Goal: Information Seeking & Learning: Learn about a topic

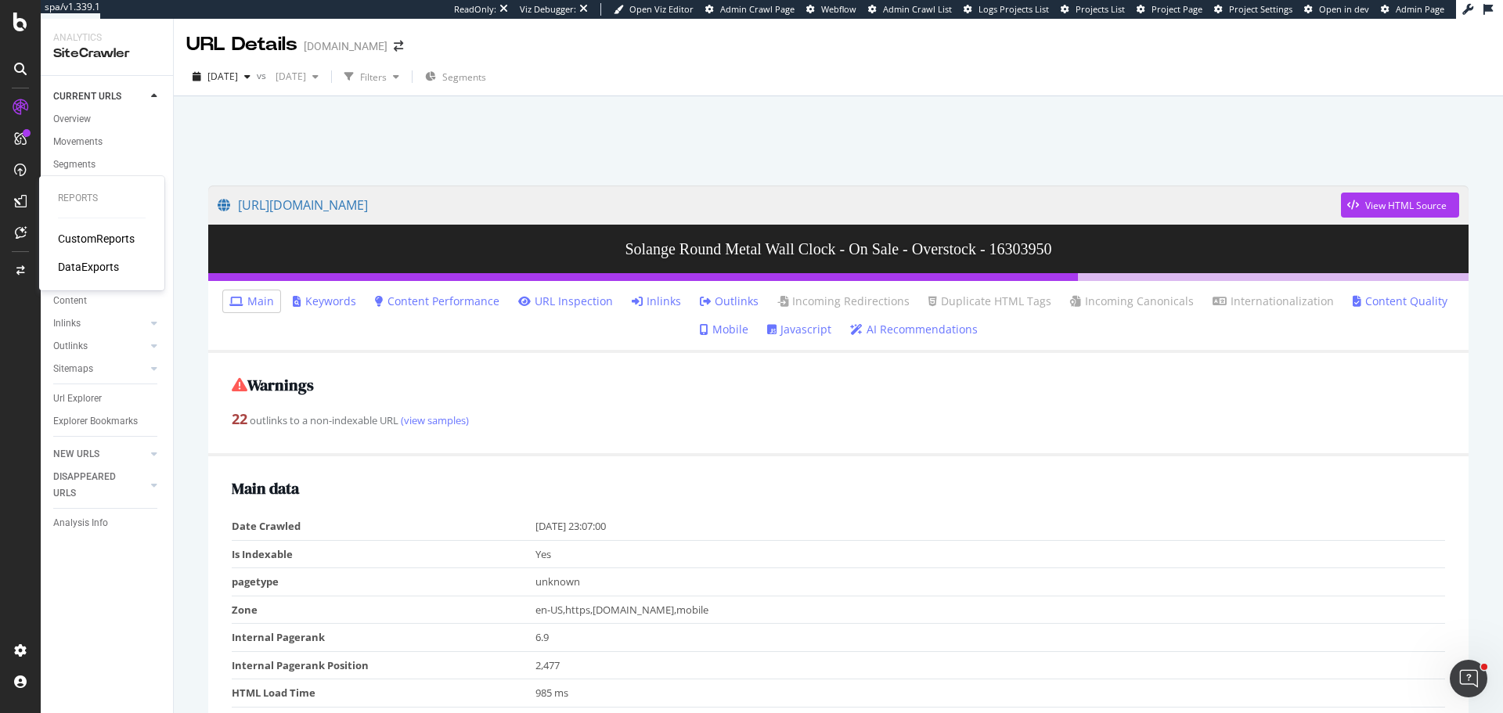
click at [85, 236] on div "CustomReports" at bounding box center [96, 239] width 77 height 16
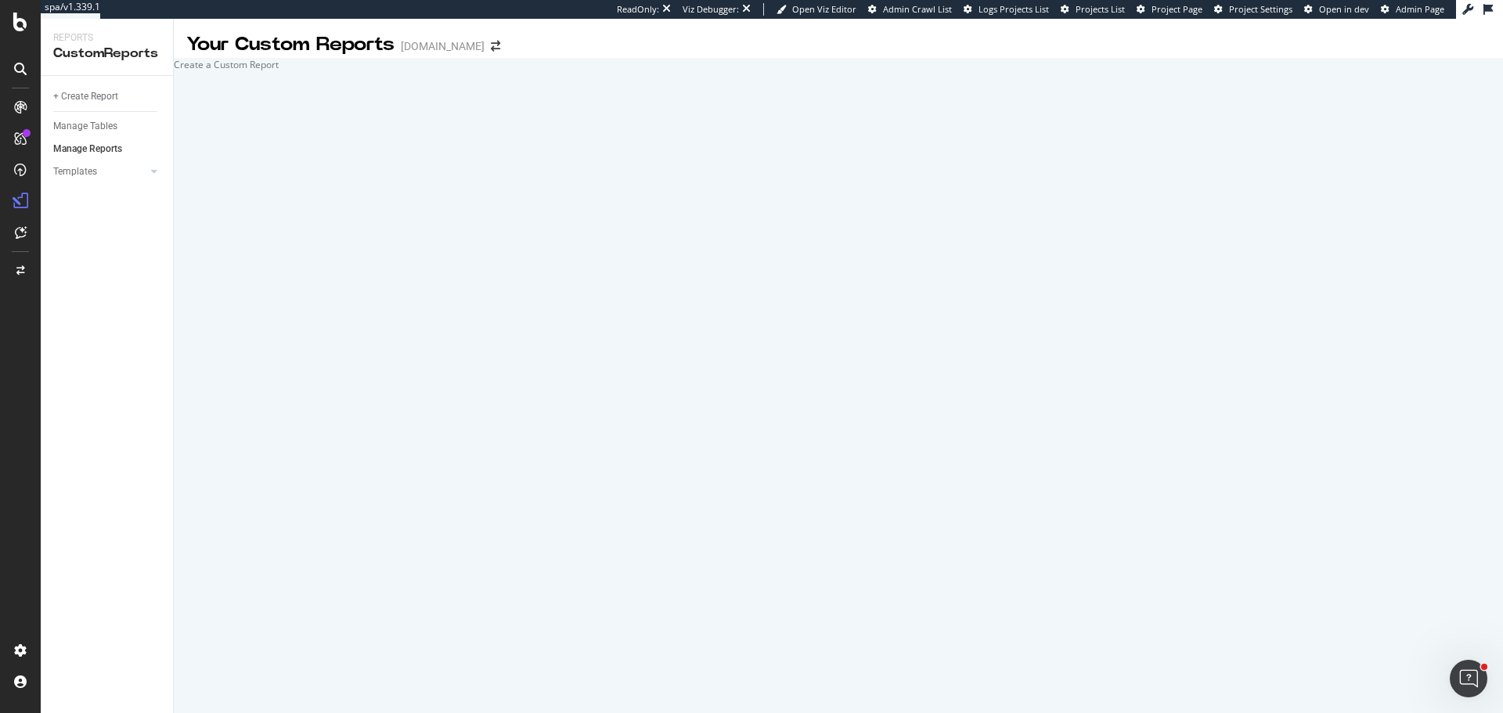
click at [174, 71] on div at bounding box center [174, 64] width 0 height 13
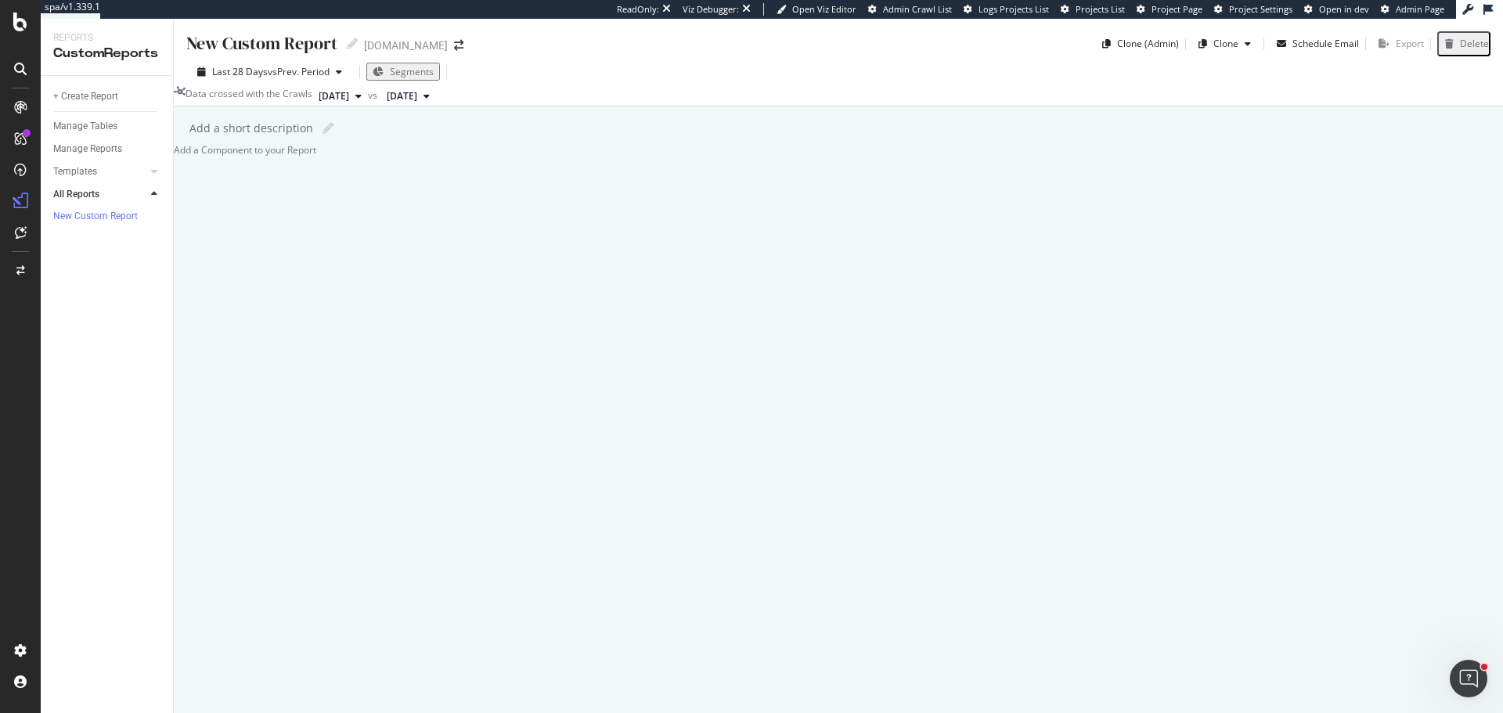
click at [174, 157] on div at bounding box center [174, 149] width 0 height 13
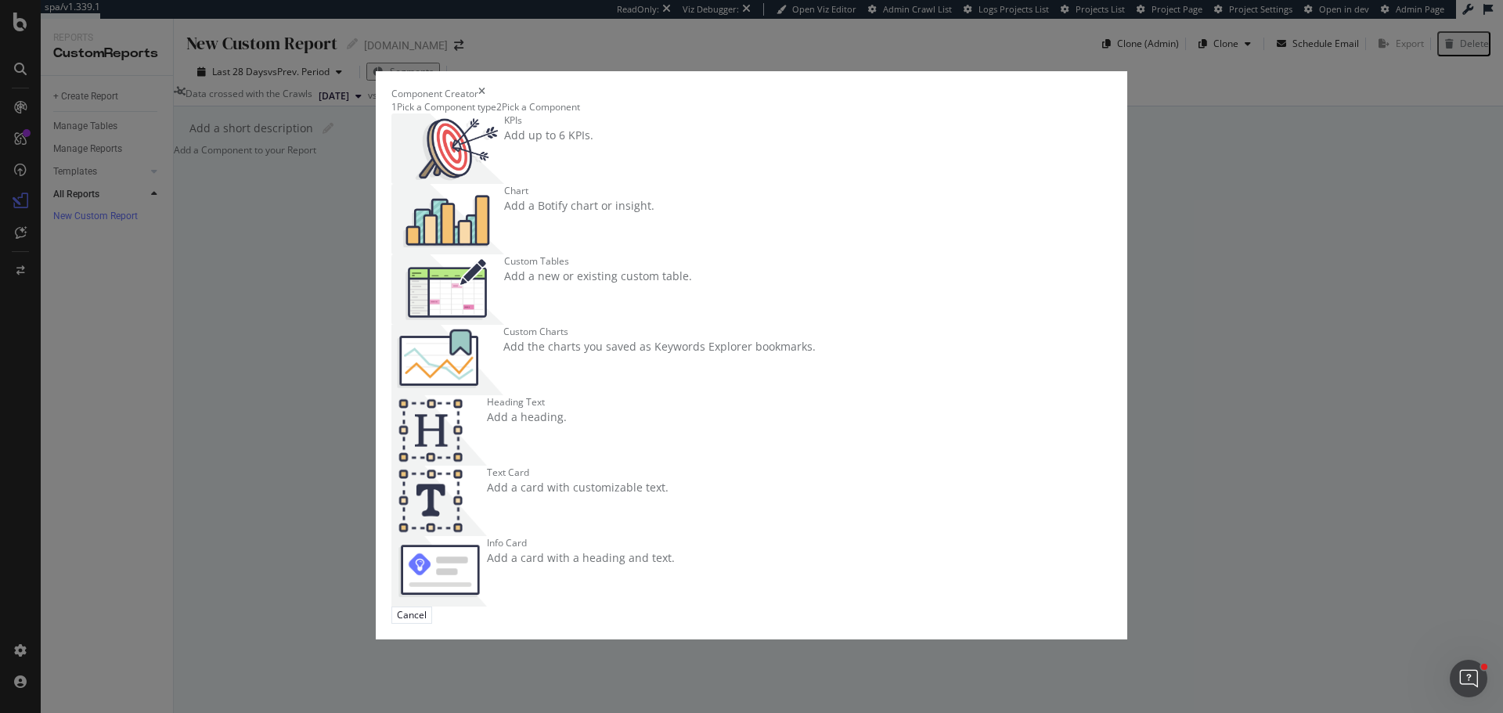
click at [654, 232] on div "Chart Add a Botify chart or insight." at bounding box center [579, 219] width 150 height 70
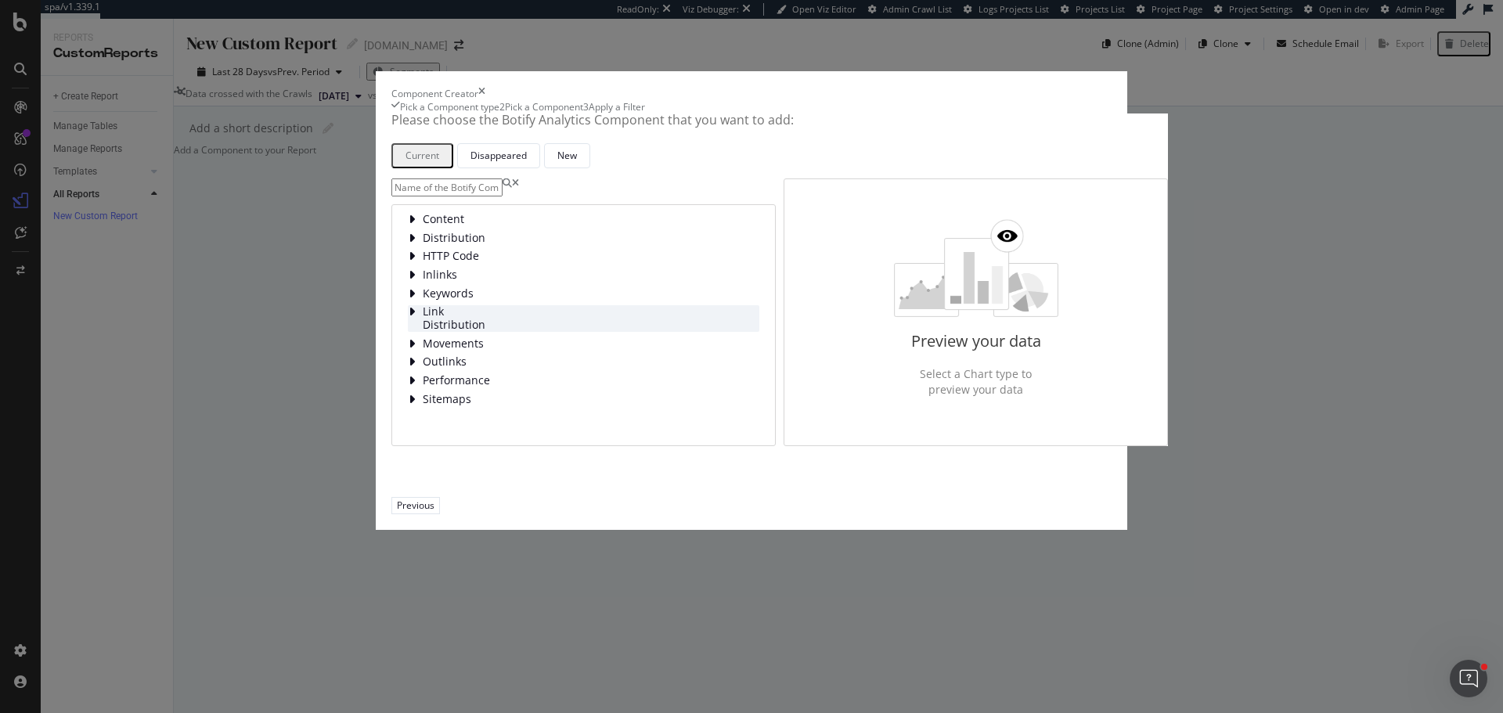
scroll to position [6, 0]
click at [408, 244] on icon "modal" at bounding box center [412, 238] width 8 height 13
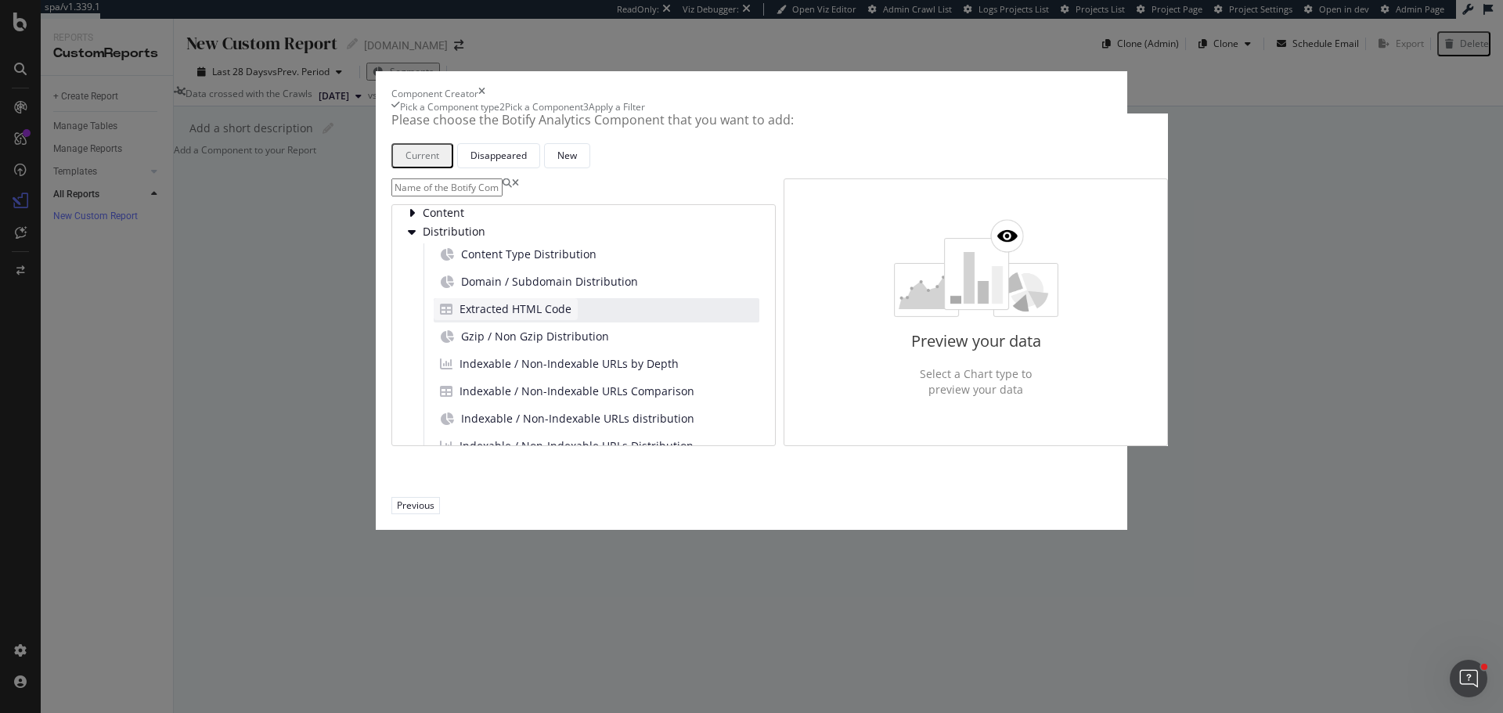
click at [534, 317] on span "Extracted HTML Code" at bounding box center [515, 309] width 112 height 16
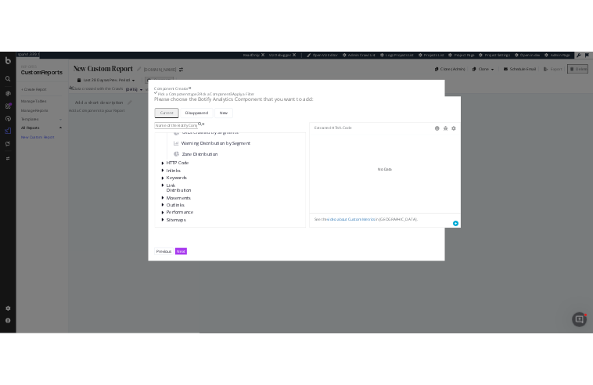
scroll to position [0, 0]
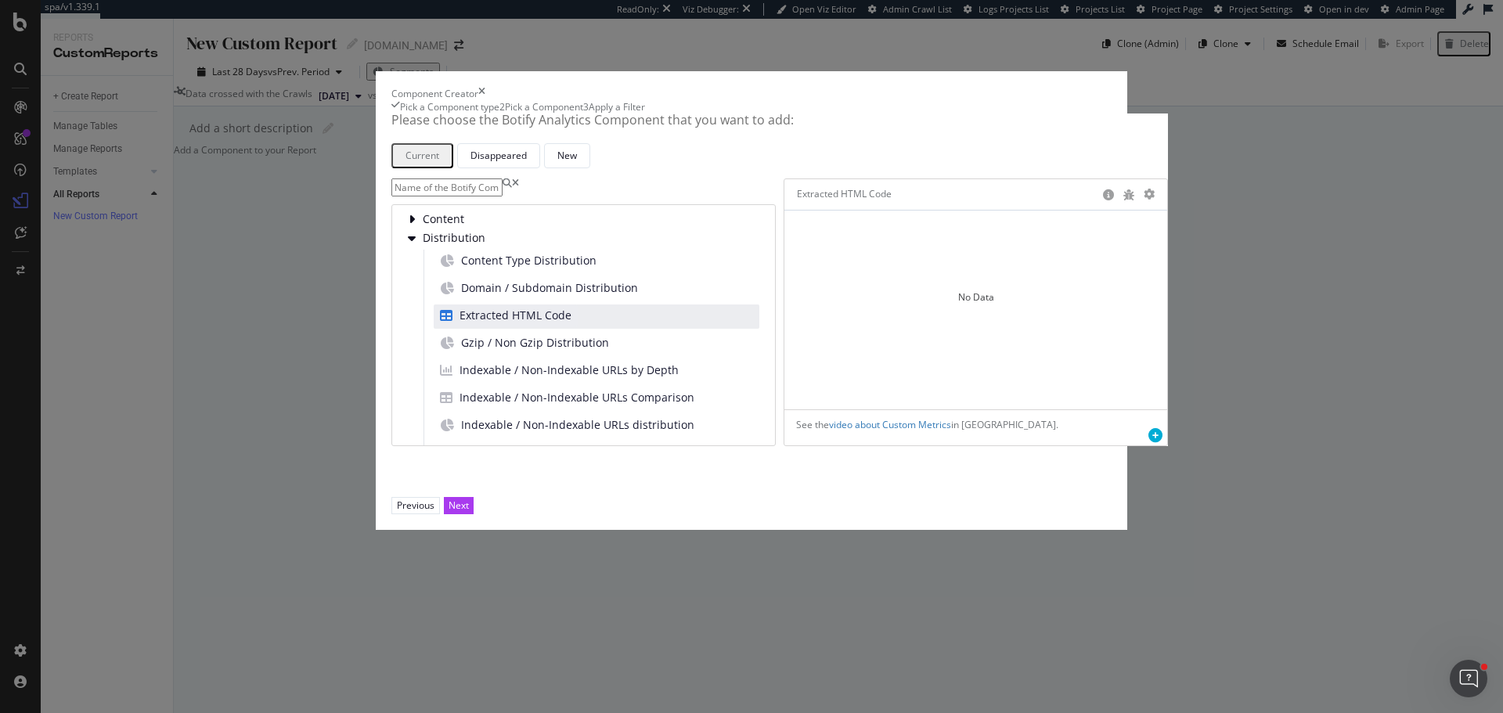
click at [502, 196] on input "modal" at bounding box center [446, 187] width 111 height 18
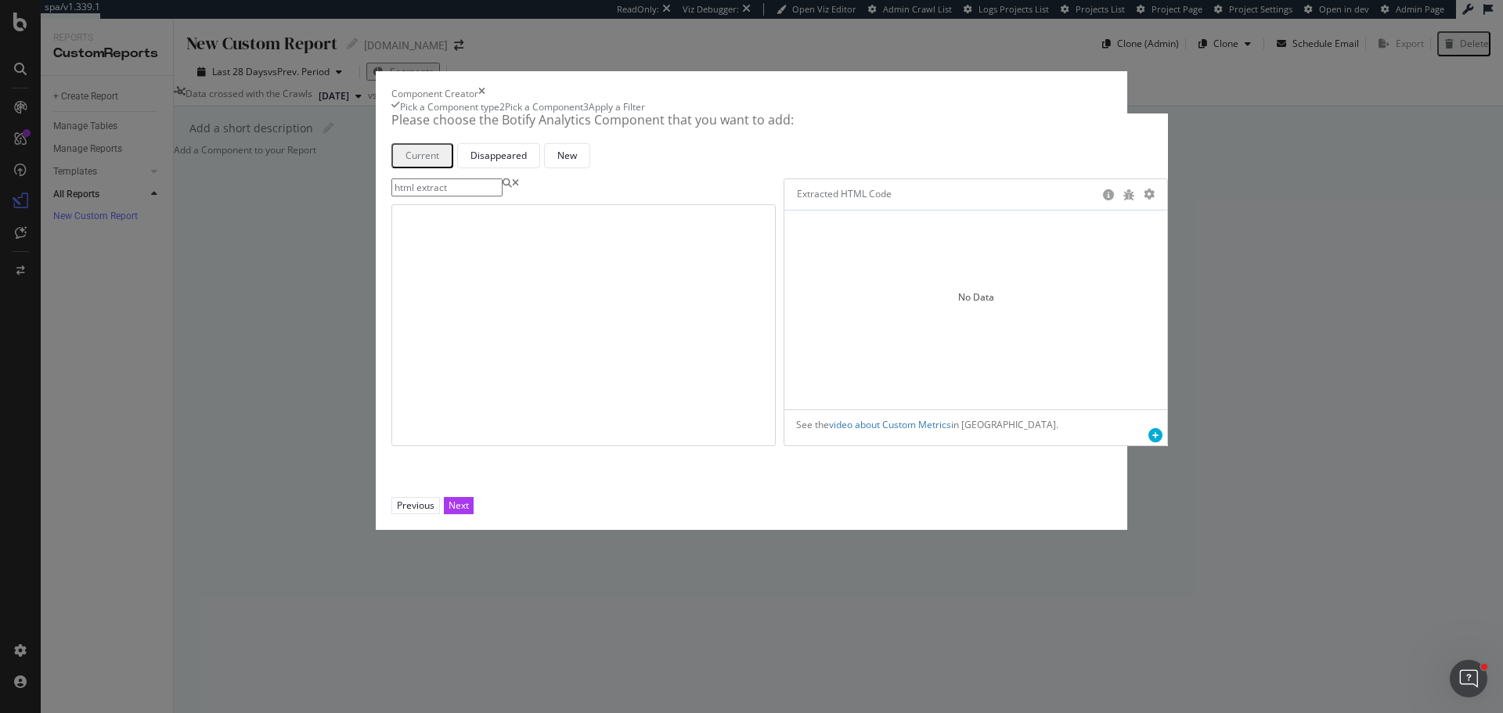
type input "html extract"
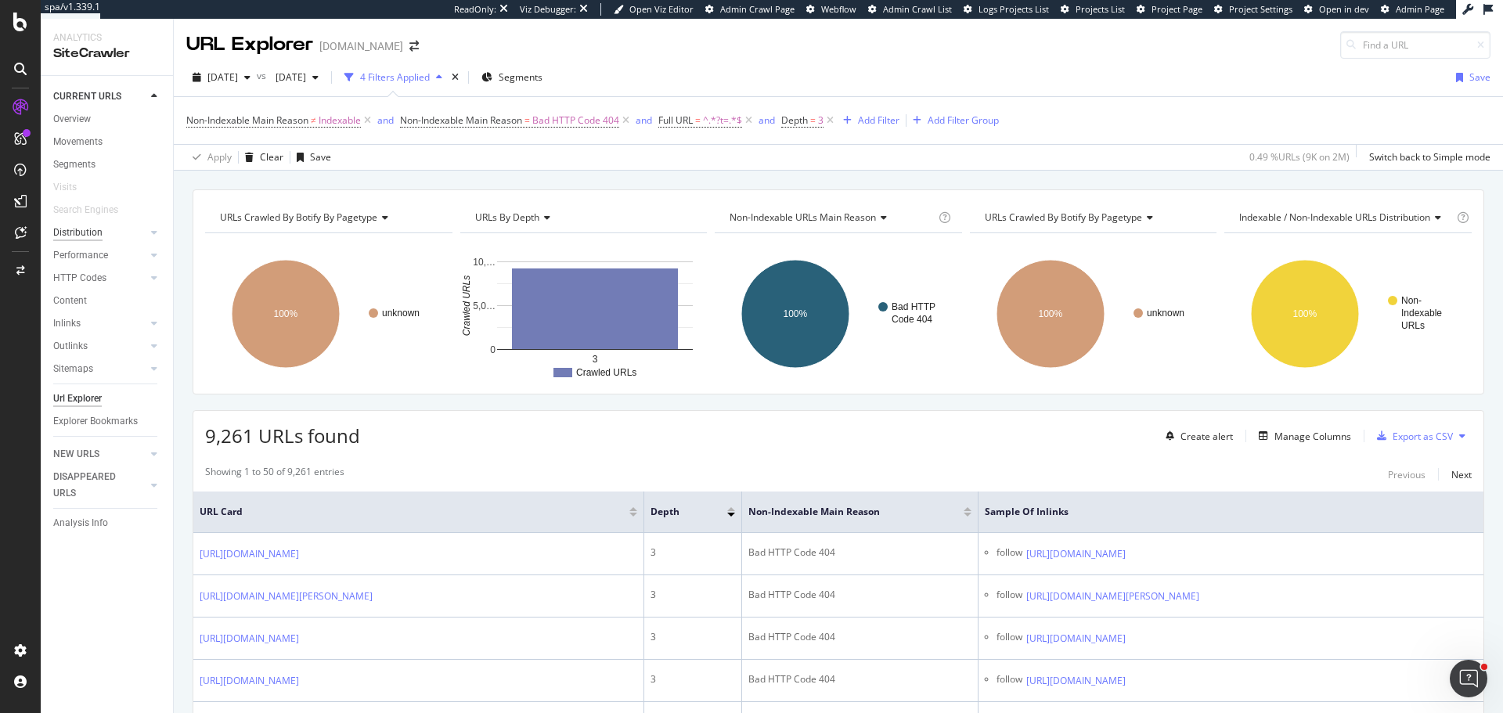
click at [93, 232] on div "Distribution" at bounding box center [77, 233] width 49 height 16
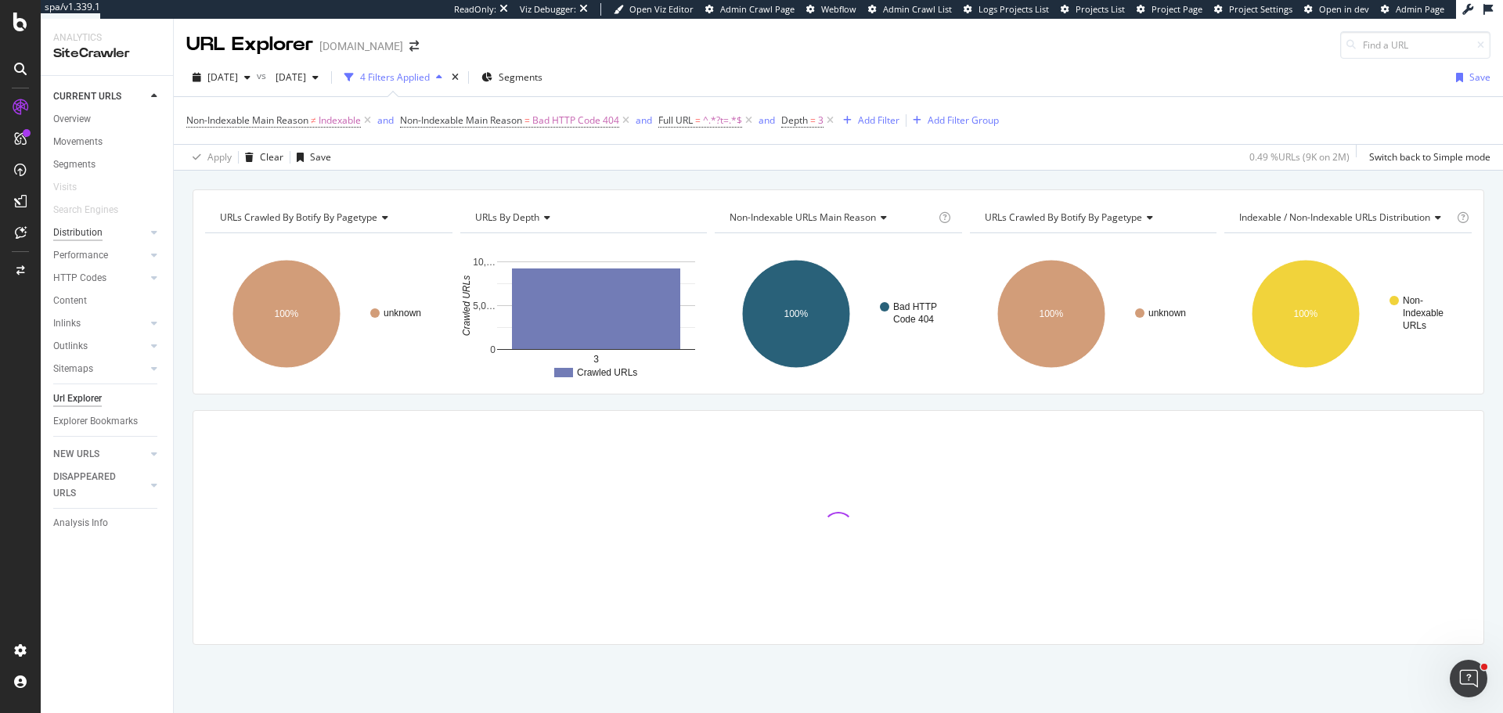
click at [77, 229] on div "Distribution" at bounding box center [77, 233] width 49 height 16
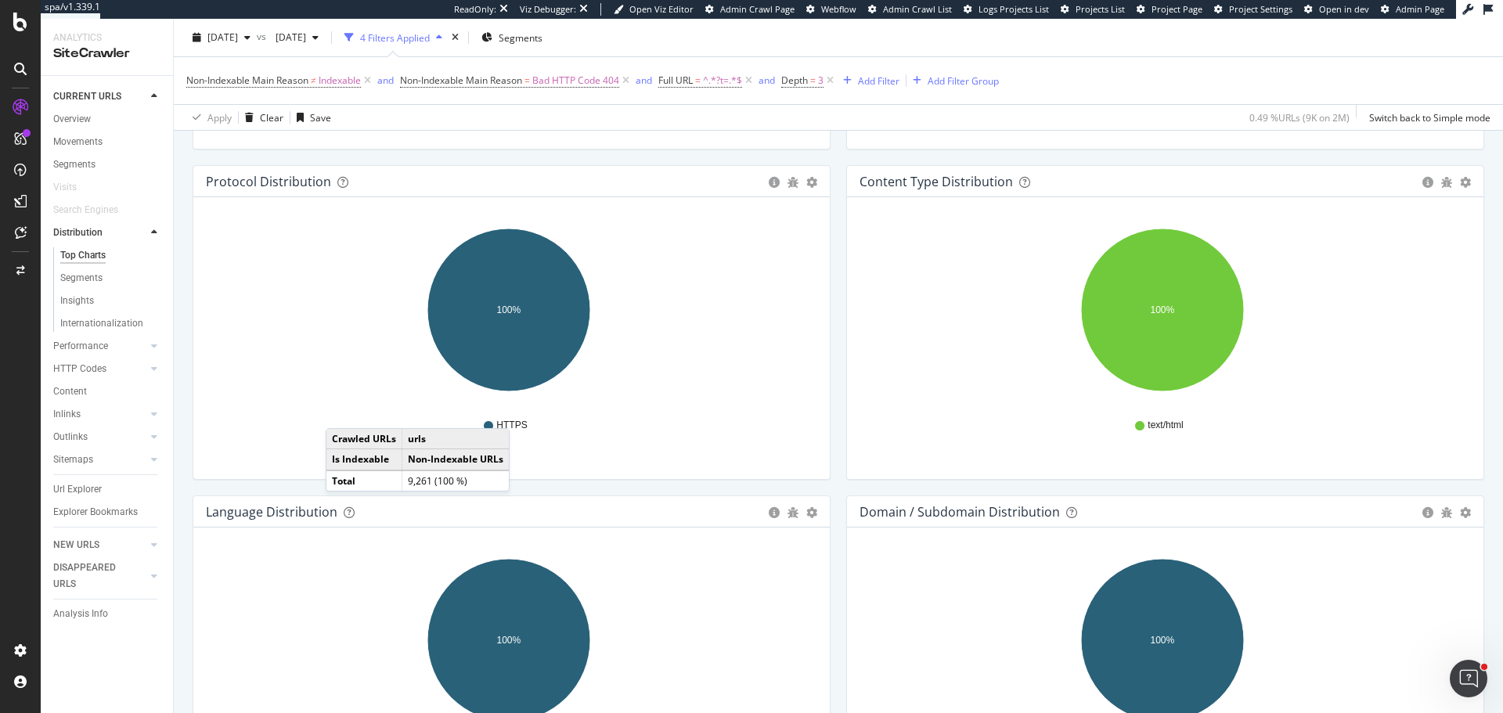
scroll to position [1487, 0]
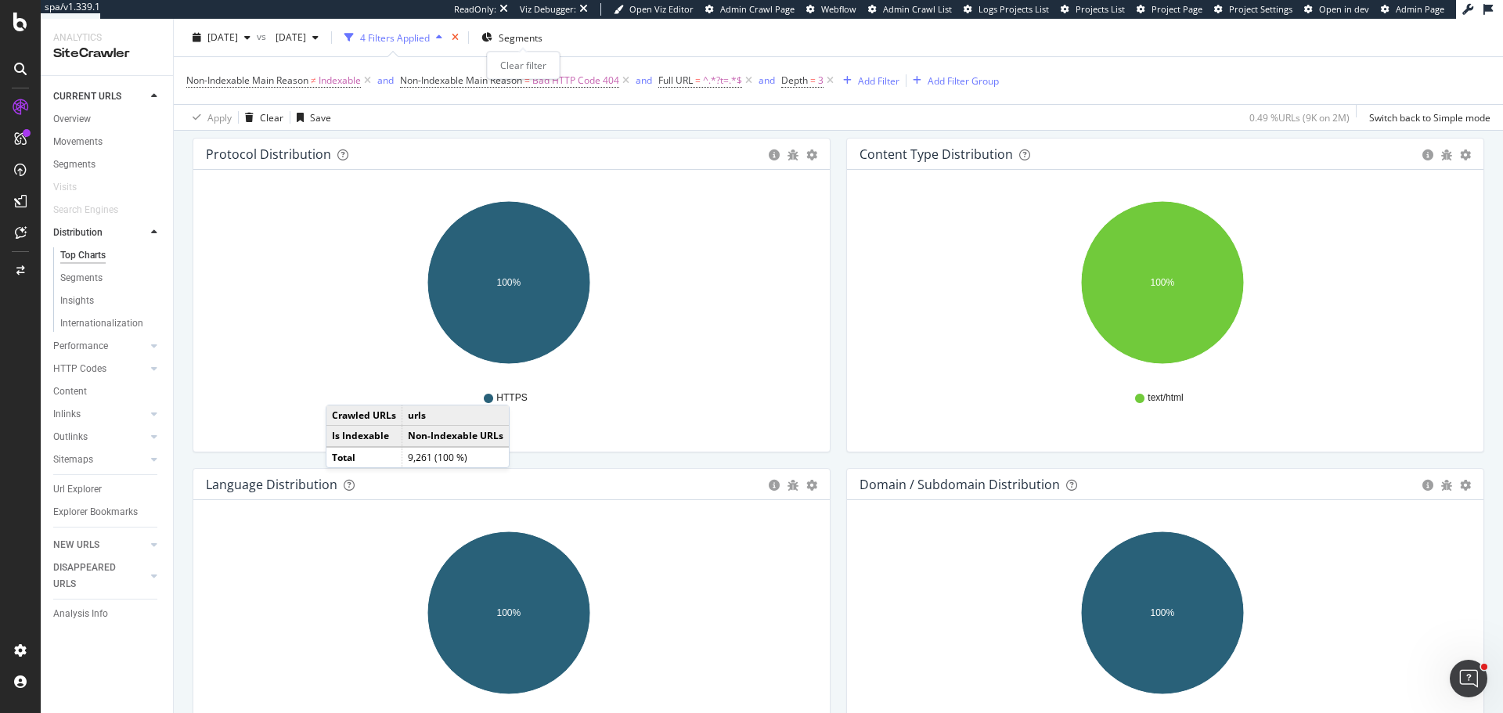
click at [459, 37] on icon "times" at bounding box center [455, 37] width 7 height 9
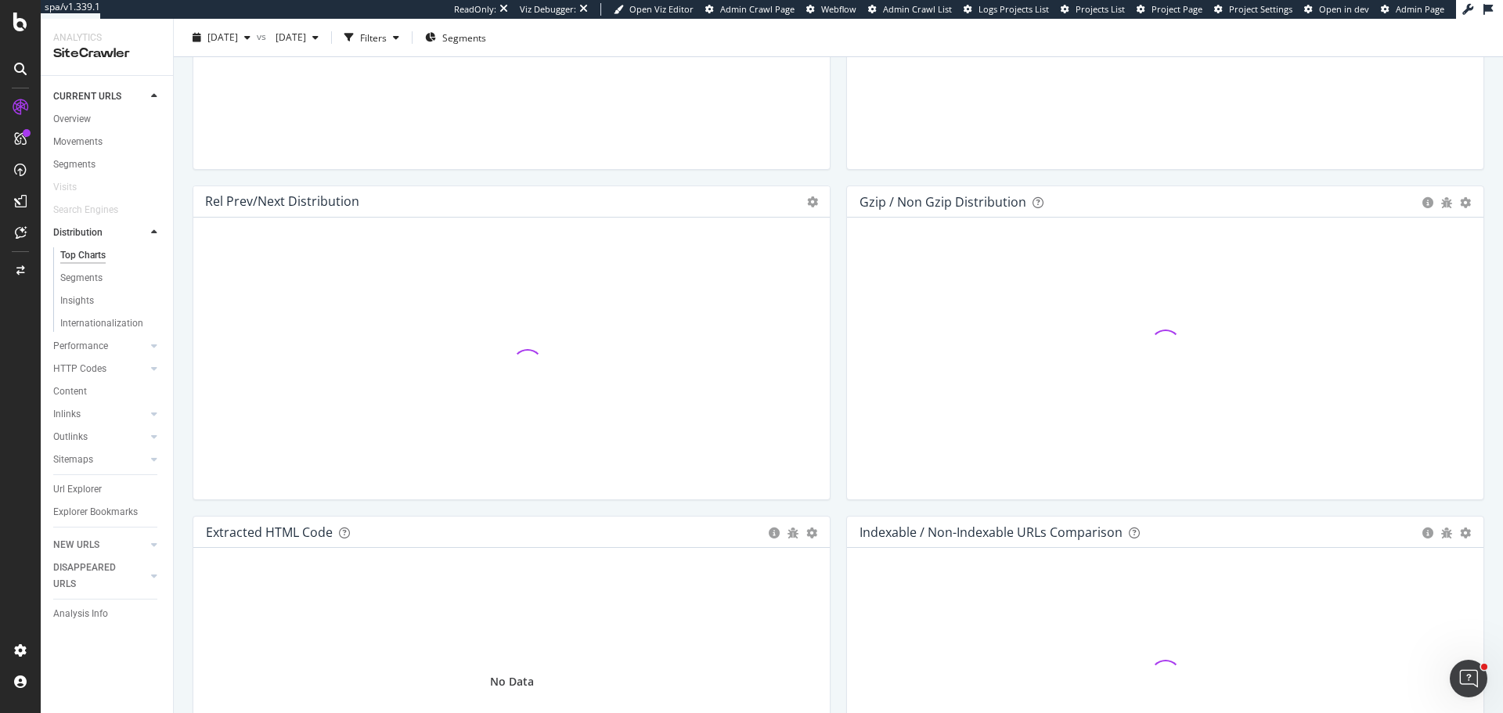
scroll to position [2039, 0]
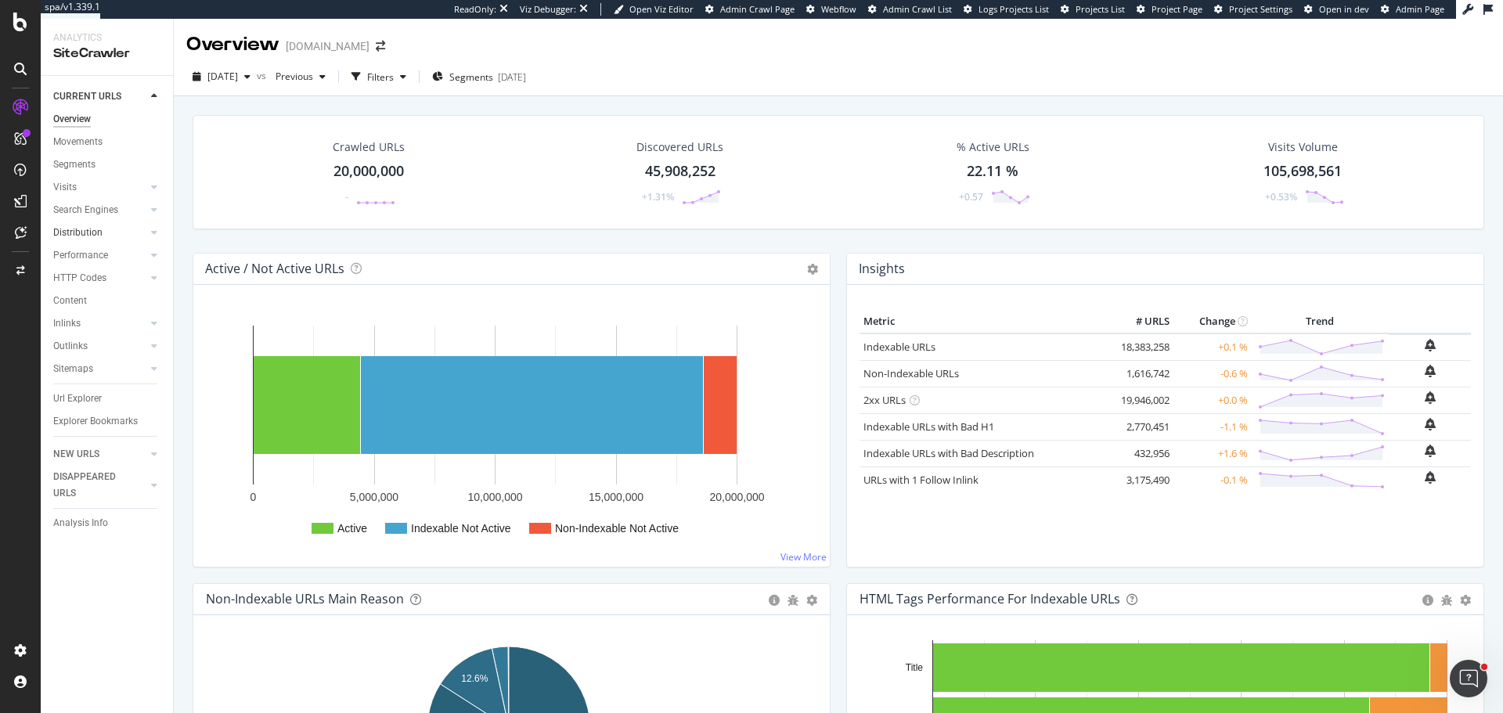
click at [106, 228] on link "Distribution" at bounding box center [99, 233] width 93 height 16
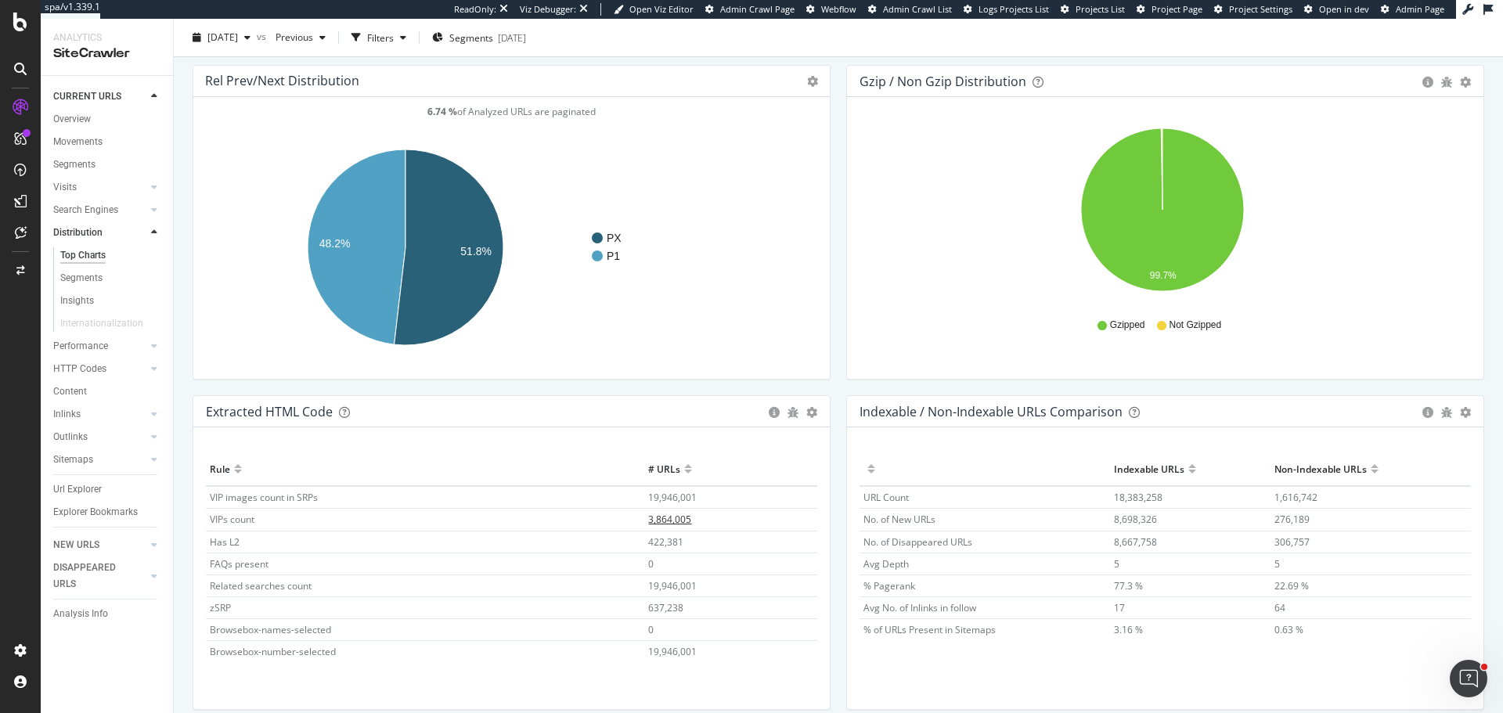
scroll to position [2180, 0]
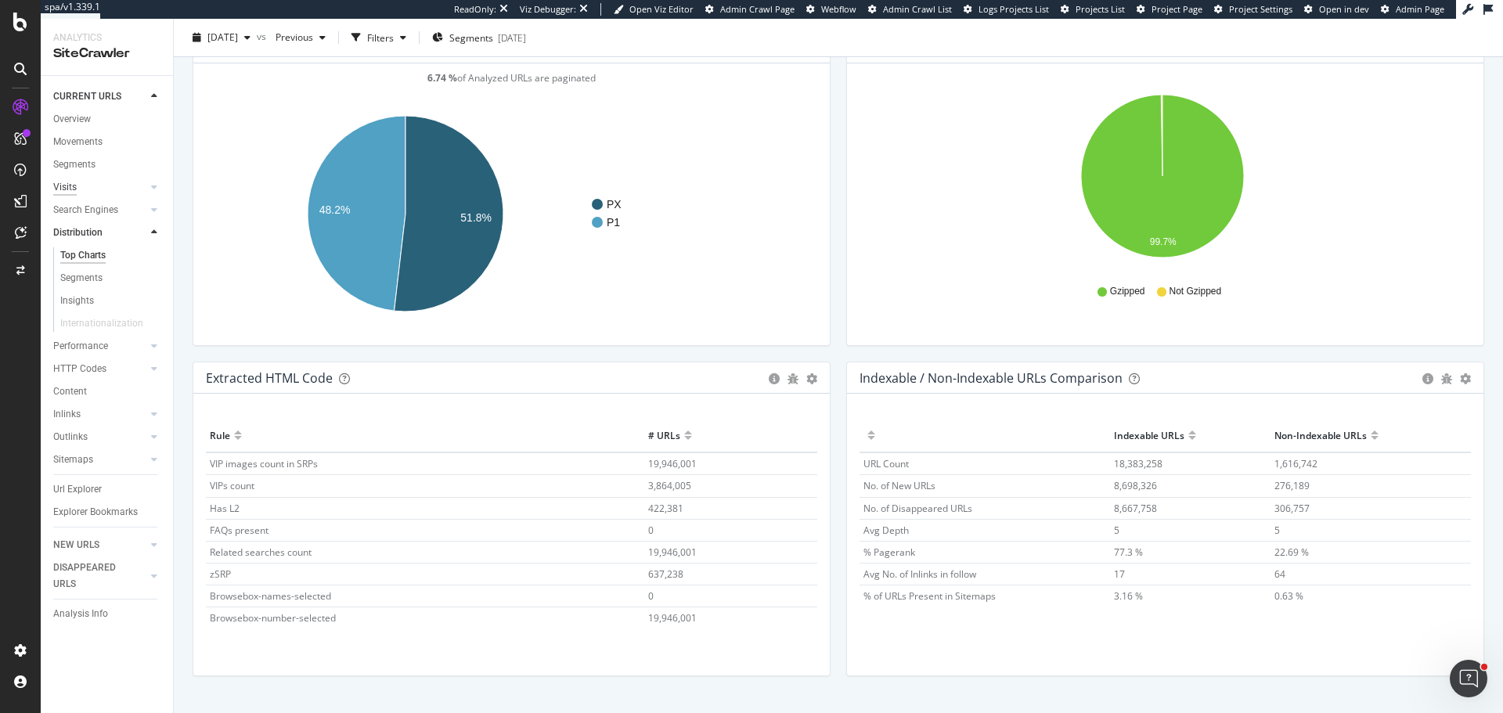
click at [67, 185] on div "Visits" at bounding box center [64, 187] width 23 height 16
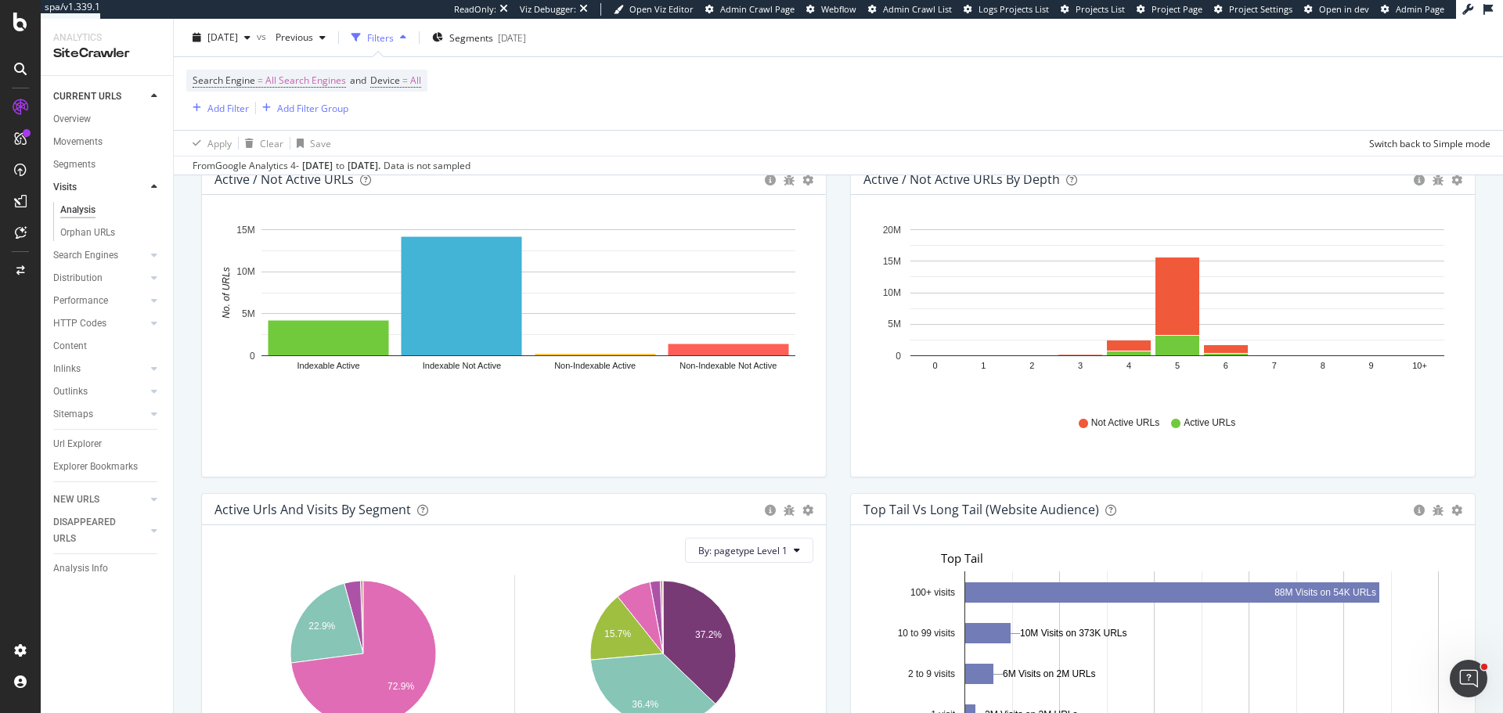
scroll to position [820, 0]
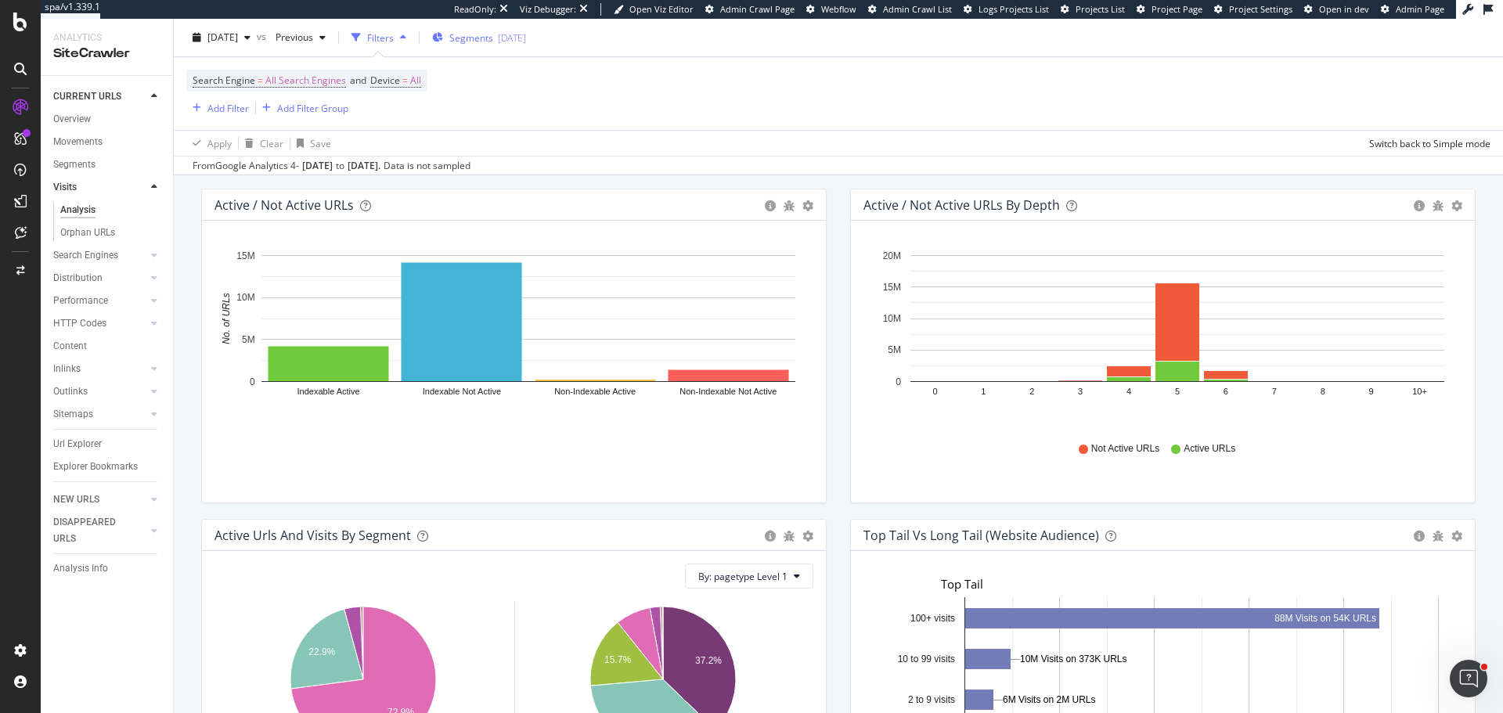
click at [524, 40] on div "Segments 2025-02-07" at bounding box center [479, 37] width 94 height 13
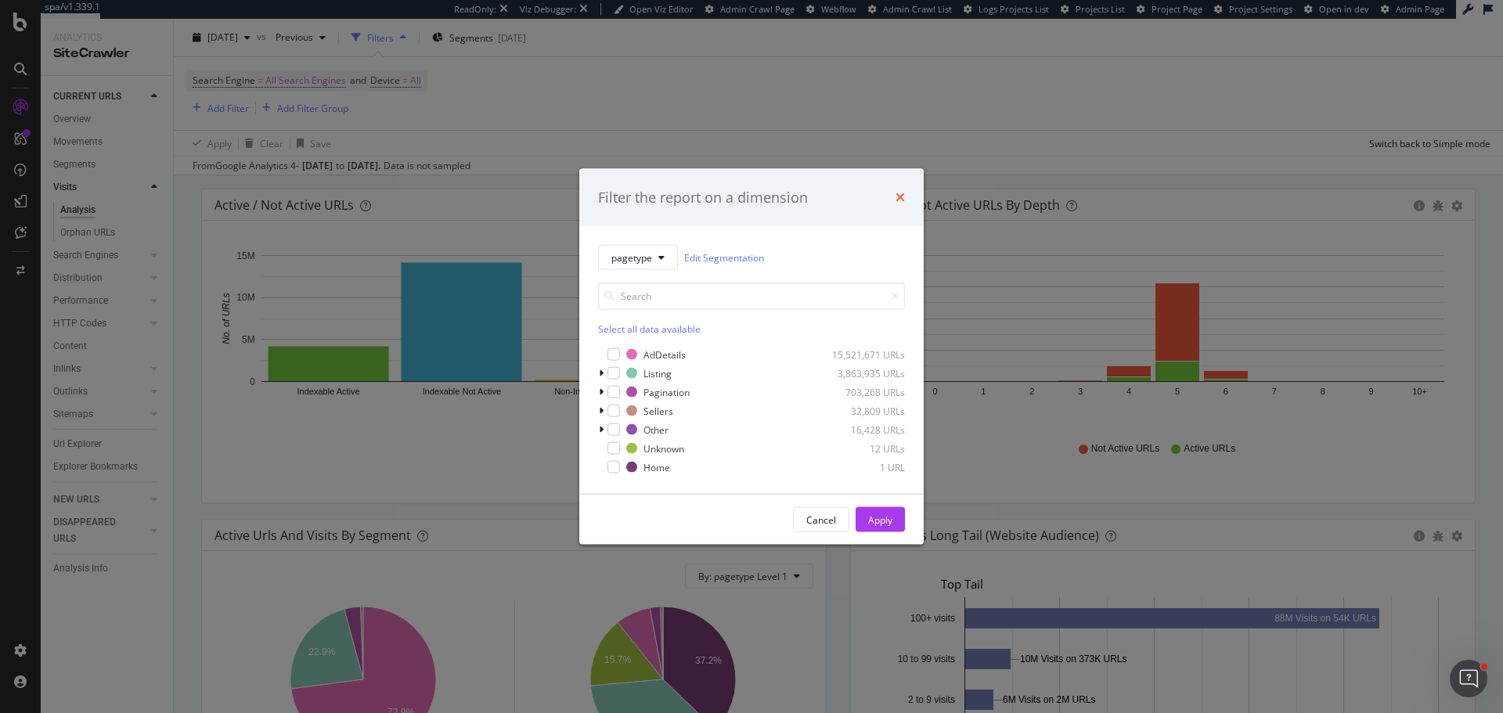
click at [897, 196] on icon "times" at bounding box center [899, 197] width 9 height 13
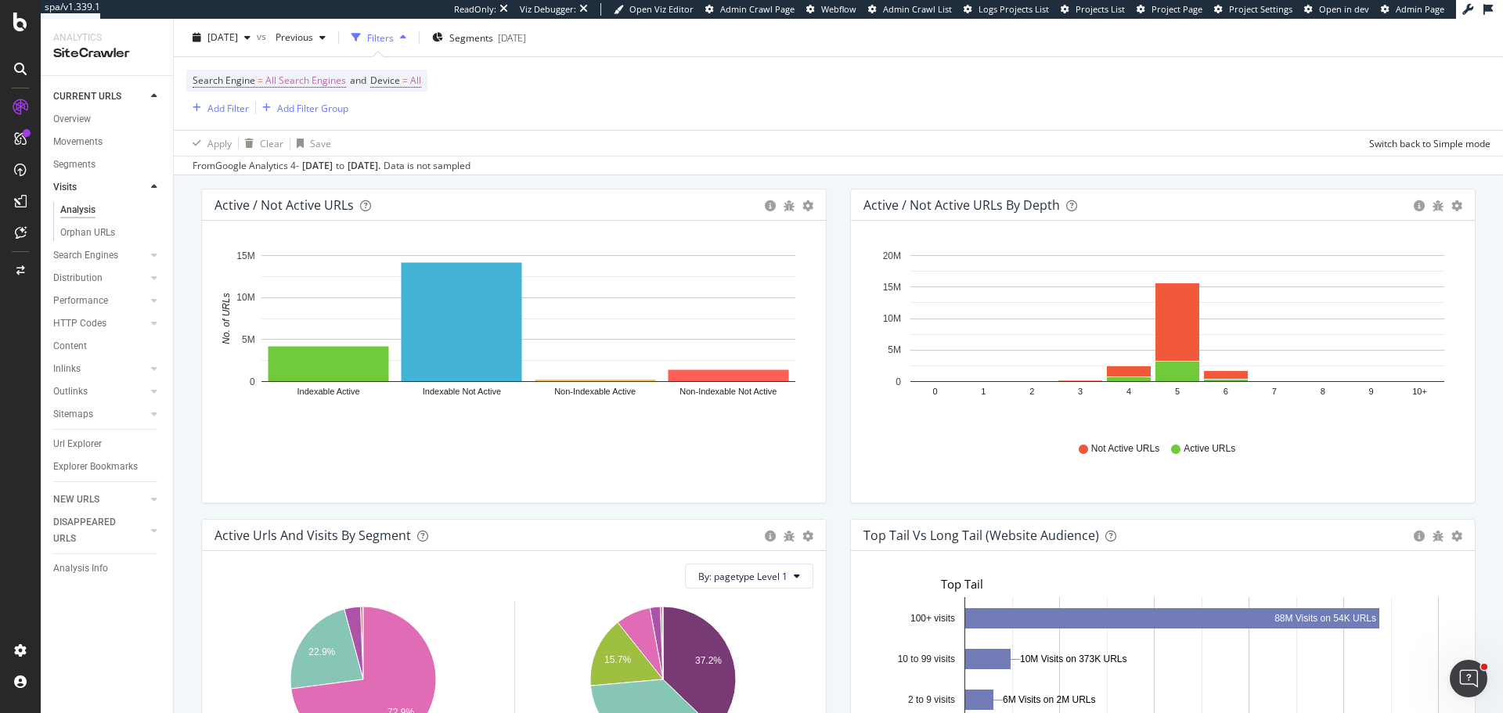
scroll to position [458, 1249]
click at [88, 166] on div "Segments" at bounding box center [74, 165] width 42 height 16
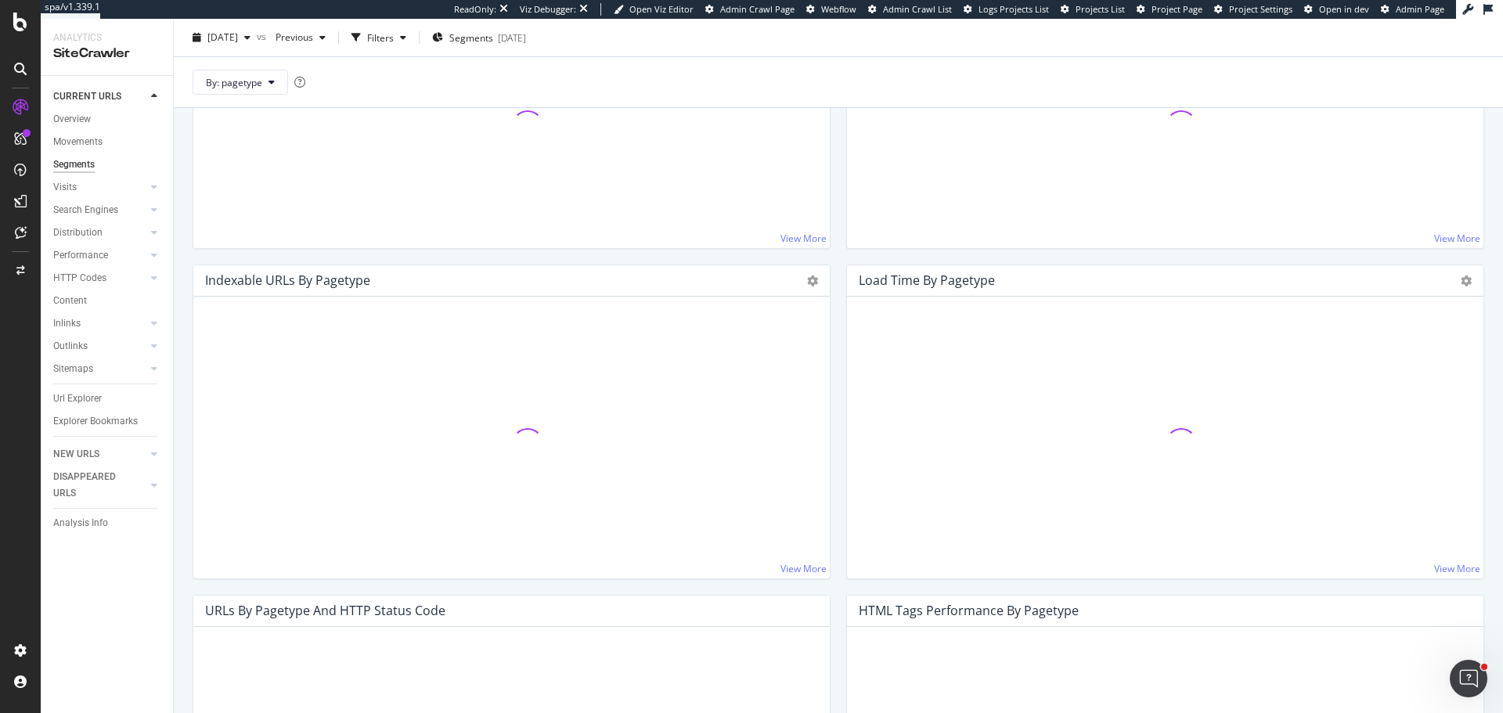
scroll to position [703, 0]
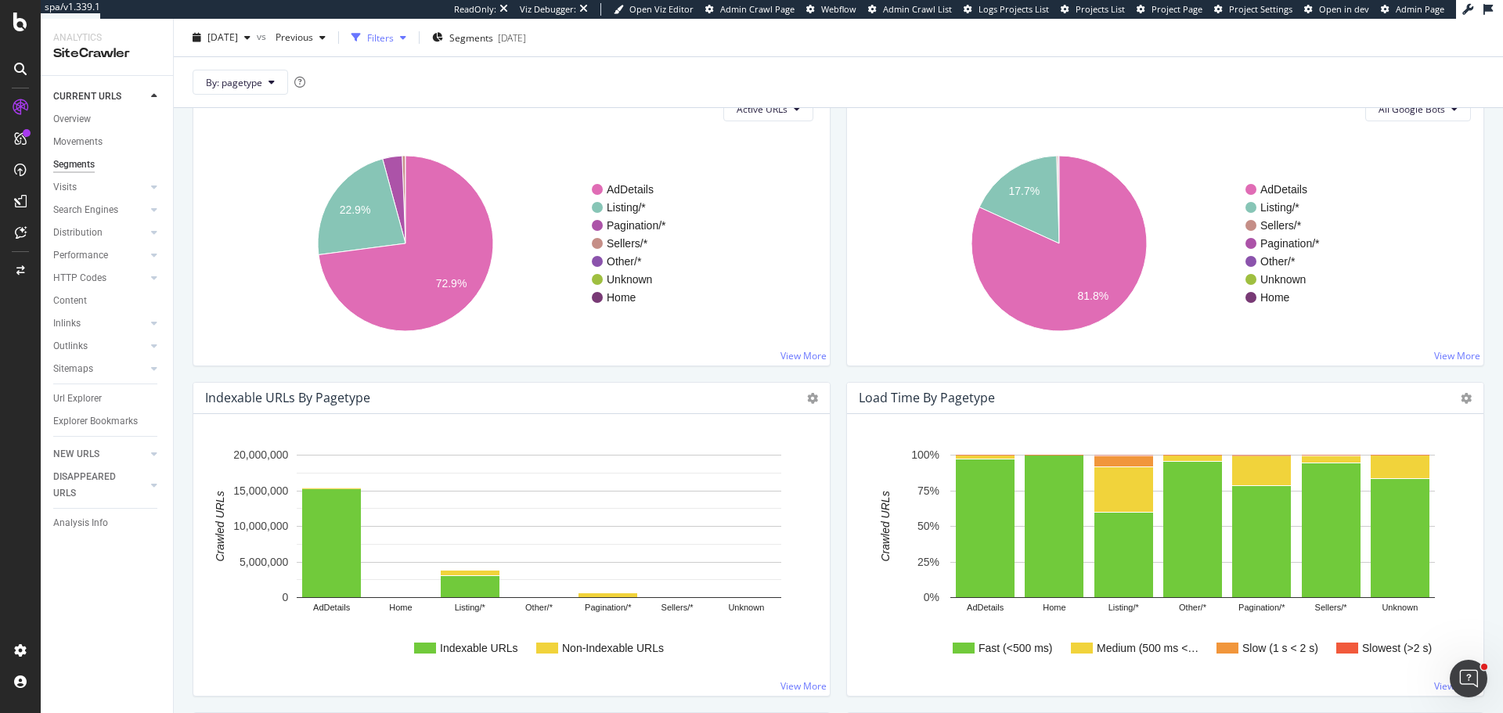
click at [394, 38] on div "Filters" at bounding box center [380, 37] width 27 height 13
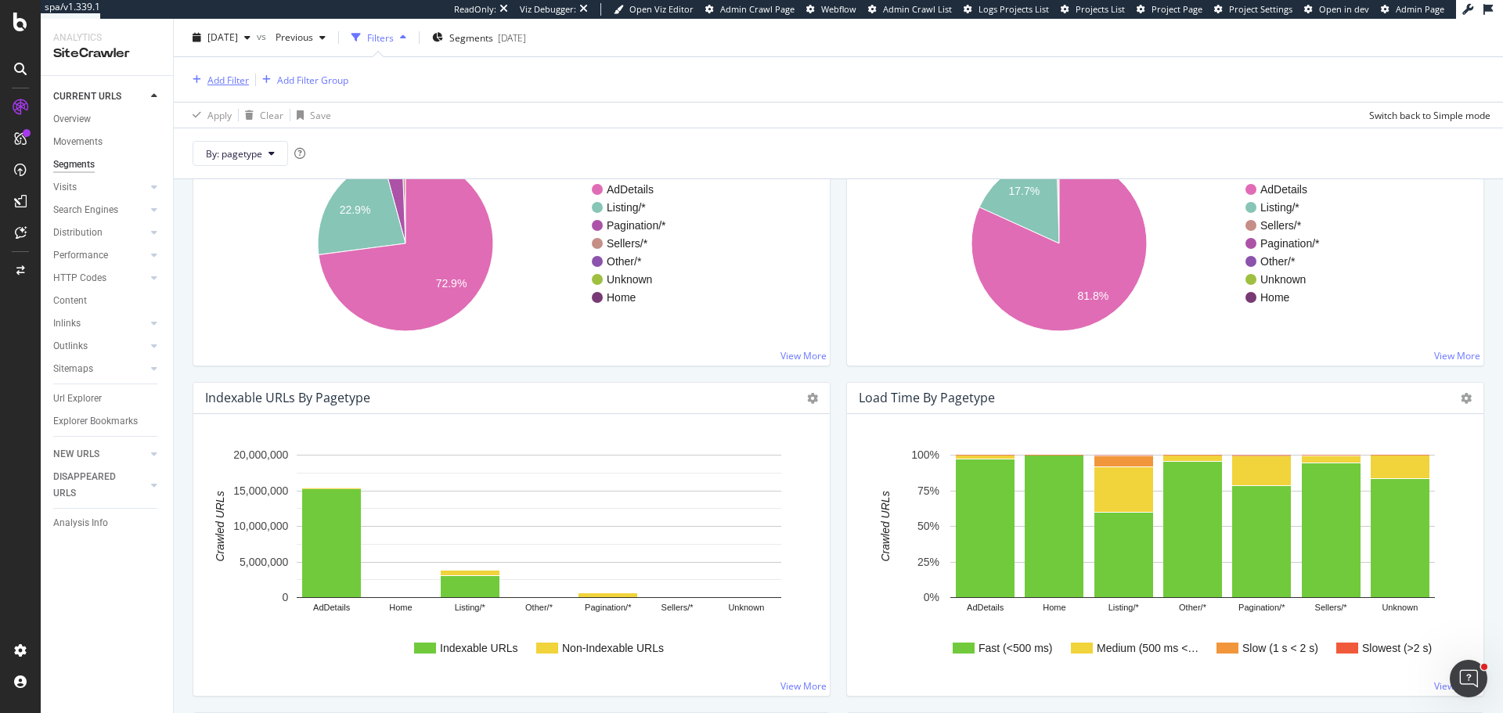
click at [225, 82] on div "Add Filter" at bounding box center [227, 79] width 41 height 13
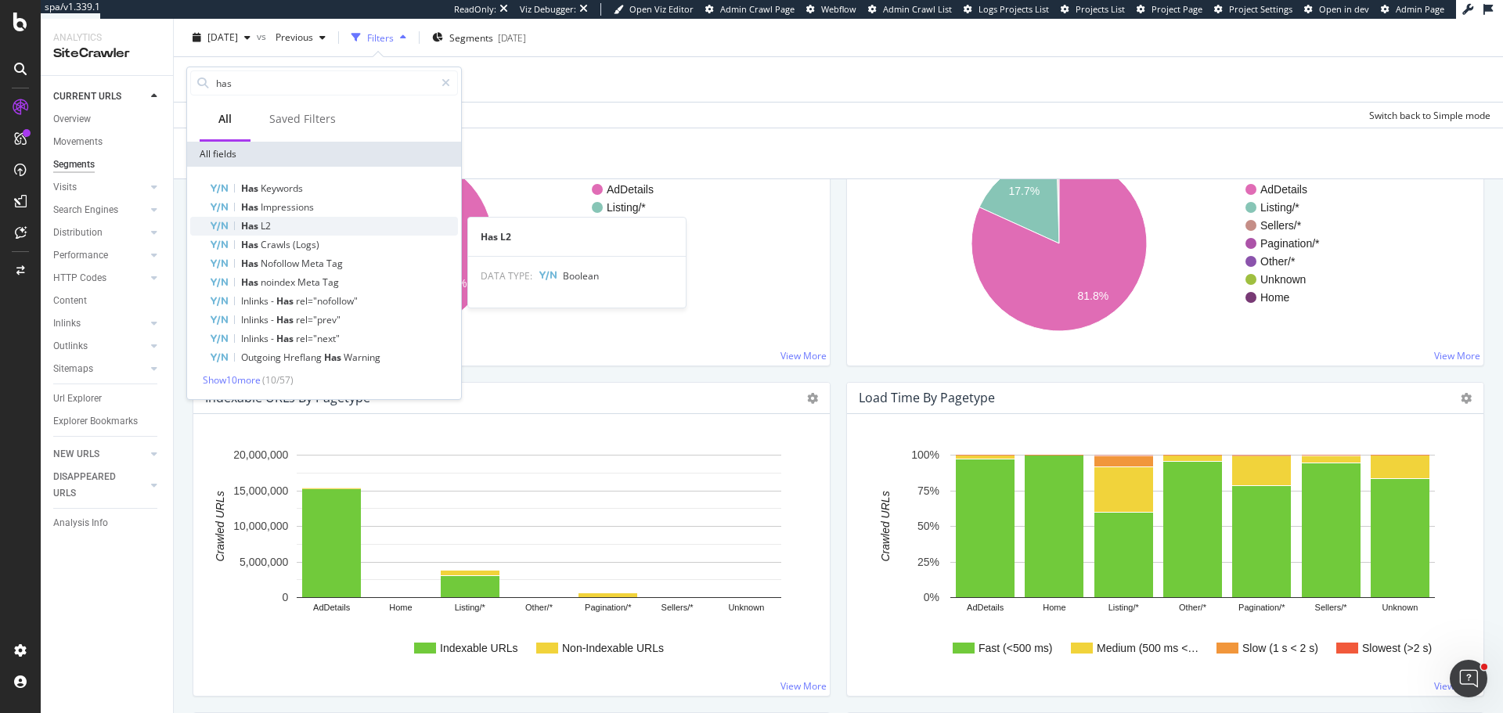
type input "has"
click at [288, 225] on div "Has L2" at bounding box center [333, 226] width 249 height 19
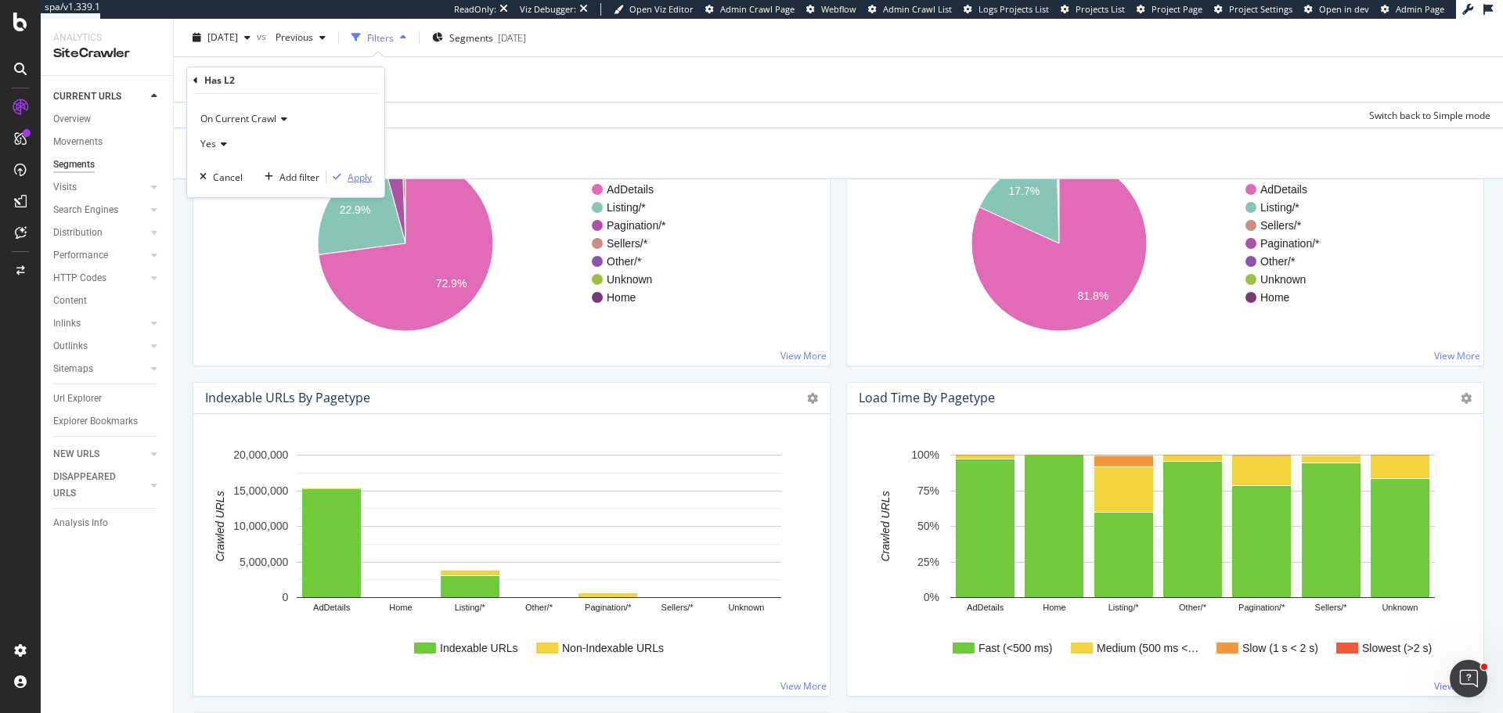
click at [369, 178] on div "Apply" at bounding box center [359, 177] width 24 height 13
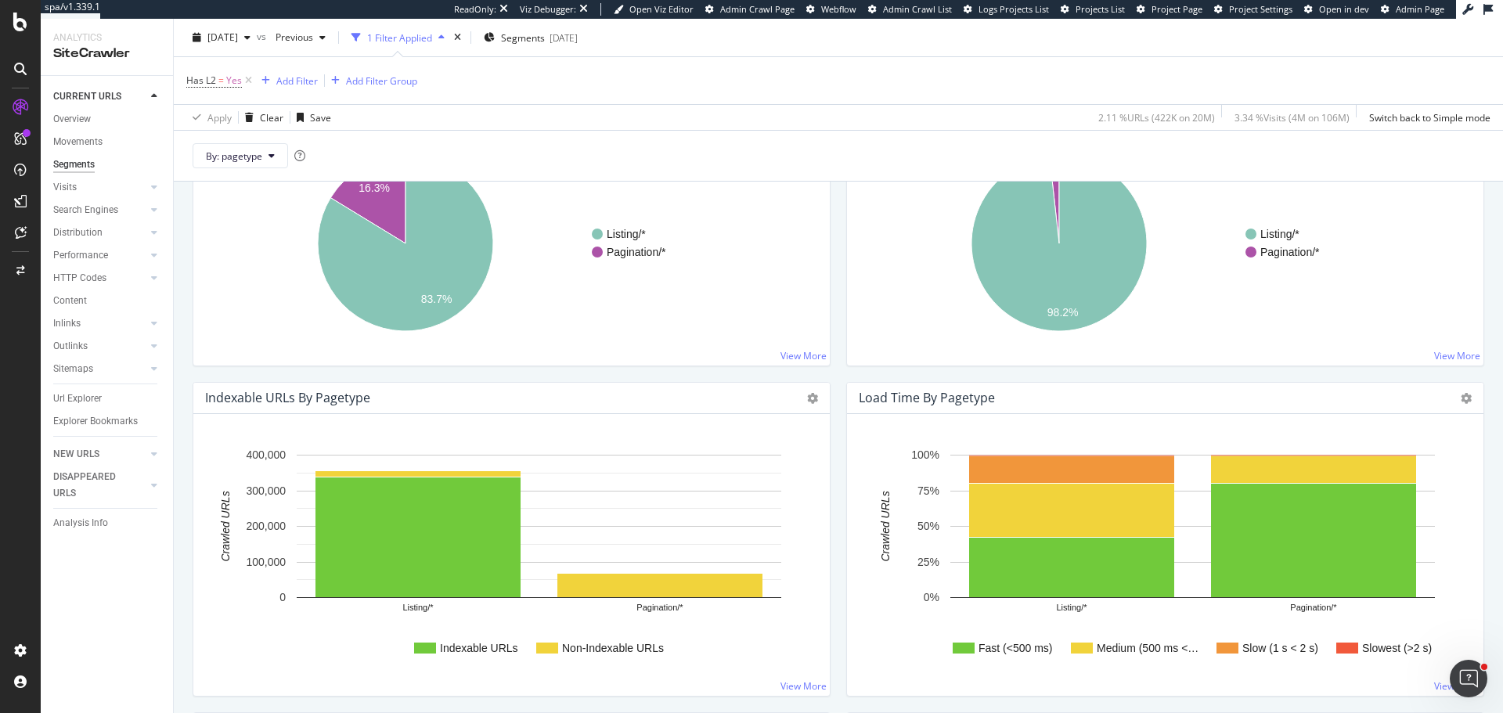
scroll to position [698, 0]
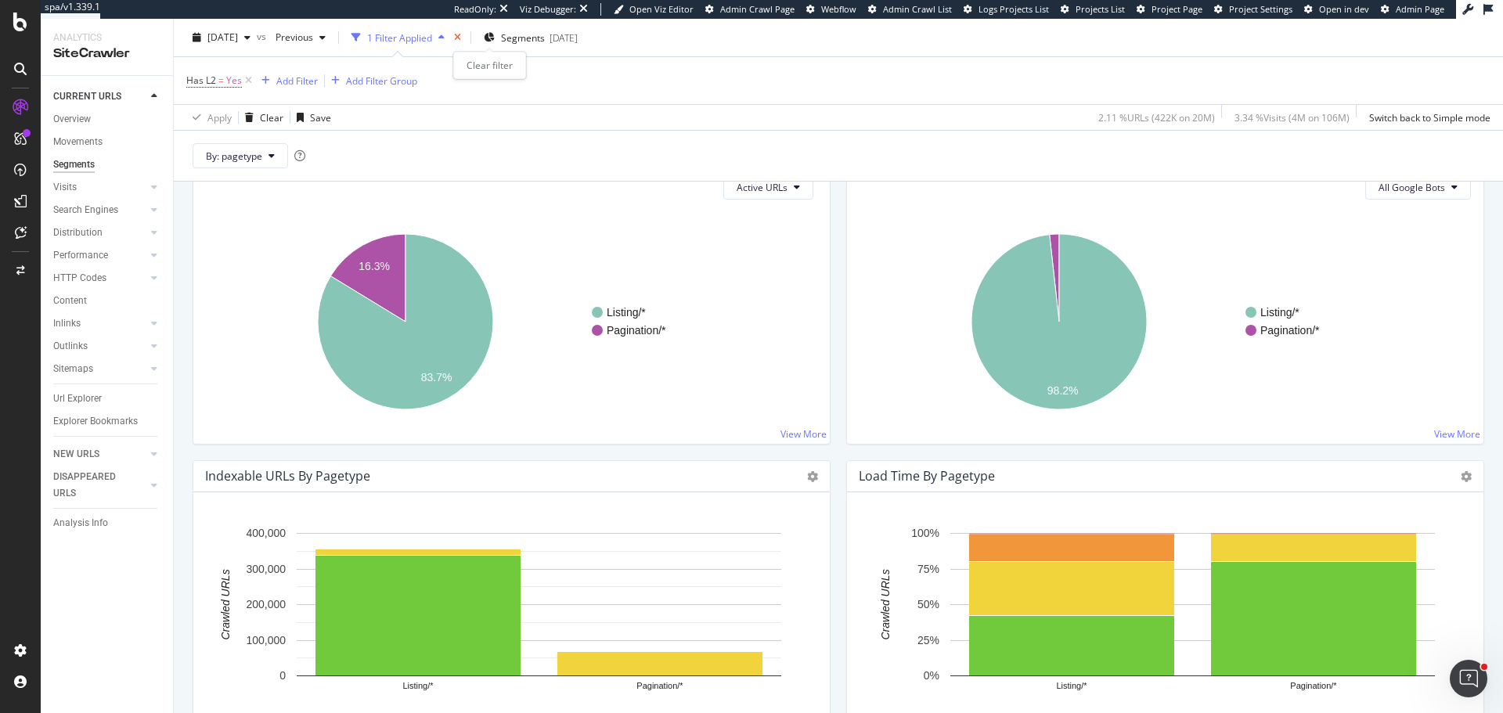
click at [461, 35] on icon "times" at bounding box center [457, 37] width 7 height 9
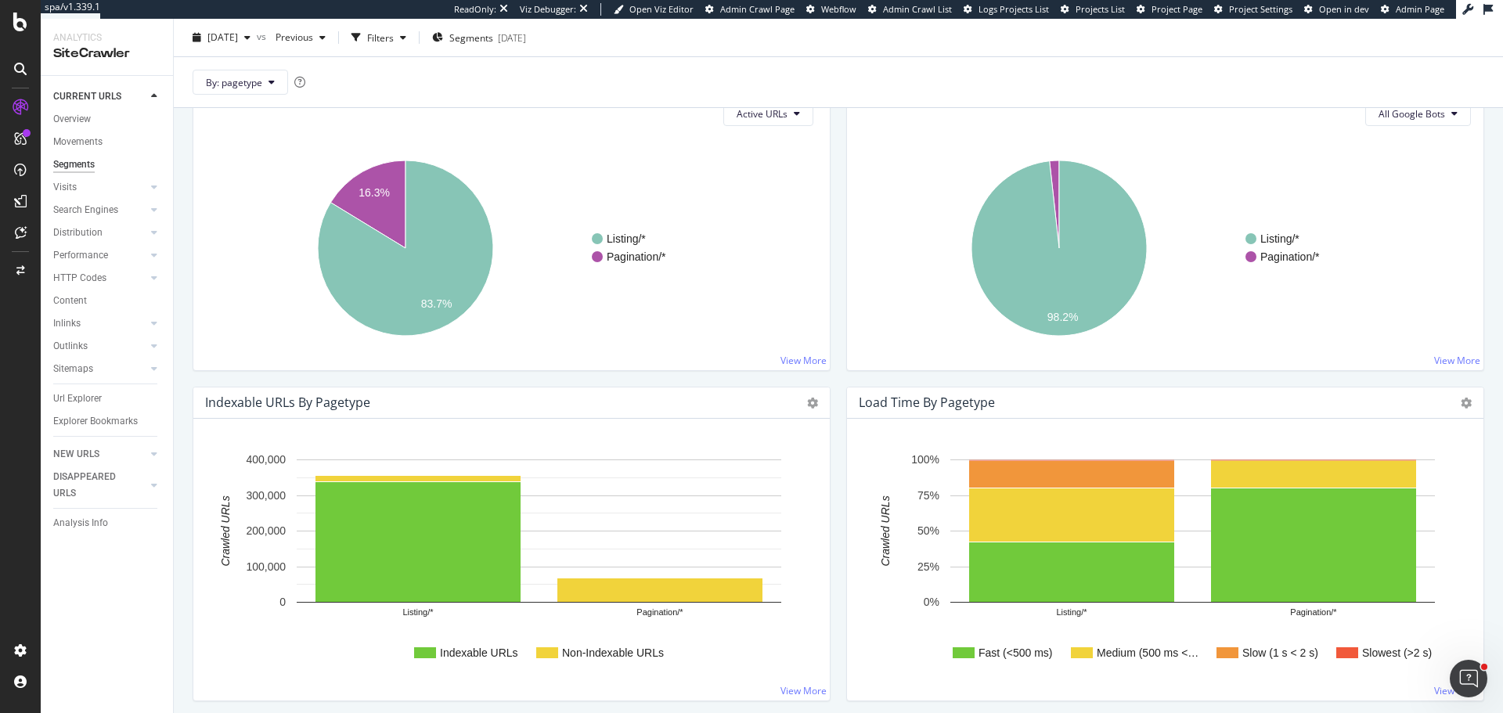
scroll to position [625, 0]
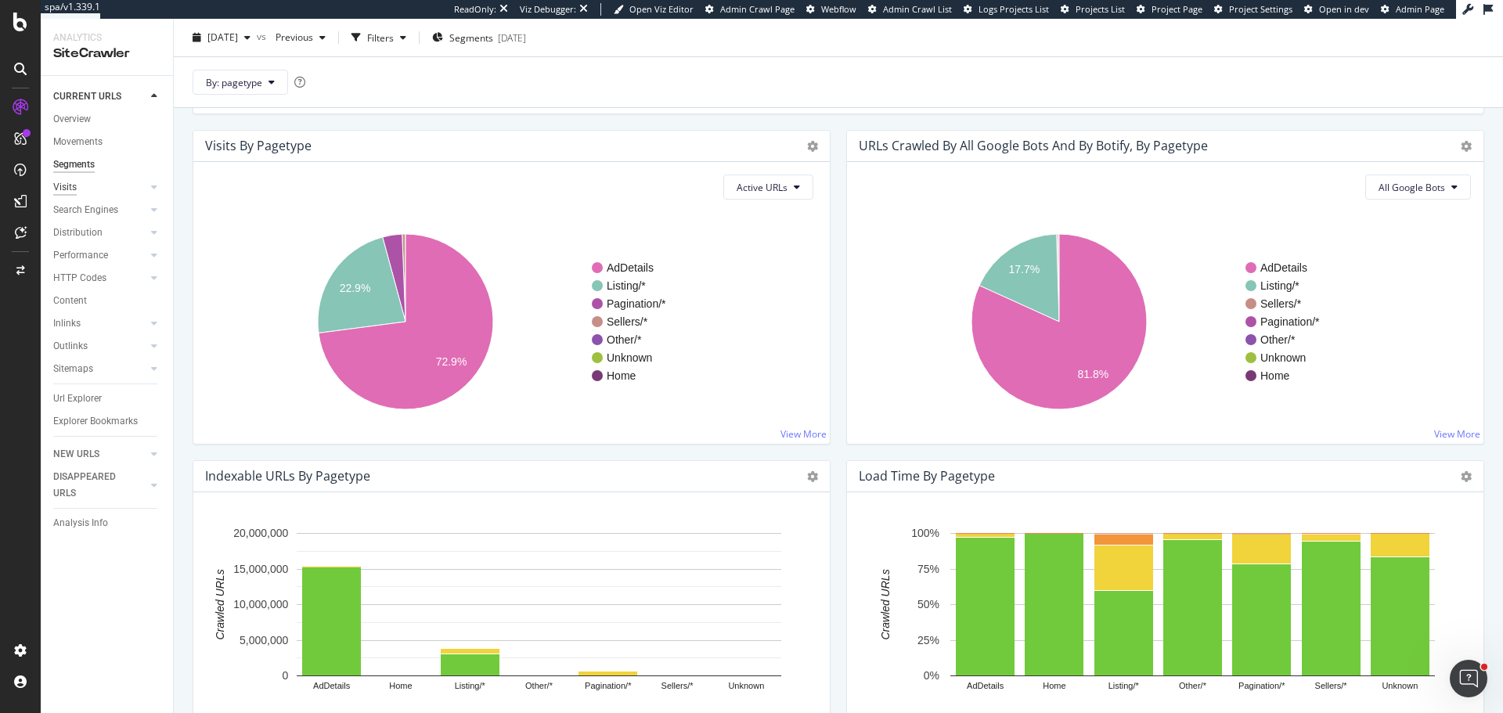
click at [70, 186] on div "Visits" at bounding box center [64, 187] width 23 height 16
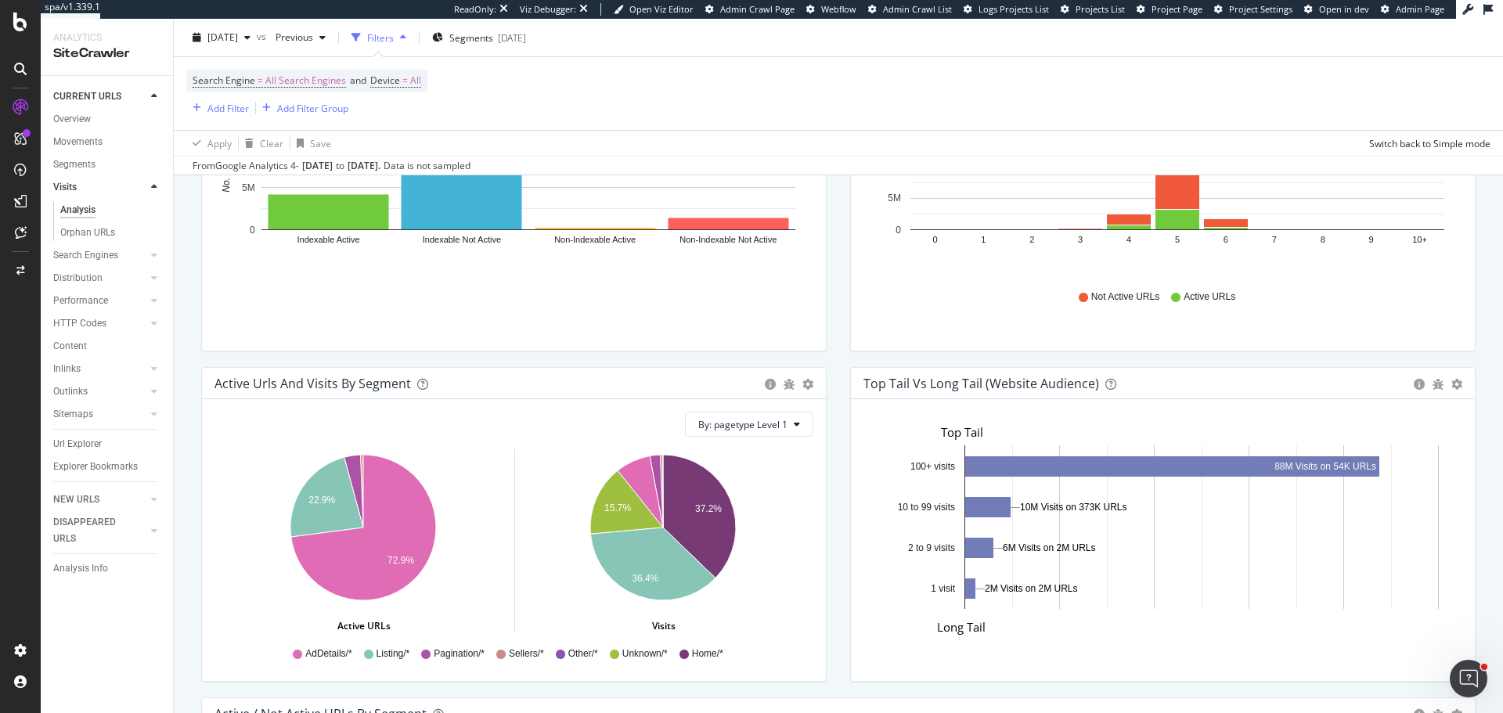
scroll to position [1065, 0]
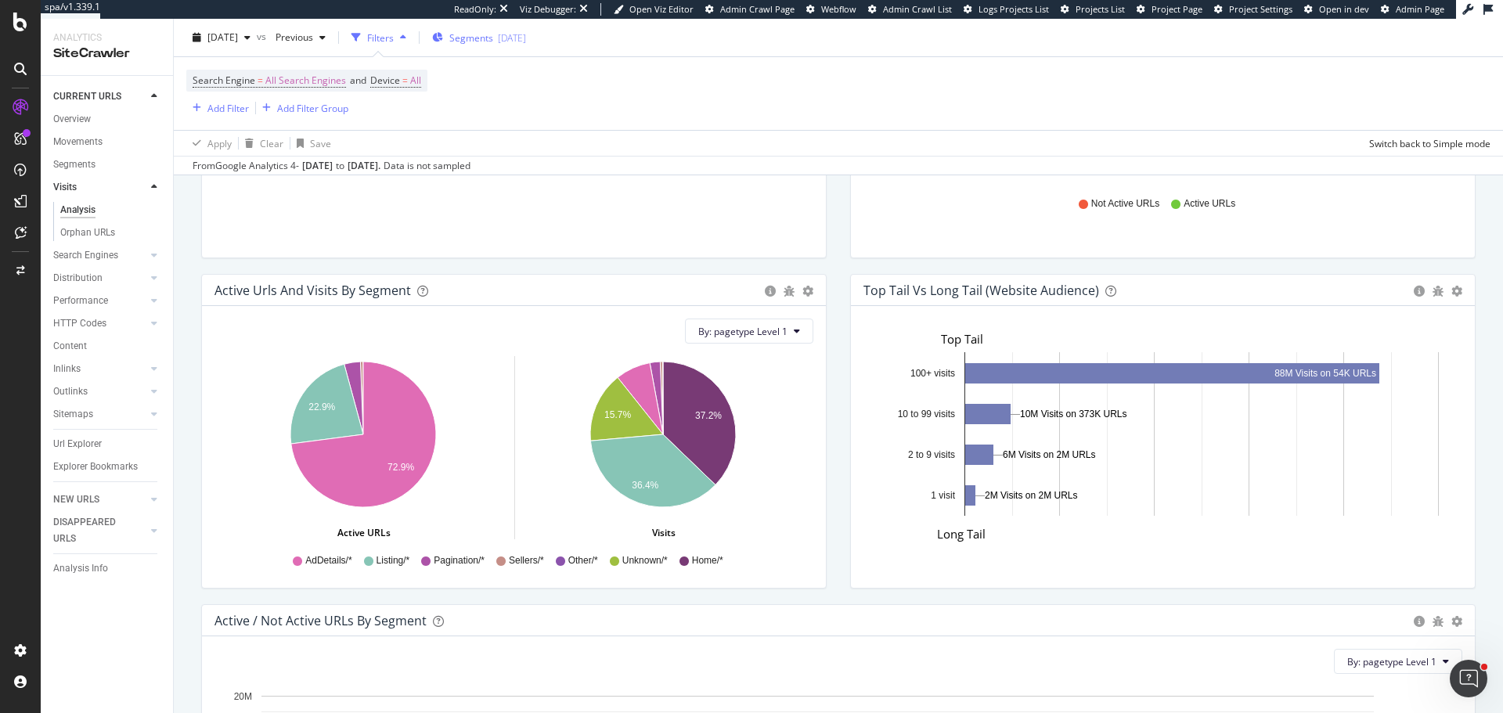
click at [524, 38] on div "Segments 2025-02-07" at bounding box center [479, 37] width 94 height 13
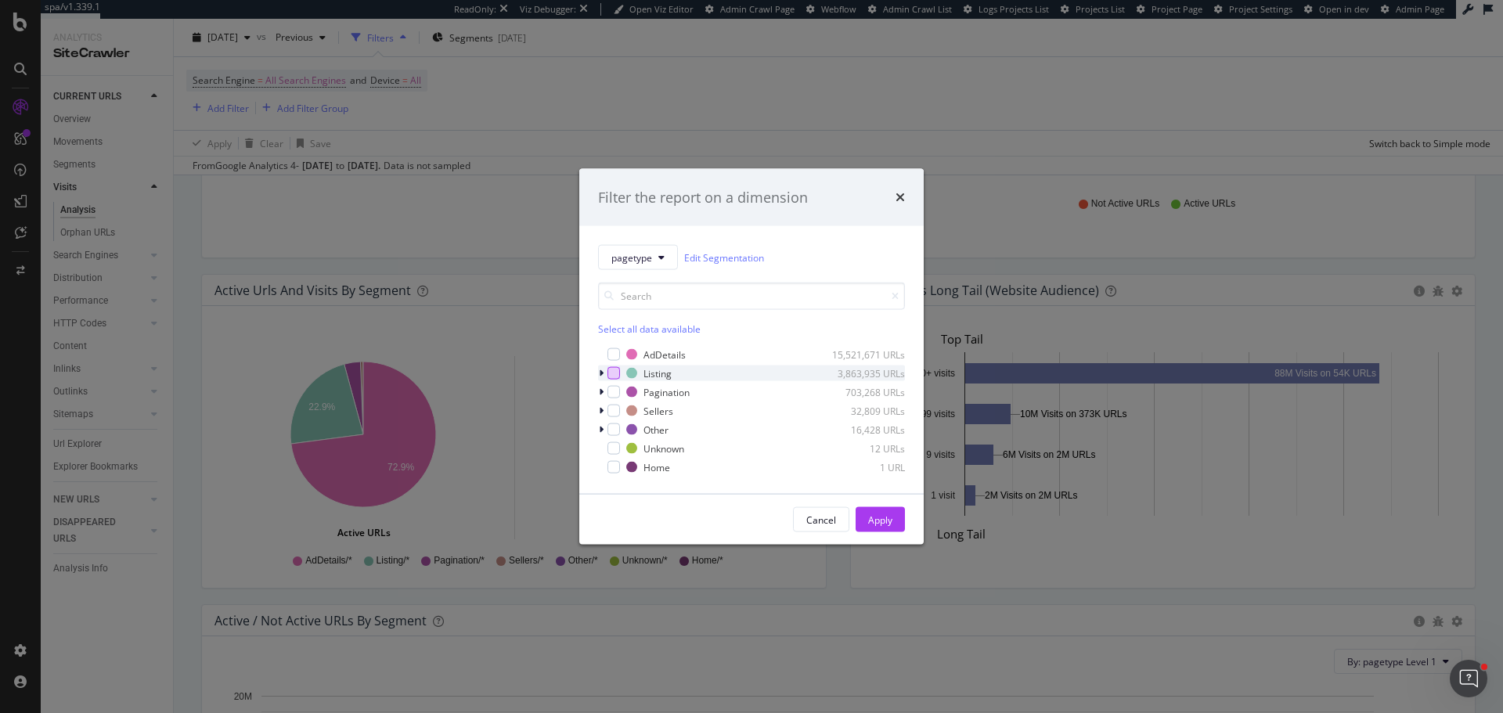
click at [613, 369] on div "modal" at bounding box center [613, 373] width 13 height 13
click at [895, 519] on button "Apply" at bounding box center [879, 519] width 49 height 25
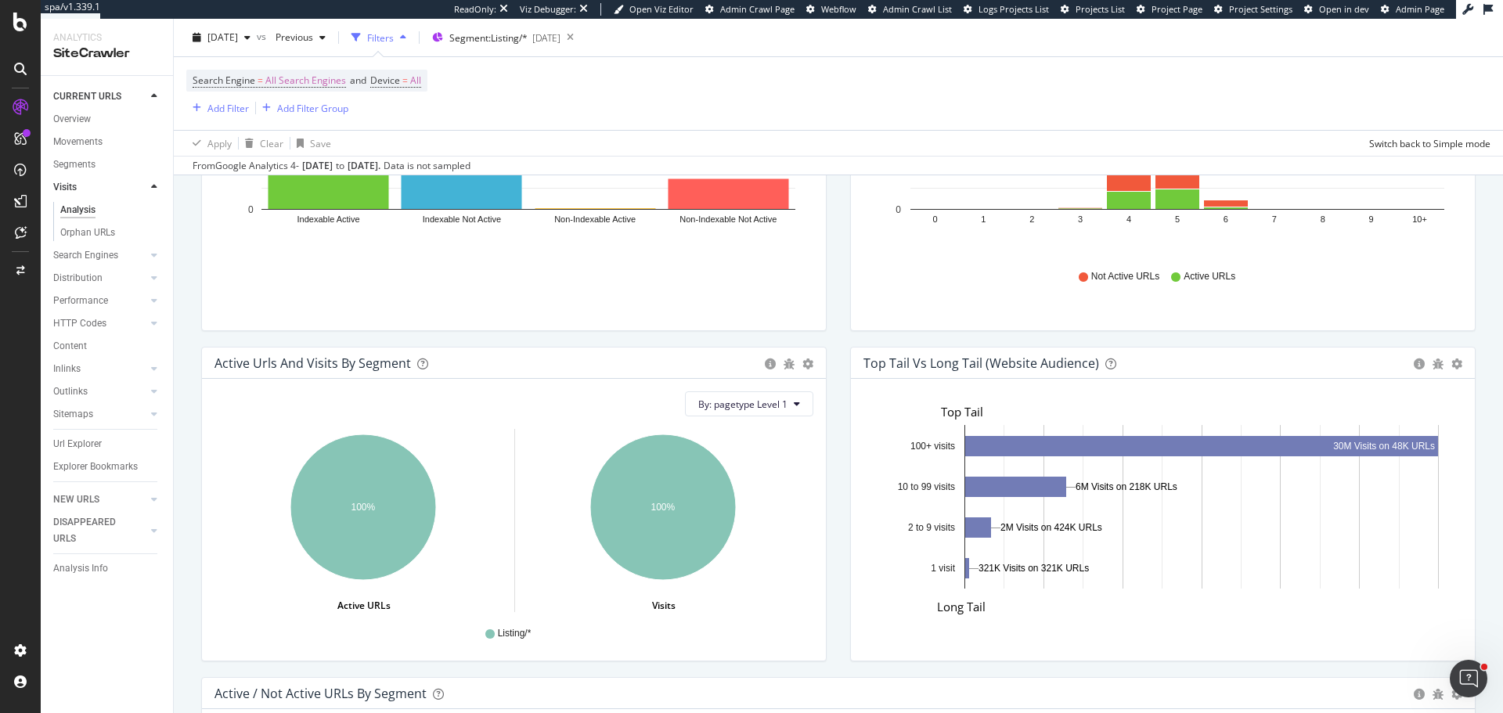
scroll to position [1042, 0]
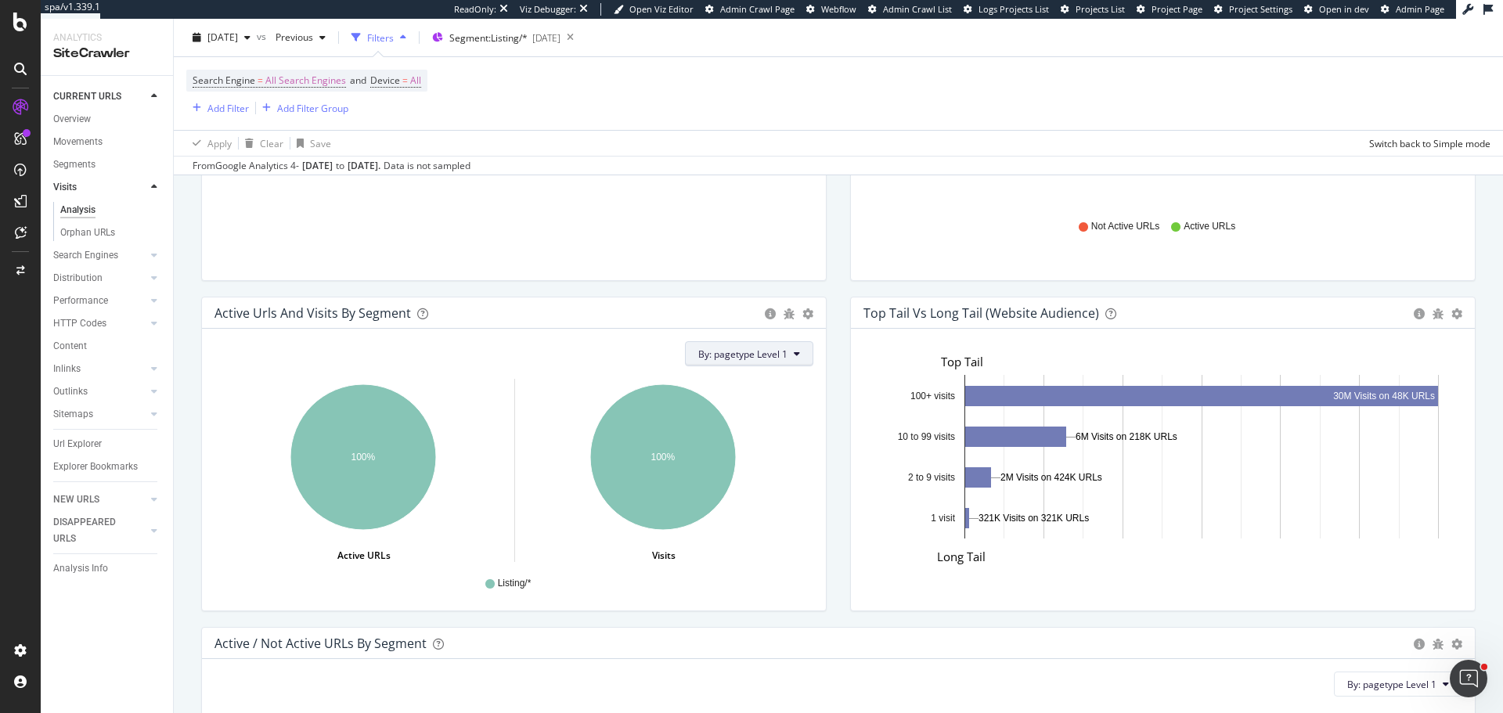
click at [754, 352] on span "By: pagetype Level 1" at bounding box center [742, 353] width 89 height 13
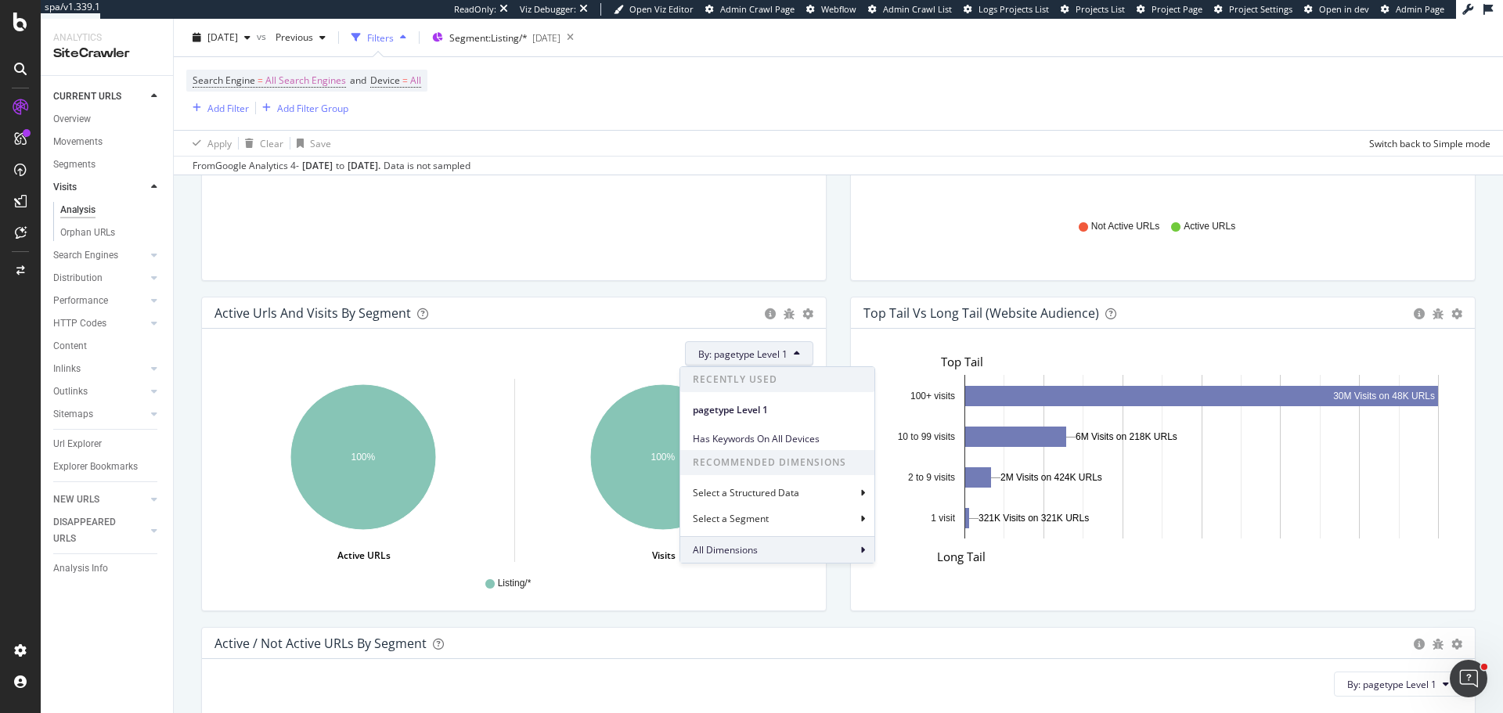
click at [730, 542] on div "All Dimensions" at bounding box center [777, 549] width 194 height 27
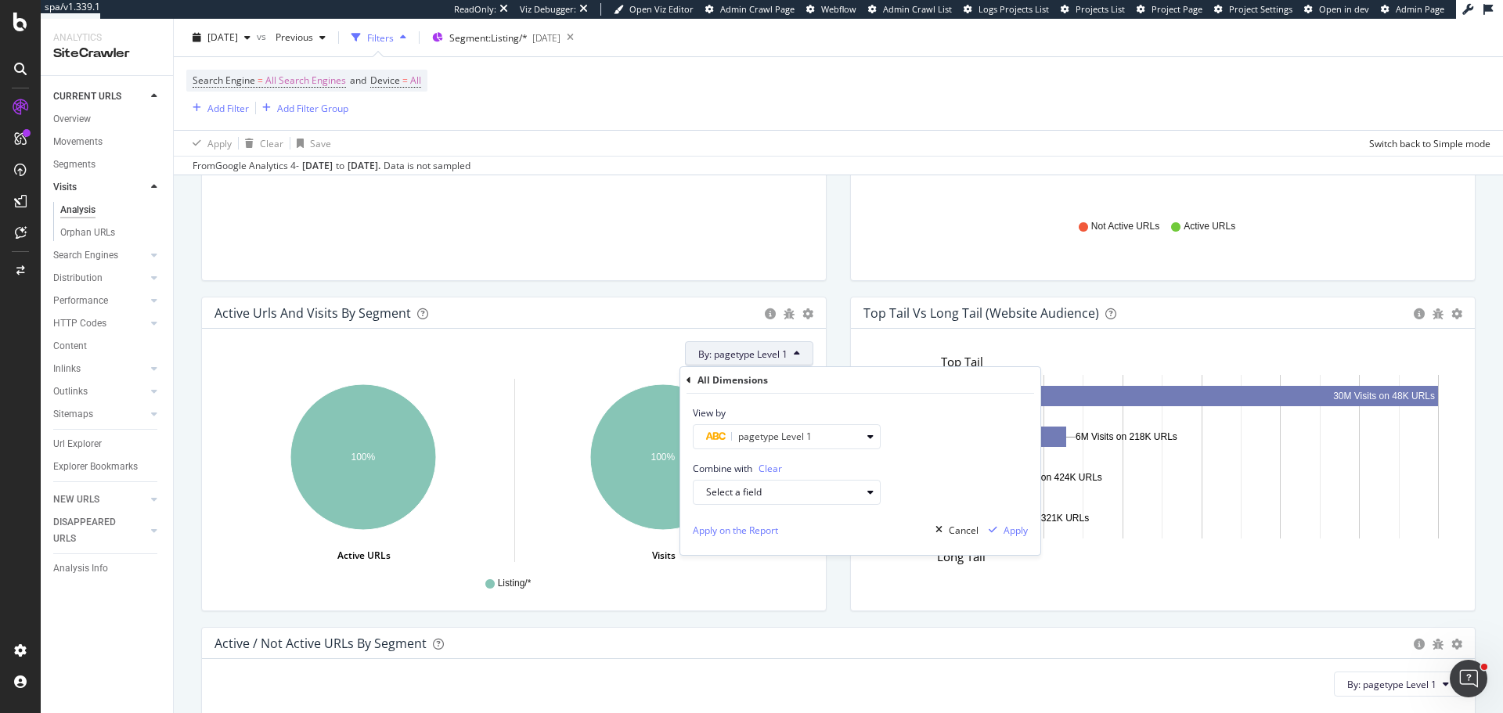
click at [690, 383] on icon at bounding box center [688, 380] width 5 height 9
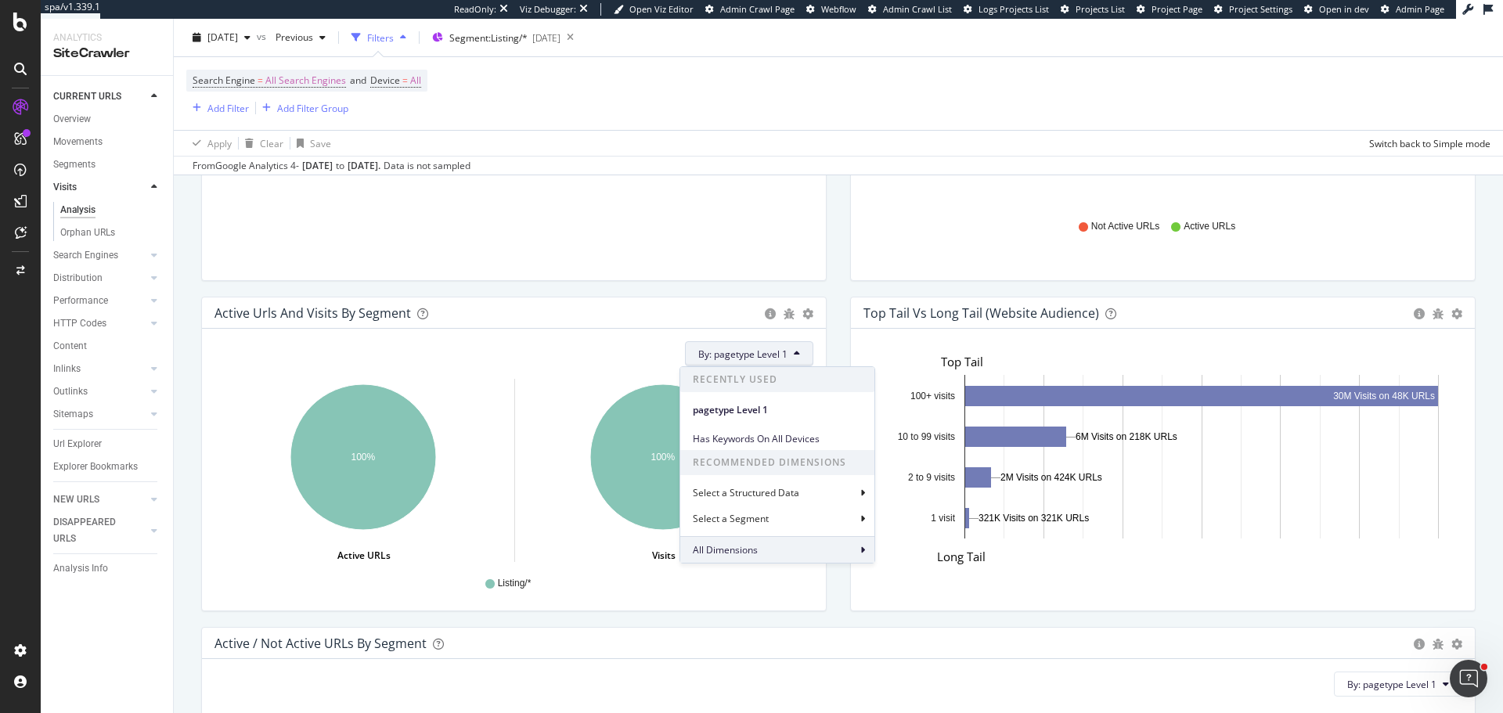
click at [730, 544] on span "All Dimensions" at bounding box center [725, 549] width 65 height 13
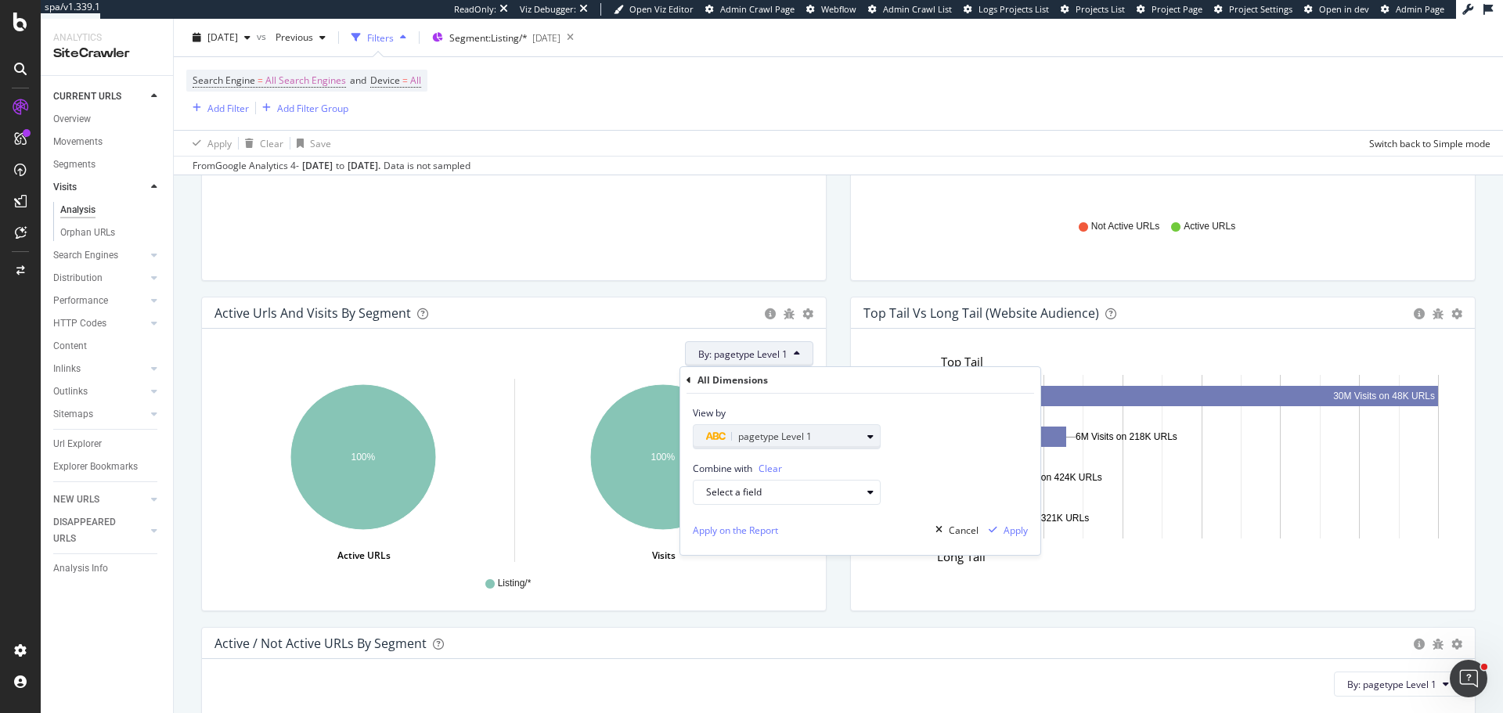
click at [869, 440] on icon "button" at bounding box center [870, 436] width 6 height 9
click at [700, 460] on icon at bounding box center [702, 463] width 5 height 9
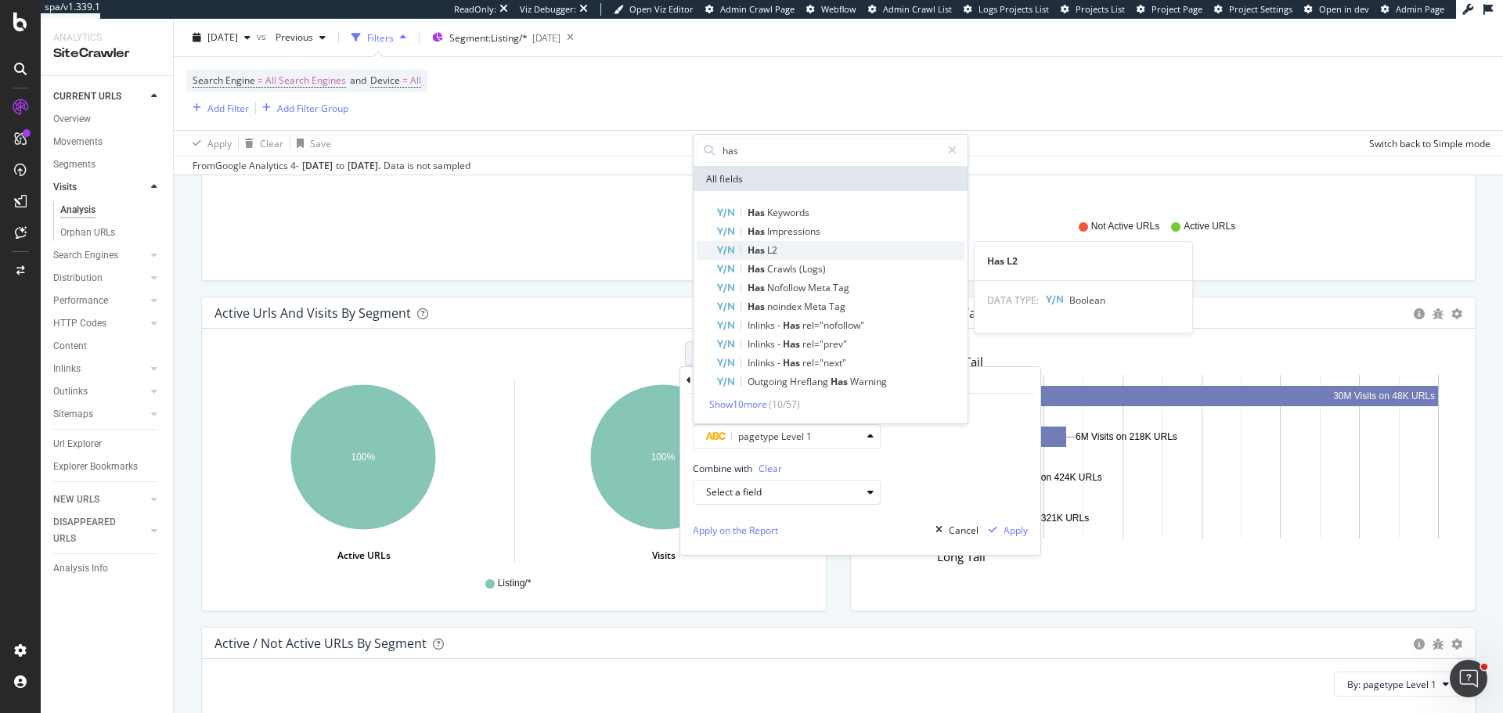
type input "has"
click at [784, 253] on div "Has L2" at bounding box center [839, 250] width 249 height 19
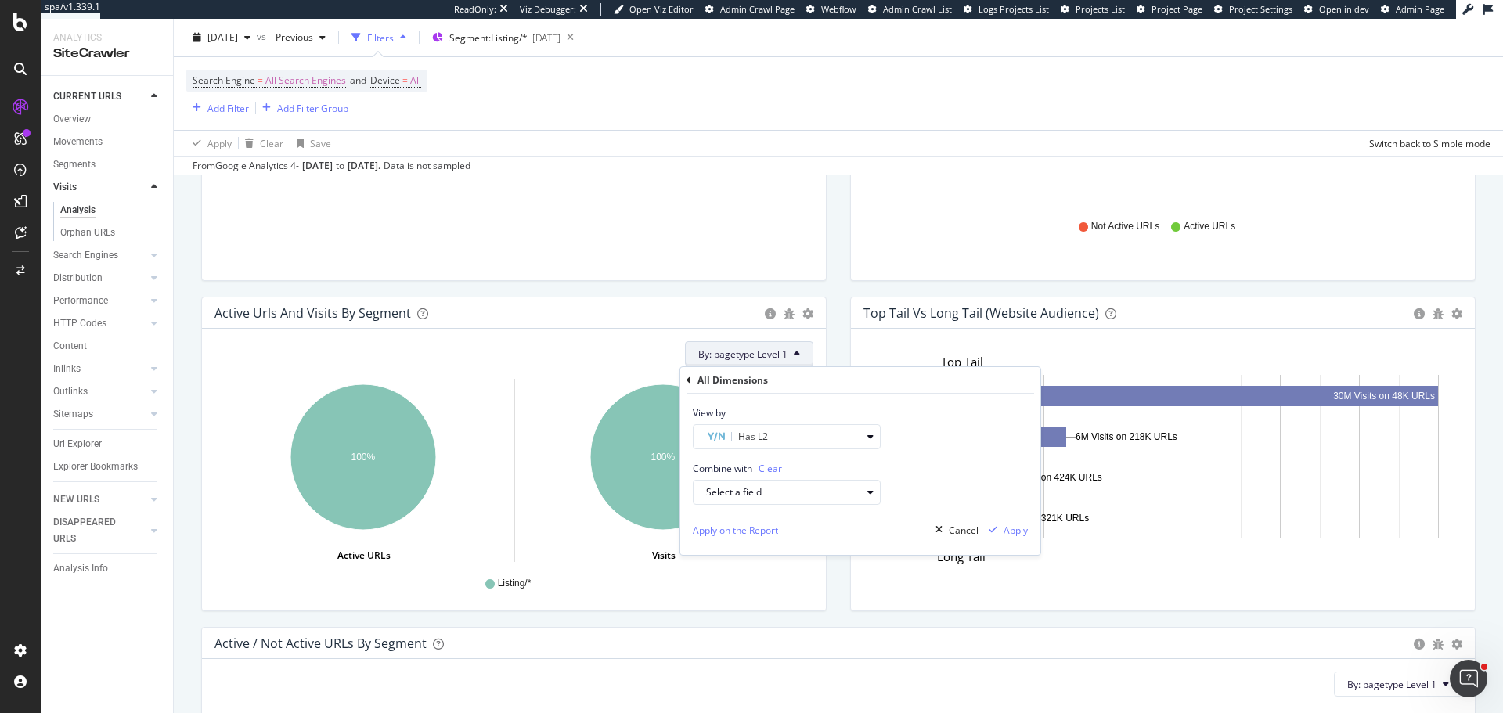
click at [1010, 533] on div "Apply" at bounding box center [1015, 530] width 24 height 13
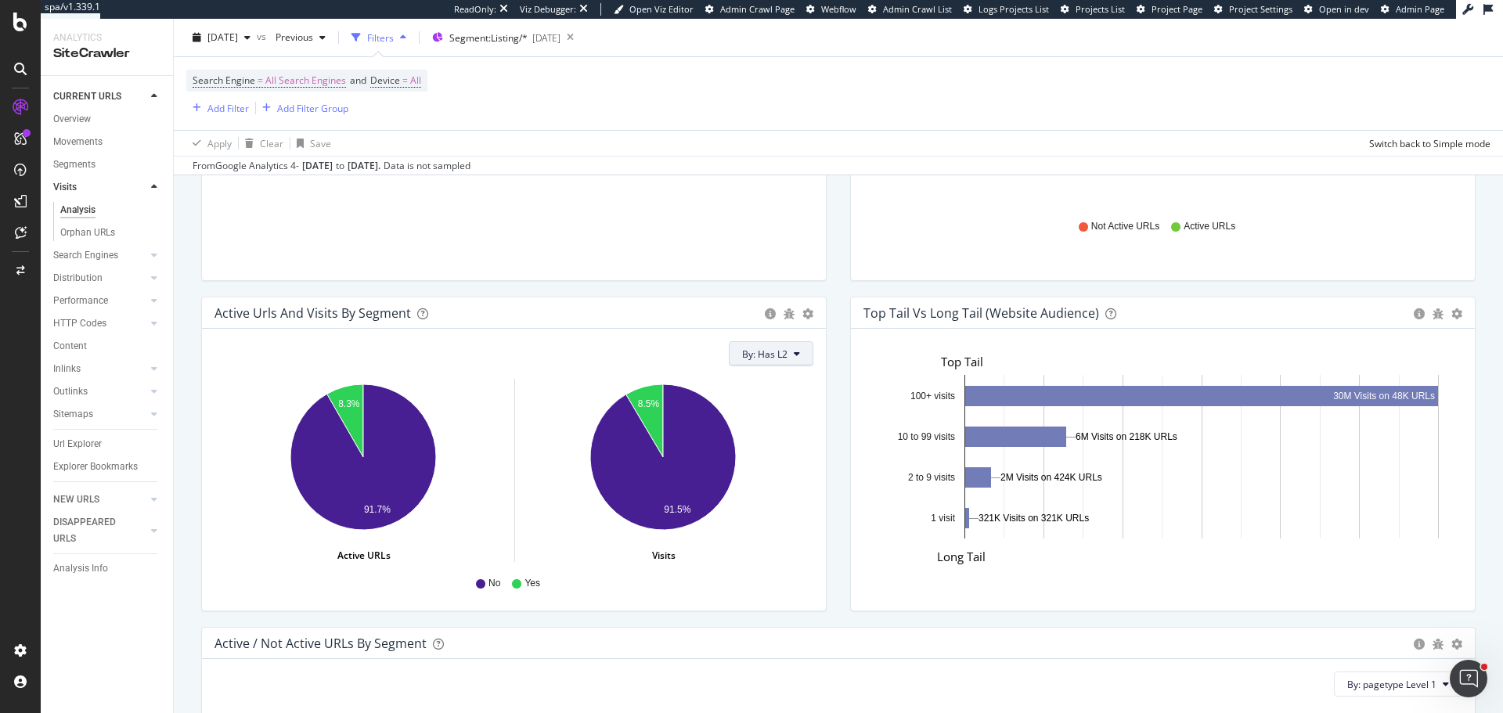
click at [765, 341] on button "By: Has L2" at bounding box center [771, 353] width 85 height 25
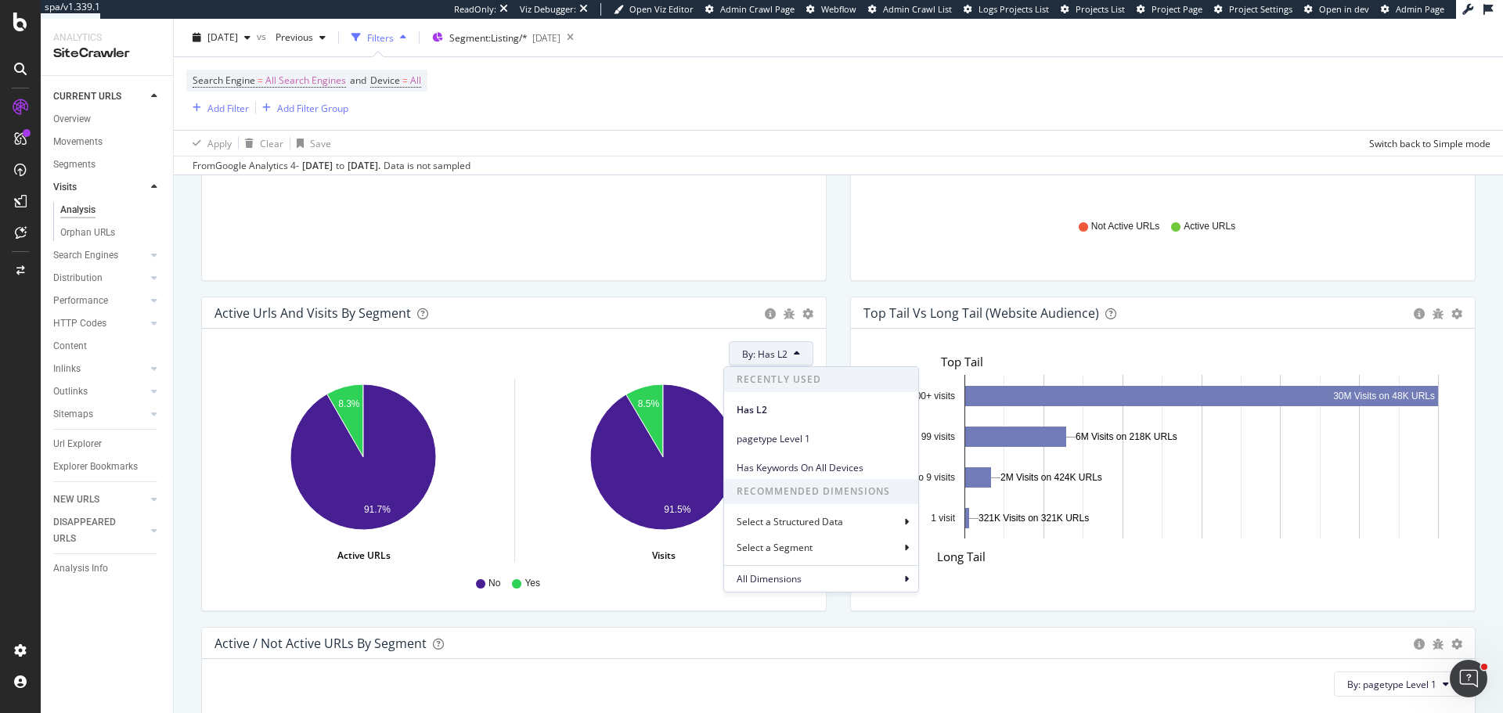
click at [779, 584] on span "All Dimensions" at bounding box center [768, 578] width 65 height 13
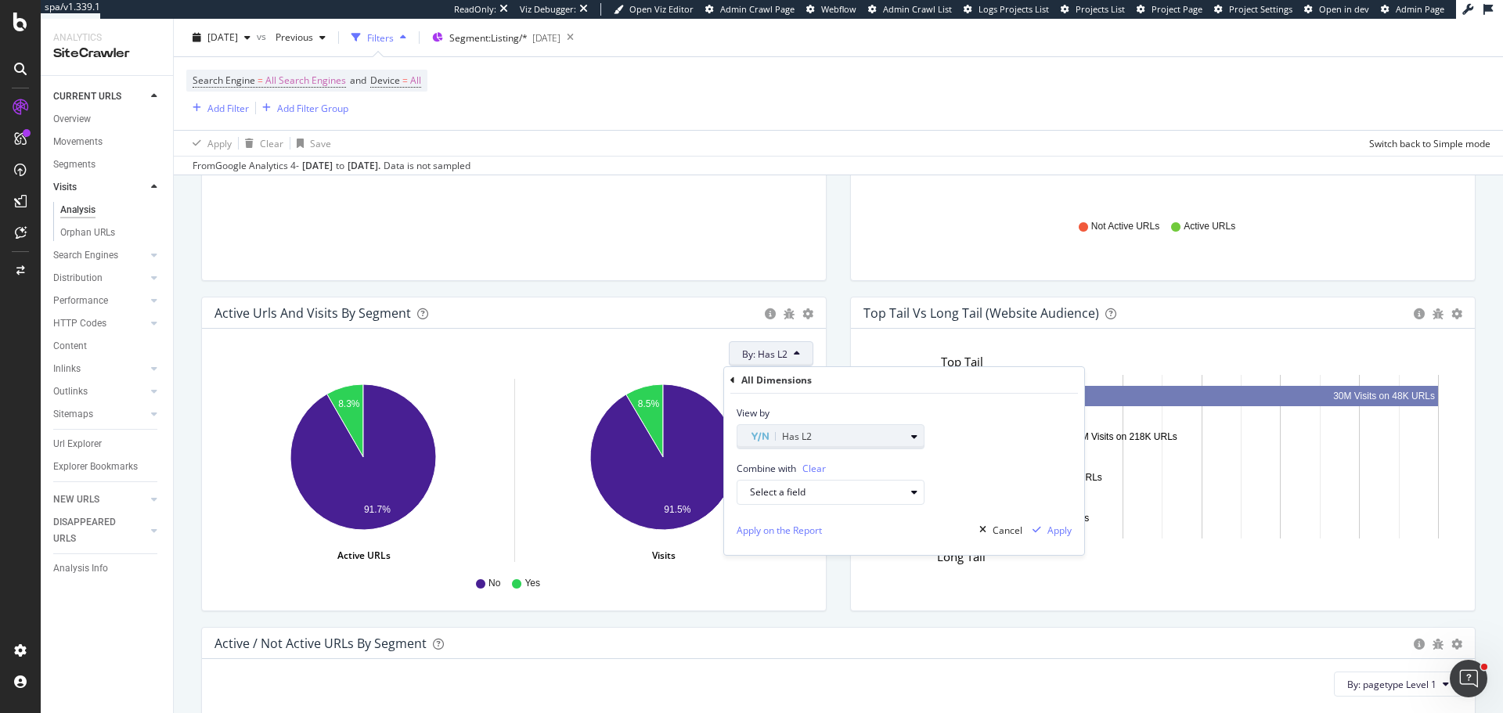
click at [784, 440] on div "Has L2" at bounding box center [827, 436] width 155 height 19
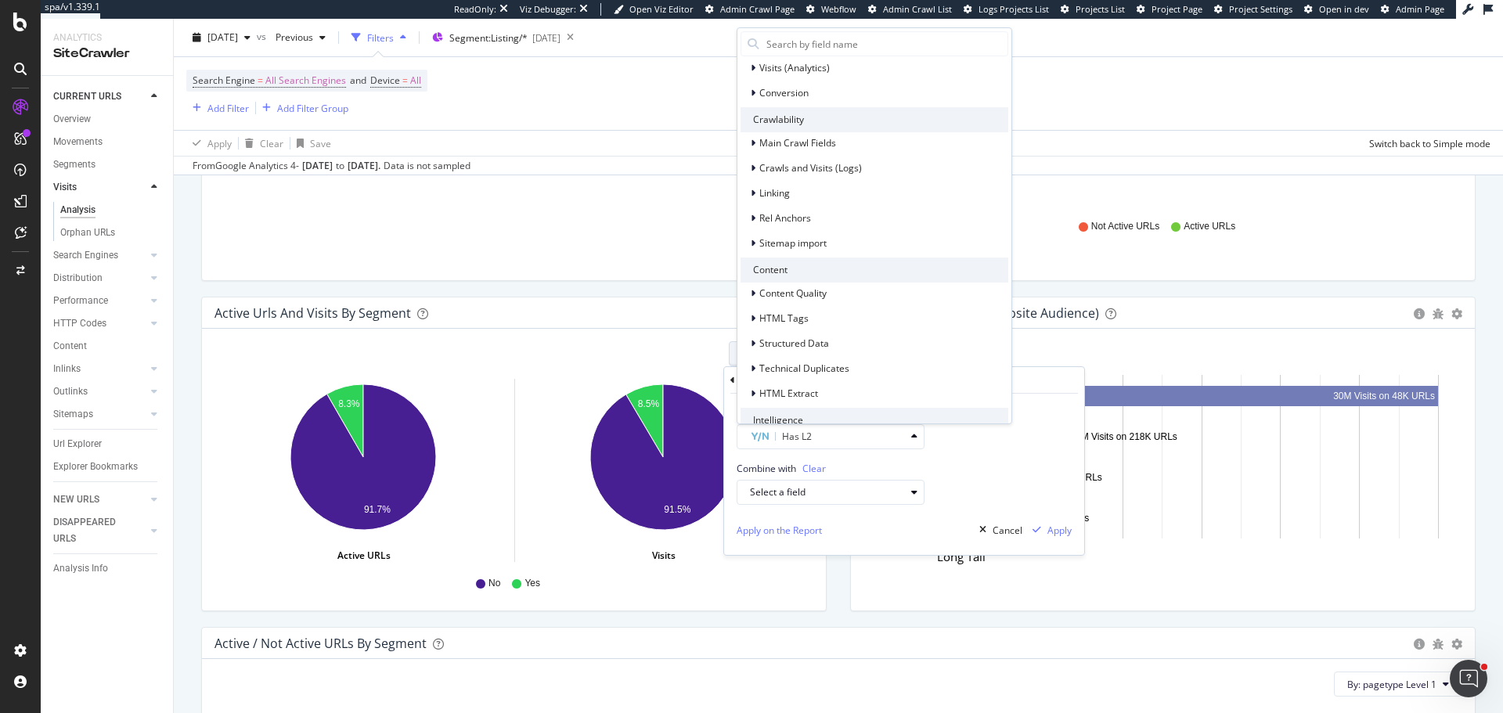
scroll to position [186, 0]
click at [801, 308] on span "HTML Tags" at bounding box center [783, 307] width 49 height 13
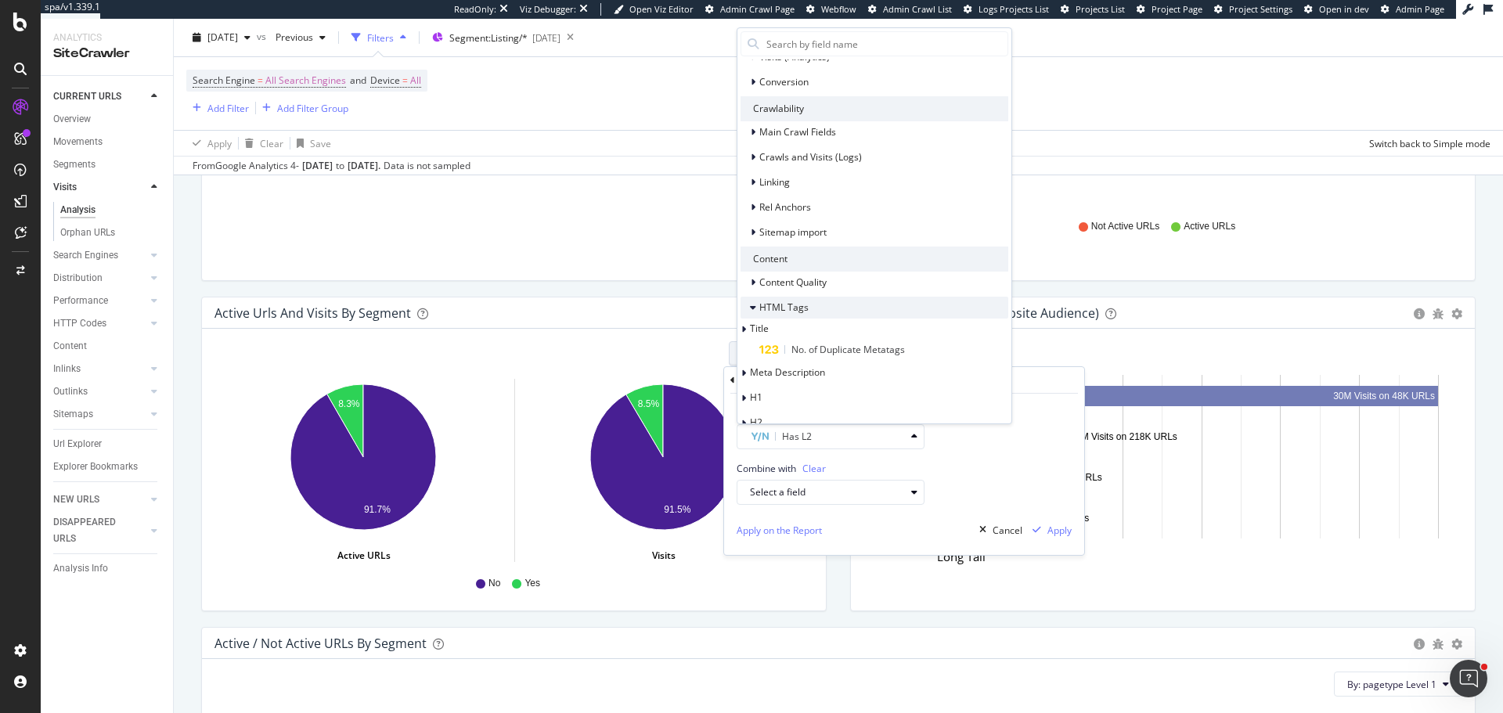
click at [756, 305] on div at bounding box center [754, 308] width 9 height 16
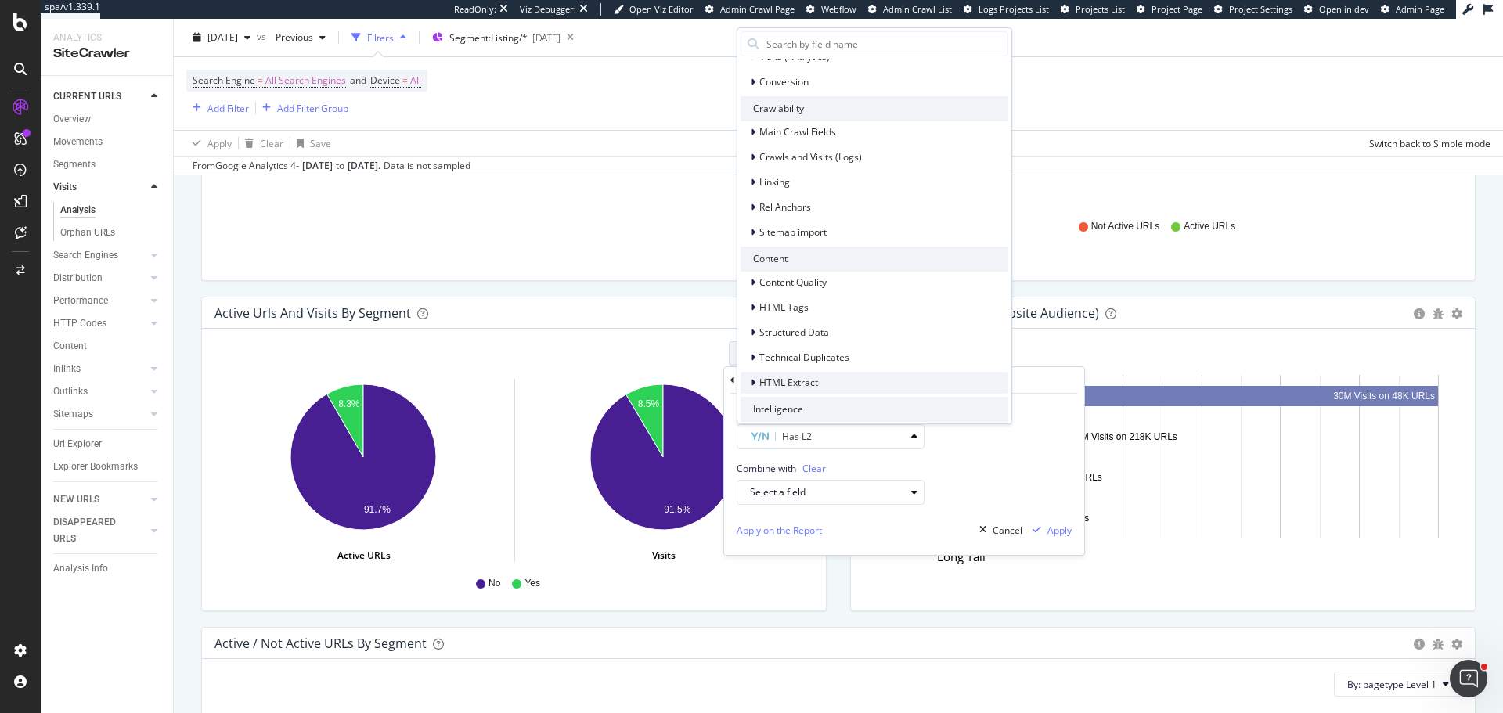
click at [751, 386] on icon at bounding box center [753, 382] width 5 height 9
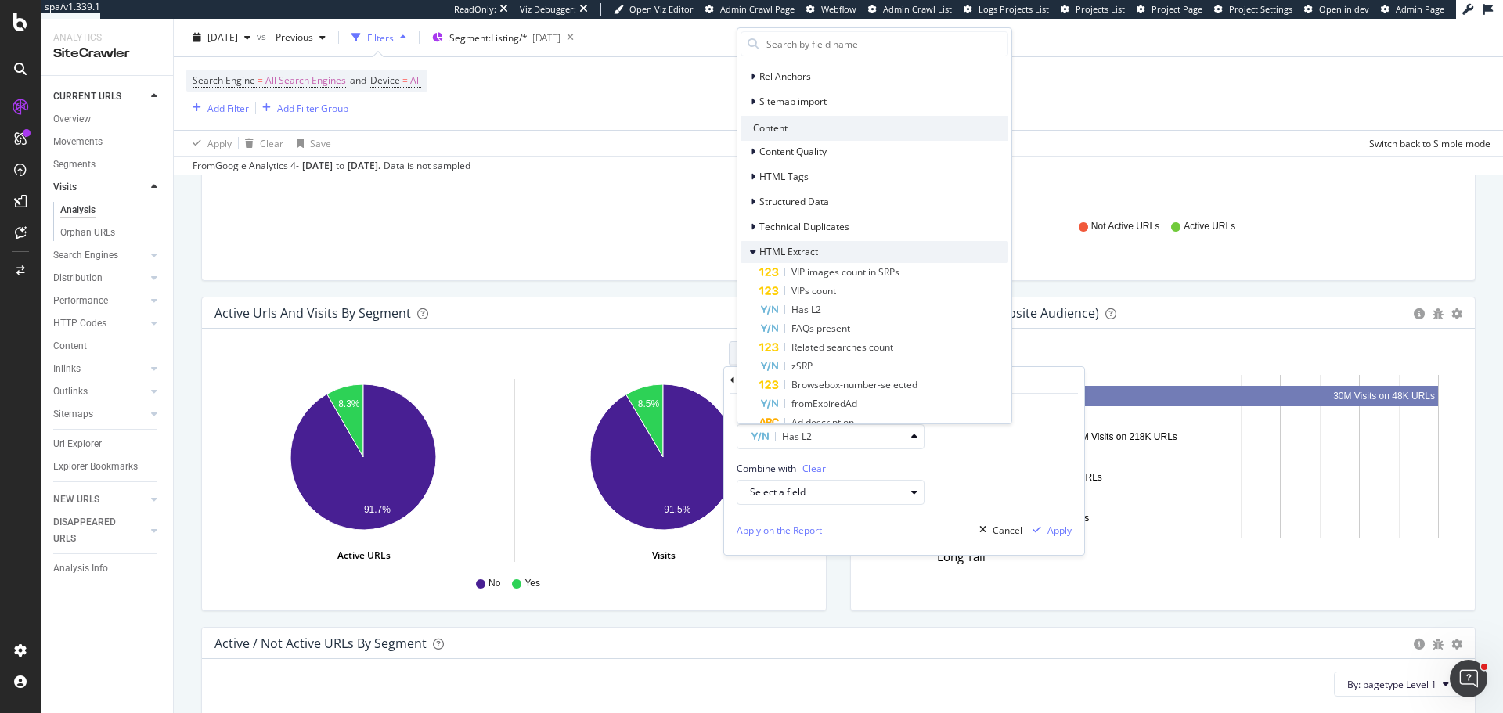
scroll to position [343, 0]
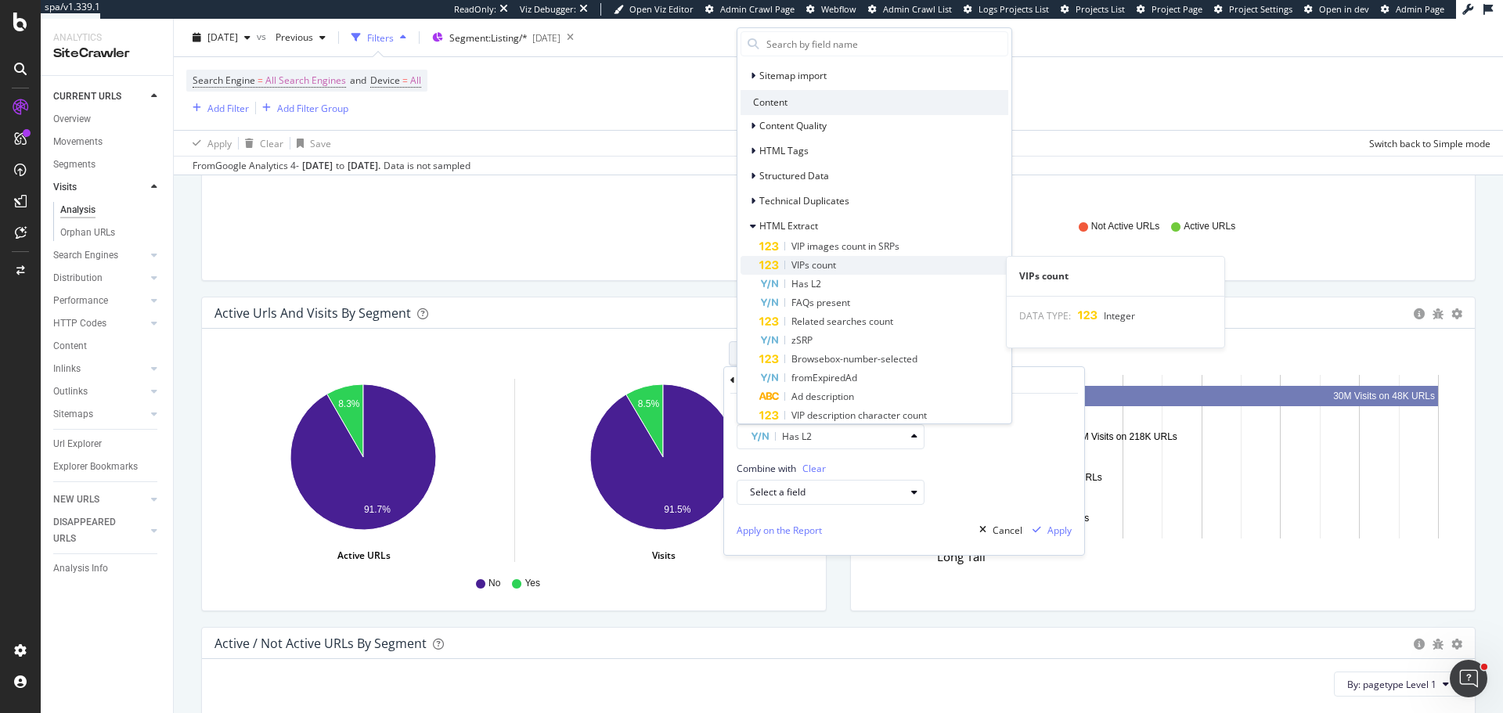
click at [830, 267] on span "VIPs count" at bounding box center [813, 264] width 45 height 13
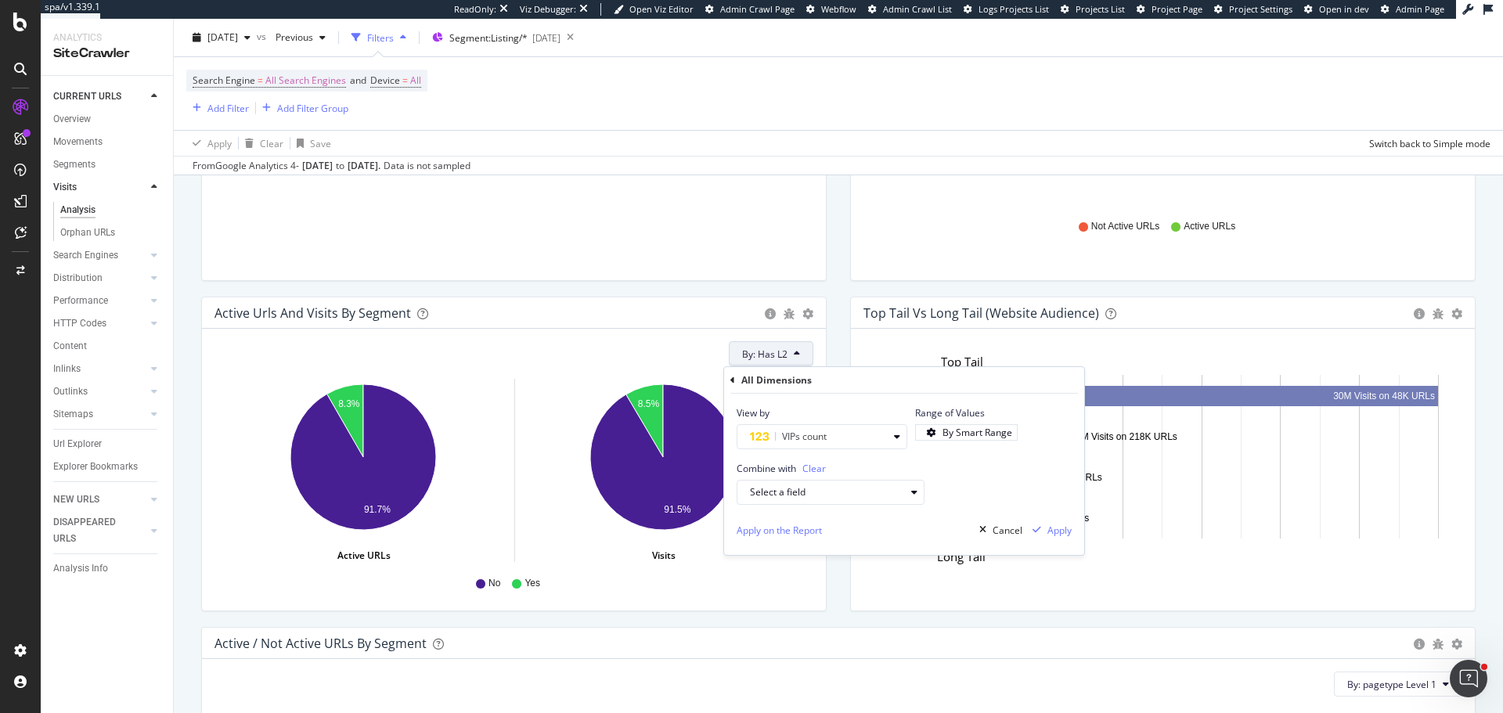
click at [838, 302] on div "Top Tail vs Long Tail (Website Audience) Bar Table Export as CSV Add to Custom …" at bounding box center [1162, 462] width 649 height 330
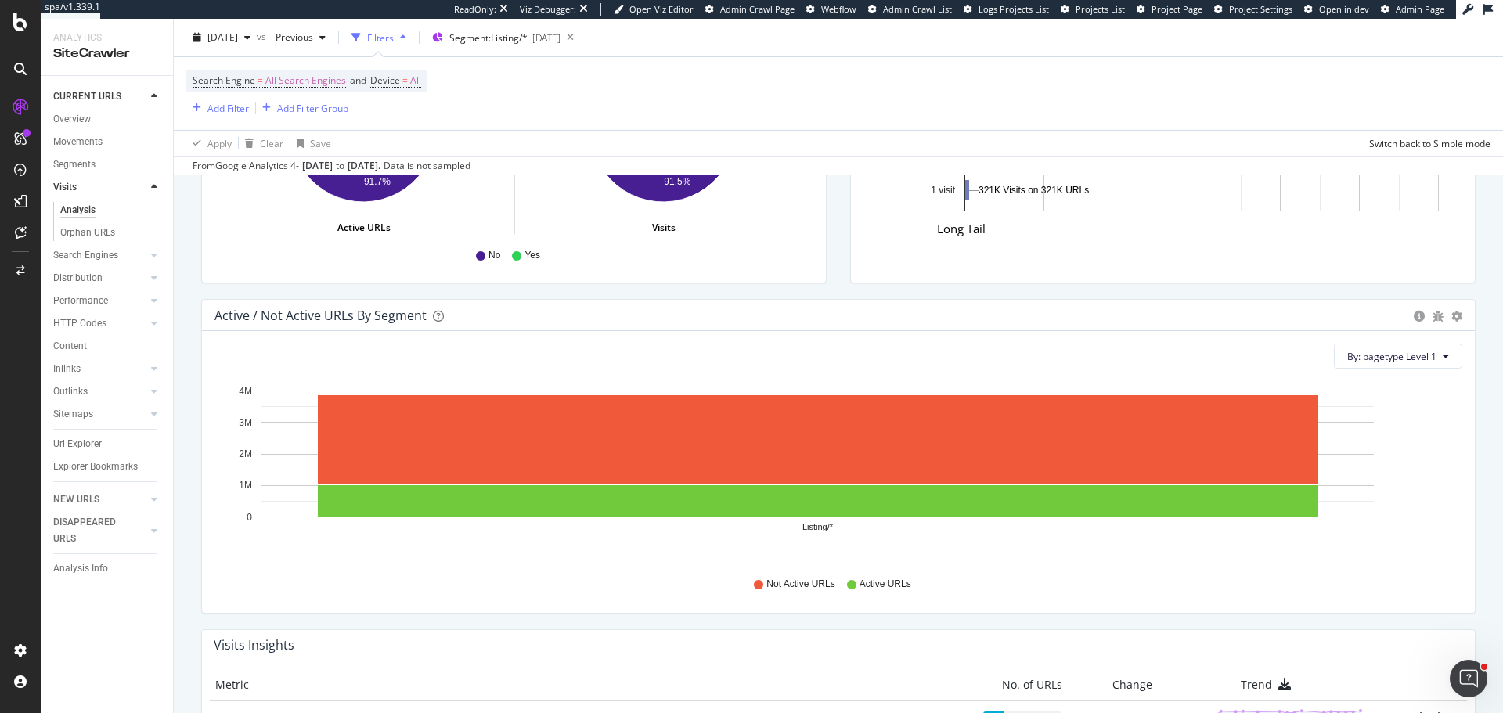
scroll to position [1512, 0]
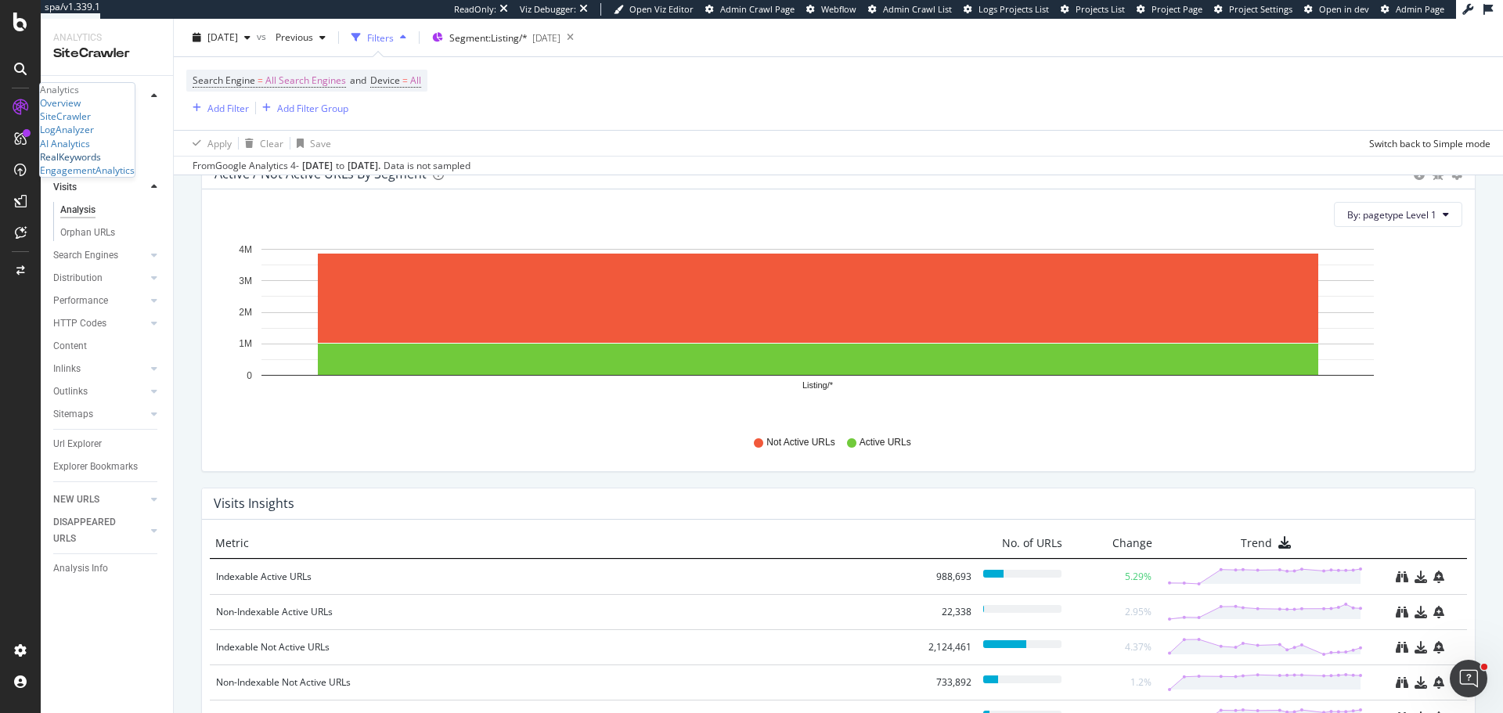
click at [101, 164] on div "RealKeywords" at bounding box center [70, 156] width 61 height 13
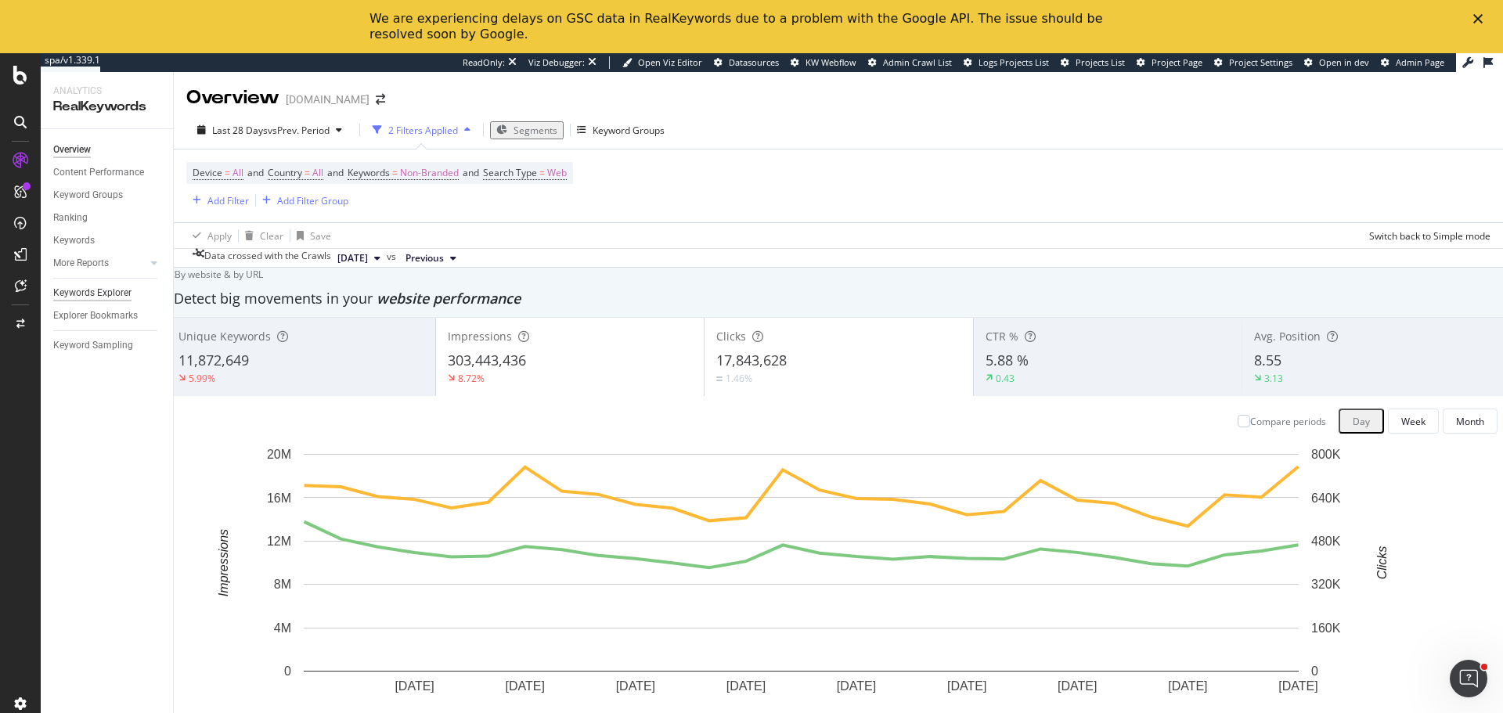
drag, startPoint x: 87, startPoint y: 261, endPoint x: 102, endPoint y: 386, distance: 126.1
click at [87, 261] on div "More Reports" at bounding box center [81, 263] width 56 height 16
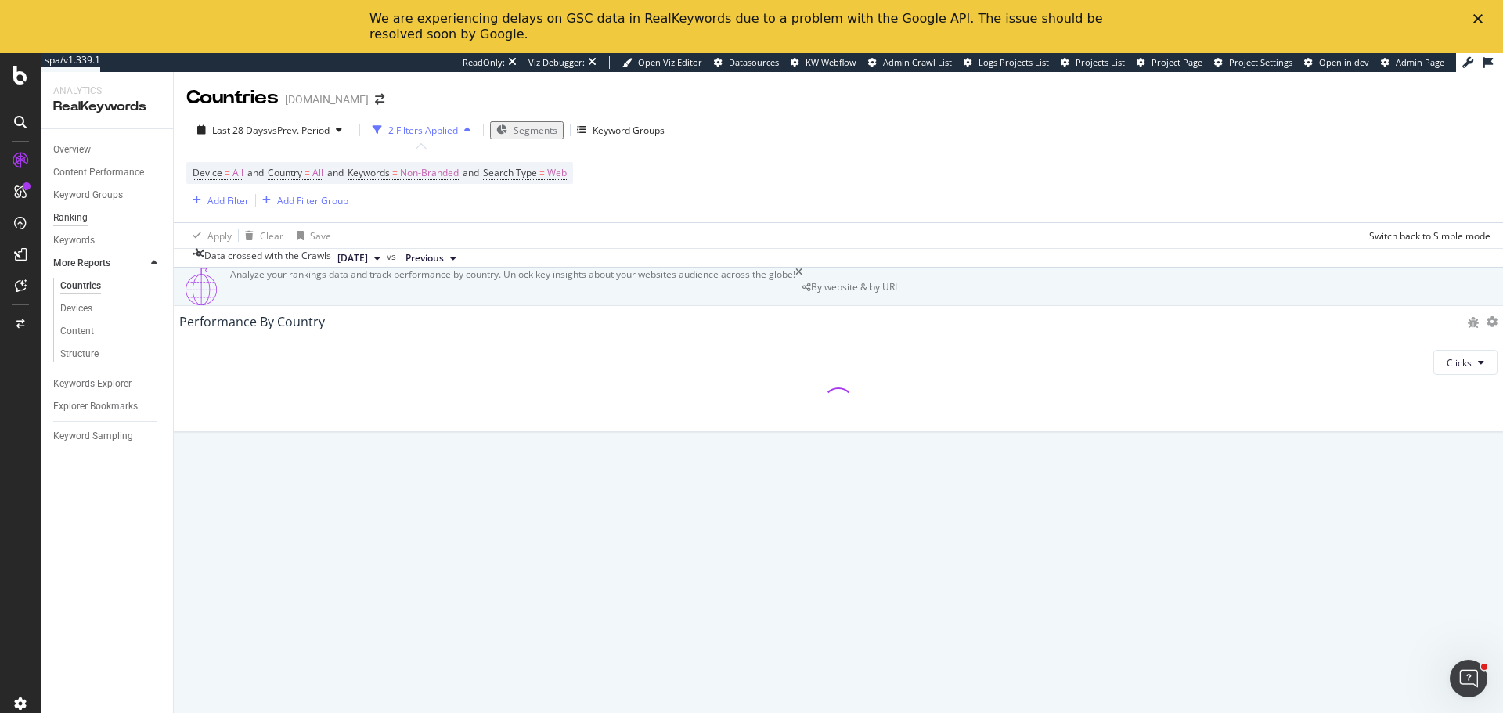
click at [78, 221] on div "Ranking" at bounding box center [70, 218] width 34 height 16
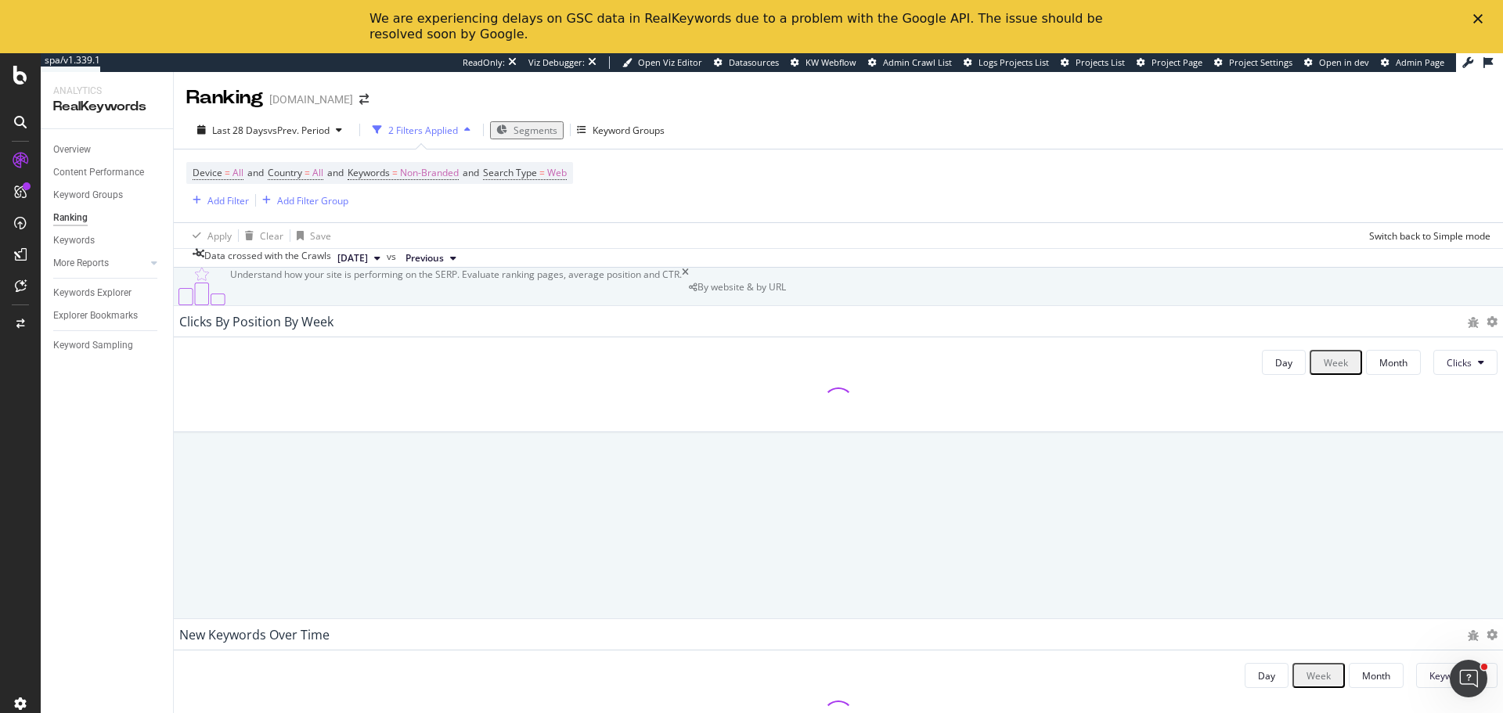
scroll to position [704, 0]
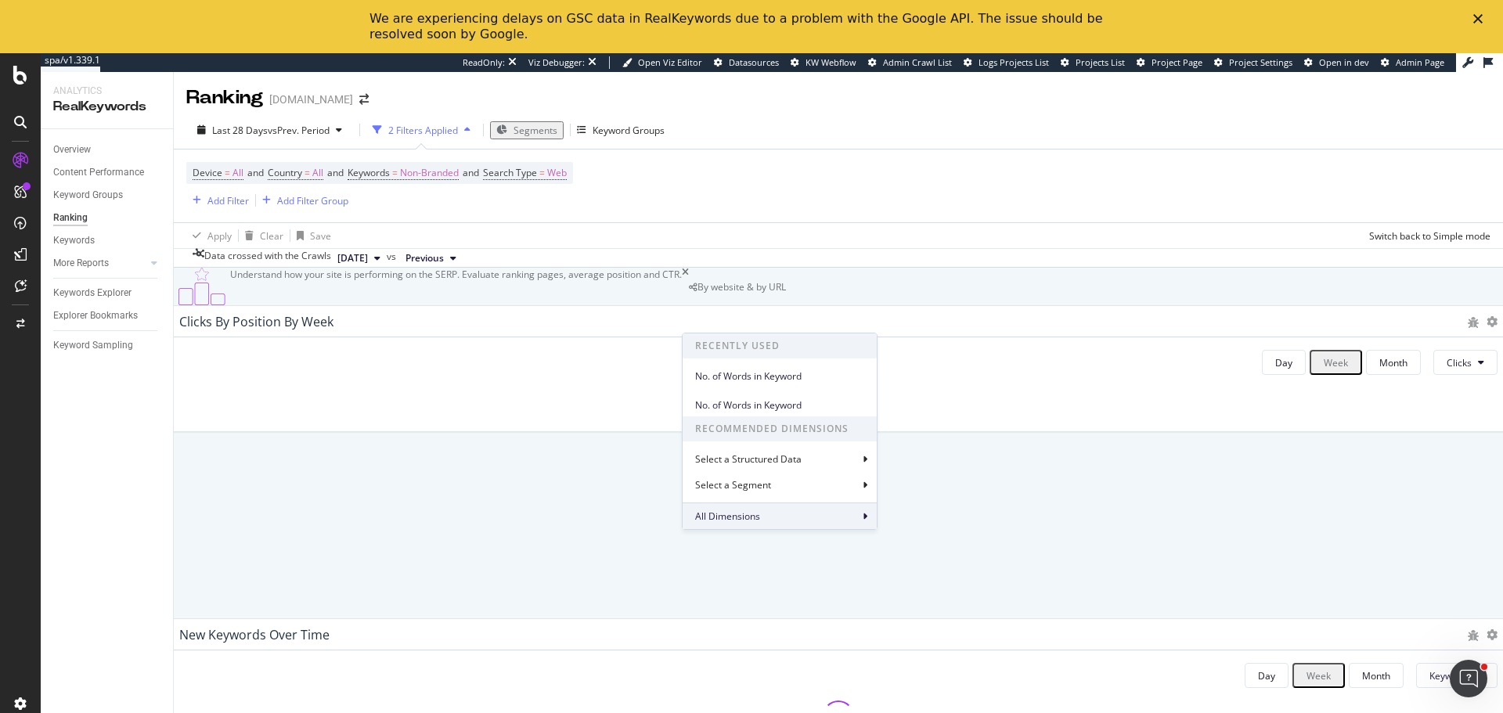
click at [778, 513] on div "All Dimensions" at bounding box center [779, 515] width 194 height 27
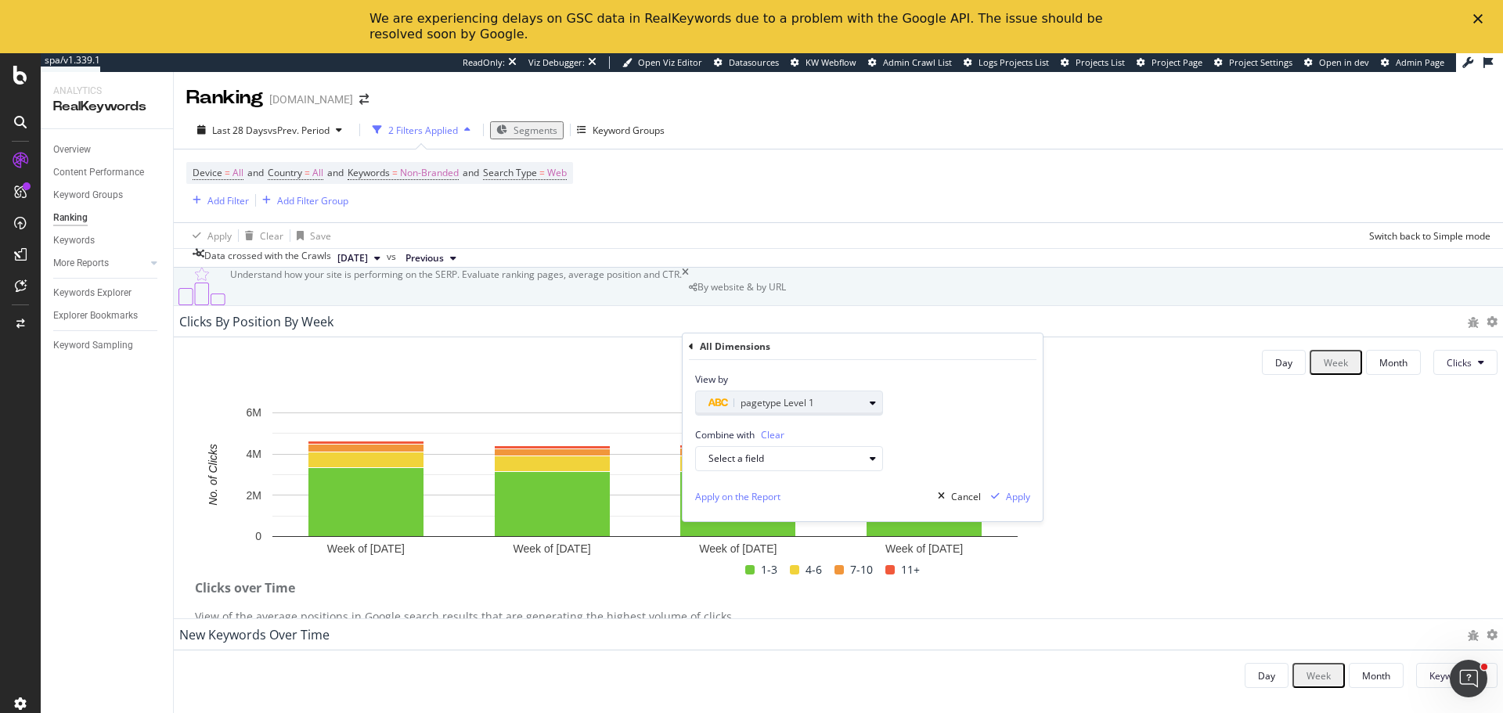
click at [855, 403] on div "pagetype Level 1" at bounding box center [785, 403] width 155 height 19
click at [880, 369] on div "View by pagetype Level 1" at bounding box center [862, 388] width 360 height 56
click at [869, 459] on icon "button" at bounding box center [872, 458] width 6 height 9
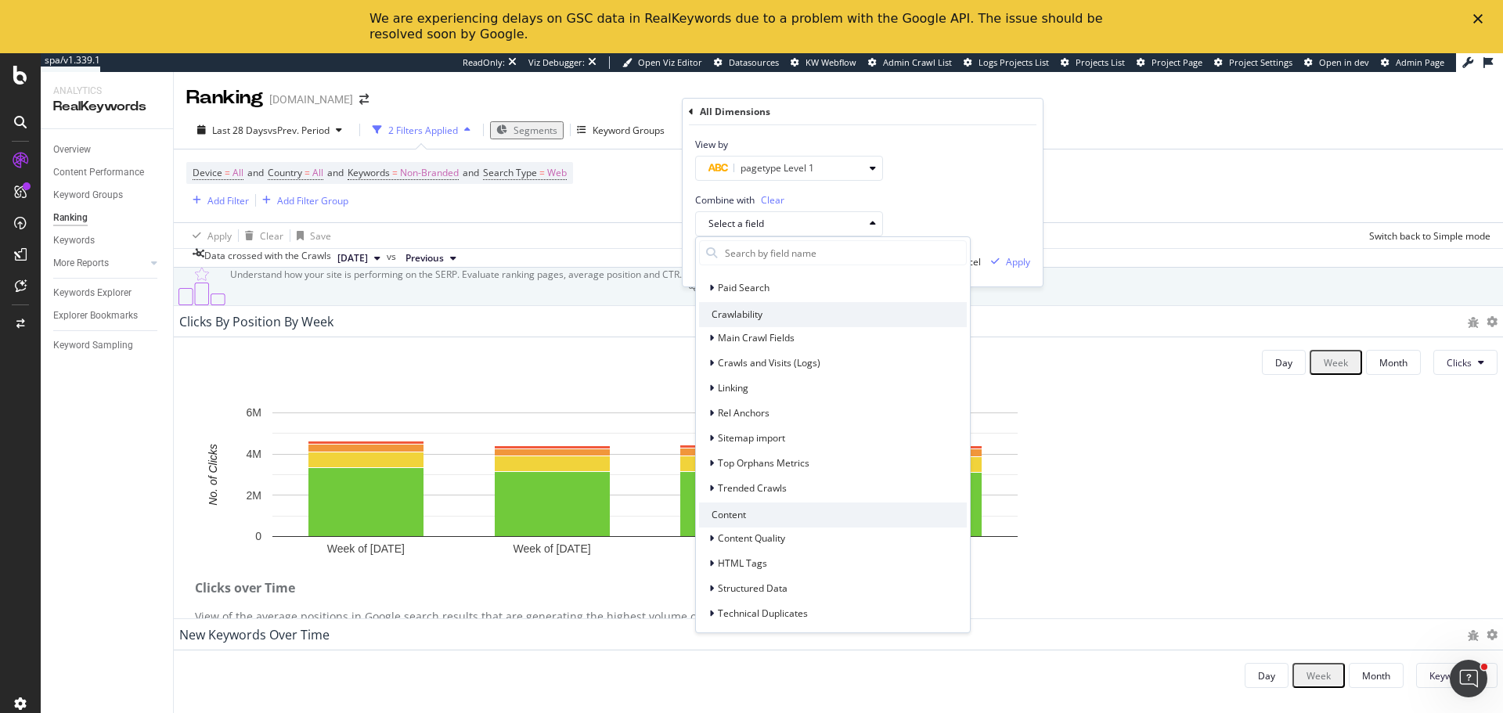
scroll to position [202, 0]
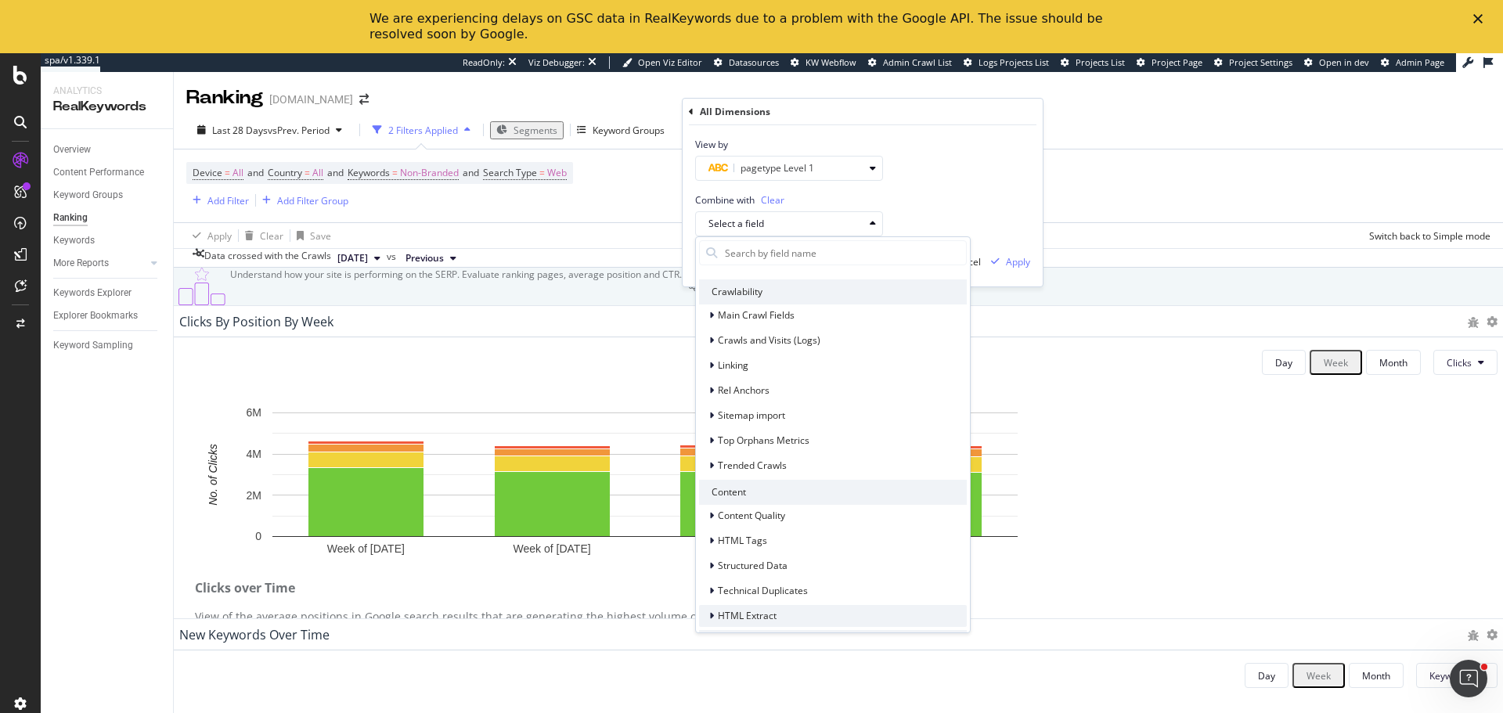
click at [776, 615] on div "HTML Extract" at bounding box center [833, 616] width 268 height 22
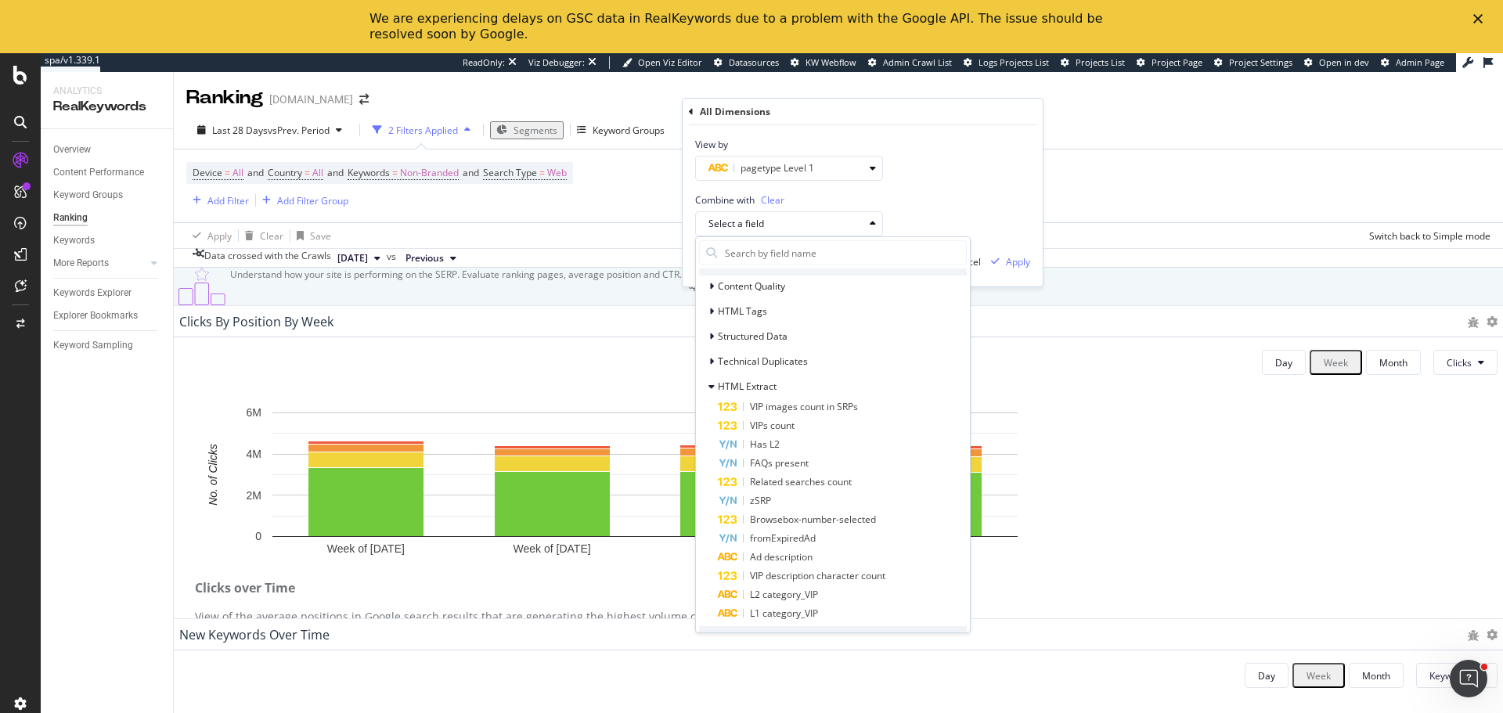
scroll to position [435, 0]
click at [808, 422] on div "VIPs count" at bounding box center [842, 421] width 249 height 19
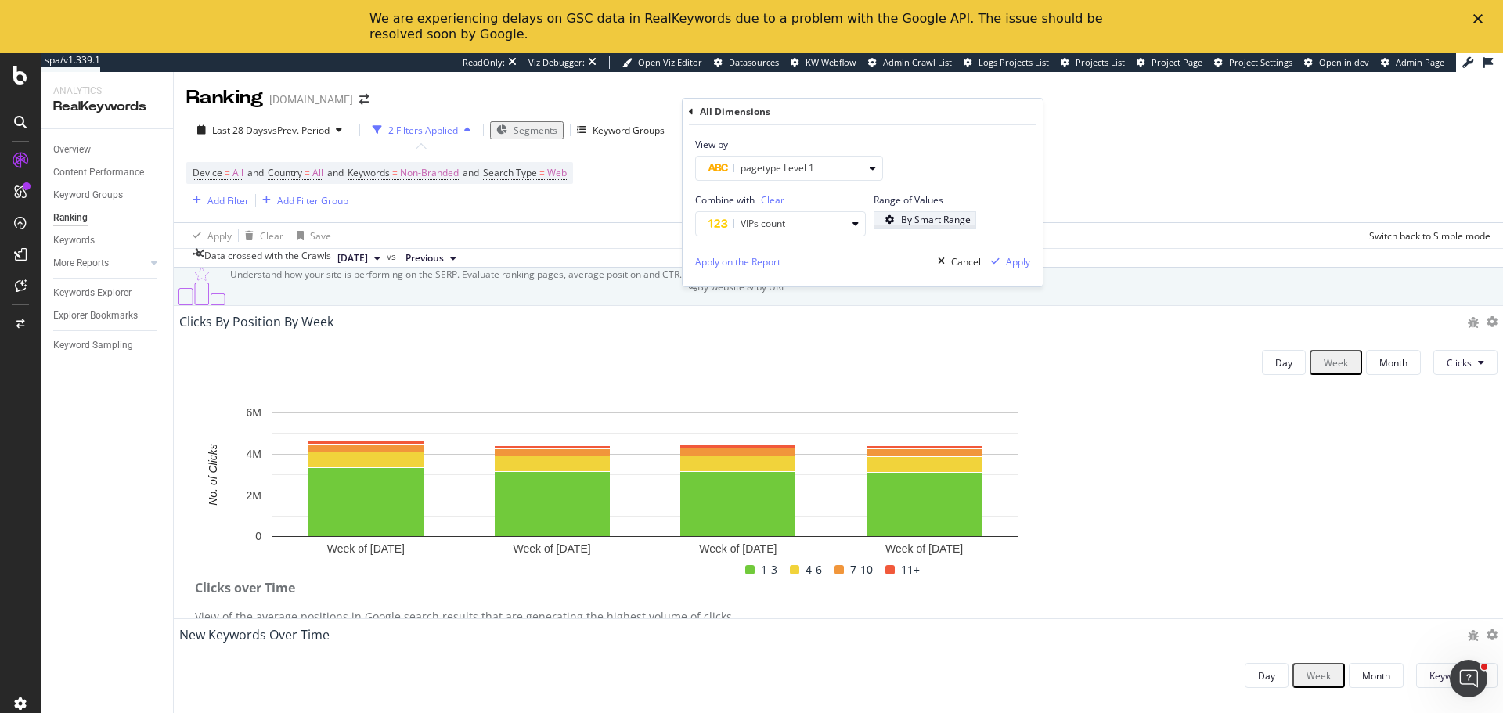
click at [957, 225] on div "By Smart Range" at bounding box center [936, 219] width 70 height 13
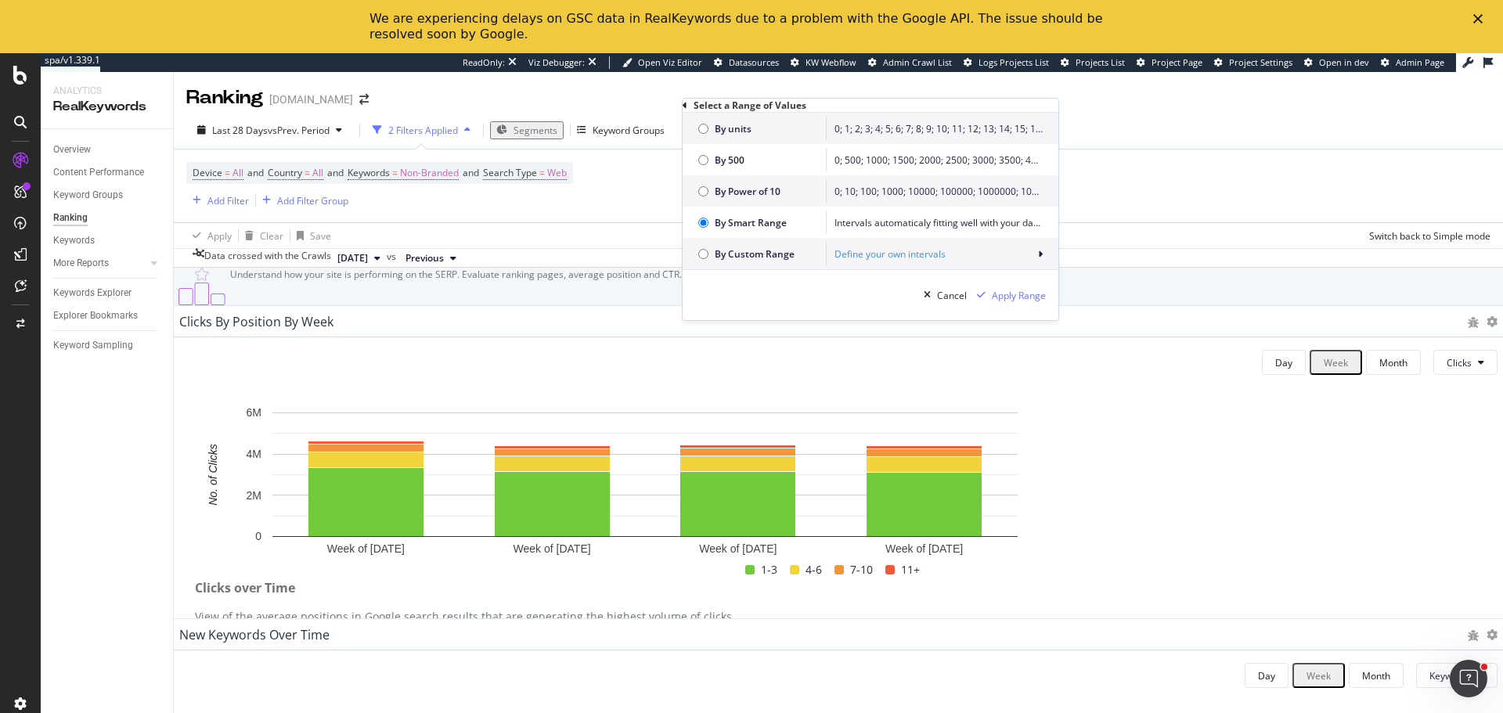
click at [939, 256] on div "By Custom Range Define your own intervals" at bounding box center [870, 253] width 376 height 31
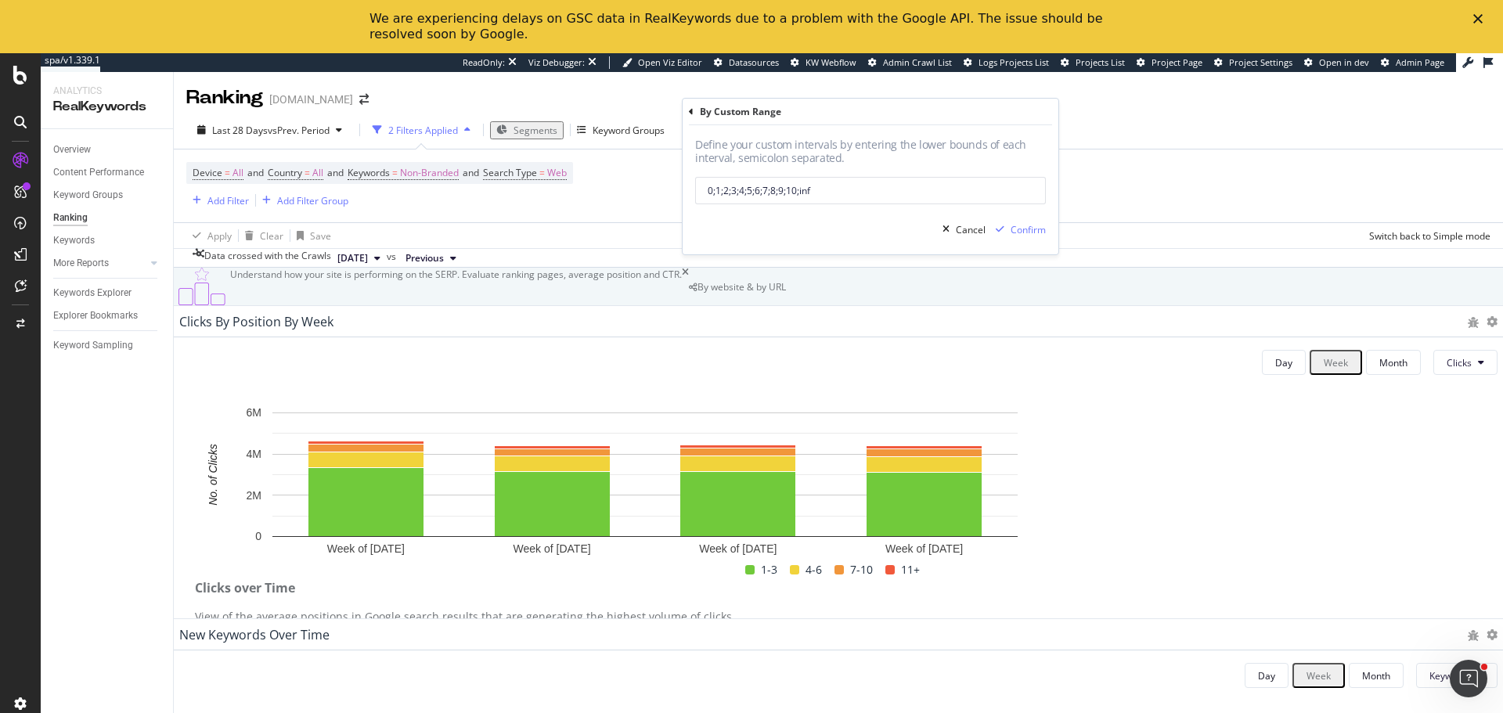
click at [865, 196] on input "0;1;2;3;4;5;6;7;8;9;10;inf" at bounding box center [870, 190] width 351 height 27
type input "1;10;100;inf"
click at [1035, 225] on div "Confirm" at bounding box center [1027, 229] width 35 height 13
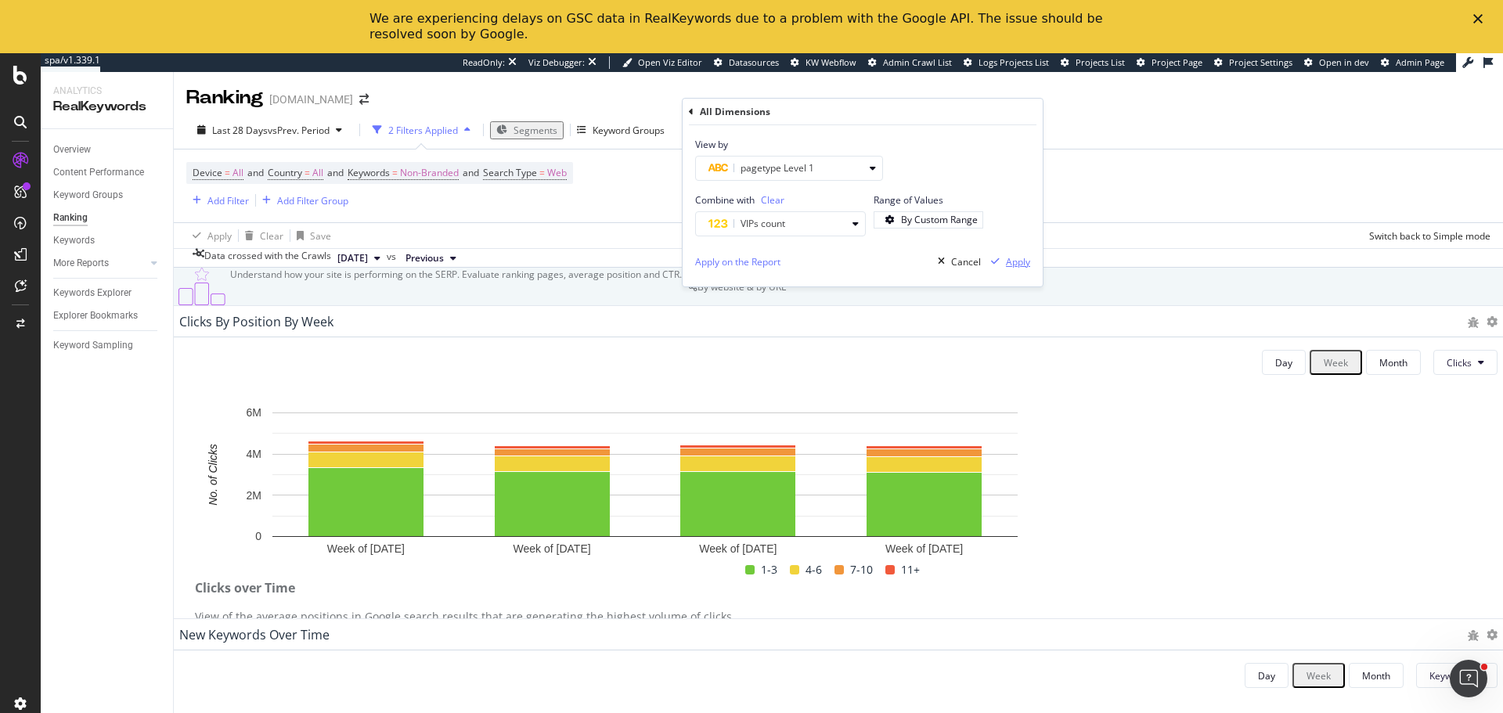
click at [1023, 255] on div "Apply" at bounding box center [1018, 261] width 24 height 13
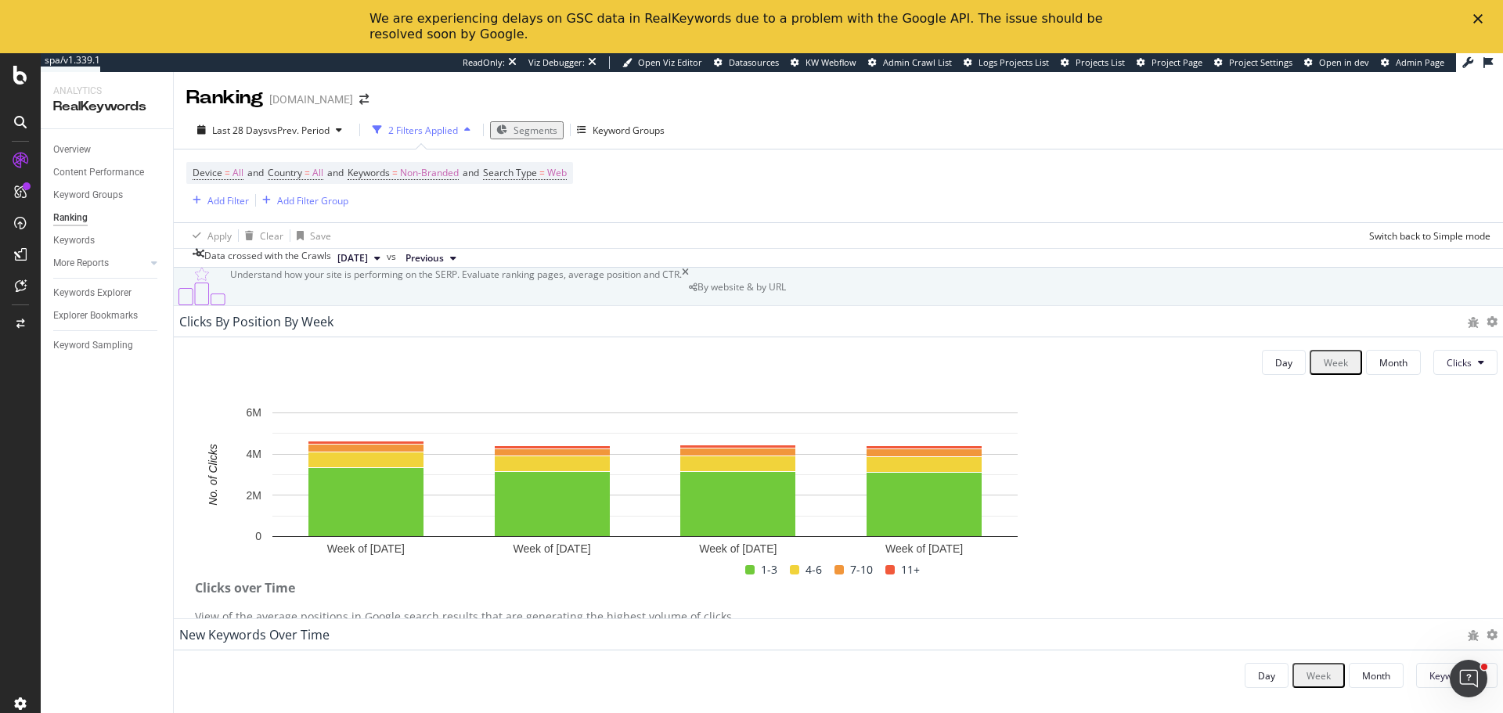
scroll to position [626, 0]
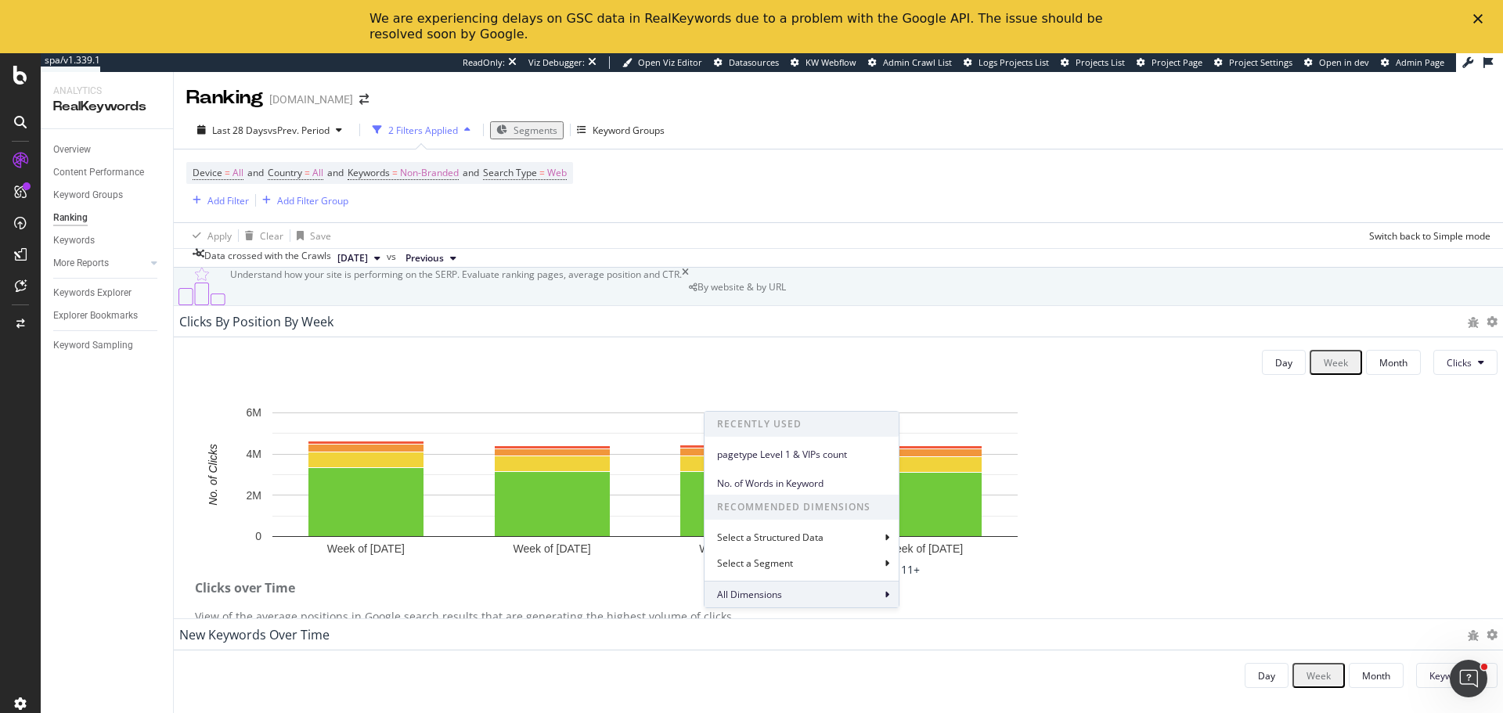
click at [790, 594] on div "All Dimensions" at bounding box center [801, 594] width 194 height 27
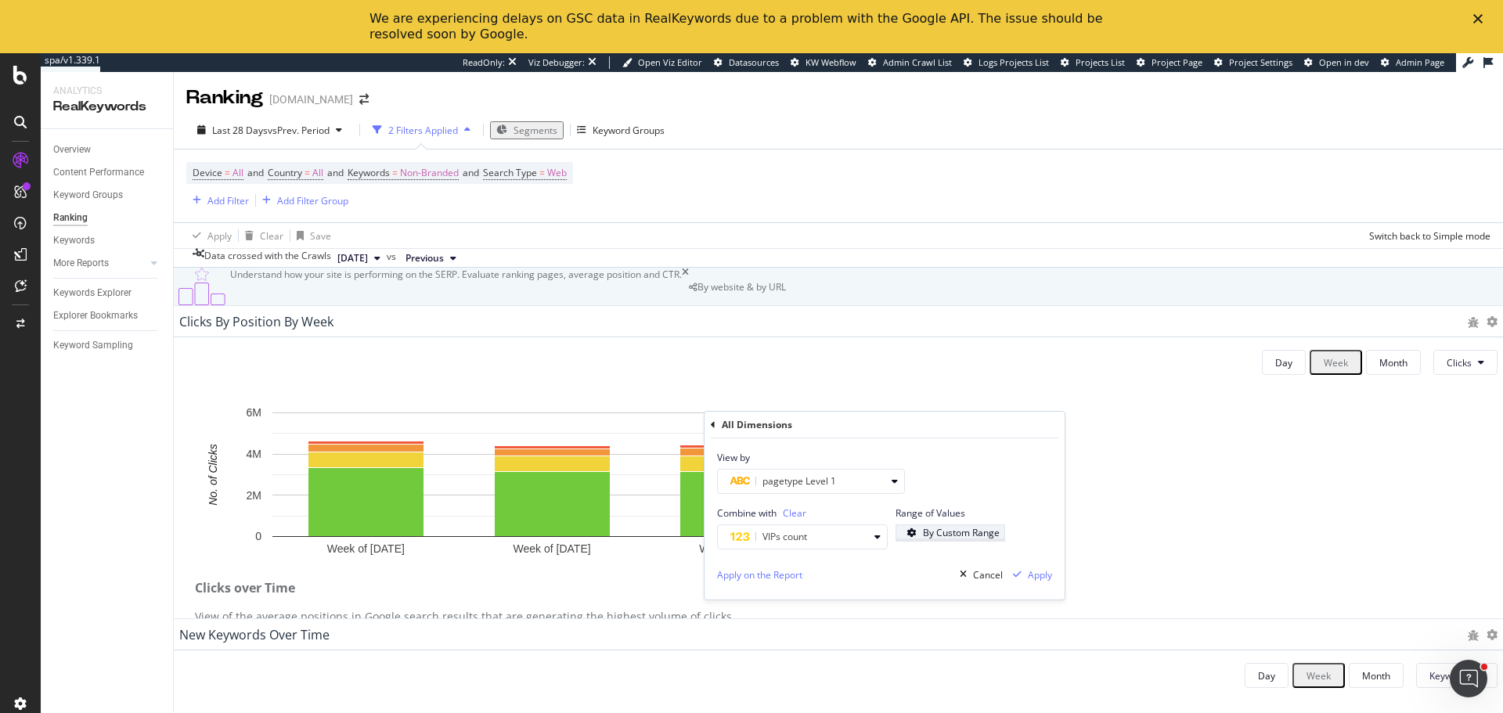
click at [942, 539] on div "By Custom Range" at bounding box center [961, 532] width 77 height 13
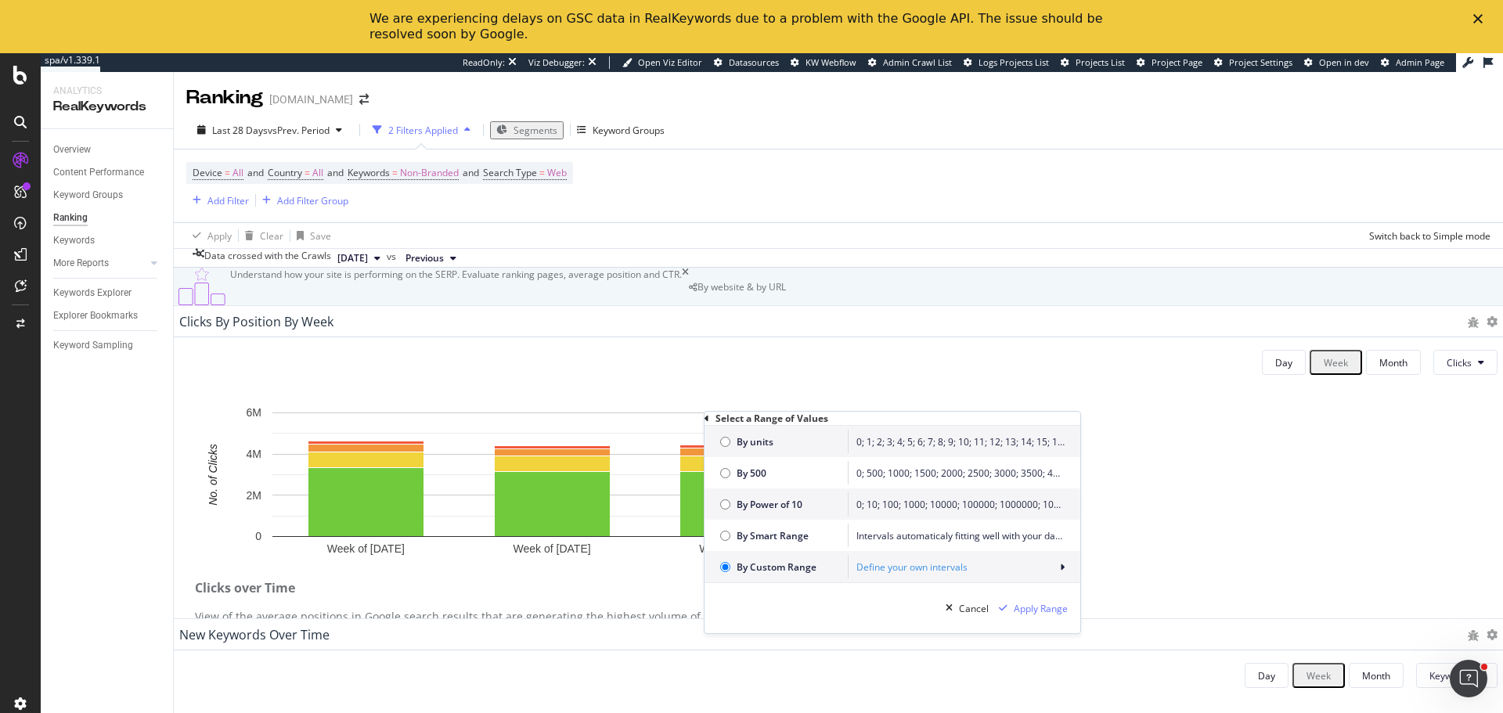
click at [898, 573] on div "Define your own intervals" at bounding box center [960, 566] width 208 height 13
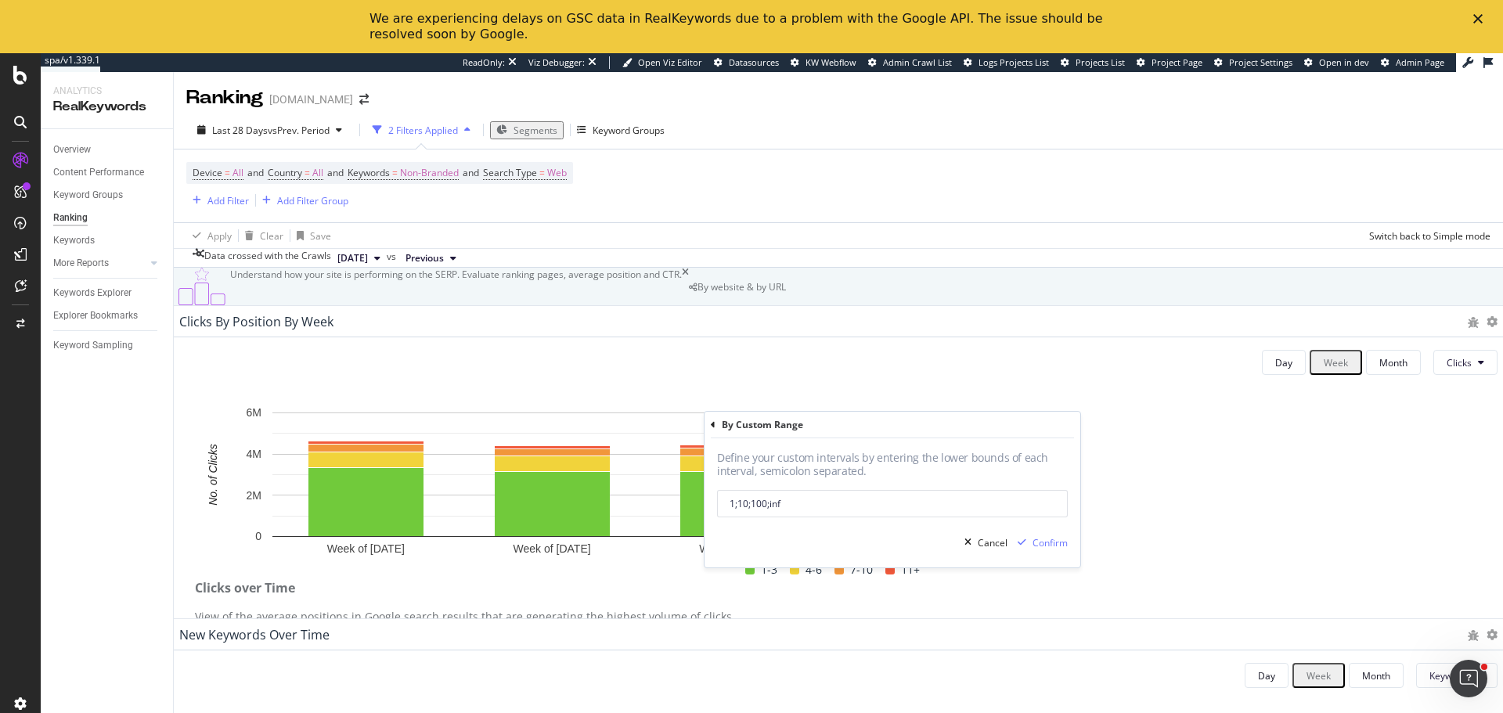
click at [734, 499] on input "1;10;100;inf" at bounding box center [892, 503] width 351 height 27
type input "0;10;100;inf"
click at [1064, 540] on div "Confirm" at bounding box center [1049, 542] width 35 height 13
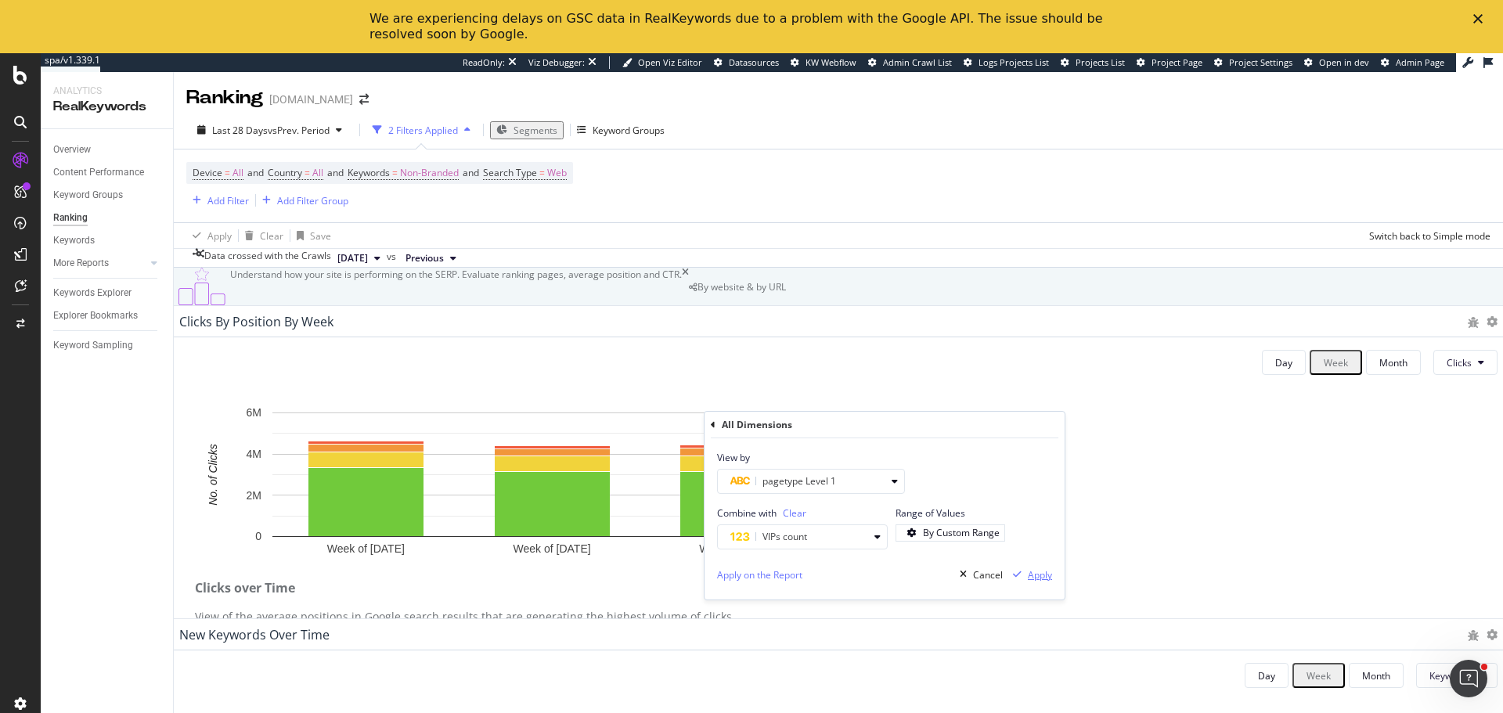
click at [1035, 577] on div "Apply" at bounding box center [1040, 574] width 24 height 13
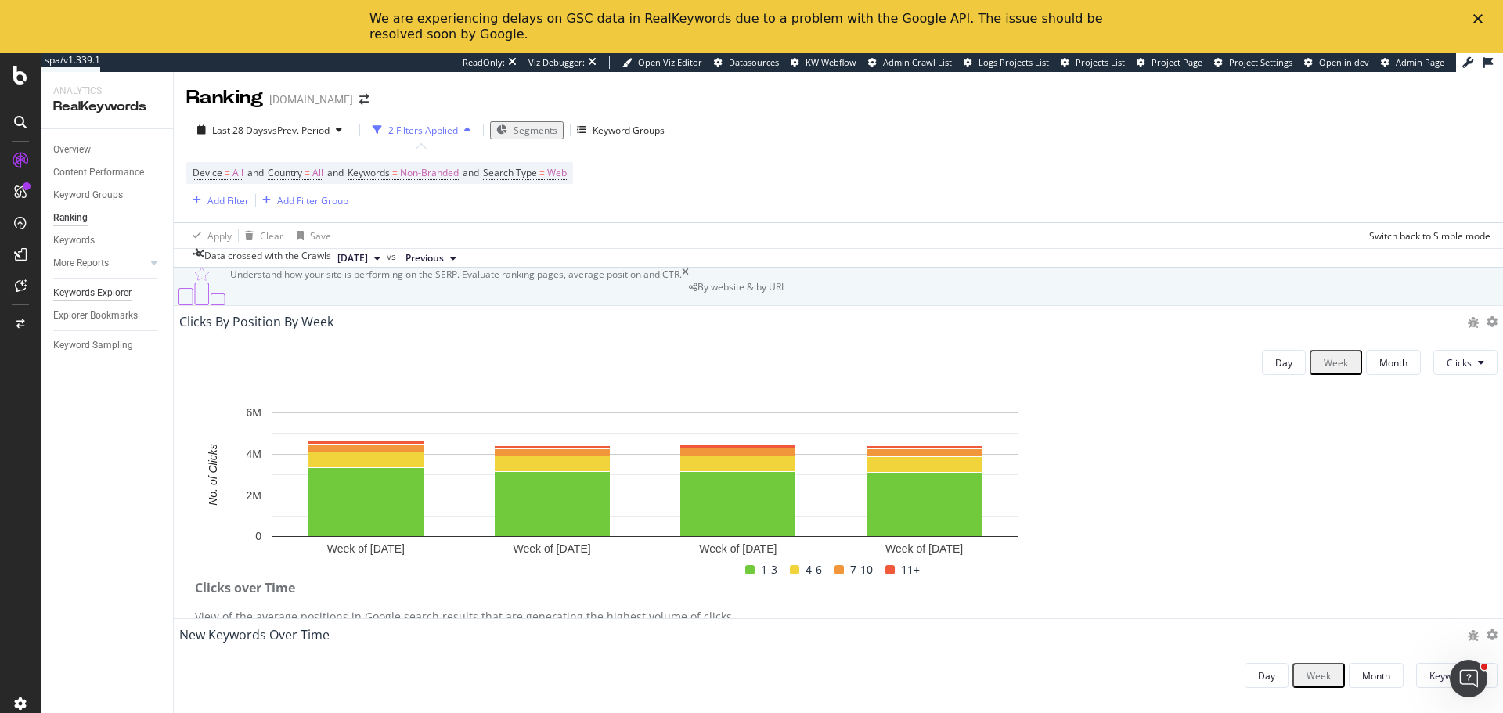
click at [100, 294] on div "Keywords Explorer" at bounding box center [92, 293] width 78 height 16
click at [1478, 18] on polygon "Fermer" at bounding box center [1477, 18] width 9 height 9
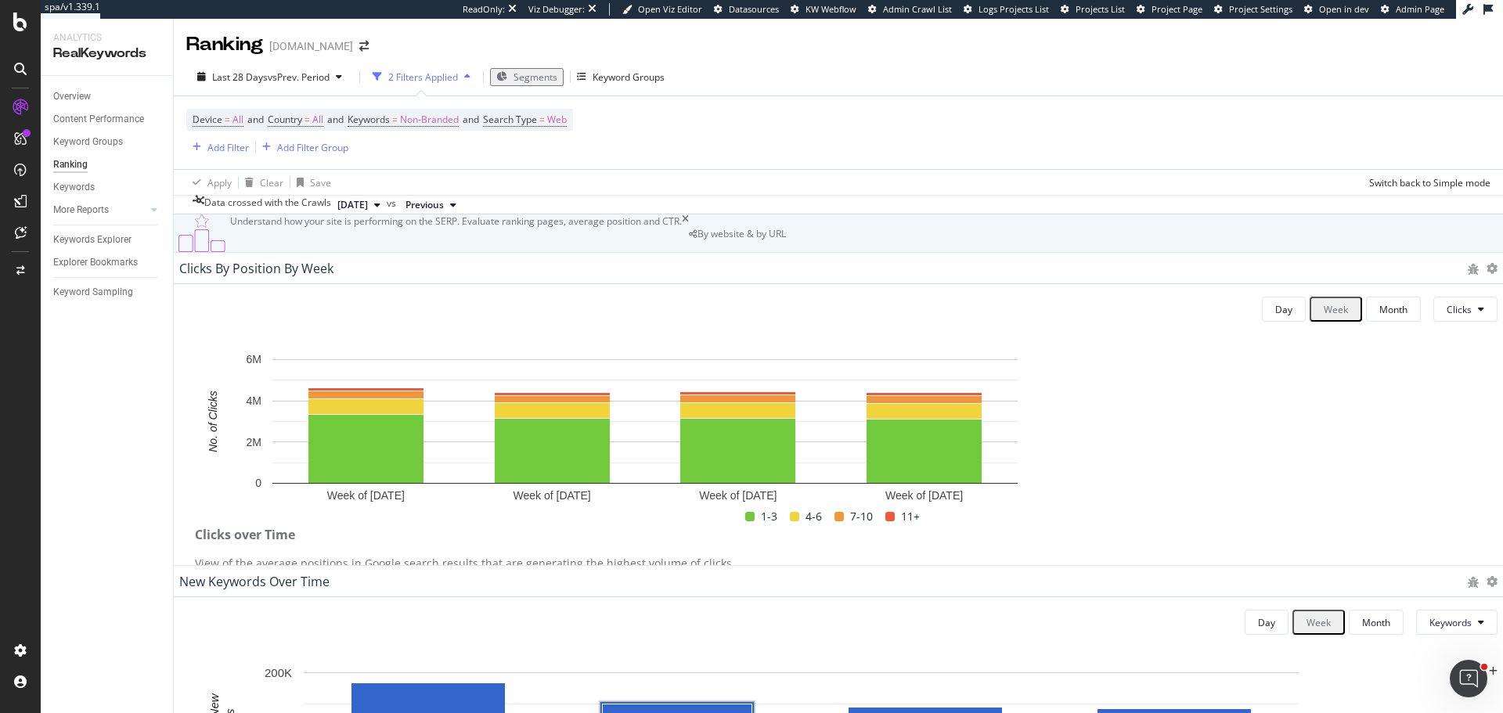
scroll to position [783, 0]
click at [120, 239] on div "Keywords Explorer" at bounding box center [92, 240] width 78 height 16
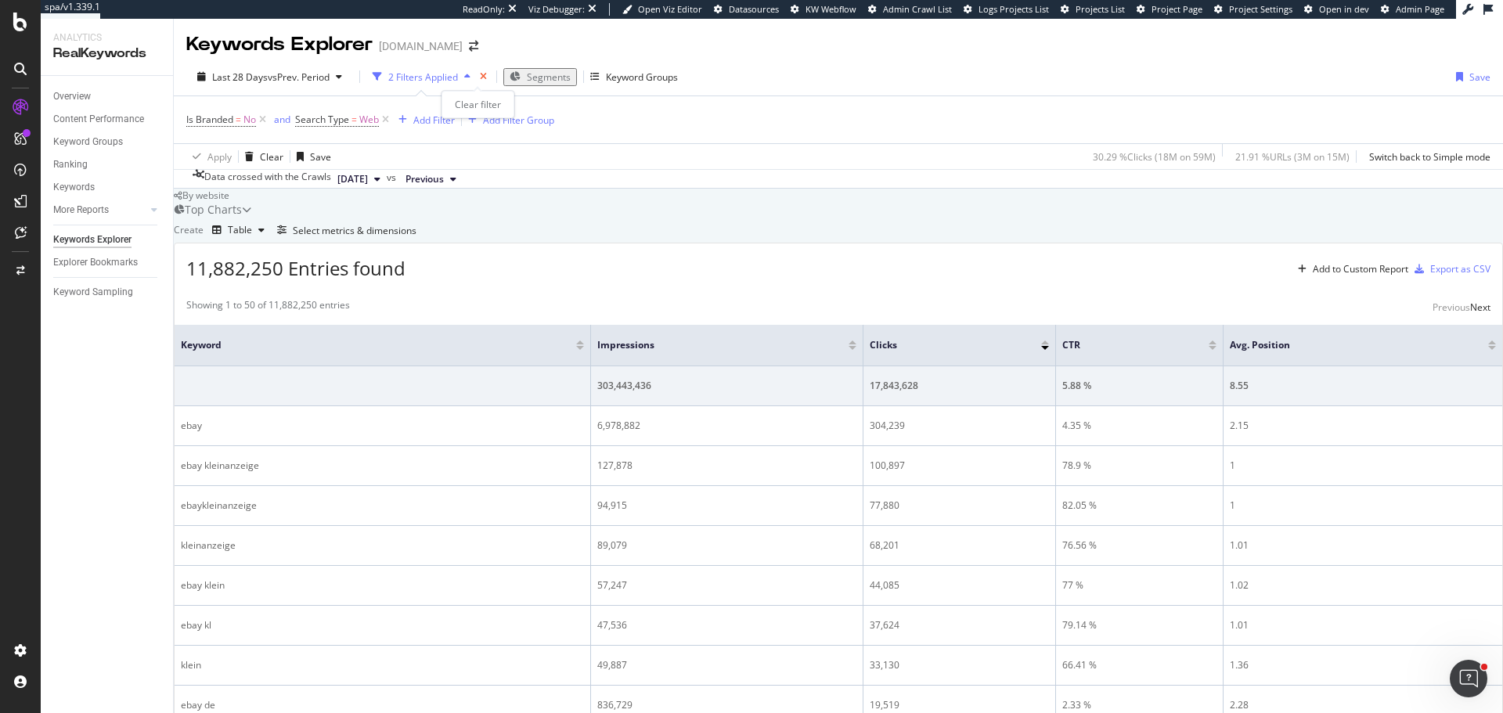
click at [480, 74] on icon "times" at bounding box center [483, 76] width 7 height 9
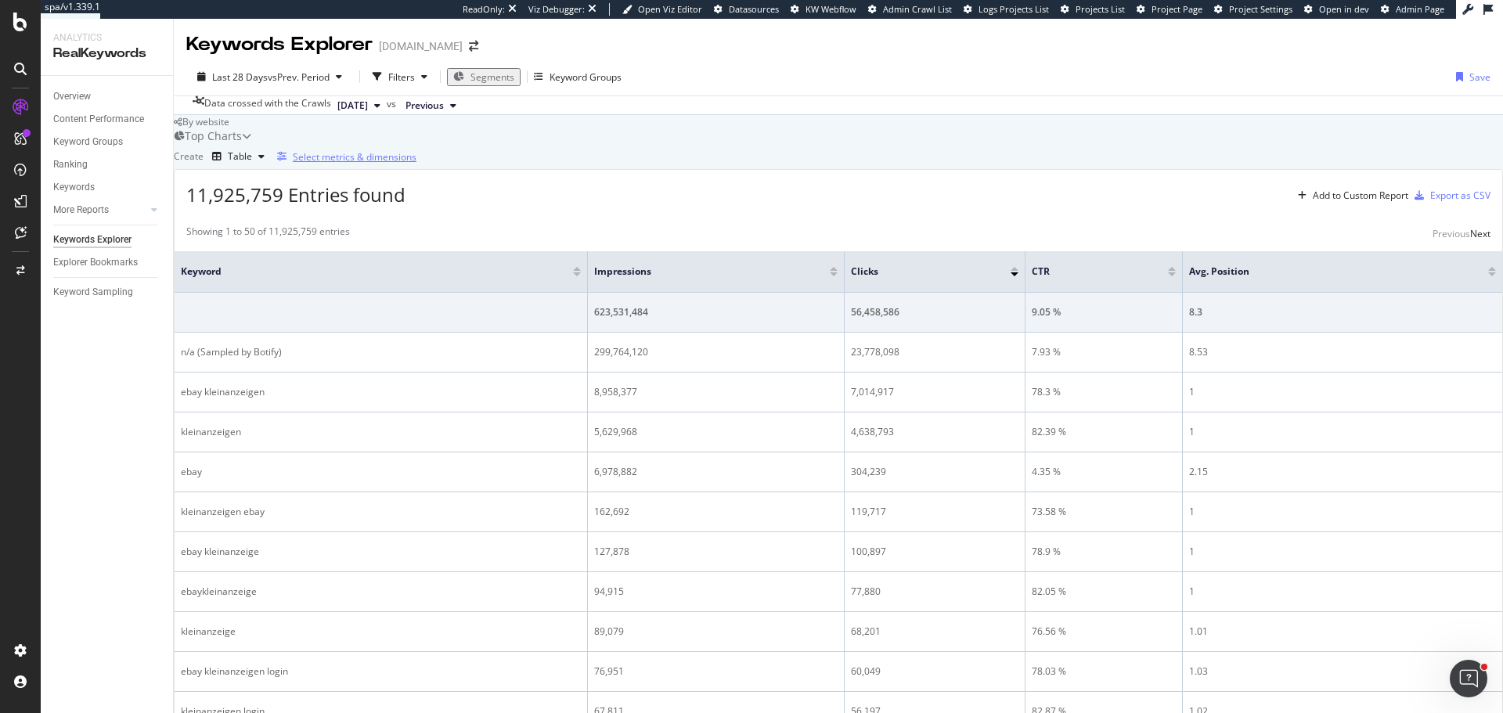
click at [416, 164] on div "Select metrics & dimensions" at bounding box center [355, 156] width 124 height 13
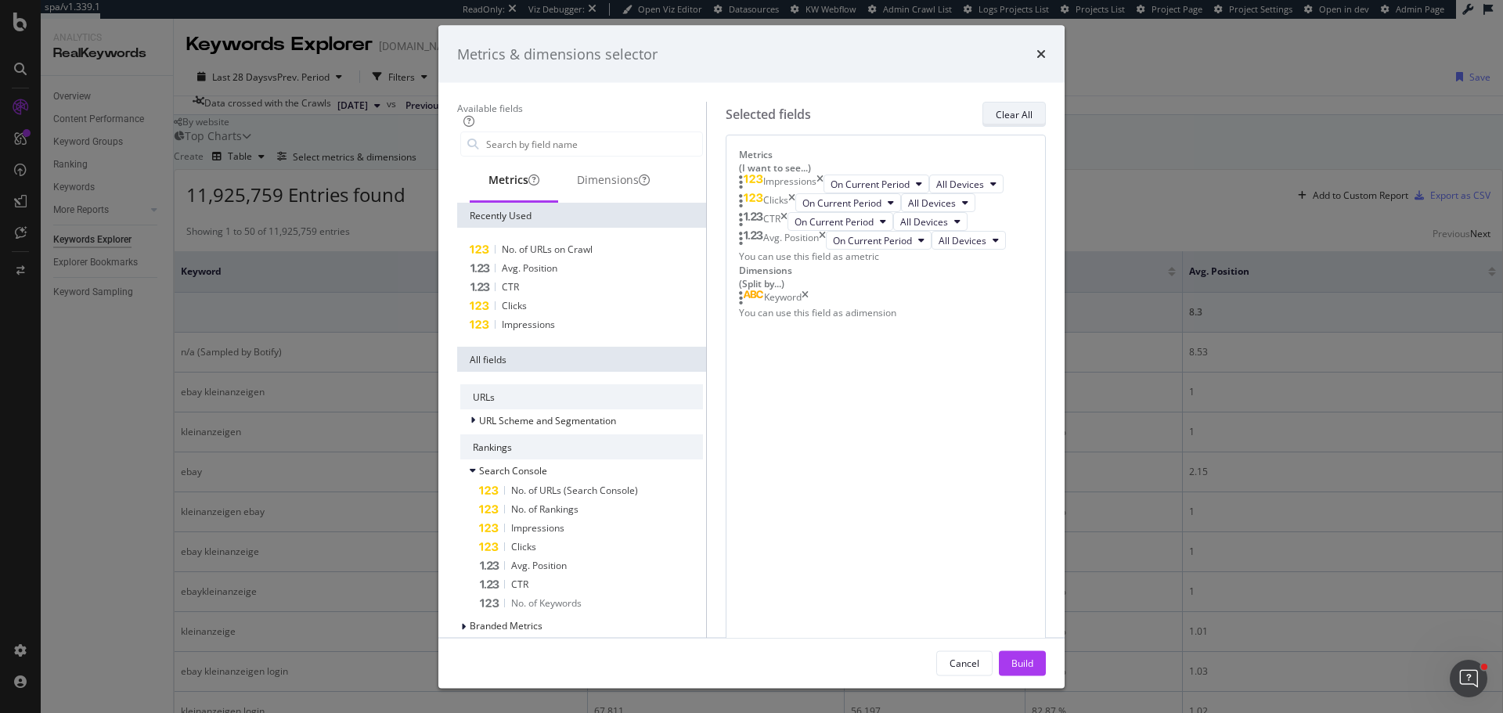
click at [1032, 121] on div "Clear All" at bounding box center [1013, 113] width 37 height 13
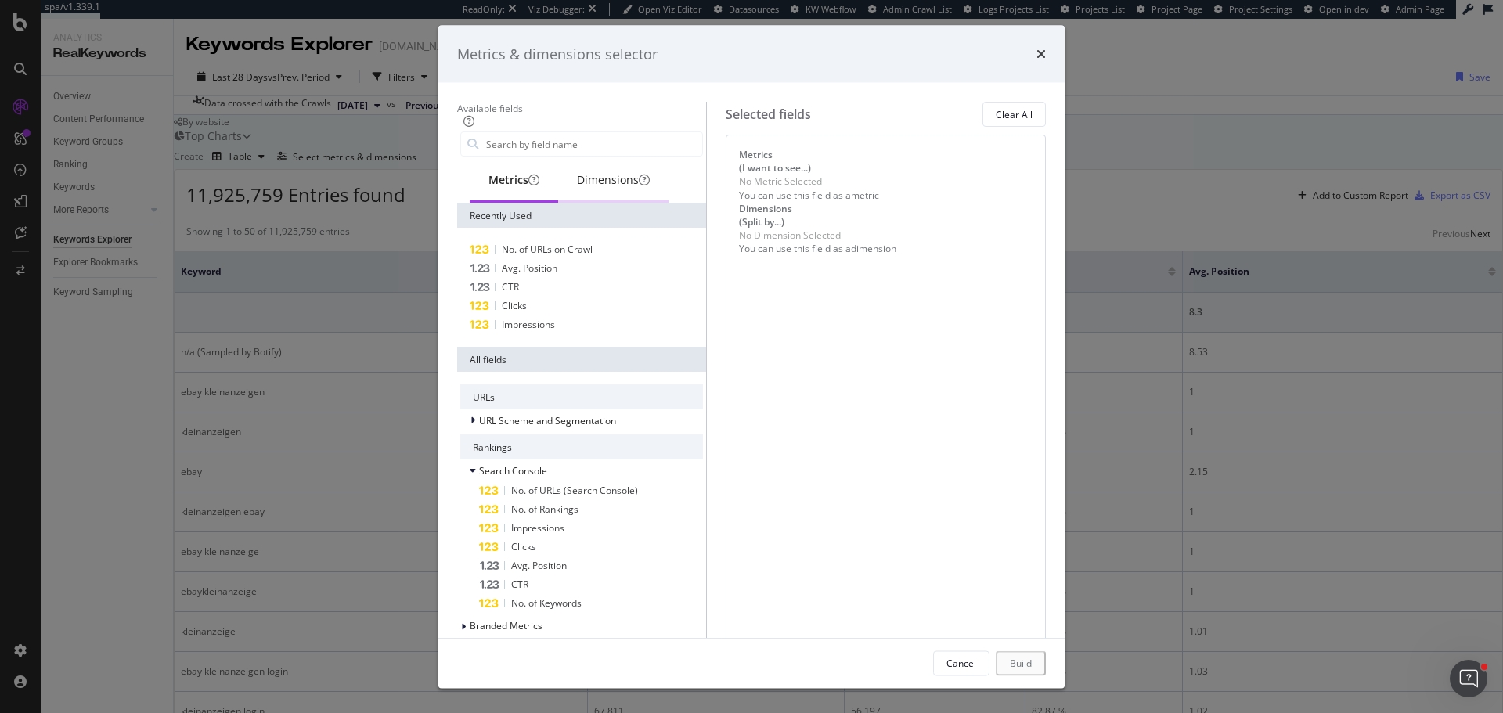
click at [584, 188] on div "Dimensions" at bounding box center [613, 180] width 73 height 16
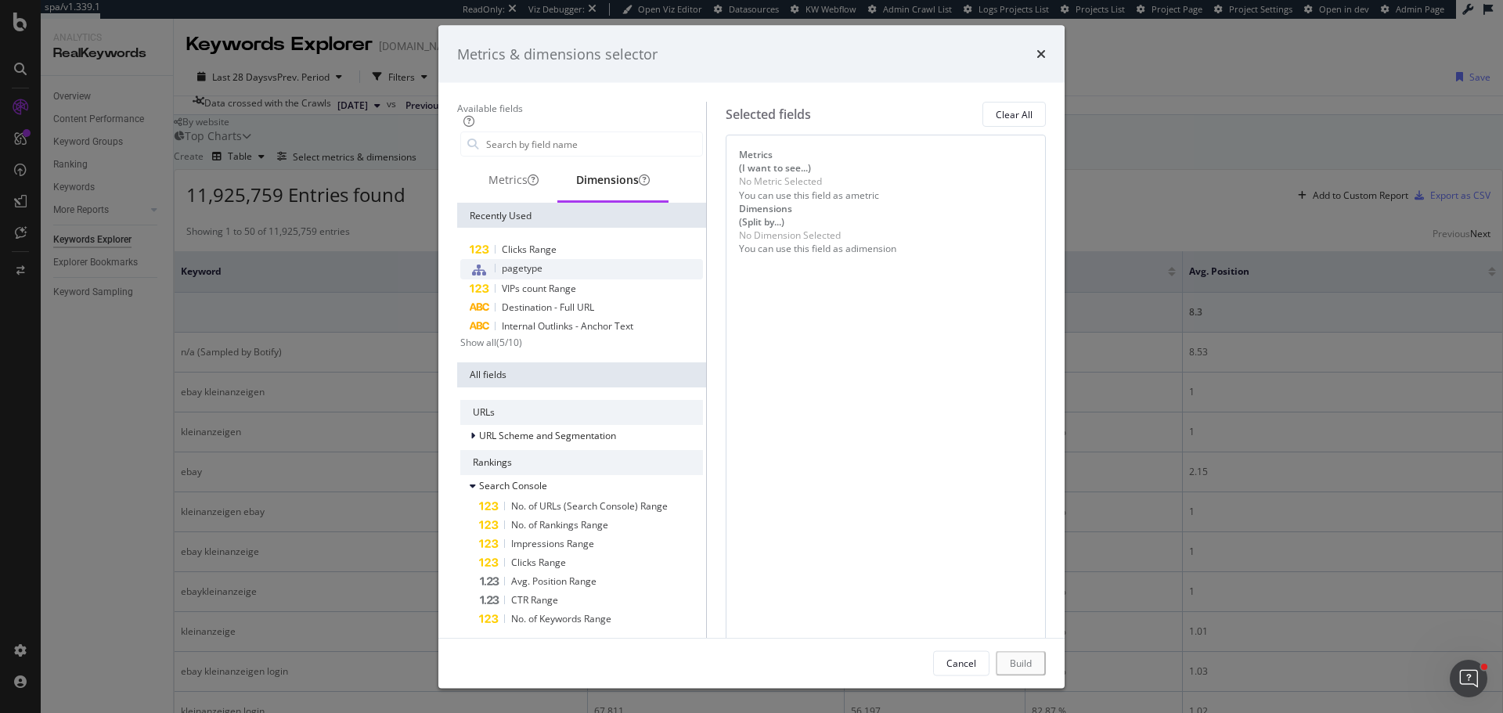
click at [502, 275] on span "pagetype" at bounding box center [522, 267] width 41 height 13
click at [540, 156] on input "modal" at bounding box center [593, 143] width 218 height 23
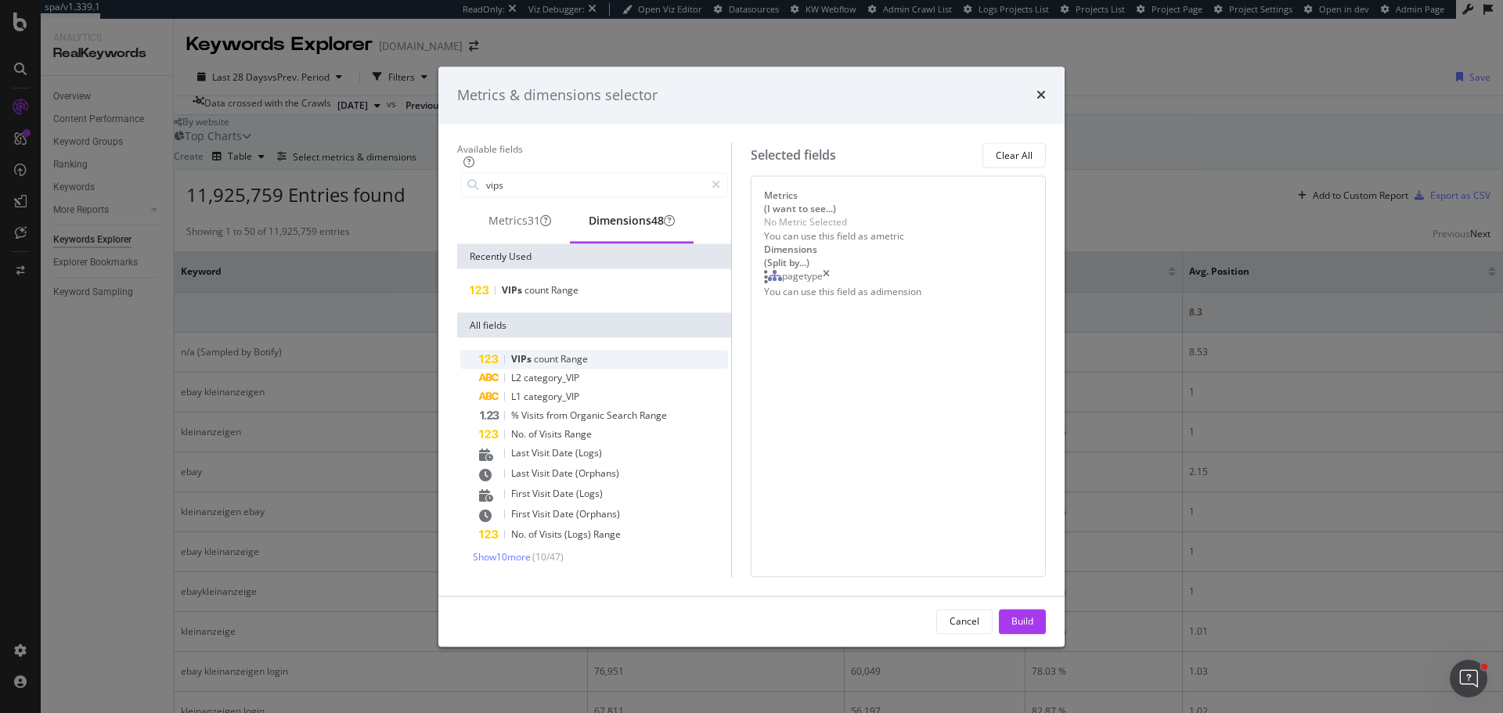
click at [560, 353] on span "Range" at bounding box center [573, 359] width 27 height 13
click at [488, 214] on div "Metrics 31" at bounding box center [519, 222] width 63 height 16
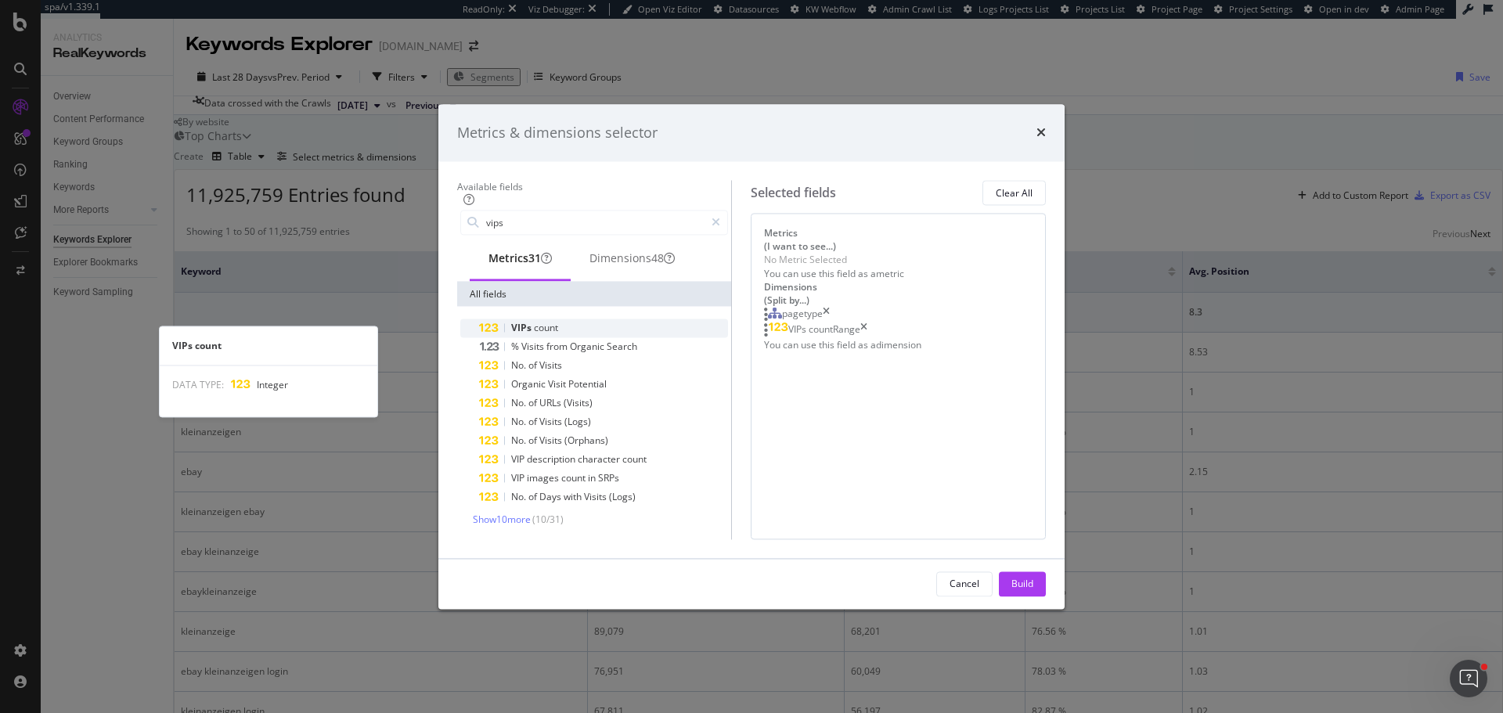
click at [495, 319] on div "VIPs count" at bounding box center [603, 328] width 249 height 19
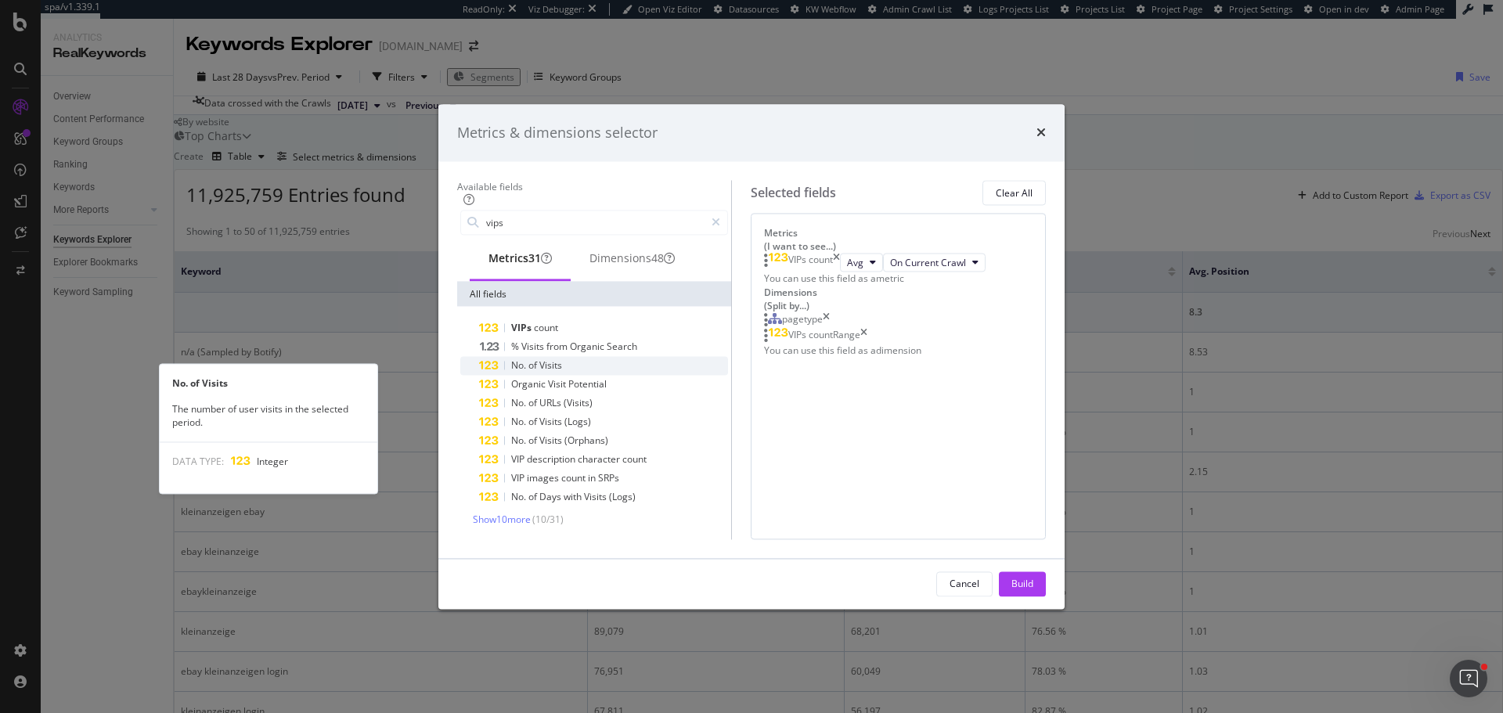
click at [507, 357] on div "No. of Visits" at bounding box center [603, 366] width 249 height 19
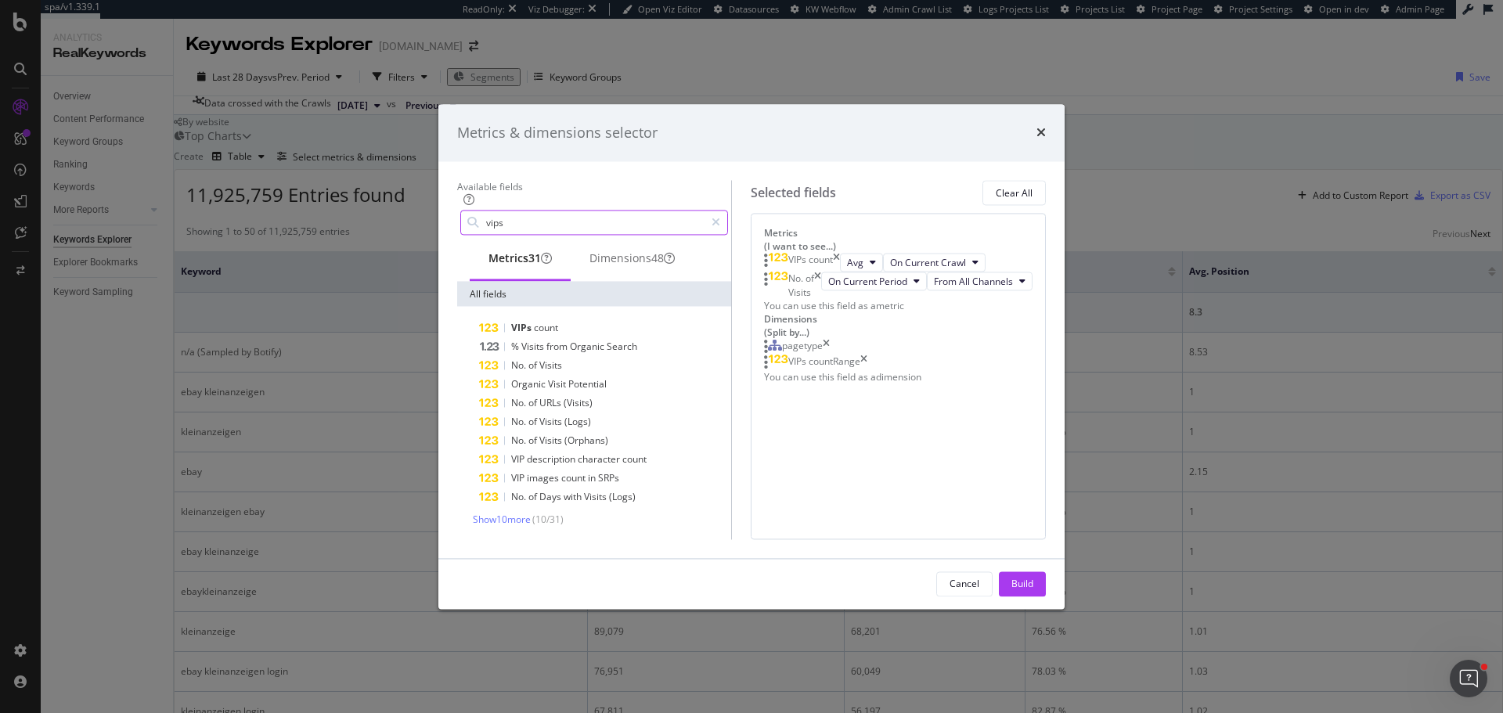
click at [507, 211] on input "vips" at bounding box center [594, 222] width 220 height 23
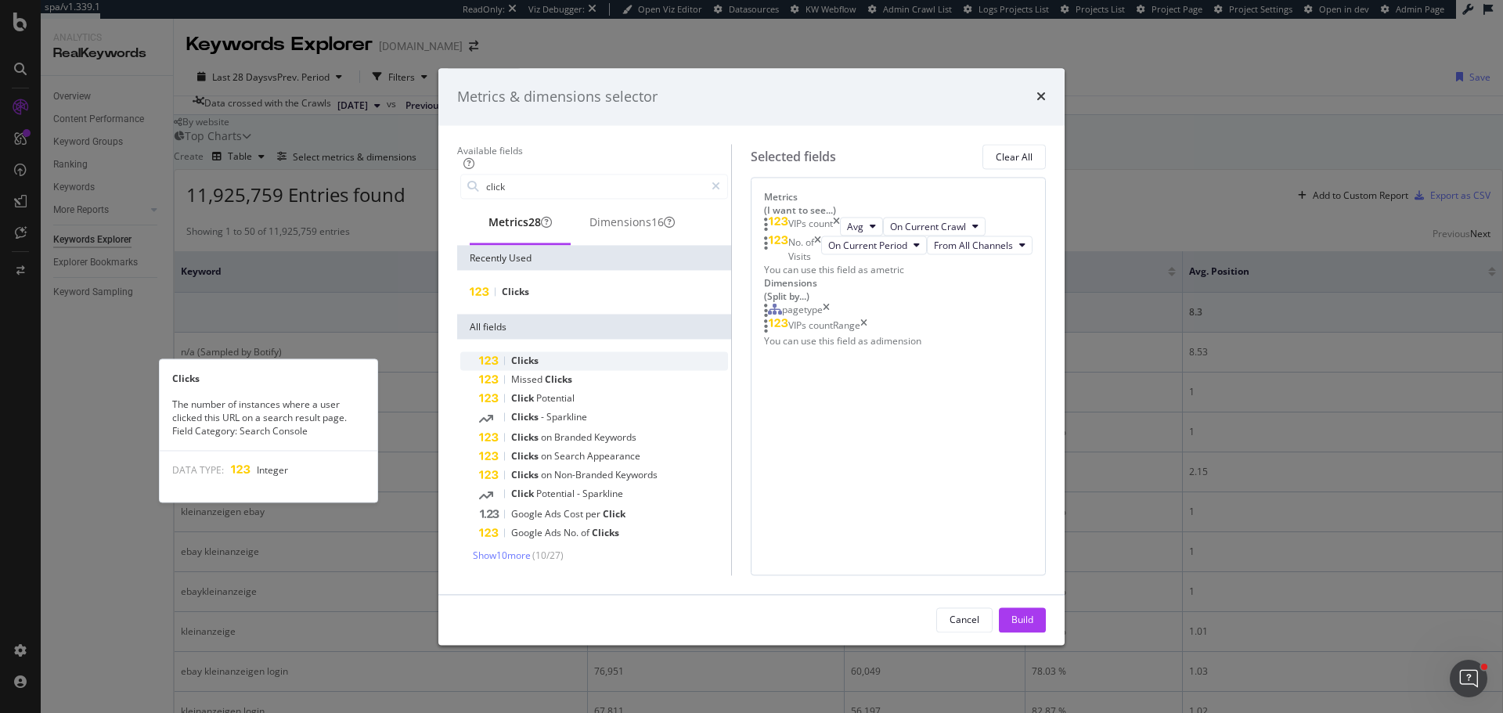
click at [526, 352] on div "Clicks" at bounding box center [603, 361] width 249 height 19
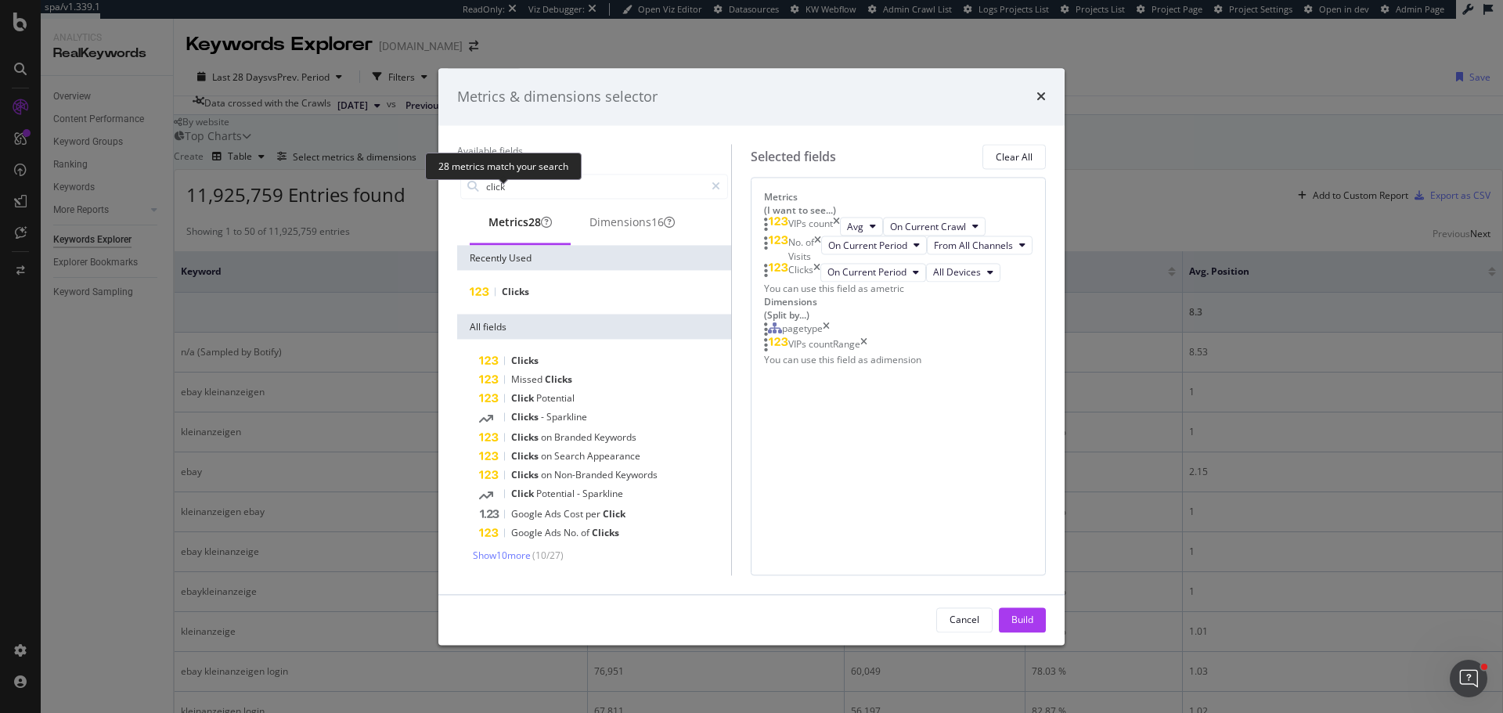
click at [505, 167] on div "28 metrics match your search" at bounding box center [503, 166] width 157 height 27
click at [626, 175] on input "click" at bounding box center [594, 186] width 220 height 23
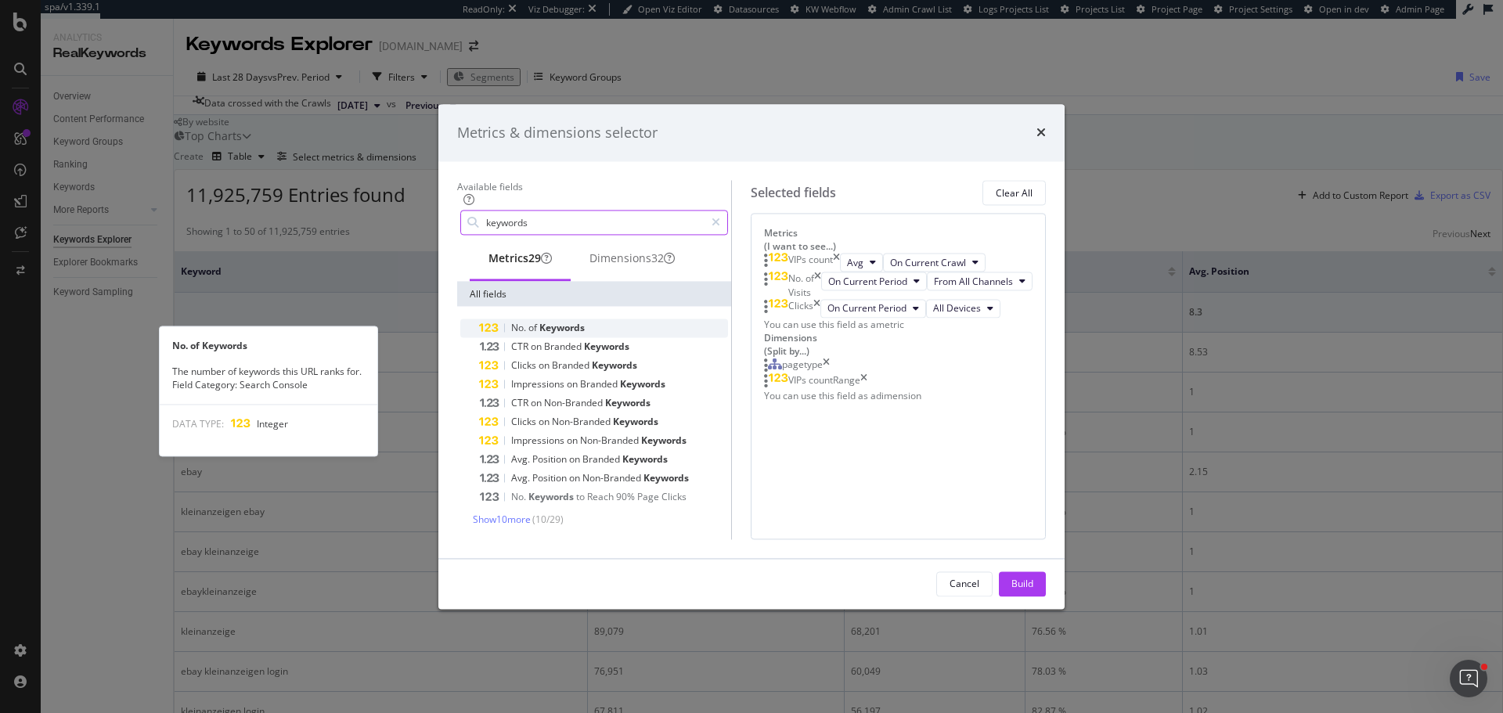
type input "keywords"
click at [539, 322] on span "Keywords" at bounding box center [561, 328] width 45 height 13
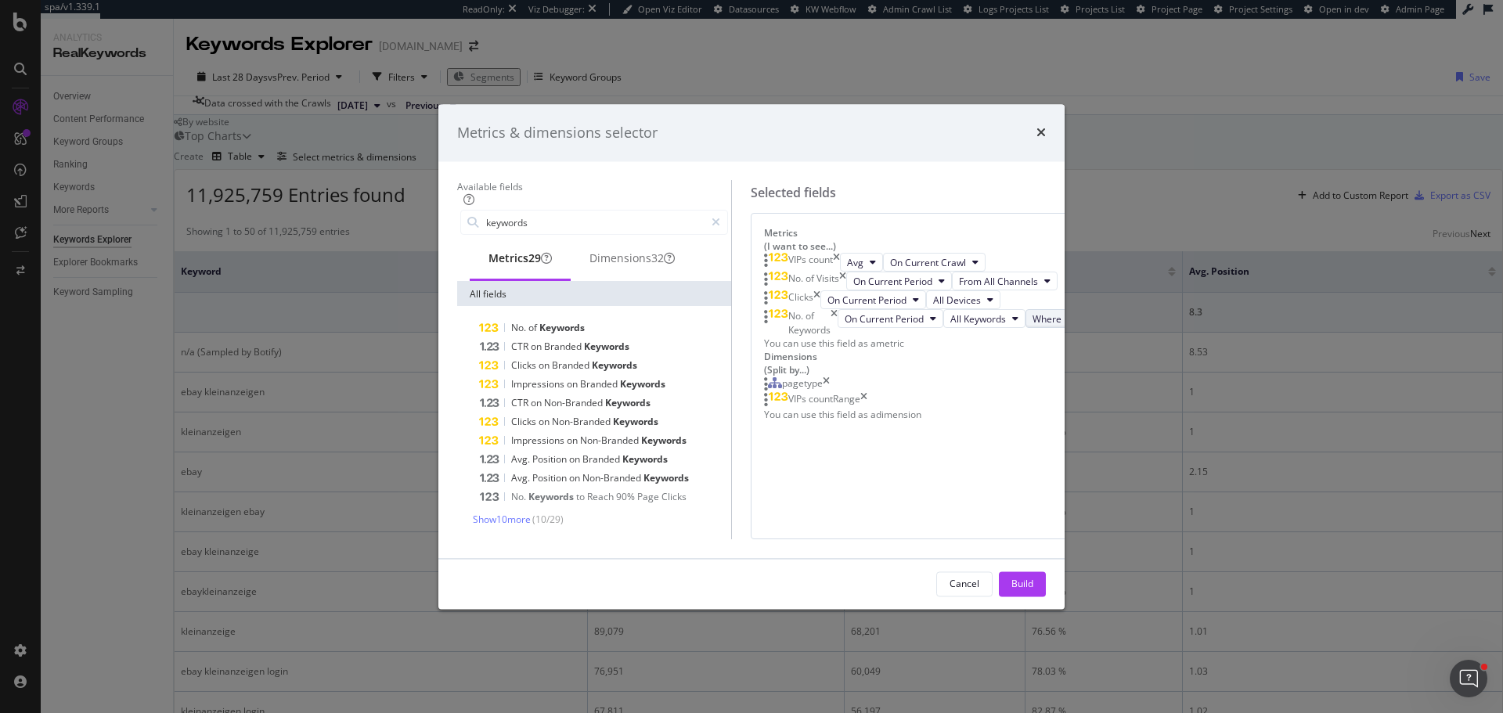
click at [1025, 329] on button "Where URL on Any Page" at bounding box center [1090, 319] width 131 height 19
click at [878, 484] on div "Where URL on Page 1" at bounding box center [856, 476] width 134 height 23
click at [1033, 590] on div "Build" at bounding box center [1022, 583] width 22 height 13
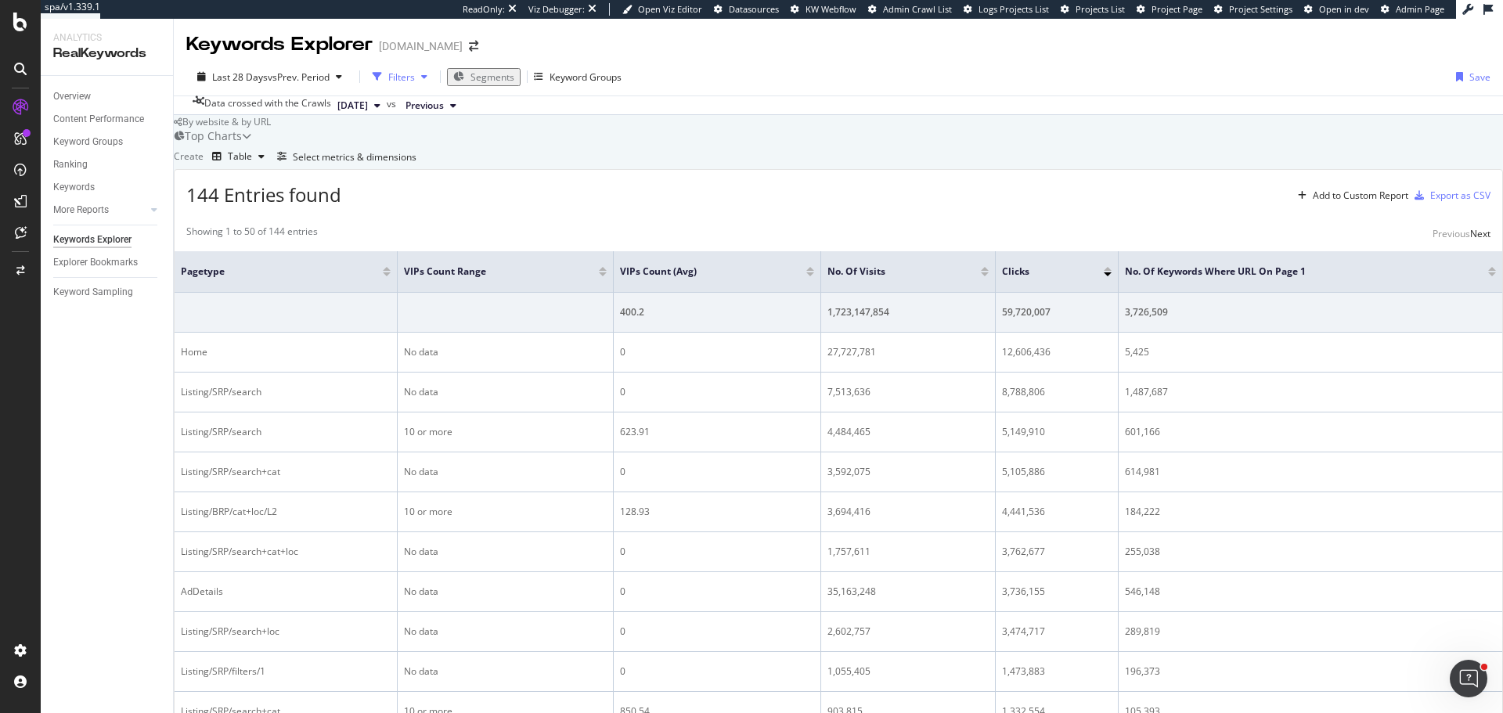
click at [406, 76] on div "Filters" at bounding box center [401, 76] width 27 height 13
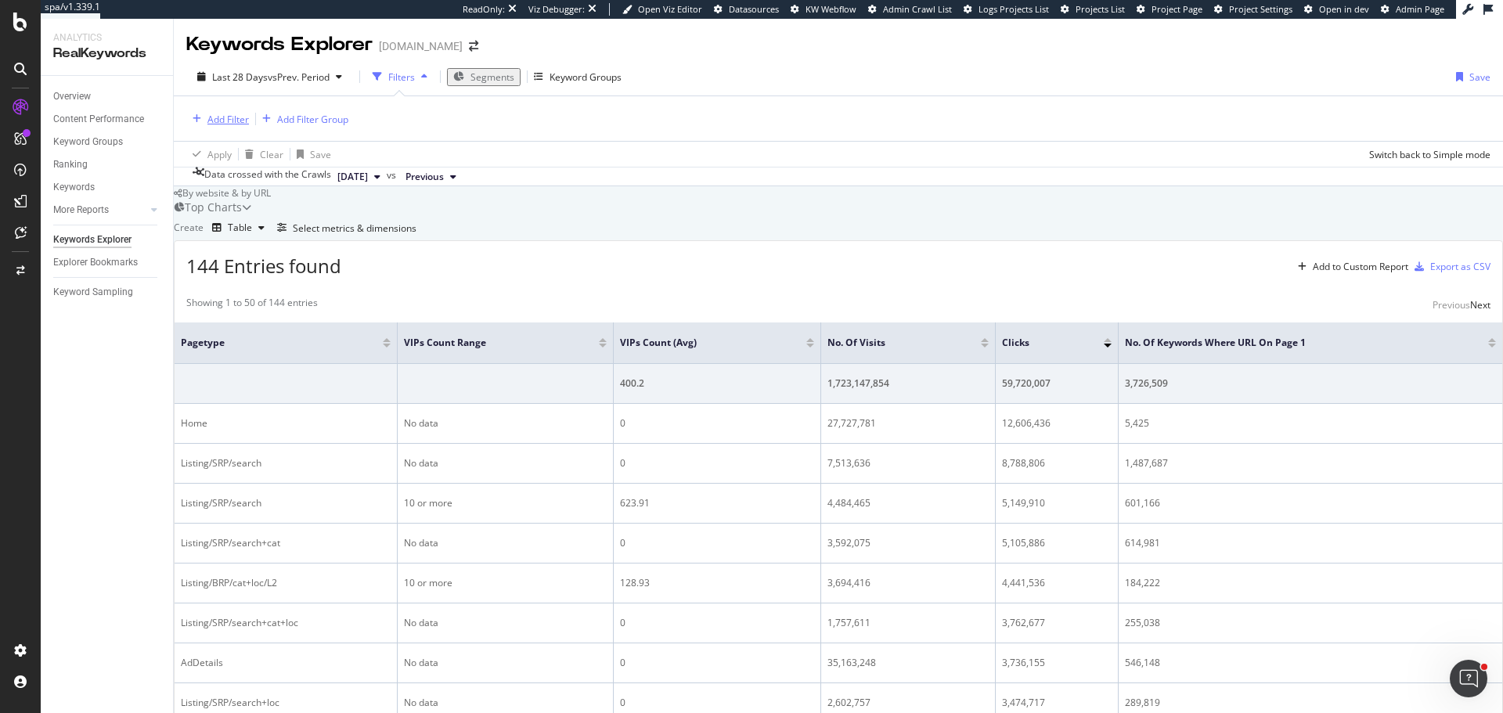
click at [232, 122] on div "Add Filter" at bounding box center [227, 119] width 41 height 13
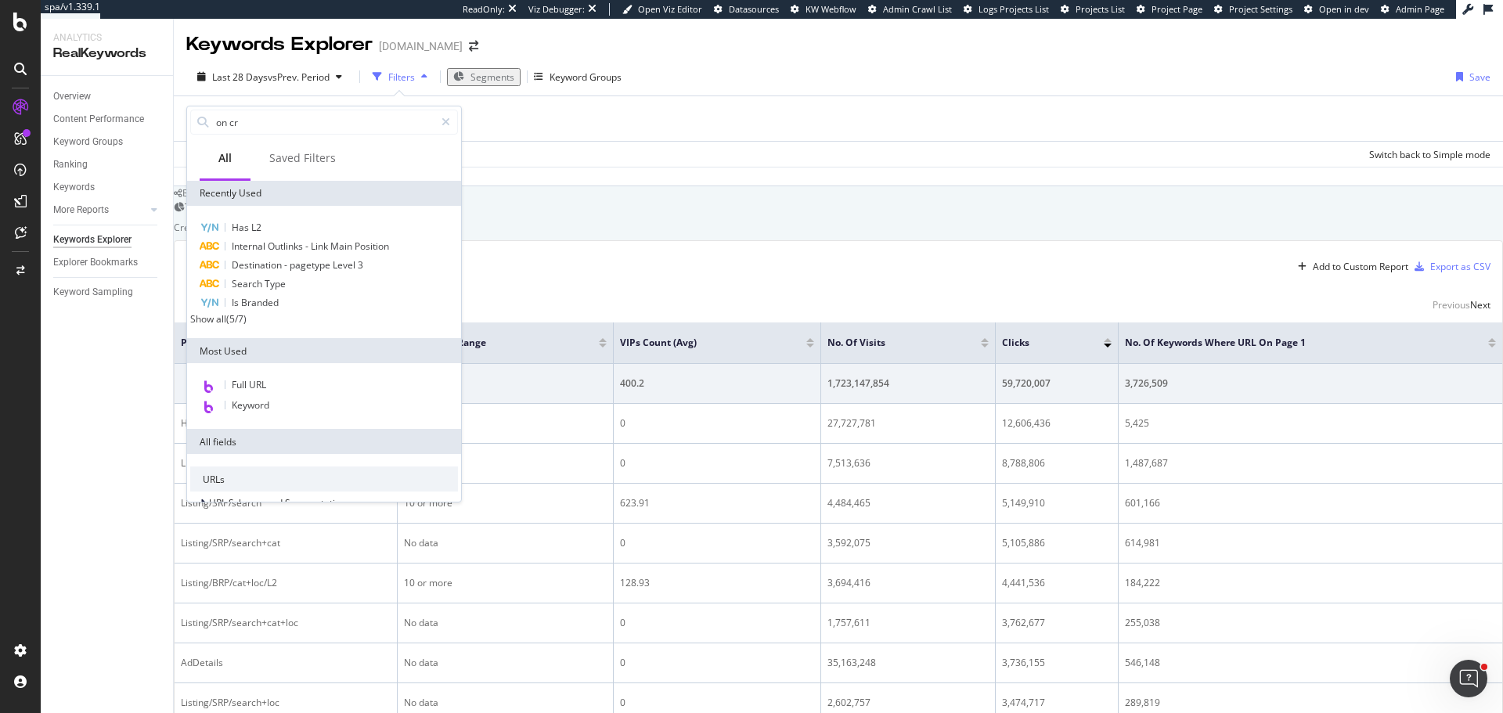
type input "on cra"
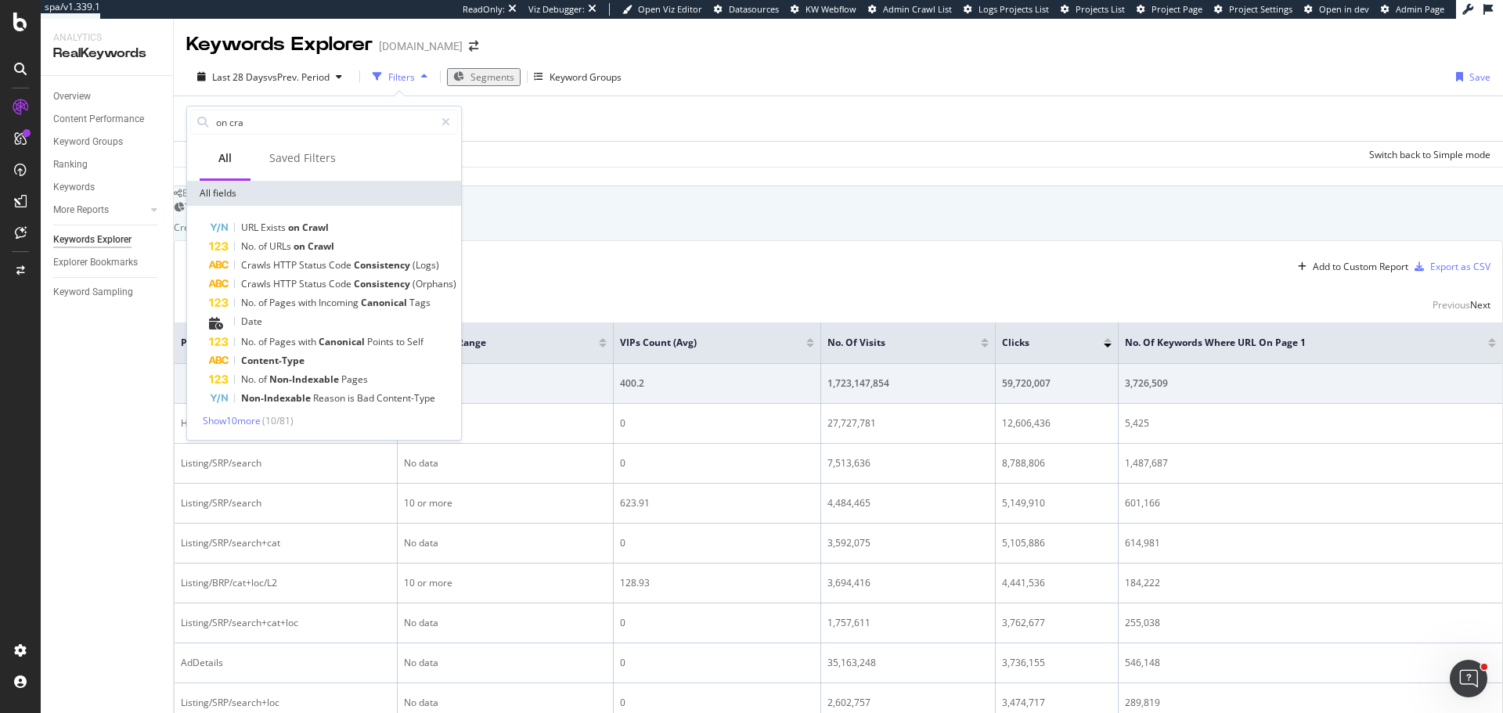
click at [574, 127] on div "Add Filter Add Filter Group" at bounding box center [838, 118] width 1304 height 45
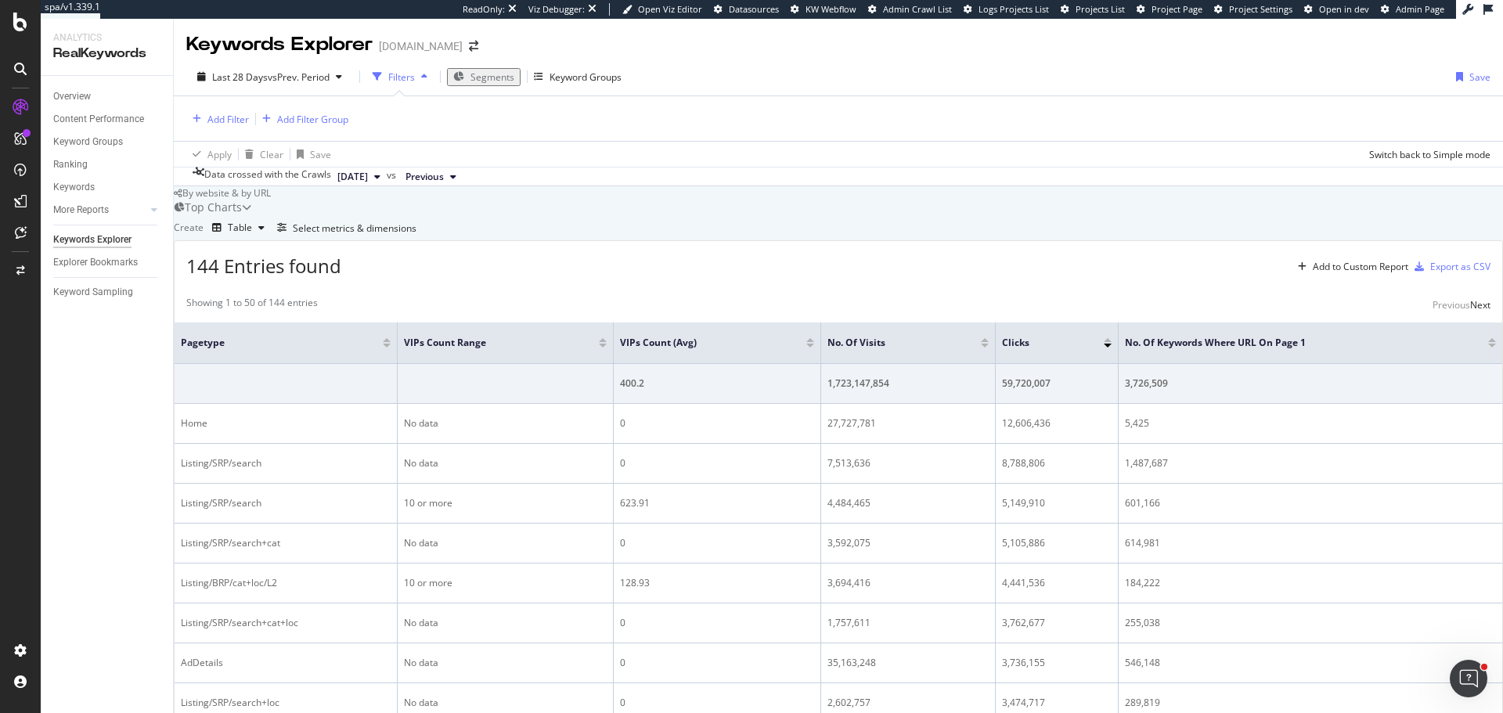
click at [497, 77] on span "Segments" at bounding box center [492, 76] width 44 height 13
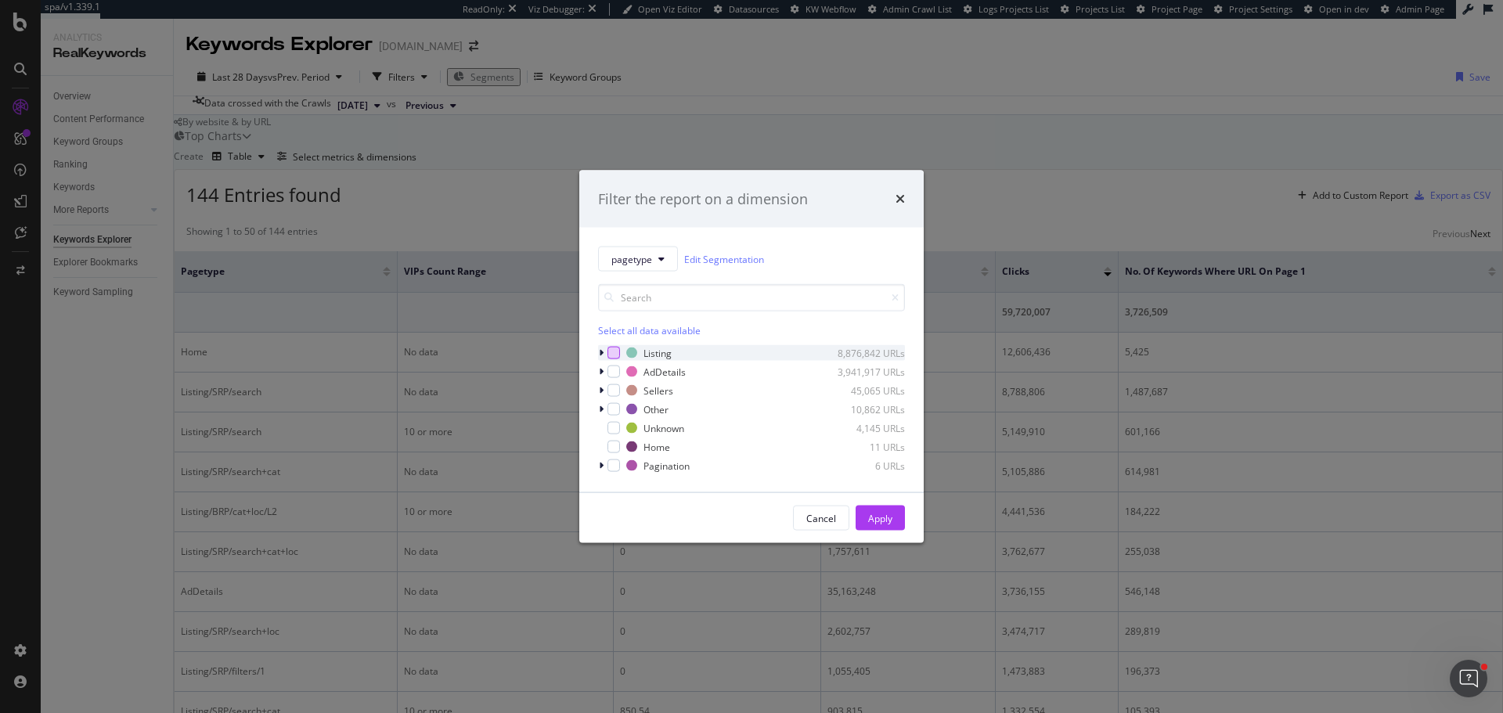
click at [610, 348] on div "modal" at bounding box center [613, 353] width 13 height 13
click at [889, 513] on div "Apply" at bounding box center [880, 517] width 24 height 13
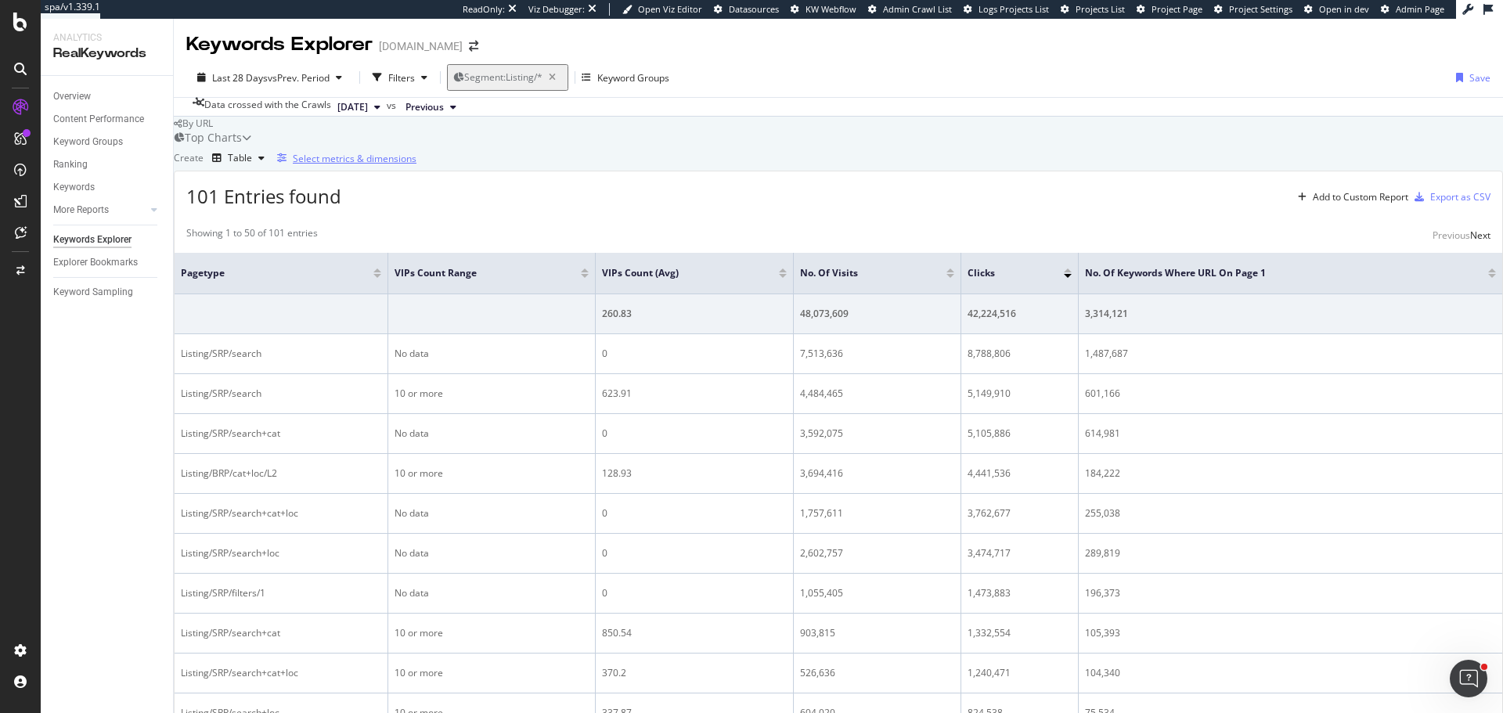
click at [416, 165] on div "Select metrics & dimensions" at bounding box center [355, 158] width 124 height 13
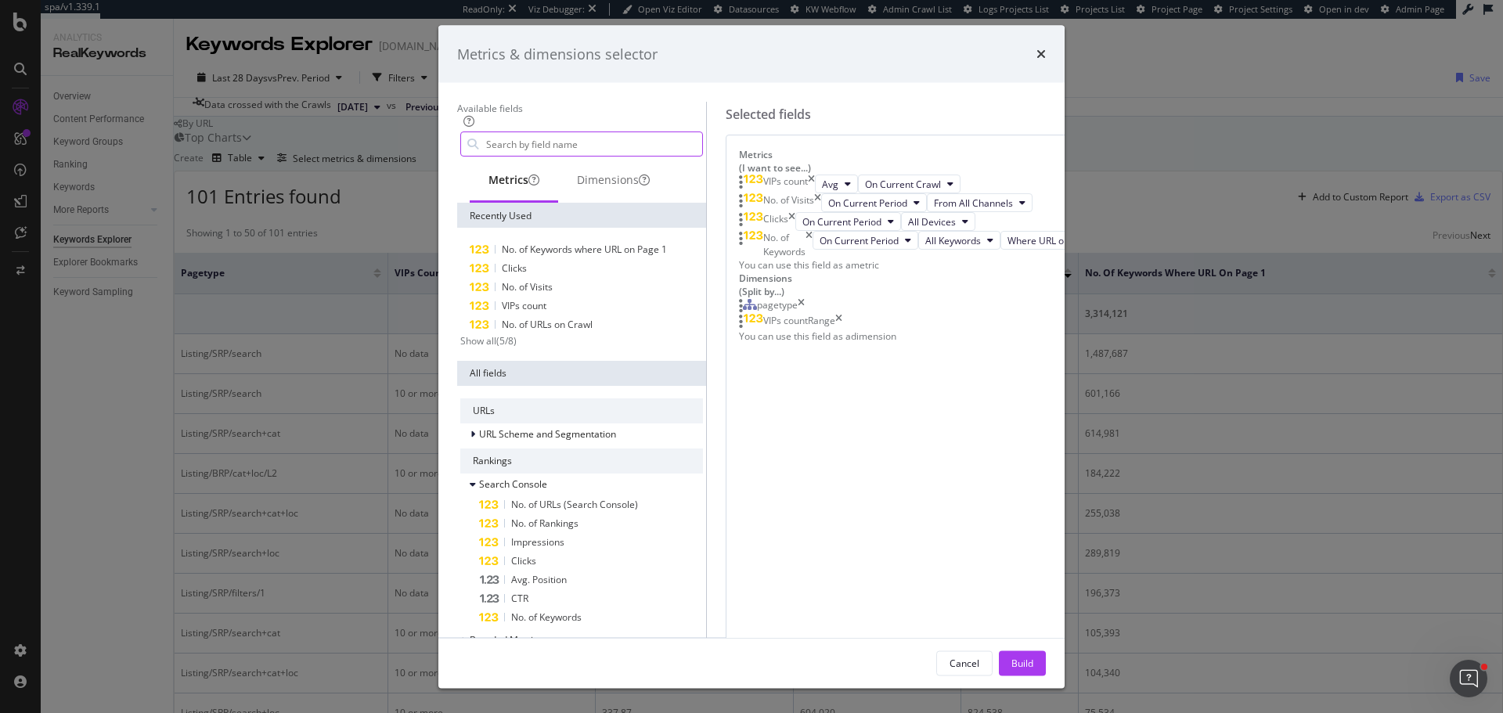
click at [574, 156] on input "modal" at bounding box center [593, 143] width 218 height 23
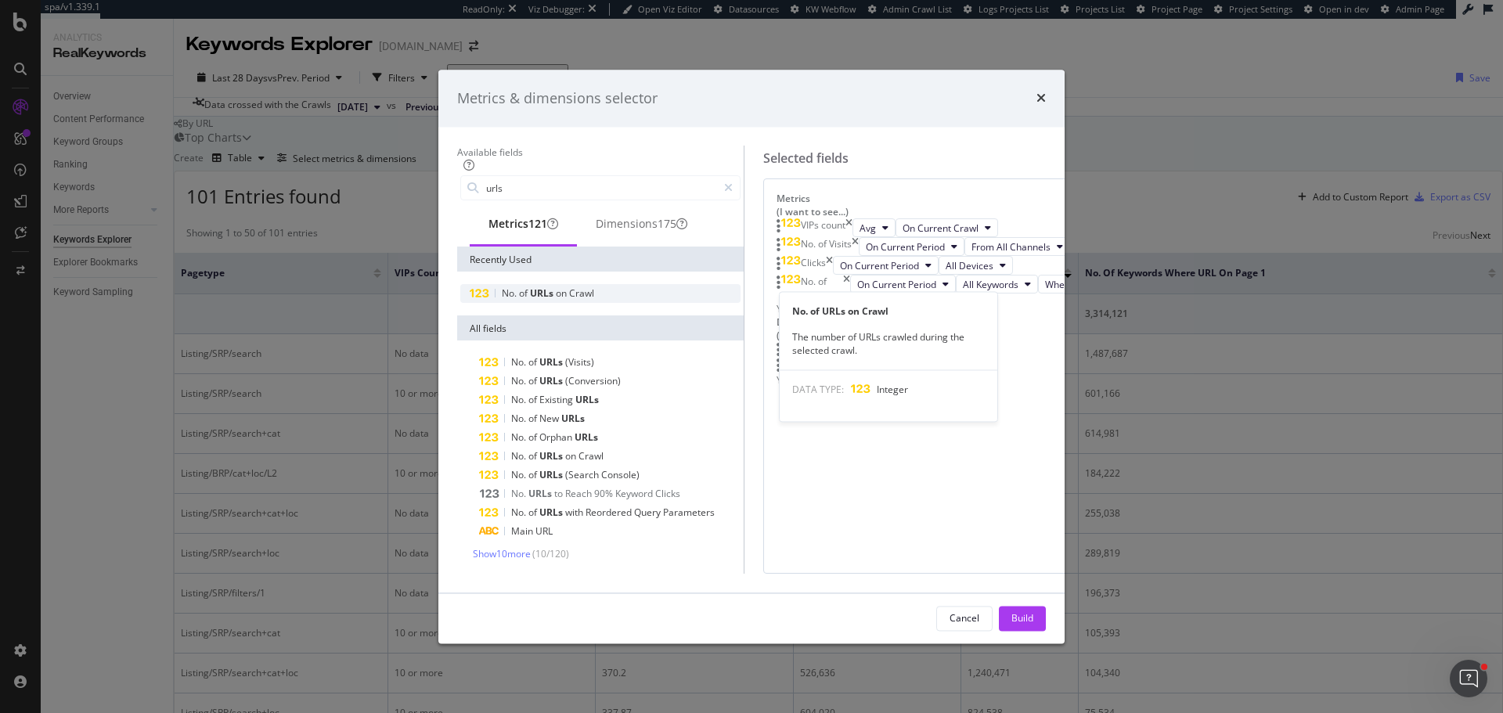
type input "urls"
click at [556, 287] on span "on" at bounding box center [562, 293] width 13 height 13
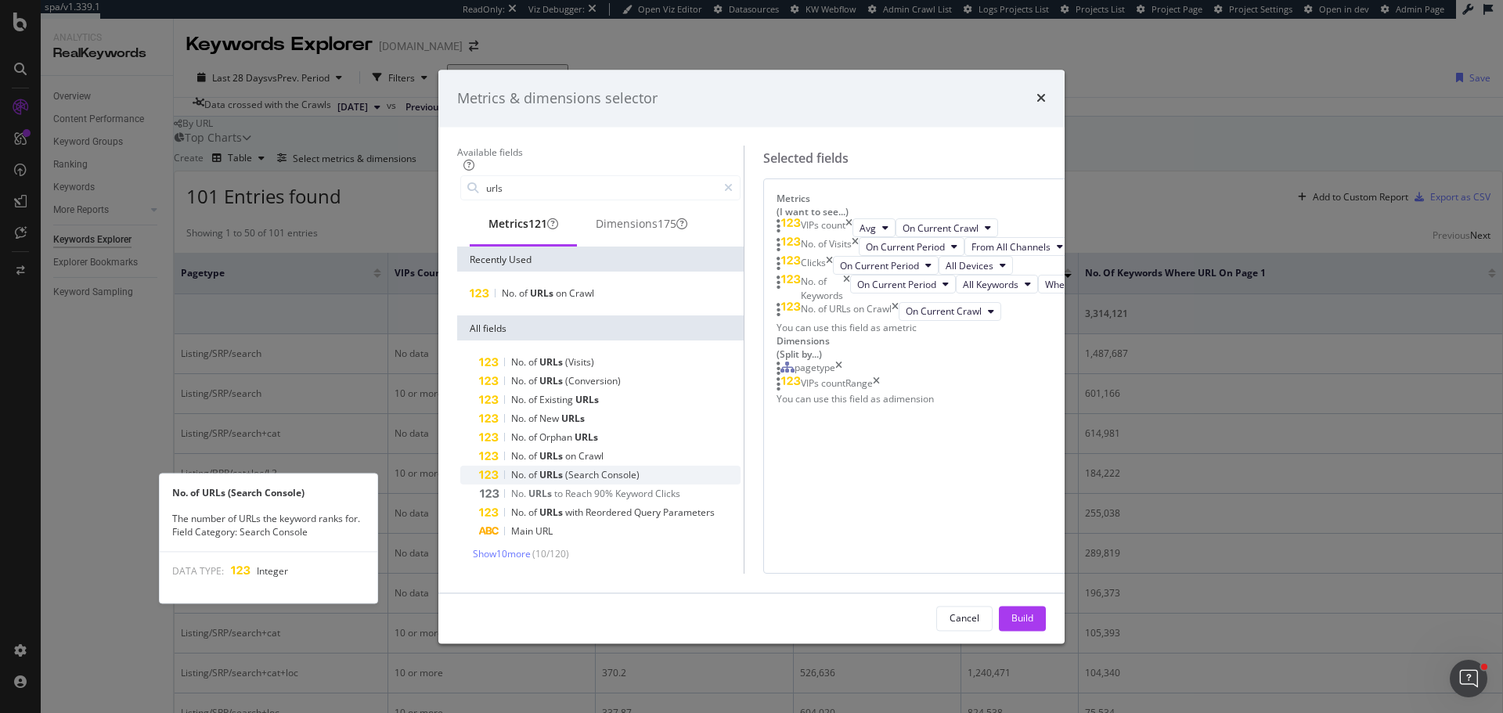
click at [565, 469] on span "(Search" at bounding box center [583, 475] width 36 height 13
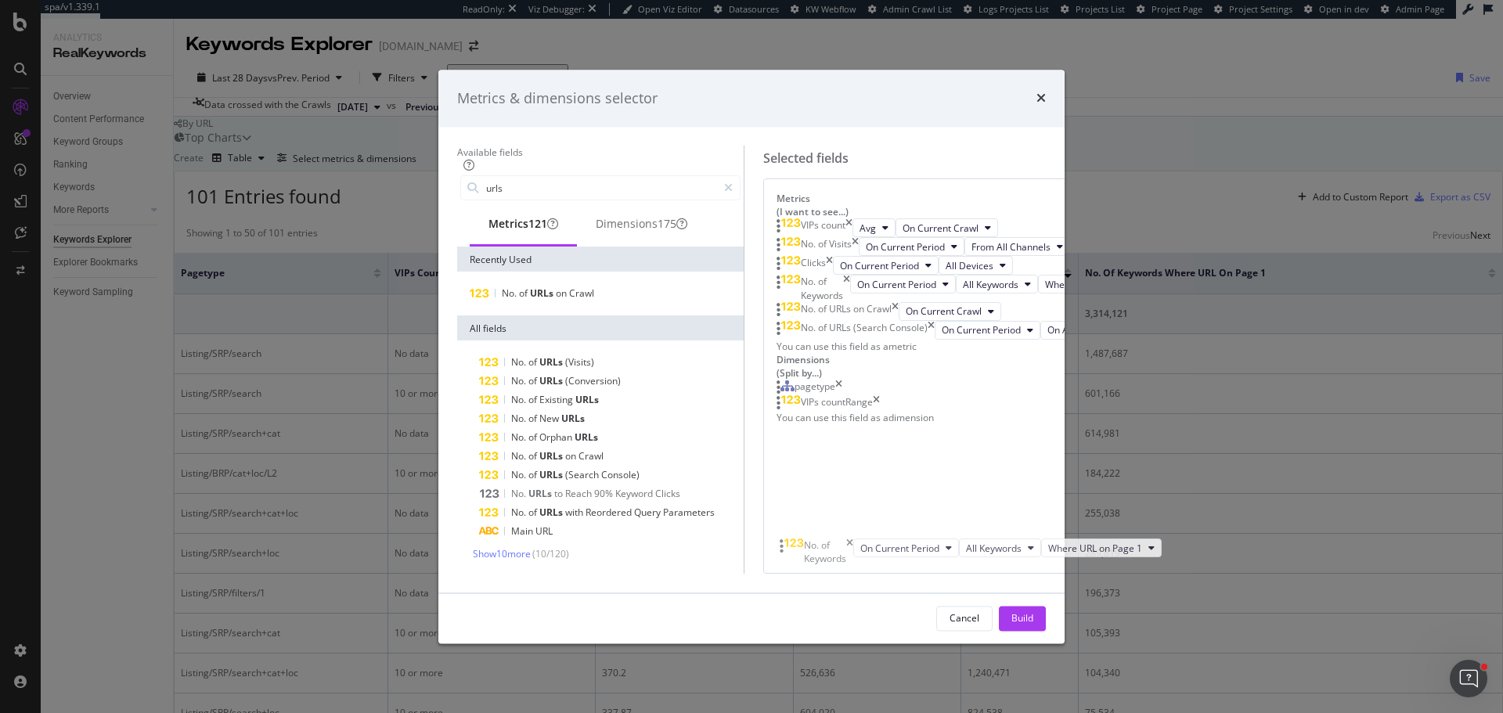
drag, startPoint x: 803, startPoint y: 376, endPoint x: 797, endPoint y: 553, distance: 177.0
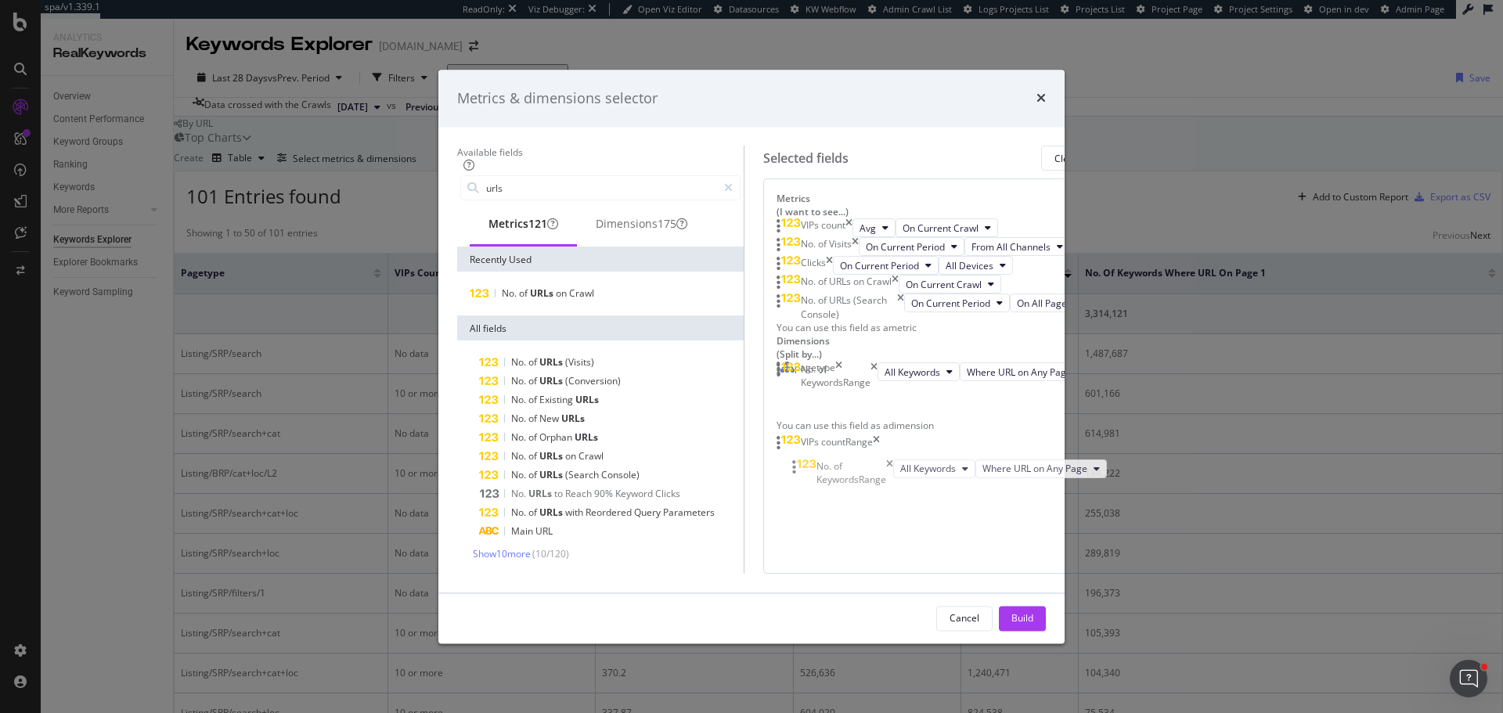
drag, startPoint x: 800, startPoint y: 508, endPoint x: 808, endPoint y: 443, distance: 65.5
click at [808, 456] on body "spa/v1.339.1 ReadOnly: Viz Debugger: Open Viz Editor Datasources KW Webflow Adm…" at bounding box center [751, 356] width 1503 height 713
click at [815, 334] on div "VIPs count Avg On Current Crawl No. of Visits On Current Period From All Channe…" at bounding box center [933, 276] width 315 height 115
drag, startPoint x: 821, startPoint y: 394, endPoint x: 833, endPoint y: 401, distance: 14.1
click at [833, 334] on div "VIPs count Avg On Current Crawl No. of Visits On Current Period From All Channe…" at bounding box center [933, 276] width 315 height 115
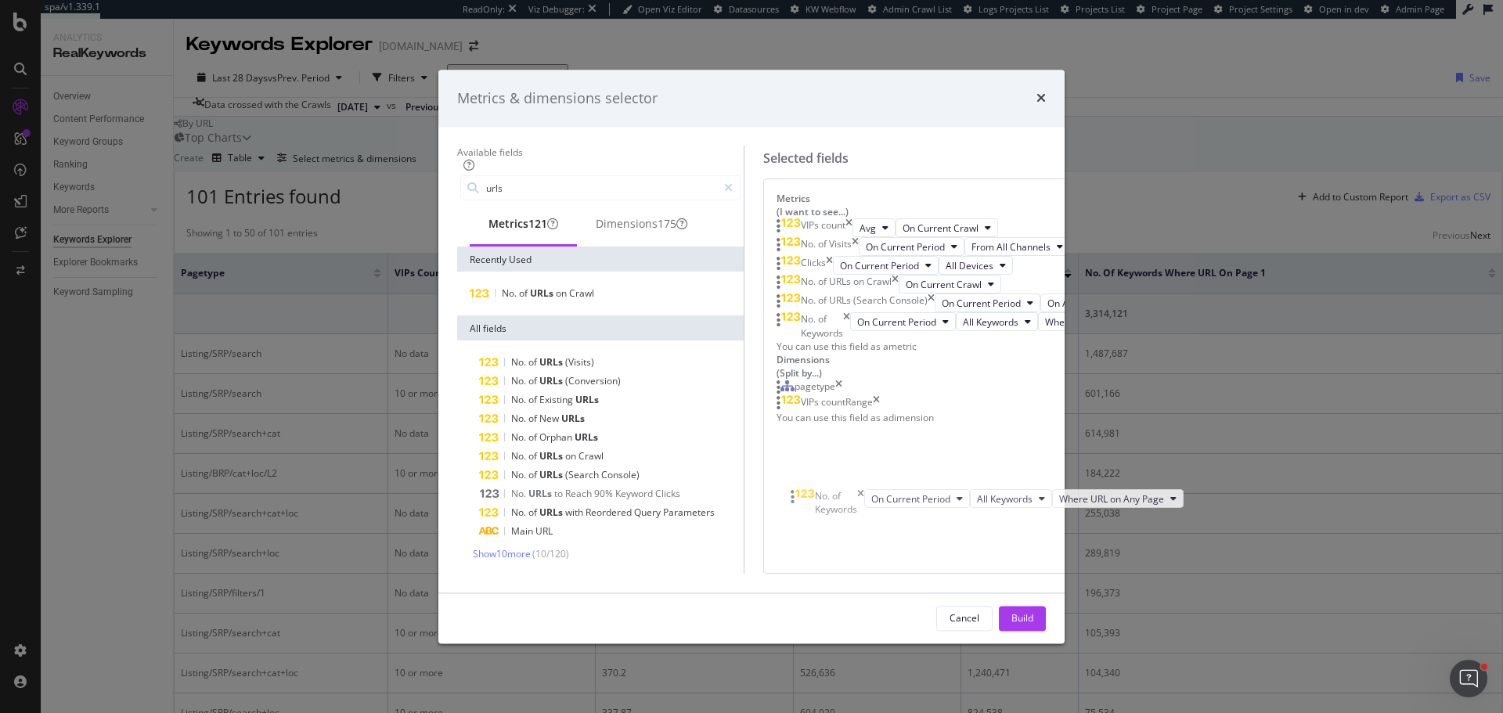
drag, startPoint x: 804, startPoint y: 406, endPoint x: 808, endPoint y: 507, distance: 101.1
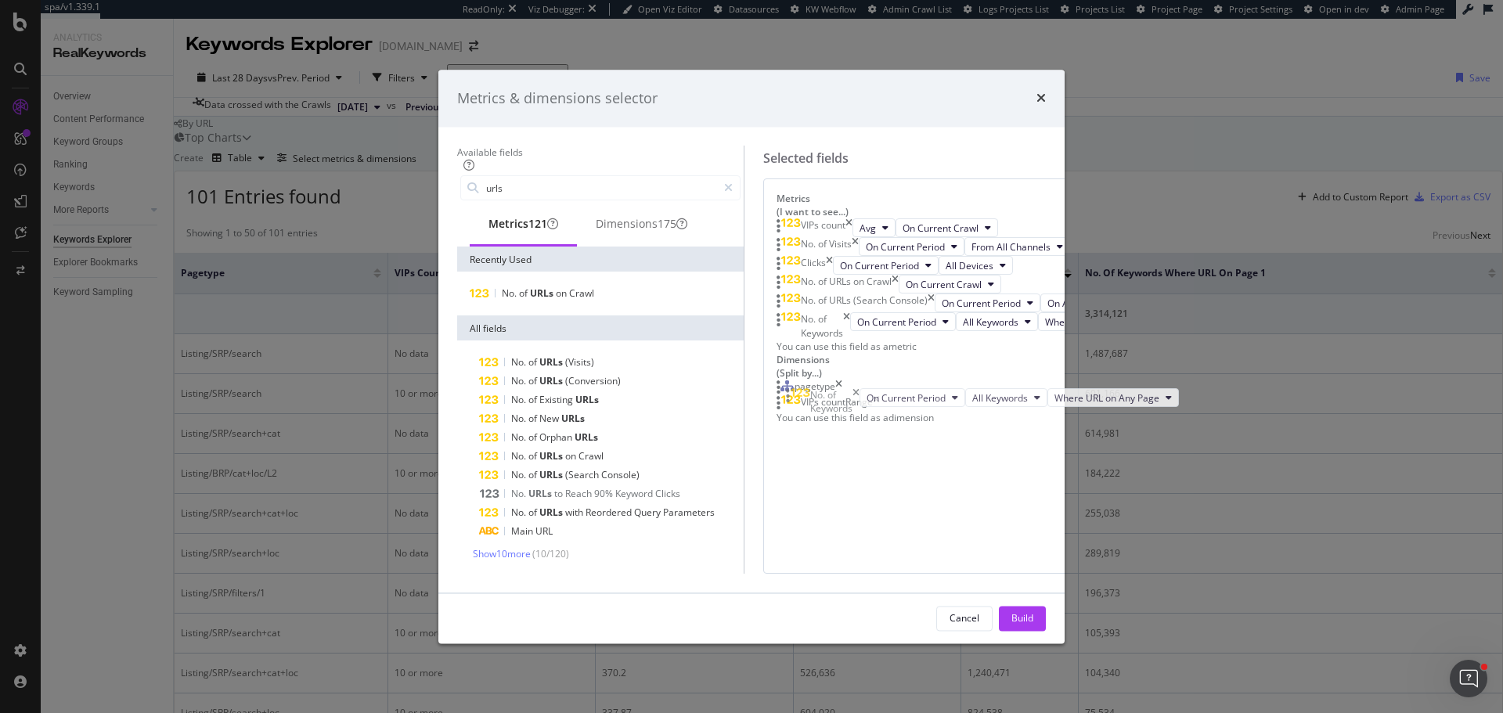
click at [808, 507] on body "spa/v1.339.1 ReadOnly: Viz Debugger: Open Viz Editor Datasources KW Webflow Adm…" at bounding box center [751, 356] width 1503 height 713
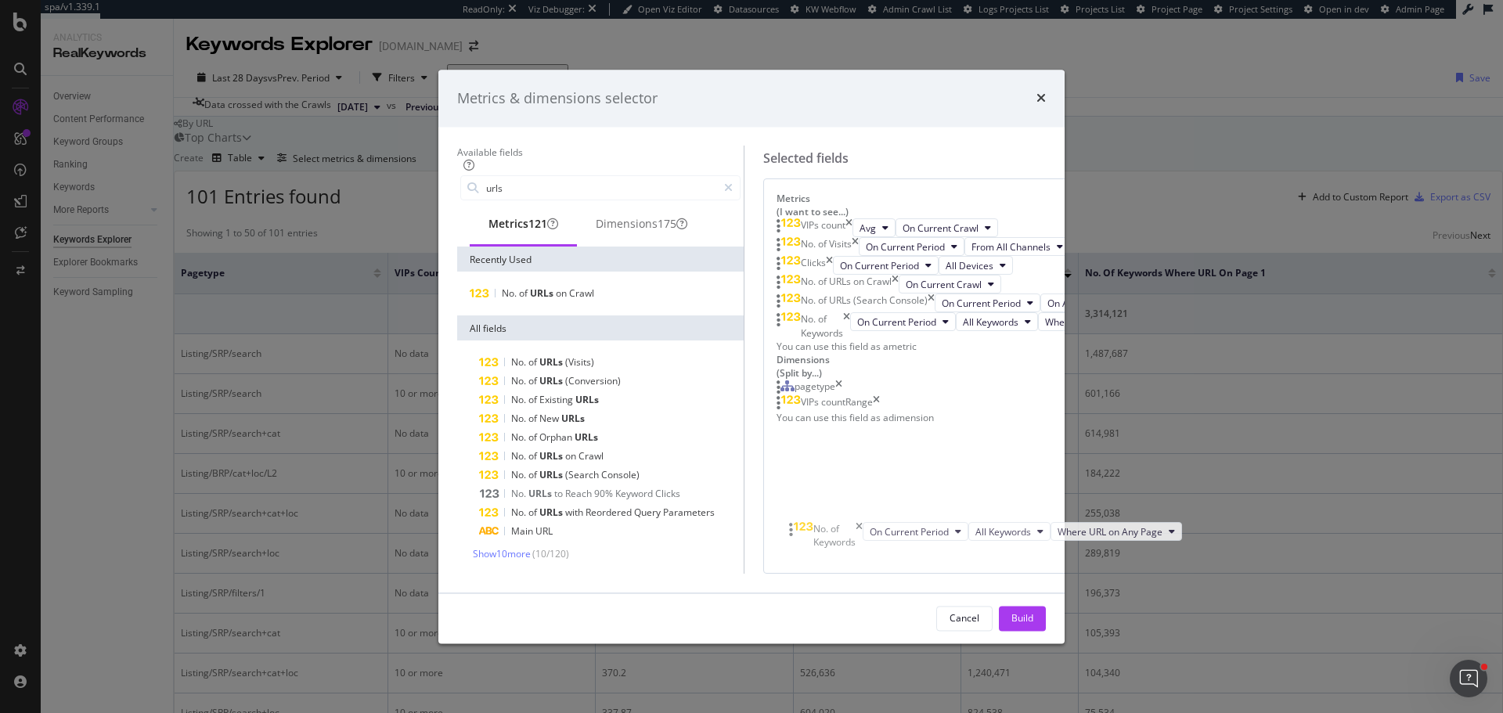
scroll to position [120, 0]
drag, startPoint x: 797, startPoint y: 394, endPoint x: 800, endPoint y: 527, distance: 133.9
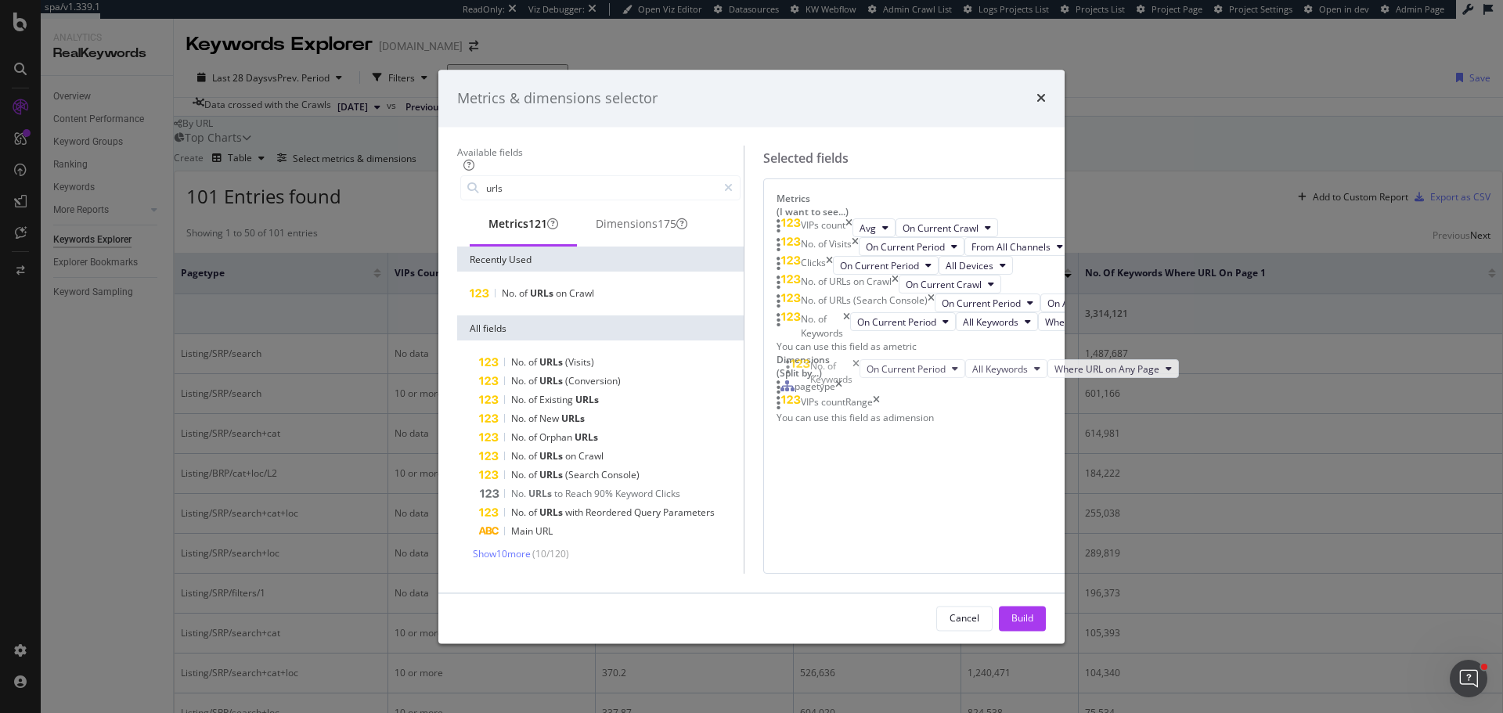
click at [800, 527] on body "spa/v1.339.1 ReadOnly: Viz Debugger: Open Viz Editor Datasources KW Webflow Adm…" at bounding box center [751, 356] width 1503 height 713
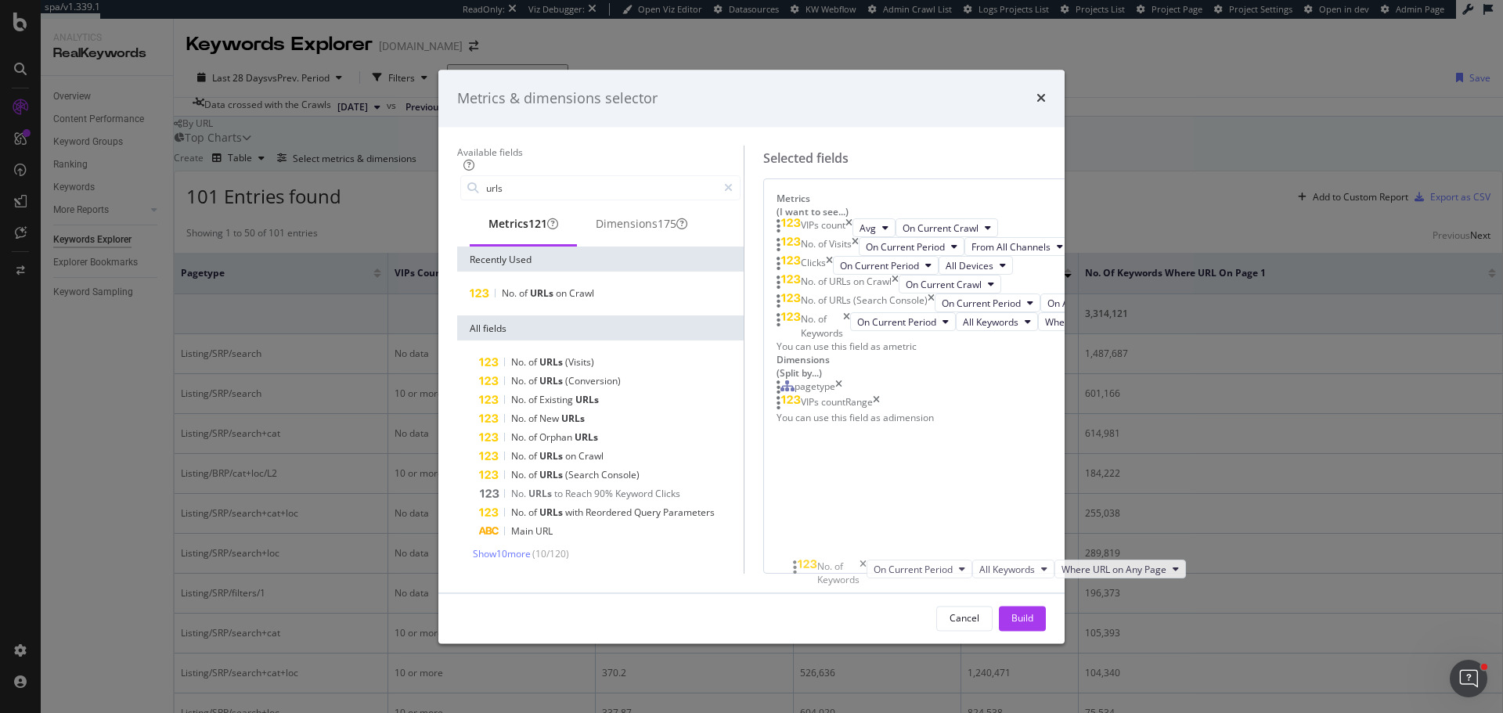
drag, startPoint x: 796, startPoint y: 363, endPoint x: 803, endPoint y: 563, distance: 200.5
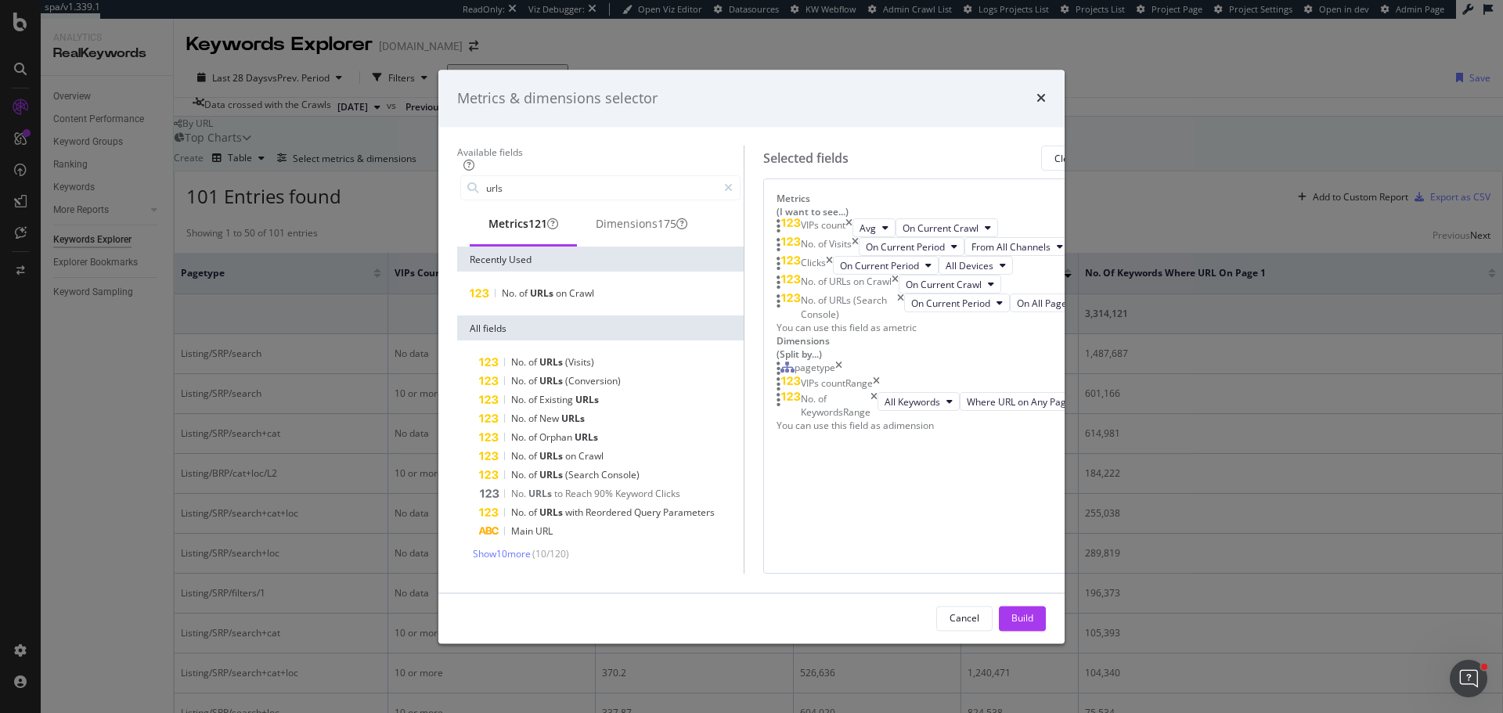
scroll to position [99, 0]
drag, startPoint x: 799, startPoint y: 507, endPoint x: 797, endPoint y: 388, distance: 119.0
click at [1033, 625] on div "Build" at bounding box center [1022, 617] width 22 height 13
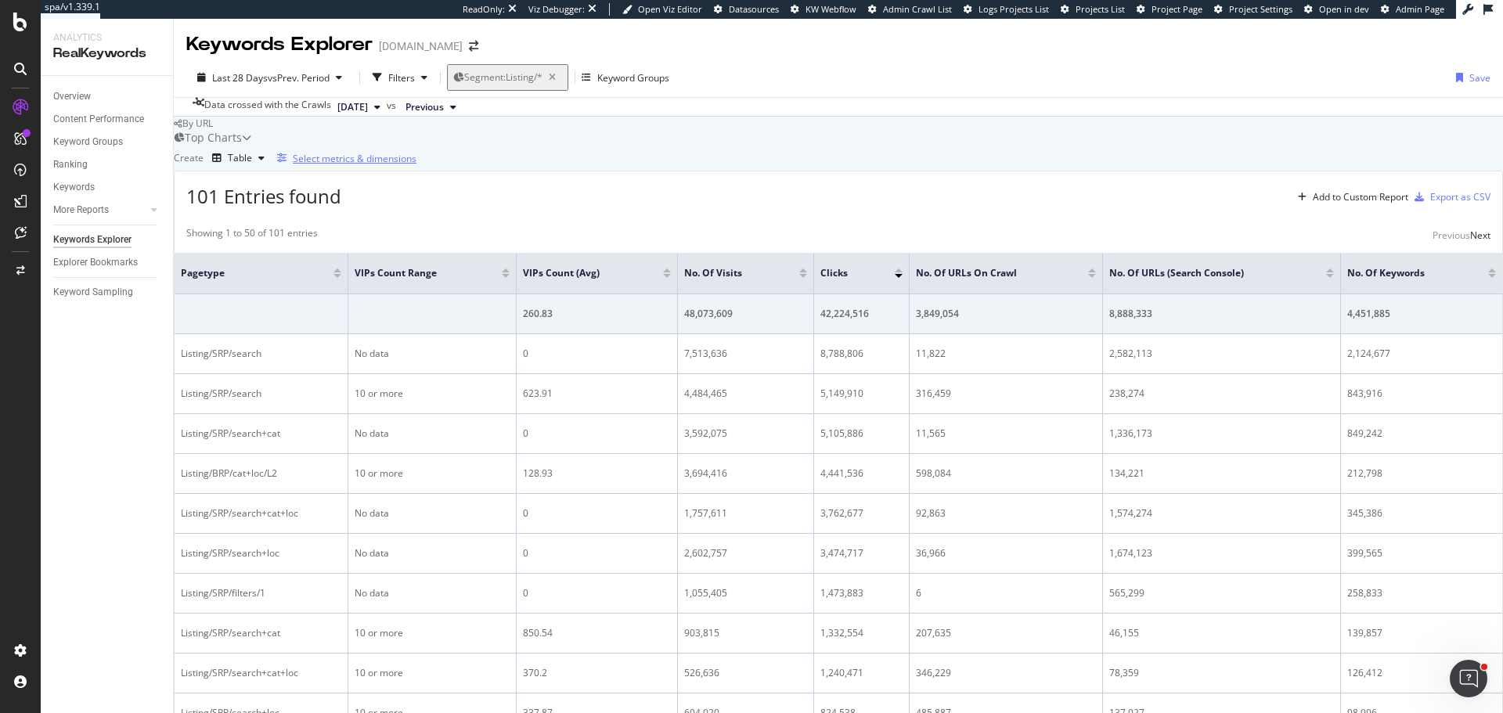
click at [416, 165] on div "Select metrics & dimensions" at bounding box center [355, 158] width 124 height 13
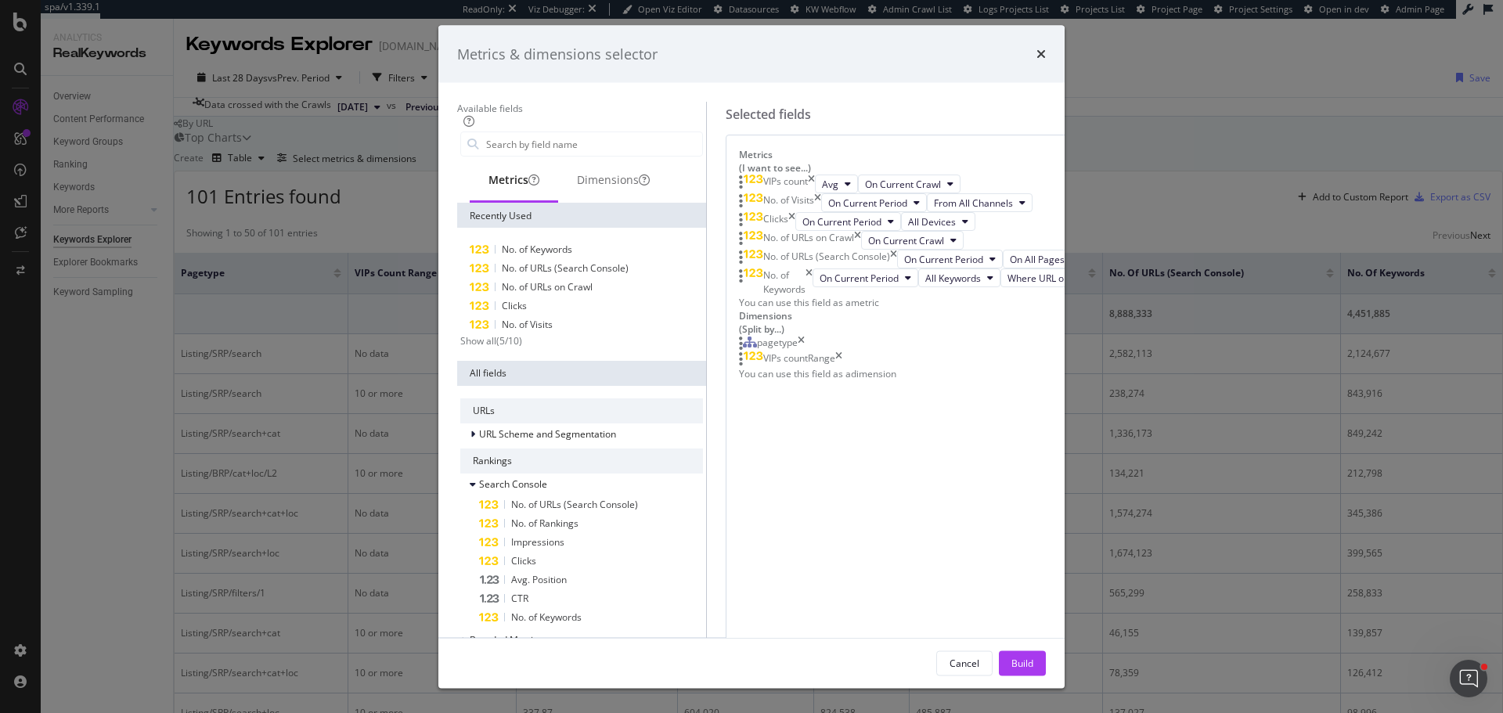
scroll to position [77, 0]
click at [805, 351] on icon "times" at bounding box center [800, 344] width 7 height 16
click at [579, 188] on div "Dimensions" at bounding box center [613, 180] width 73 height 16
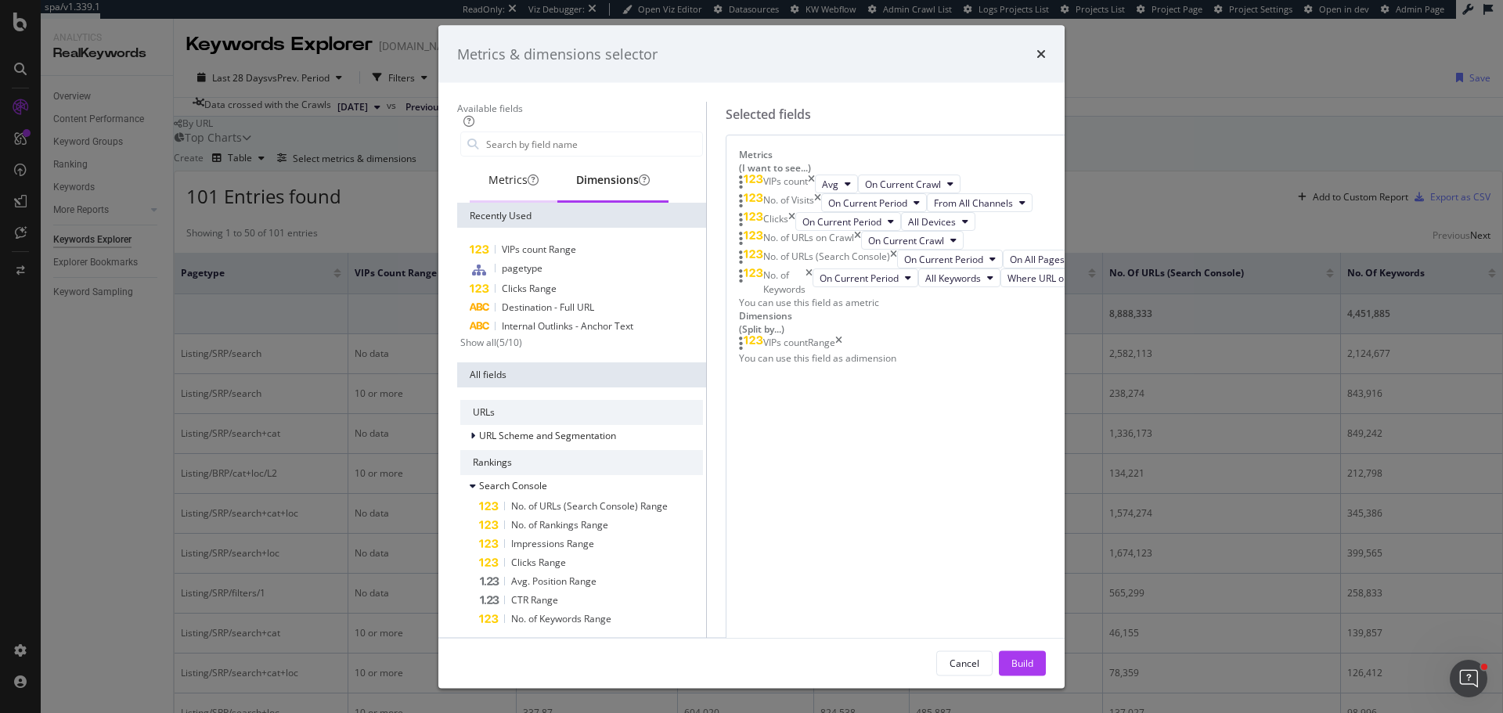
click at [488, 188] on div "Metrics" at bounding box center [513, 180] width 50 height 16
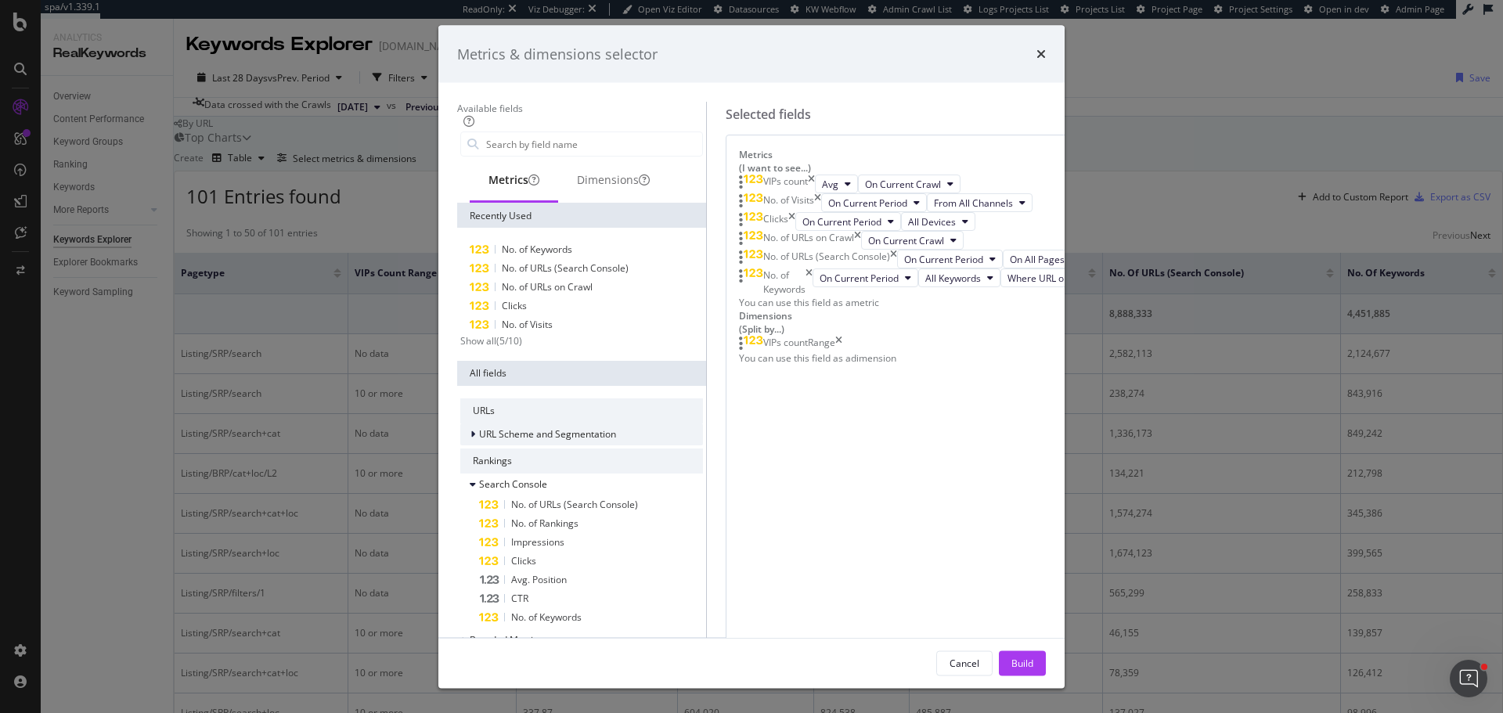
click at [470, 438] on icon "modal" at bounding box center [472, 433] width 5 height 9
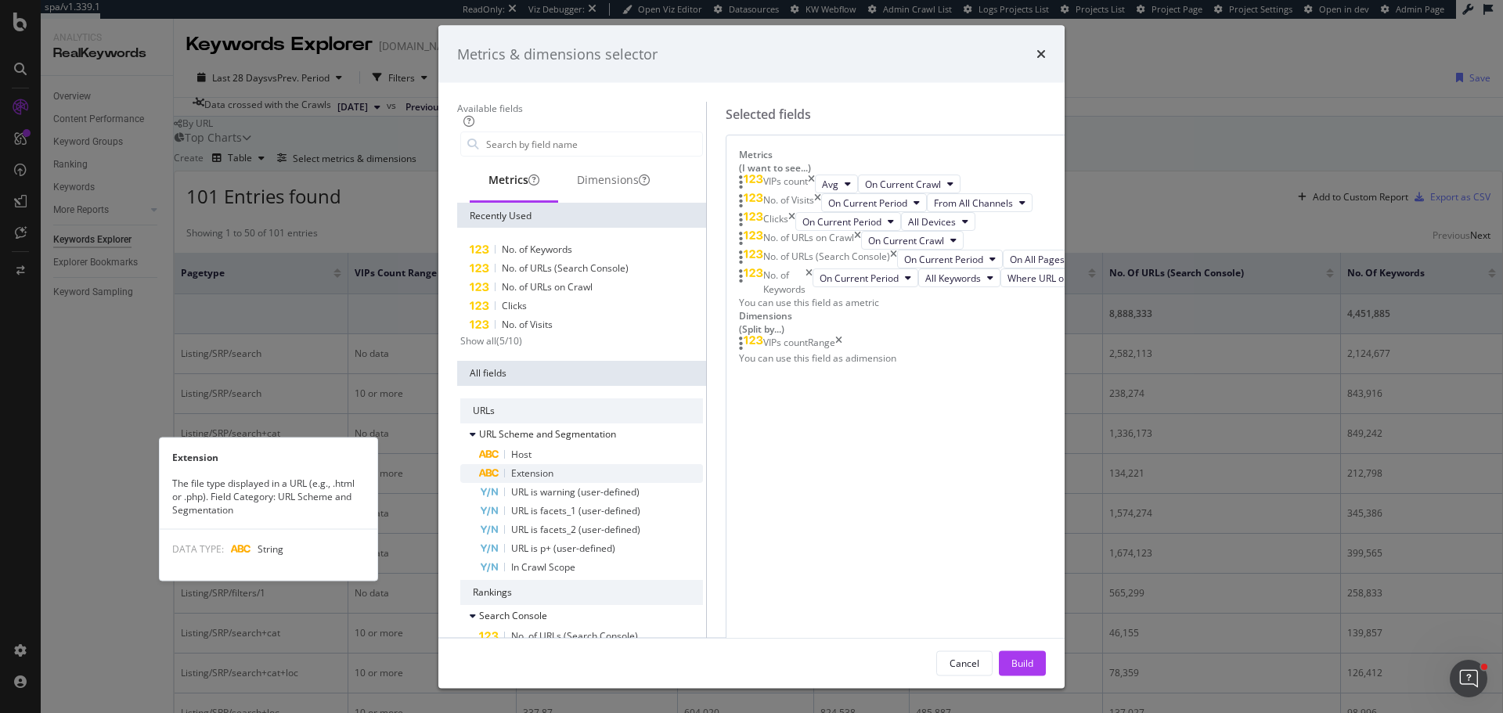
scroll to position [78, 0]
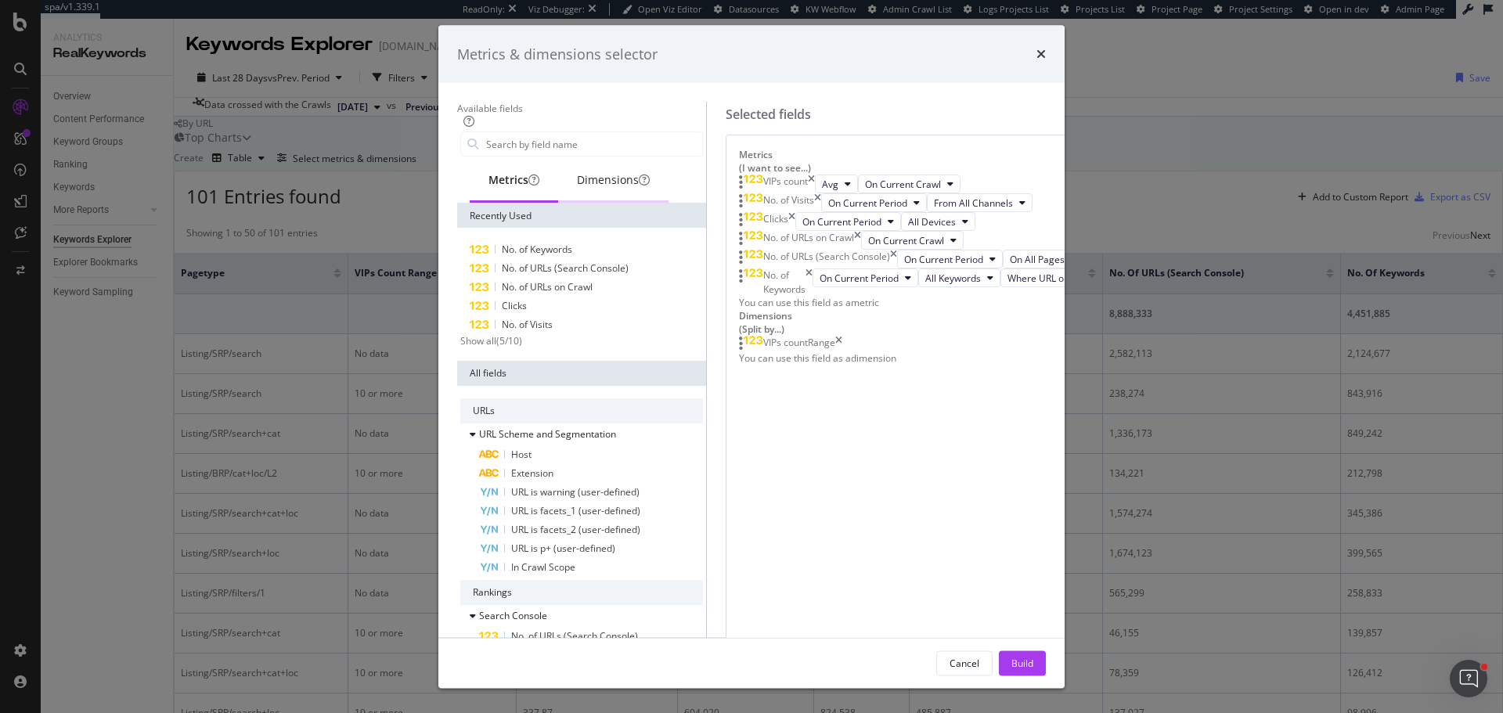
click at [579, 188] on div "Dimensions" at bounding box center [613, 180] width 73 height 16
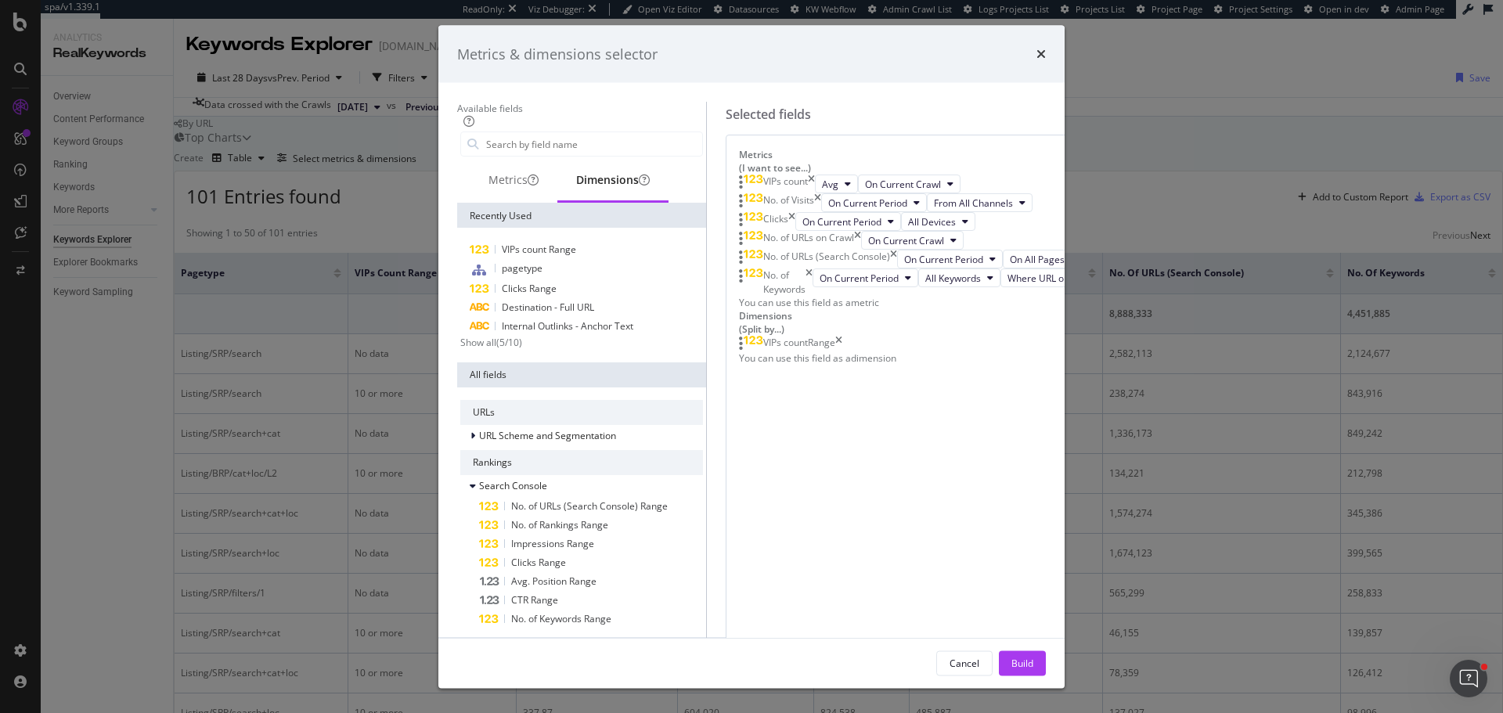
scroll to position [15, 0]
click at [470, 440] on icon "modal" at bounding box center [472, 434] width 5 height 9
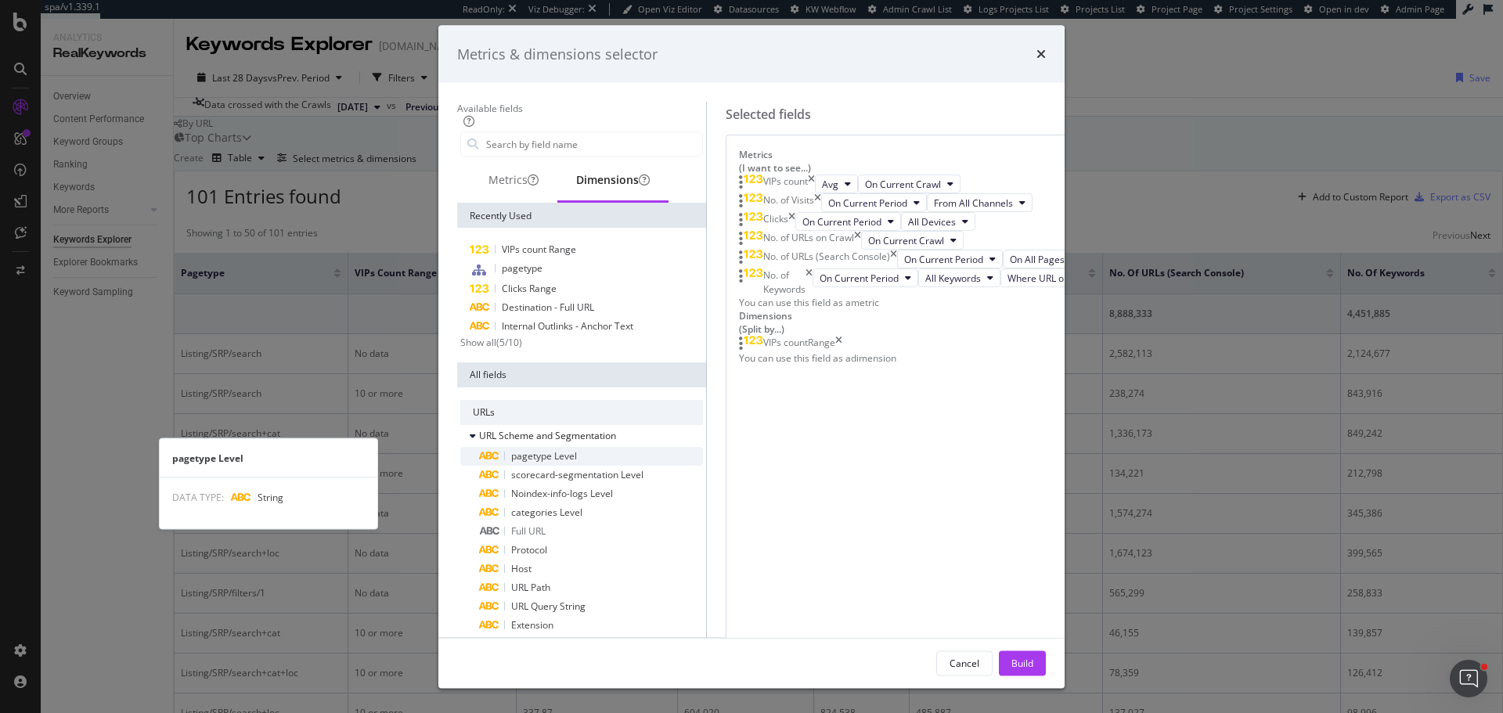
click at [533, 462] on span "pagetype Level" at bounding box center [544, 454] width 66 height 13
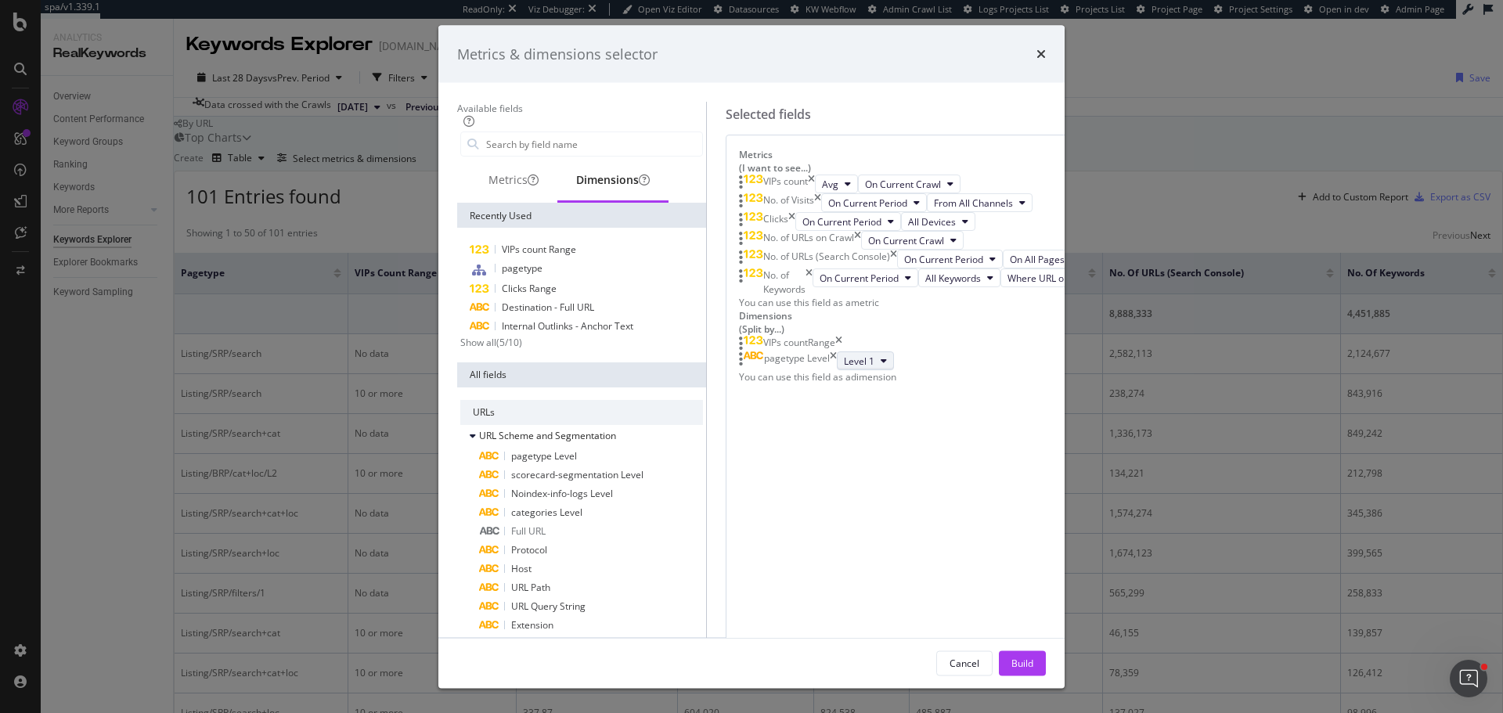
click at [880, 365] on icon "modal" at bounding box center [883, 360] width 6 height 9
click at [816, 501] on span "Level 2" at bounding box center [816, 496] width 31 height 14
drag, startPoint x: 797, startPoint y: 565, endPoint x: 797, endPoint y: 555, distance: 10.2
click at [790, 520] on body "spa/v1.339.1 ReadOnly: Viz Debugger: Open Viz Editor Datasources KW Webflow Adm…" at bounding box center [751, 356] width 1503 height 713
click at [1033, 656] on div "Build" at bounding box center [1022, 662] width 22 height 13
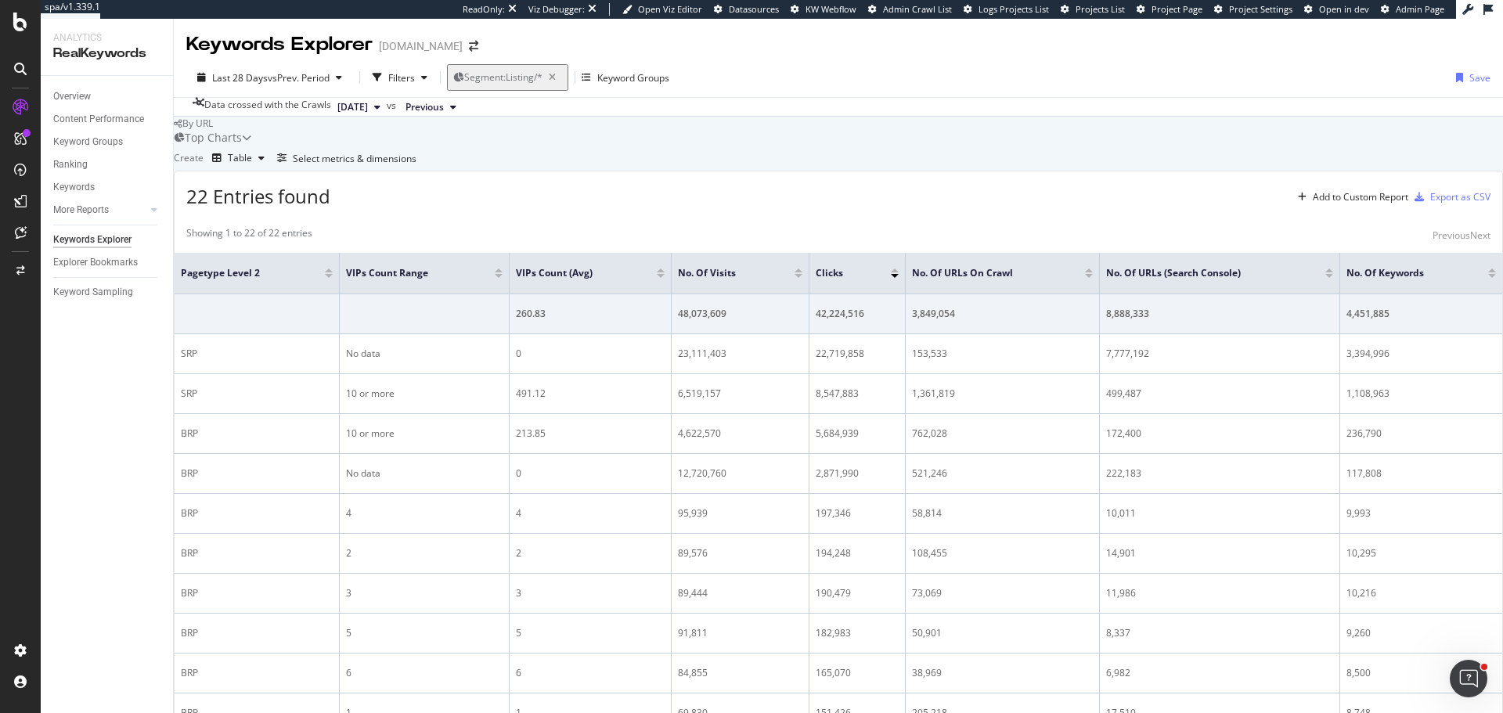
click at [251, 146] on div "Top Charts" at bounding box center [212, 138] width 77 height 16
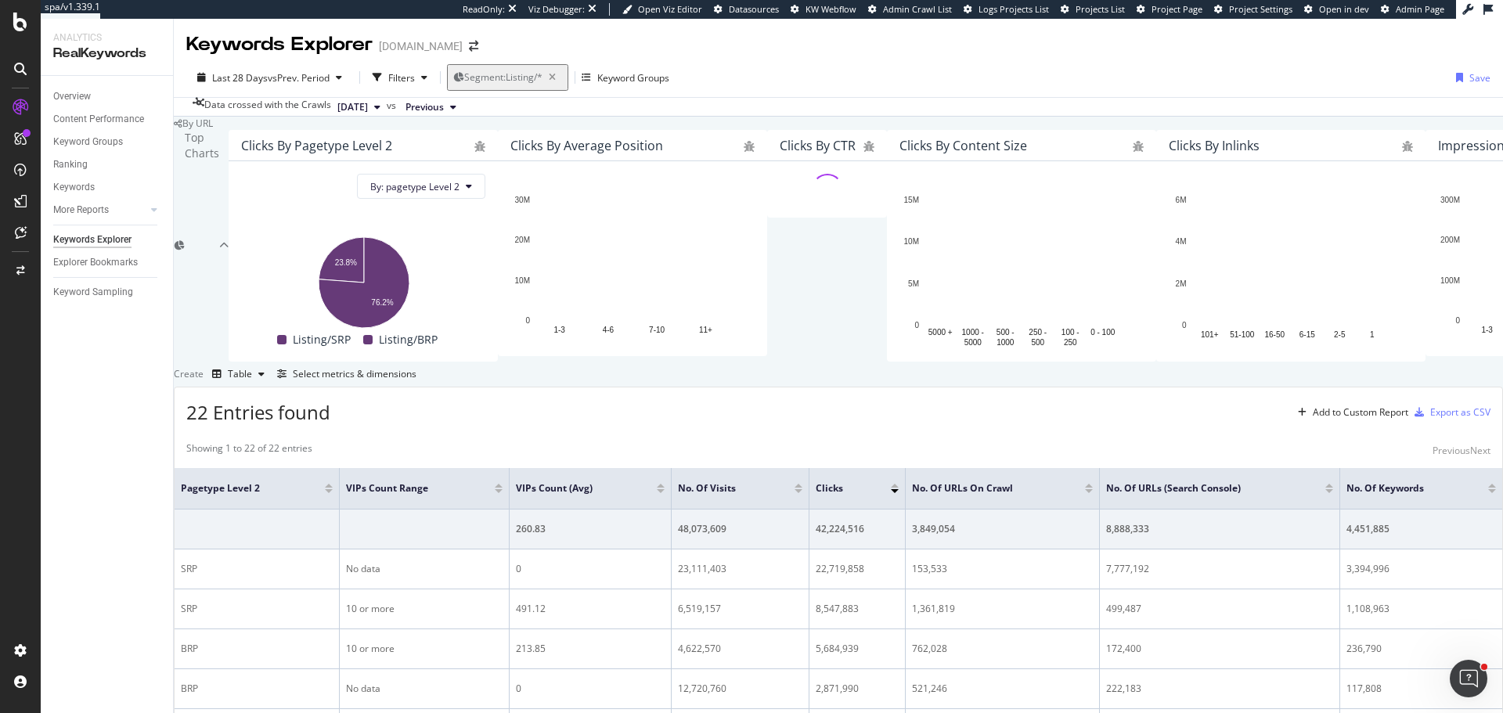
scroll to position [391, 0]
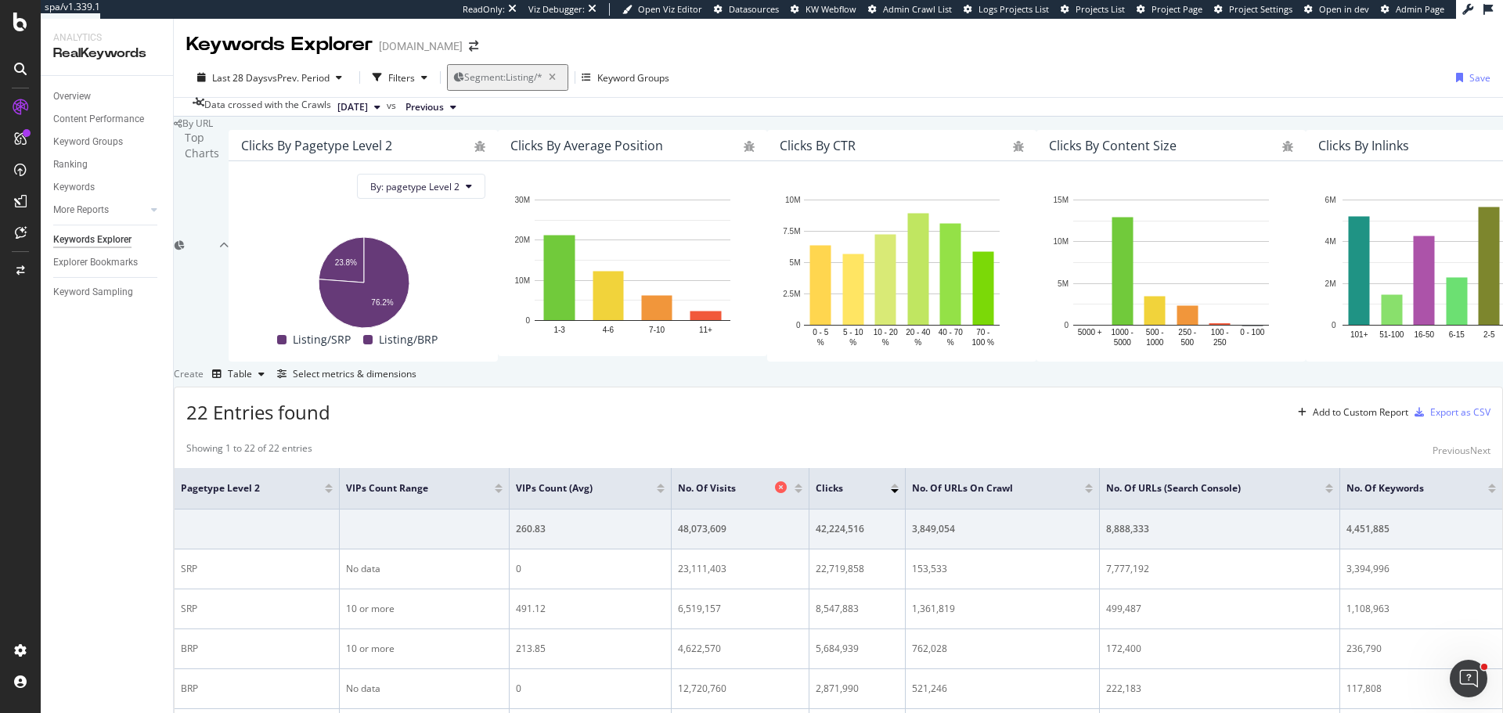
click at [775, 481] on icon at bounding box center [781, 487] width 12 height 12
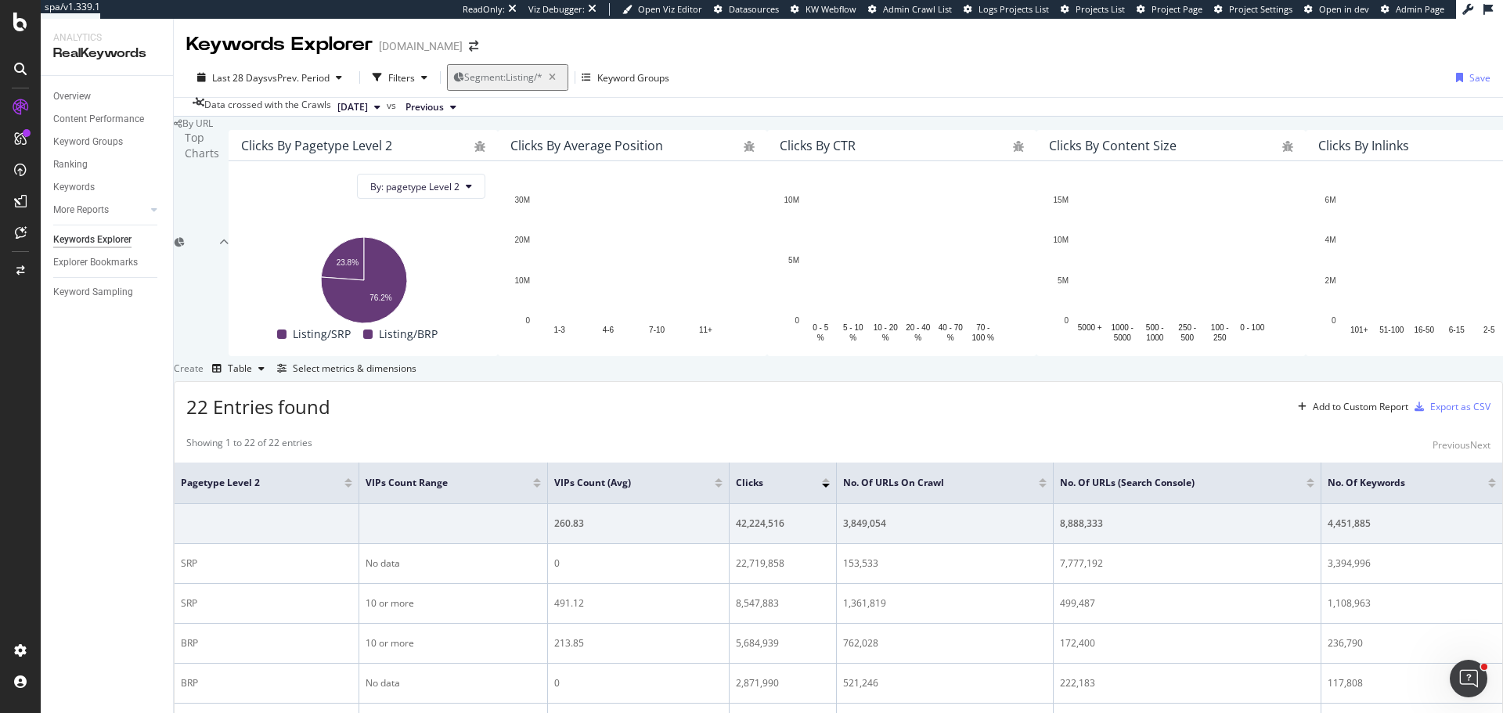
scroll to position [391, 0]
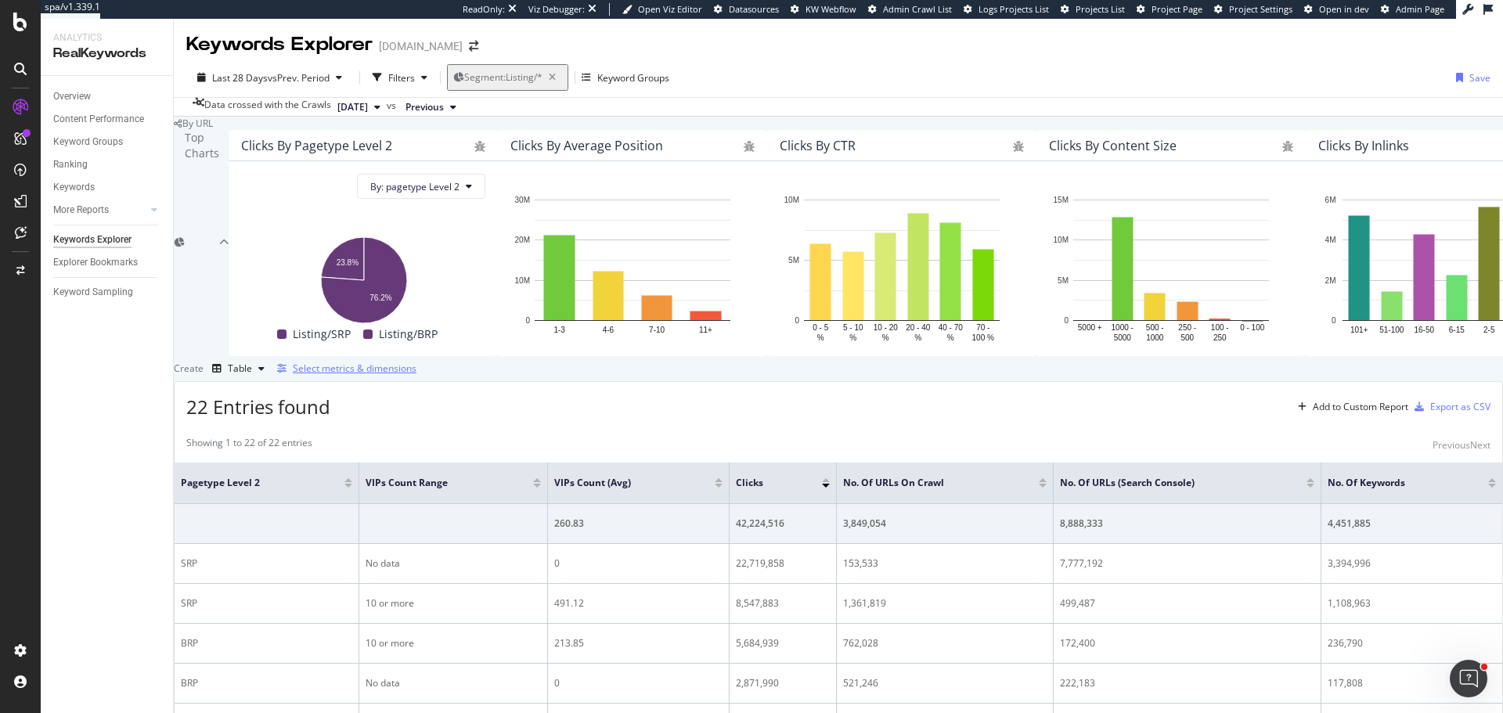
click at [416, 362] on div "Select metrics & dimensions" at bounding box center [355, 368] width 124 height 13
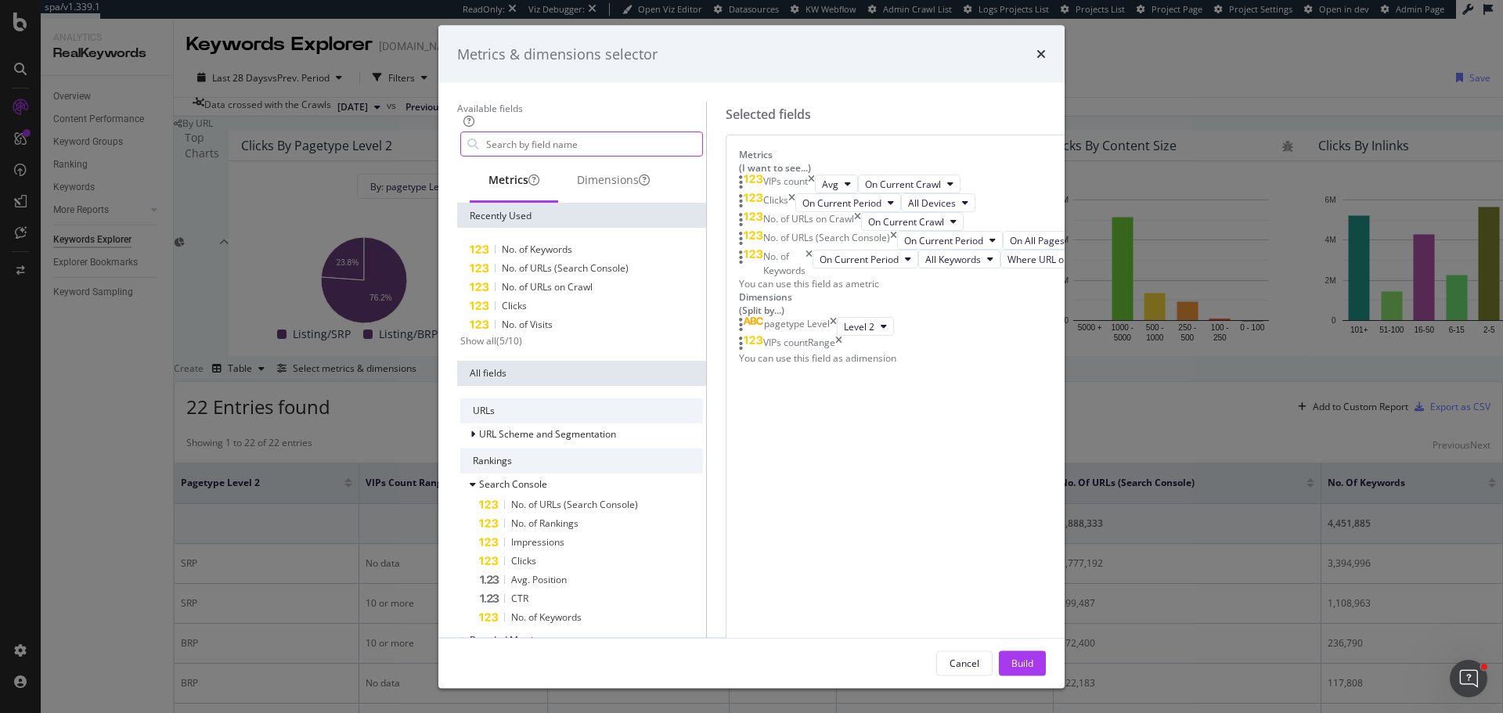
click at [529, 156] on input "modal" at bounding box center [593, 143] width 218 height 23
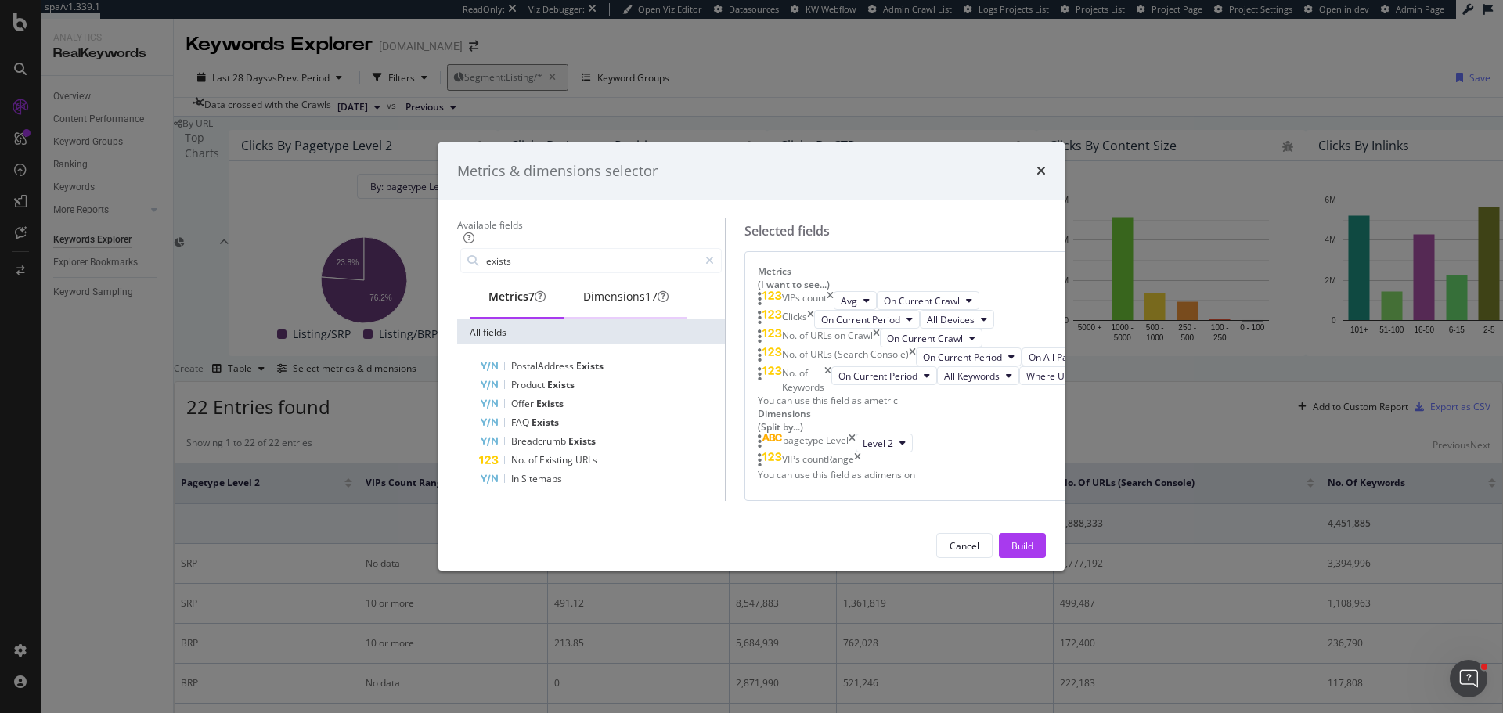
type input "exists"
click at [583, 289] on div "Dimensions 17" at bounding box center [625, 297] width 85 height 16
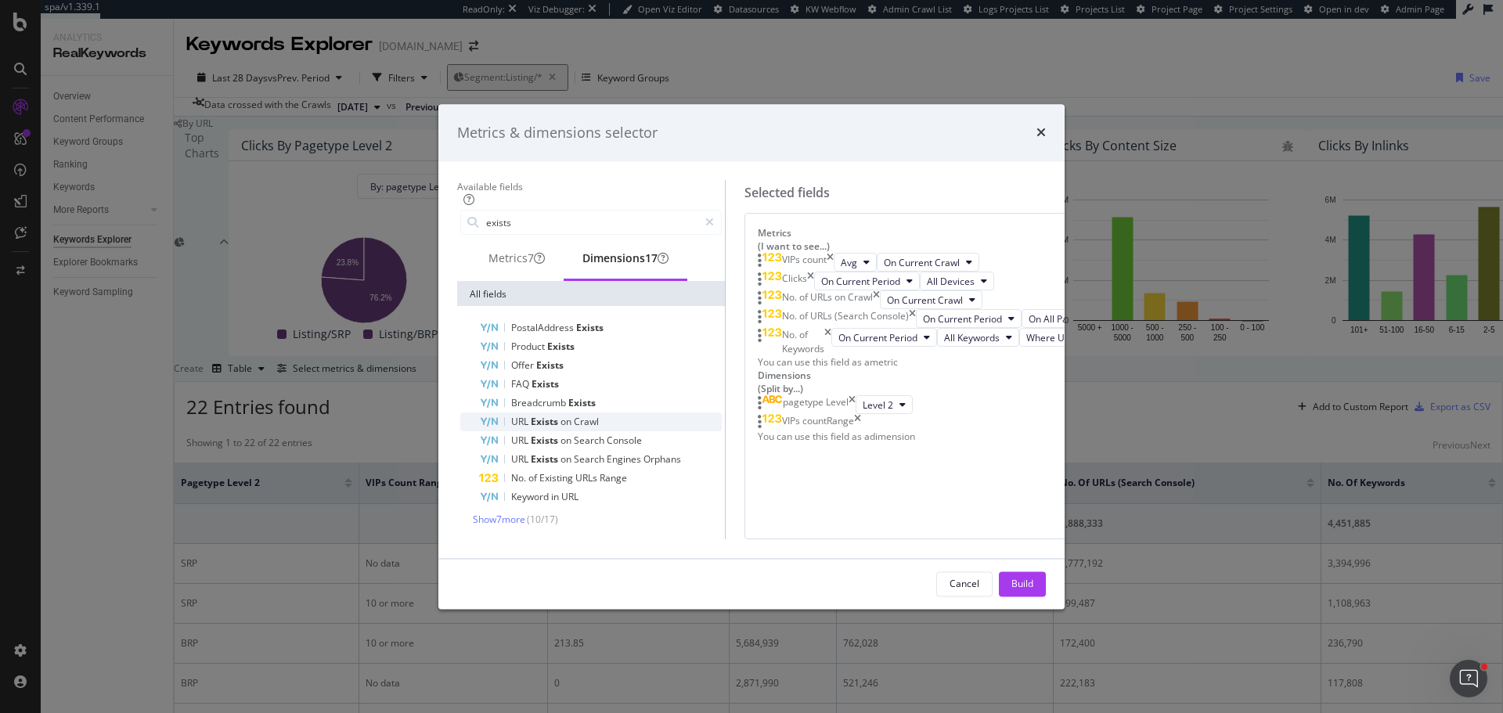
click at [574, 416] on span "Crawl" at bounding box center [586, 422] width 25 height 13
drag, startPoint x: 801, startPoint y: 535, endPoint x: 789, endPoint y: 451, distance: 85.4
click at [789, 451] on body "spa/v1.339.1 ReadOnly: Viz Debugger: Open Viz Editor Datasources KW Webflow Adm…" at bounding box center [751, 356] width 1503 height 713
click at [1033, 590] on div "Build" at bounding box center [1022, 583] width 22 height 13
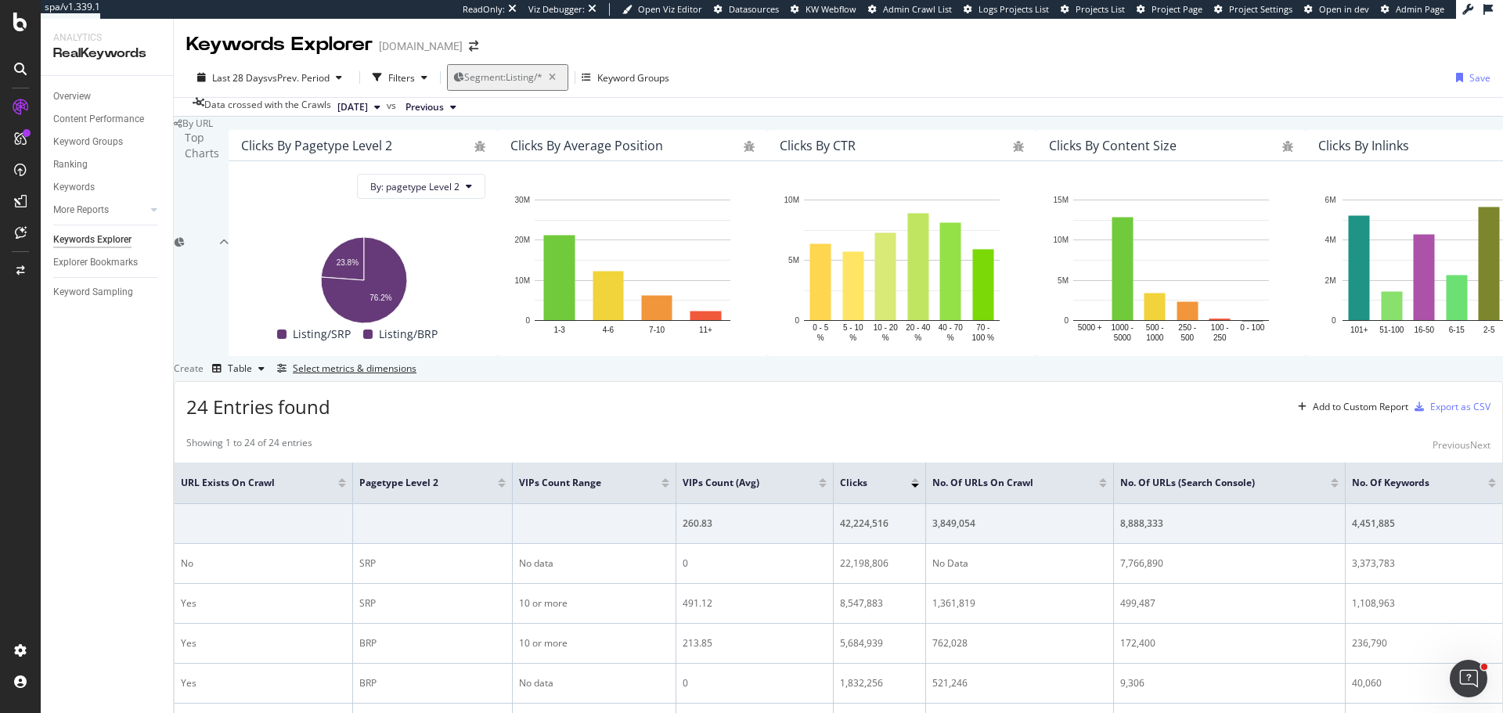
scroll to position [313, 0]
click at [346, 484] on div at bounding box center [342, 486] width 8 height 4
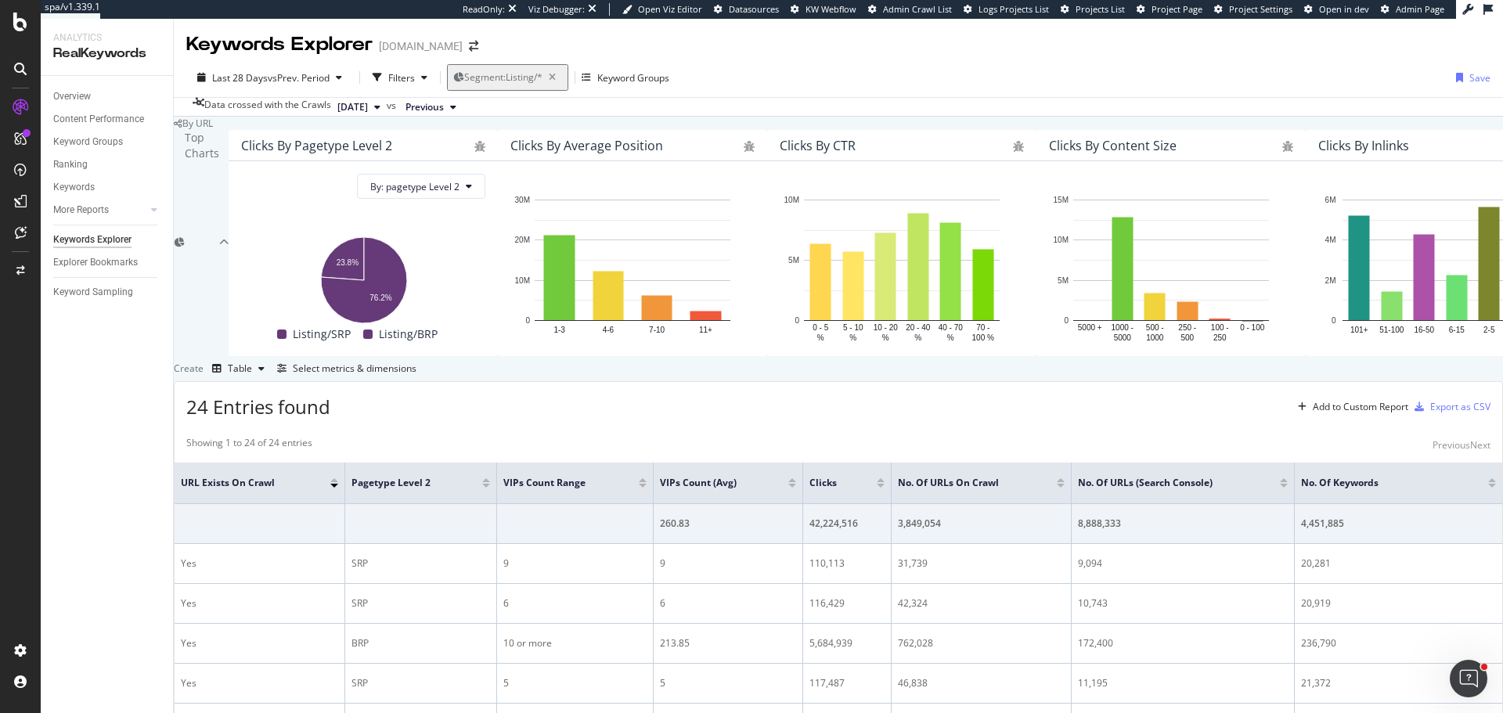
scroll to position [337, 0]
click at [884, 484] on div at bounding box center [881, 486] width 8 height 4
click at [403, 78] on div "Filters" at bounding box center [401, 77] width 27 height 13
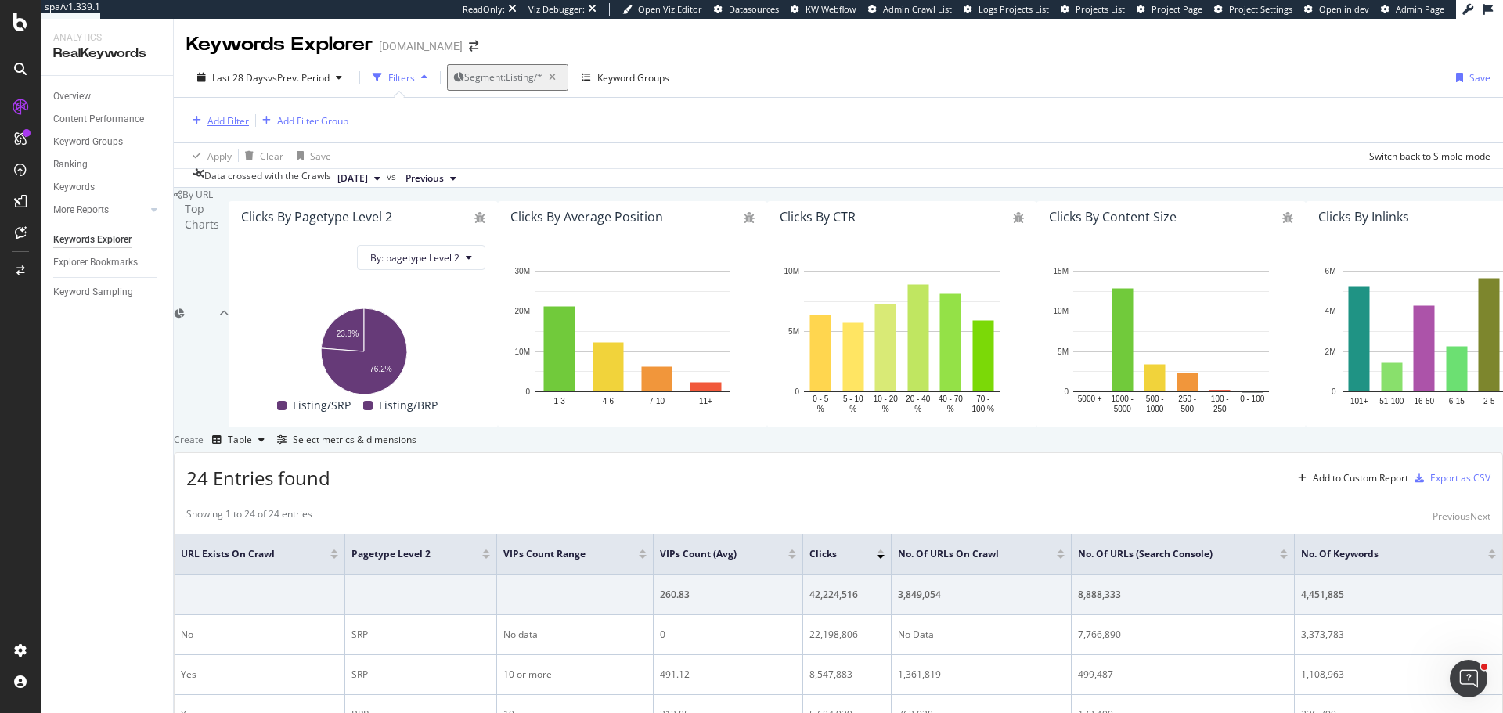
click at [238, 120] on div "Add Filter" at bounding box center [227, 120] width 41 height 13
click at [398, 77] on div "Filters" at bounding box center [401, 77] width 27 height 13
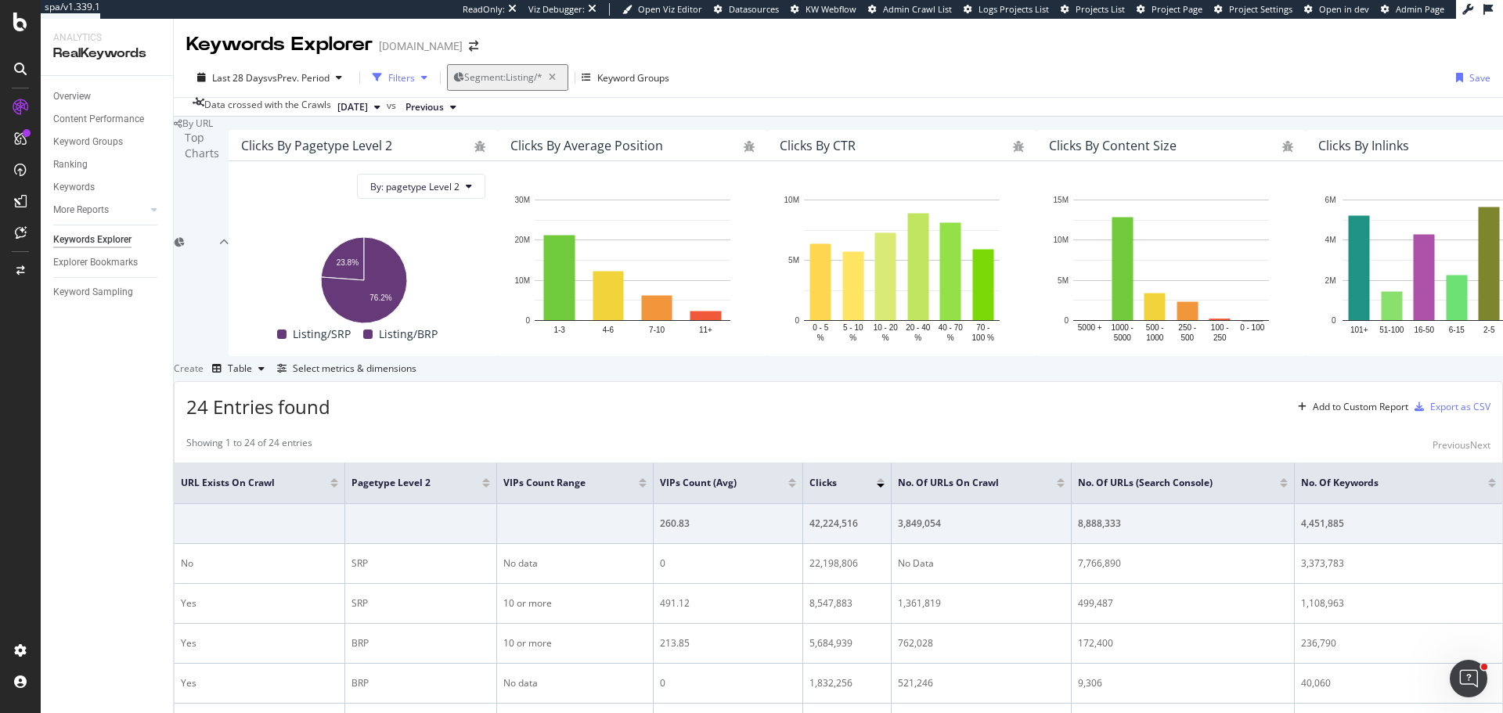
click at [401, 71] on div "Filters" at bounding box center [401, 77] width 27 height 13
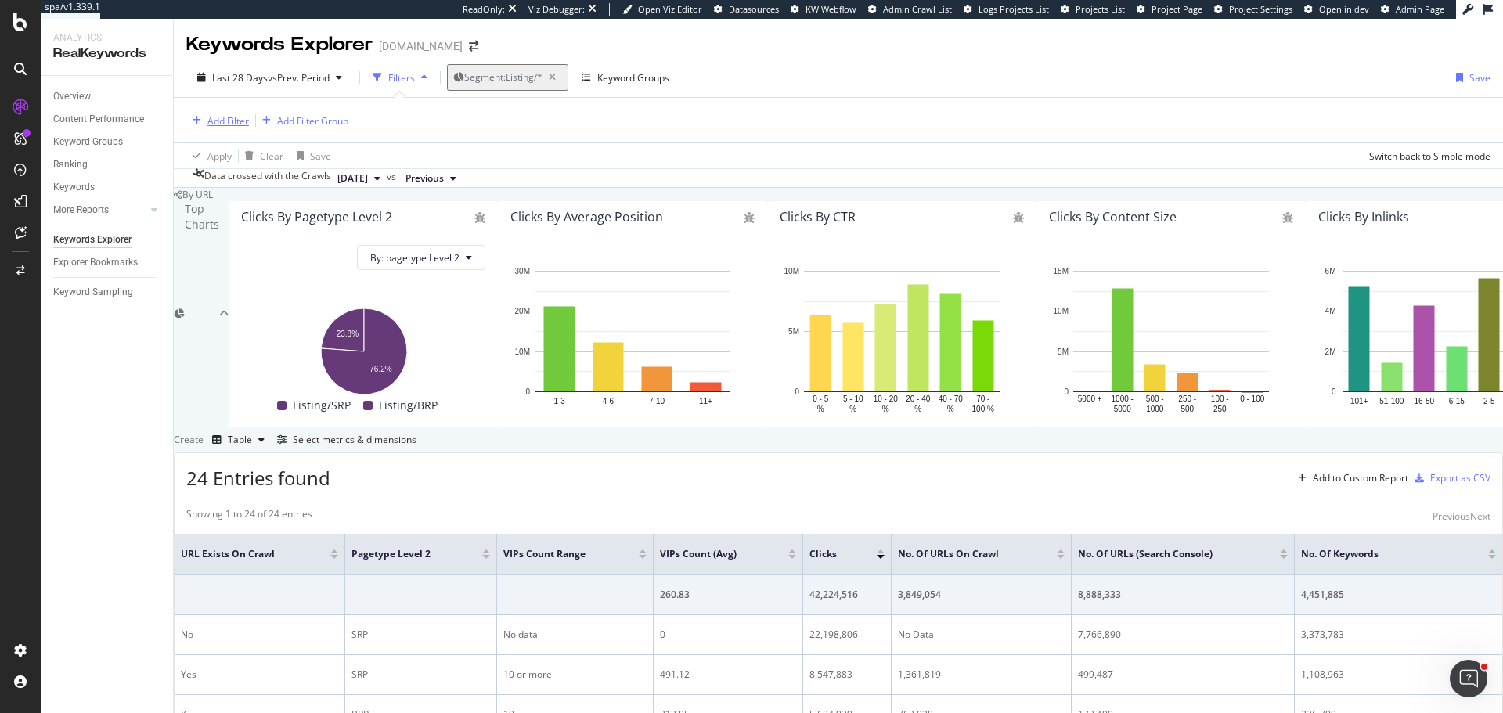
click at [213, 114] on div "Add Filter" at bounding box center [227, 120] width 41 height 13
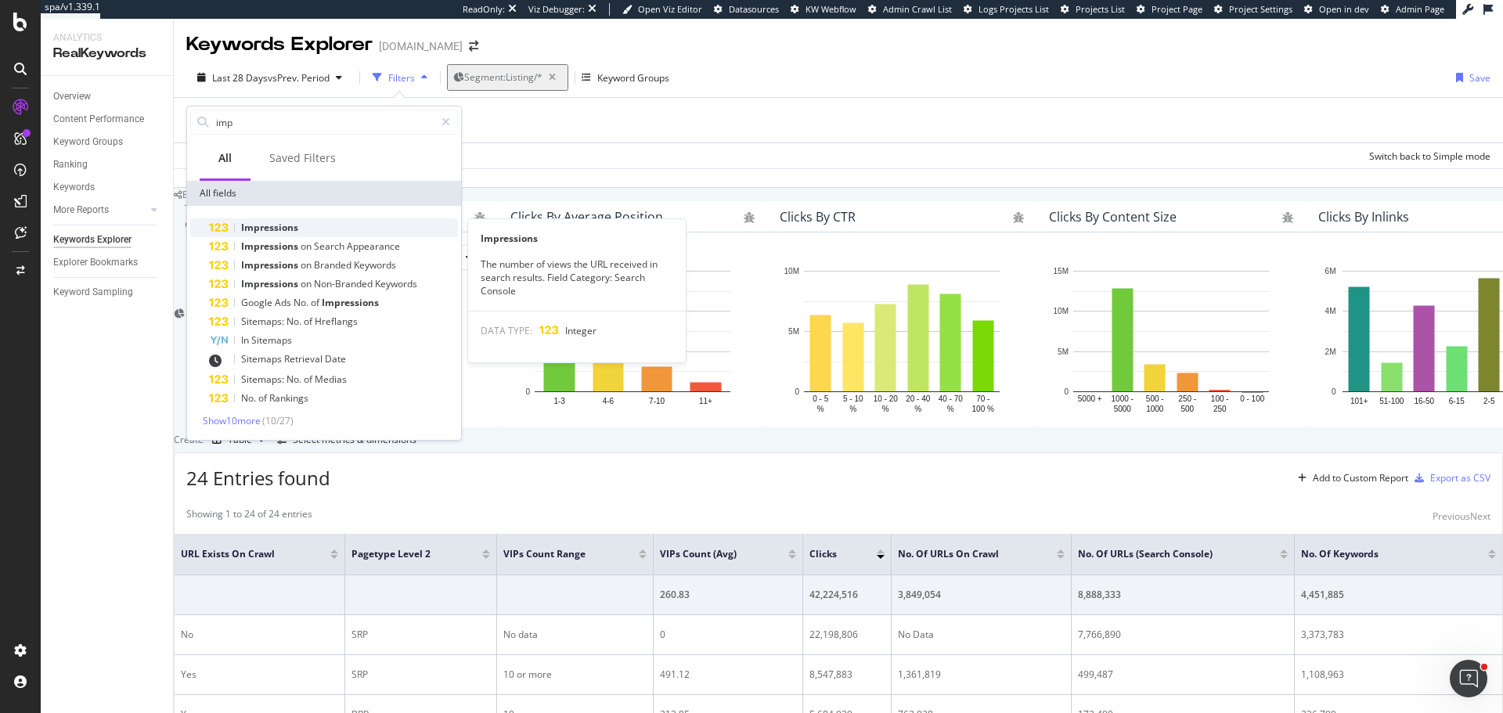
type input "imp"
click at [288, 228] on span "Impressions" at bounding box center [269, 227] width 57 height 13
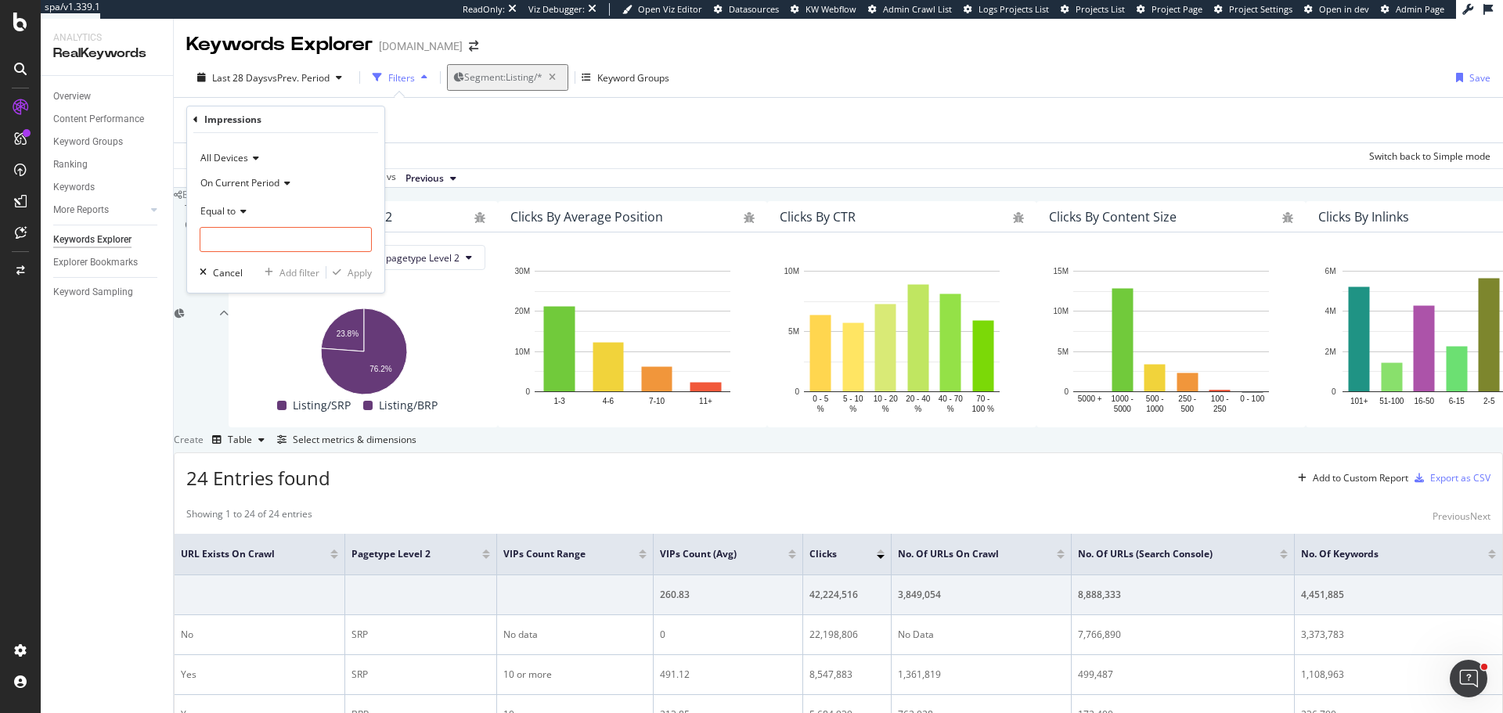
click at [242, 207] on icon at bounding box center [241, 211] width 11 height 9
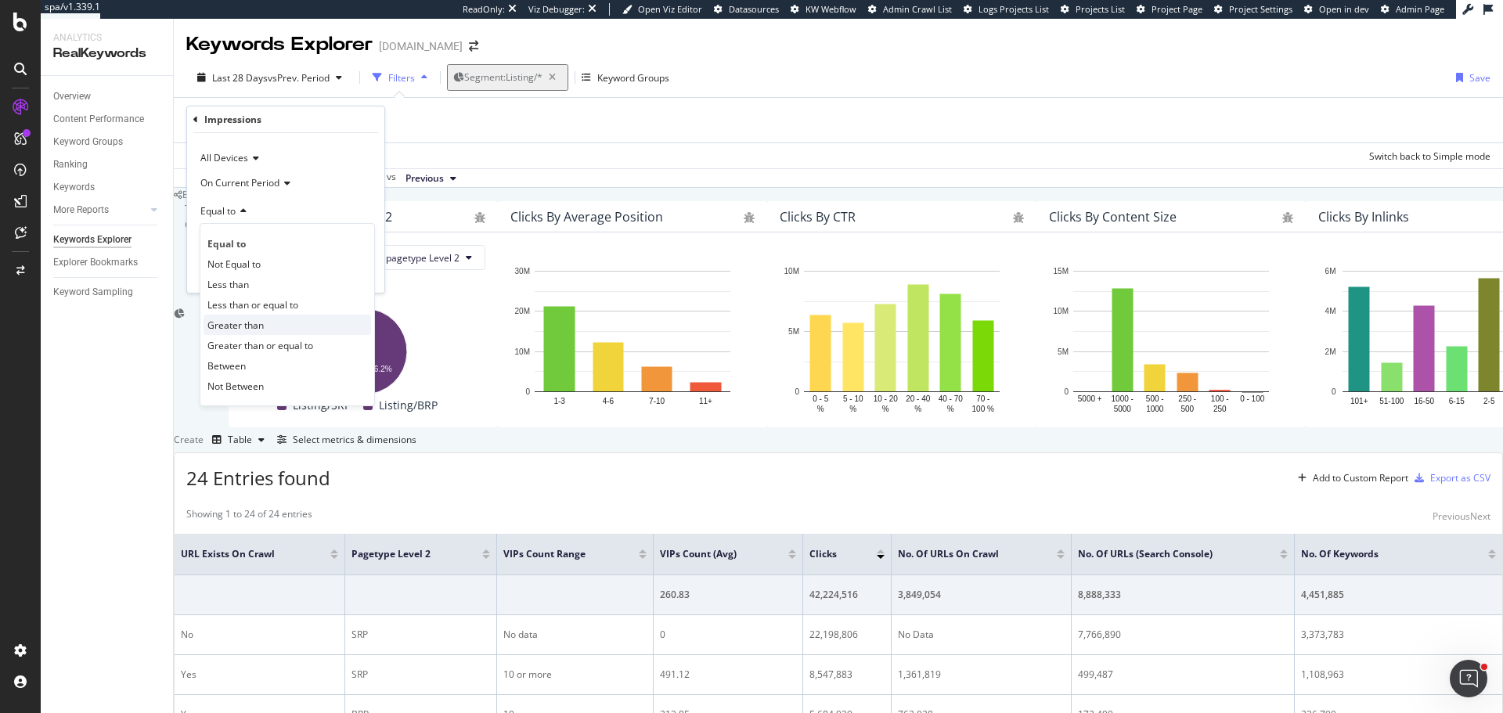
click at [242, 322] on span "Greater than" at bounding box center [235, 325] width 56 height 13
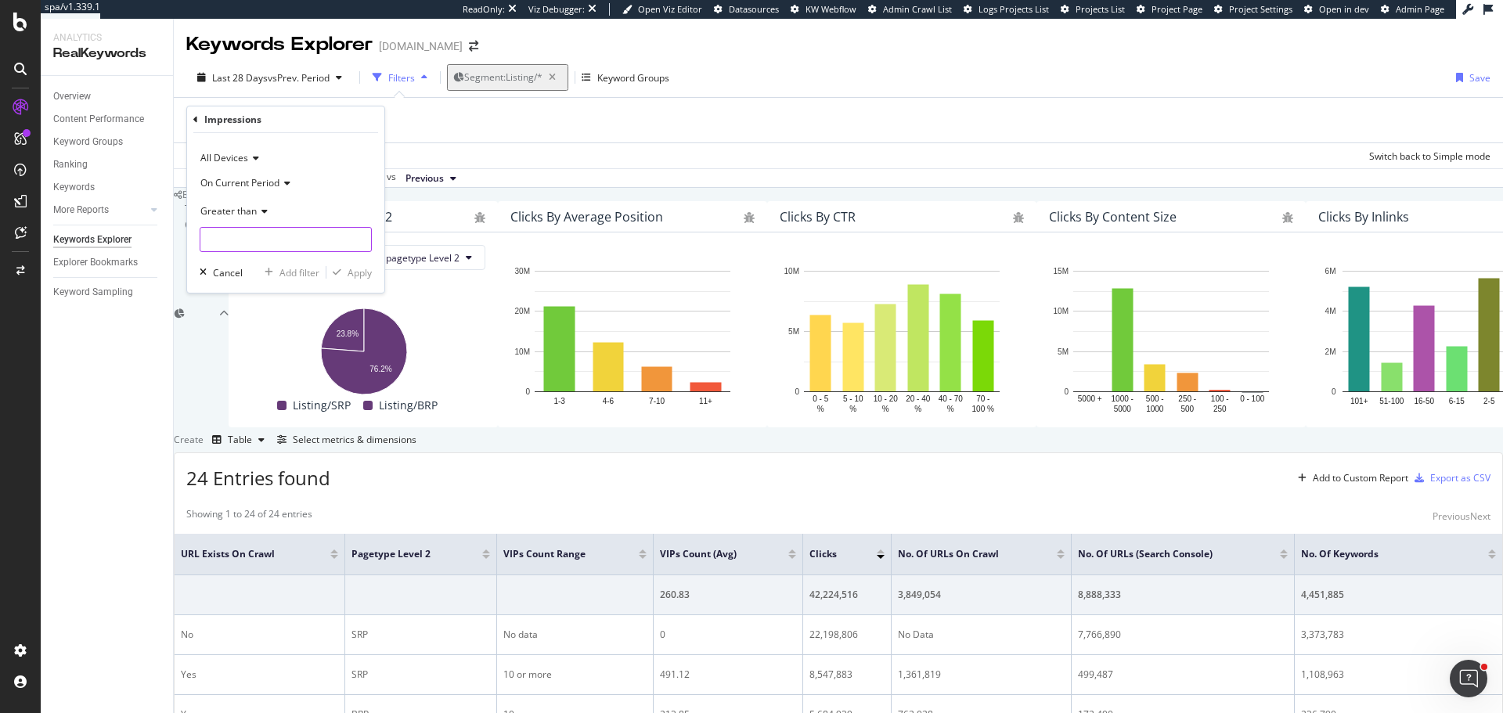
click at [268, 243] on input "number" at bounding box center [286, 239] width 172 height 25
type input "0"
click at [360, 276] on div "Apply" at bounding box center [359, 272] width 24 height 13
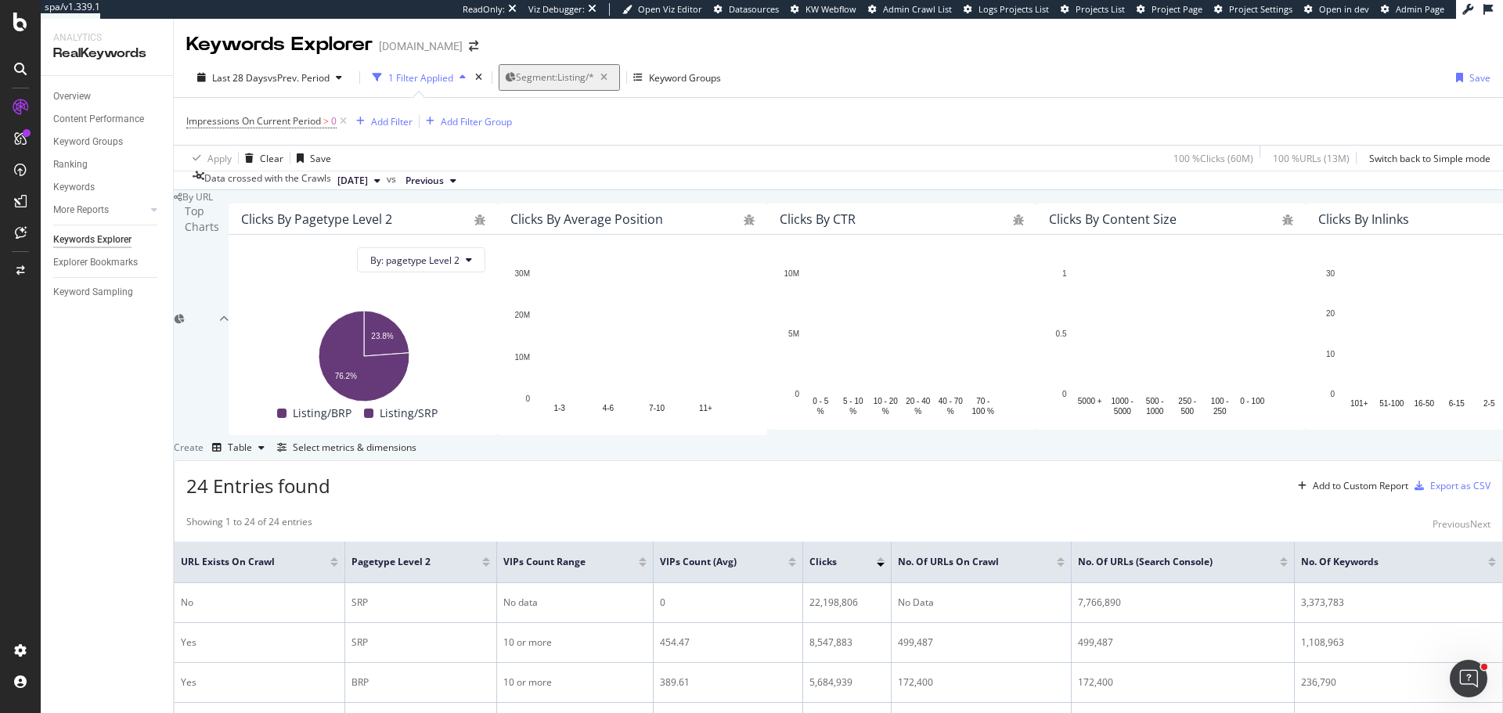
scroll to position [350, 0]
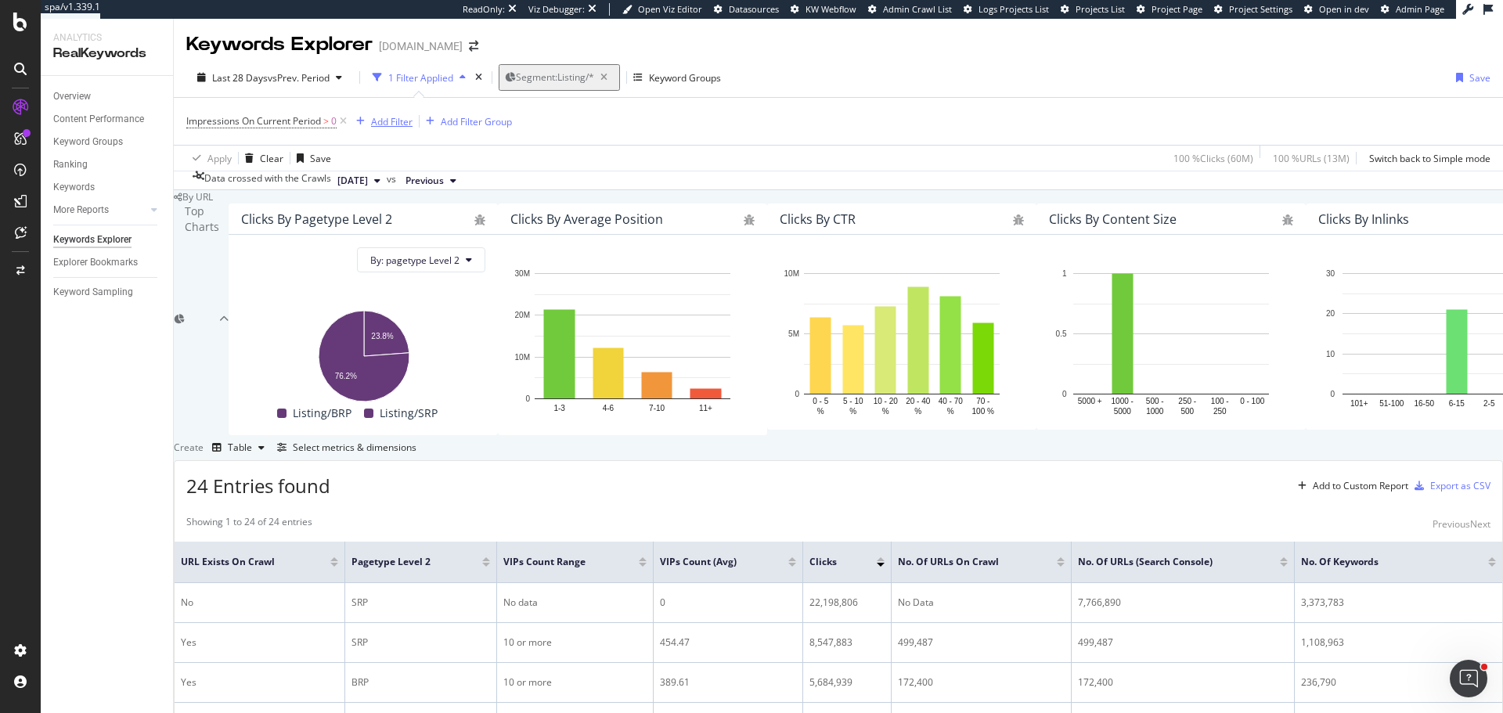
click at [389, 115] on div "Add Filter" at bounding box center [391, 121] width 41 height 13
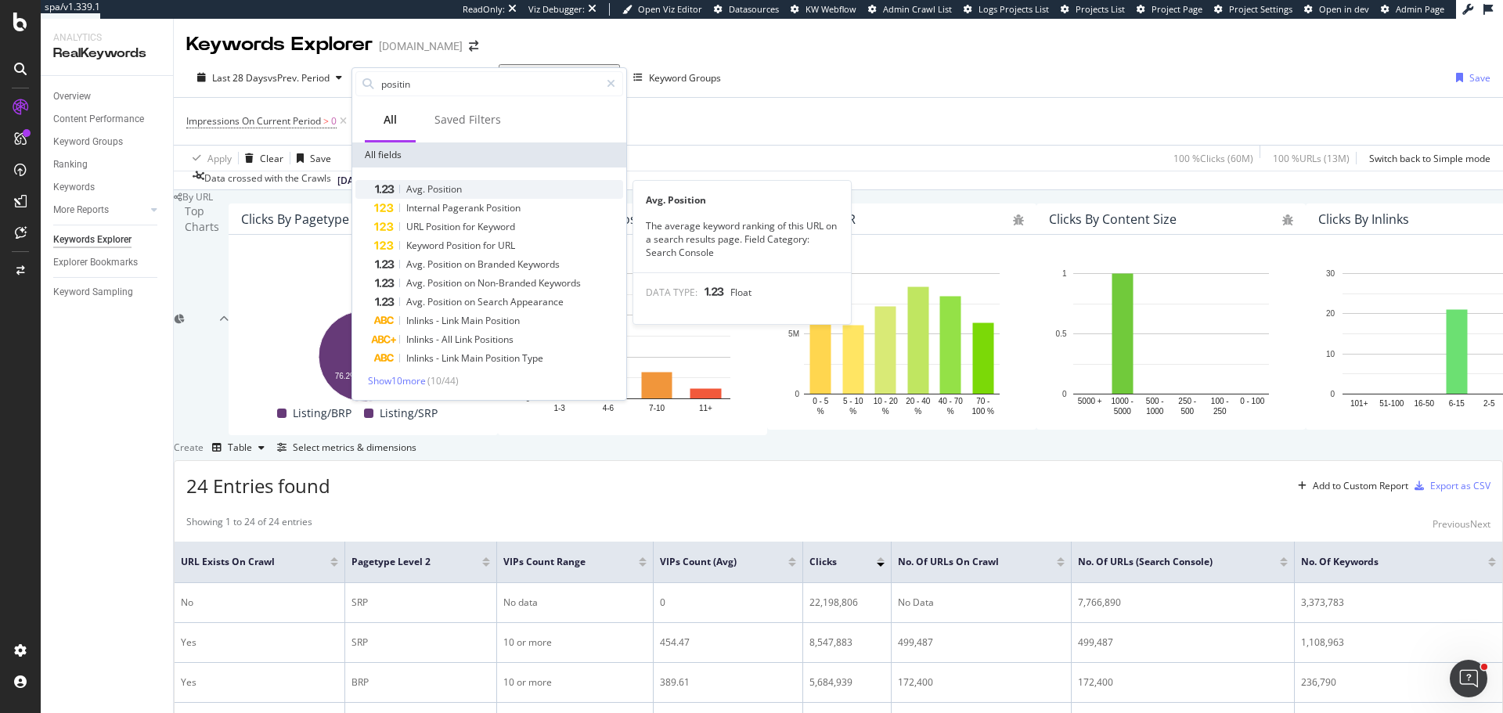
type input "positin"
click at [432, 190] on span "Position" at bounding box center [444, 188] width 34 height 13
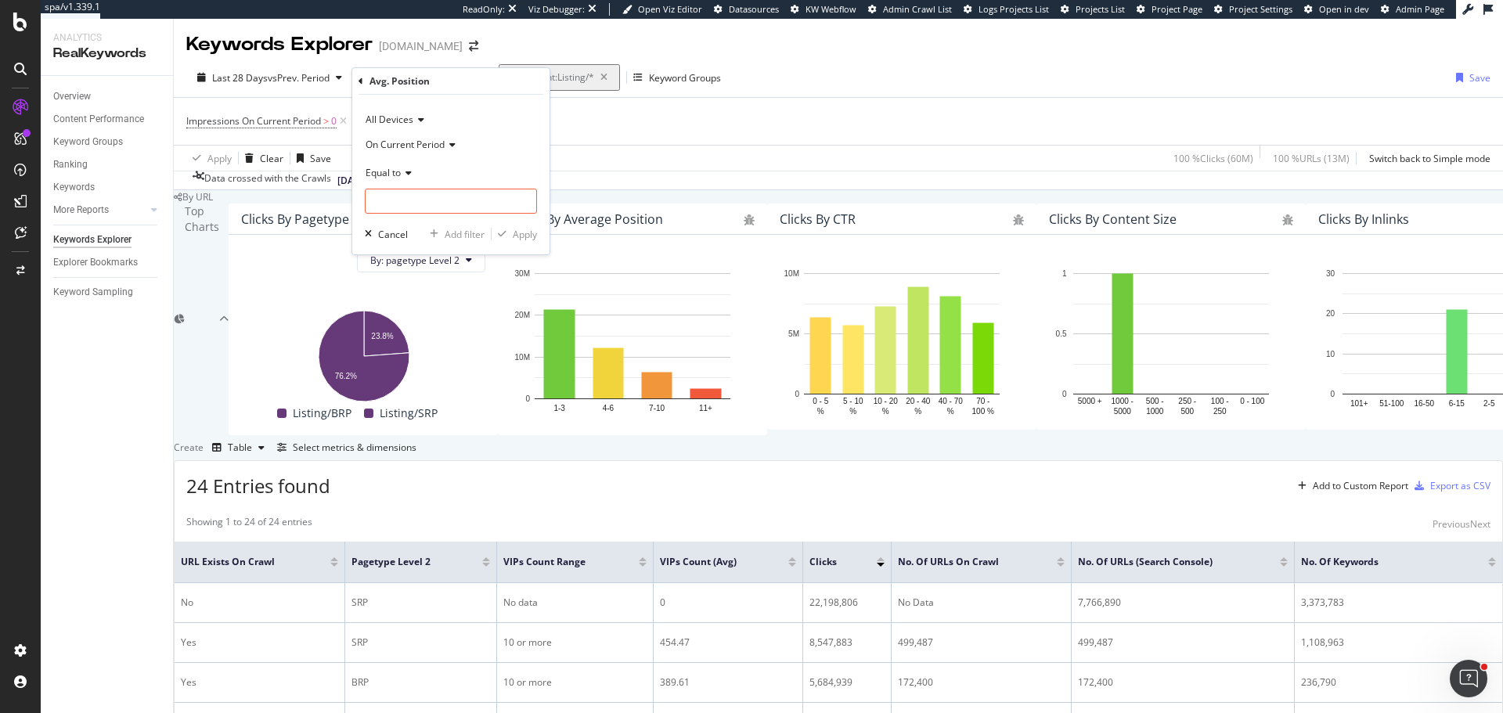
click at [405, 169] on icon at bounding box center [406, 172] width 11 height 9
click at [416, 261] on span "Less than or equal to" at bounding box center [418, 266] width 91 height 13
click at [413, 203] on input "number" at bounding box center [451, 201] width 172 height 25
type input "10"
click at [523, 232] on div "Apply" at bounding box center [525, 234] width 24 height 13
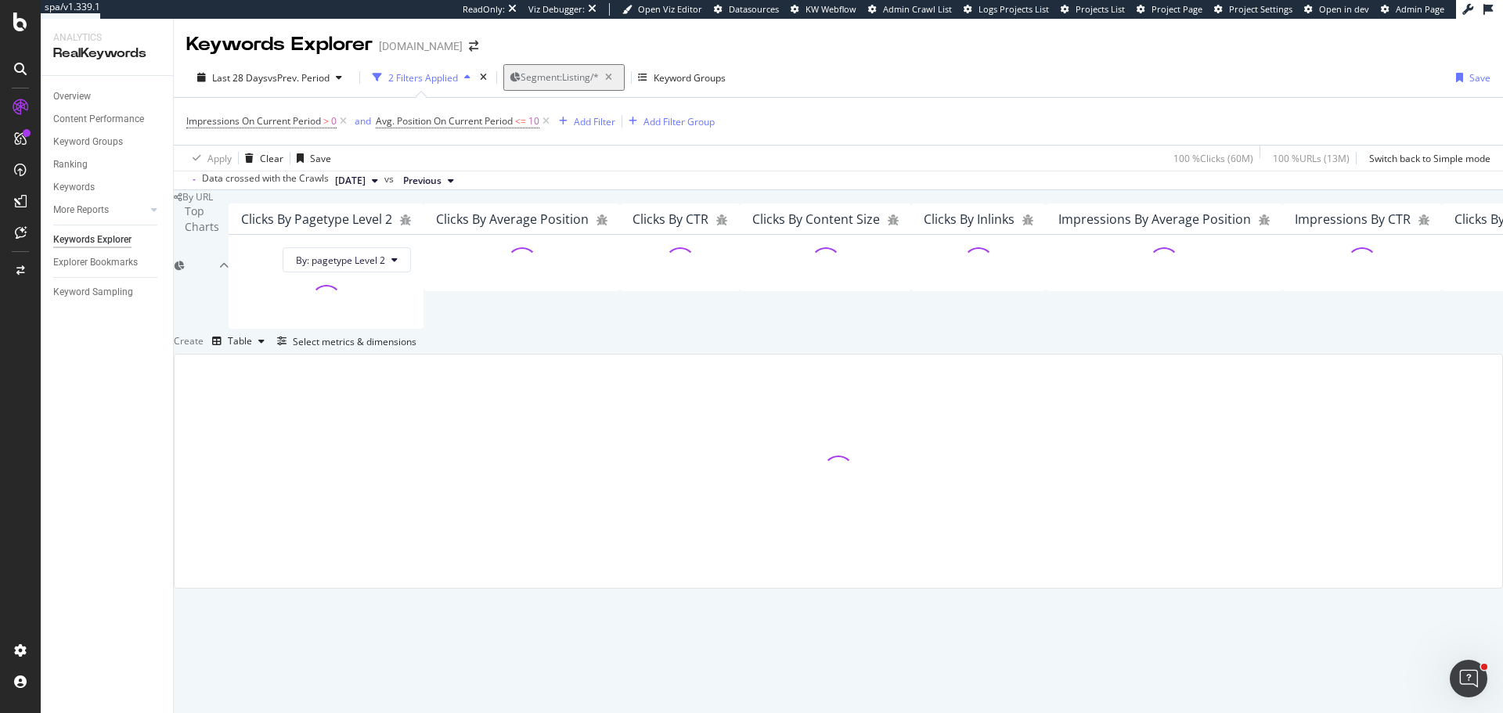
scroll to position [193, 0]
click at [304, 114] on span "Impressions On Current Period" at bounding box center [253, 120] width 135 height 13
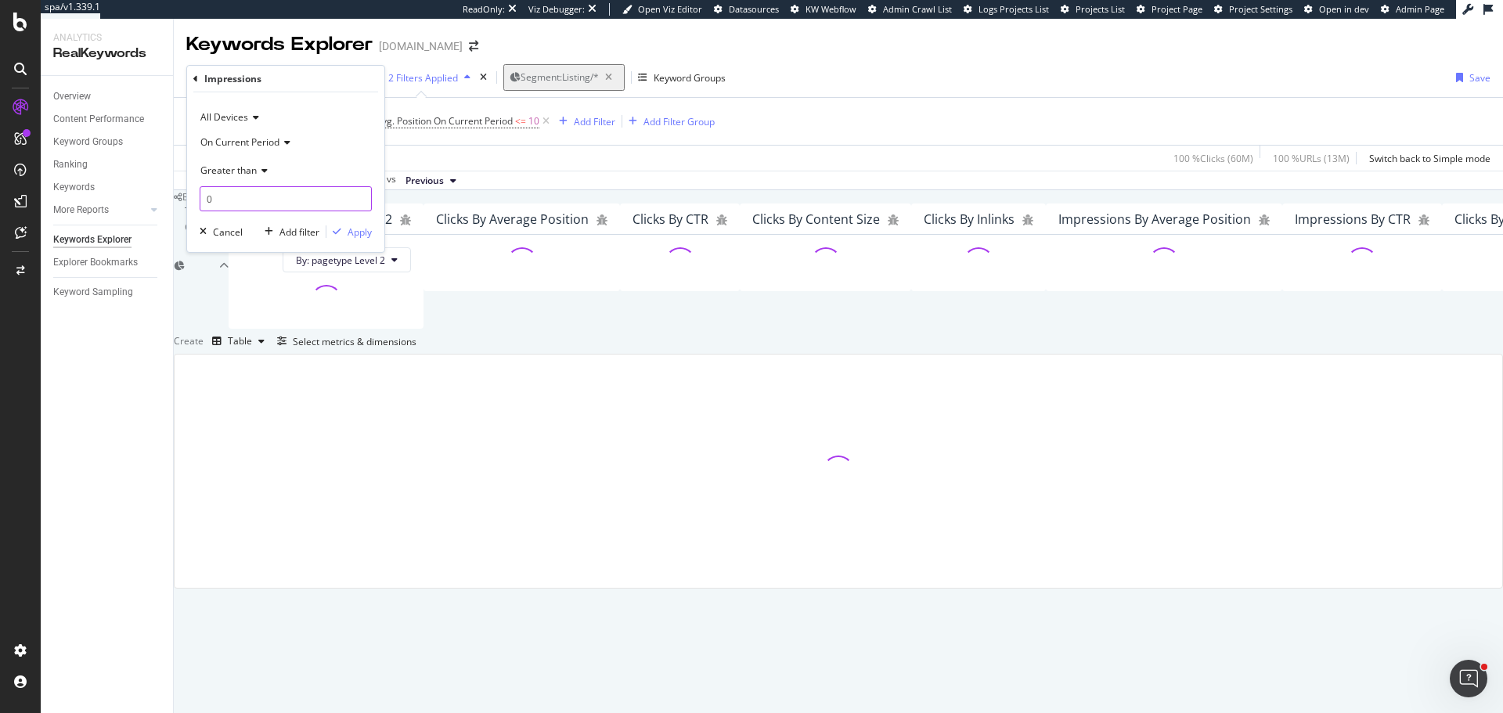
click at [221, 192] on input "0" at bounding box center [286, 198] width 172 height 25
click at [747, 98] on div "Impressions On Current Period > 0 and Avg. Position On Current Period <= 10 Add…" at bounding box center [838, 121] width 1304 height 47
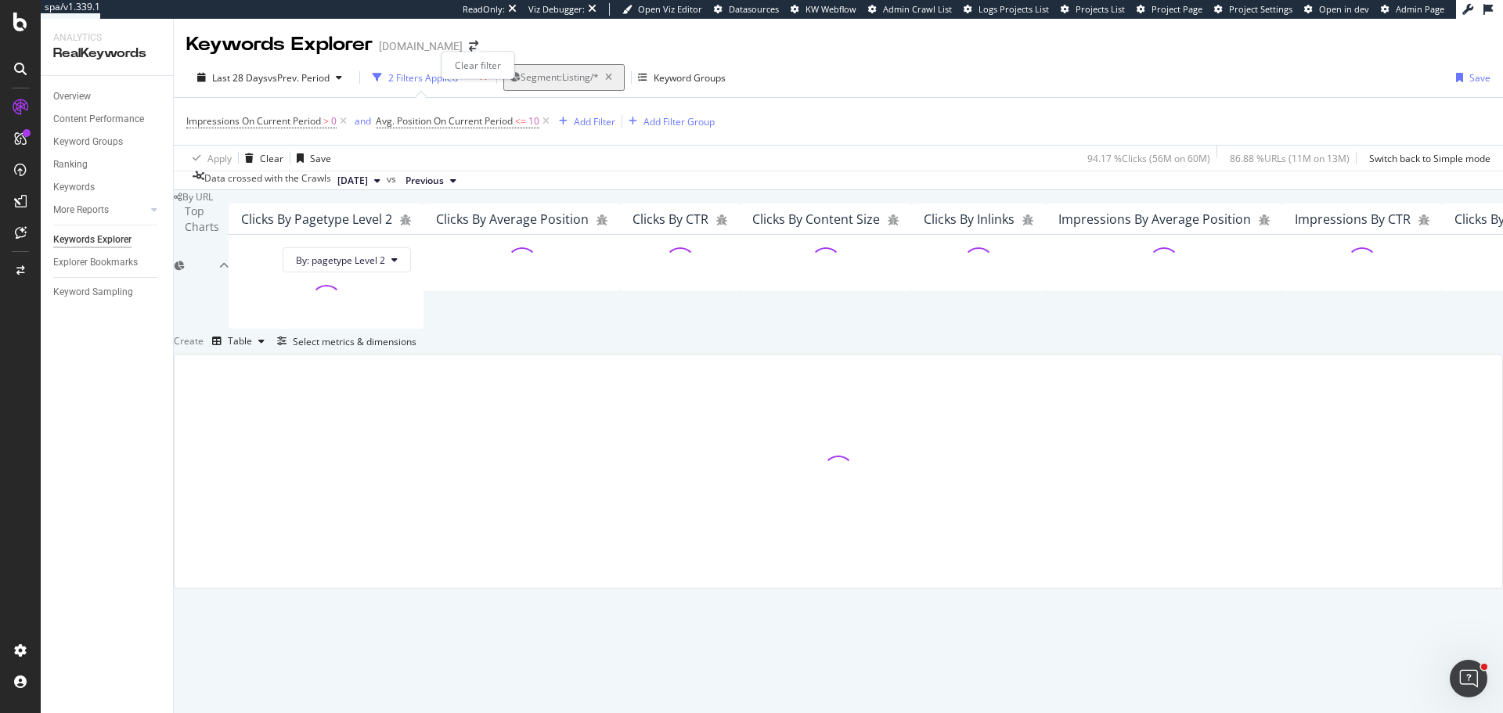
click at [480, 73] on icon "times" at bounding box center [483, 77] width 7 height 9
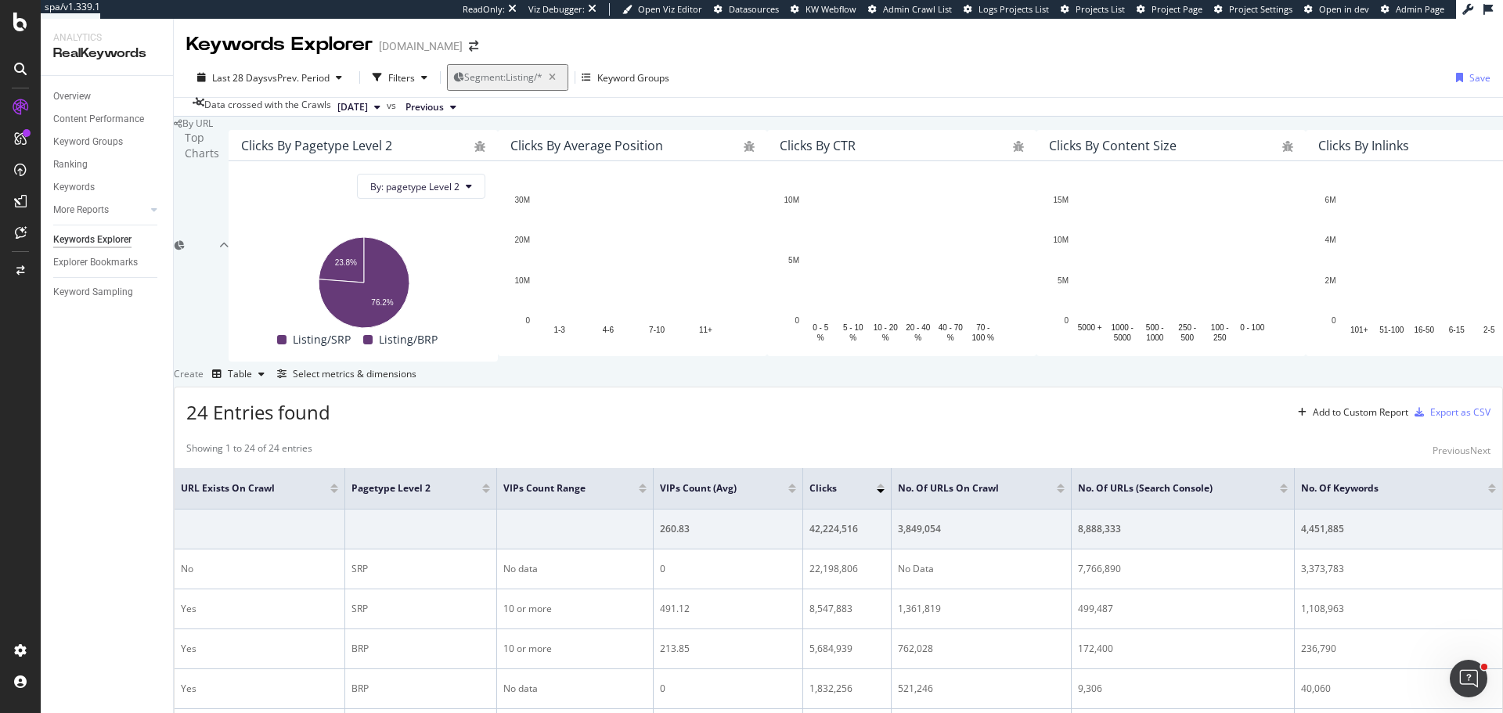
scroll to position [416, 0]
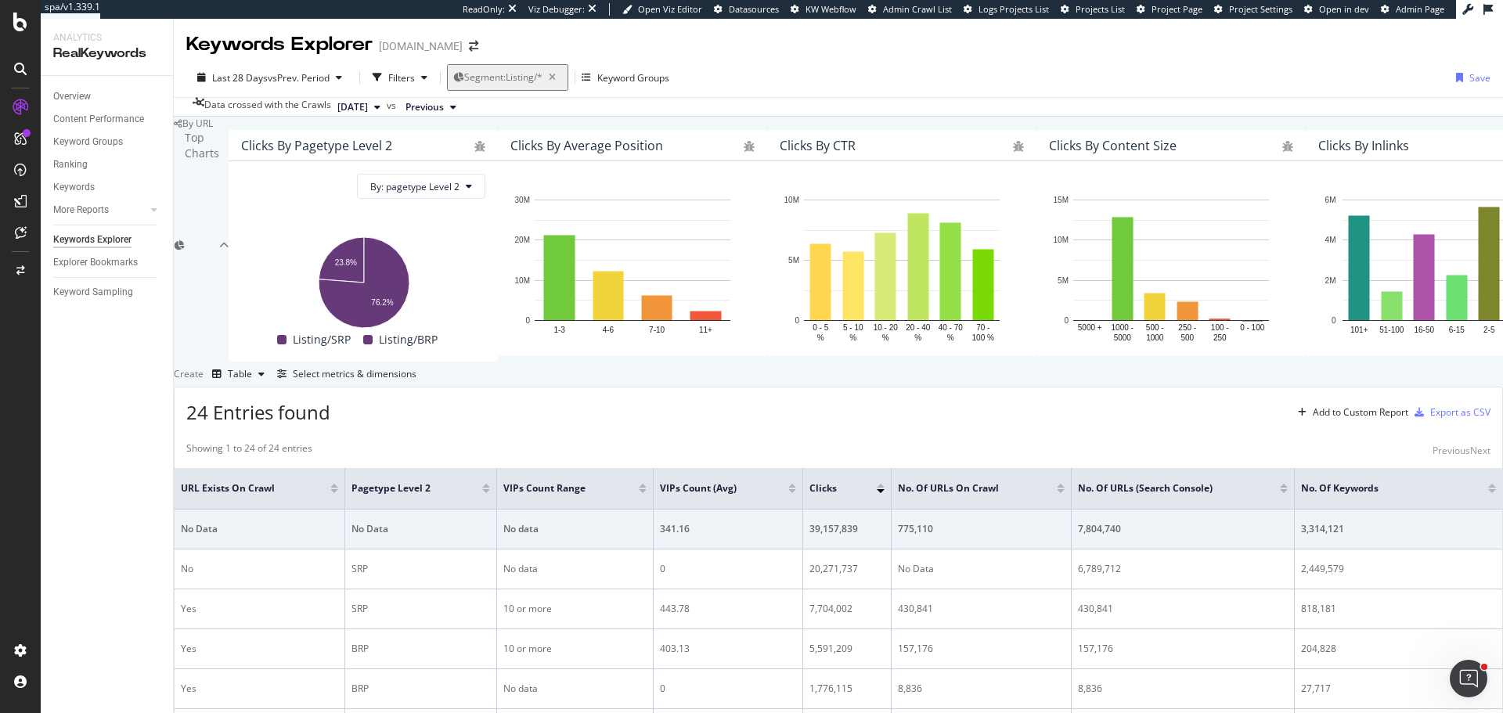
click at [535, 362] on div "Create Table Select metrics & dimensions" at bounding box center [838, 374] width 1329 height 25
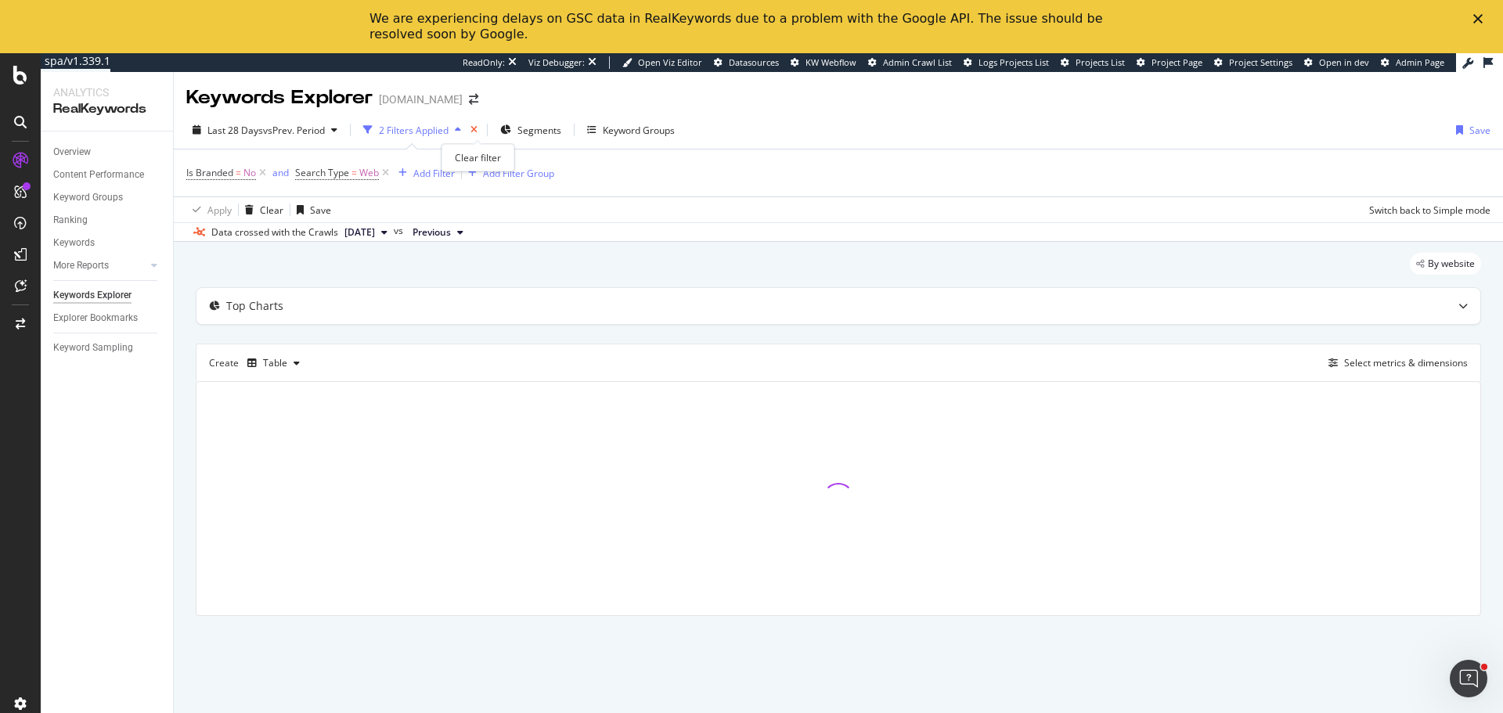
click at [477, 127] on icon "times" at bounding box center [473, 129] width 7 height 9
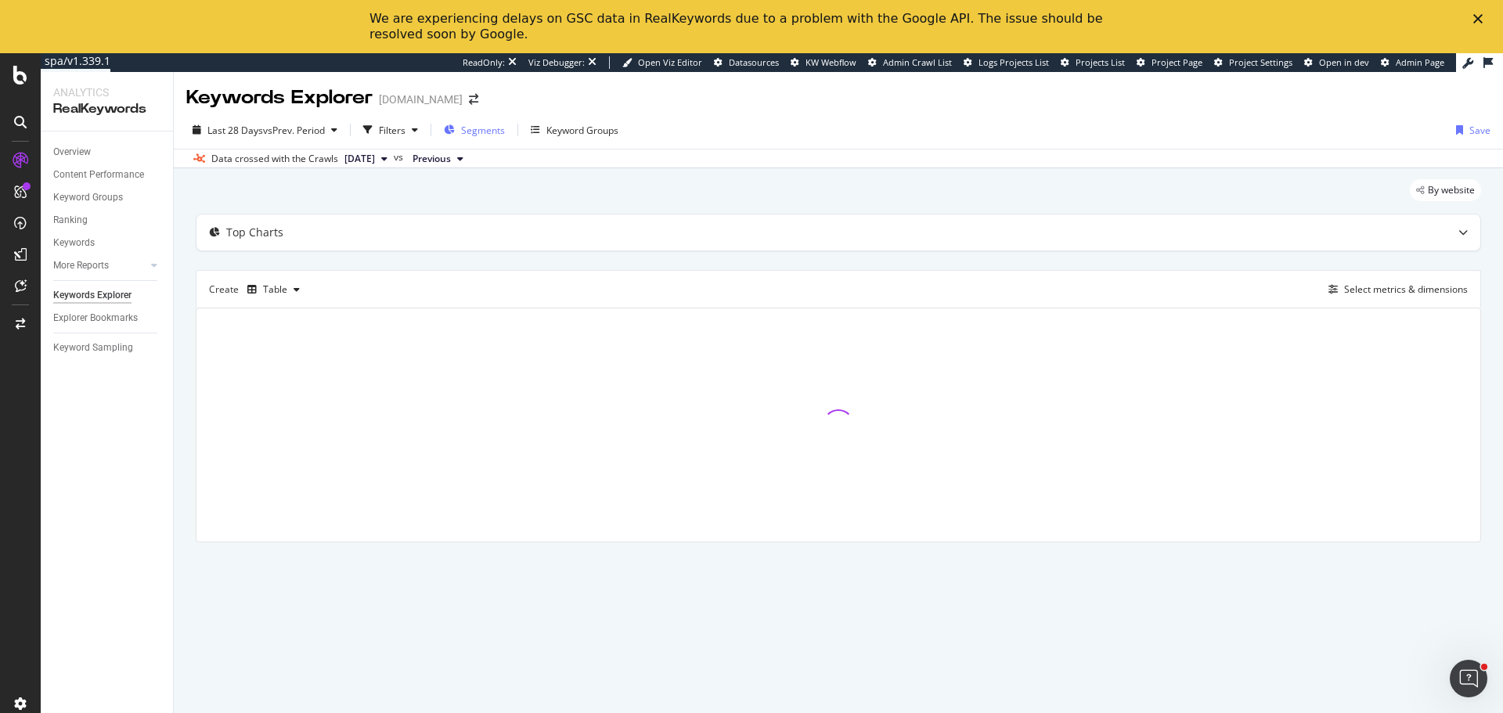
click at [496, 125] on span "Segments" at bounding box center [483, 130] width 44 height 13
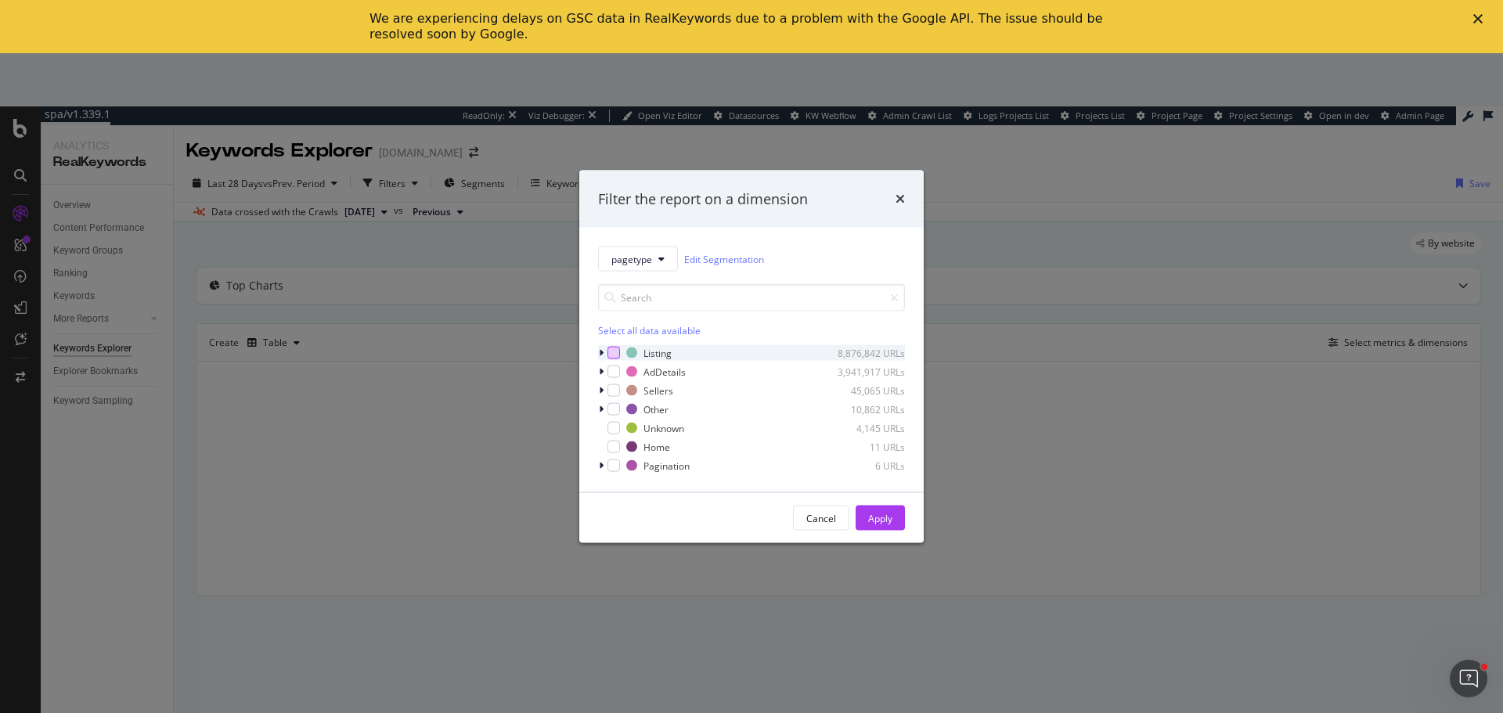
click at [616, 351] on div "modal" at bounding box center [613, 353] width 13 height 13
click at [891, 520] on div "Apply" at bounding box center [880, 517] width 24 height 13
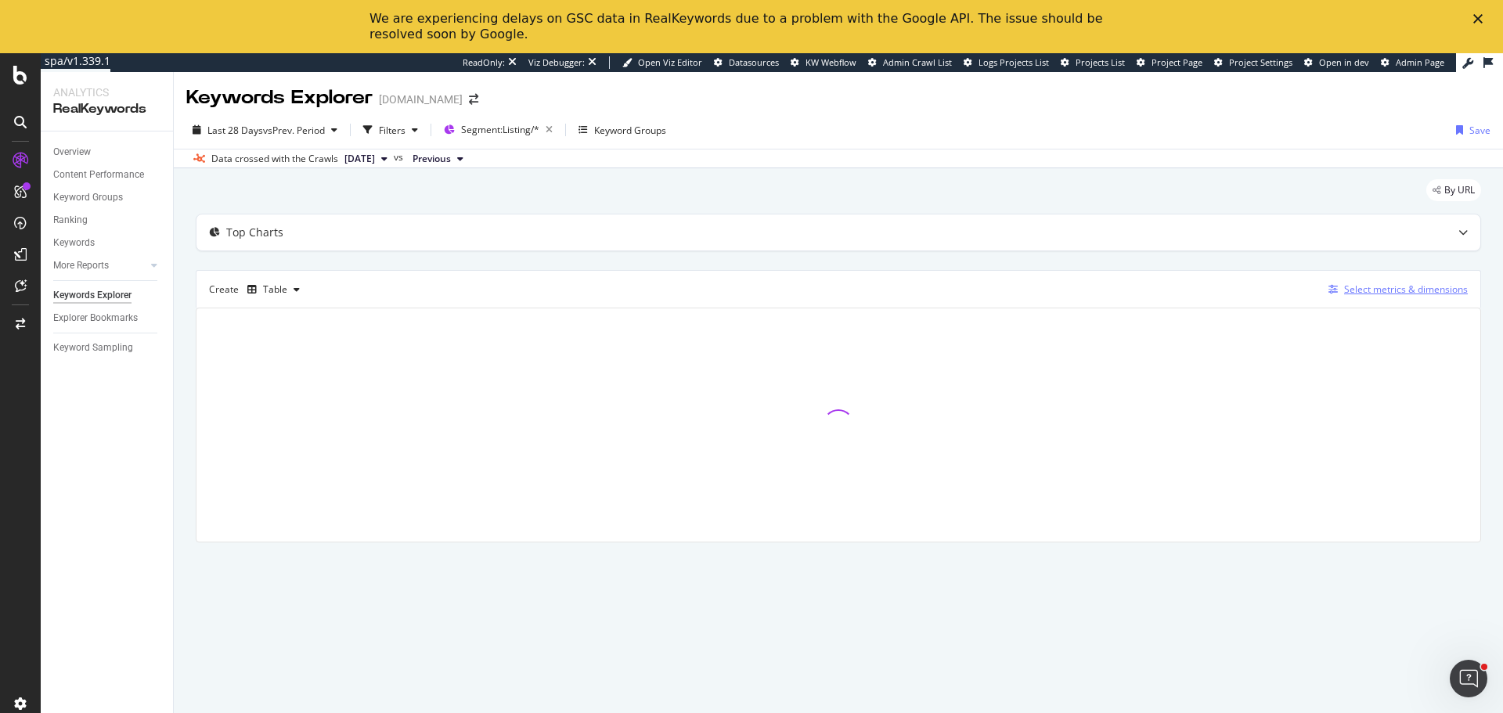
click at [1394, 293] on div "Select metrics & dimensions" at bounding box center [1406, 289] width 124 height 13
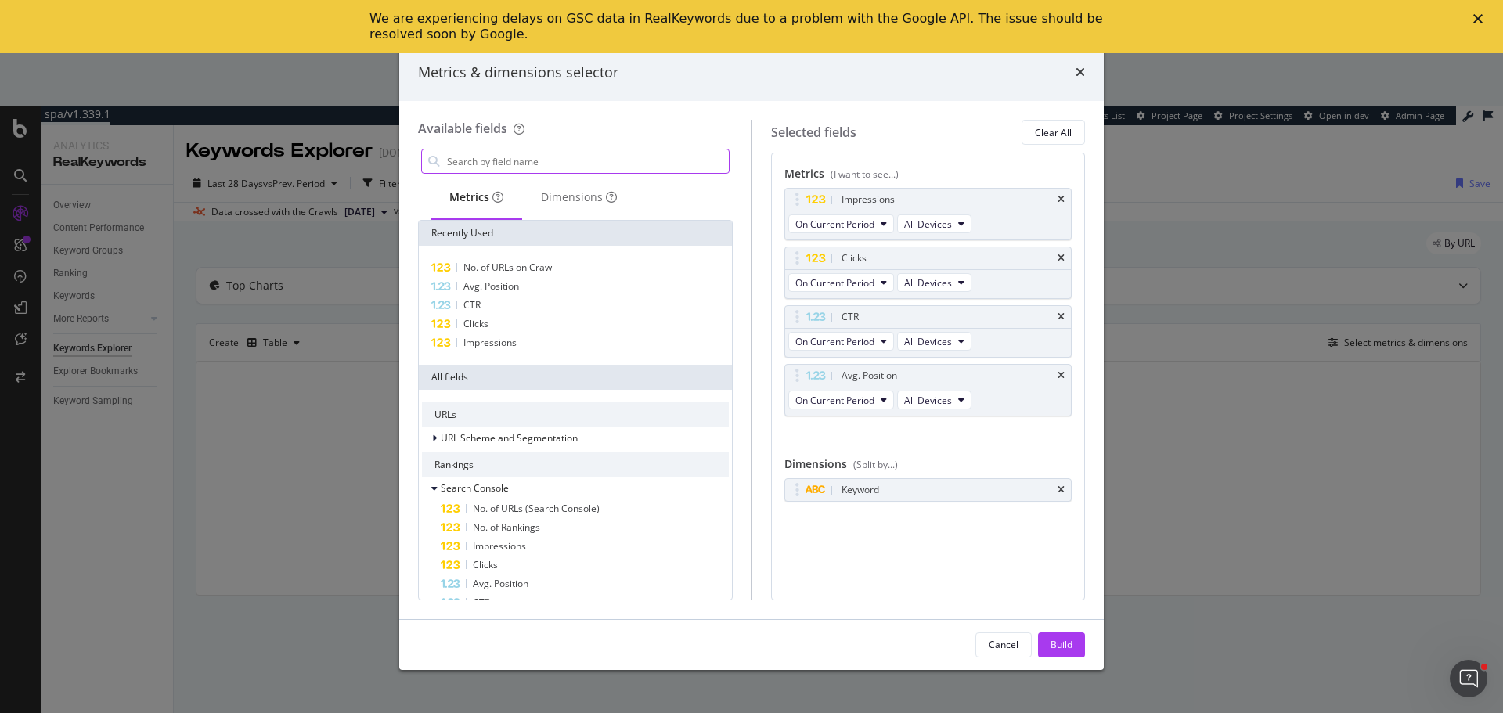
click at [560, 162] on input "modal" at bounding box center [586, 160] width 283 height 23
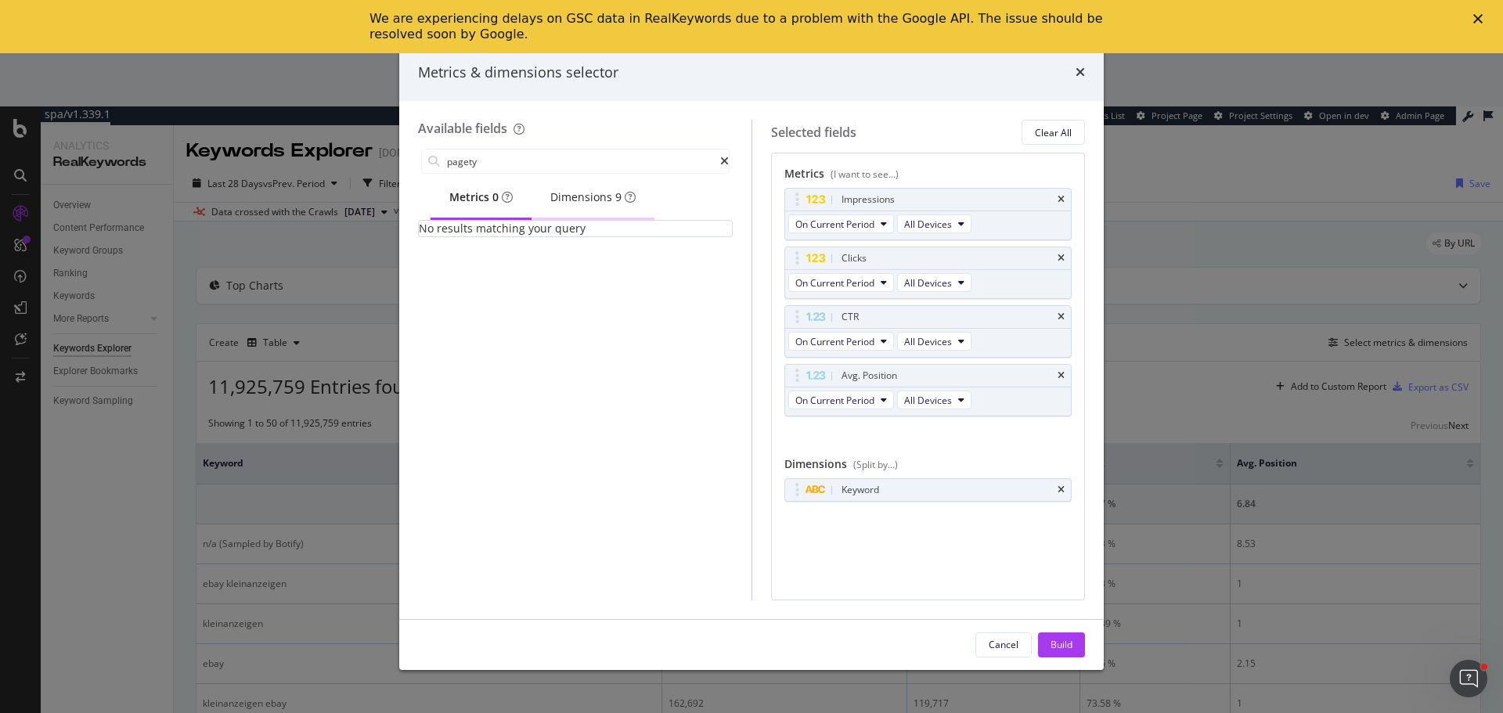
click at [582, 196] on div "Dimensions 9" at bounding box center [592, 197] width 85 height 16
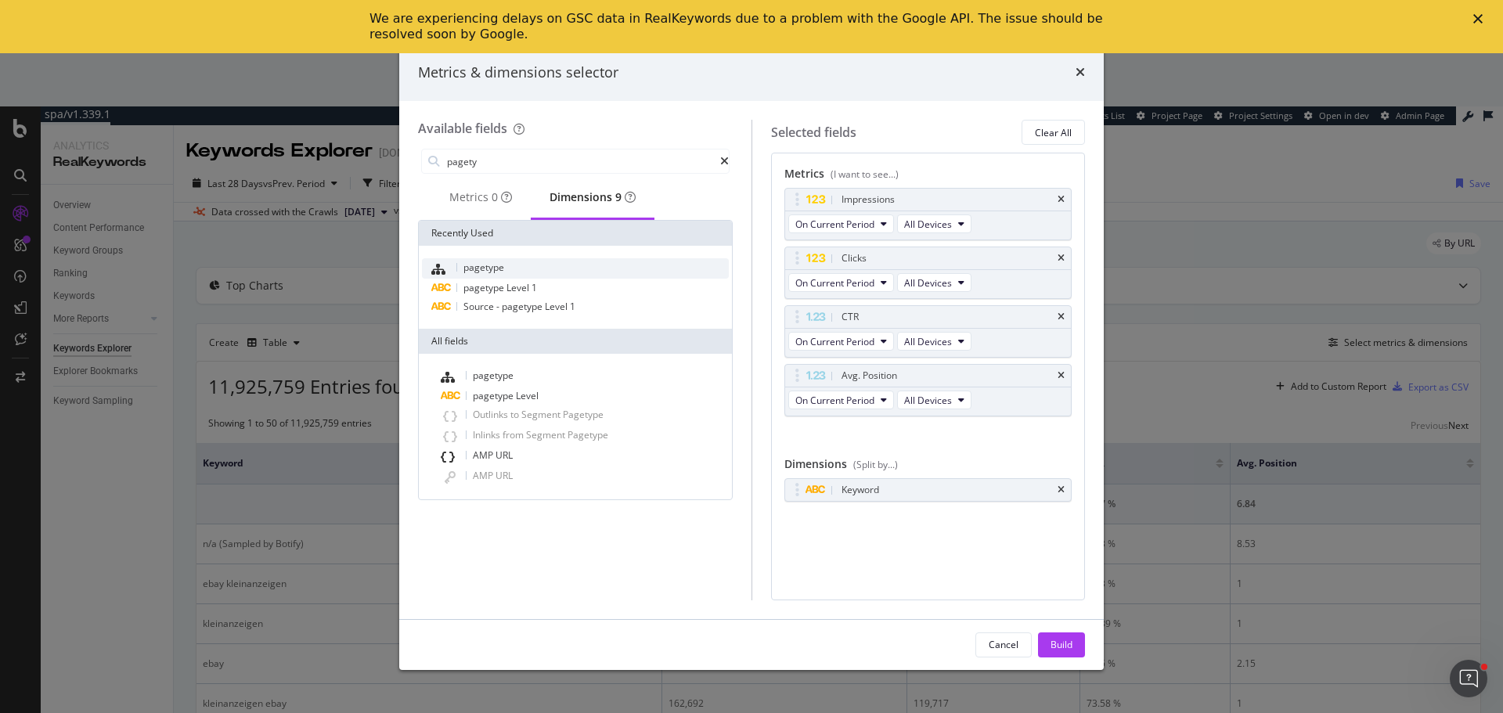
click at [501, 274] on span "pagetype" at bounding box center [483, 267] width 41 height 13
click at [1060, 493] on icon "times" at bounding box center [1060, 489] width 7 height 9
click at [1045, 136] on div "Clear All" at bounding box center [1053, 132] width 37 height 13
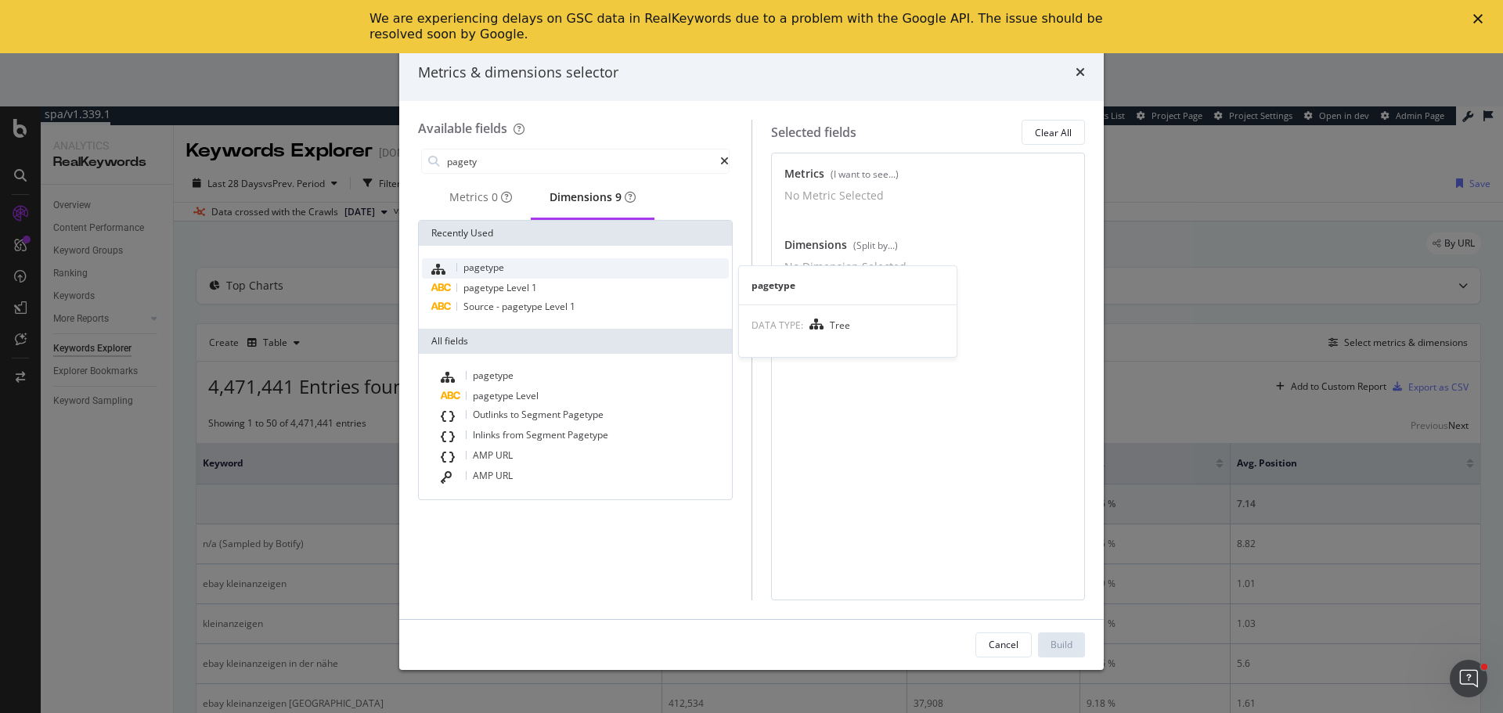
click at [492, 274] on span "pagetype" at bounding box center [483, 267] width 41 height 13
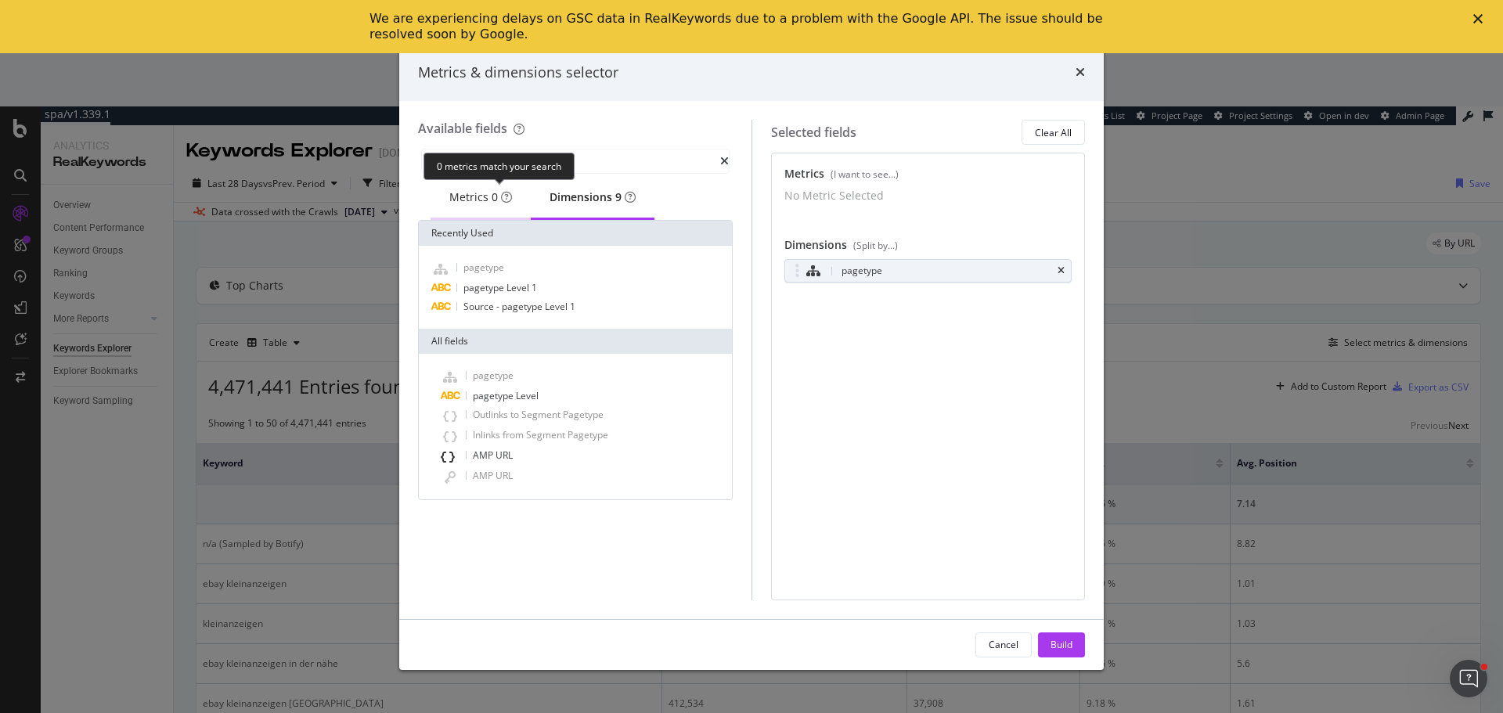
click at [495, 163] on div "0 metrics match your search" at bounding box center [498, 166] width 151 height 27
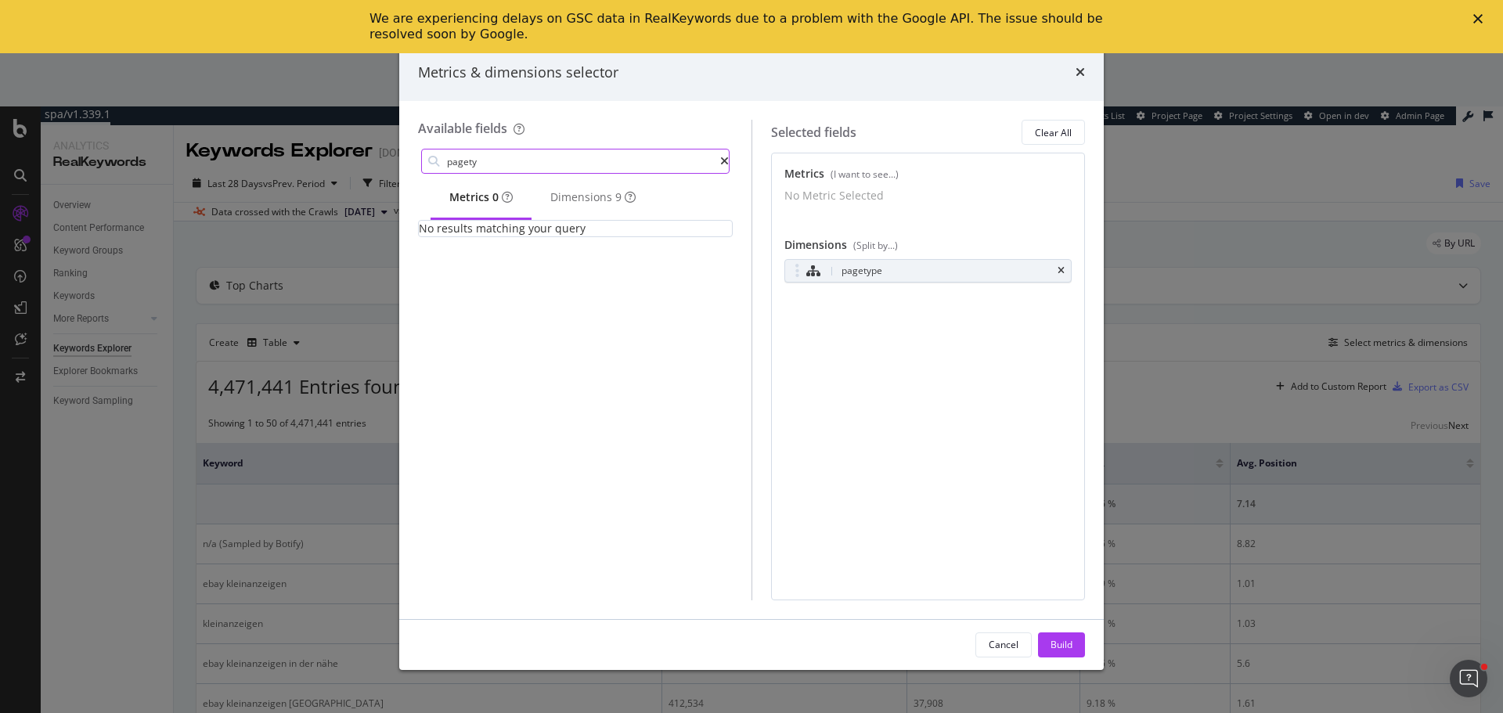
click at [604, 167] on input "pagety" at bounding box center [582, 160] width 275 height 23
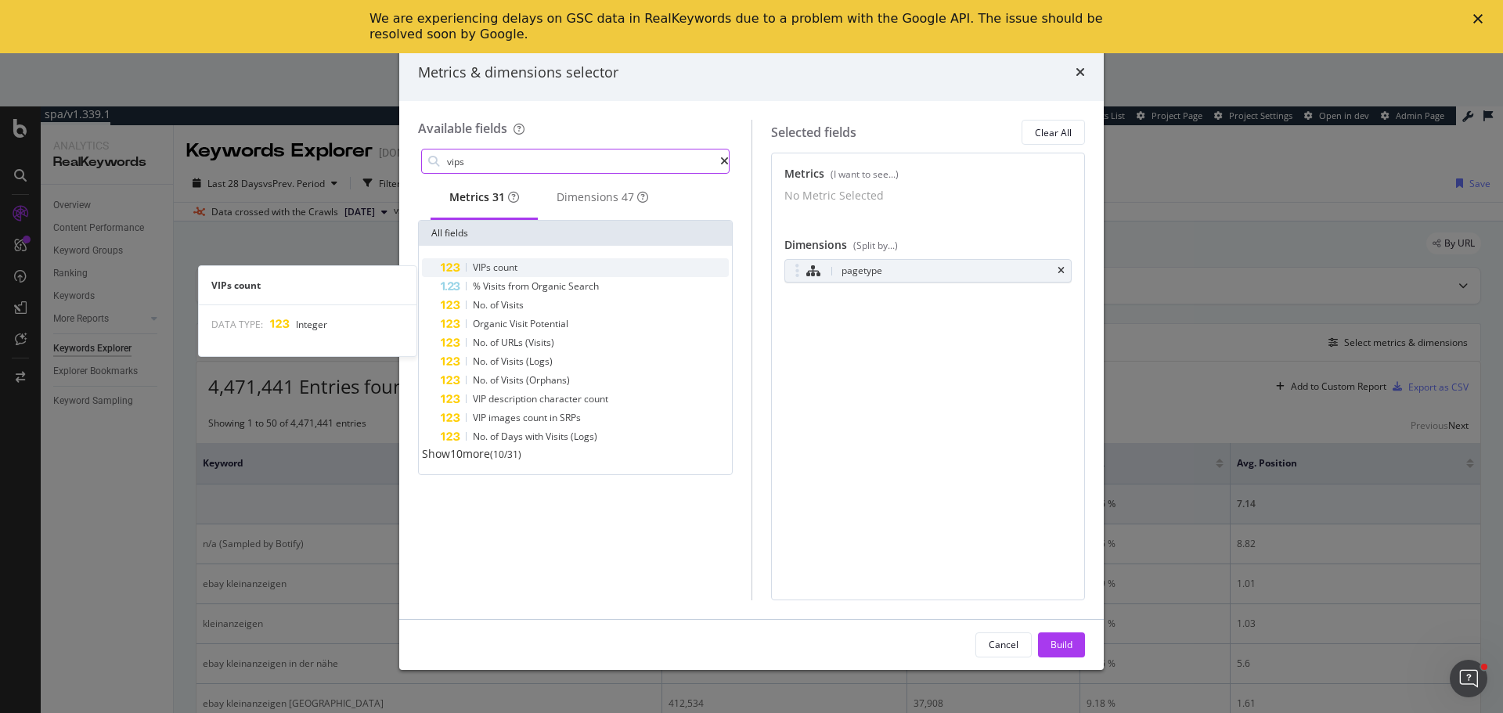
type input "vips"
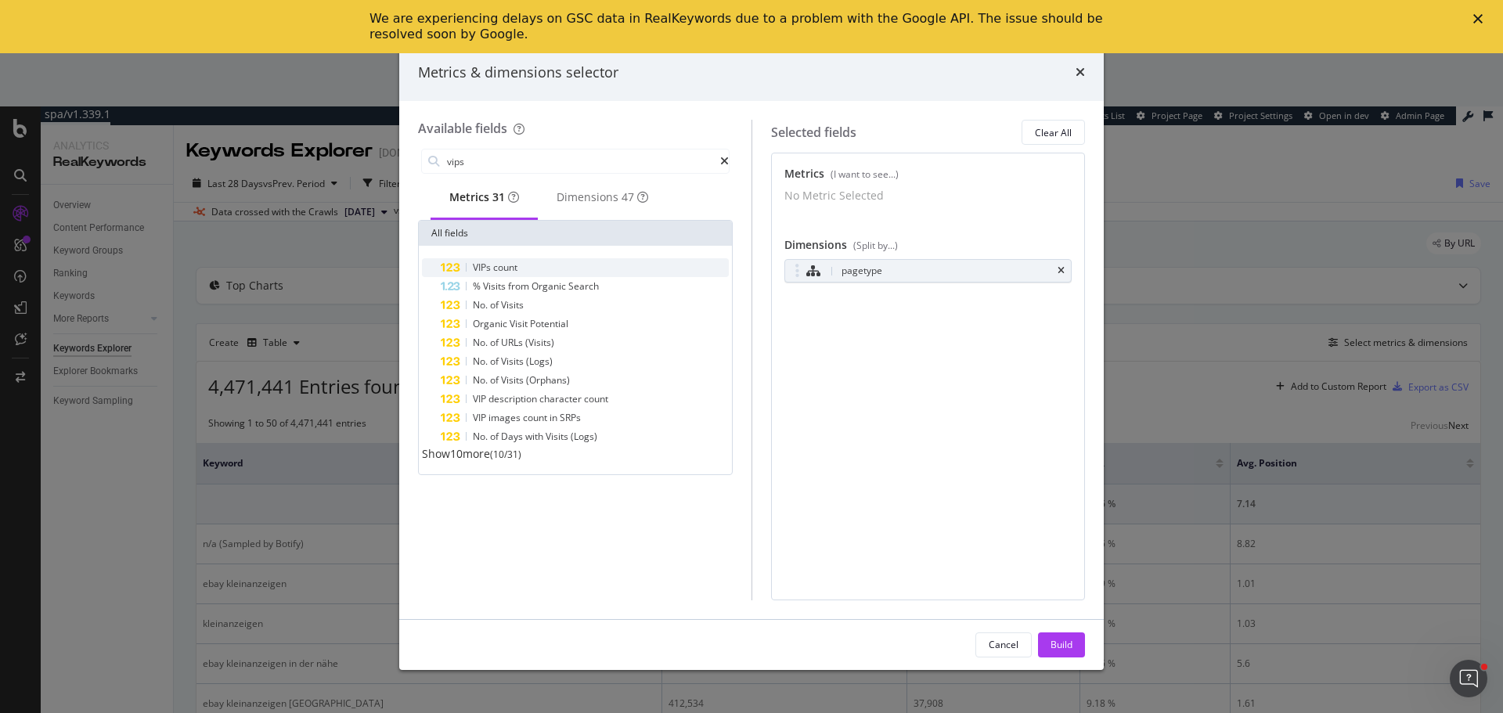
click at [497, 274] on span "count" at bounding box center [505, 267] width 24 height 13
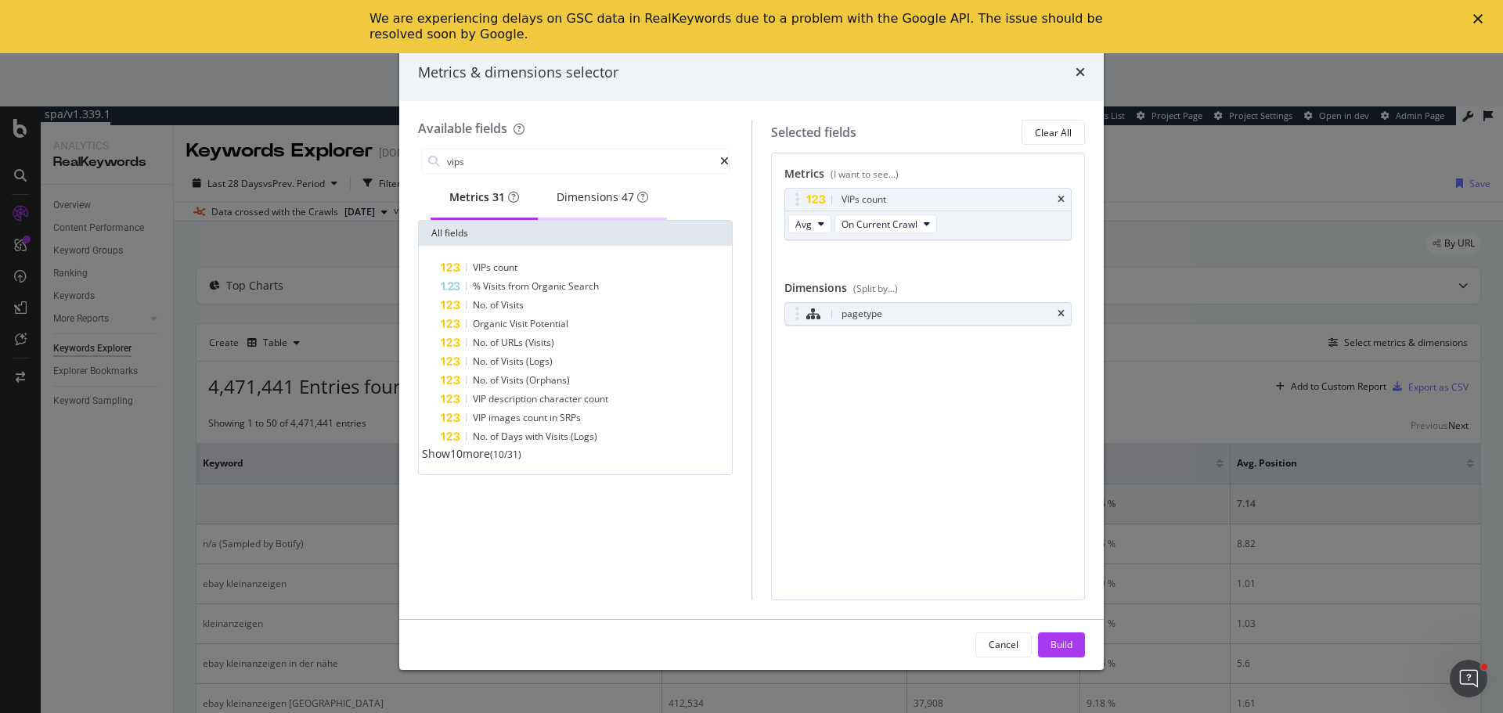
click at [601, 196] on div "Dimensions 47" at bounding box center [602, 197] width 92 height 16
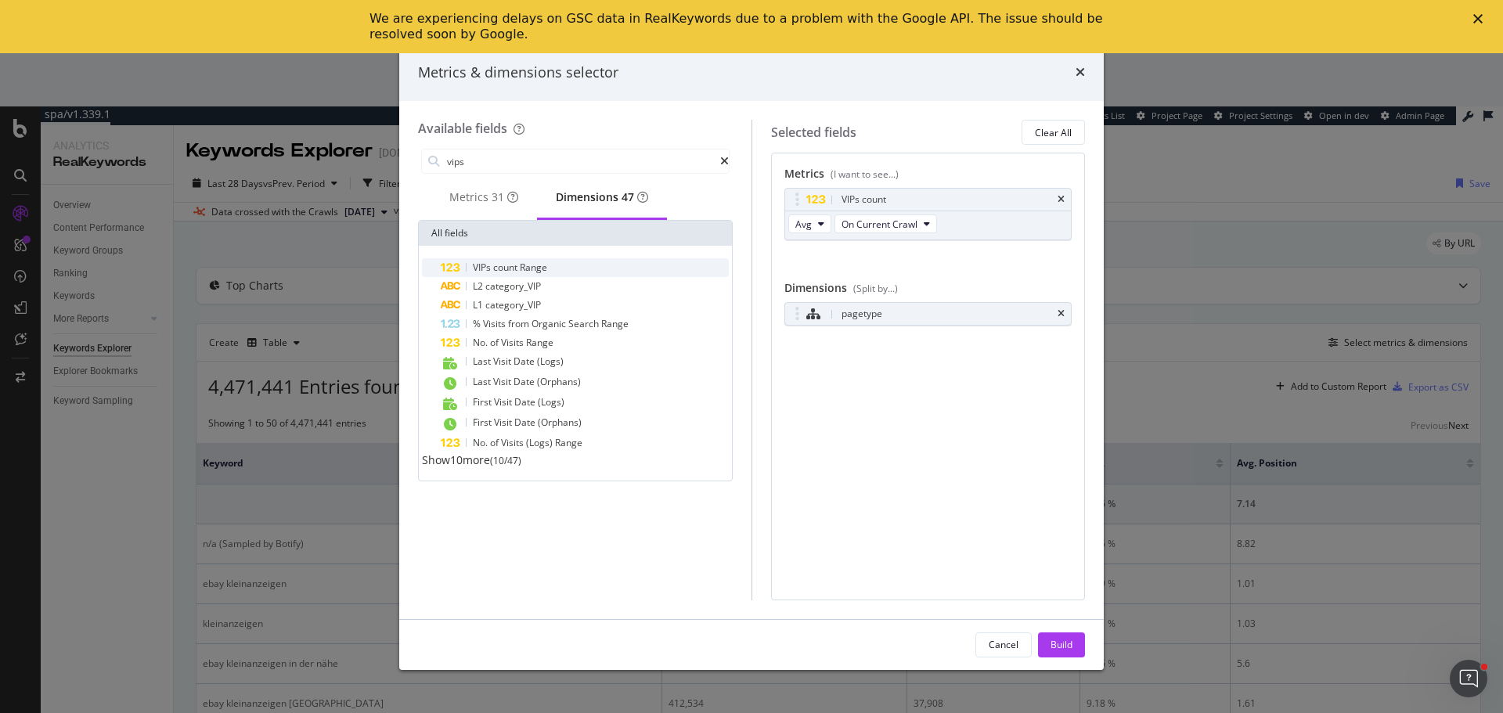
click at [546, 274] on span "Range" at bounding box center [533, 267] width 27 height 13
click at [1060, 195] on icon "times" at bounding box center [1060, 199] width 7 height 9
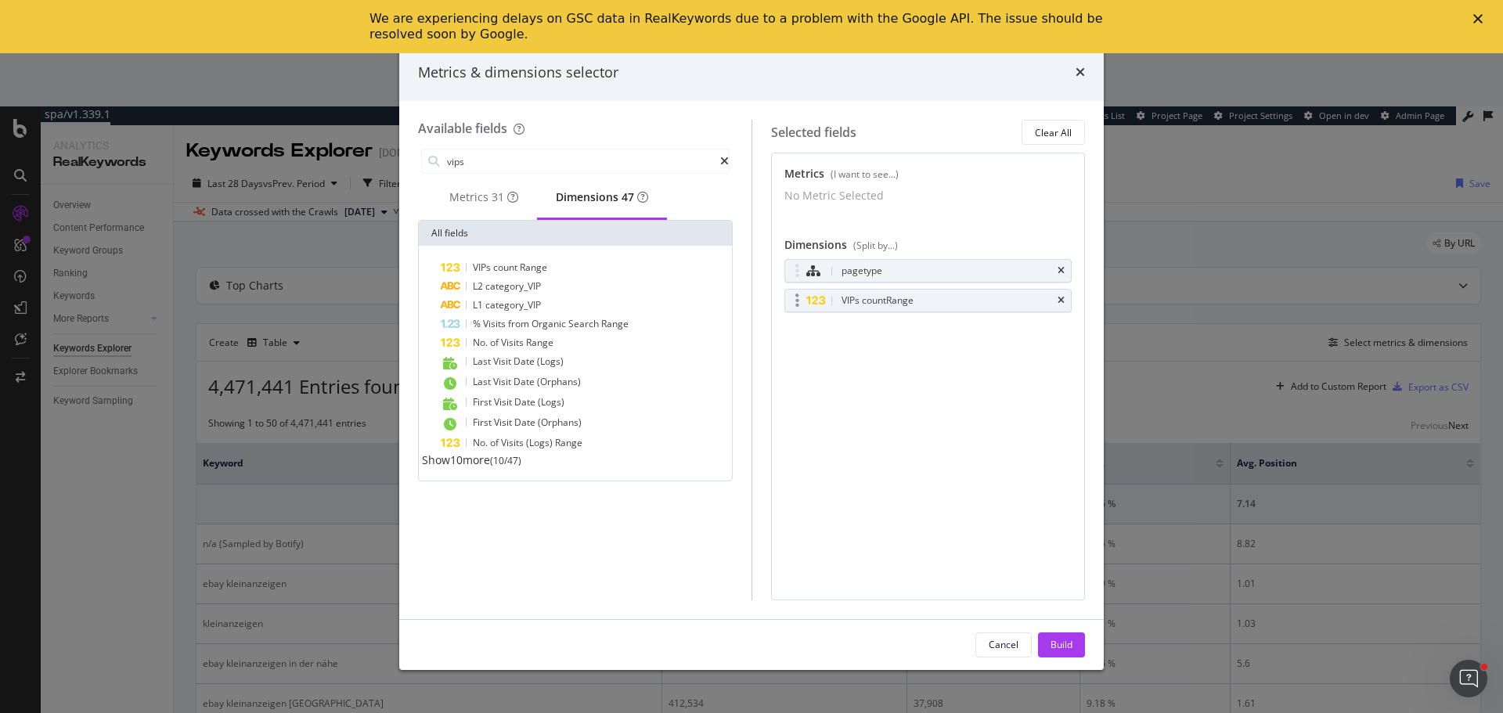
click at [909, 304] on div "VIPs count Range" at bounding box center [877, 301] width 72 height 16
click at [1074, 639] on button "Build" at bounding box center [1061, 644] width 47 height 25
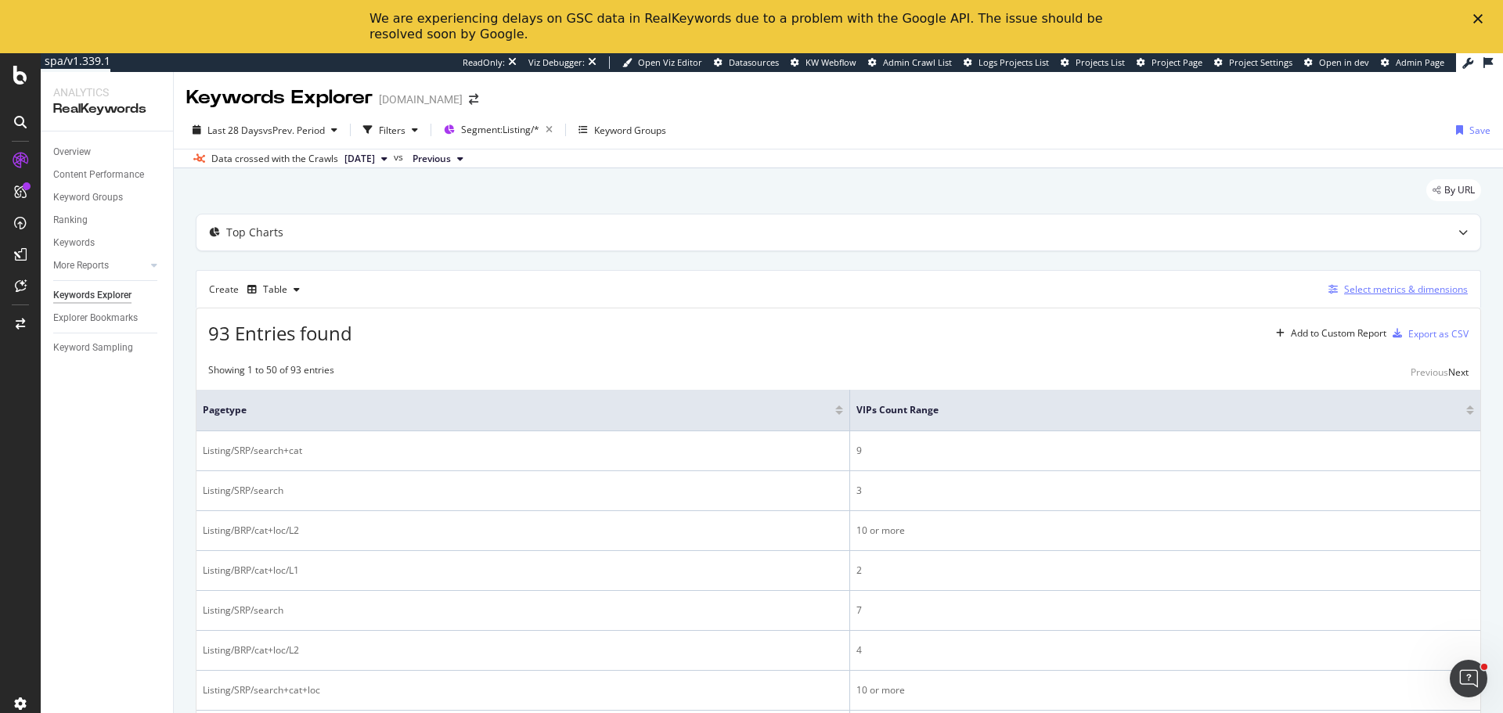
click at [1401, 291] on div "Select metrics & dimensions" at bounding box center [1406, 289] width 124 height 13
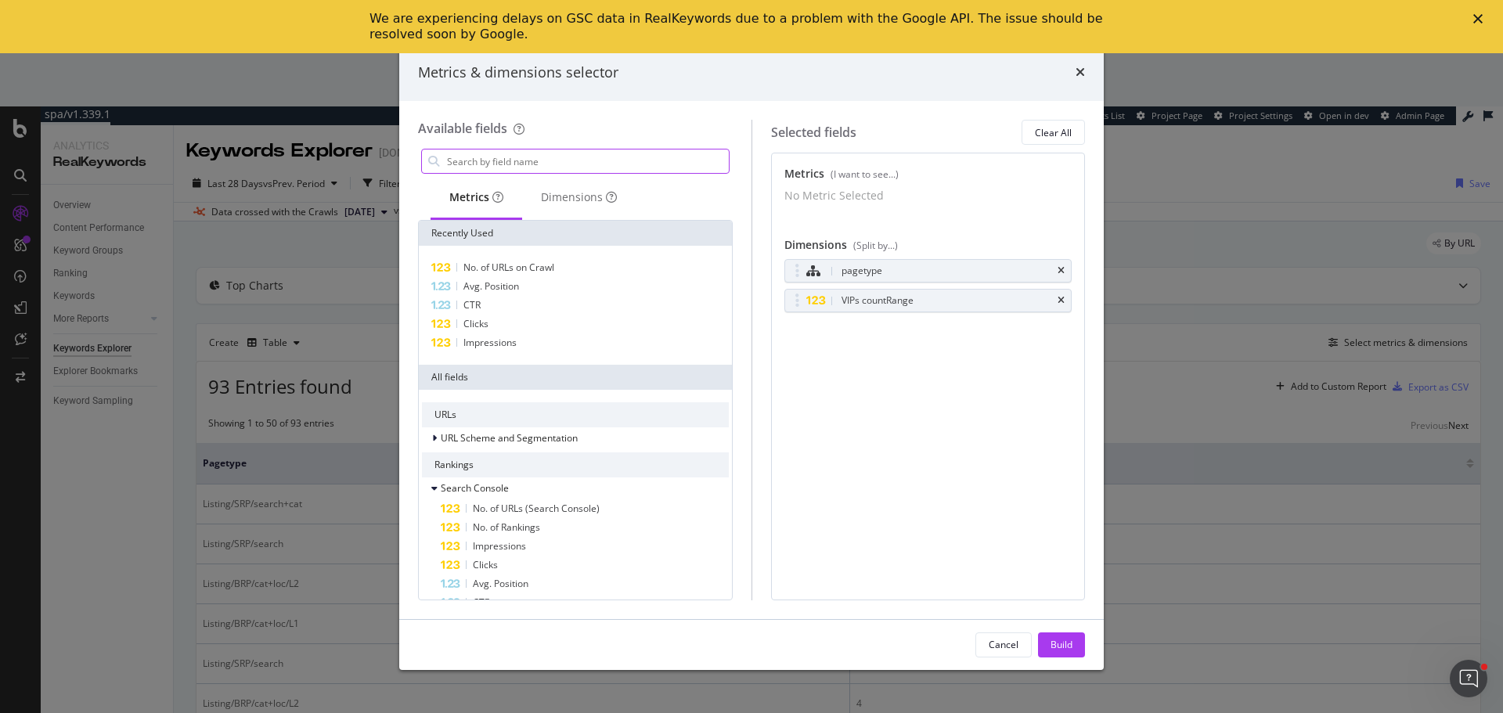
click at [631, 167] on input "modal" at bounding box center [586, 160] width 283 height 23
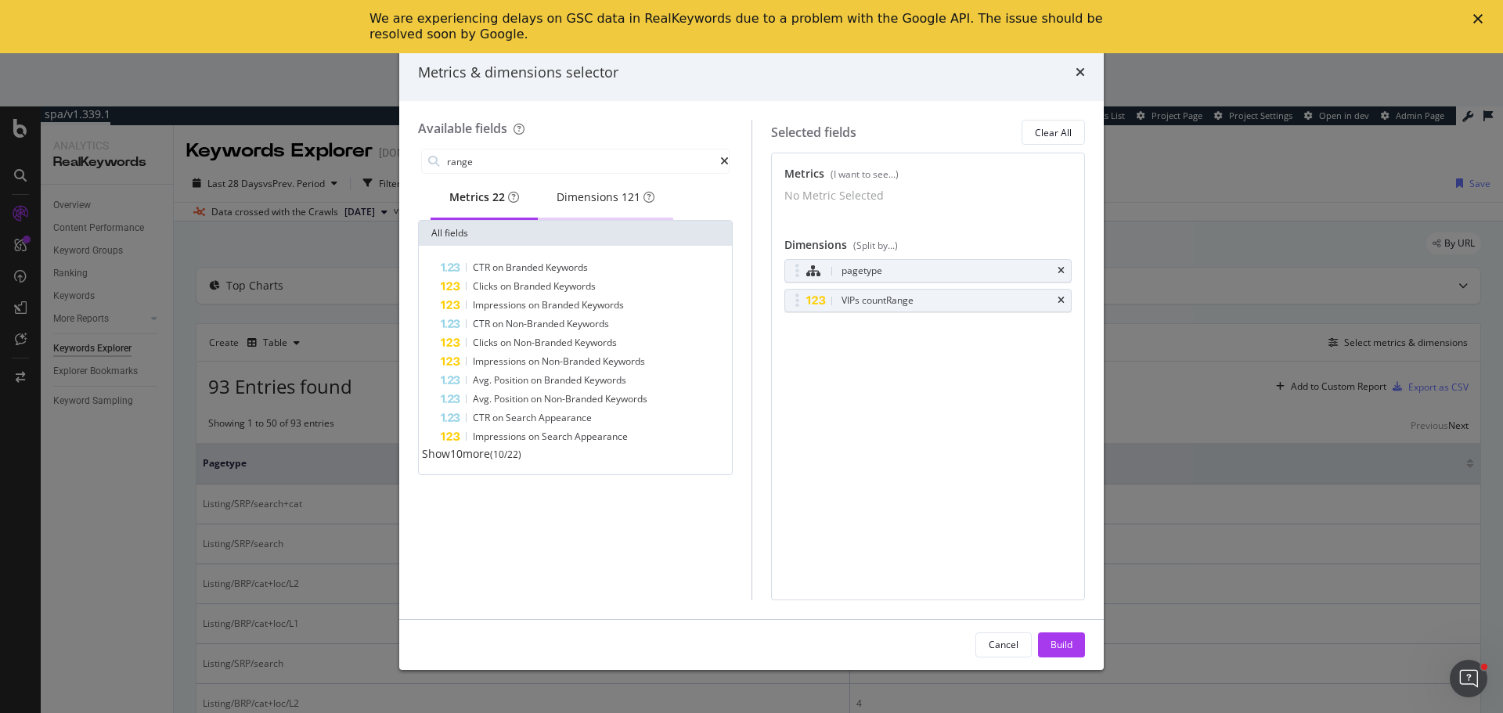
type input "range"
click at [624, 194] on div "Dimensions 121" at bounding box center [605, 197] width 98 height 16
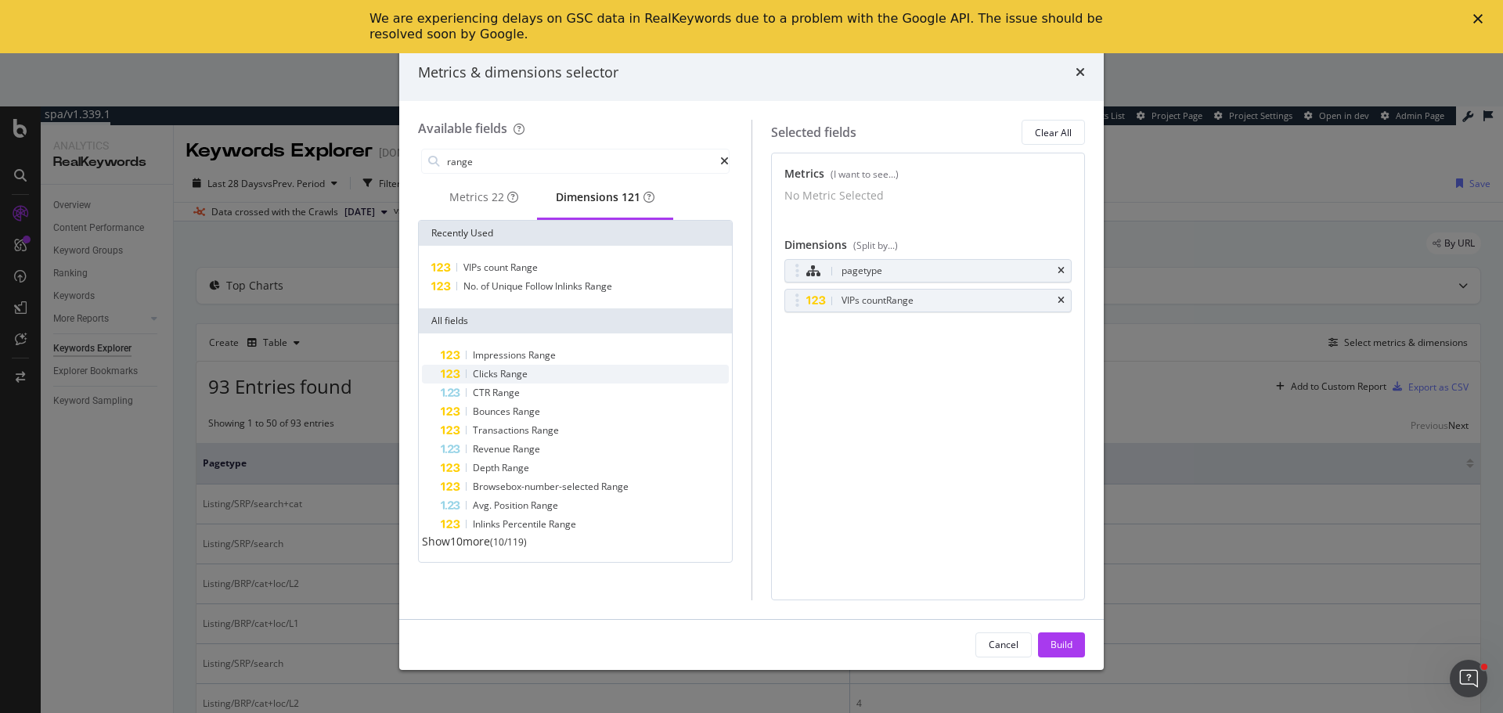
click at [506, 380] on span "Range" at bounding box center [513, 373] width 27 height 13
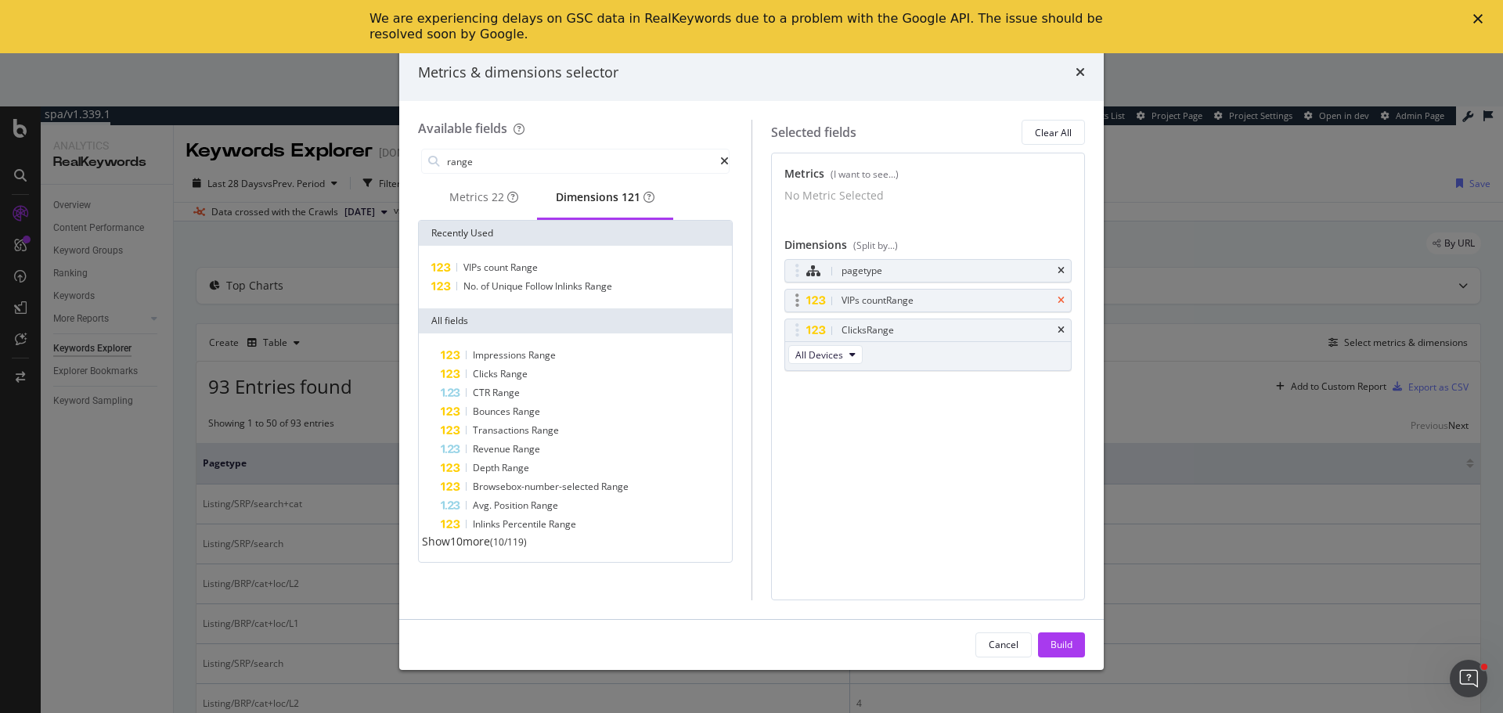
click at [1064, 305] on icon "times" at bounding box center [1060, 300] width 7 height 9
click at [1071, 641] on div "Build" at bounding box center [1061, 644] width 22 height 13
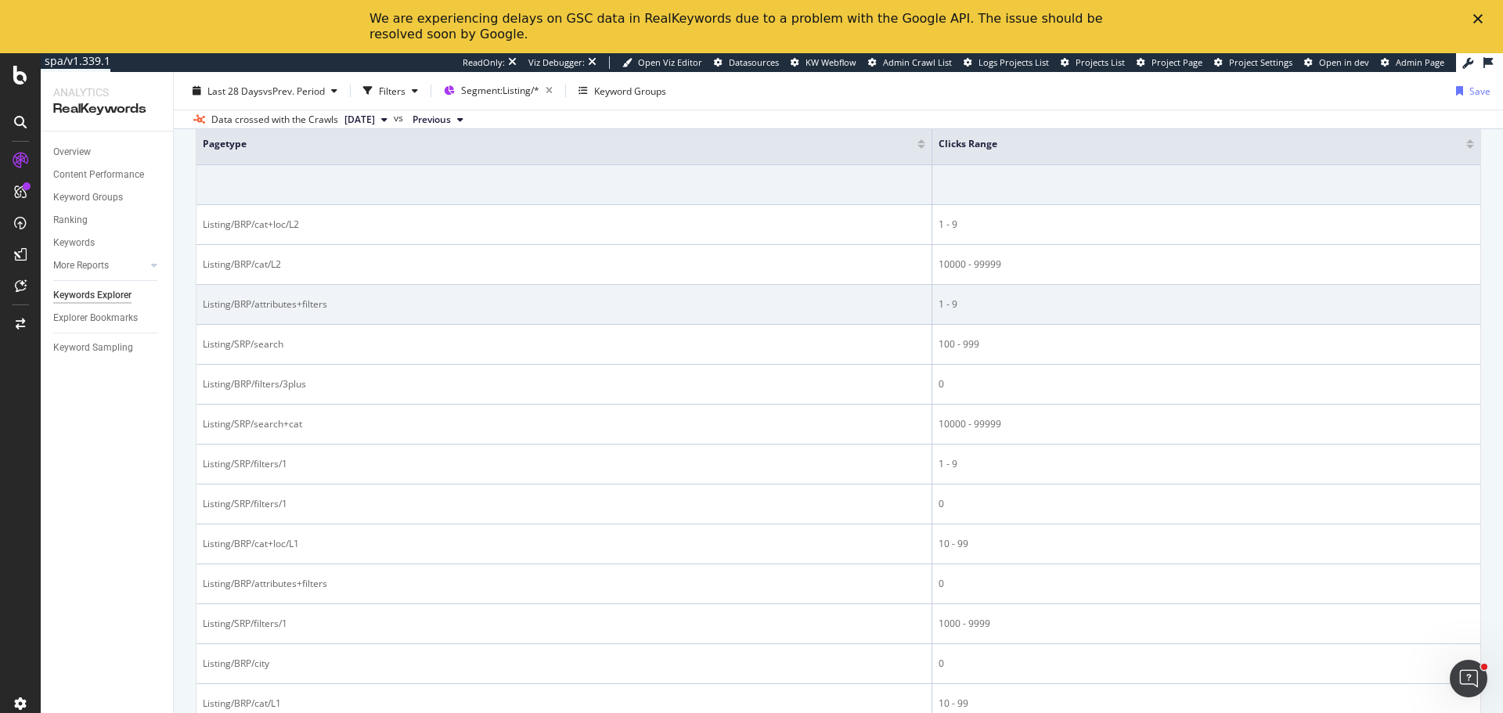
scroll to position [313, 0]
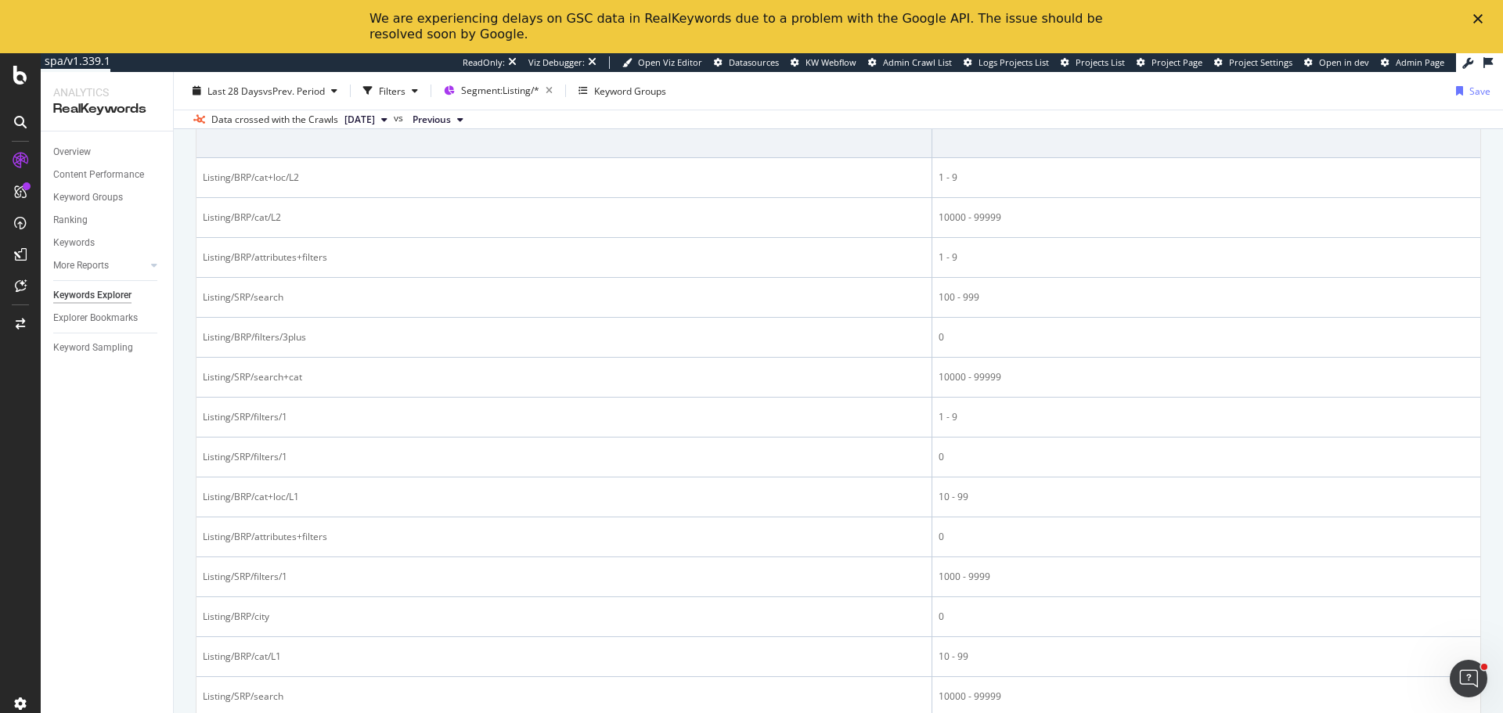
click at [1475, 17] on polygon "Fermer" at bounding box center [1477, 18] width 9 height 9
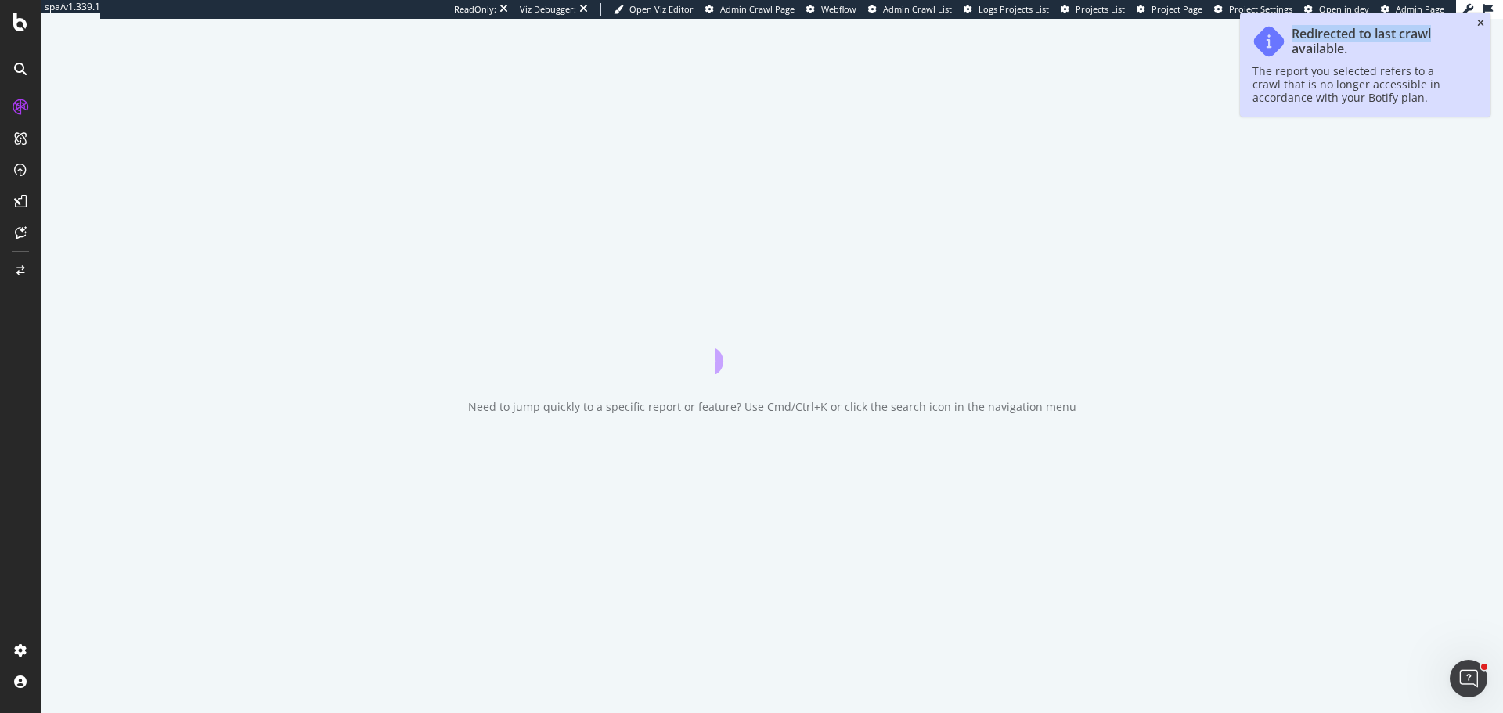
click at [1478, 23] on div "Redirected to last crawl available. The report you selected refers to a crawl t…" at bounding box center [1365, 65] width 250 height 104
click at [1478, 23] on icon "close toast" at bounding box center [1480, 23] width 7 height 9
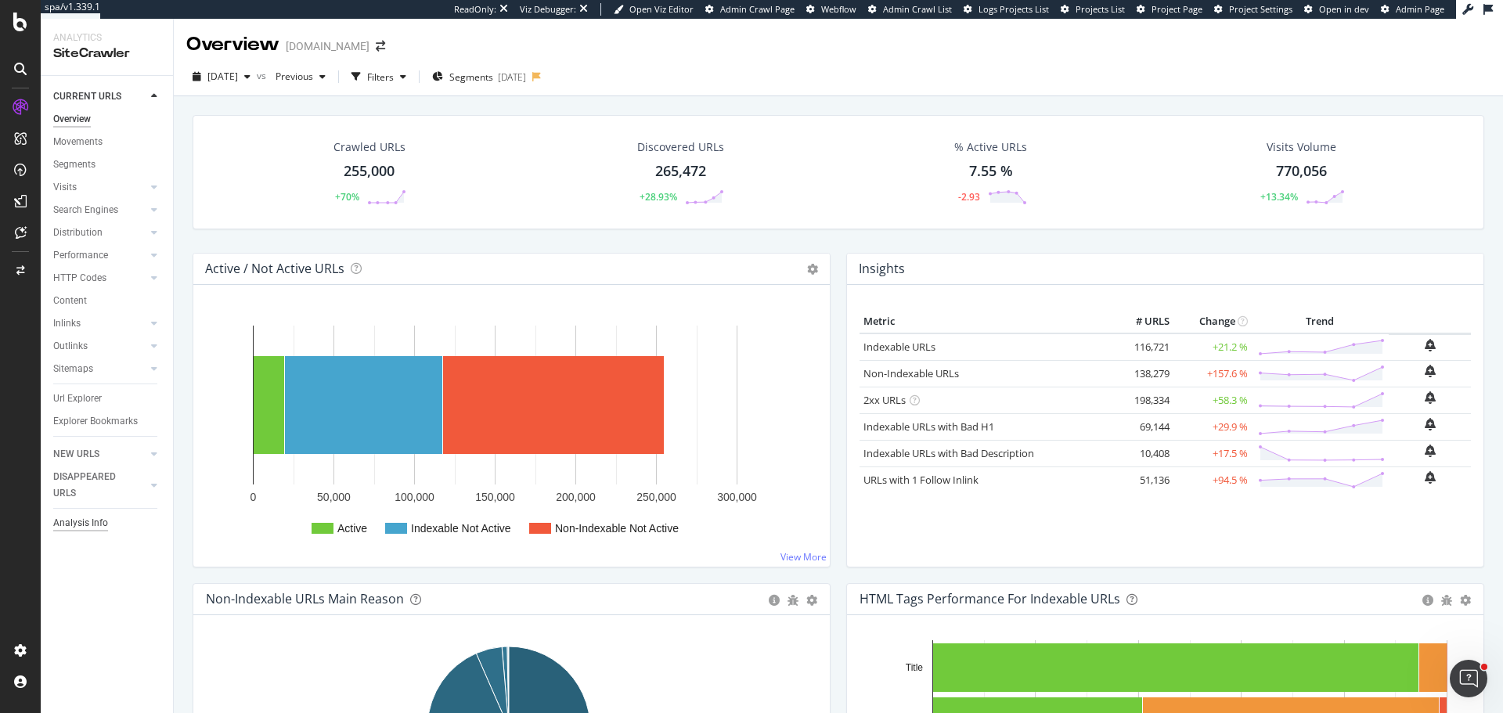
click at [72, 525] on div "Analysis Info" at bounding box center [80, 523] width 55 height 16
click at [238, 81] on span "2024 Nov. 26th" at bounding box center [222, 76] width 31 height 13
click at [275, 129] on div "2025 Oct. 6th" at bounding box center [251, 133] width 84 height 14
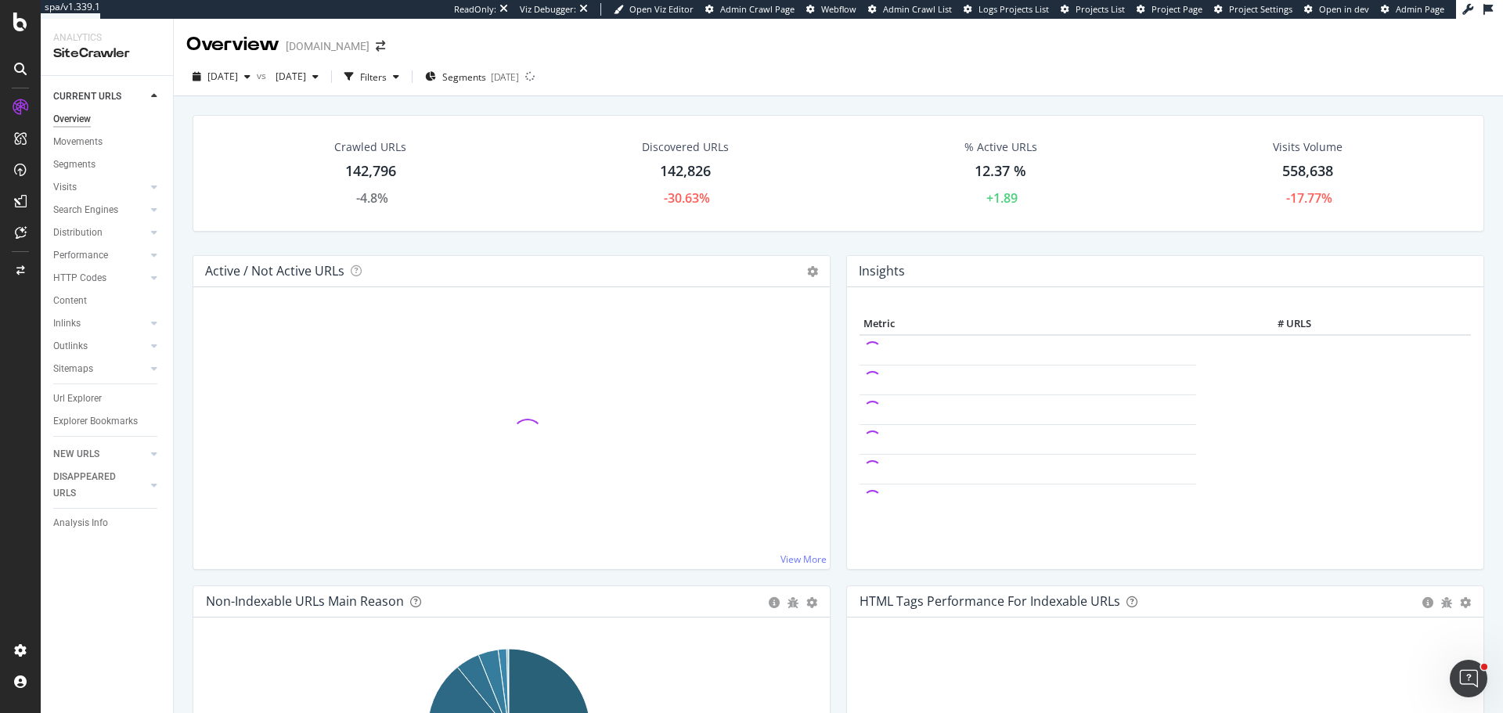
drag, startPoint x: 103, startPoint y: 229, endPoint x: 203, endPoint y: 255, distance: 103.6
click at [103, 229] on link "Distribution" at bounding box center [99, 233] width 93 height 16
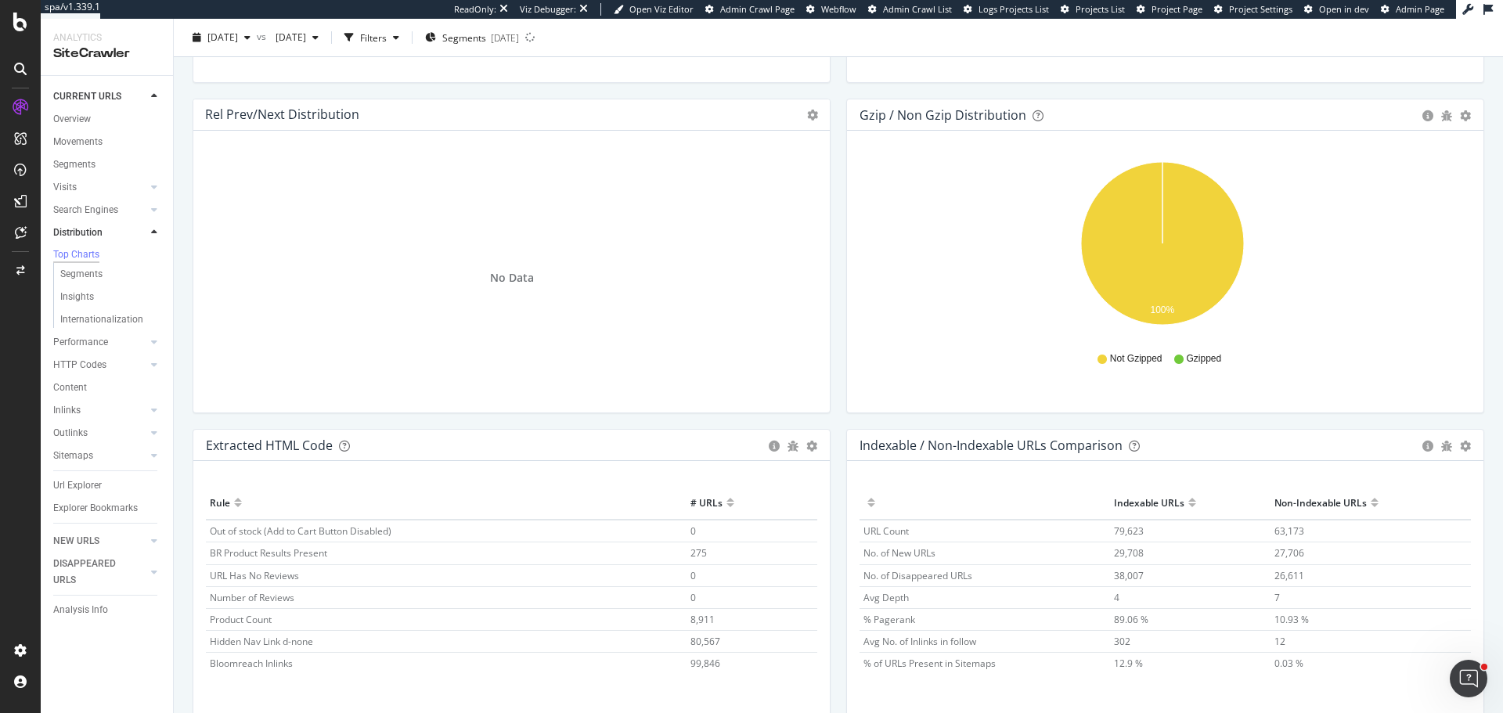
scroll to position [2191, 0]
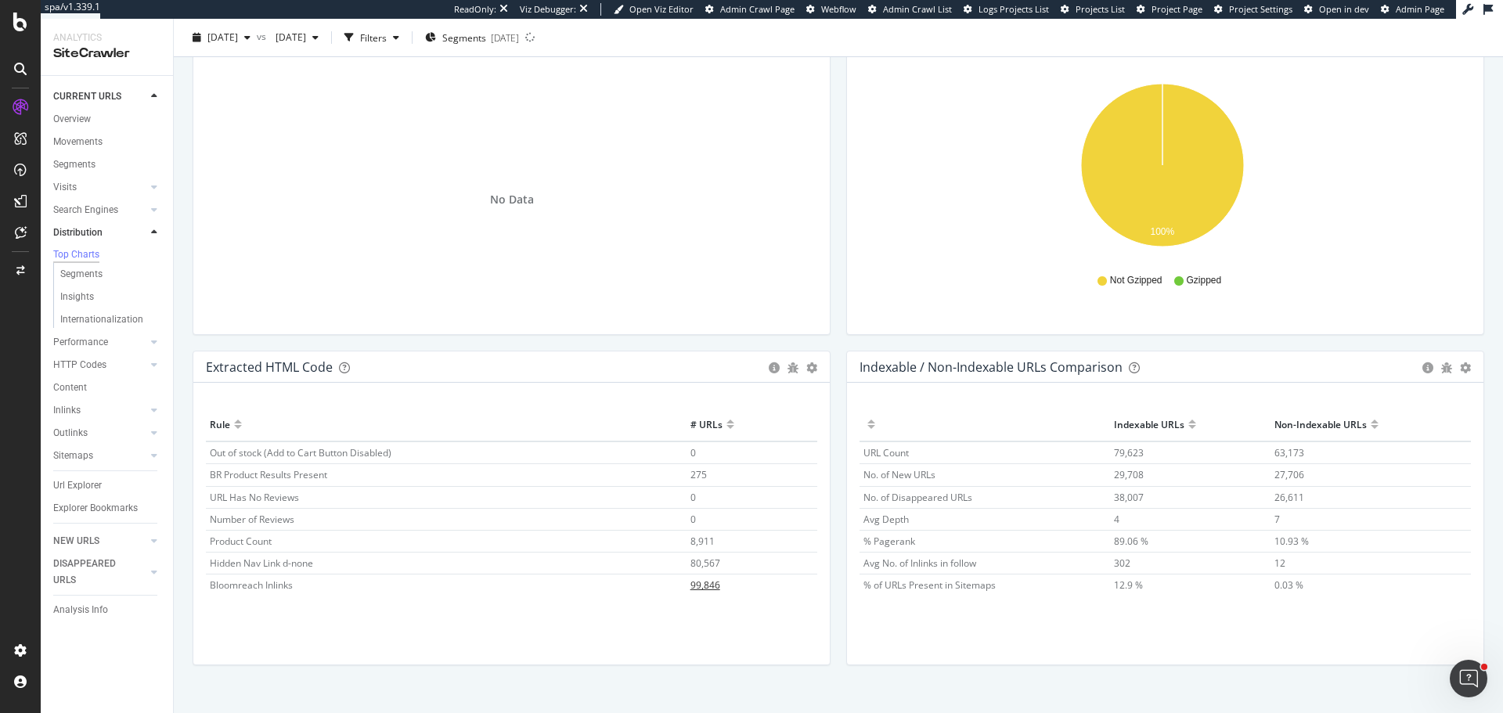
click at [704, 583] on span "99,846" at bounding box center [705, 584] width 30 height 13
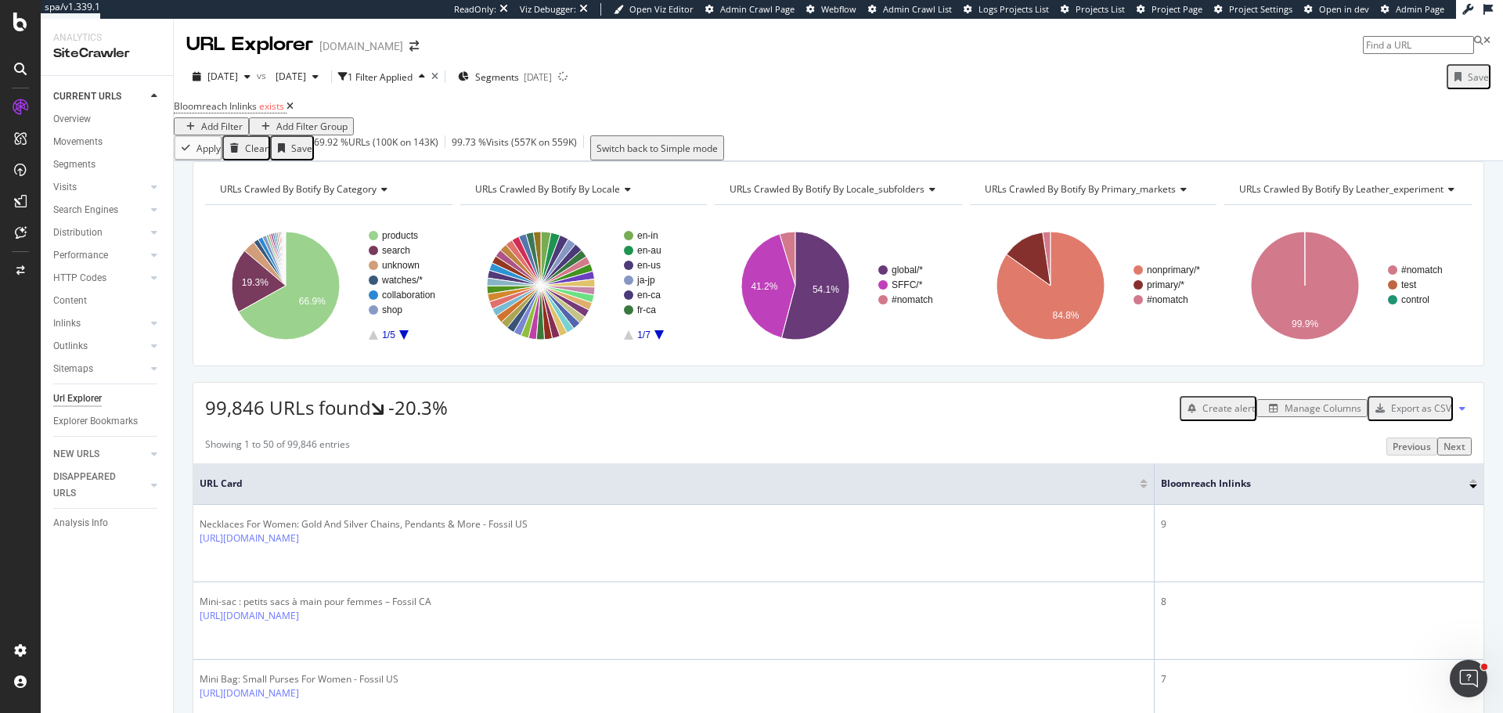
drag, startPoint x: 308, startPoint y: 120, endPoint x: 113, endPoint y: 33, distance: 213.4
click at [293, 111] on icon at bounding box center [289, 106] width 7 height 9
click at [87, 232] on div "Distribution" at bounding box center [77, 233] width 49 height 16
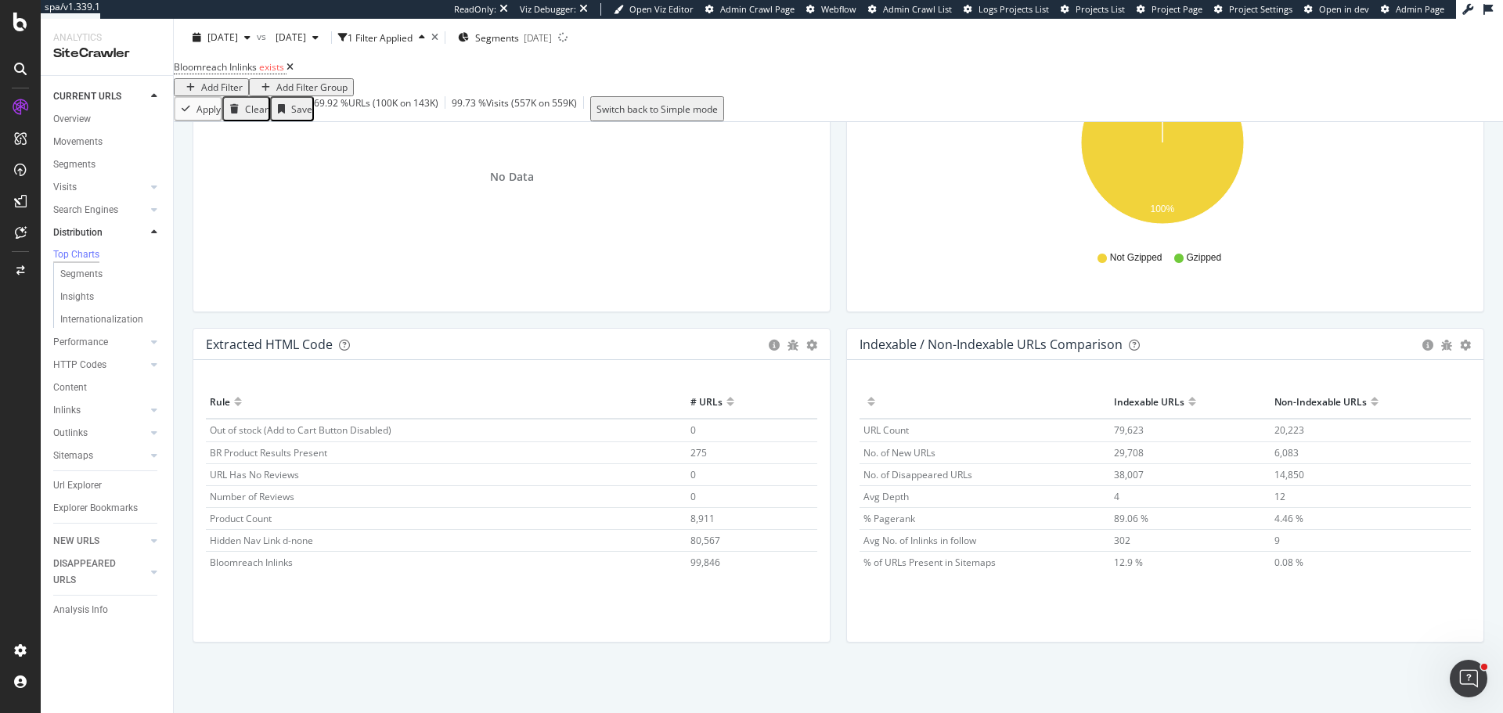
scroll to position [2257, 0]
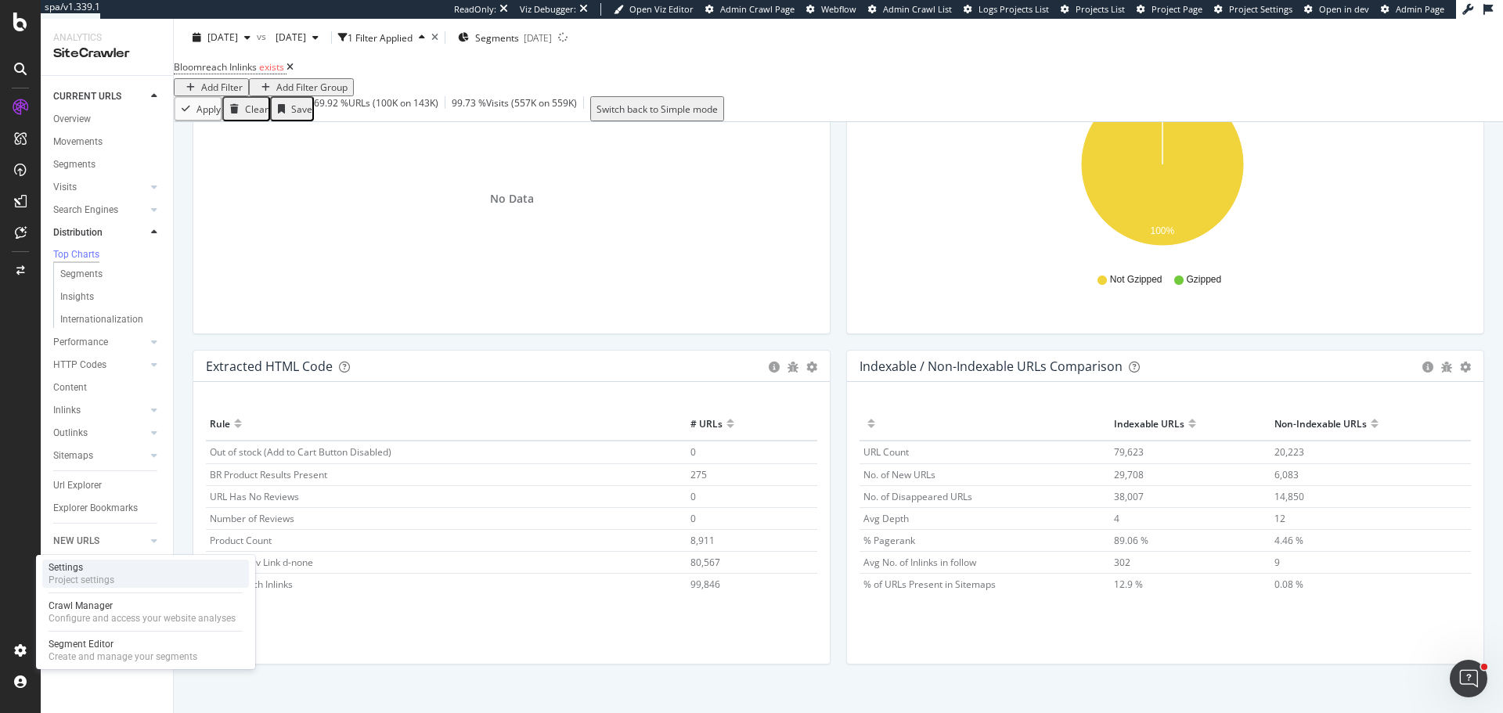
click at [113, 574] on div "Project settings" at bounding box center [82, 580] width 66 height 13
click at [705, 547] on span "8,911" at bounding box center [702, 540] width 24 height 13
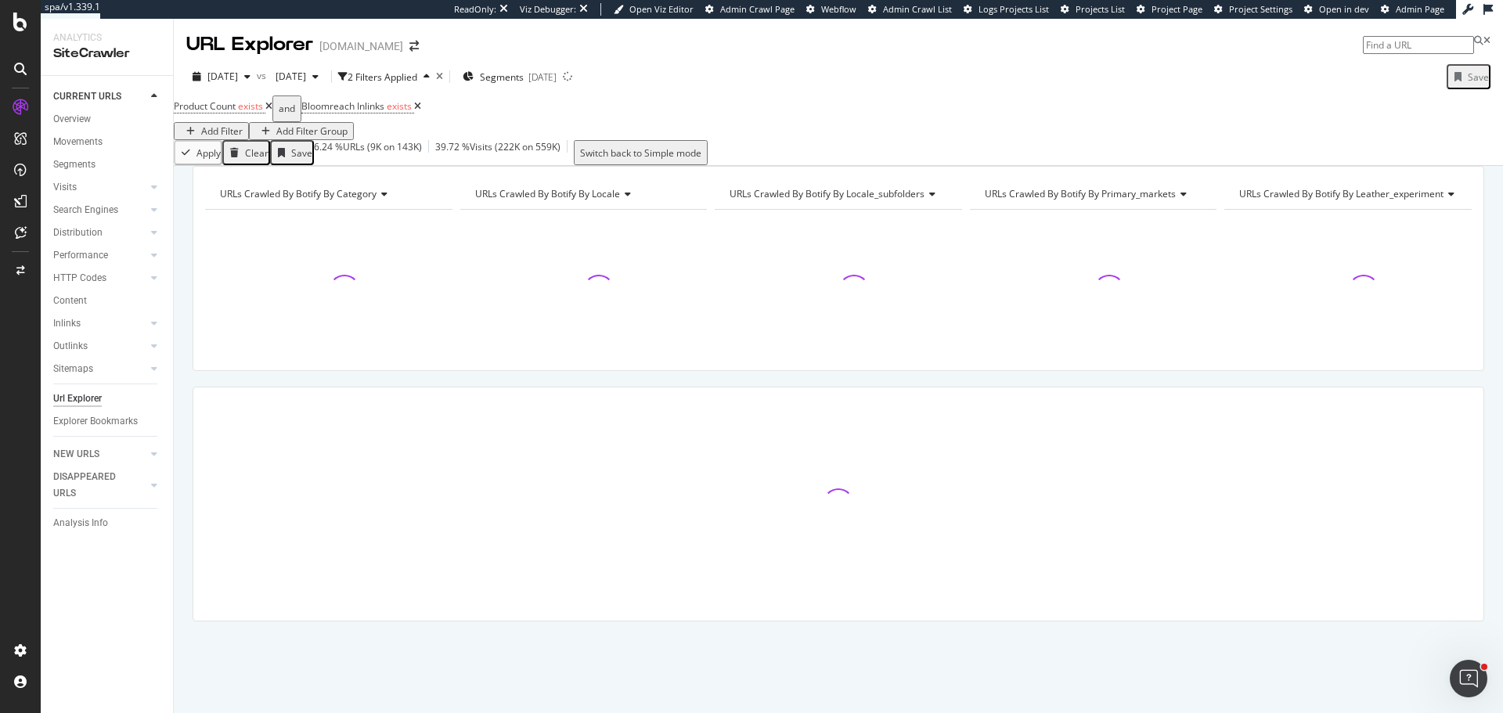
click at [421, 111] on icon at bounding box center [417, 106] width 7 height 9
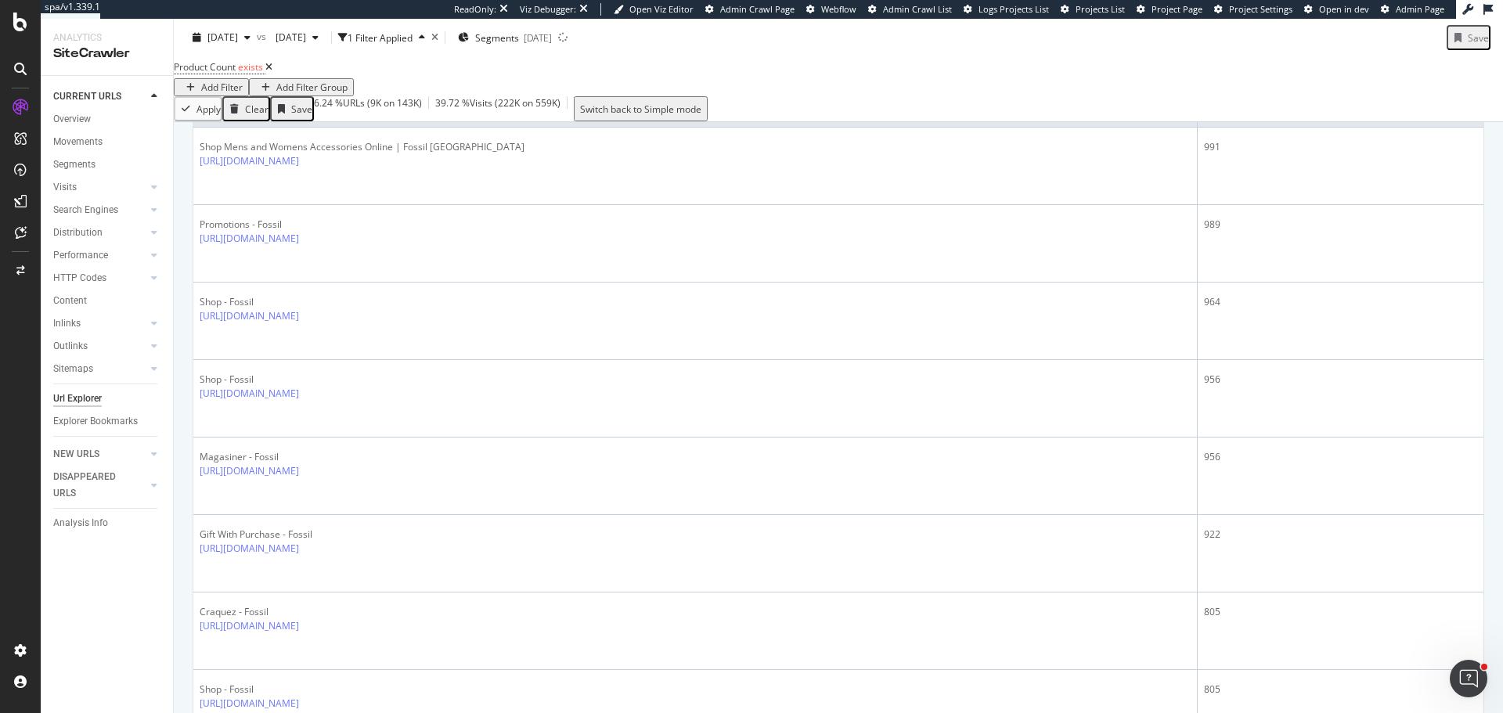
scroll to position [157, 0]
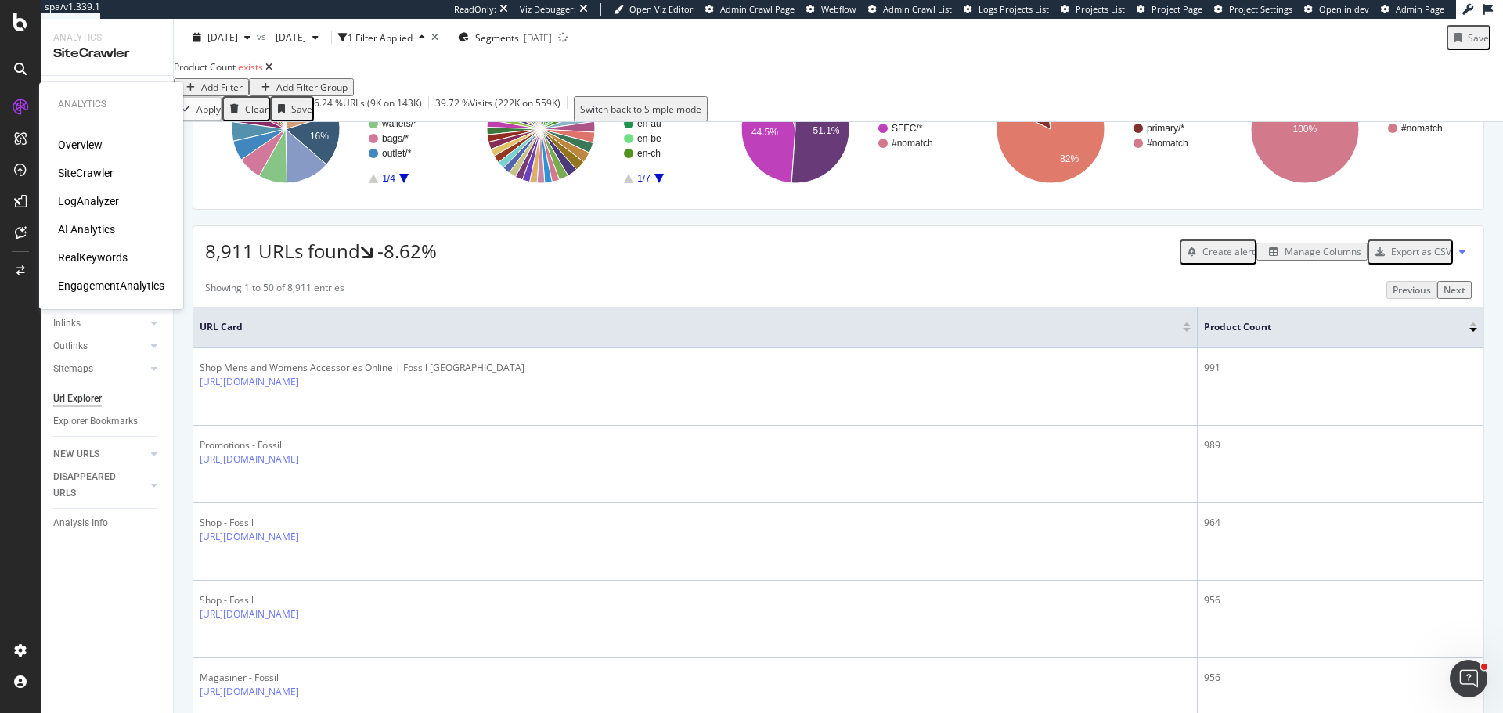
click at [112, 254] on div "RealKeywords" at bounding box center [93, 258] width 70 height 16
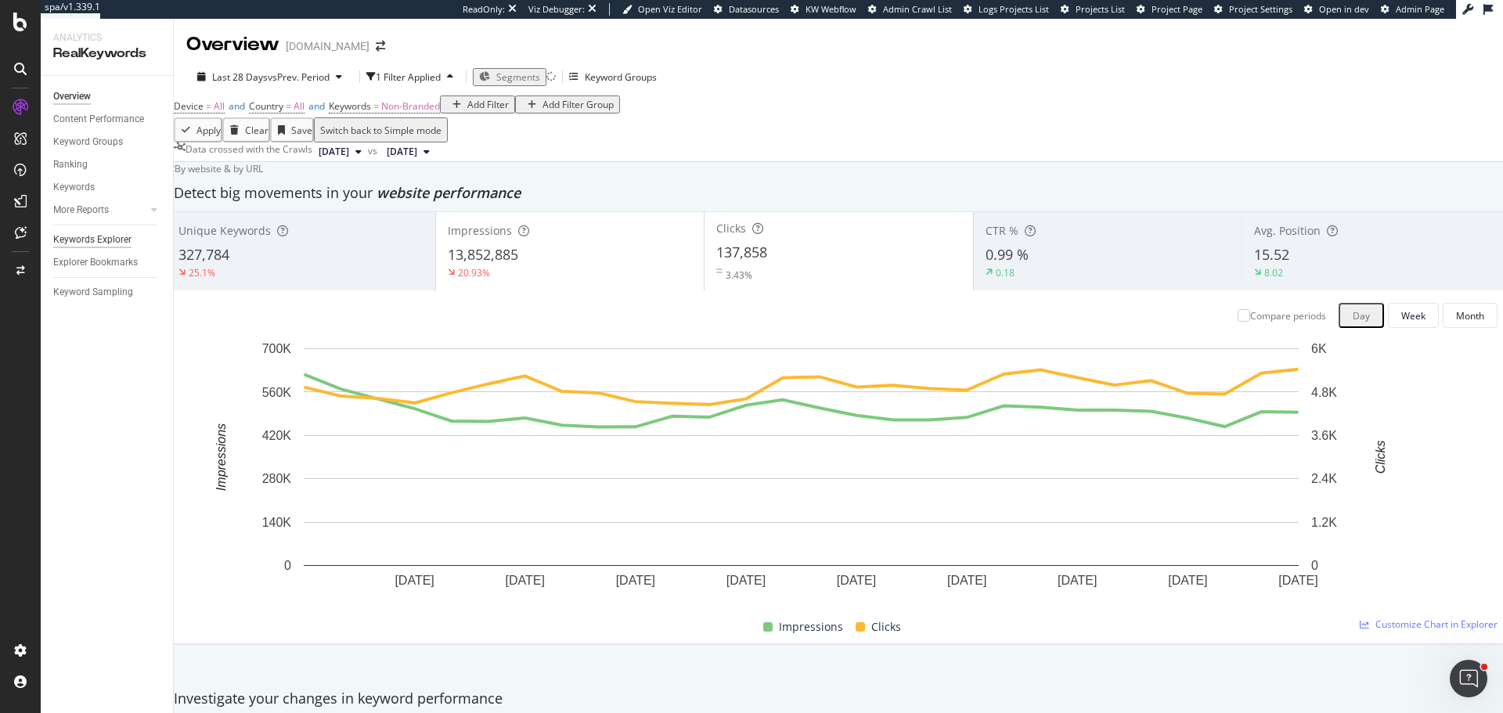
click at [84, 243] on div "Keywords Explorer" at bounding box center [92, 240] width 78 height 16
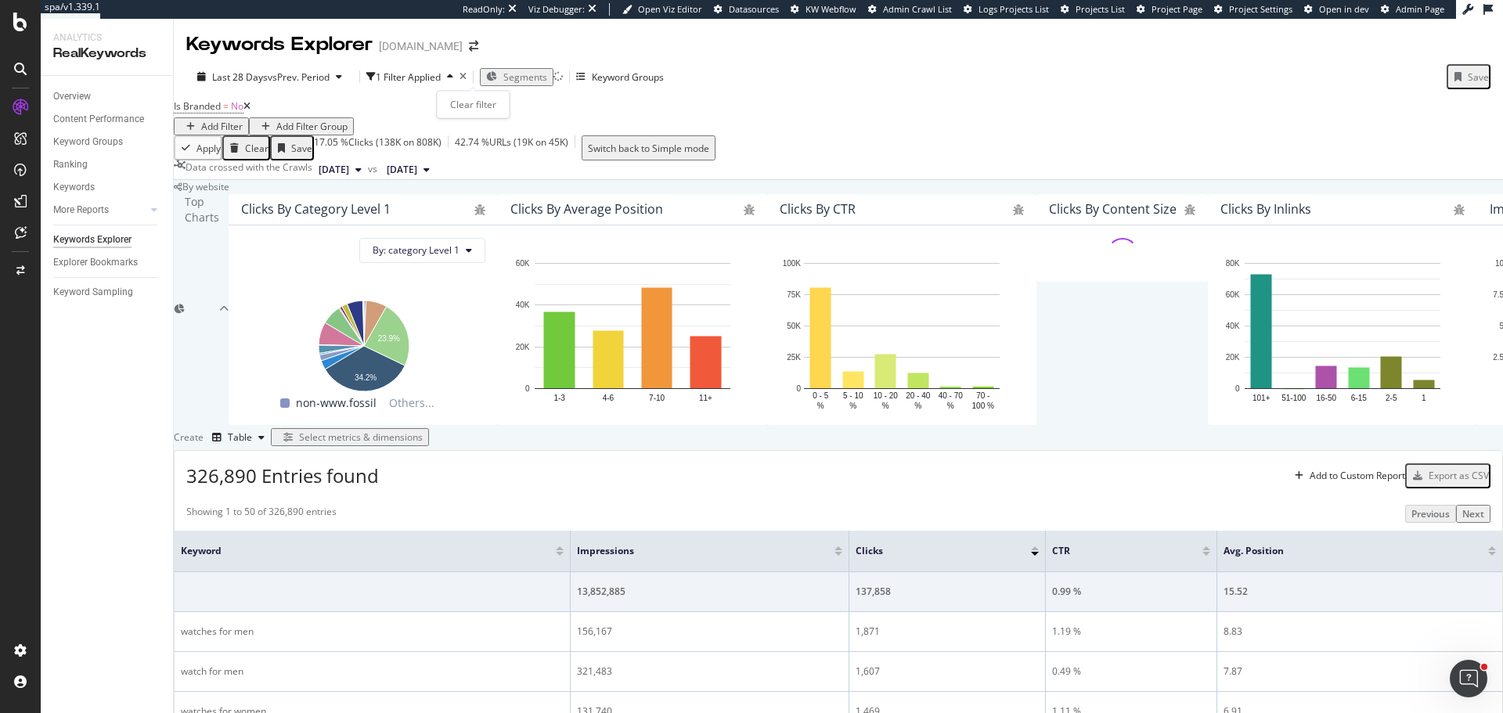
click at [466, 78] on icon "times" at bounding box center [462, 76] width 7 height 9
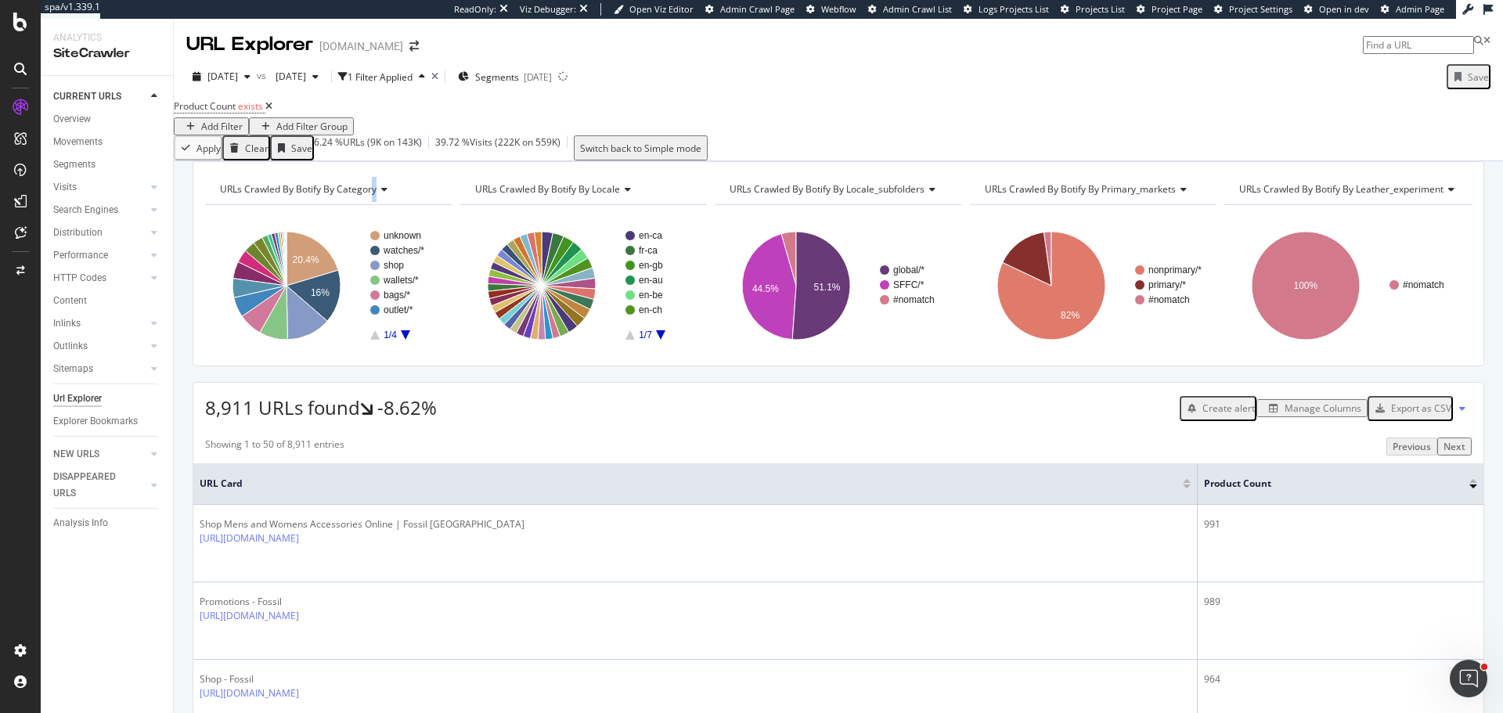
click at [374, 196] on span "URLs Crawled By Botify By category" at bounding box center [298, 188] width 157 height 13
click at [436, 161] on div "URLs Crawled By Botify By category Chart (by Value) Table Expand Export as CSV …" at bounding box center [838, 161] width 1329 height 0
click at [401, 340] on rect "A chart." at bounding box center [405, 285] width 70 height 109
click at [407, 340] on icon "A chart." at bounding box center [405, 334] width 9 height 9
click at [403, 340] on icon "A chart." at bounding box center [405, 334] width 9 height 9
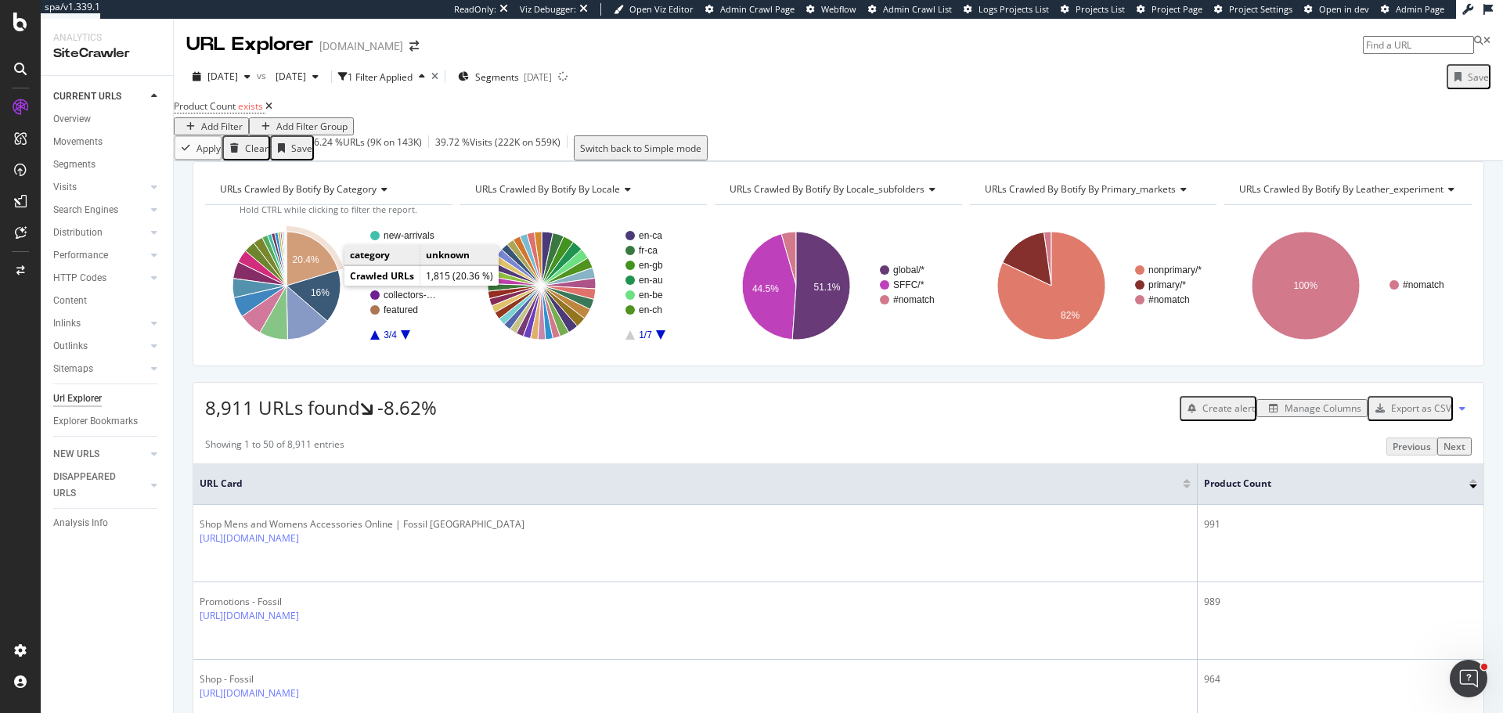
click at [317, 281] on icon "A chart." at bounding box center [312, 259] width 52 height 54
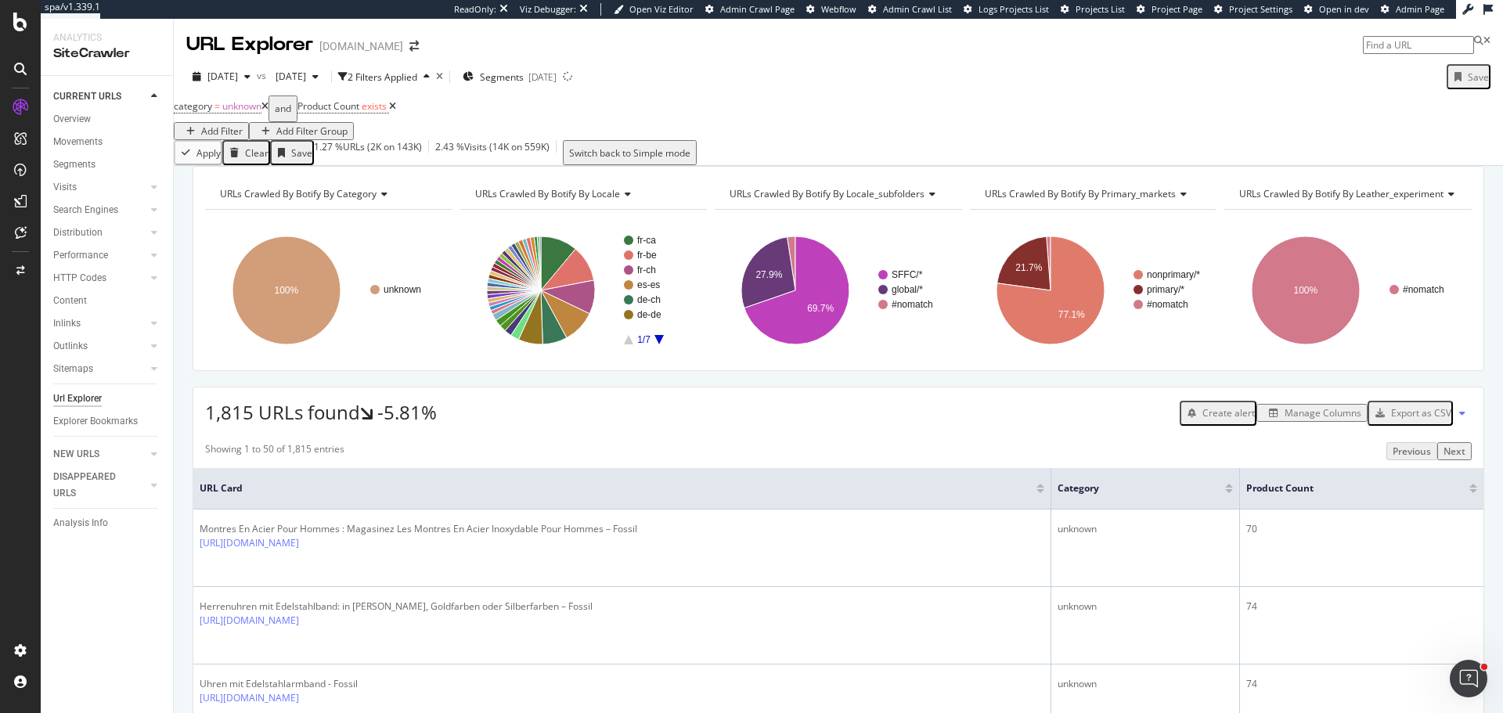
click at [396, 111] on icon at bounding box center [392, 106] width 7 height 9
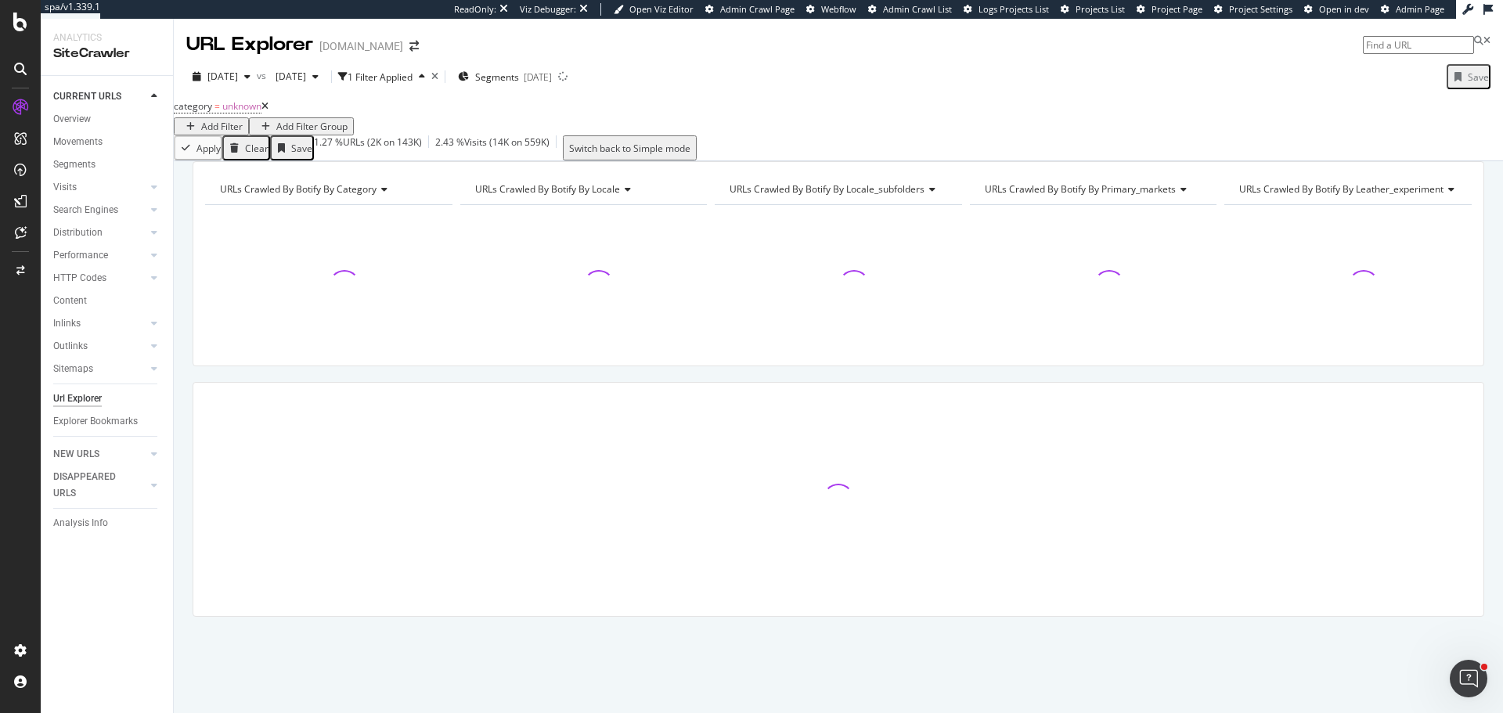
click at [268, 111] on icon at bounding box center [264, 106] width 7 height 9
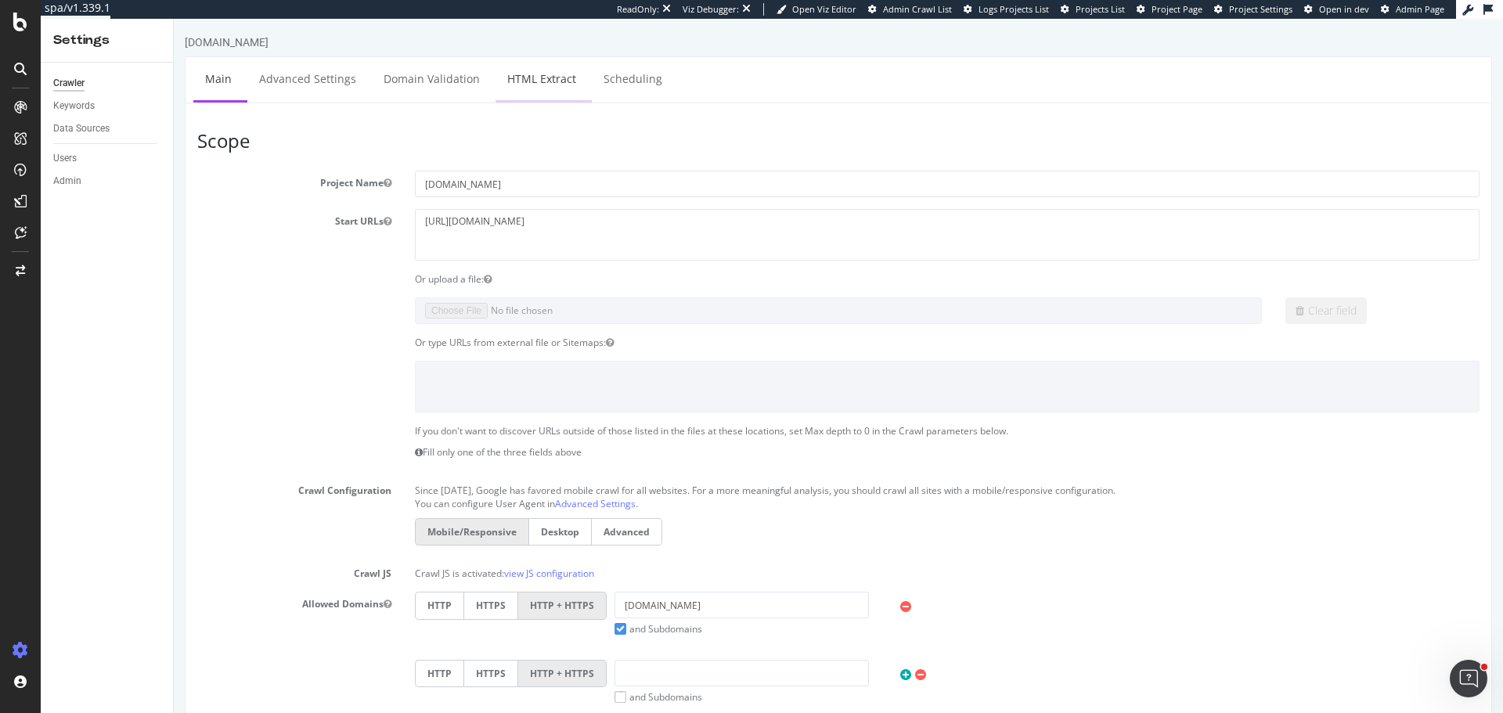
click at [535, 67] on link "HTML Extract" at bounding box center [541, 78] width 92 height 43
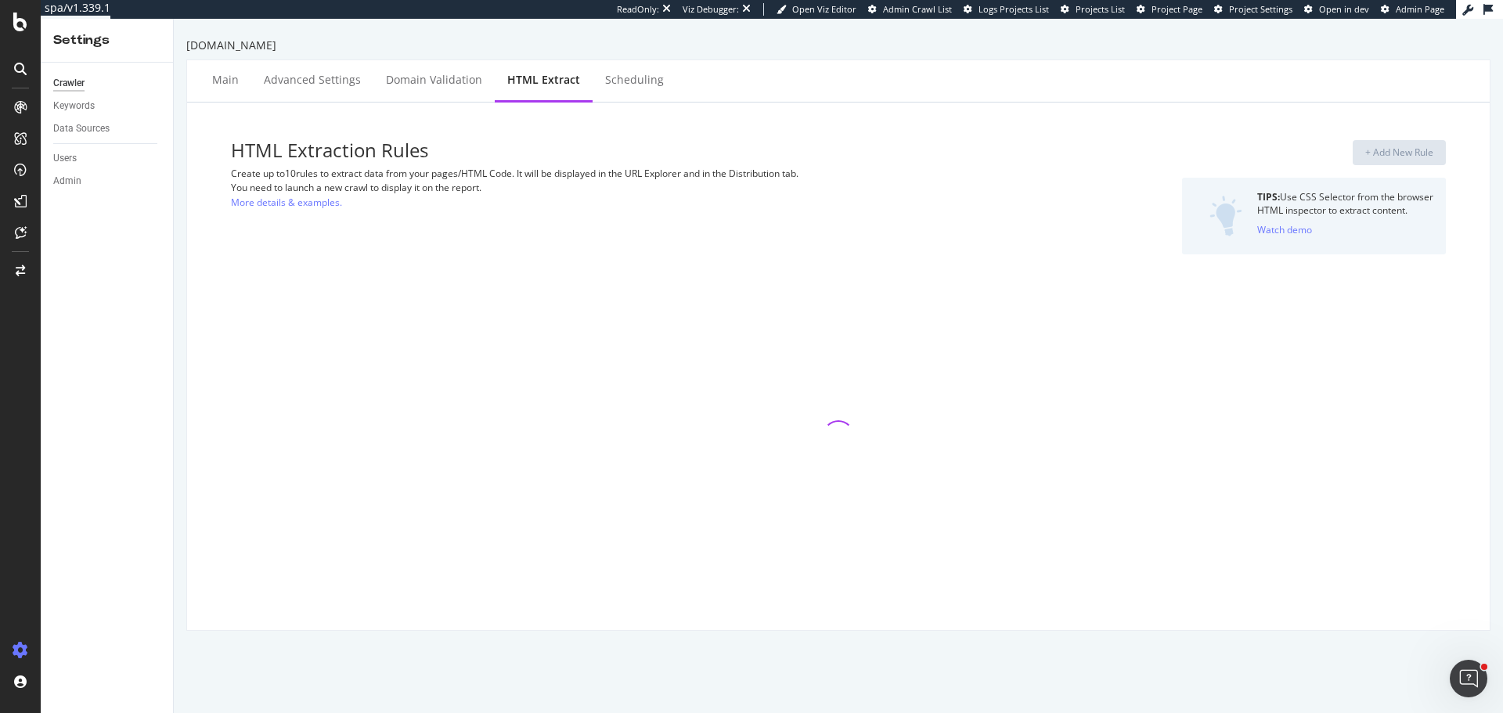
select select "exist"
select select "i"
select select "exist"
select select "count"
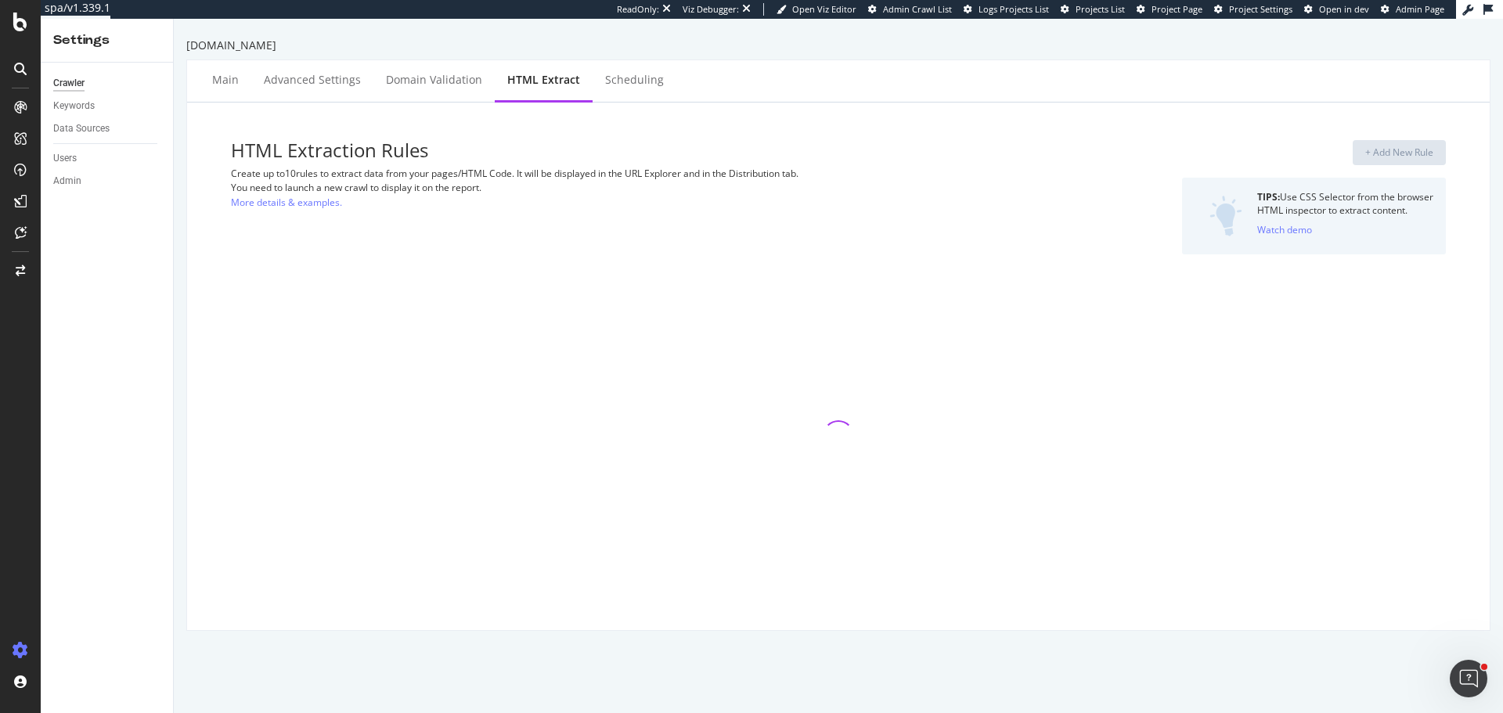
select select "exist"
select select "i"
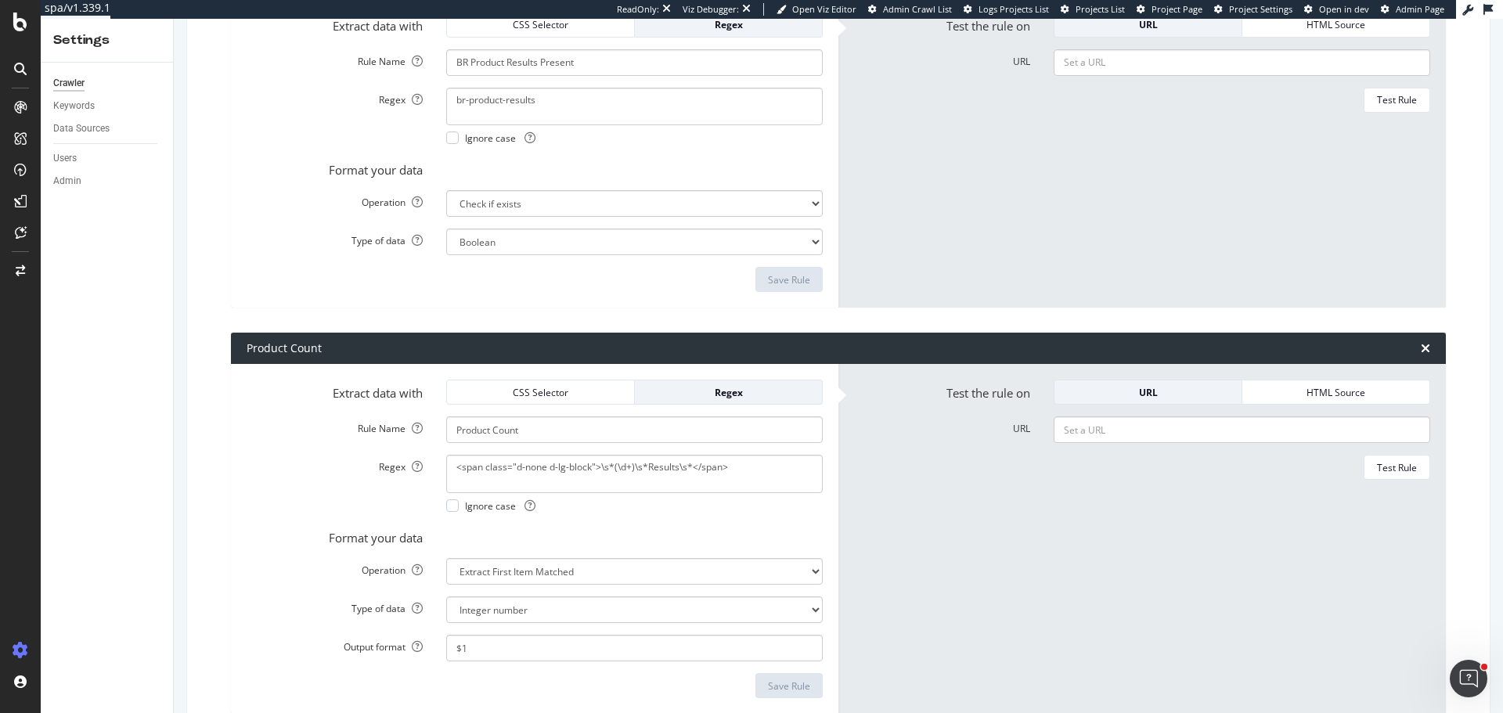
scroll to position [2270, 0]
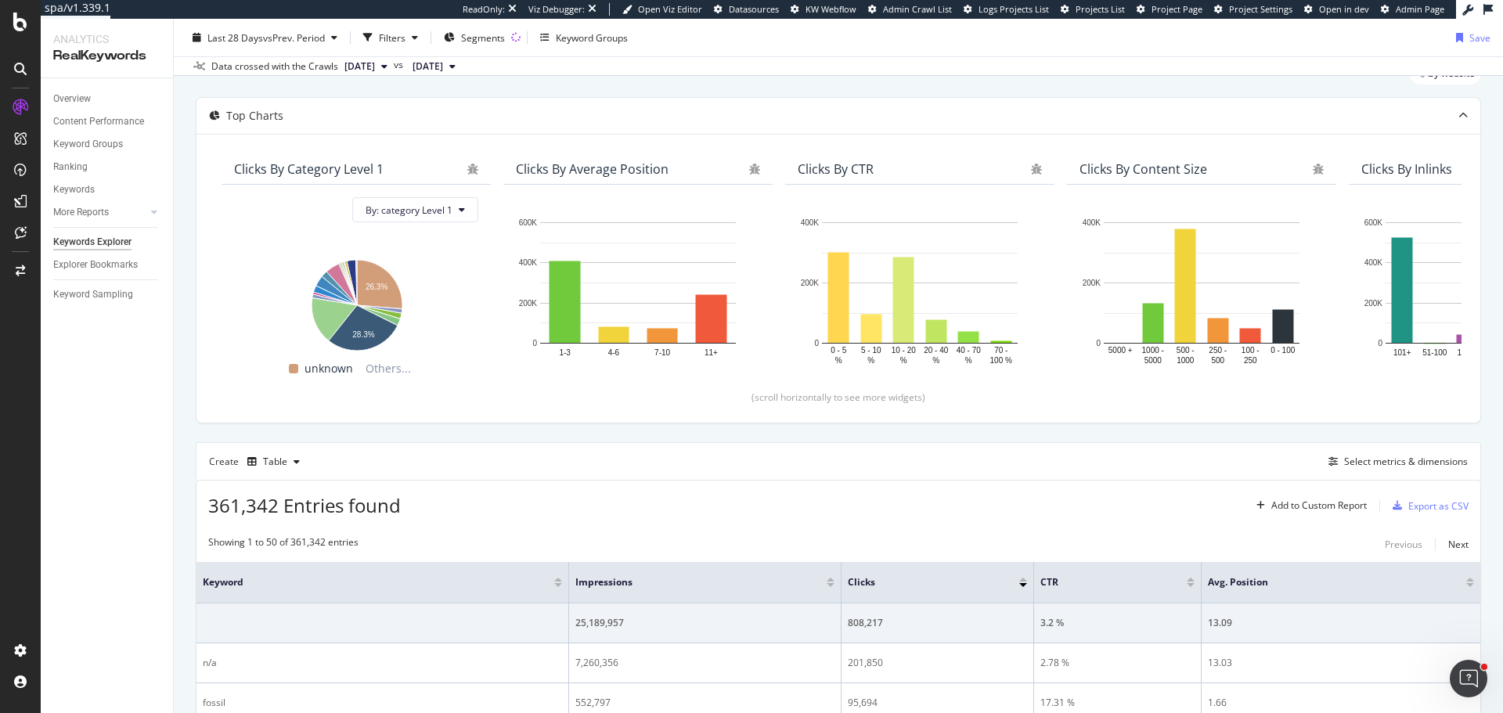
scroll to position [313, 0]
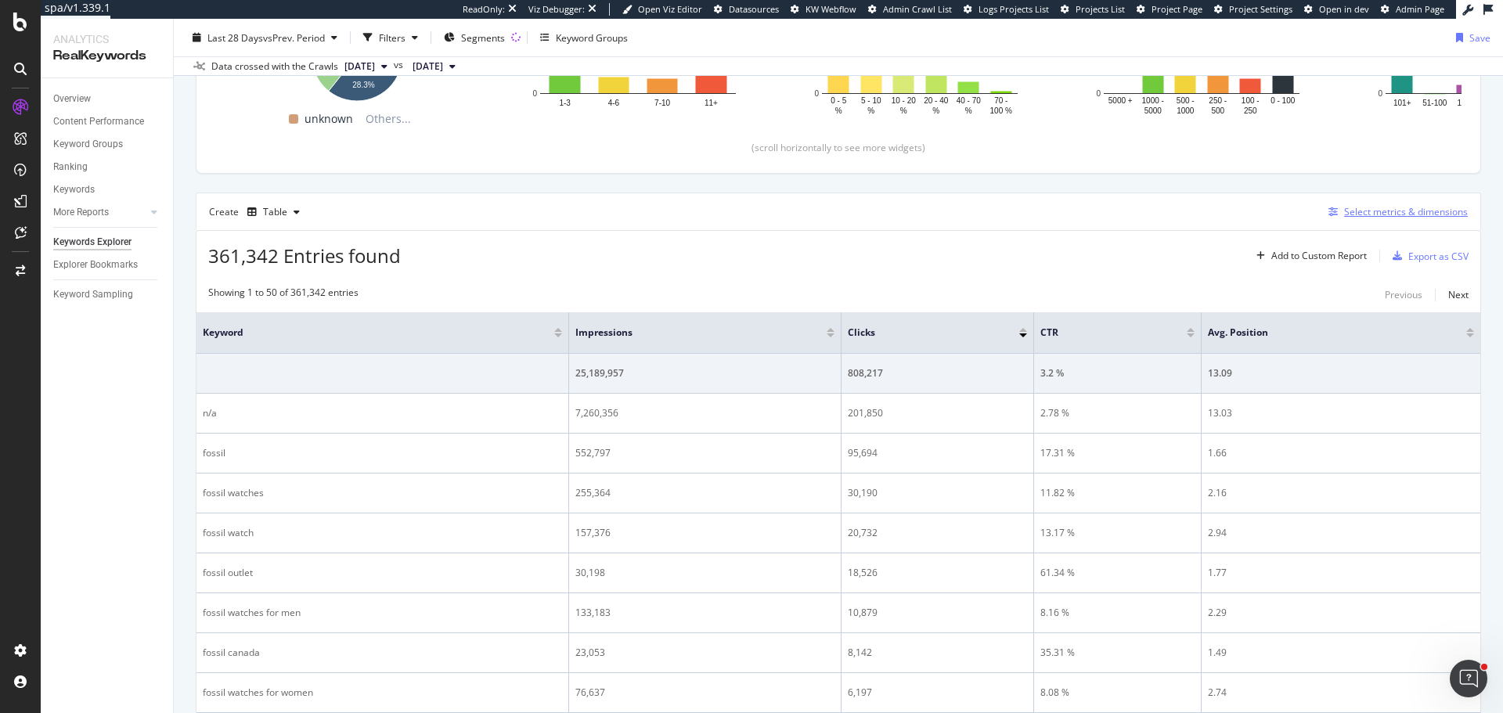
click at [1409, 209] on div "Select metrics & dimensions" at bounding box center [1406, 211] width 124 height 13
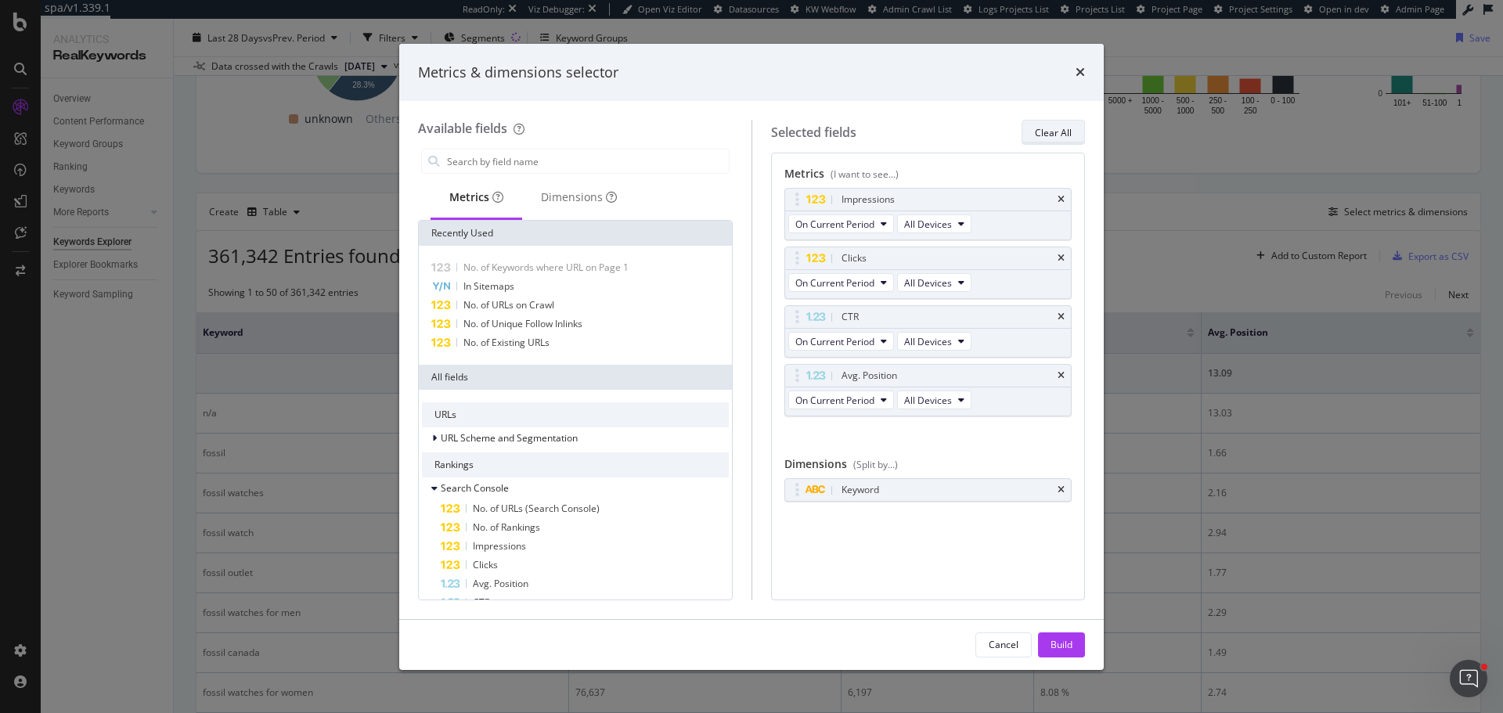
click at [1066, 126] on div "Clear All" at bounding box center [1053, 132] width 37 height 13
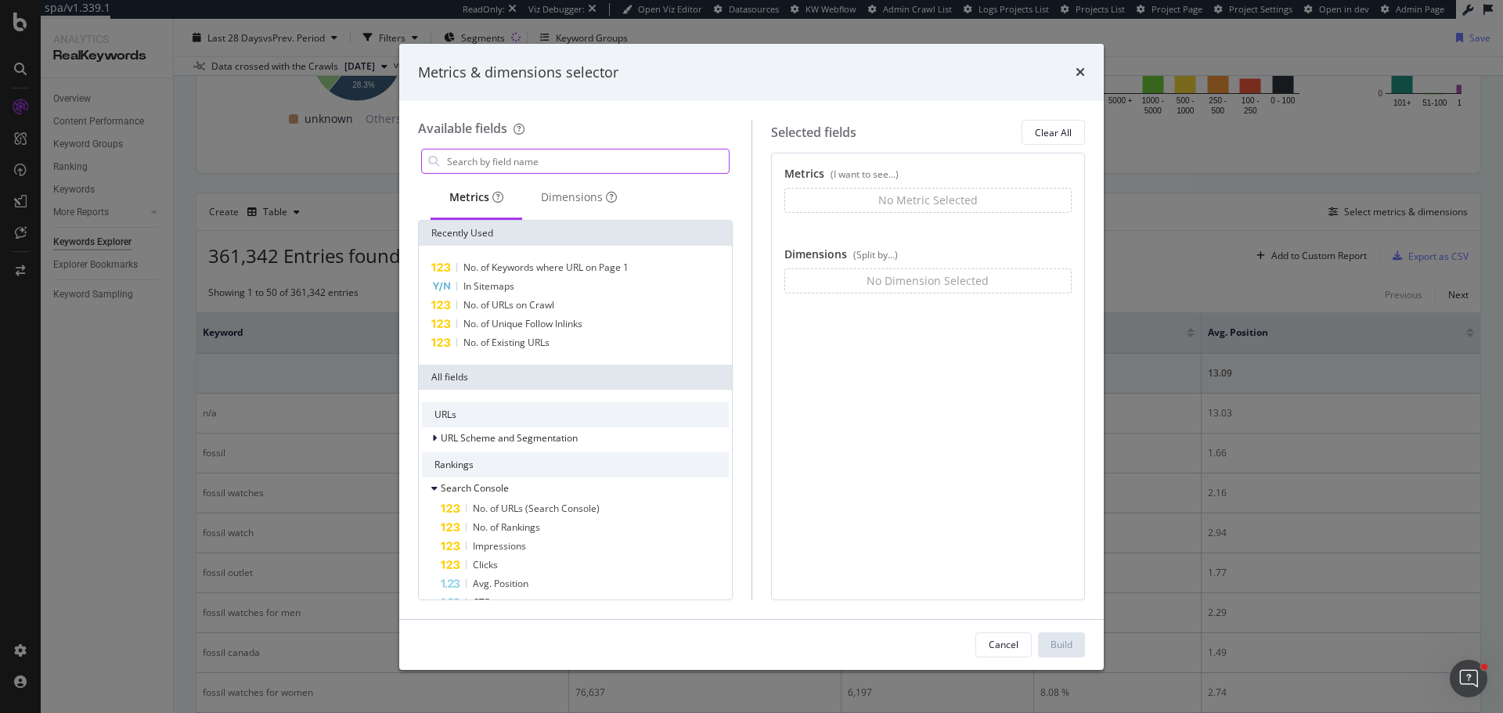
click at [522, 163] on input "modal" at bounding box center [586, 160] width 283 height 23
type input "e"
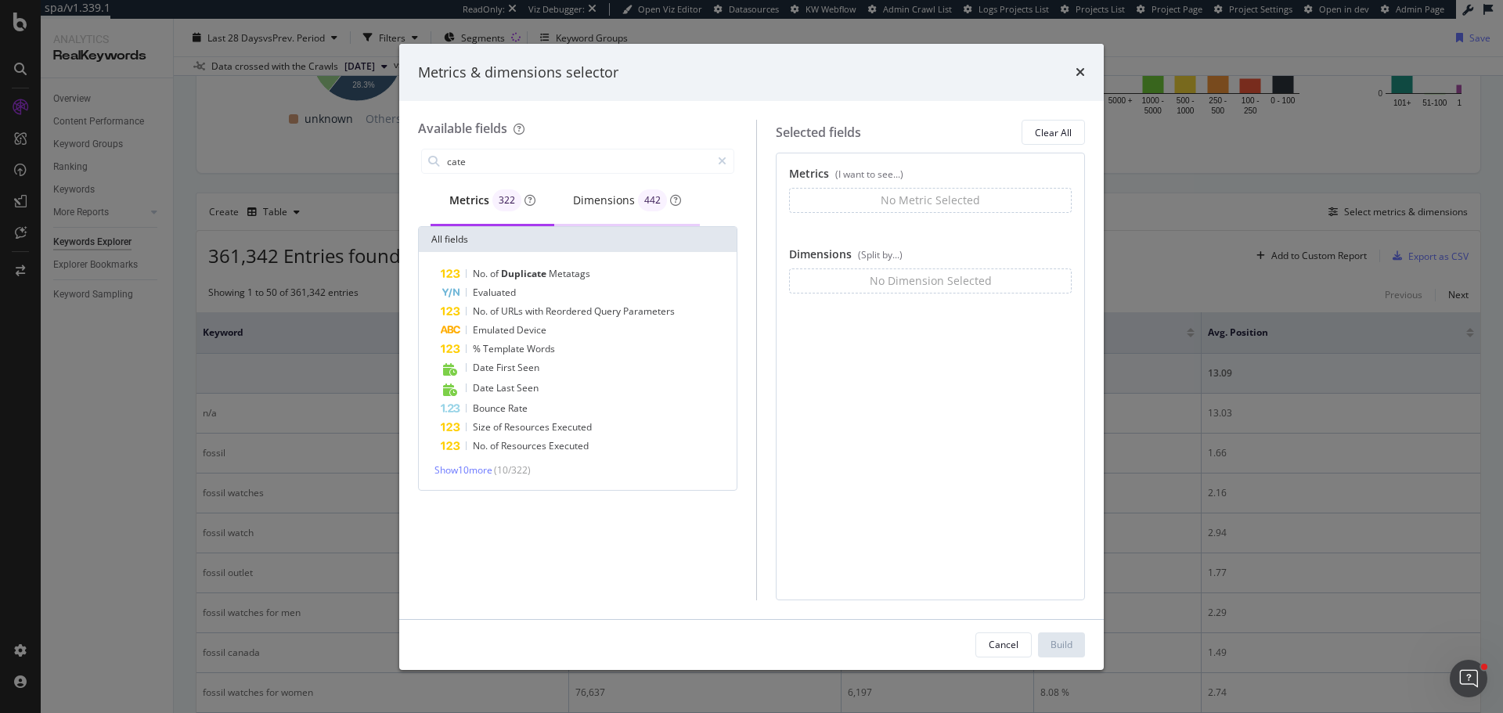
click at [626, 193] on div "Dimensions 442" at bounding box center [627, 200] width 108 height 22
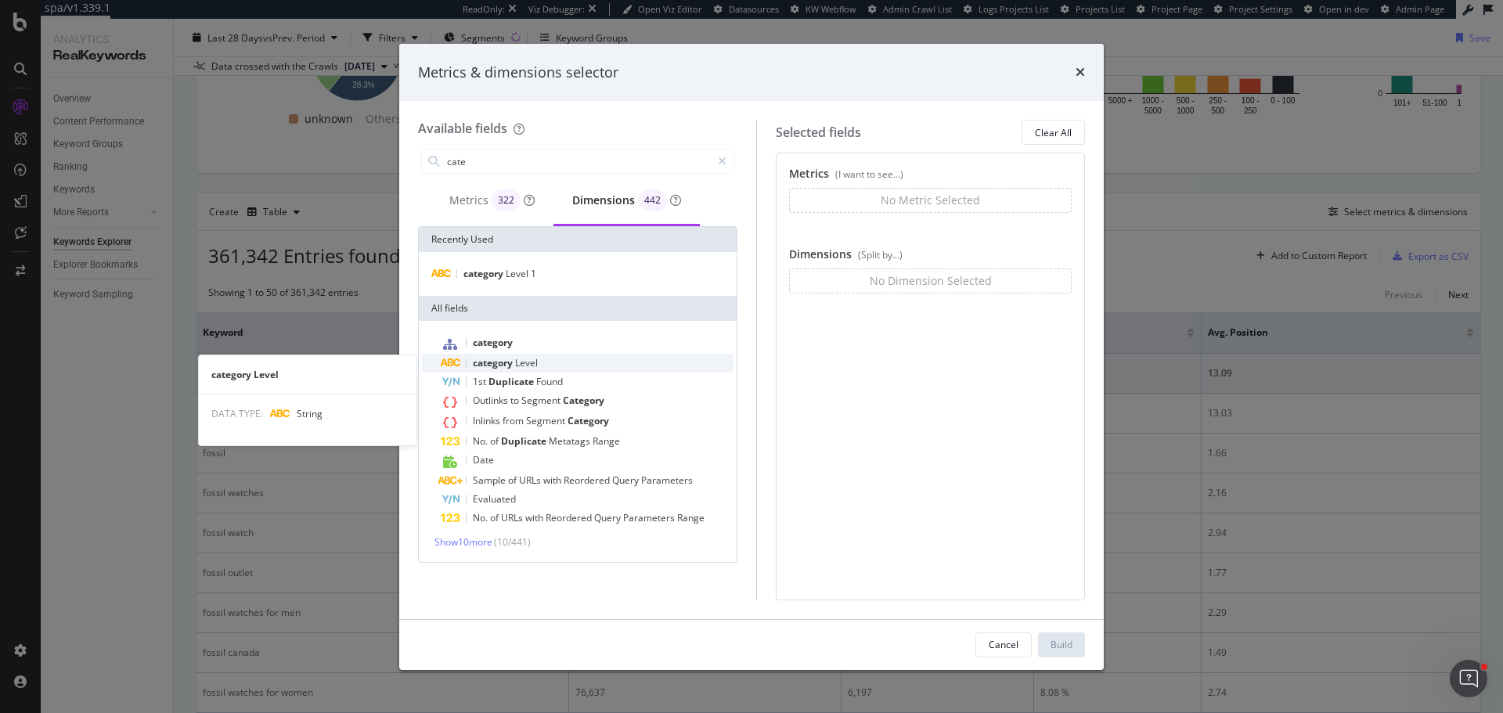
click at [495, 359] on span "category" at bounding box center [494, 362] width 42 height 13
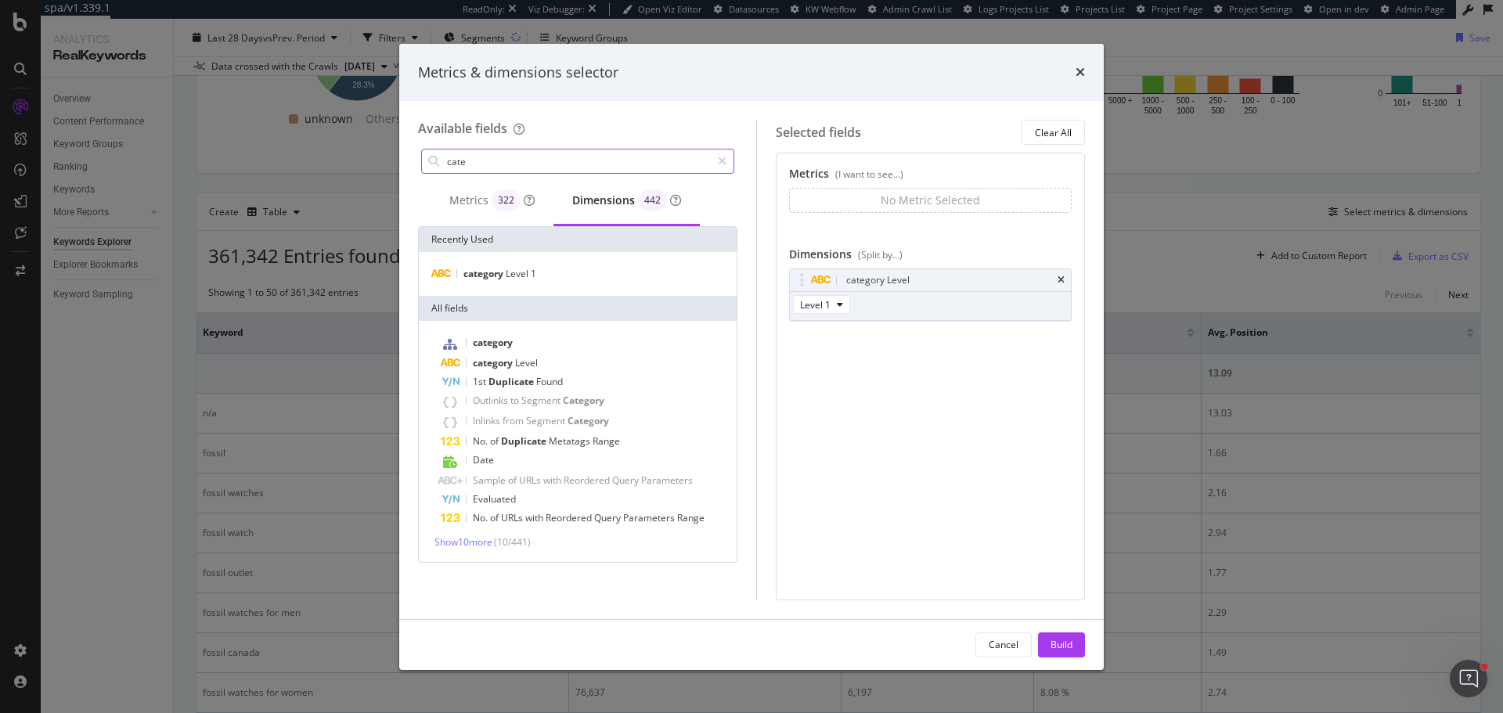
click at [621, 153] on input "cate" at bounding box center [577, 160] width 265 height 23
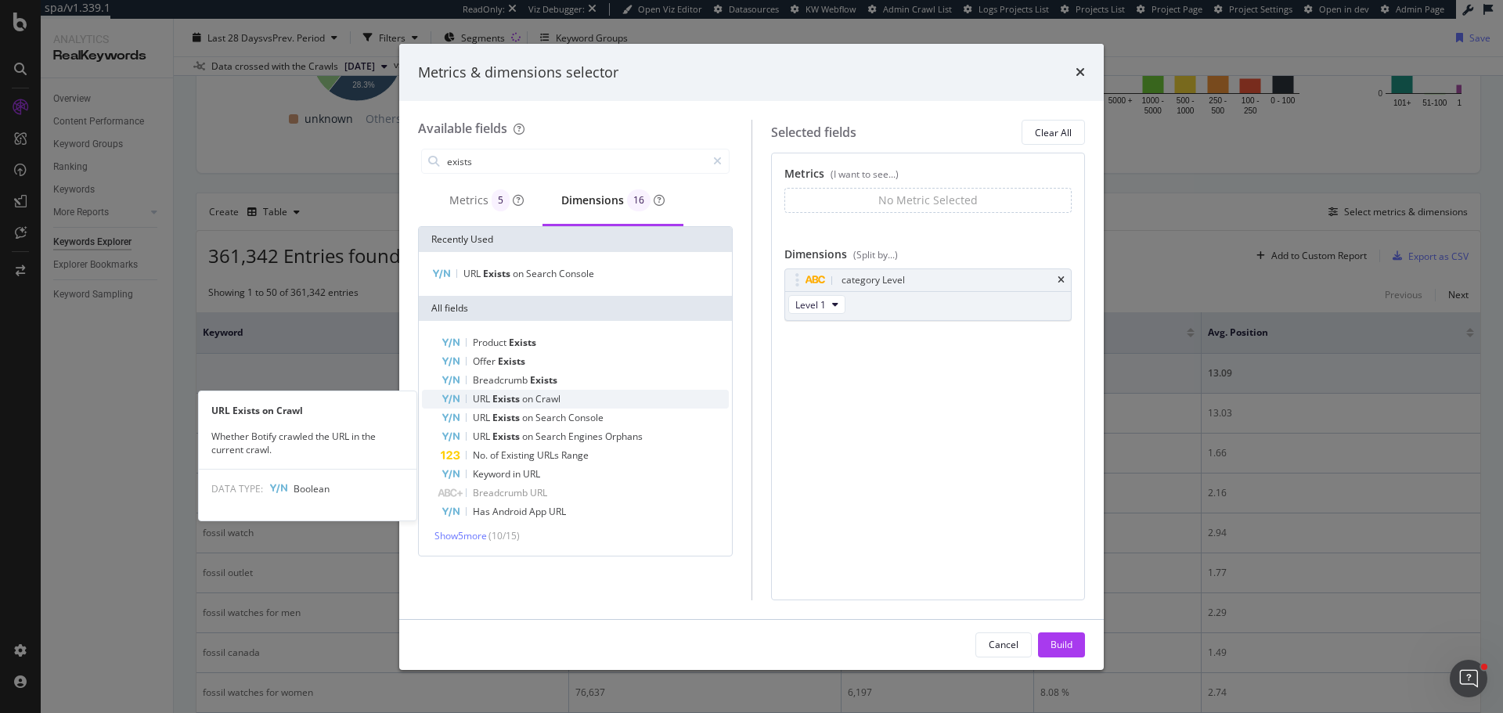
click at [545, 392] on div "URL Exists on Crawl" at bounding box center [585, 399] width 288 height 19
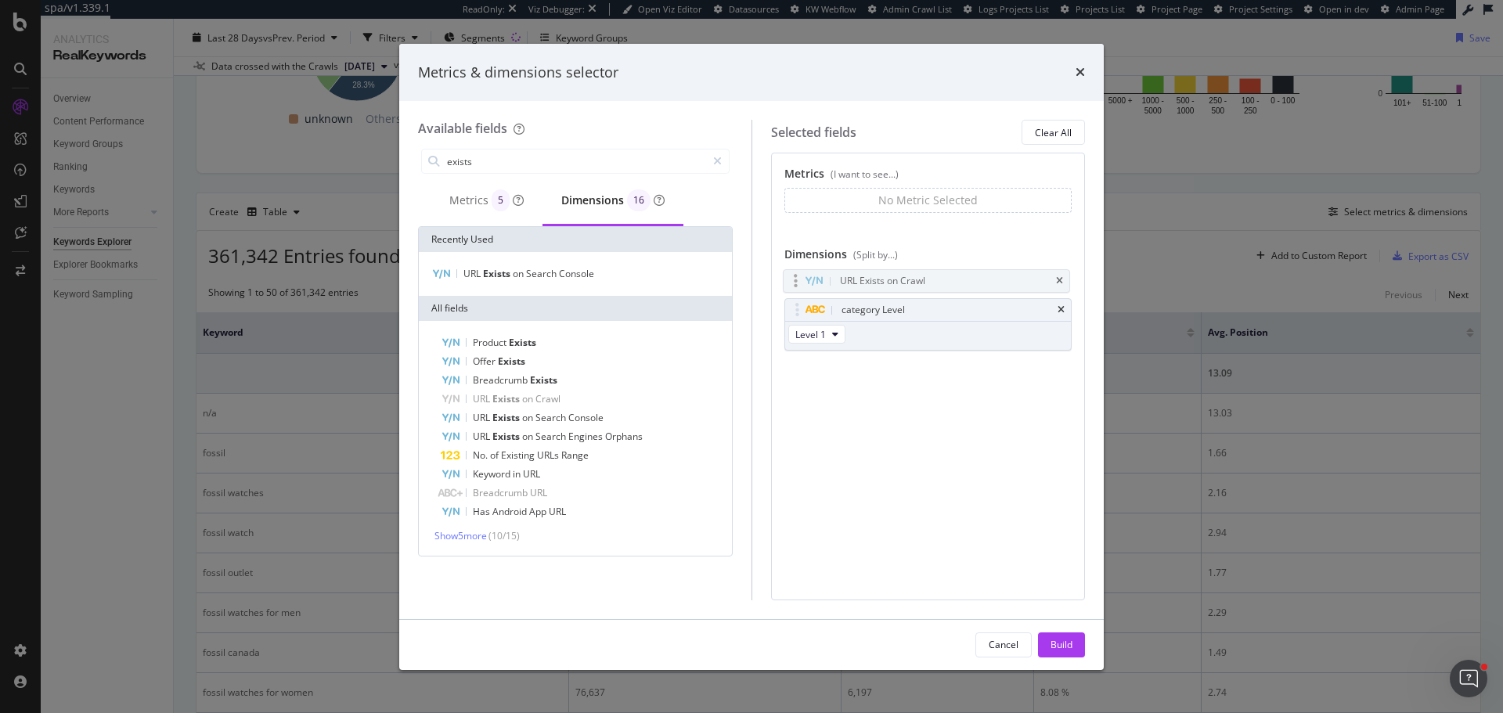
drag, startPoint x: 801, startPoint y: 336, endPoint x: 799, endPoint y: 278, distance: 57.9
click at [799, 278] on body "spa/v1.339.1 ReadOnly: Viz Debugger: Open Viz Editor Datasources KW Webflow Adm…" at bounding box center [751, 356] width 1503 height 713
click at [601, 163] on input "exists" at bounding box center [575, 160] width 261 height 23
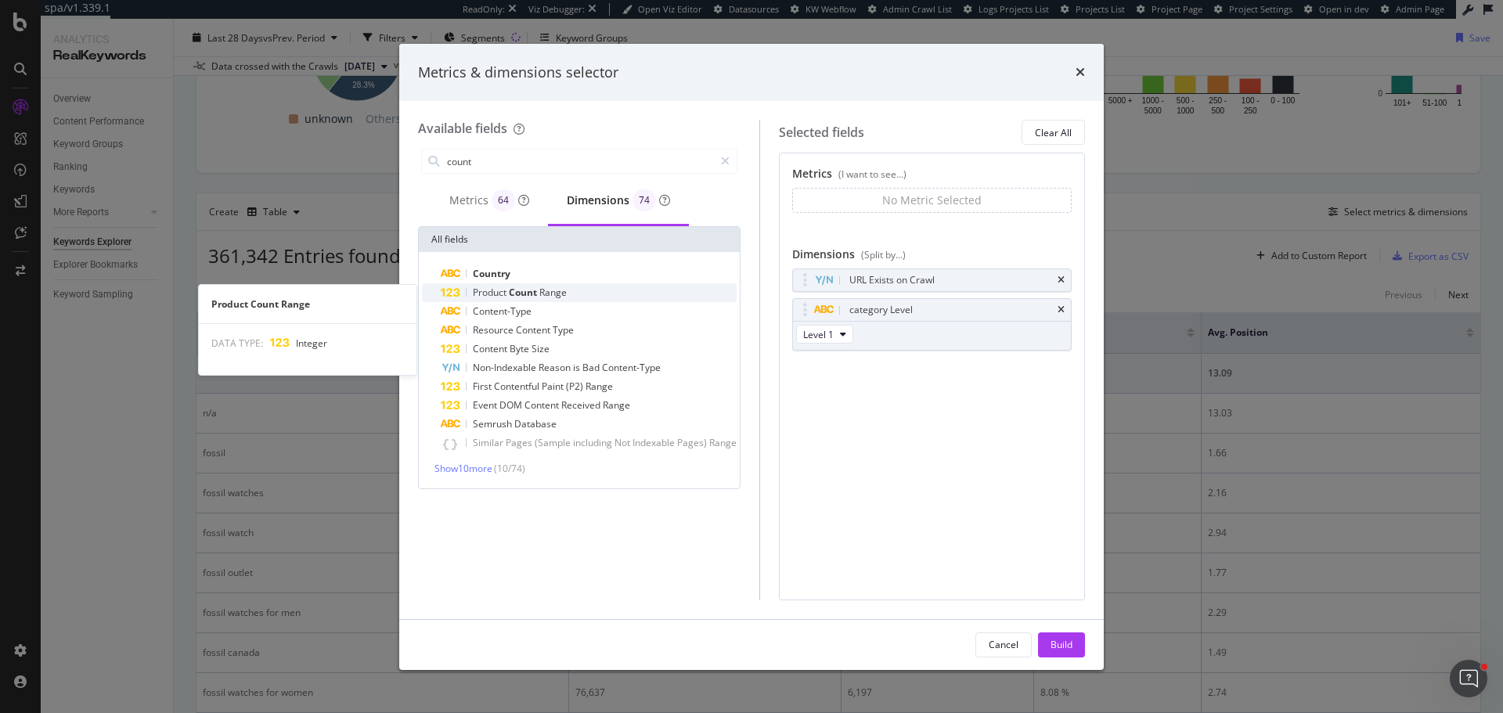
click at [558, 299] on span "Range" at bounding box center [552, 292] width 27 height 13
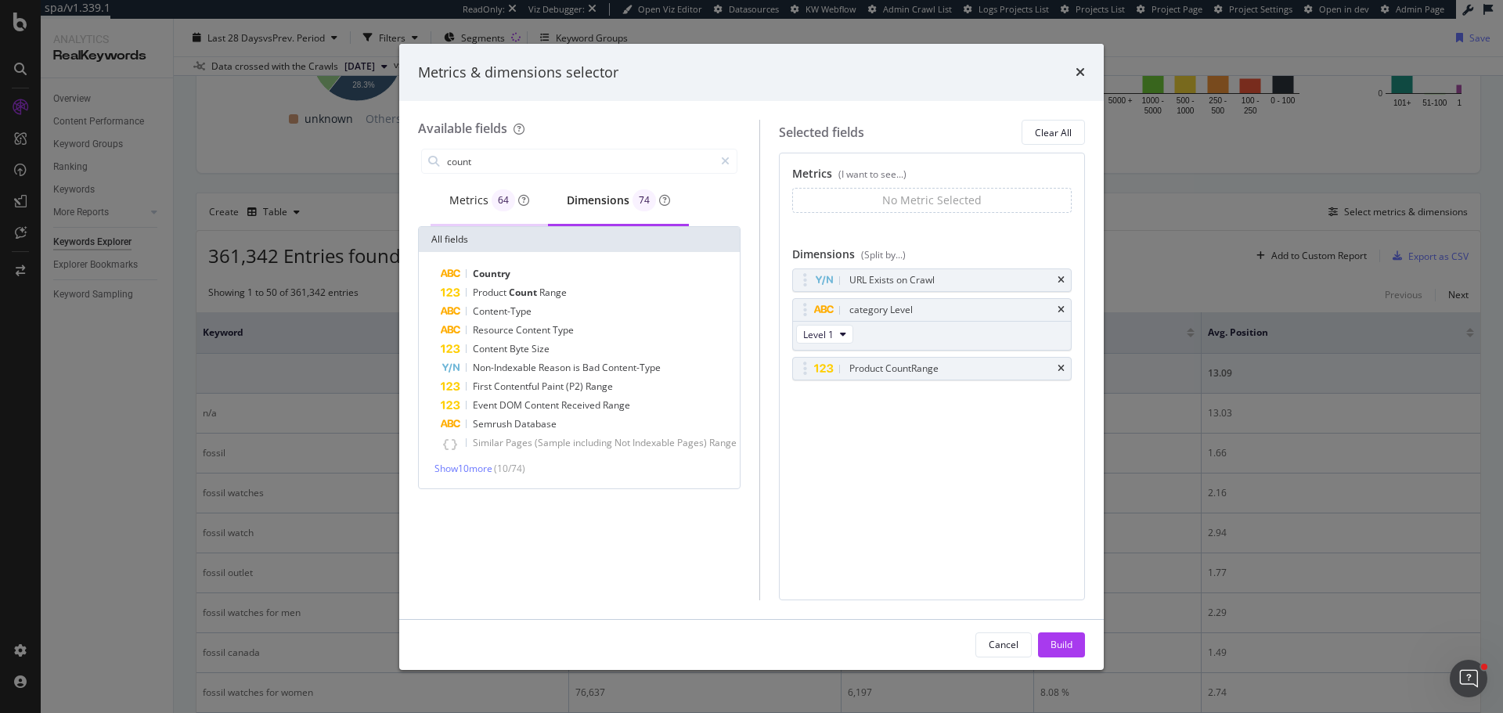
click at [476, 198] on div "Metrics 64" at bounding box center [489, 200] width 80 height 22
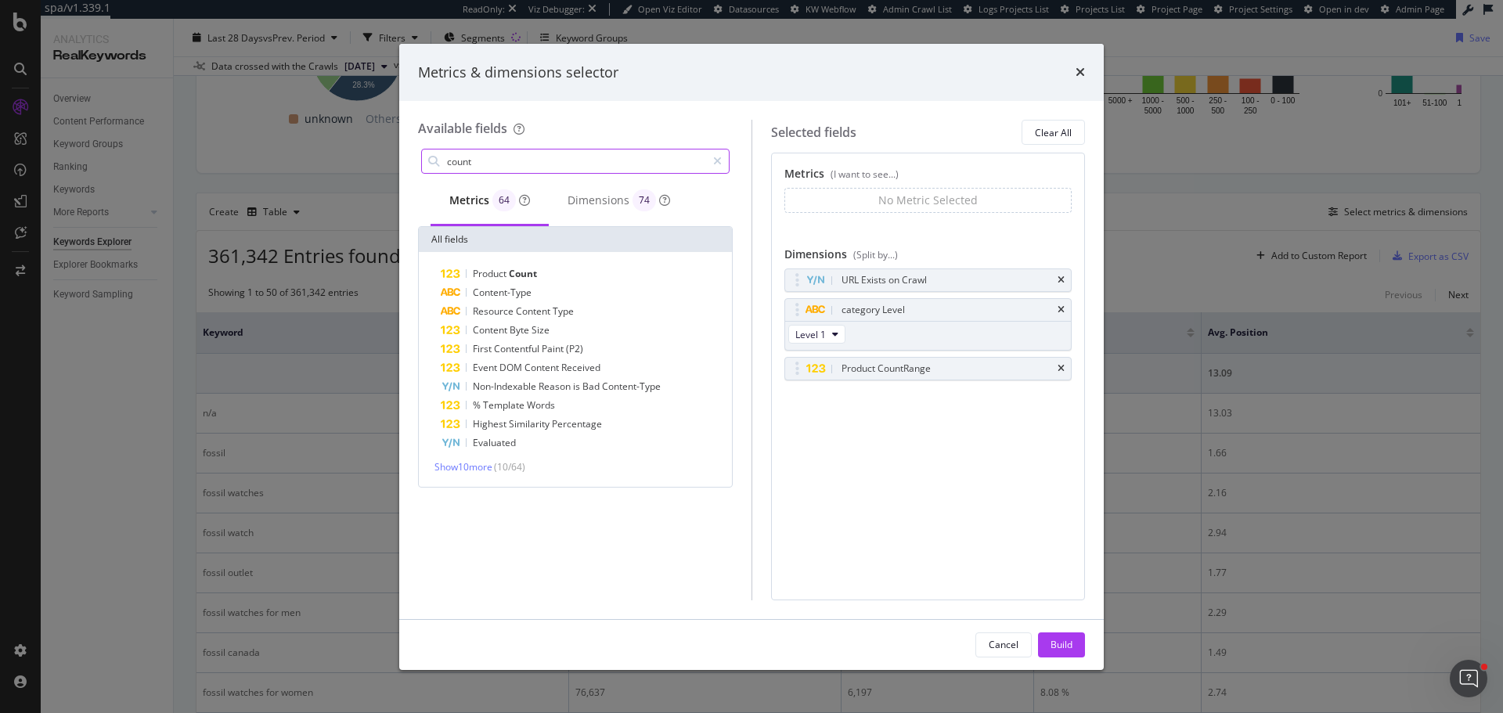
click at [502, 149] on div "count" at bounding box center [575, 161] width 308 height 25
click at [495, 162] on input "count" at bounding box center [575, 160] width 261 height 23
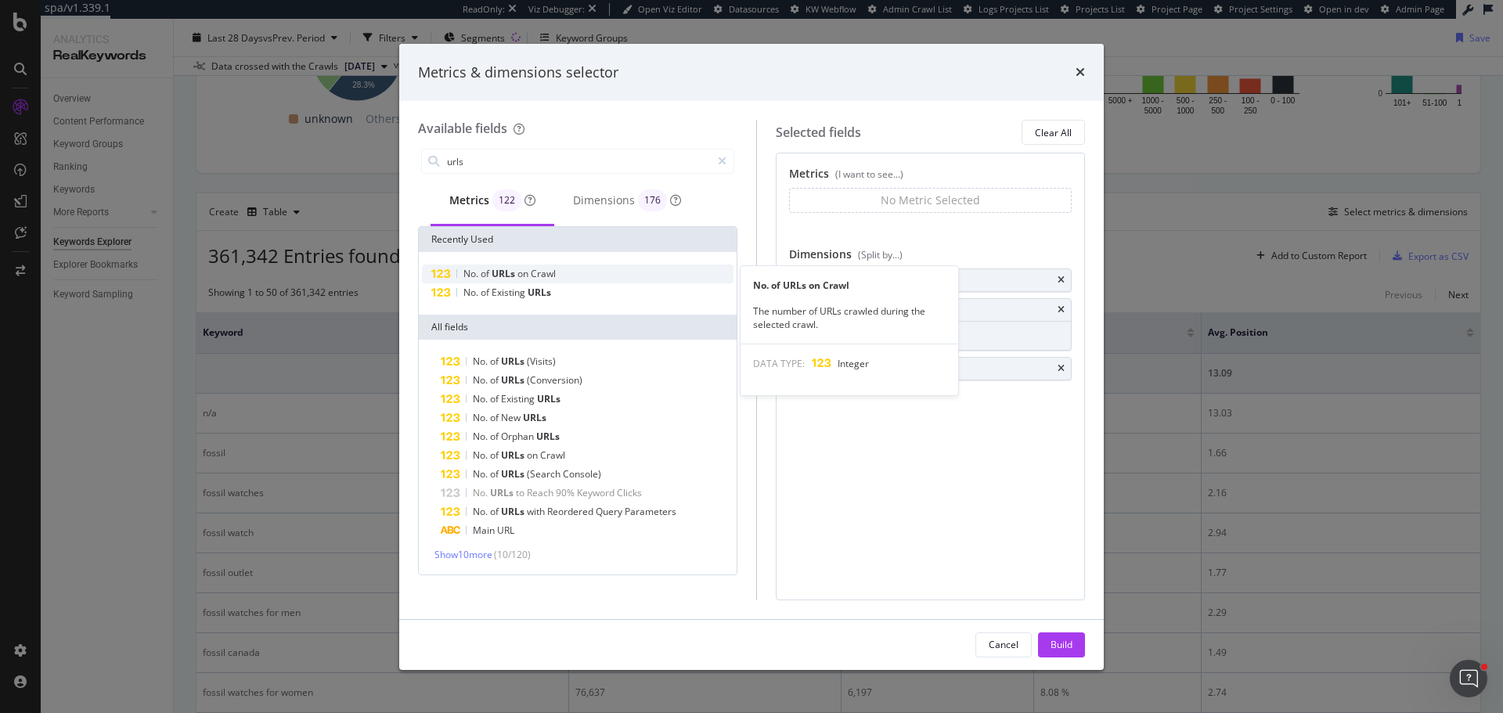
click at [517, 270] on span "URLs" at bounding box center [504, 273] width 26 height 13
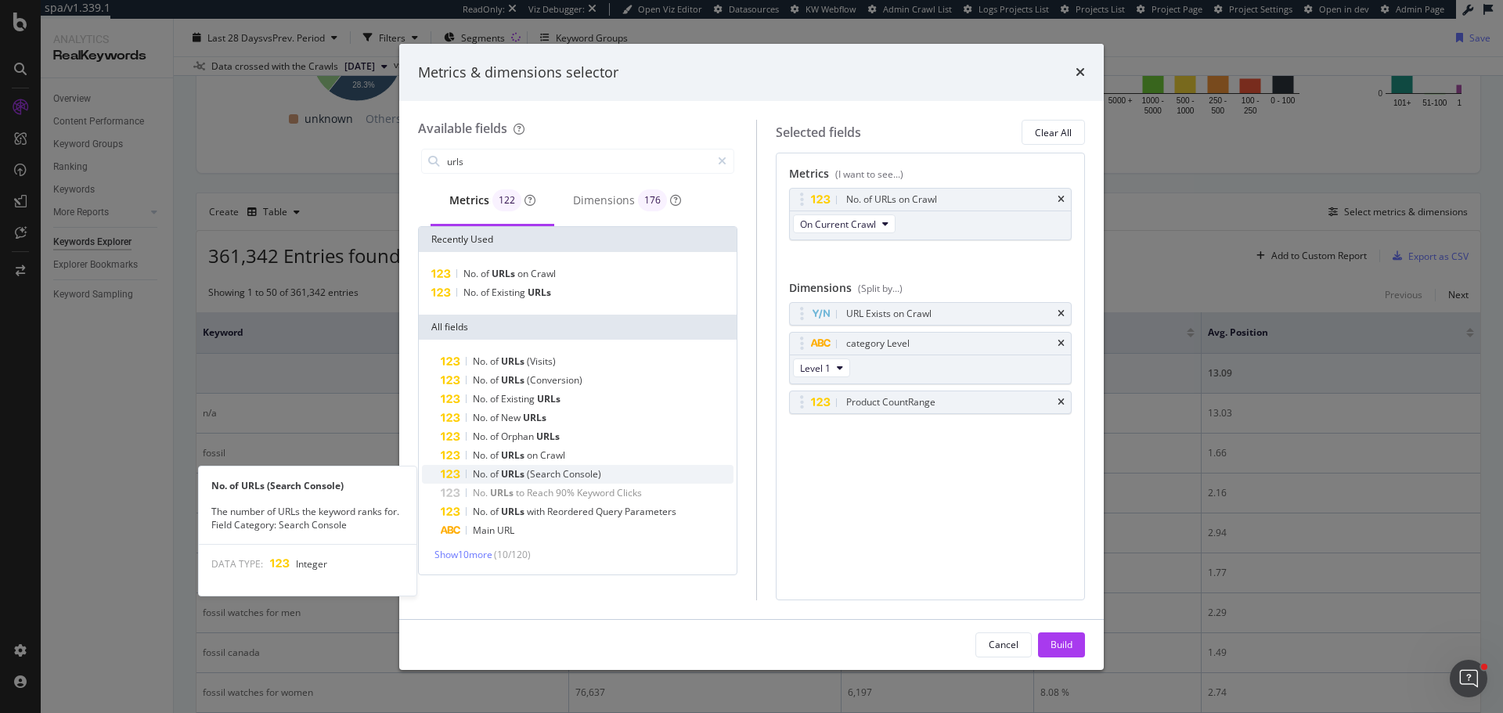
click at [535, 469] on span "(Search" at bounding box center [545, 473] width 36 height 13
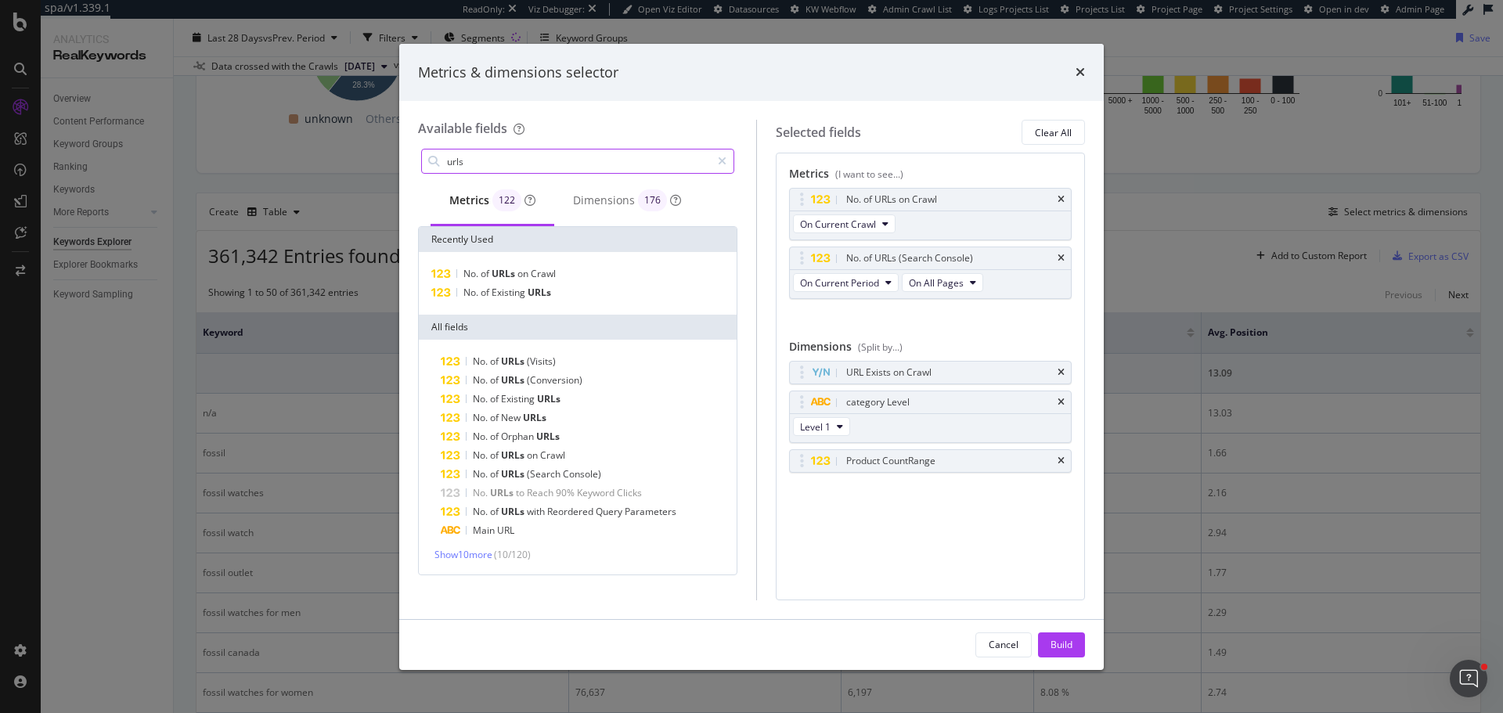
click at [483, 156] on input "urls" at bounding box center [577, 160] width 265 height 23
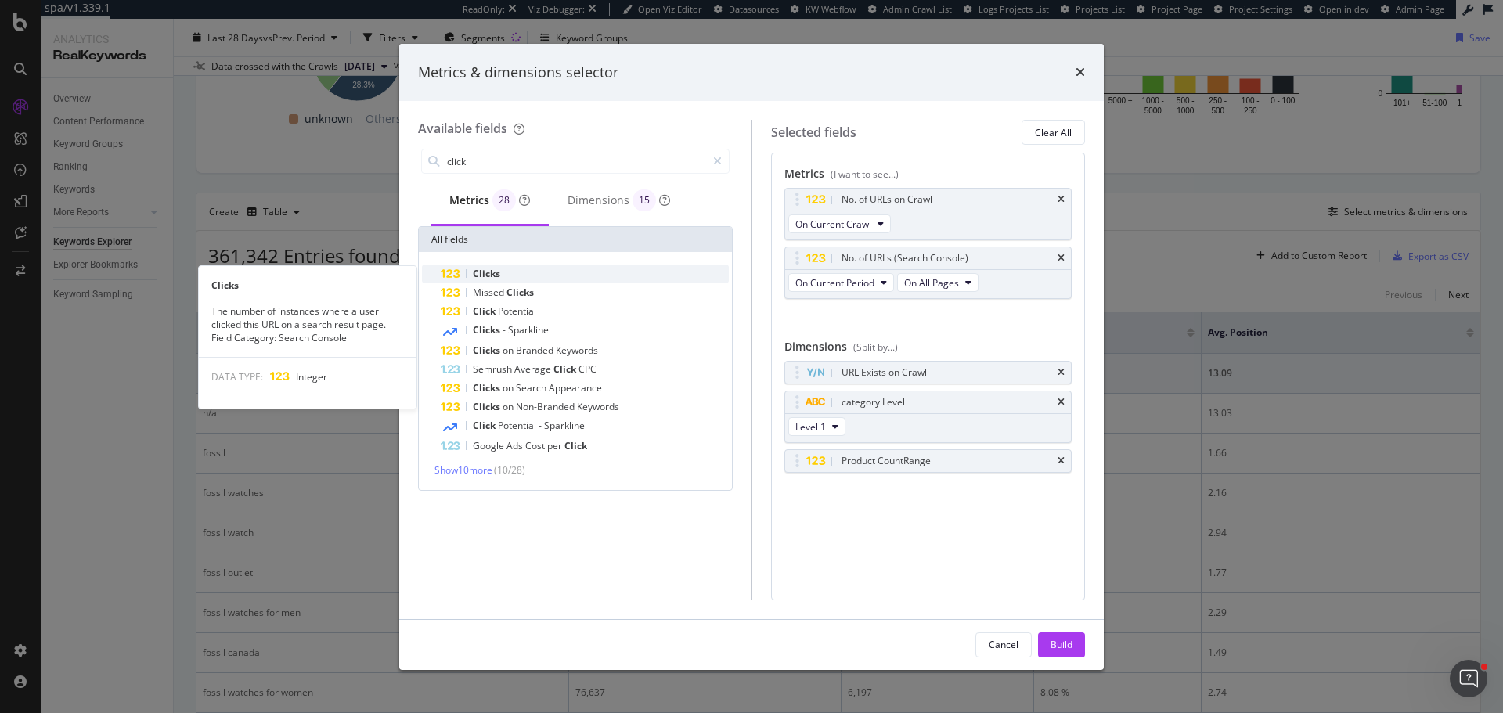
click at [508, 268] on div "Clicks" at bounding box center [585, 274] width 288 height 19
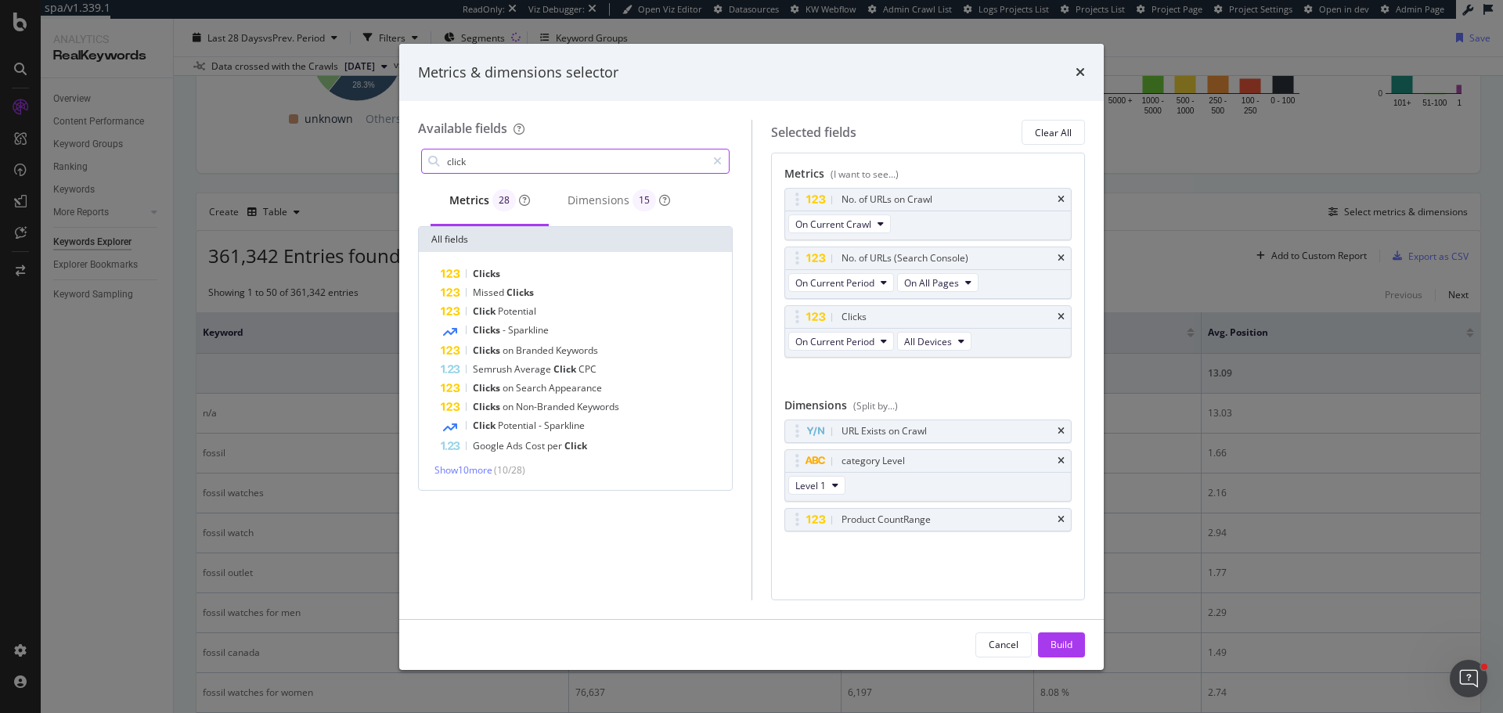
click at [491, 160] on input "click" at bounding box center [575, 160] width 261 height 23
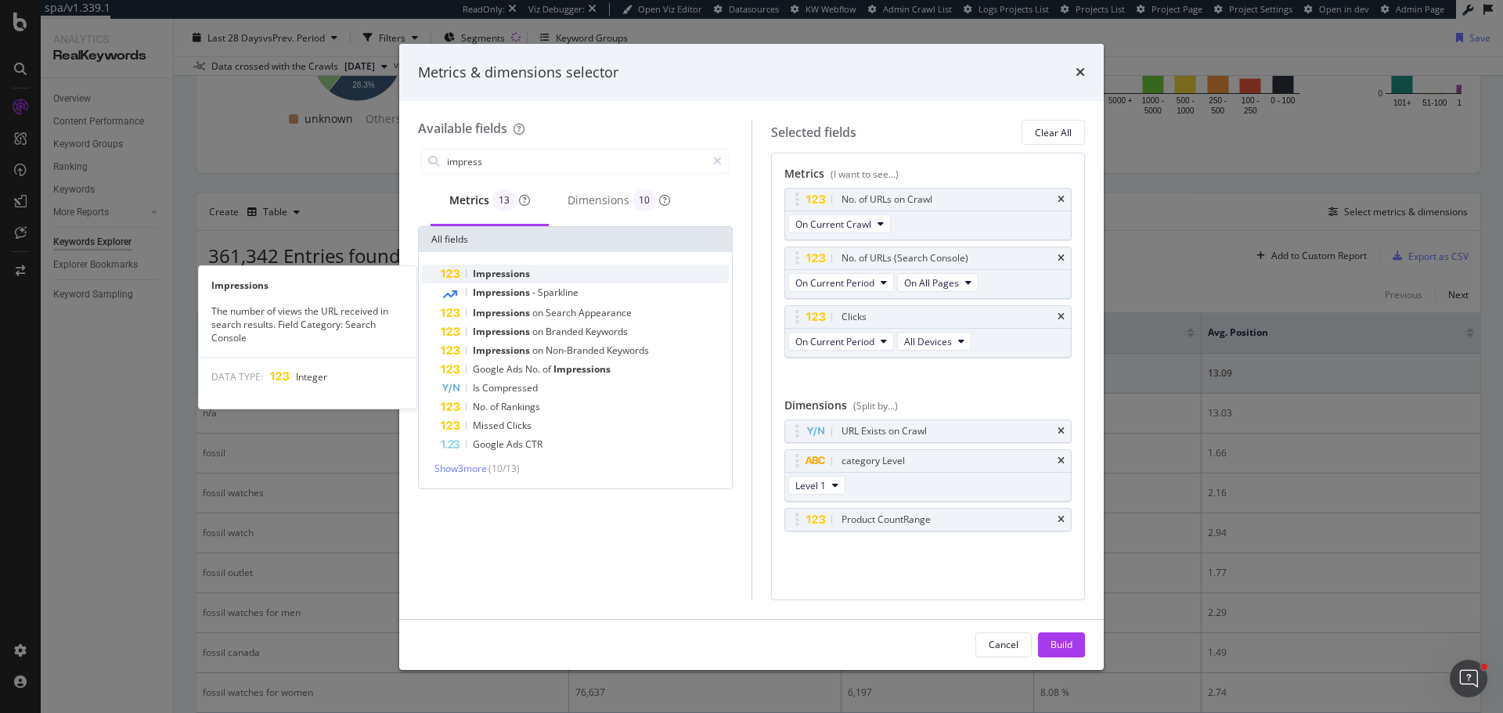
click at [521, 271] on span "Impressions" at bounding box center [501, 273] width 57 height 13
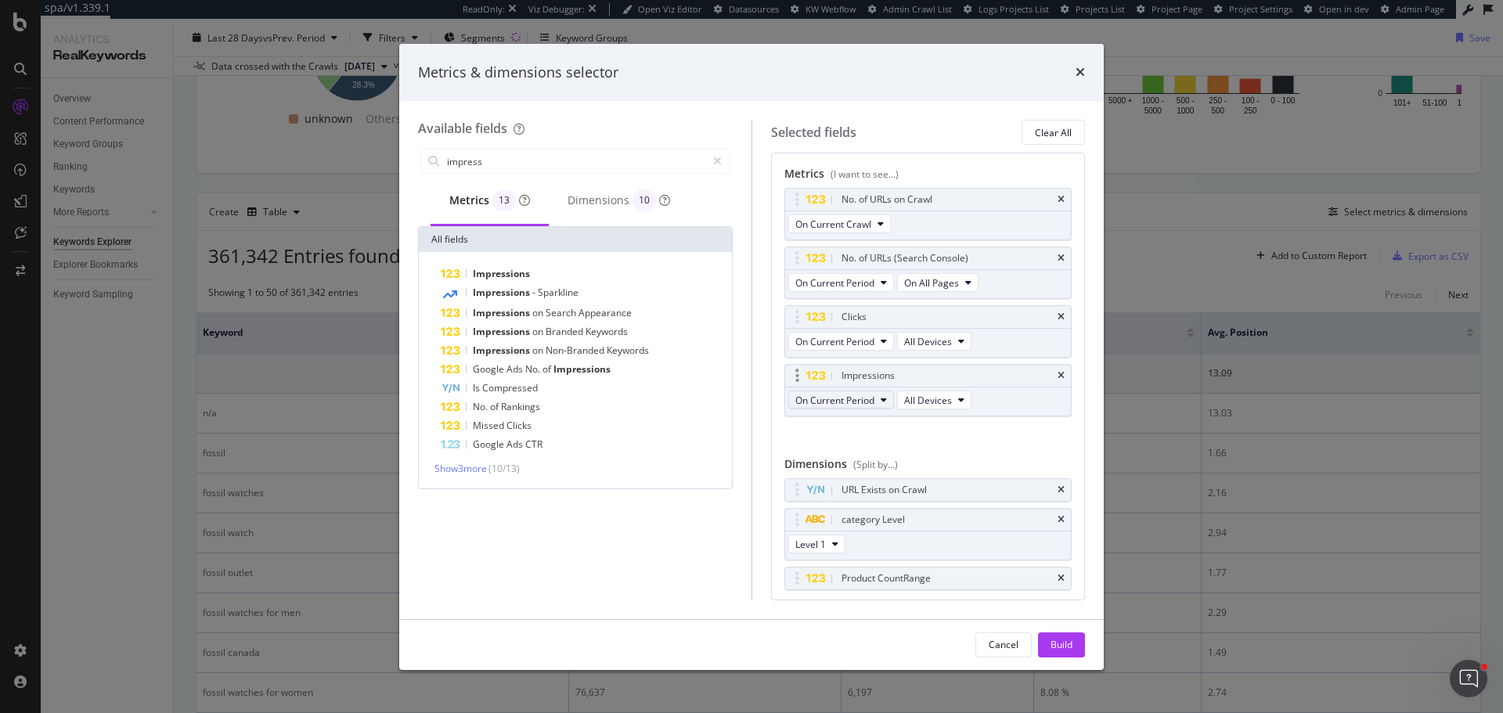
click at [880, 394] on button "On Current Period" at bounding box center [841, 400] width 106 height 19
click at [458, 456] on div "Impressions Impressions - Sparkline Impressions on Search Appearance Impression…" at bounding box center [575, 370] width 307 height 211
click at [471, 463] on span "Show 3 more" at bounding box center [460, 468] width 52 height 13
click at [607, 197] on div "Dimensions 10" at bounding box center [618, 200] width 103 height 22
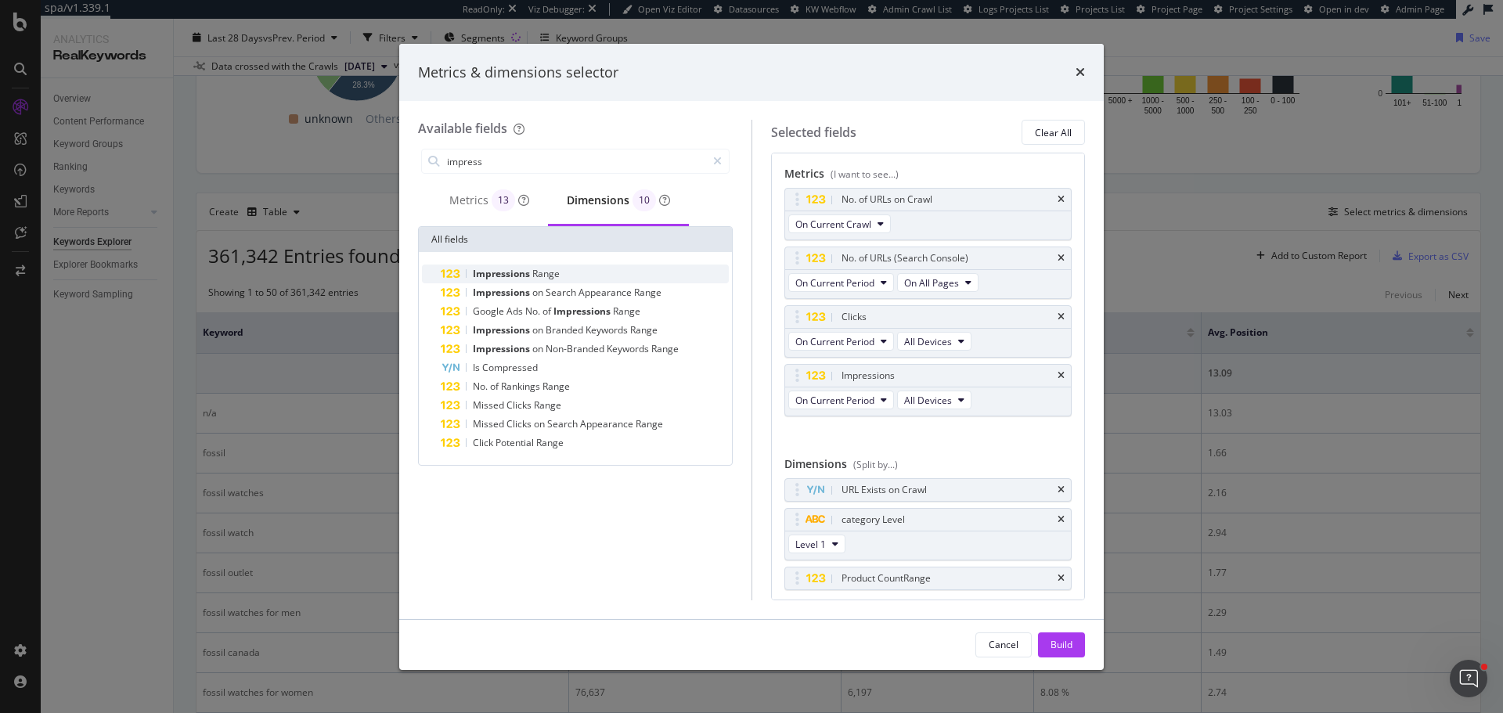
click at [542, 272] on span "Range" at bounding box center [545, 273] width 27 height 13
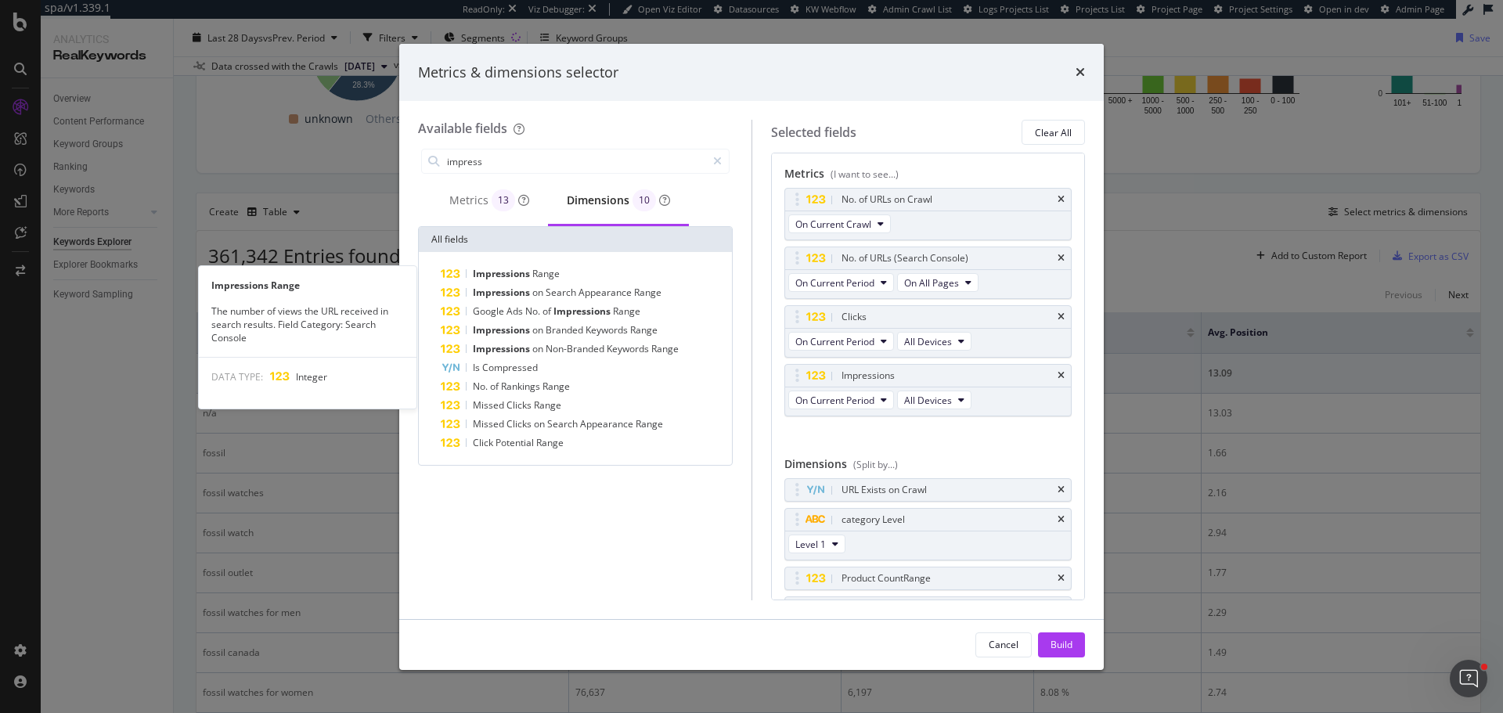
scroll to position [50, 0]
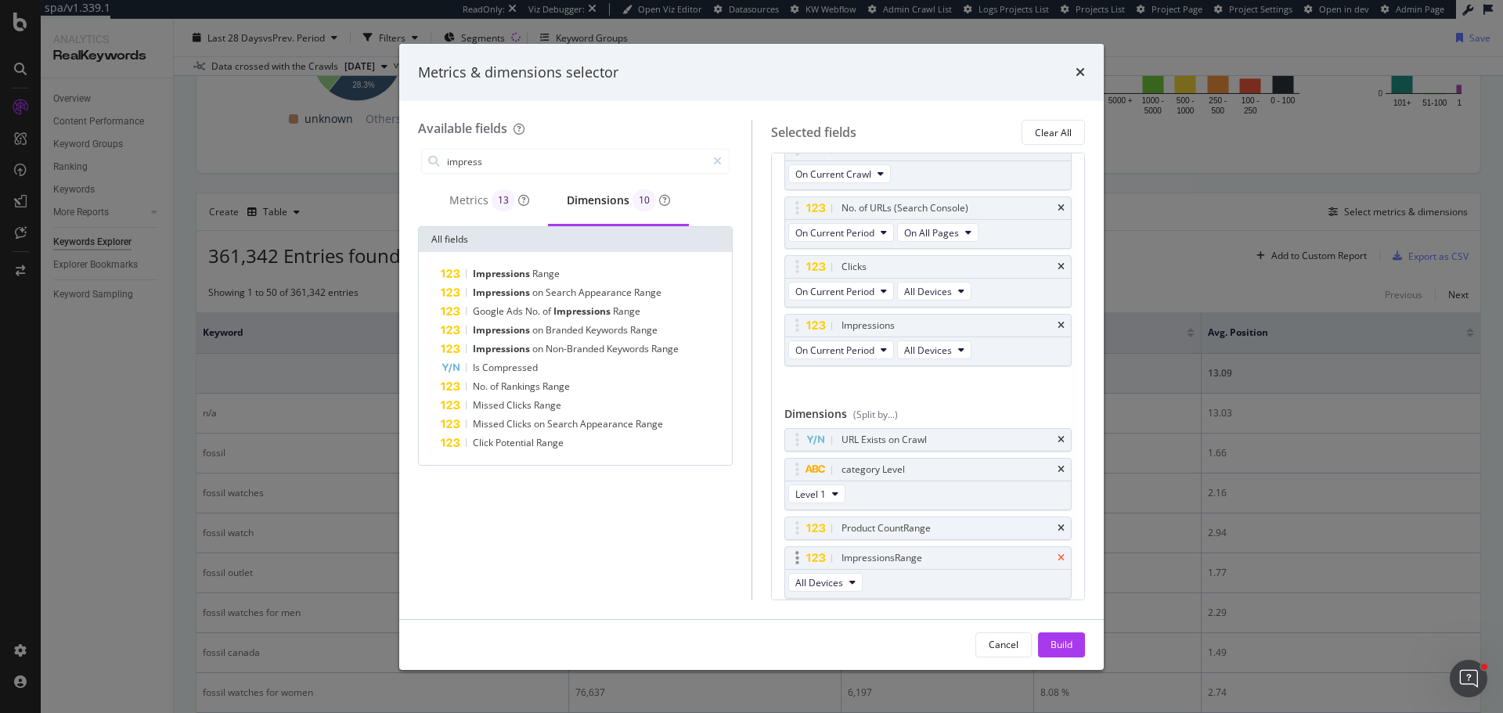
click at [1057, 556] on icon "times" at bounding box center [1060, 557] width 7 height 9
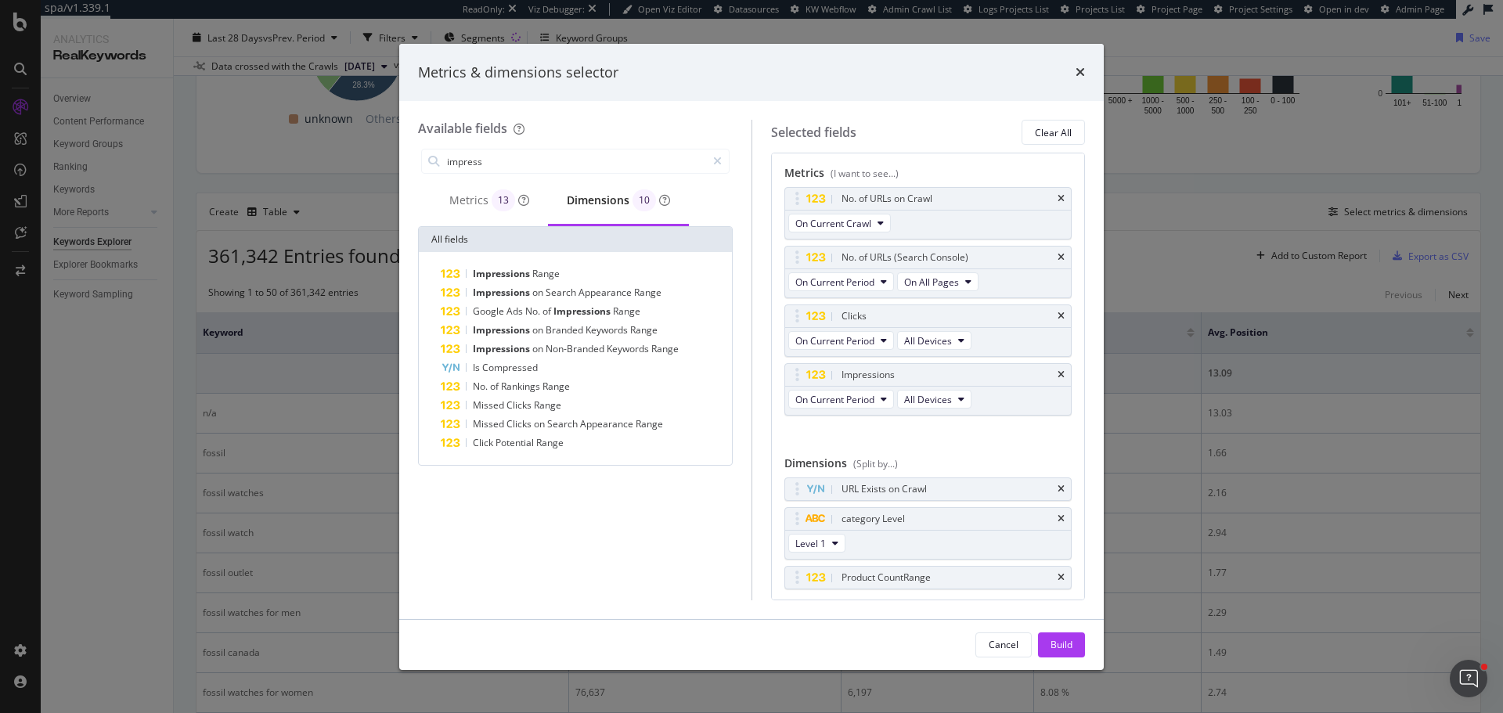
scroll to position [0, 0]
click at [555, 167] on input "impress" at bounding box center [575, 160] width 261 height 23
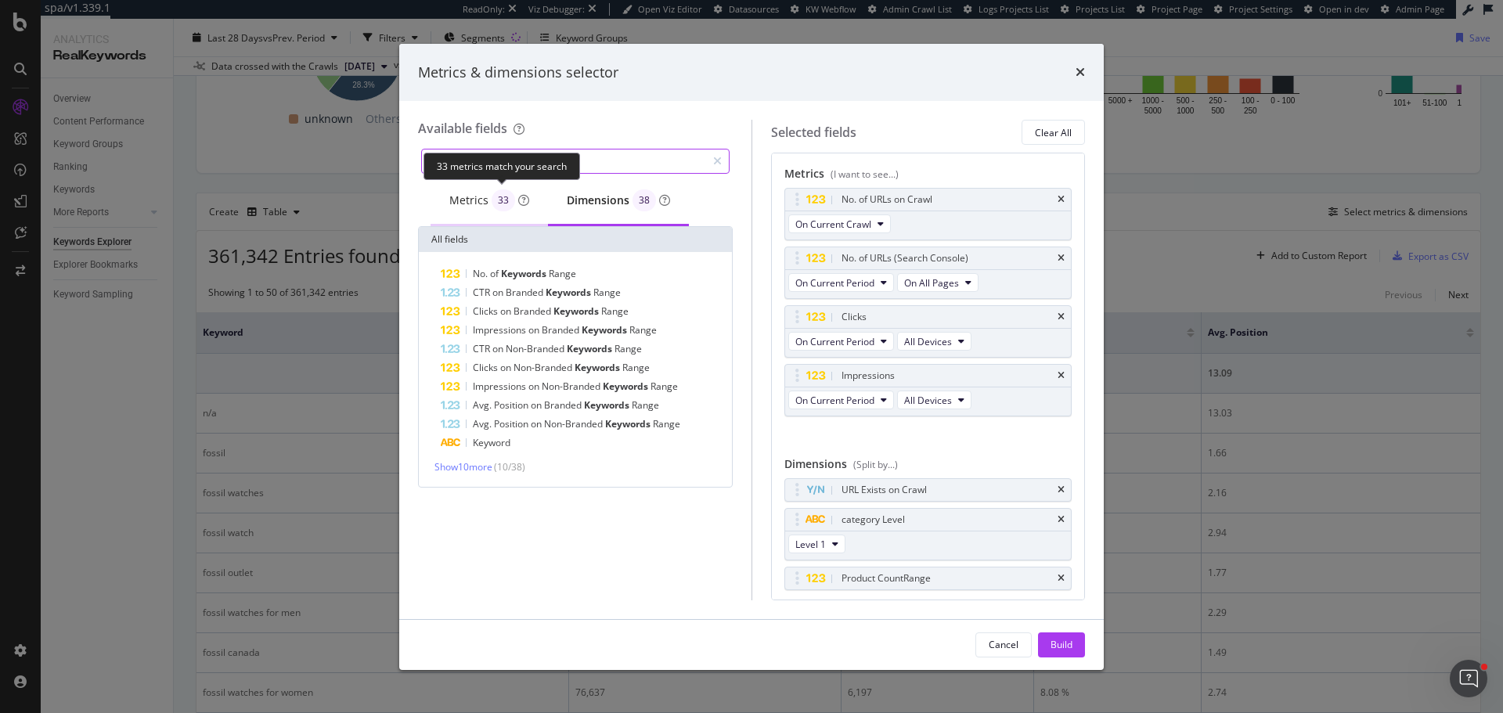
type input "keywords"
click at [475, 196] on div "Metrics 33" at bounding box center [489, 200] width 80 height 22
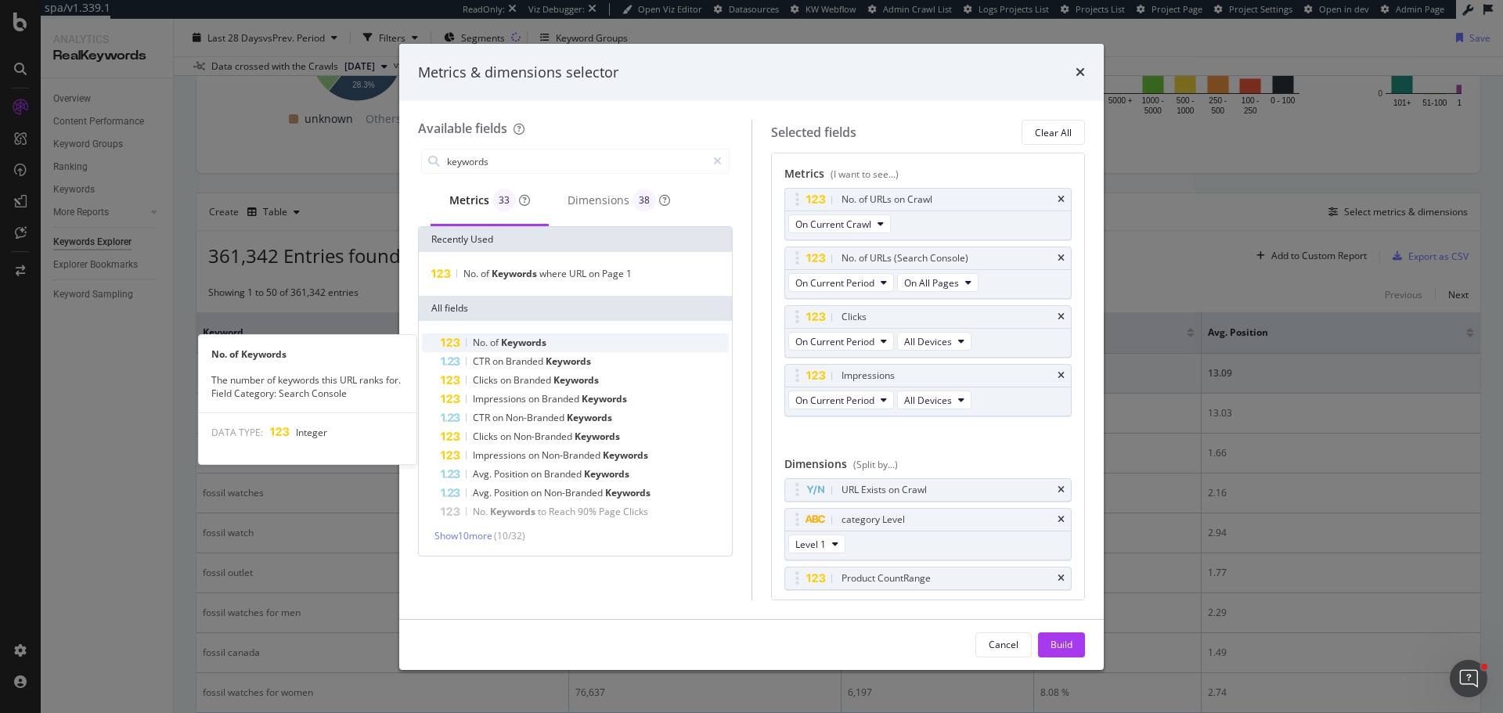
click at [531, 347] on span "Keywords" at bounding box center [523, 342] width 45 height 13
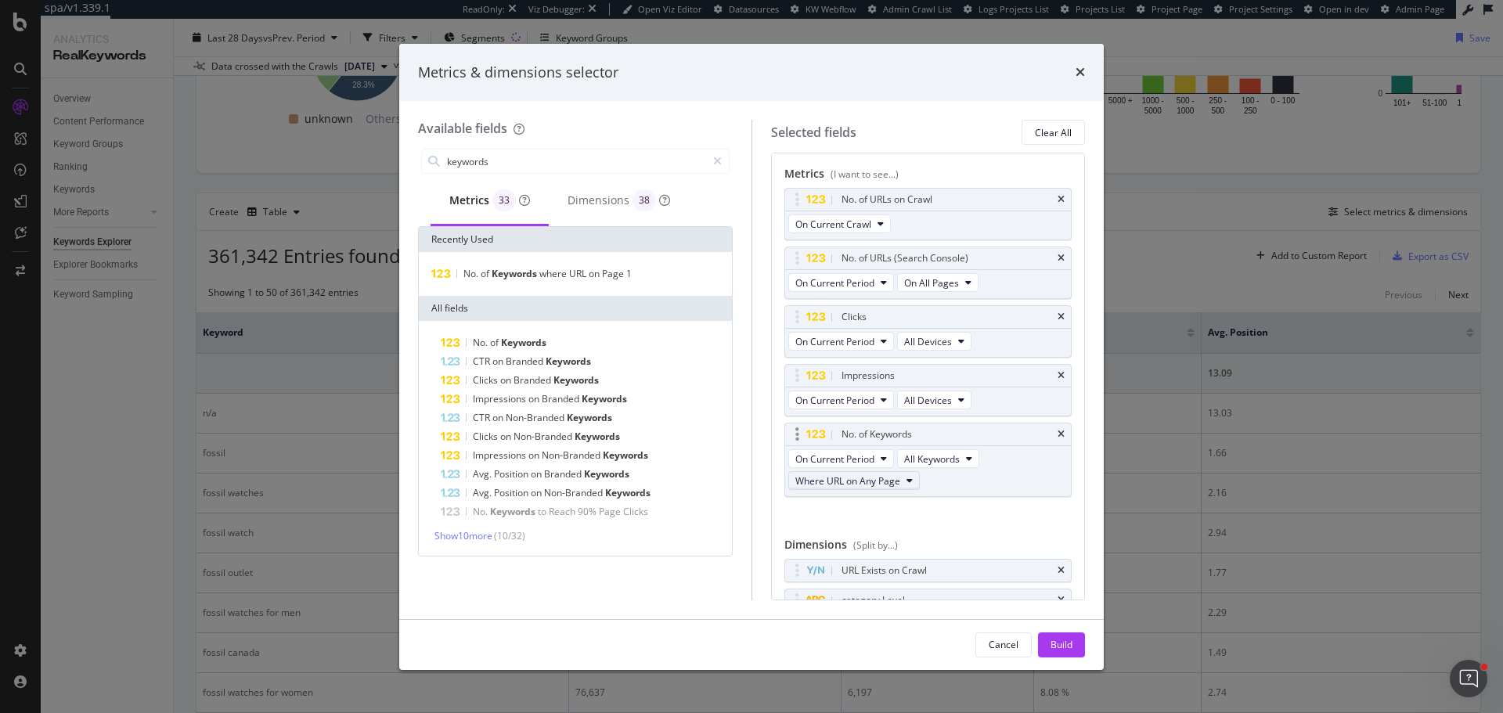
click at [898, 487] on span "Where URL on Any Page" at bounding box center [847, 480] width 105 height 13
click at [882, 529] on div "Where URL on Page 1" at bounding box center [856, 537] width 134 height 23
click at [1068, 644] on div "Build" at bounding box center [1061, 644] width 22 height 13
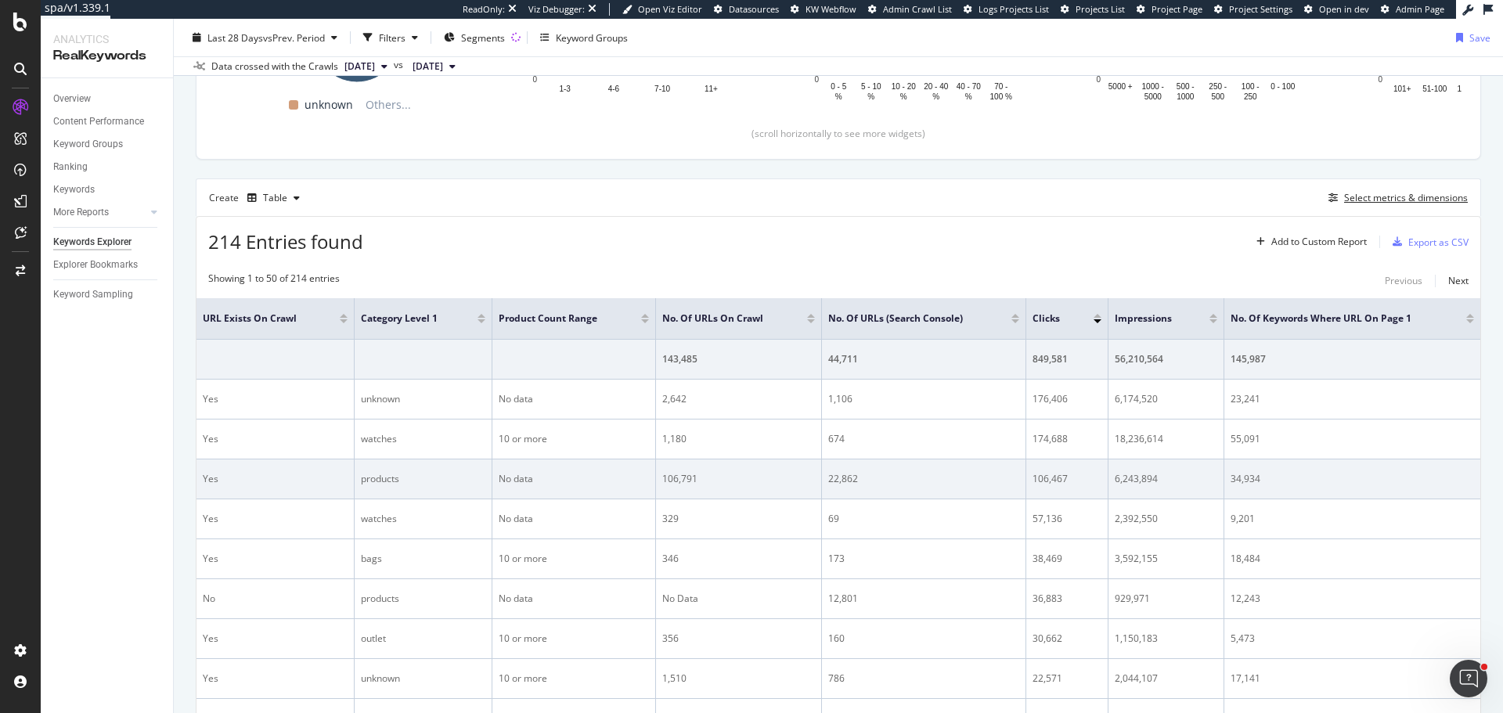
scroll to position [355, 0]
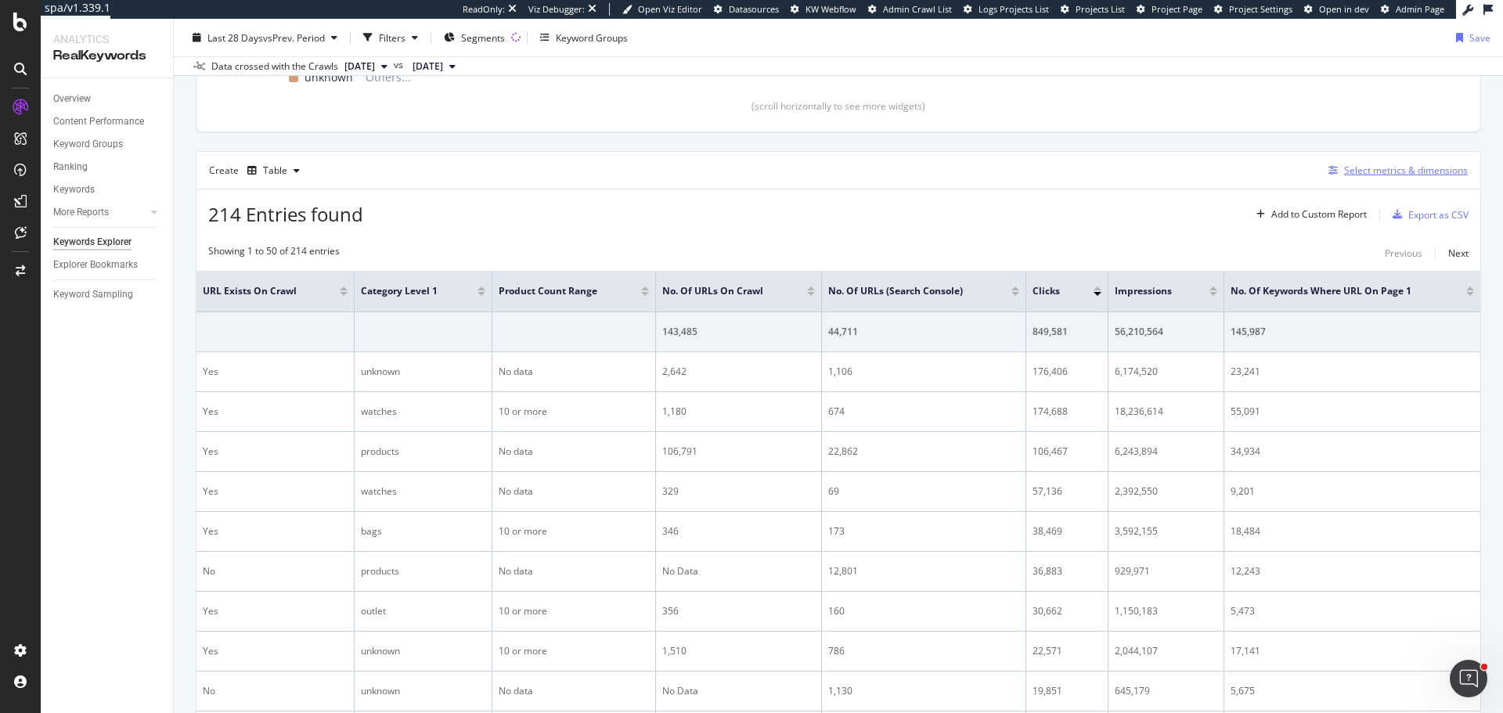
click at [1370, 175] on div "Select metrics & dimensions" at bounding box center [1406, 170] width 124 height 13
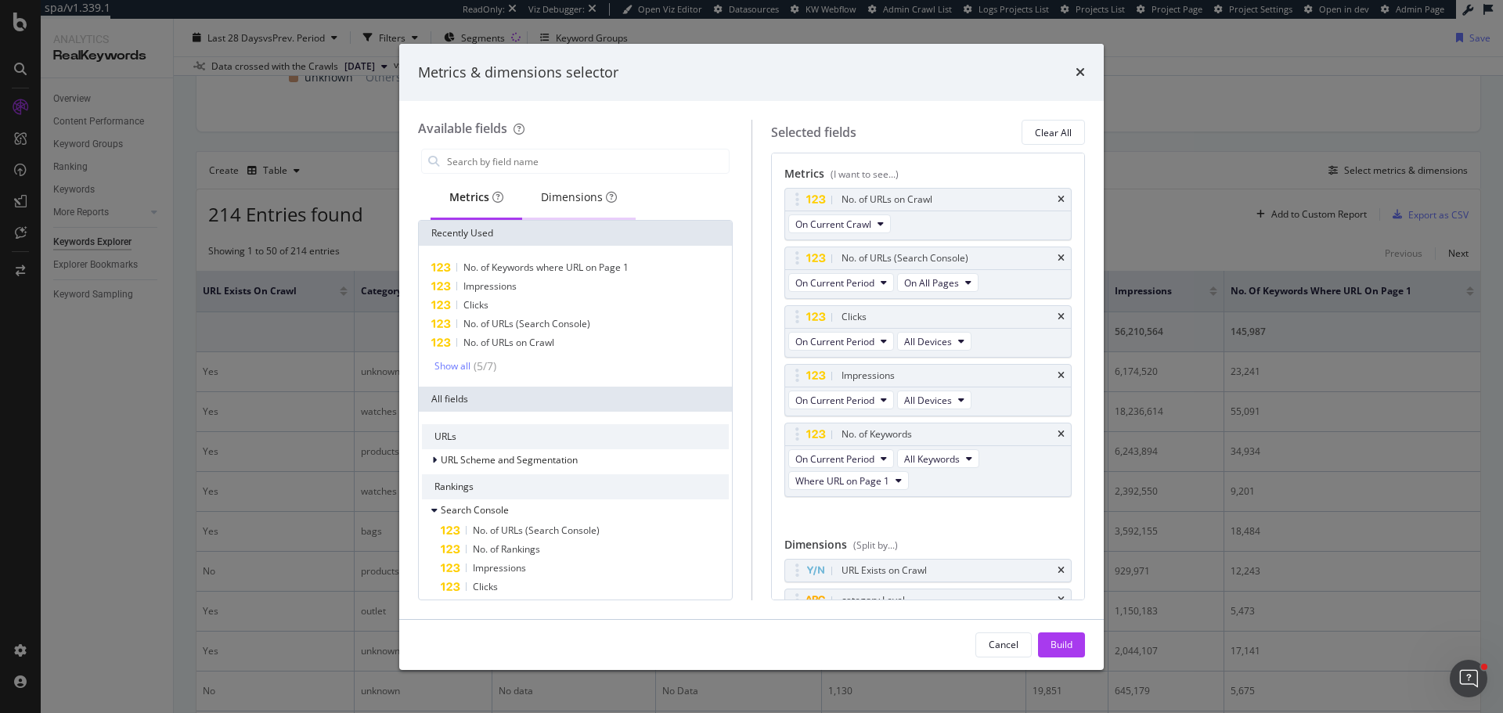
click at [574, 202] on div "Dimensions" at bounding box center [579, 197] width 76 height 16
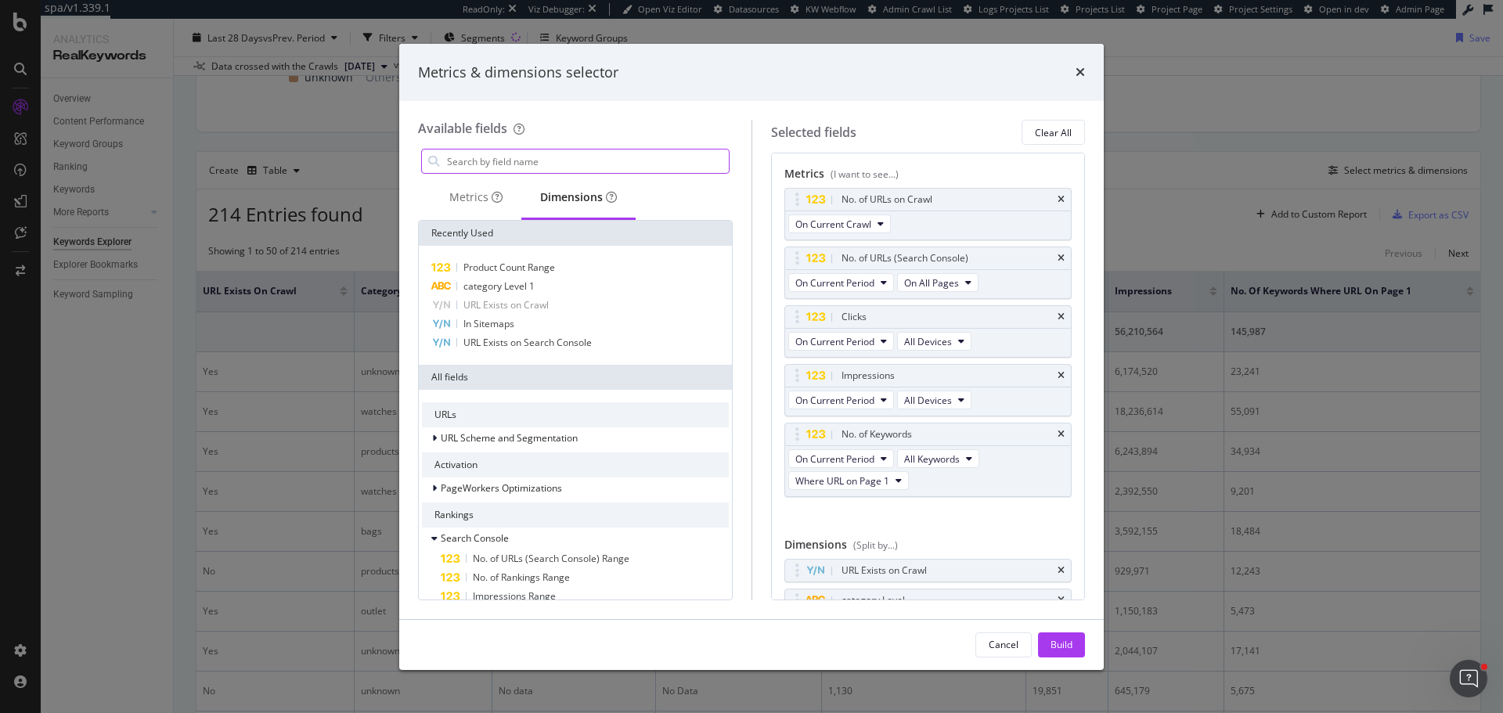
click at [553, 171] on input "modal" at bounding box center [586, 160] width 283 height 23
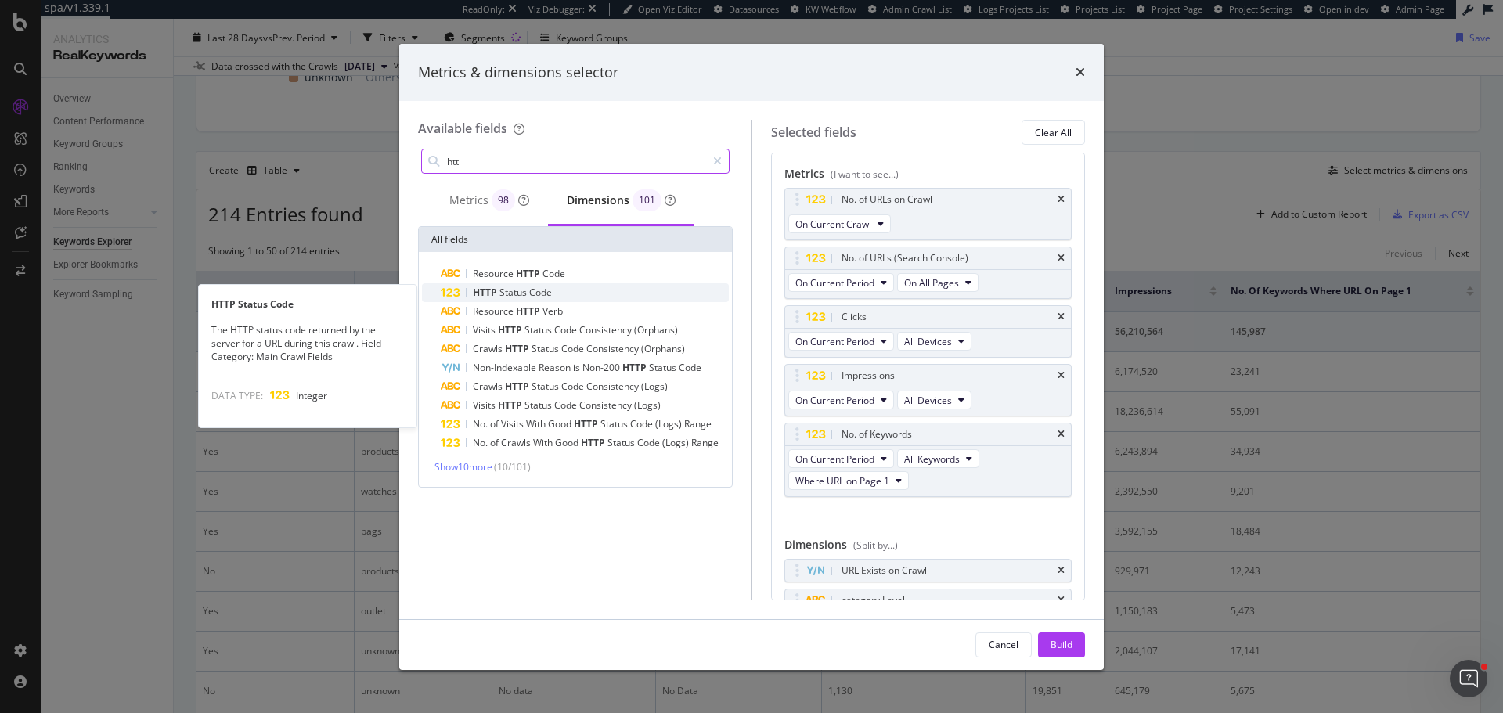
type input "htt"
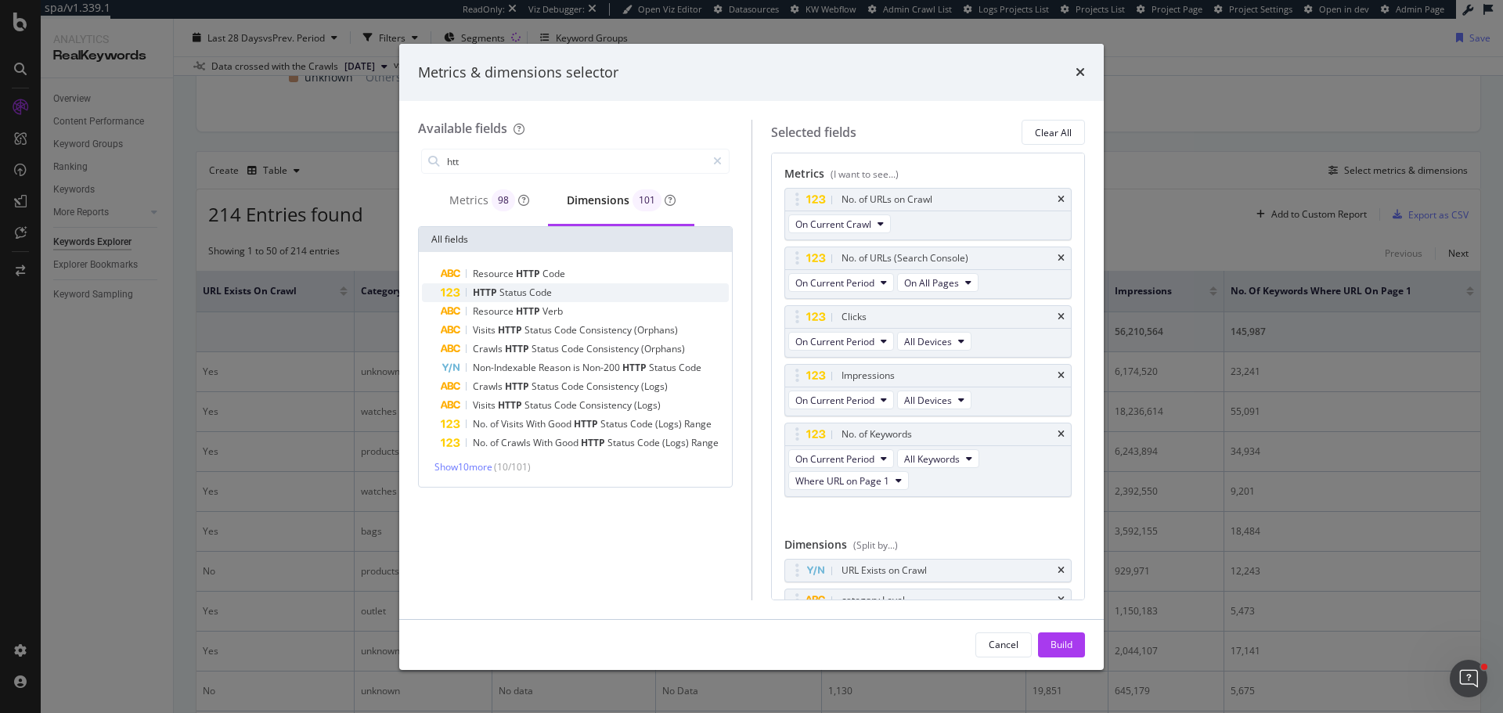
click at [535, 288] on span "Code" at bounding box center [540, 292] width 23 height 13
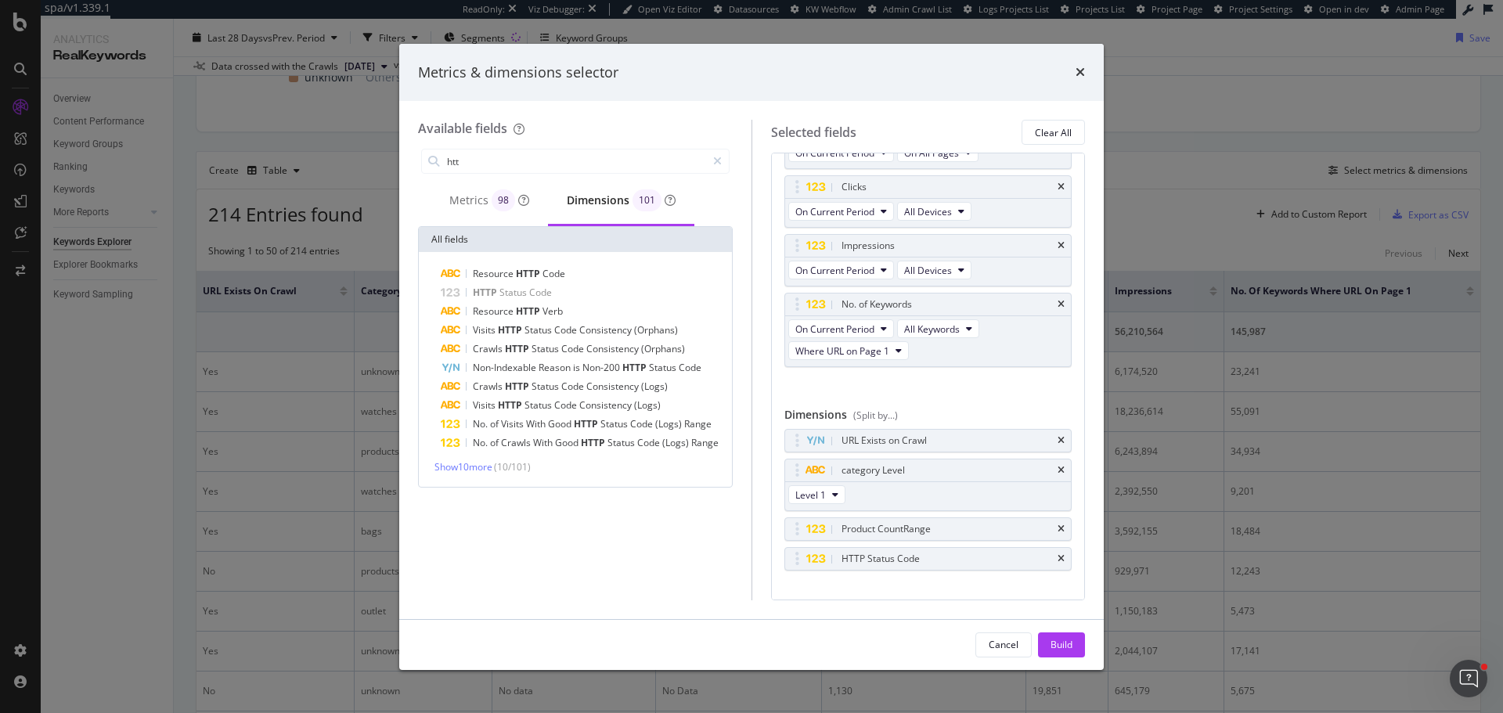
scroll to position [153, 0]
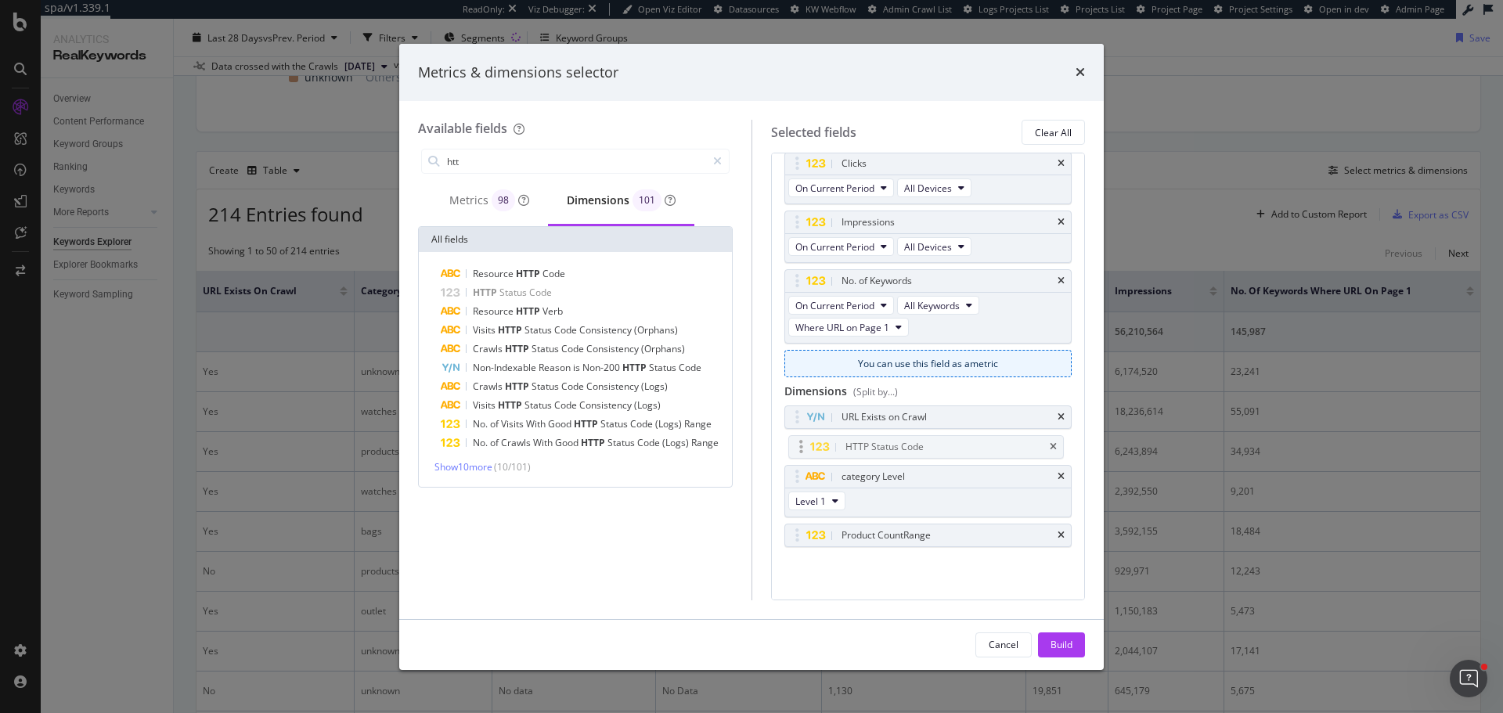
drag, startPoint x: 795, startPoint y: 540, endPoint x: 799, endPoint y: 452, distance: 88.5
click at [799, 452] on body "spa/v1.339.1 ReadOnly: Viz Debugger: Open Viz Editor Datasources KW Webflow Adm…" at bounding box center [751, 356] width 1503 height 713
click at [1069, 647] on div "Build" at bounding box center [1061, 644] width 22 height 13
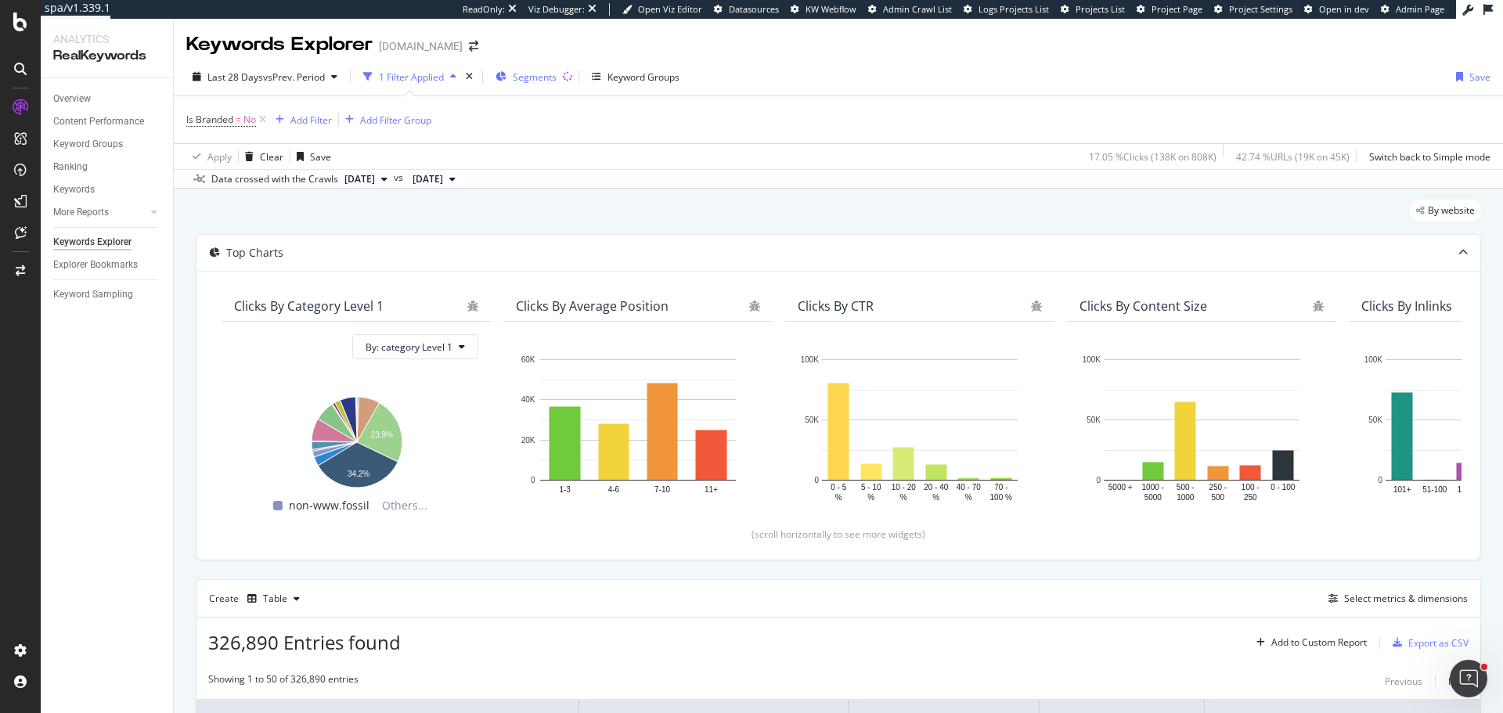
click at [543, 72] on span "Segments" at bounding box center [535, 76] width 44 height 13
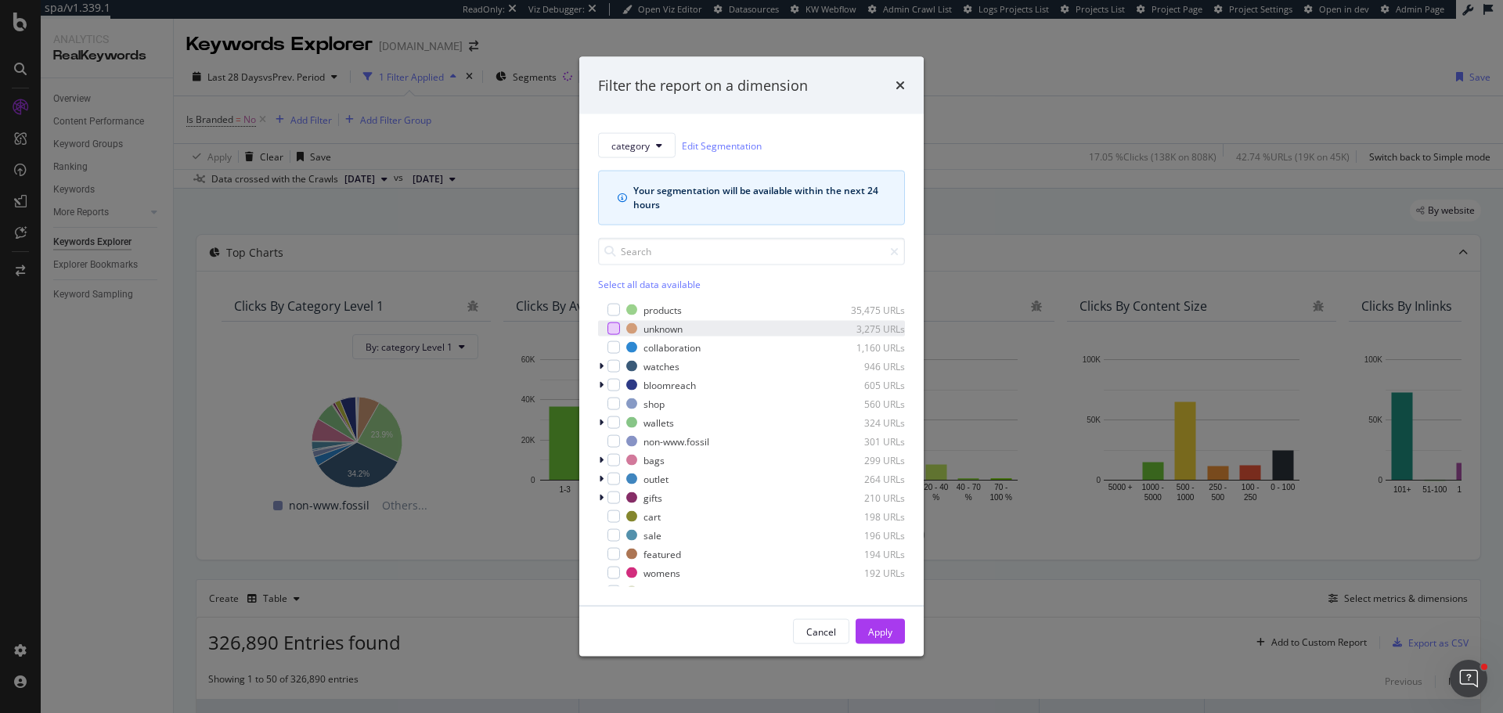
click at [613, 331] on div "modal" at bounding box center [613, 328] width 13 height 13
click at [612, 346] on div "modal" at bounding box center [613, 347] width 13 height 13
click at [616, 364] on div "modal" at bounding box center [613, 366] width 13 height 13
click at [899, 85] on icon "times" at bounding box center [899, 85] width 9 height 13
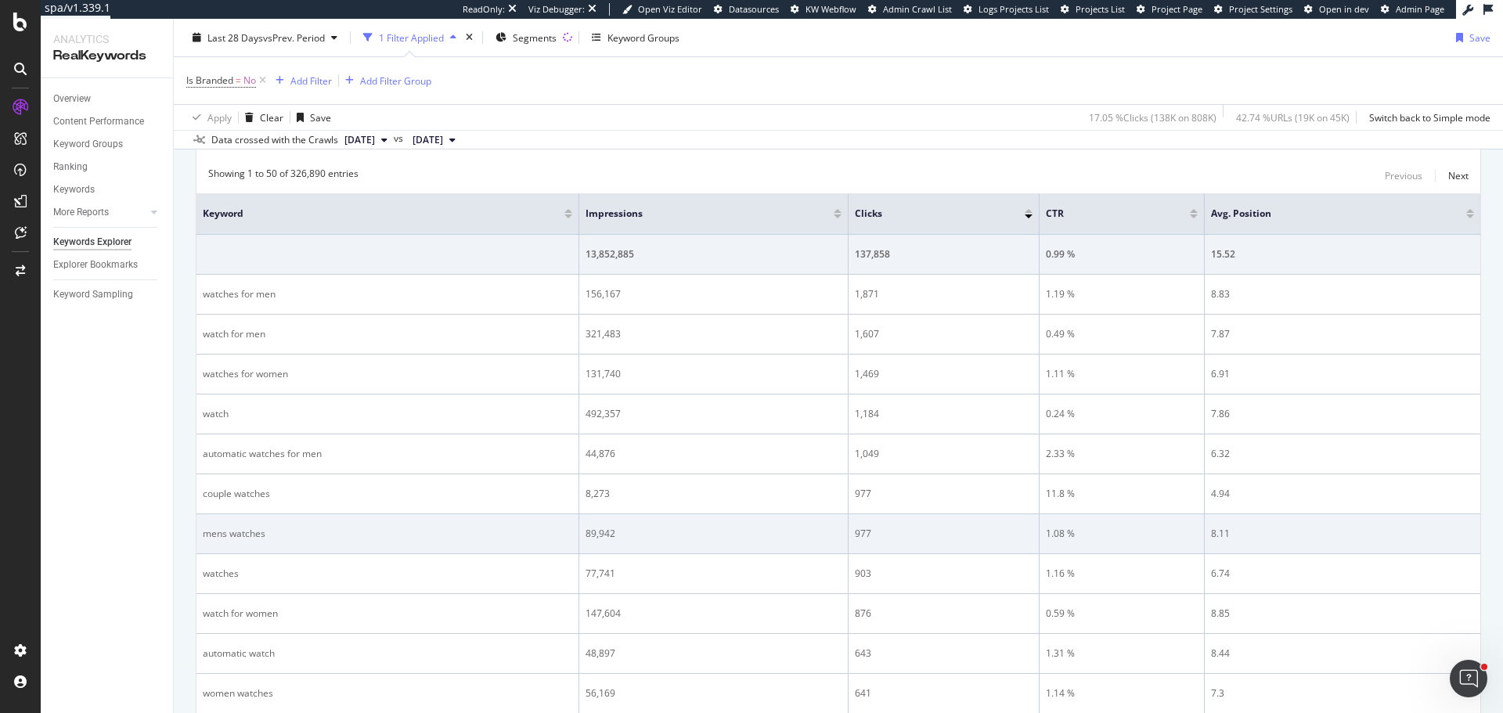
scroll to position [505, 0]
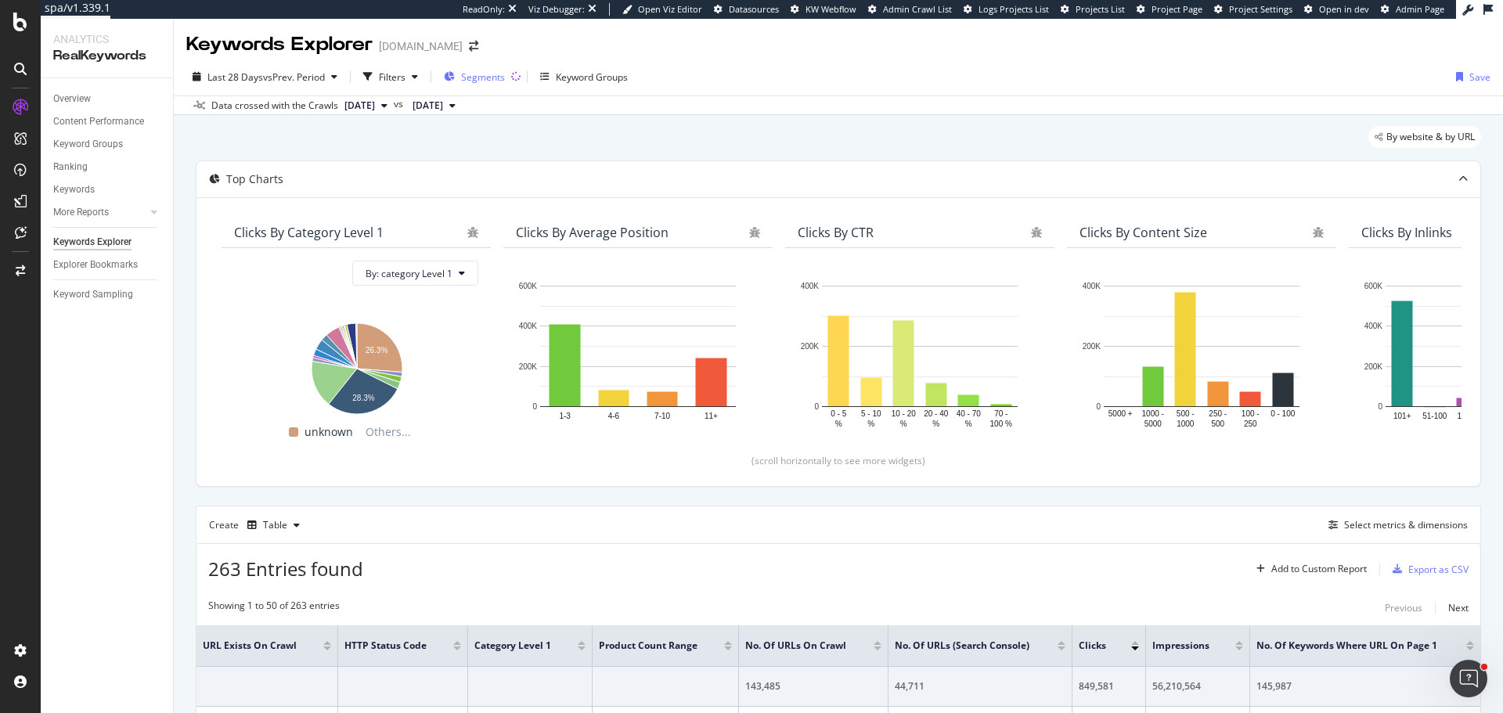
click at [486, 77] on span "Segments" at bounding box center [483, 76] width 44 height 13
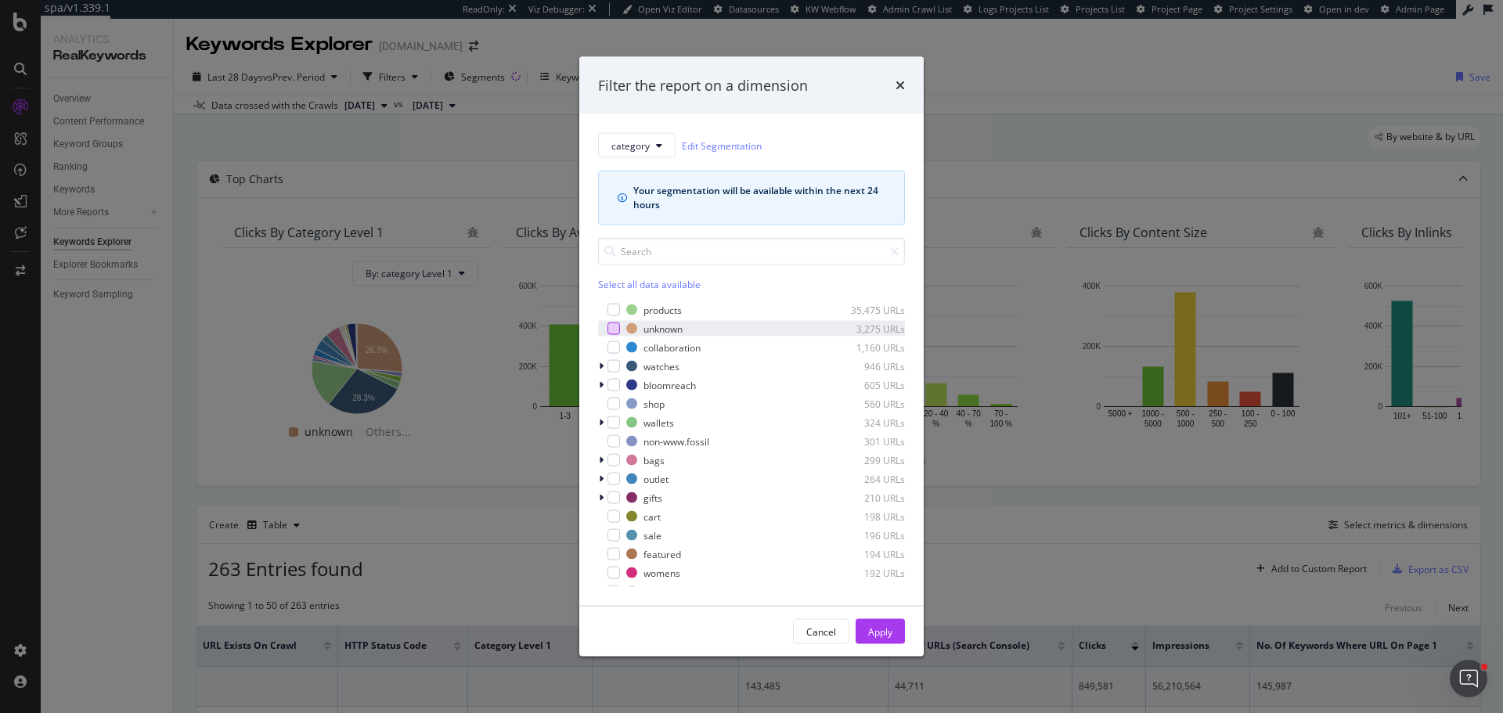
click at [612, 326] on div "modal" at bounding box center [613, 328] width 13 height 13
click at [615, 351] on div "modal" at bounding box center [613, 347] width 13 height 13
click at [615, 368] on div "modal" at bounding box center [613, 366] width 13 height 13
click at [615, 402] on div "modal" at bounding box center [613, 404] width 13 height 13
click at [615, 417] on div "modal" at bounding box center [613, 422] width 13 height 13
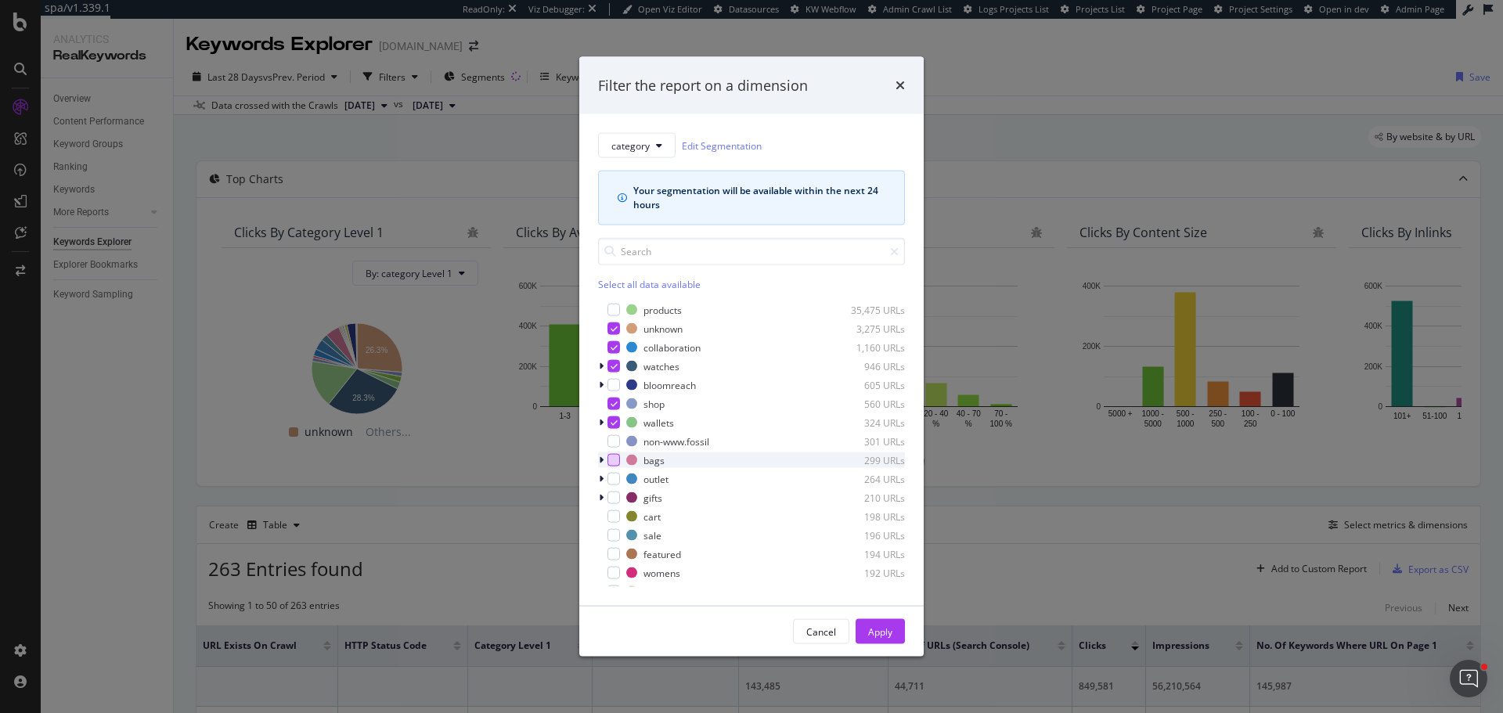
click at [614, 458] on div "modal" at bounding box center [613, 460] width 13 height 13
click at [611, 474] on div "modal" at bounding box center [613, 479] width 13 height 13
click at [610, 493] on div "modal" at bounding box center [613, 497] width 13 height 13
click at [816, 635] on div "Cancel" at bounding box center [821, 631] width 30 height 13
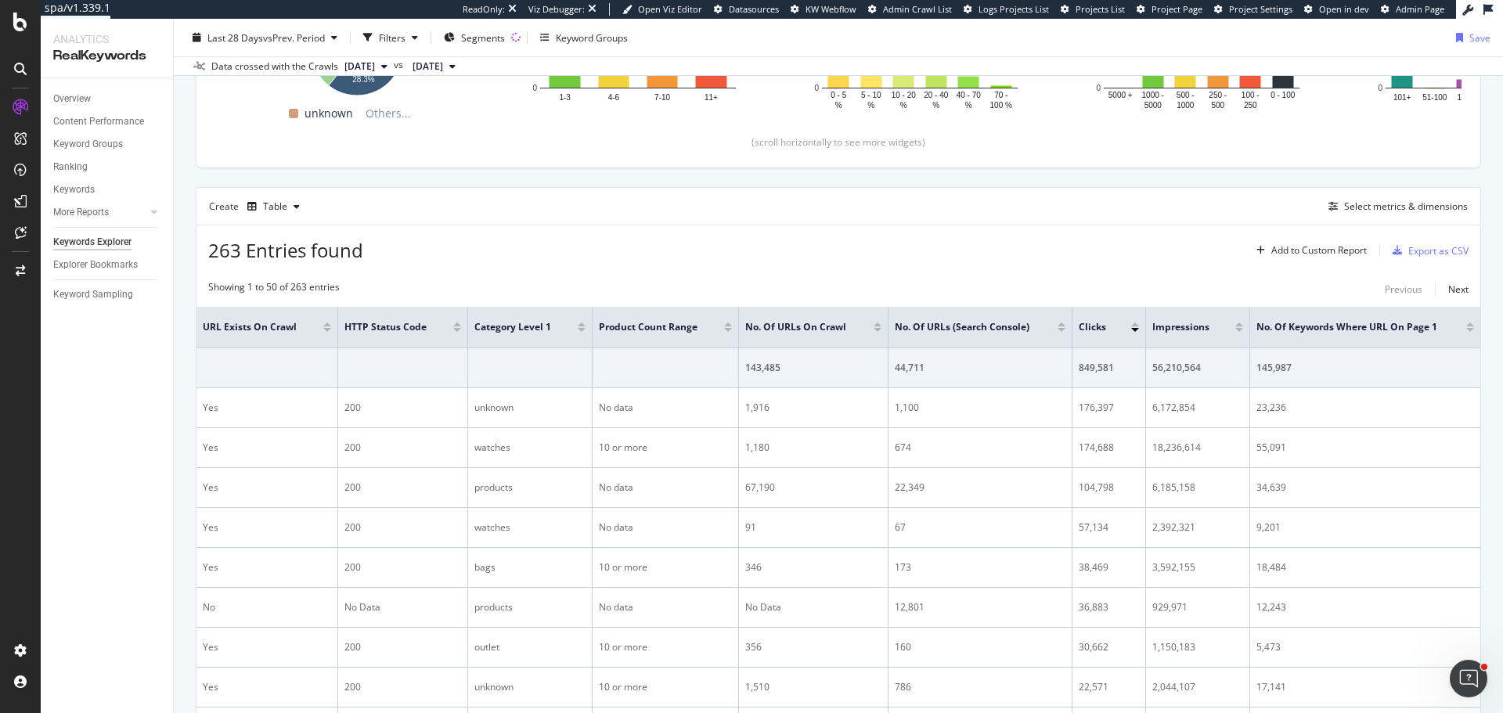
scroll to position [313, 0]
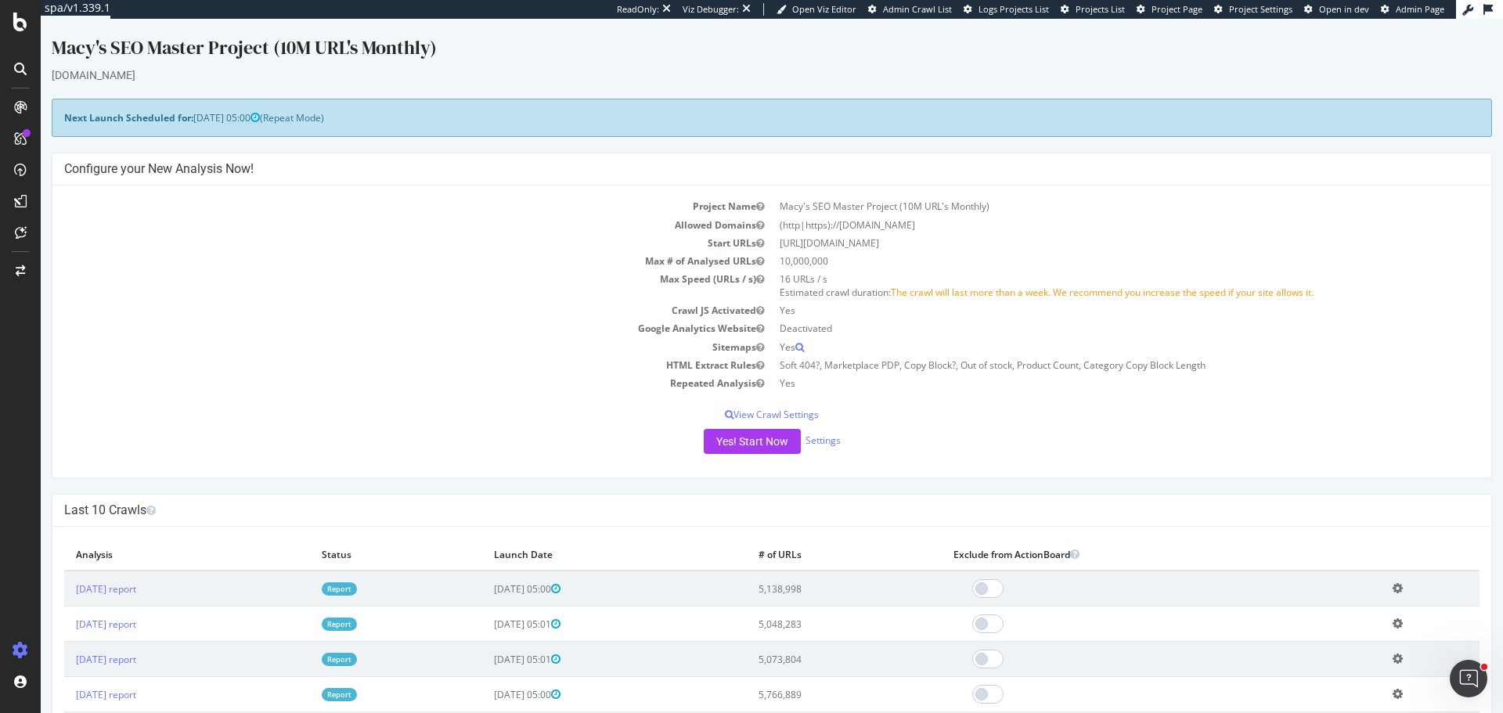
click at [357, 588] on link "Report" at bounding box center [339, 588] width 35 height 13
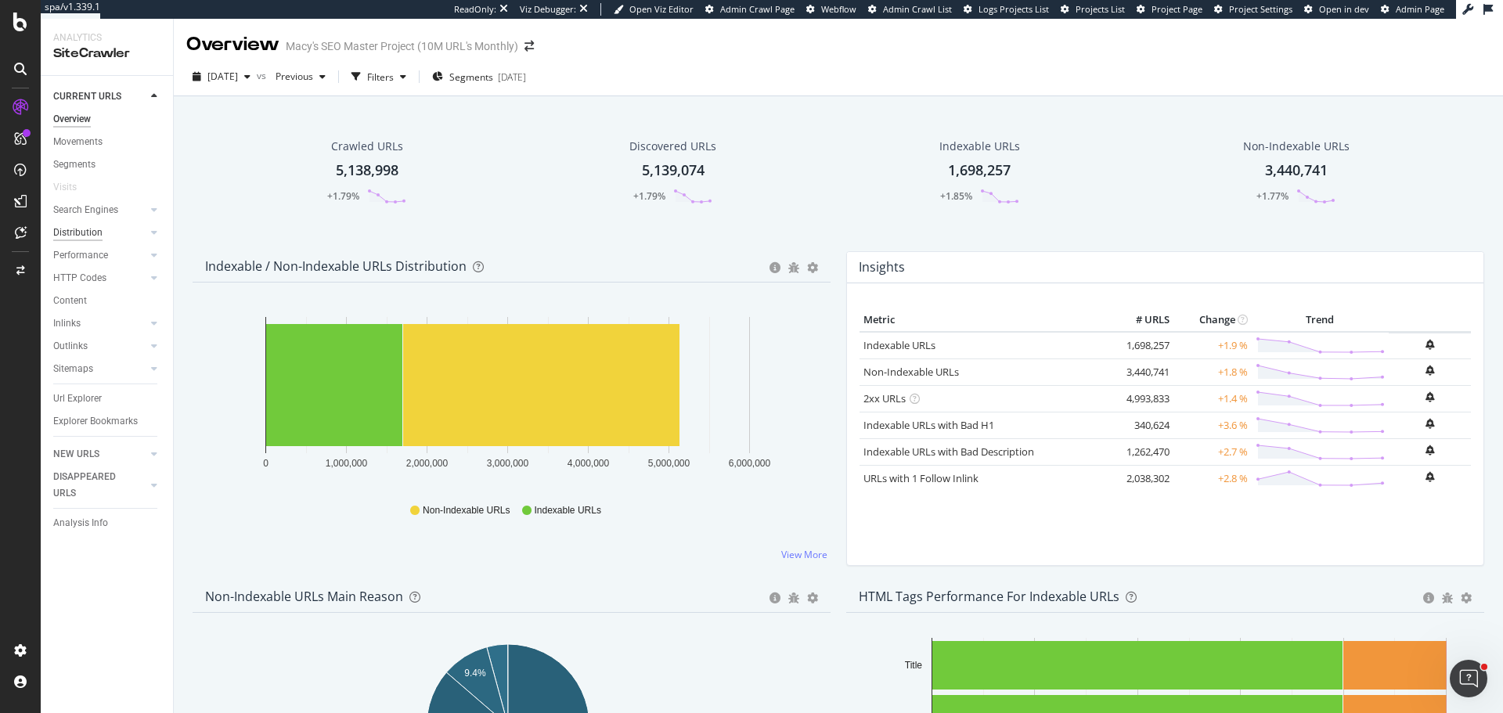
click at [75, 232] on div "Distribution" at bounding box center [77, 233] width 49 height 16
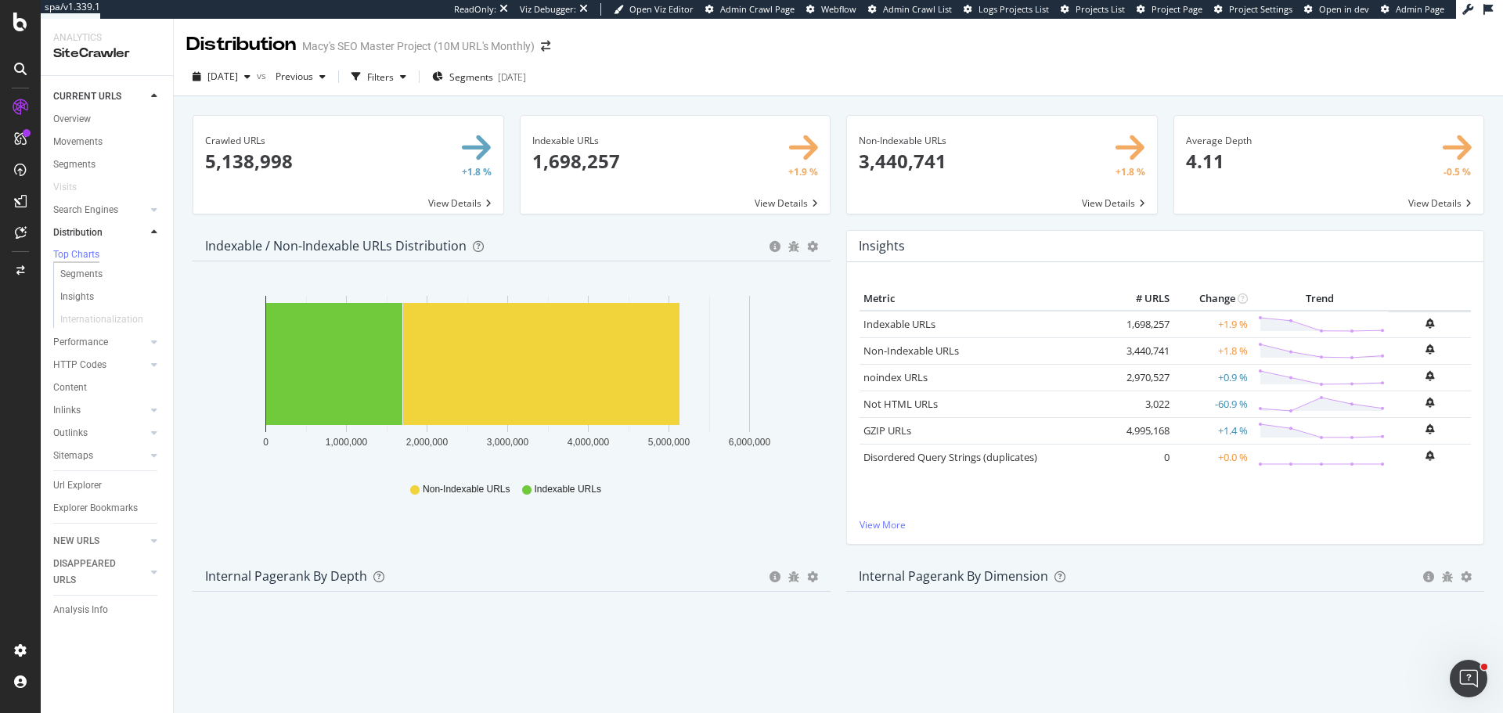
click at [179, 382] on div "Crawled URLs × Close Chart main-metric-all - API Requests List Area Type Reques…" at bounding box center [838, 443] width 1329 height 694
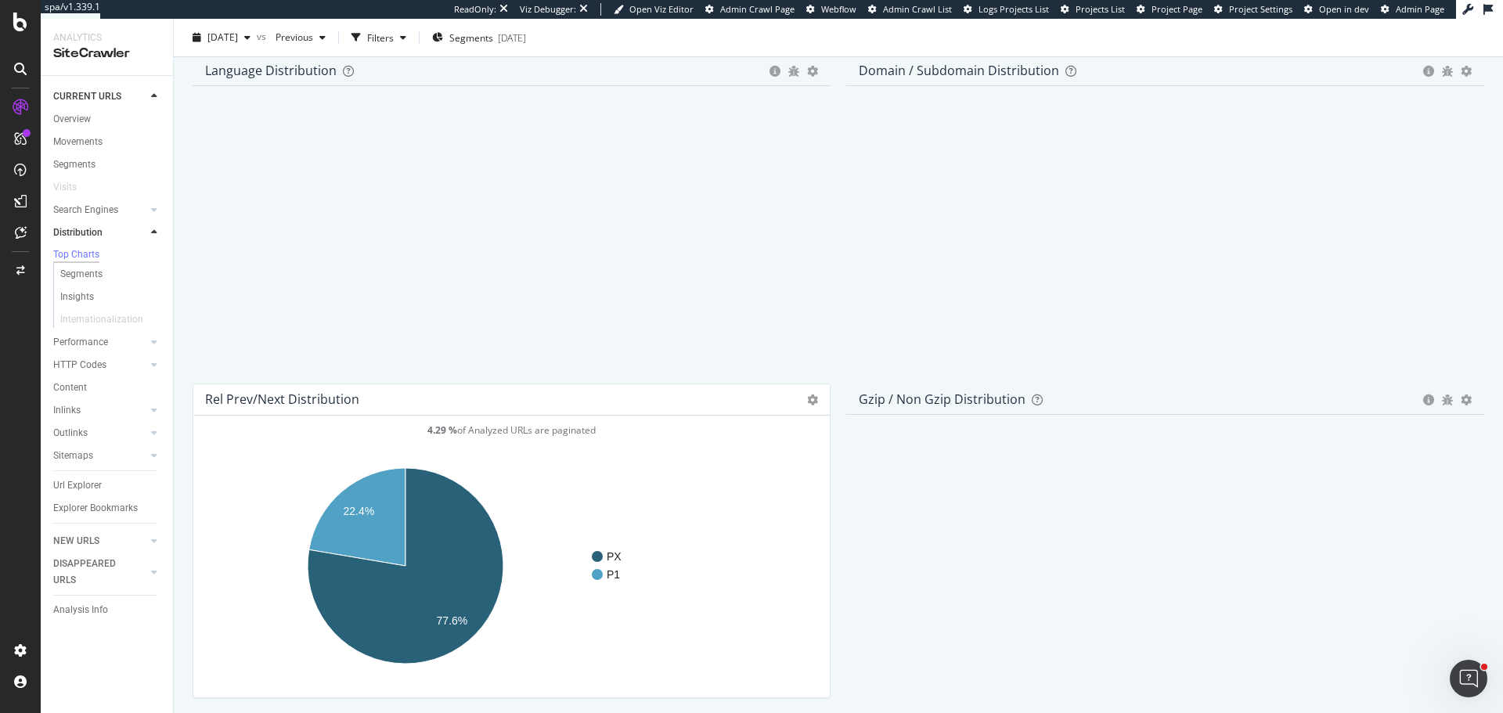
scroll to position [2214, 0]
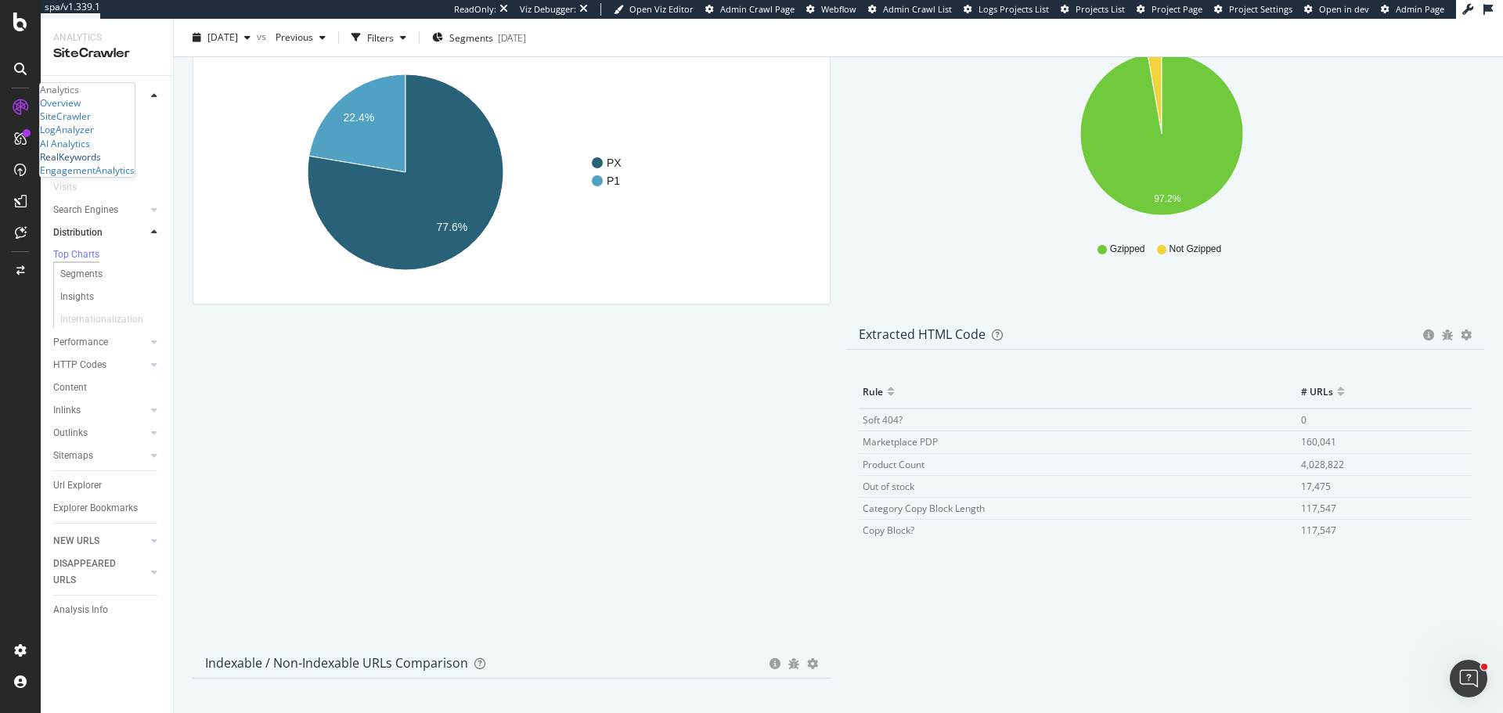
click at [98, 164] on div "RealKeywords" at bounding box center [70, 156] width 61 height 13
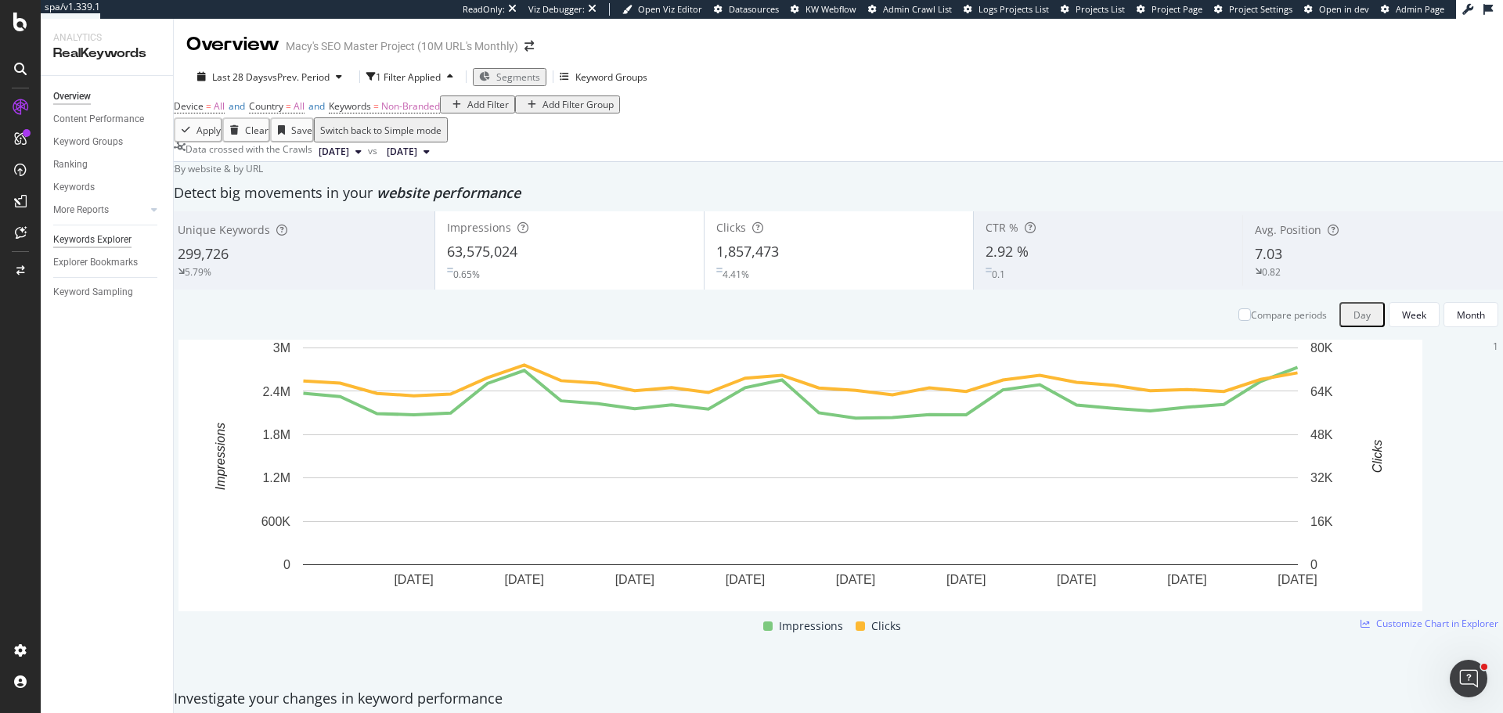
click at [85, 237] on div "Keywords Explorer" at bounding box center [92, 240] width 78 height 16
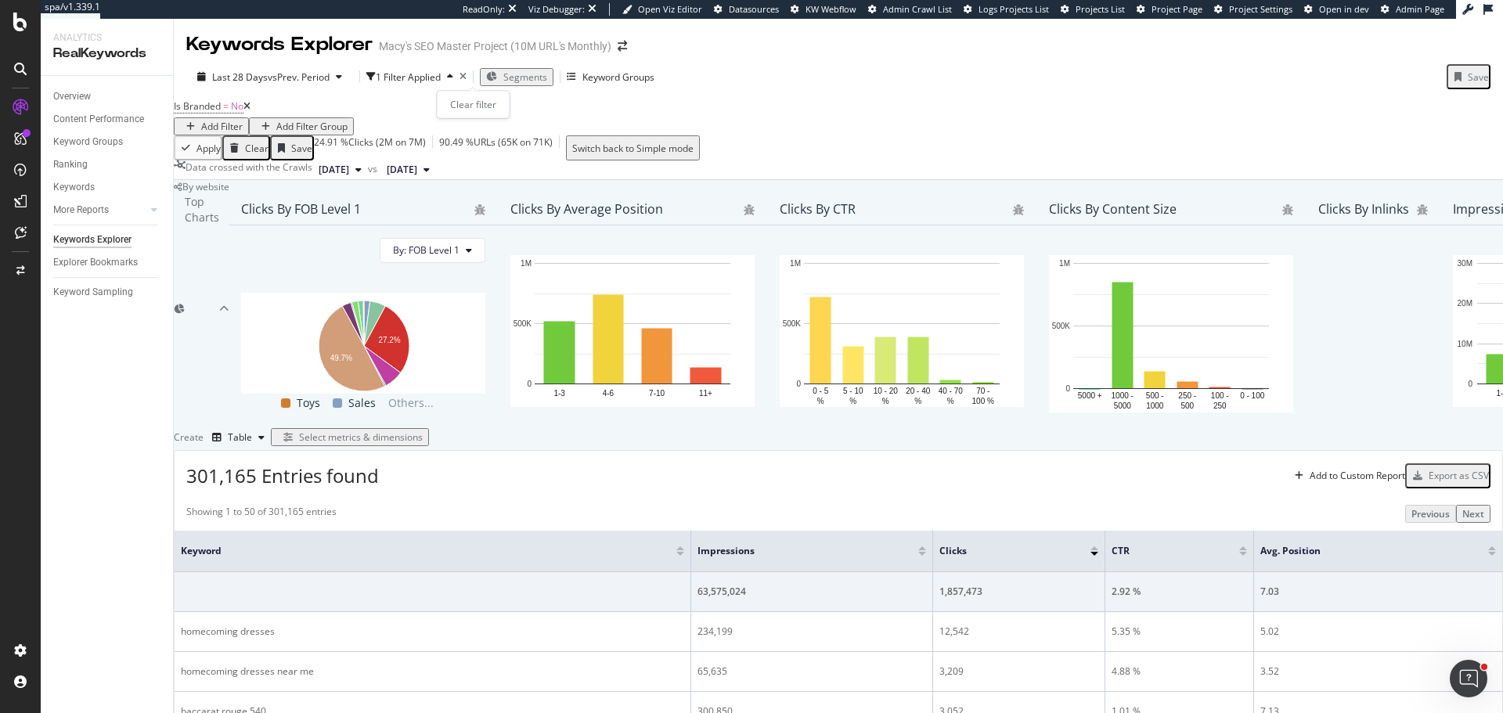
click at [466, 75] on icon "times" at bounding box center [462, 76] width 7 height 9
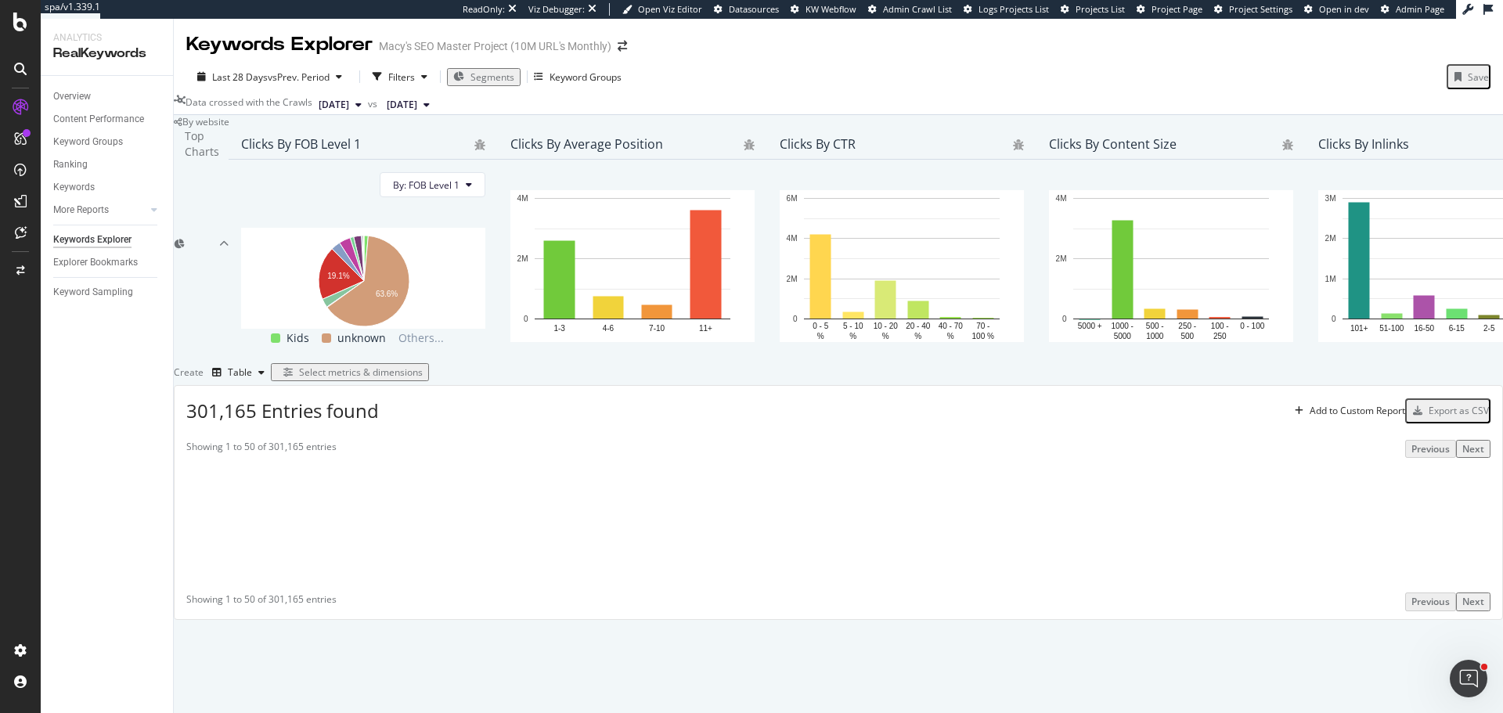
click at [423, 379] on div "Select metrics & dimensions" at bounding box center [361, 371] width 124 height 13
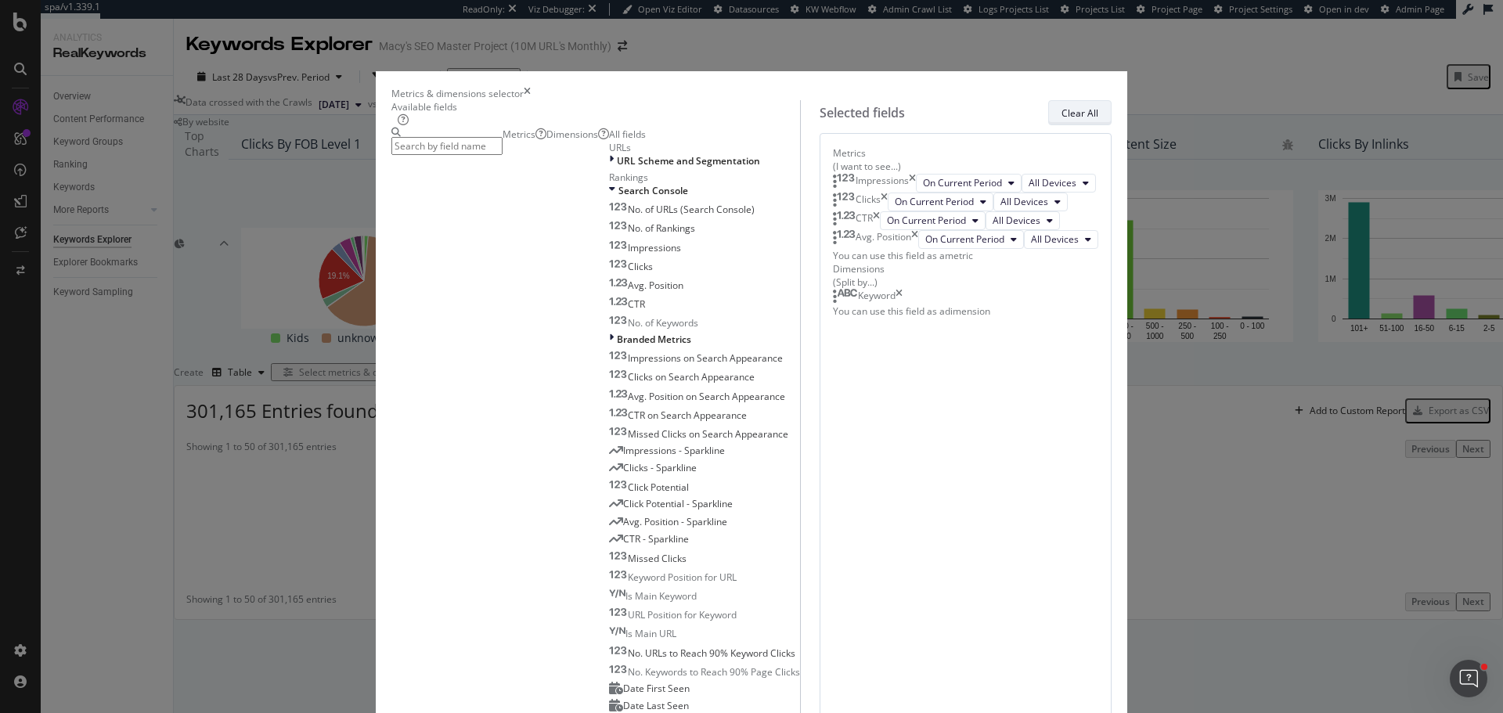
click at [1060, 121] on button "Clear All" at bounding box center [1079, 112] width 63 height 25
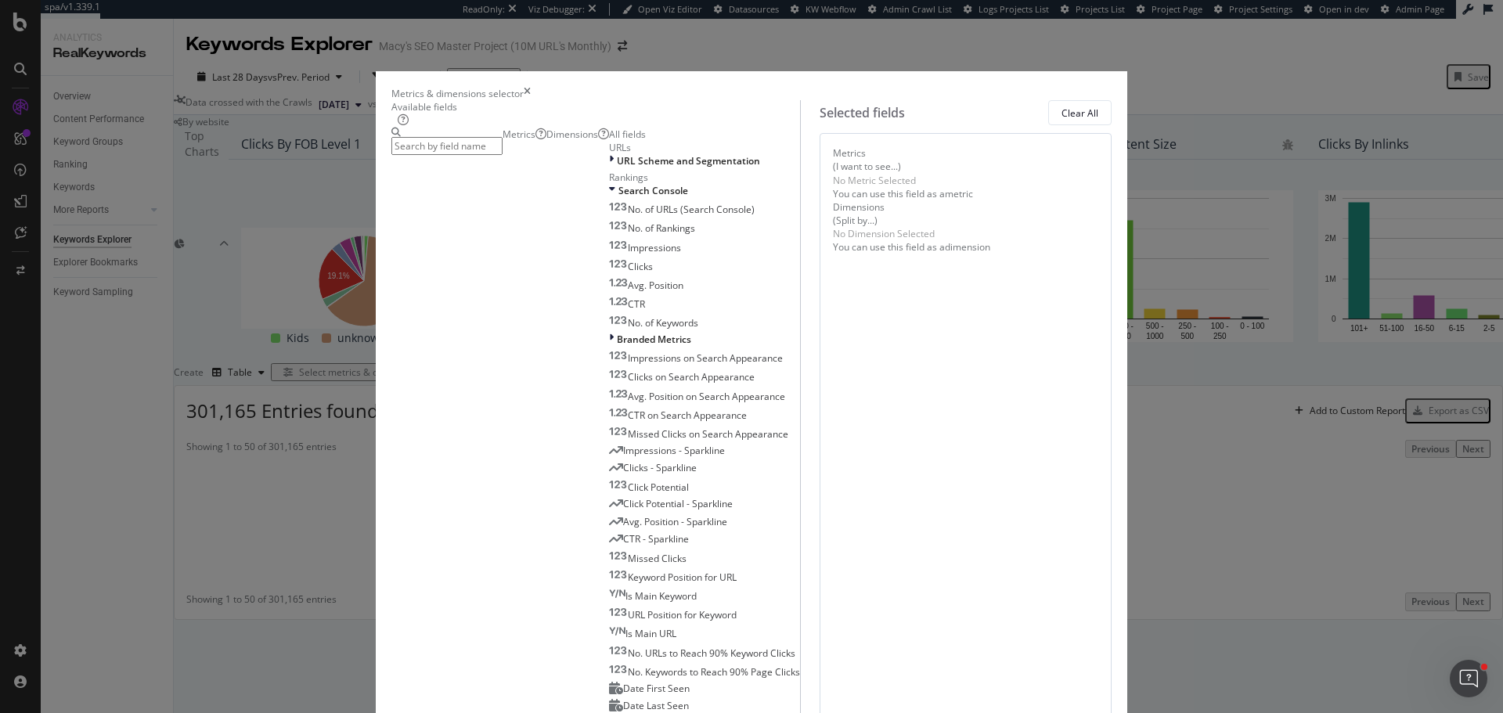
click at [592, 141] on div "Dimensions" at bounding box center [577, 134] width 63 height 13
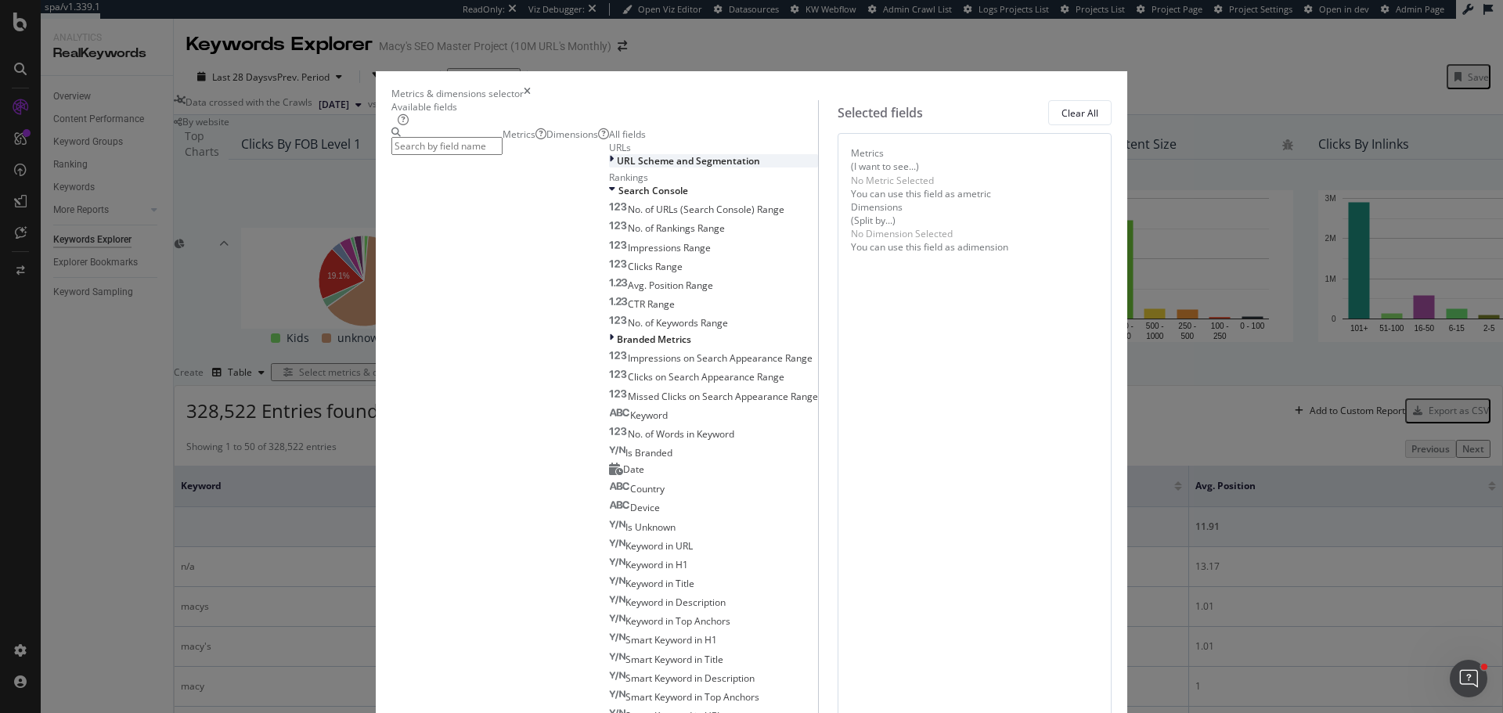
click at [617, 167] on span "URL Scheme and Segmentation" at bounding box center [688, 160] width 143 height 13
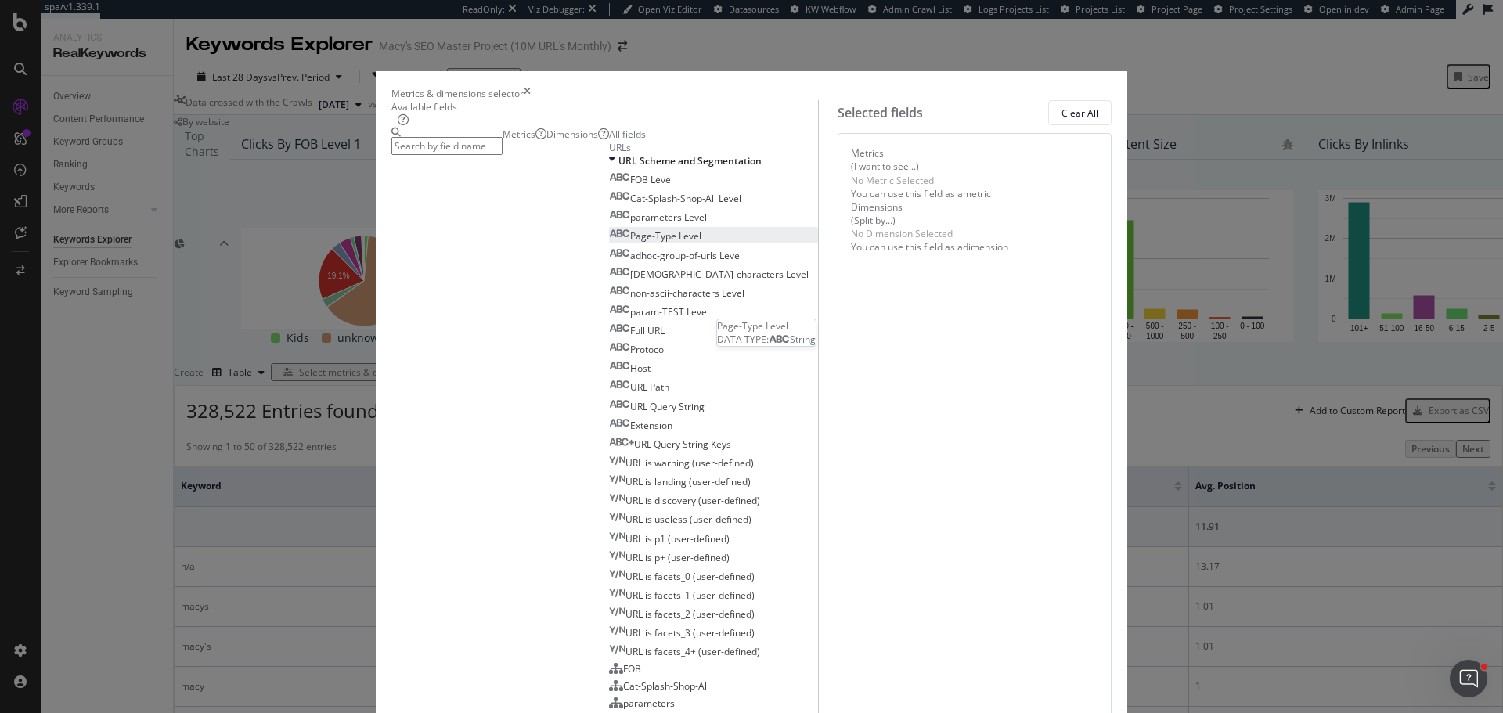
click at [630, 243] on span "Page-Type Level" at bounding box center [665, 235] width 71 height 13
click at [502, 155] on input "modal" at bounding box center [446, 146] width 111 height 18
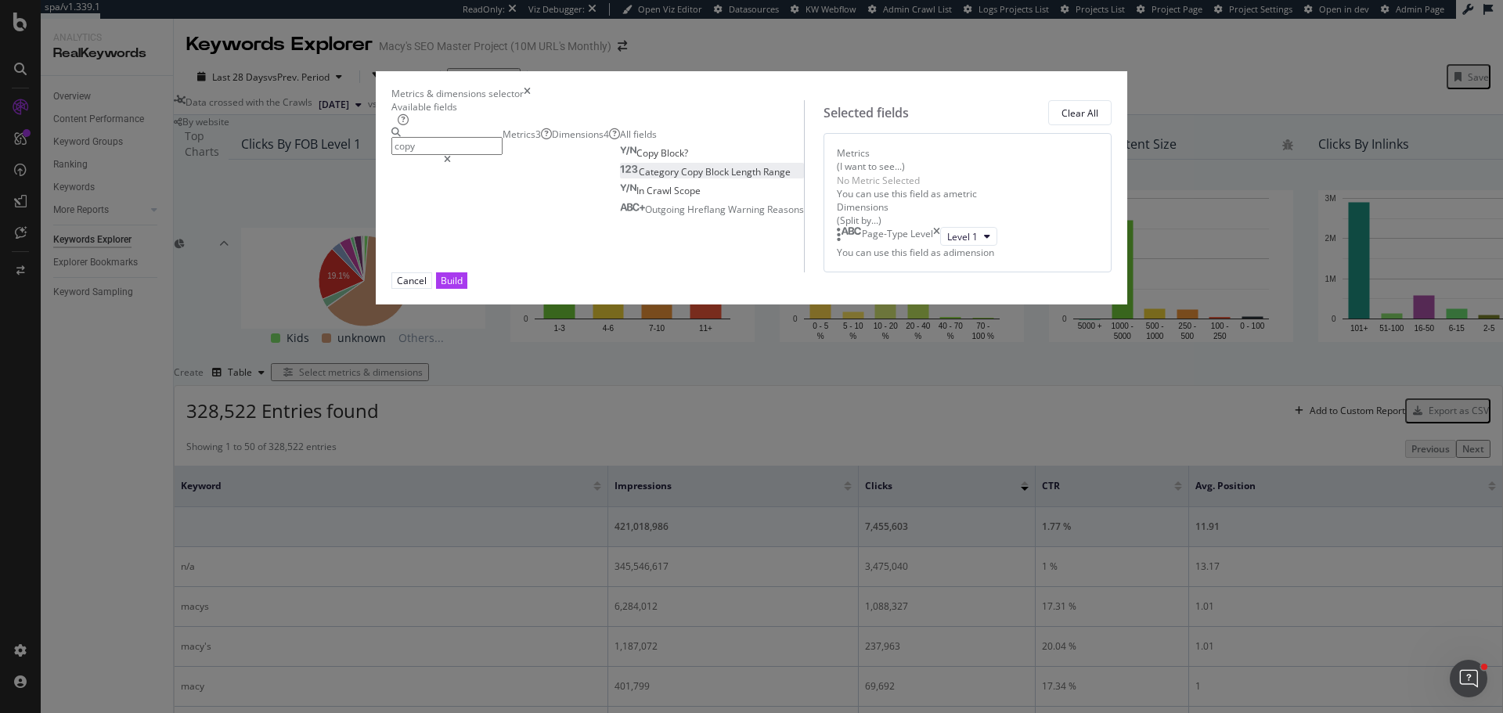
click at [731, 178] on span "Length" at bounding box center [747, 171] width 32 height 13
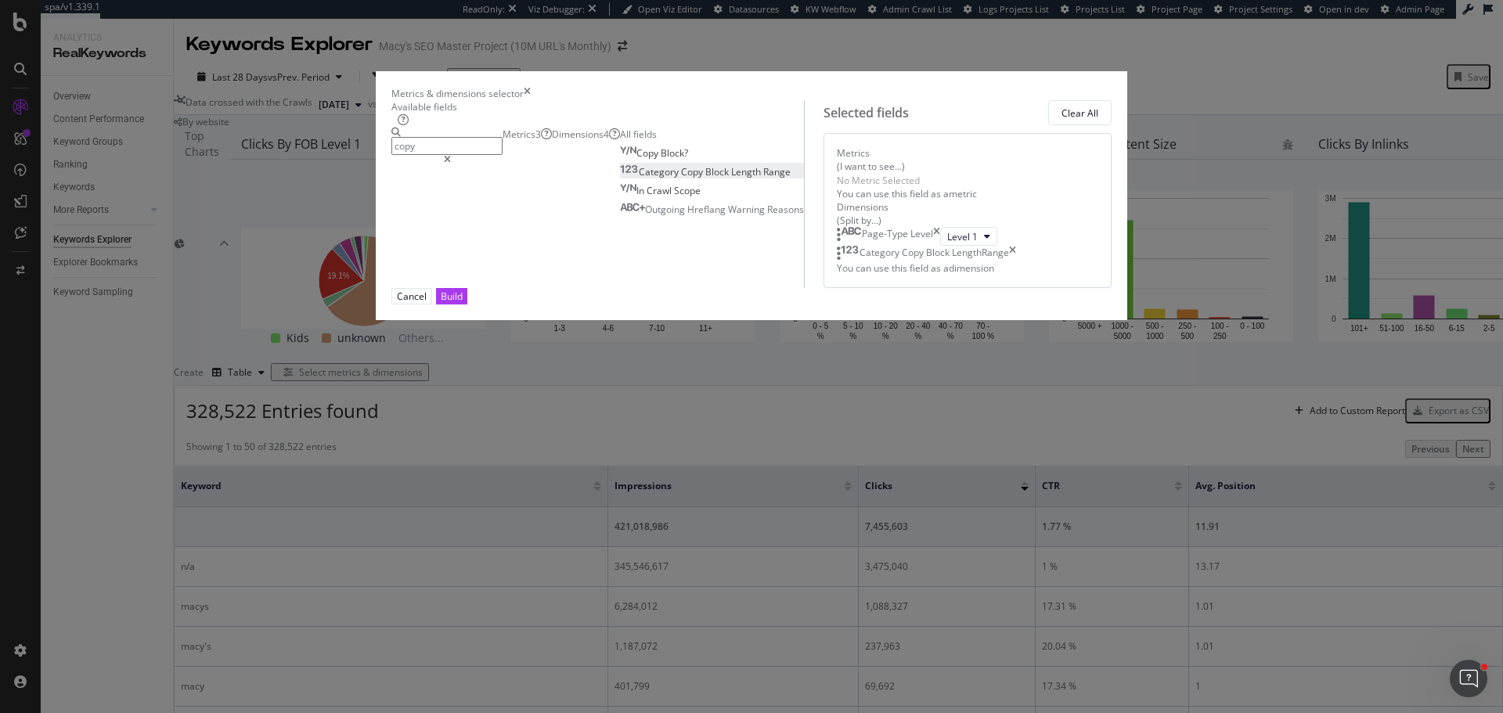
click at [502, 141] on div "Metrics 3" at bounding box center [526, 134] width 49 height 13
click at [731, 178] on span "Length" at bounding box center [746, 171] width 30 height 13
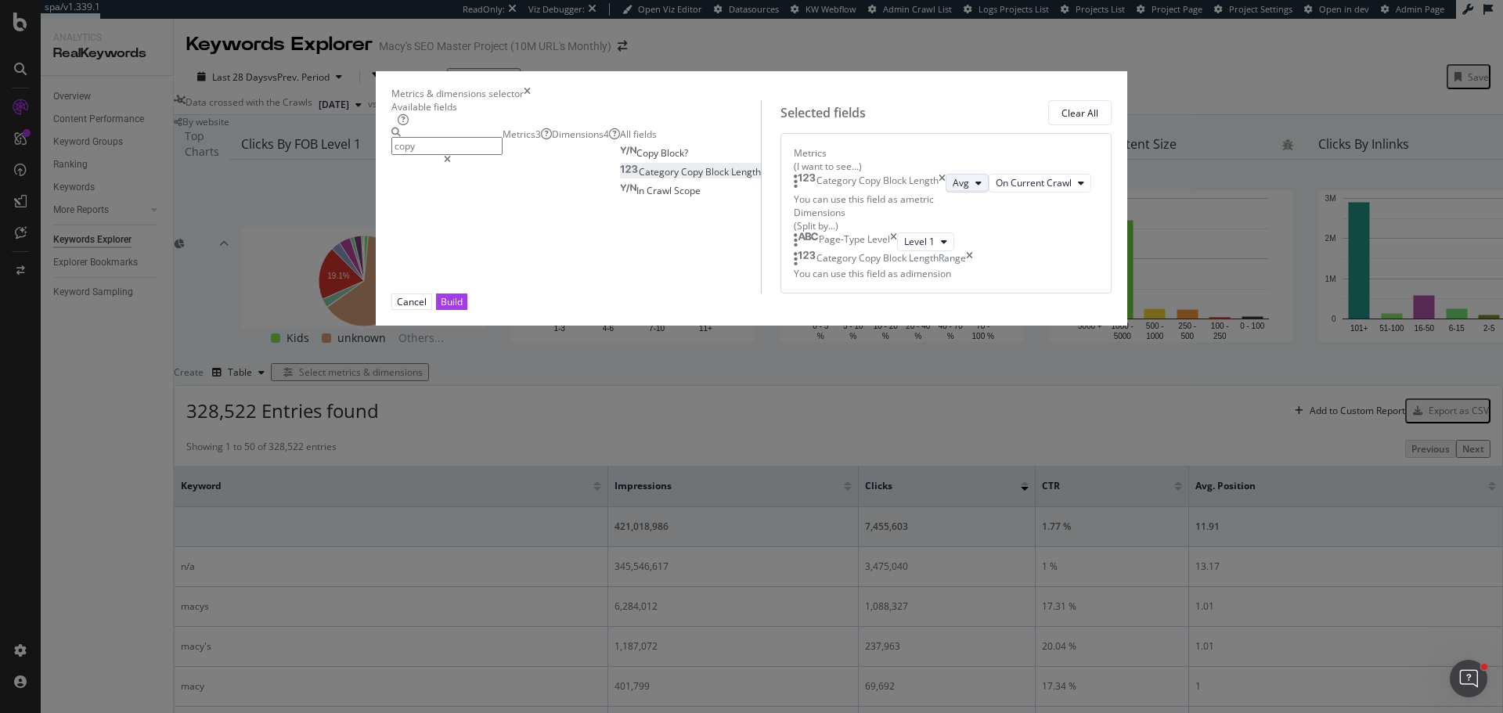
click at [945, 193] on button "Avg" at bounding box center [966, 183] width 43 height 19
click at [502, 155] on input "copy" at bounding box center [446, 146] width 111 height 18
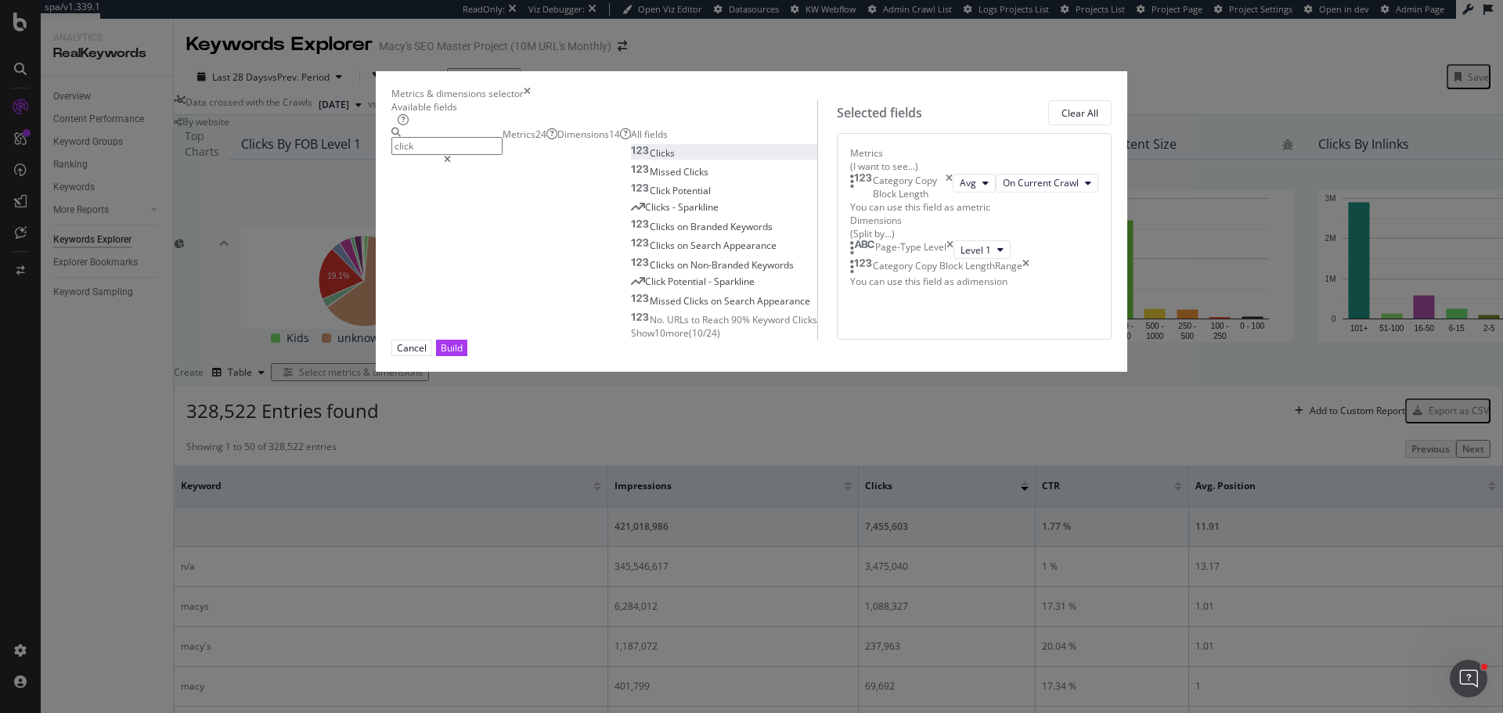
click at [631, 160] on div "Clicks" at bounding box center [653, 152] width 44 height 13
click at [561, 145] on div "Available fields click Metrics 24 Dimensions 14 All fields Clicks Missed Clicks…" at bounding box center [604, 219] width 426 height 239
click at [502, 155] on input "click" at bounding box center [446, 146] width 111 height 18
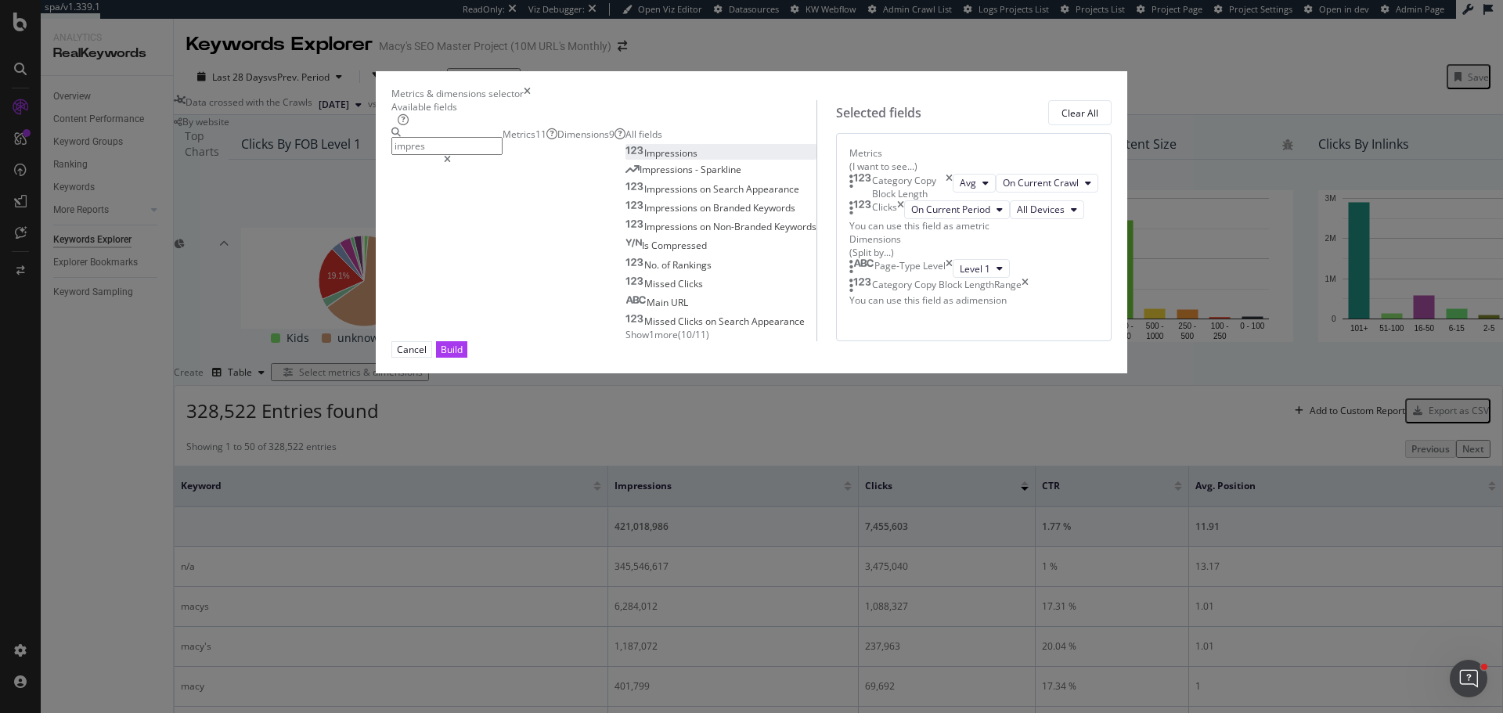
click at [644, 160] on span "Impressions" at bounding box center [670, 152] width 53 height 13
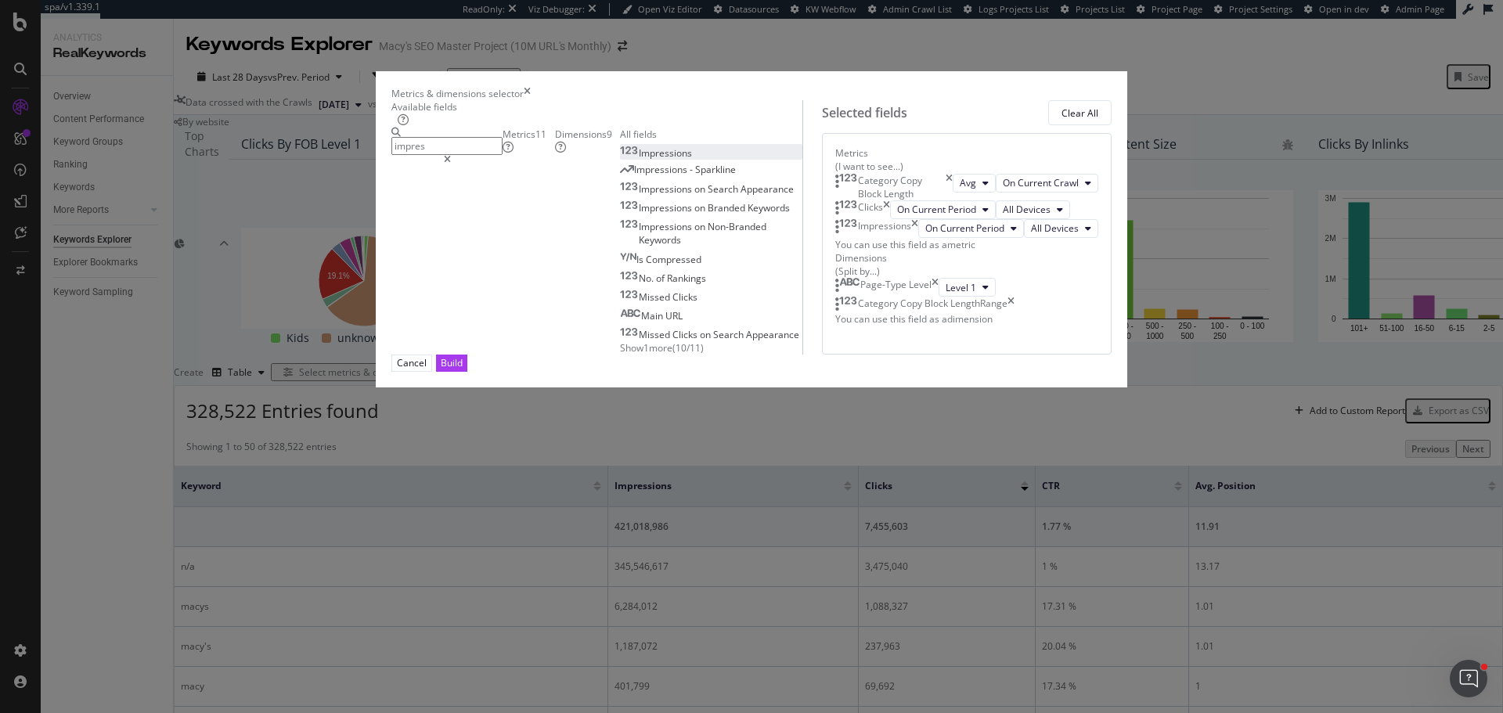
click at [502, 155] on input "impres" at bounding box center [446, 146] width 111 height 18
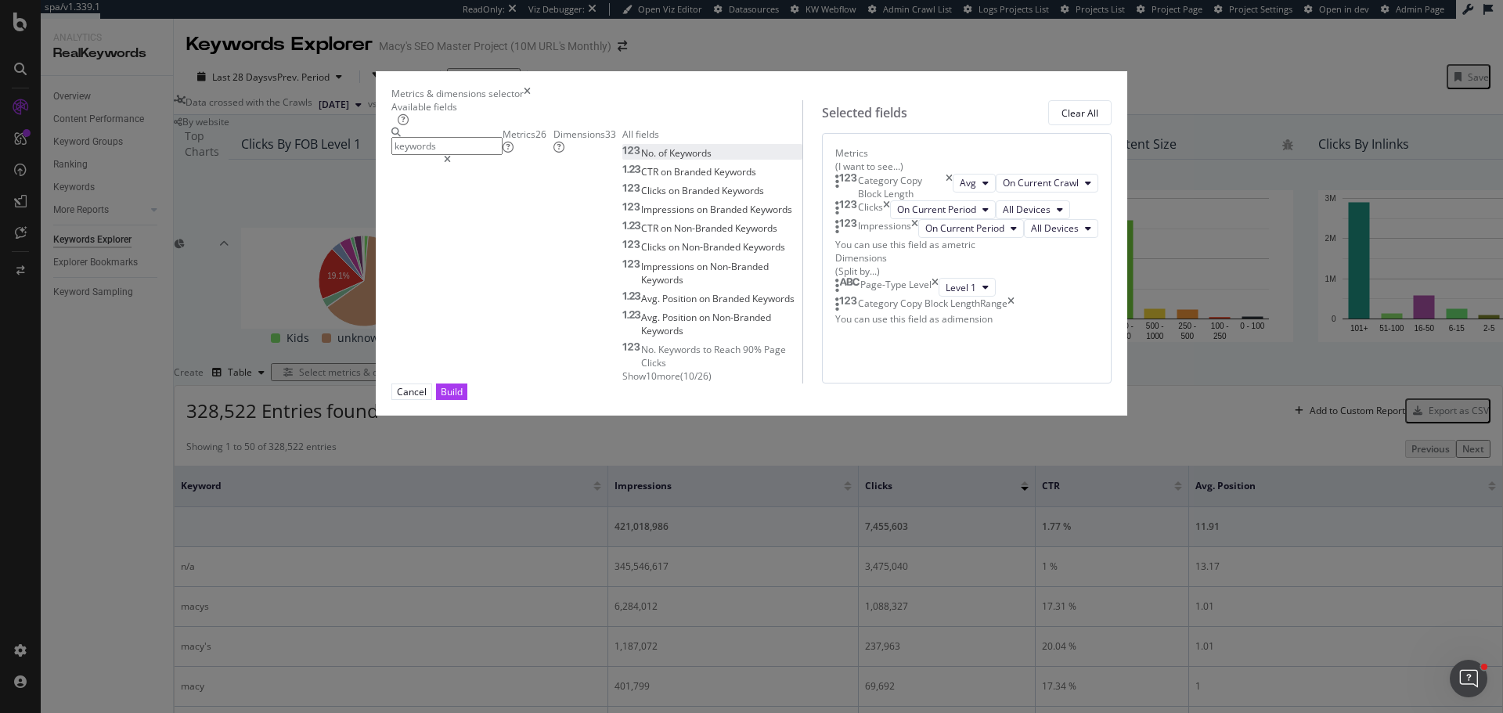
click at [622, 160] on div "No. of Keywords" at bounding box center [666, 152] width 89 height 13
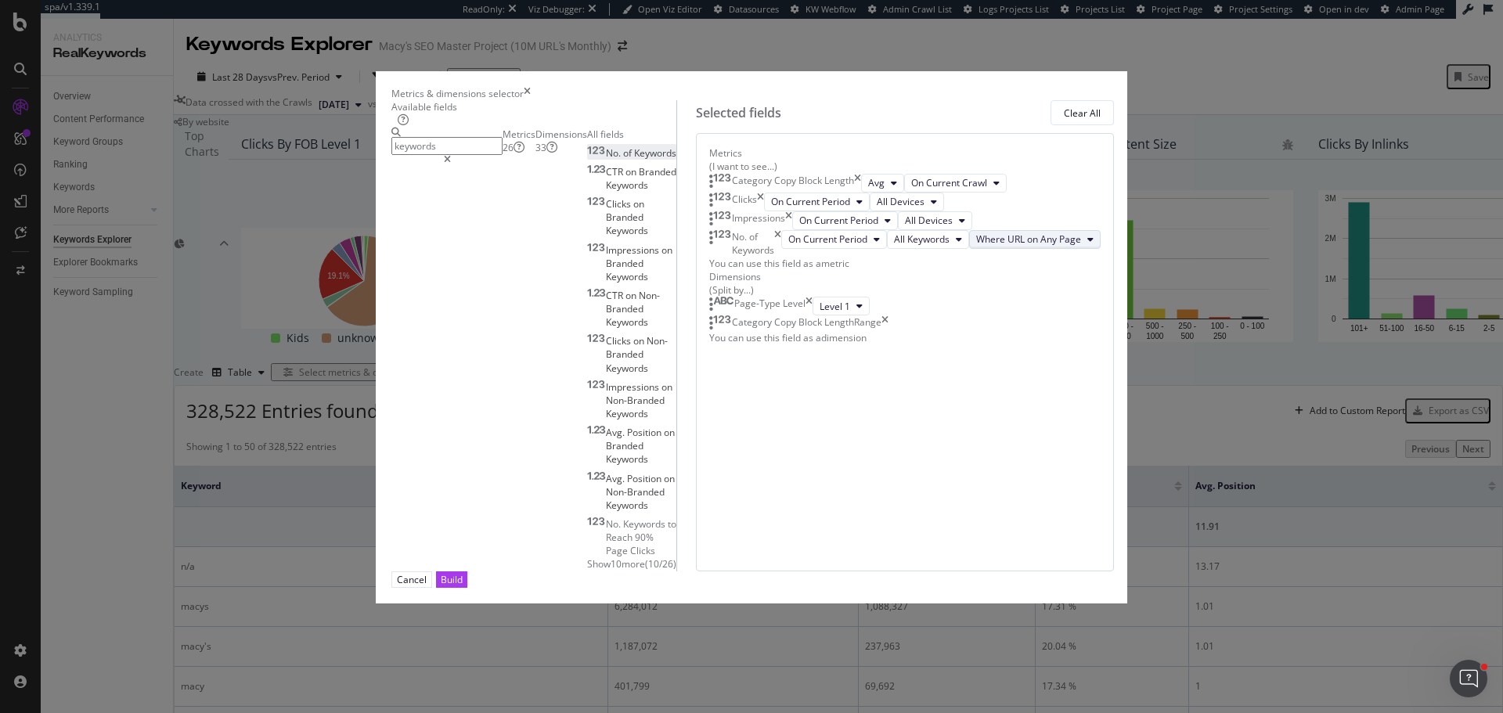
click at [976, 246] on span "Where URL on Any Page" at bounding box center [1028, 238] width 105 height 13
click at [859, 480] on span "Where URL on Page 1" at bounding box center [855, 477] width 109 height 14
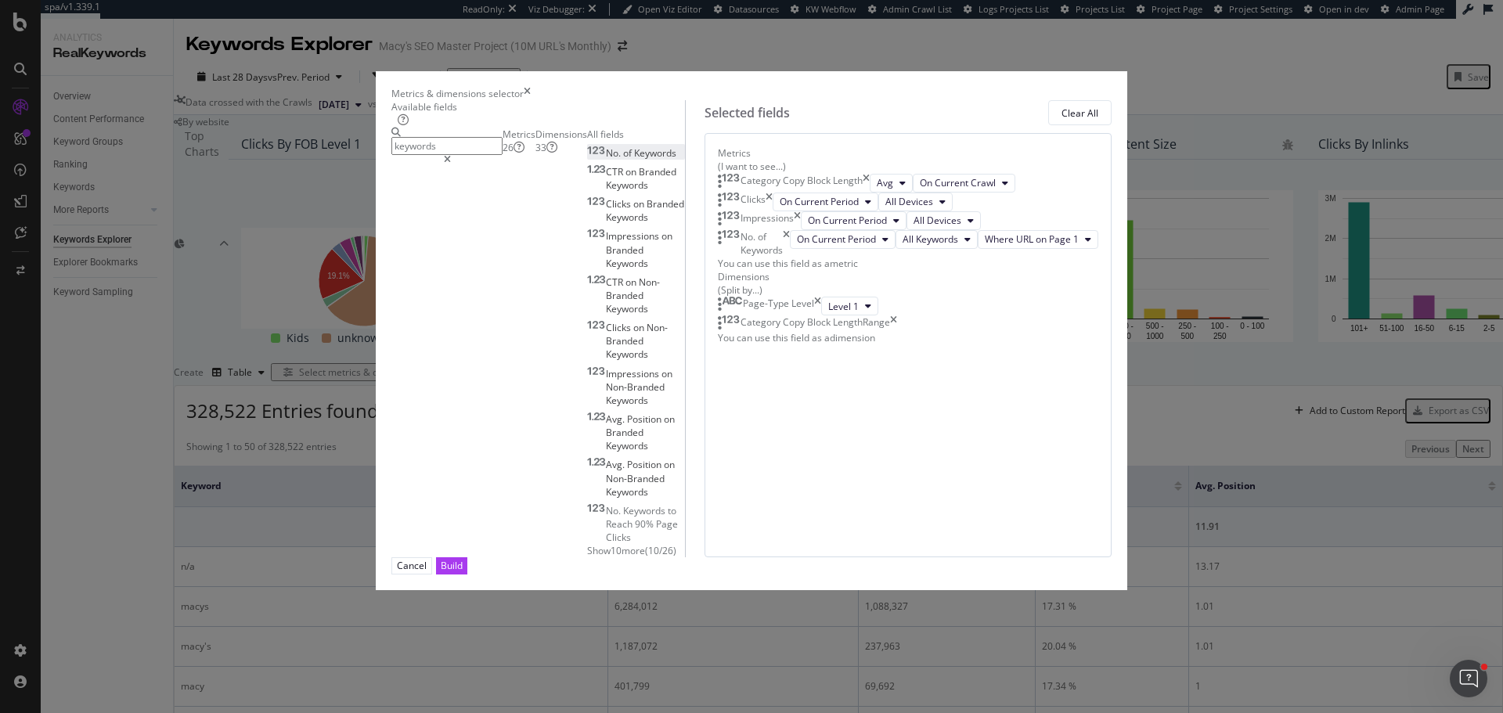
click at [453, 155] on input "keywords" at bounding box center [446, 146] width 111 height 18
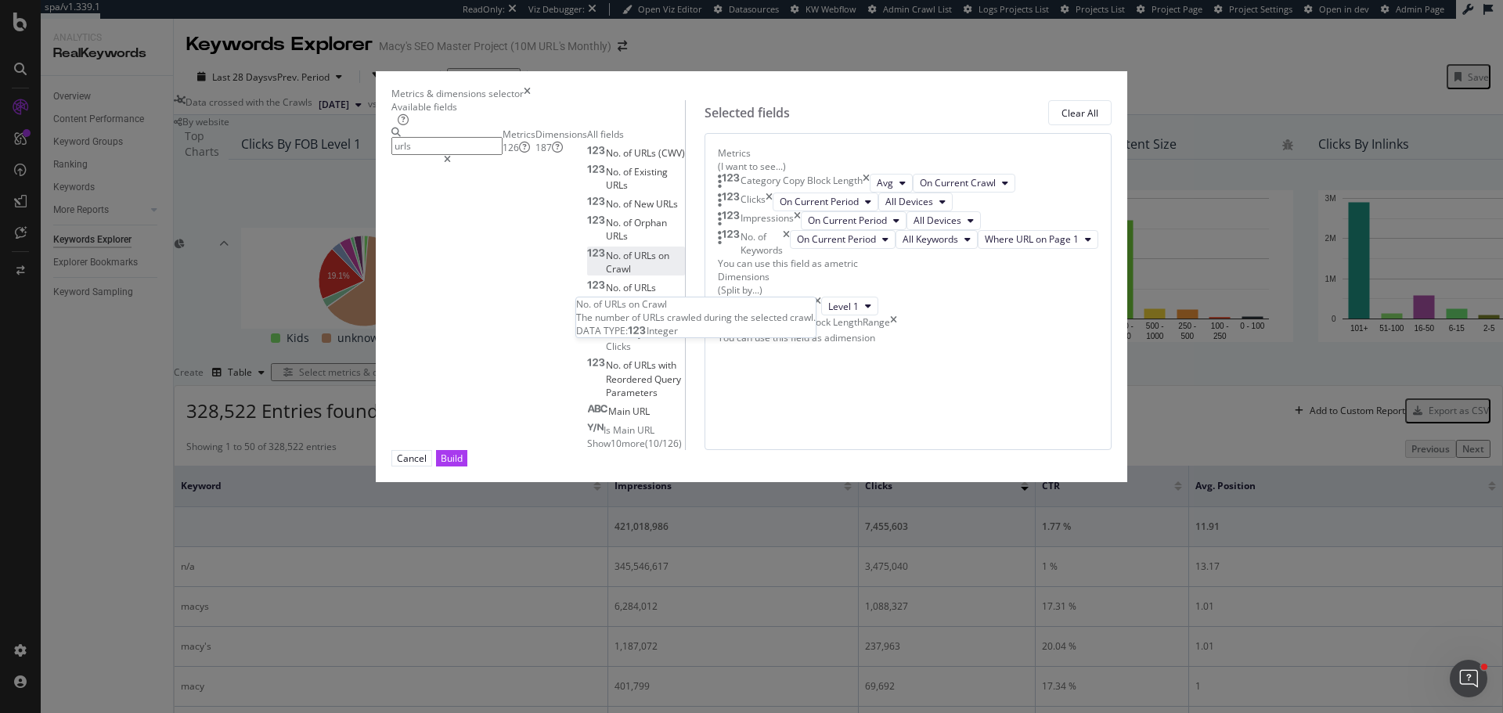
type input "urls"
click at [606, 275] on span "Crawl" at bounding box center [618, 268] width 25 height 13
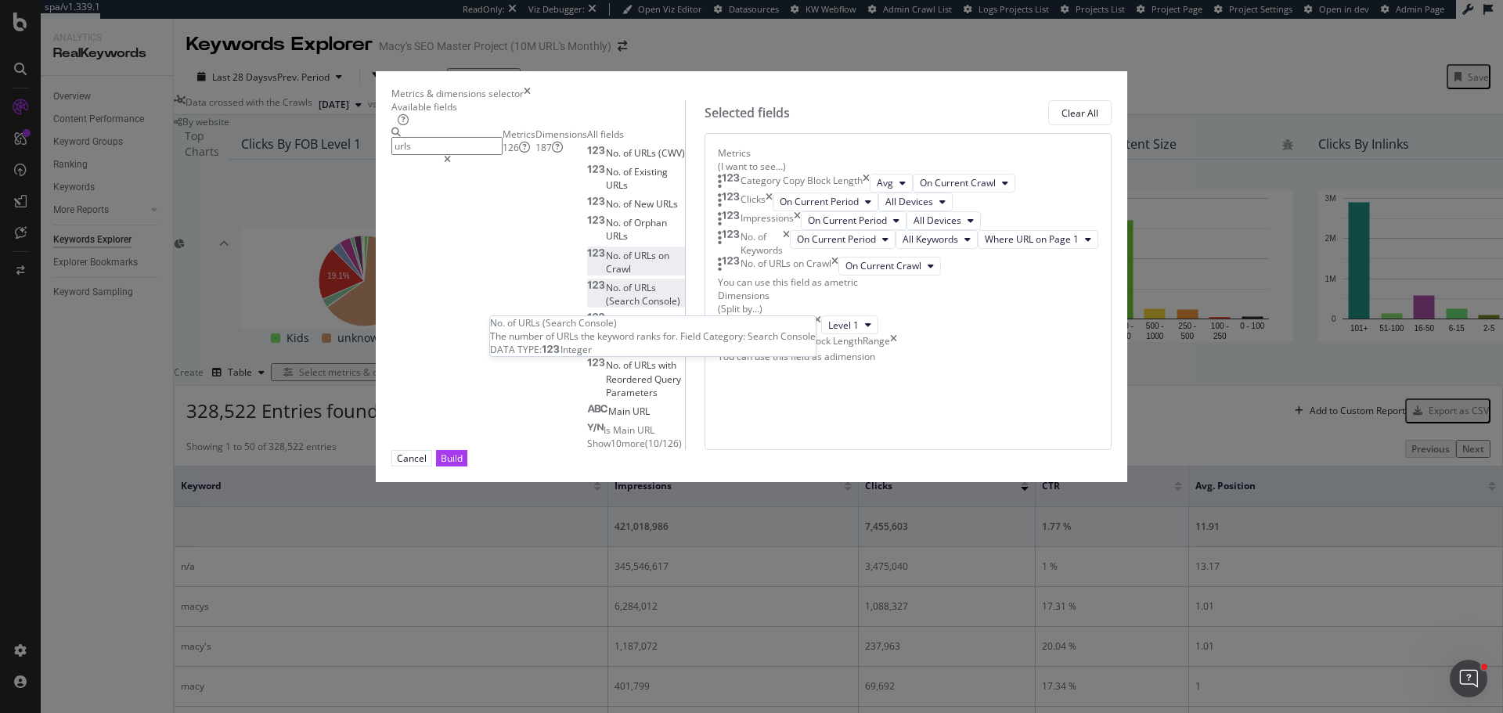
click at [606, 308] on span "(Search" at bounding box center [624, 300] width 36 height 13
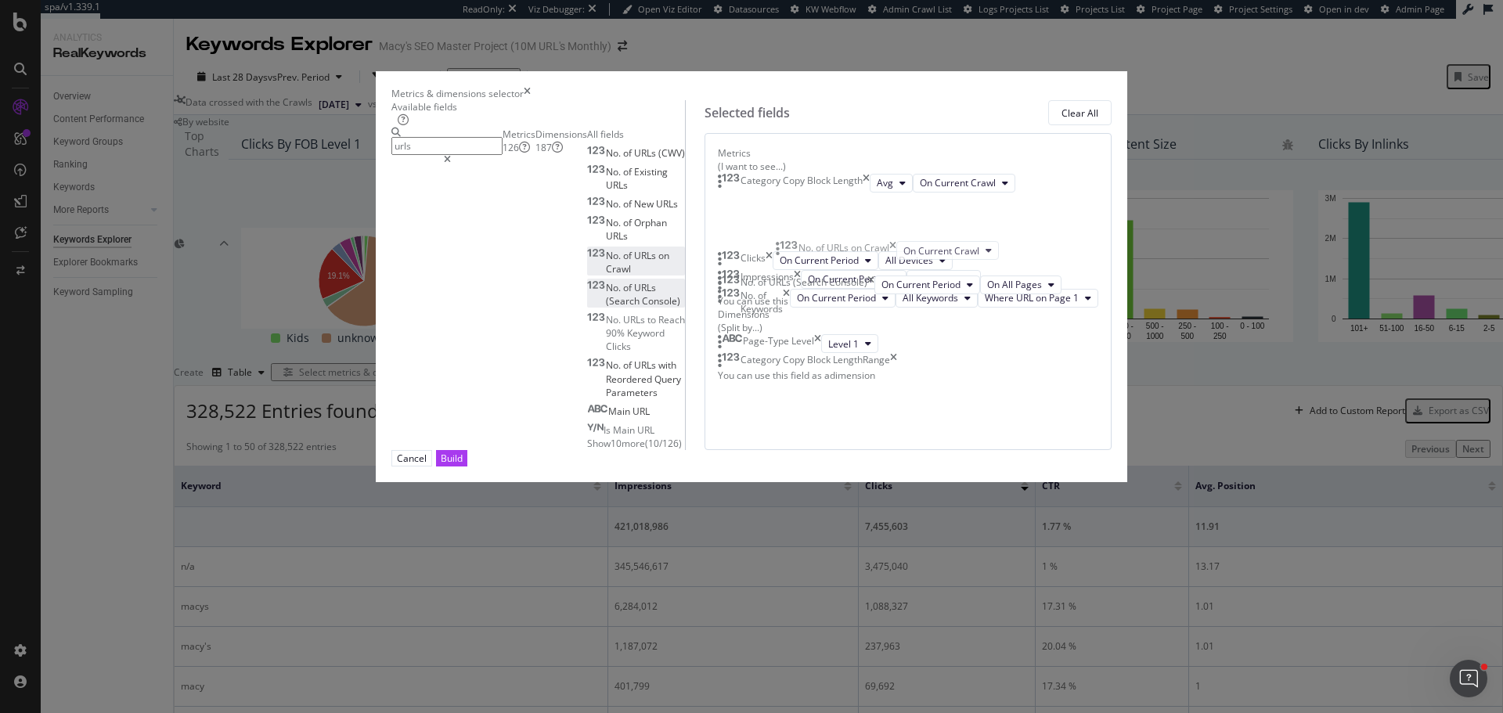
drag, startPoint x: 798, startPoint y: 459, endPoint x: 788, endPoint y: 257, distance: 201.4
click at [788, 257] on body "spa/v1.339.1 ReadOnly: Viz Debugger: Open Viz Editor Datasources KW Webflow Adm…" at bounding box center [751, 356] width 1503 height 713
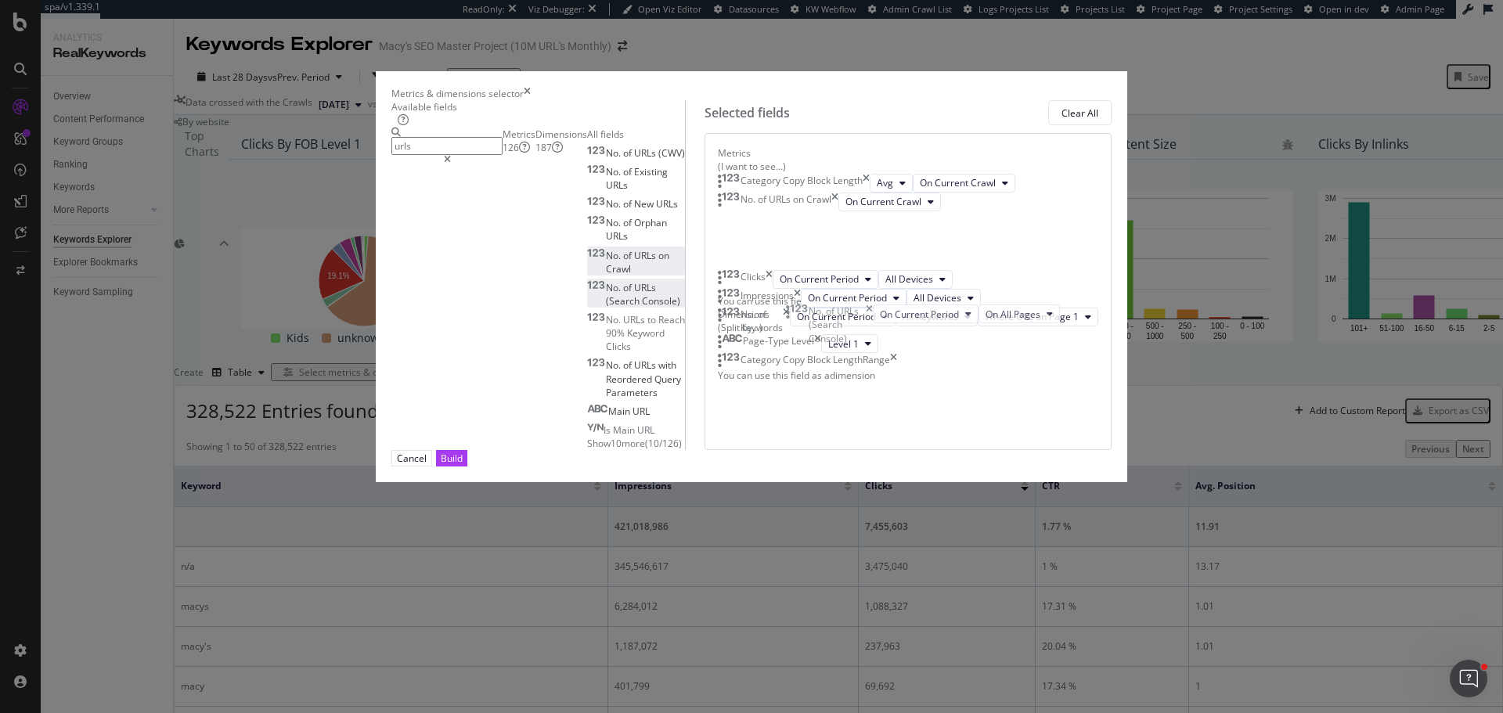
drag, startPoint x: 799, startPoint y: 514, endPoint x: 794, endPoint y: 317, distance: 197.3
click at [797, 317] on body "spa/v1.339.1 ReadOnly: Viz Debugger: Open Viz Editor Datasources KW Webflow Adm…" at bounding box center [751, 356] width 1503 height 713
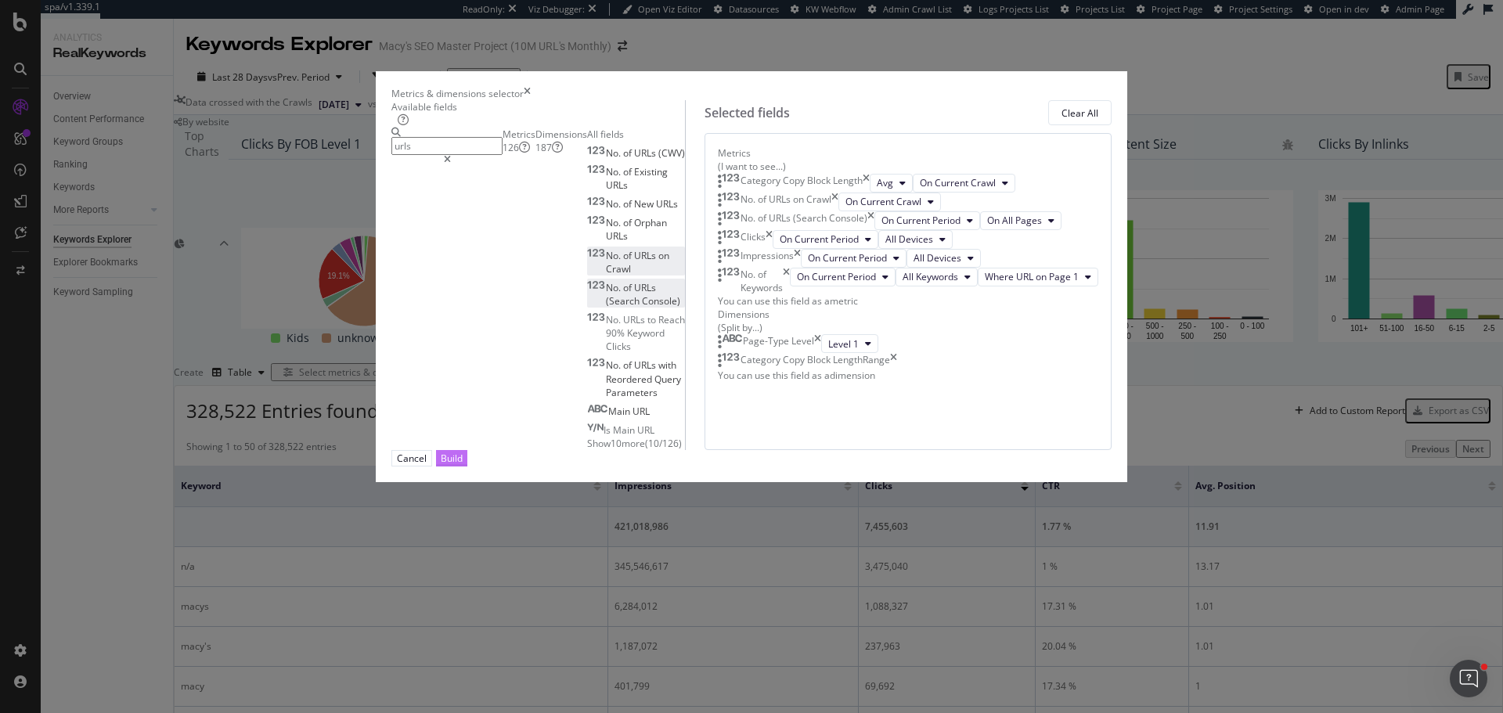
click at [463, 465] on div "Build" at bounding box center [452, 458] width 22 height 13
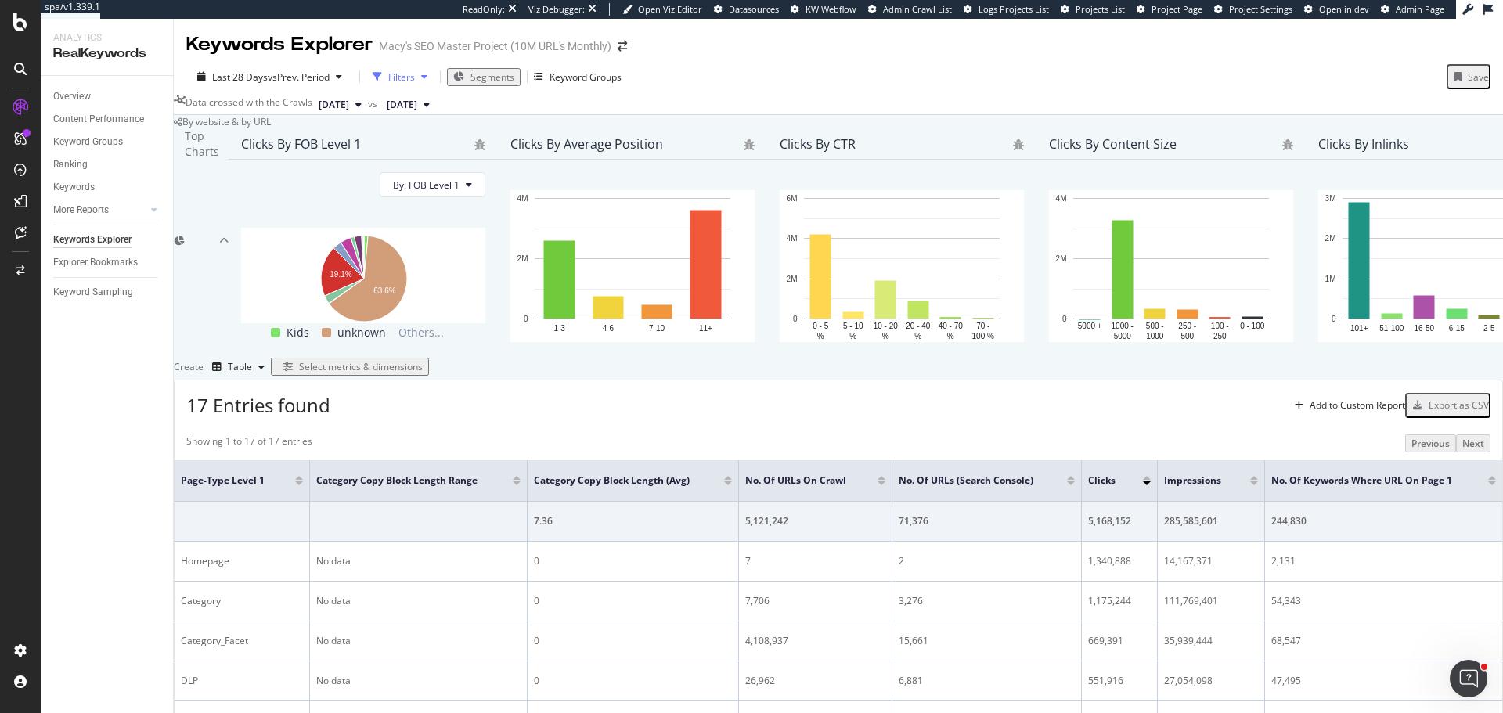
click at [415, 74] on div "button" at bounding box center [424, 76] width 19 height 9
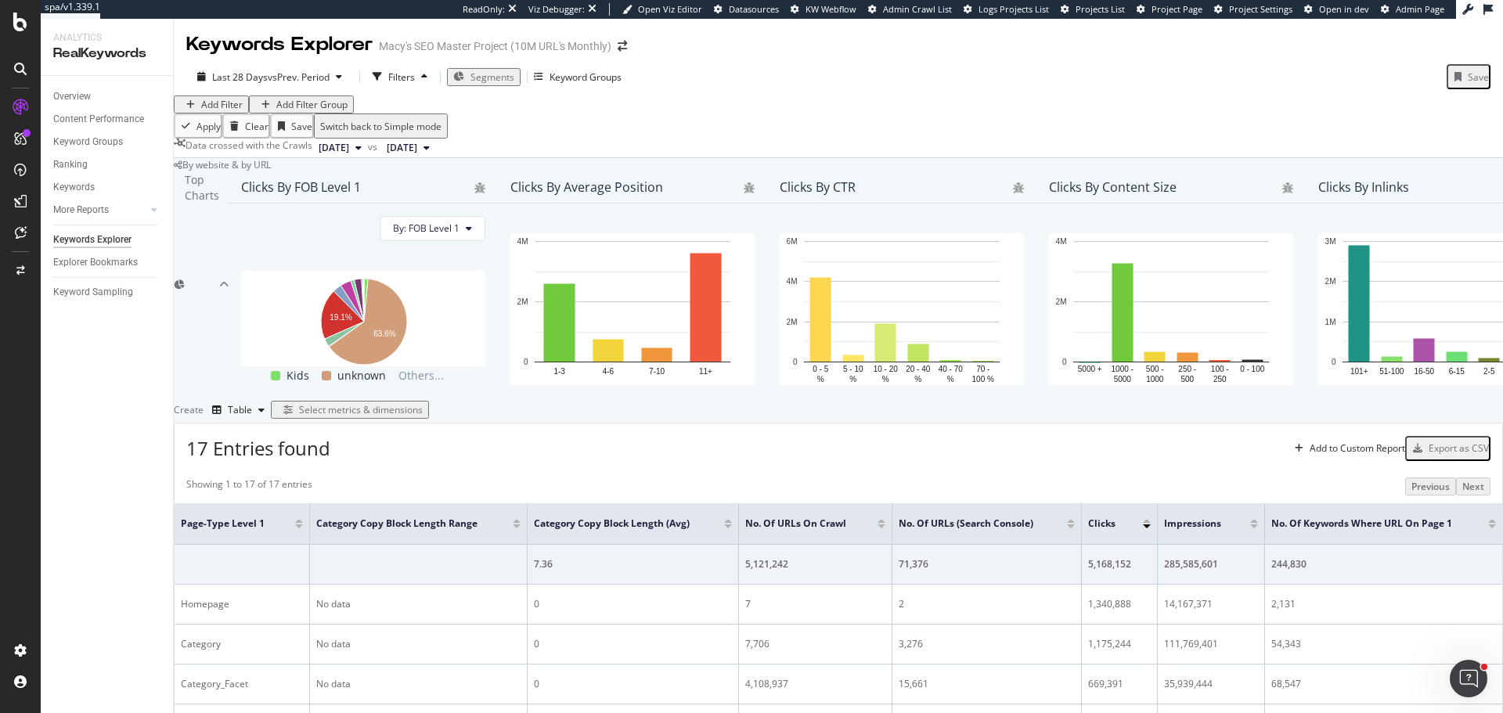
click at [228, 111] on div "Add Filter" at bounding box center [211, 104] width 63 height 13
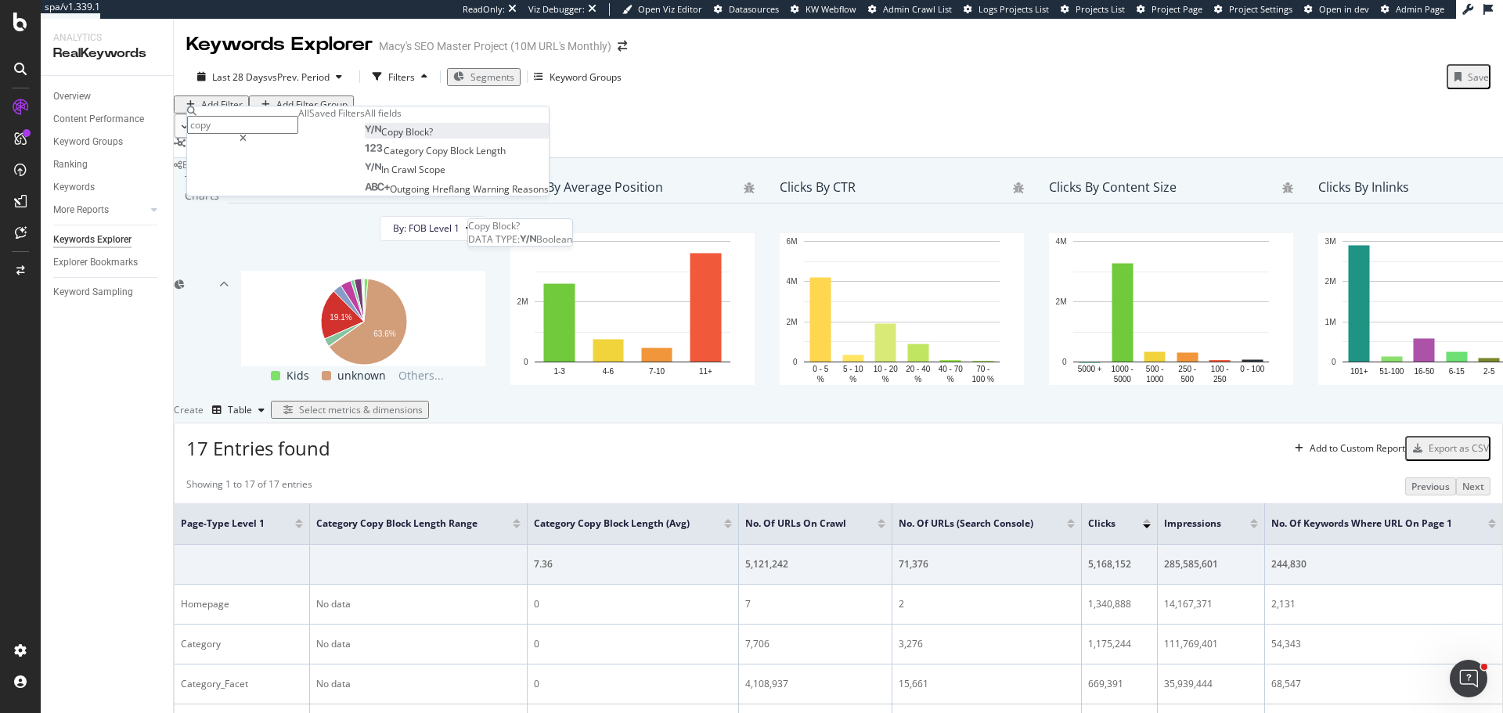
type input "copy"
click at [405, 139] on span "Block?" at bounding box center [418, 131] width 27 height 13
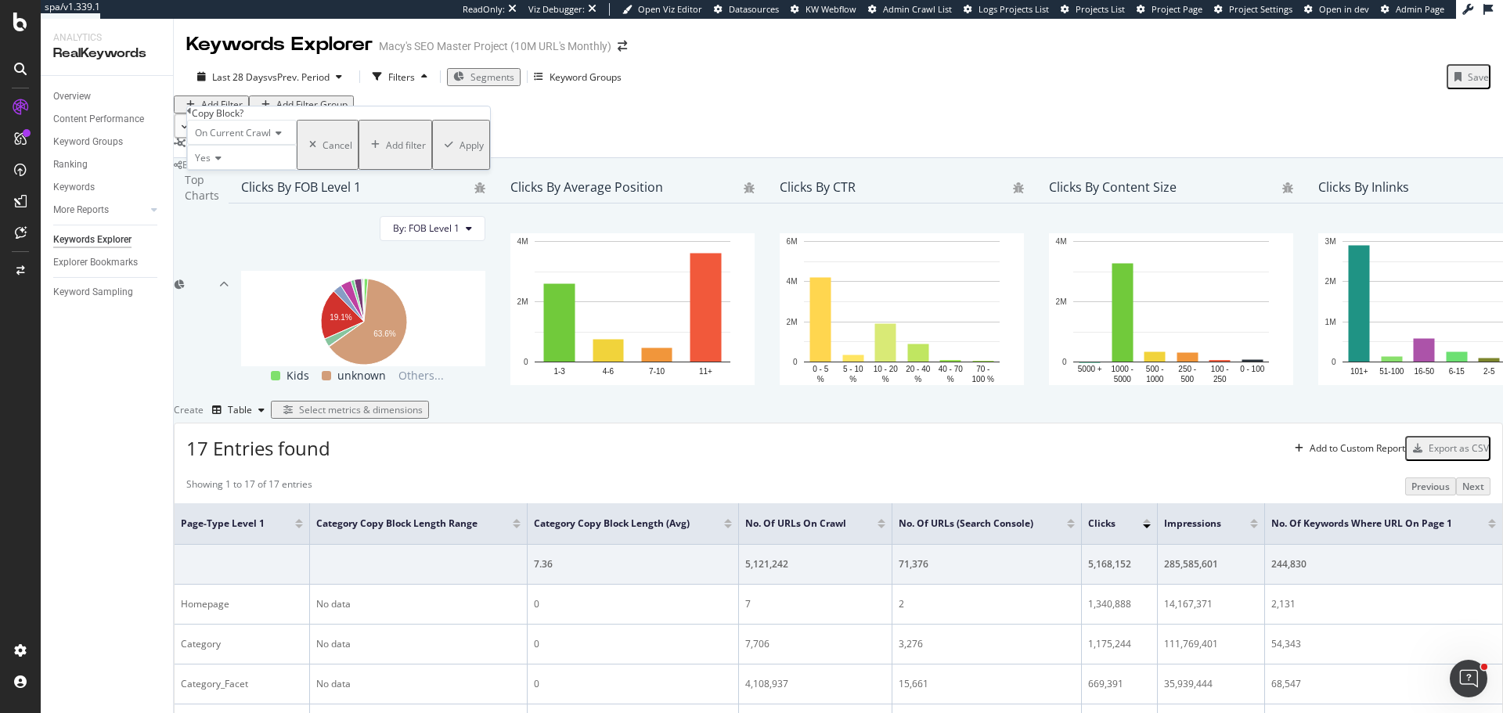
click at [459, 152] on div "Apply" at bounding box center [471, 145] width 24 height 13
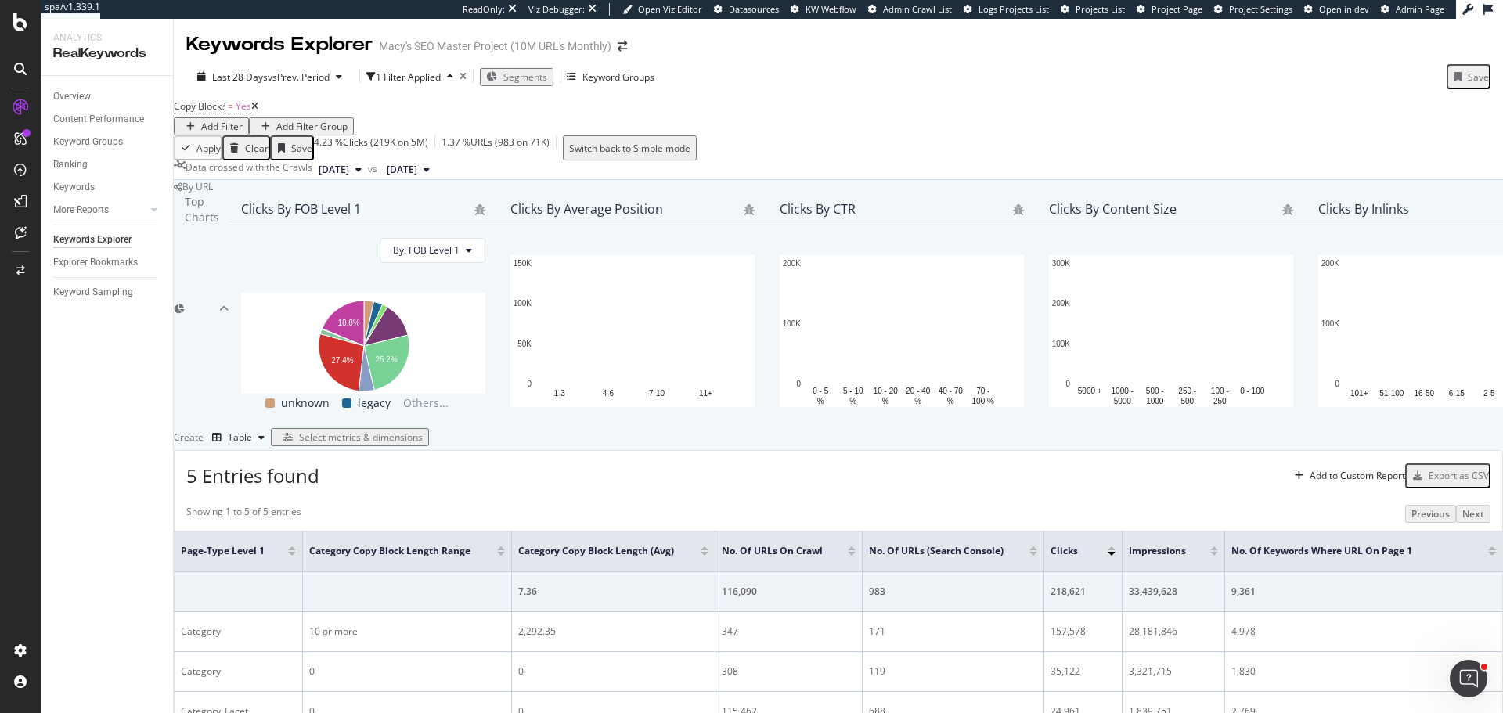
scroll to position [350, 0]
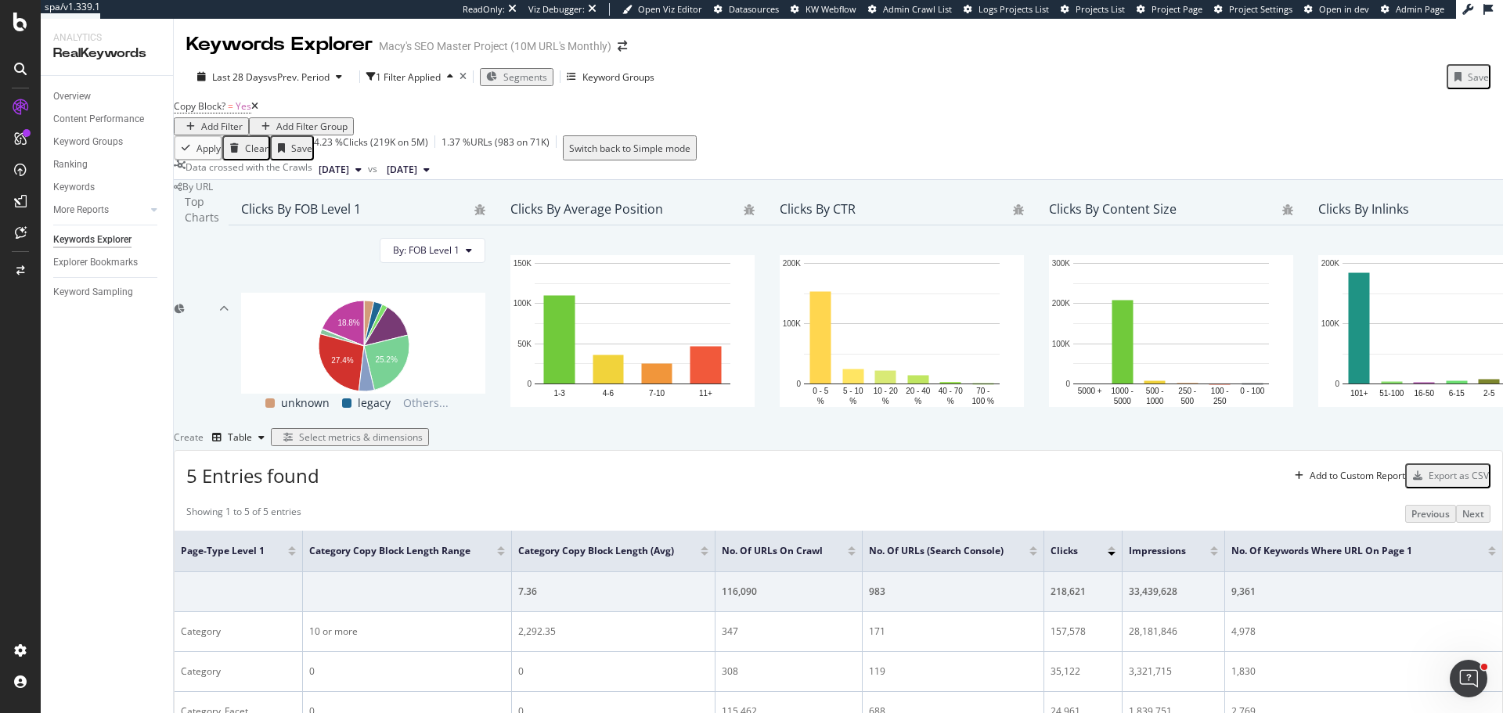
click at [423, 430] on div "Select metrics & dimensions" at bounding box center [361, 436] width 124 height 13
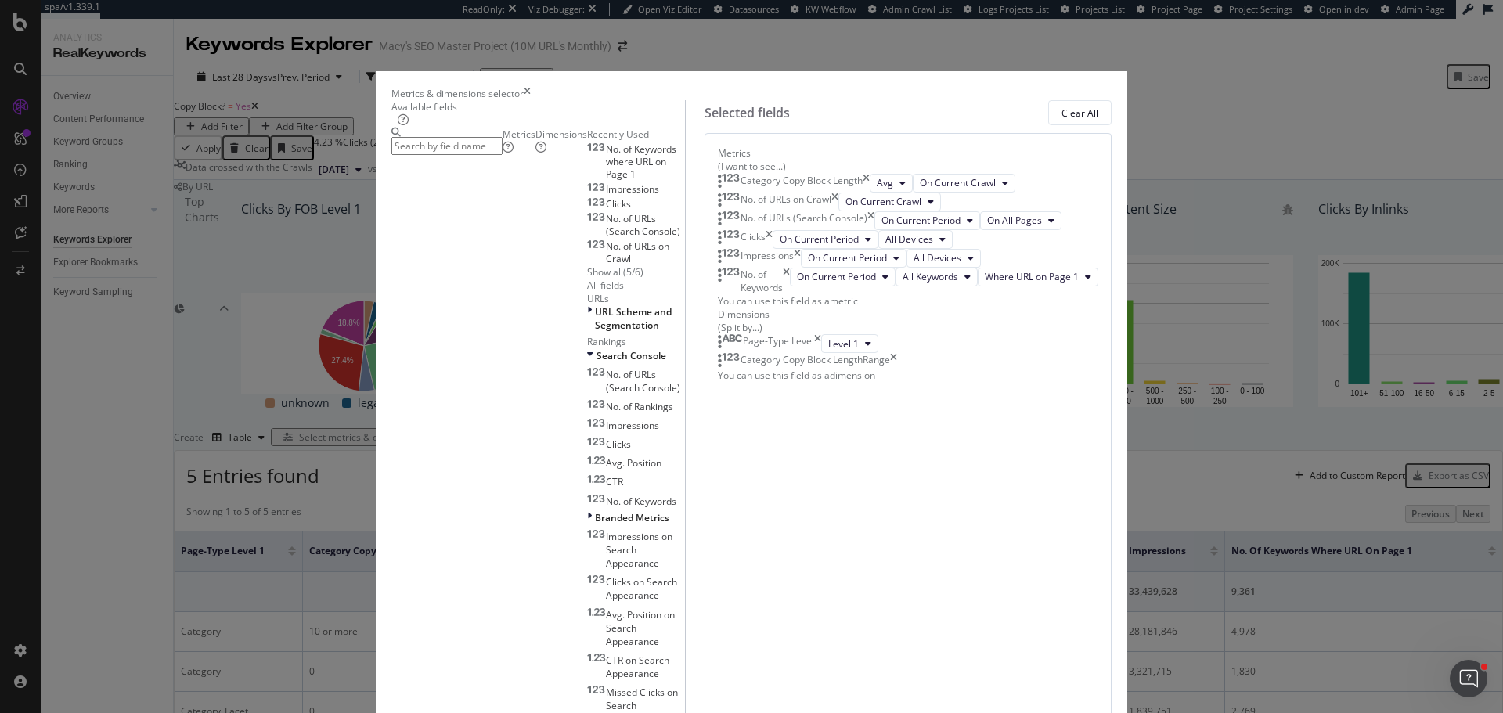
click at [576, 154] on div "Dimensions" at bounding box center [561, 141] width 52 height 27
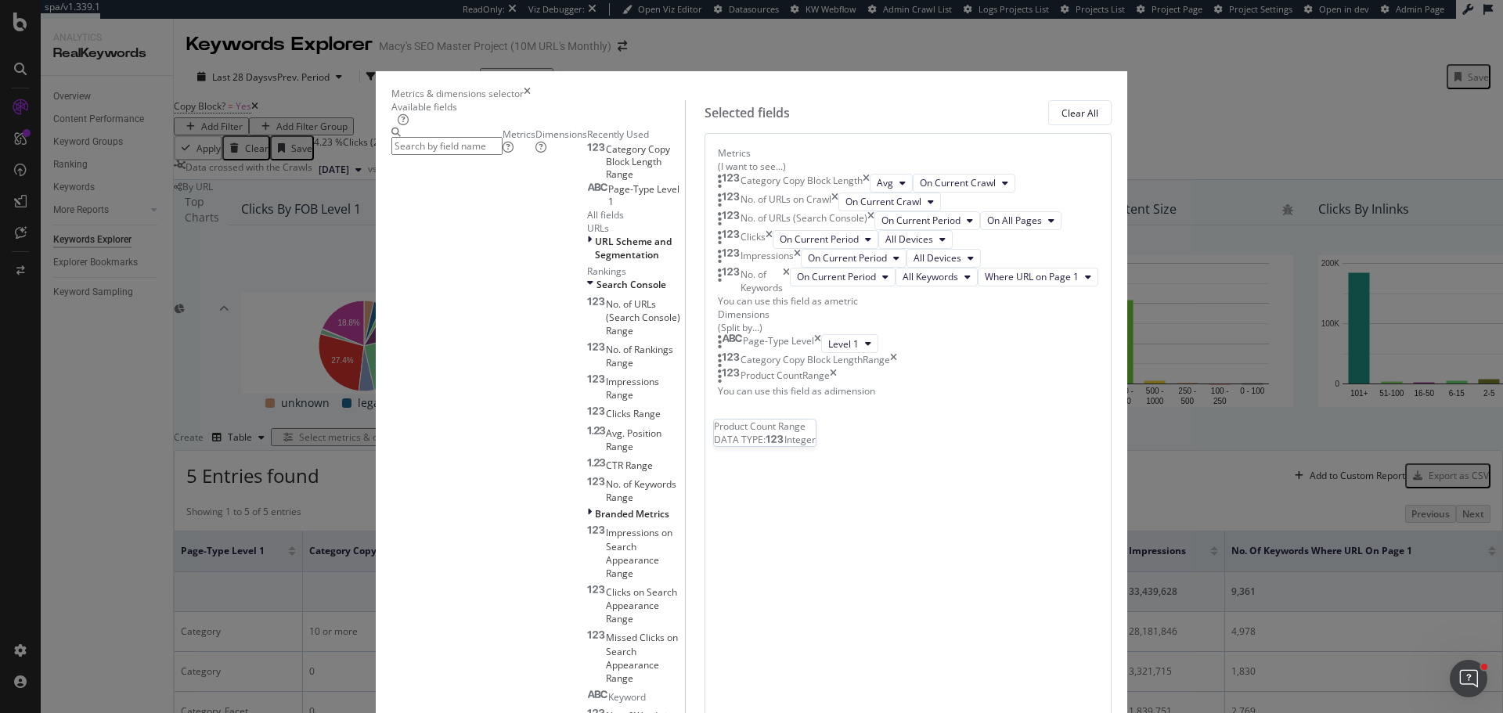
scroll to position [126, 0]
click at [502, 154] on div "Metrics" at bounding box center [518, 141] width 33 height 27
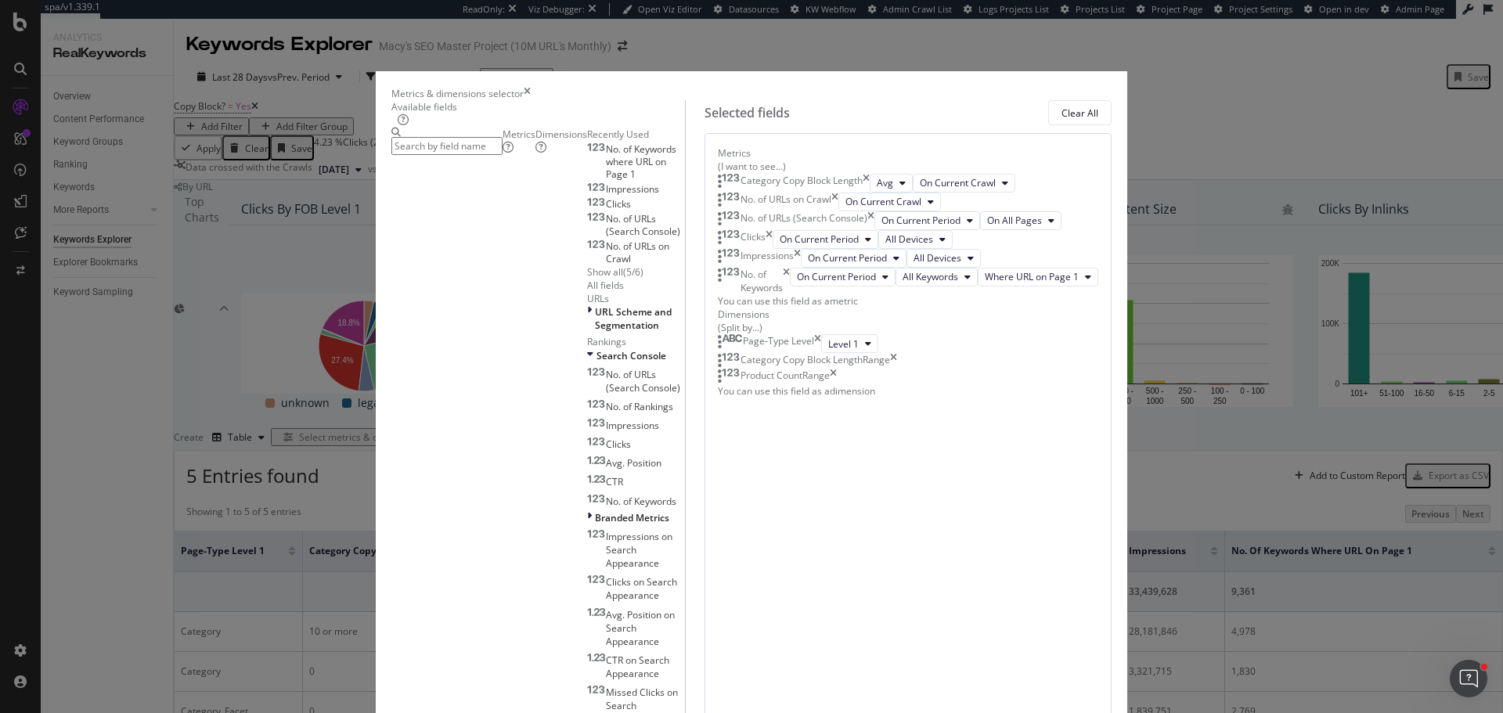
scroll to position [995, 0]
click at [487, 153] on input "modal" at bounding box center [446, 146] width 111 height 18
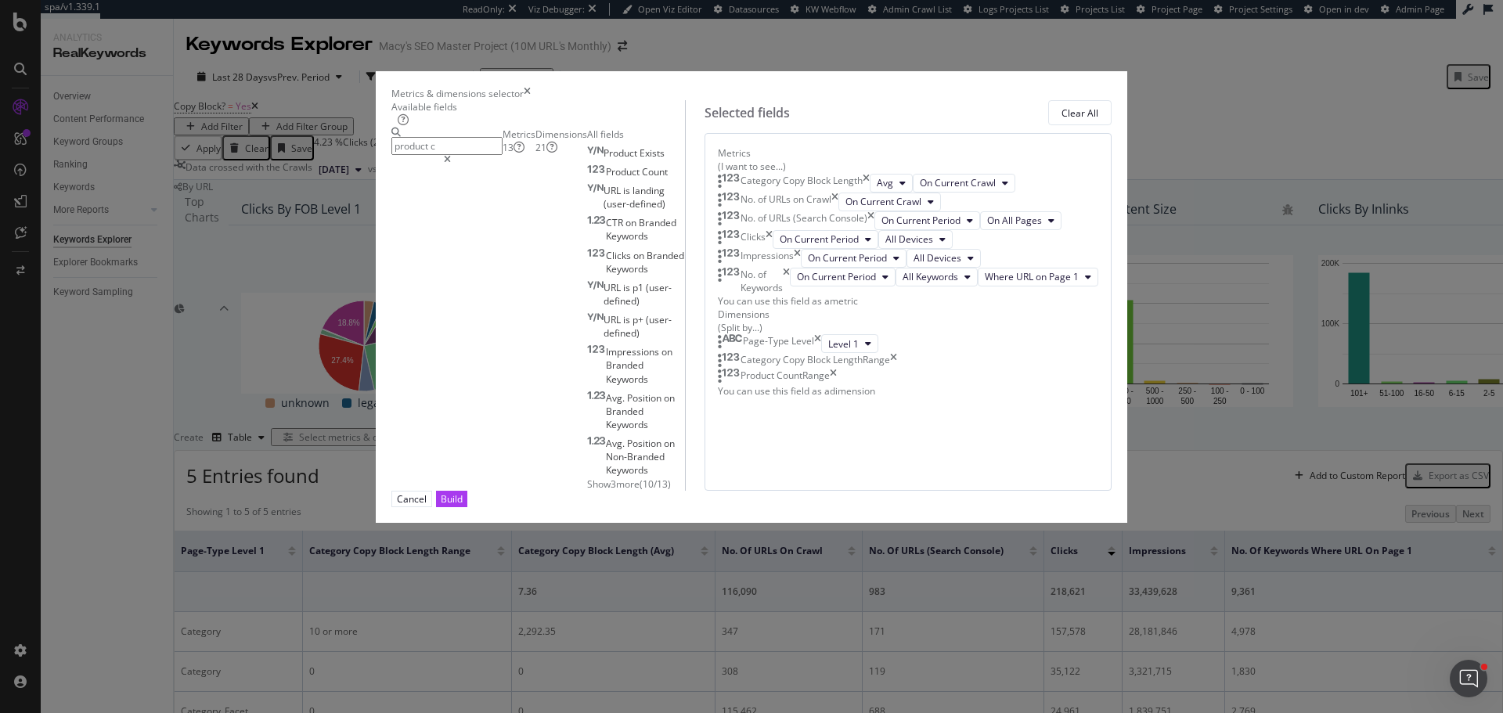
scroll to position [0, 0]
click at [587, 178] on div "Product Count" at bounding box center [627, 171] width 81 height 13
click at [869, 189] on icon "times" at bounding box center [865, 183] width 7 height 19
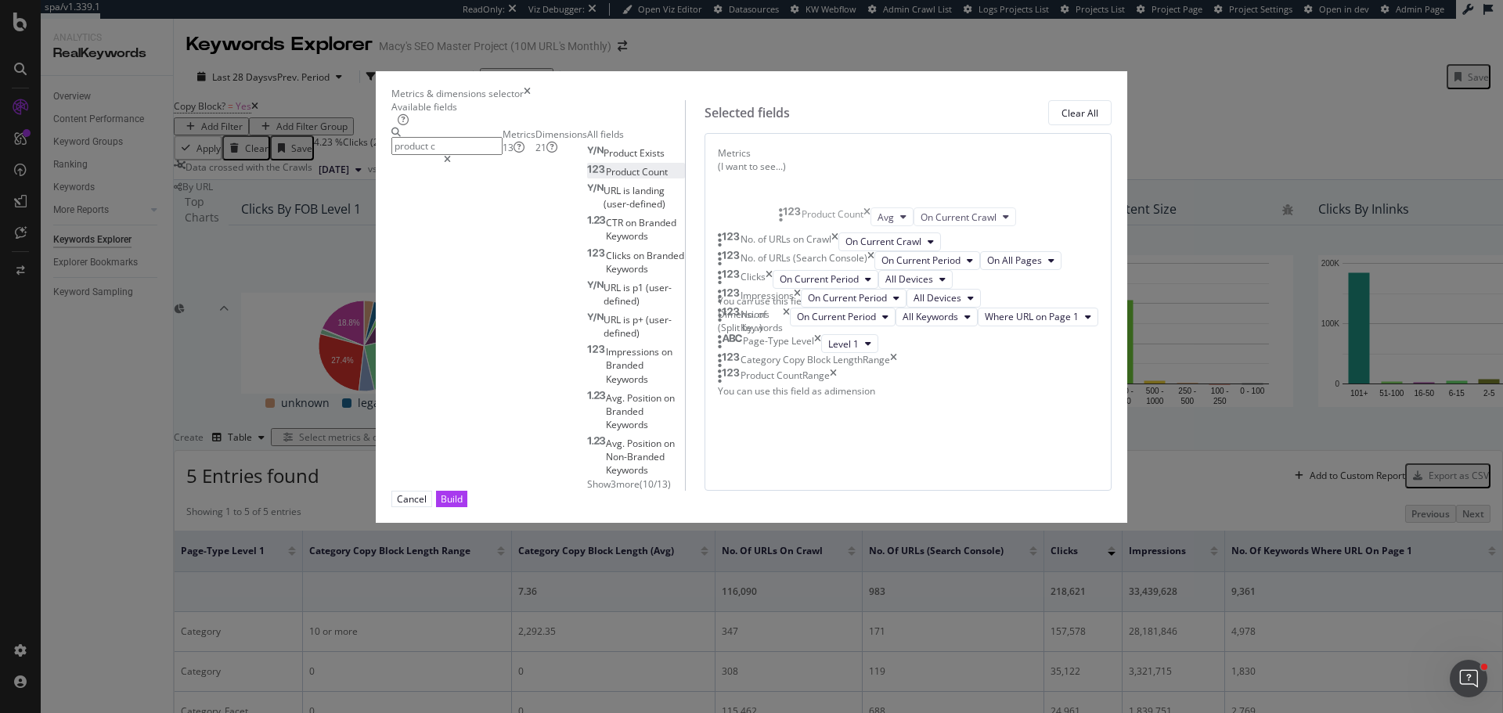
scroll to position [0, 0]
drag, startPoint x: 801, startPoint y: 514, endPoint x: 797, endPoint y: 200, distance: 313.9
click at [797, 200] on body "spa/v1.339.1 ReadOnly: Viz Debugger: Open Viz Editor Datasources KW Webflow Adm…" at bounding box center [751, 356] width 1503 height 713
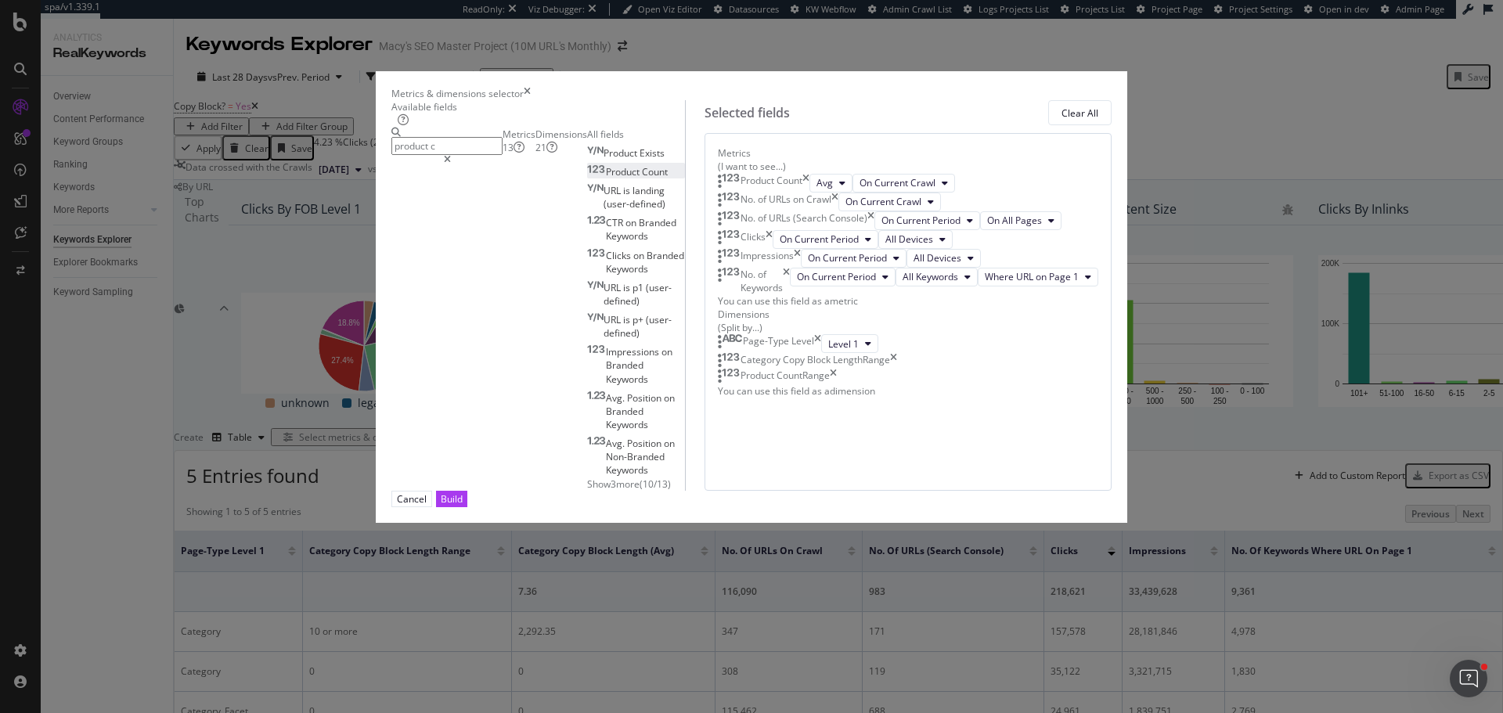
click at [502, 155] on input "product c" at bounding box center [446, 146] width 111 height 18
click at [897, 369] on icon "times" at bounding box center [893, 361] width 7 height 16
click at [502, 155] on input "product c" at bounding box center [446, 146] width 111 height 18
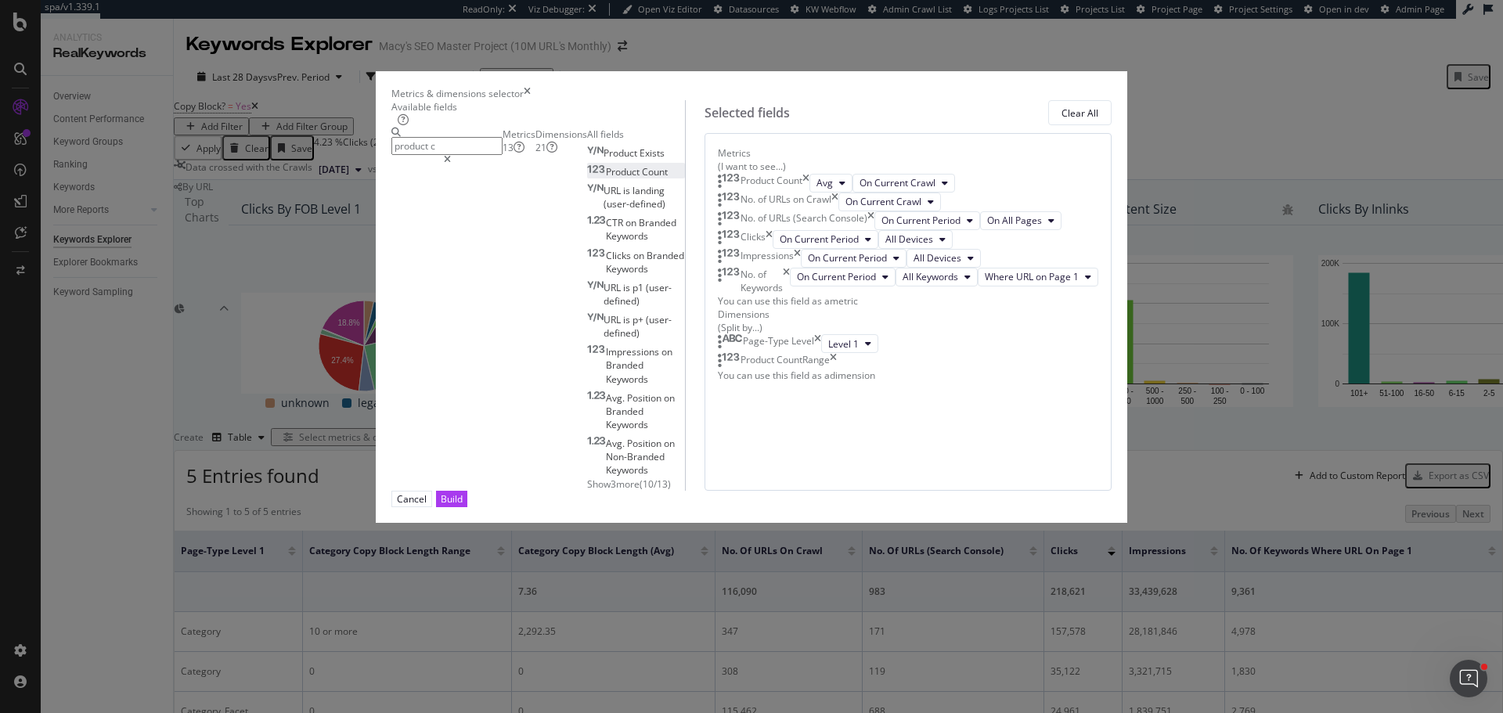
click at [587, 154] on div "Dimensions 21" at bounding box center [561, 141] width 52 height 27
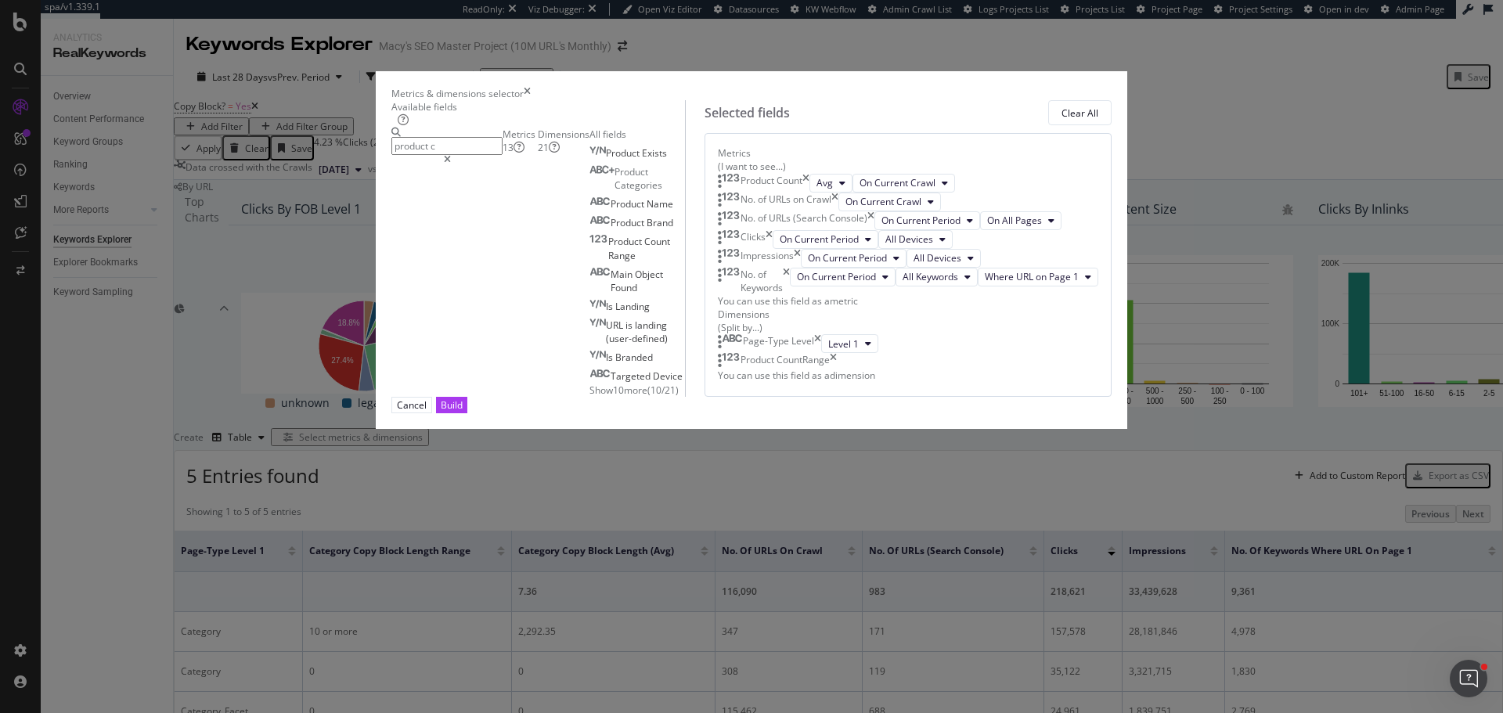
click at [502, 155] on input "product c" at bounding box center [446, 146] width 111 height 18
type input "exists"
click at [596, 383] on span "Show 10 more" at bounding box center [625, 375] width 58 height 13
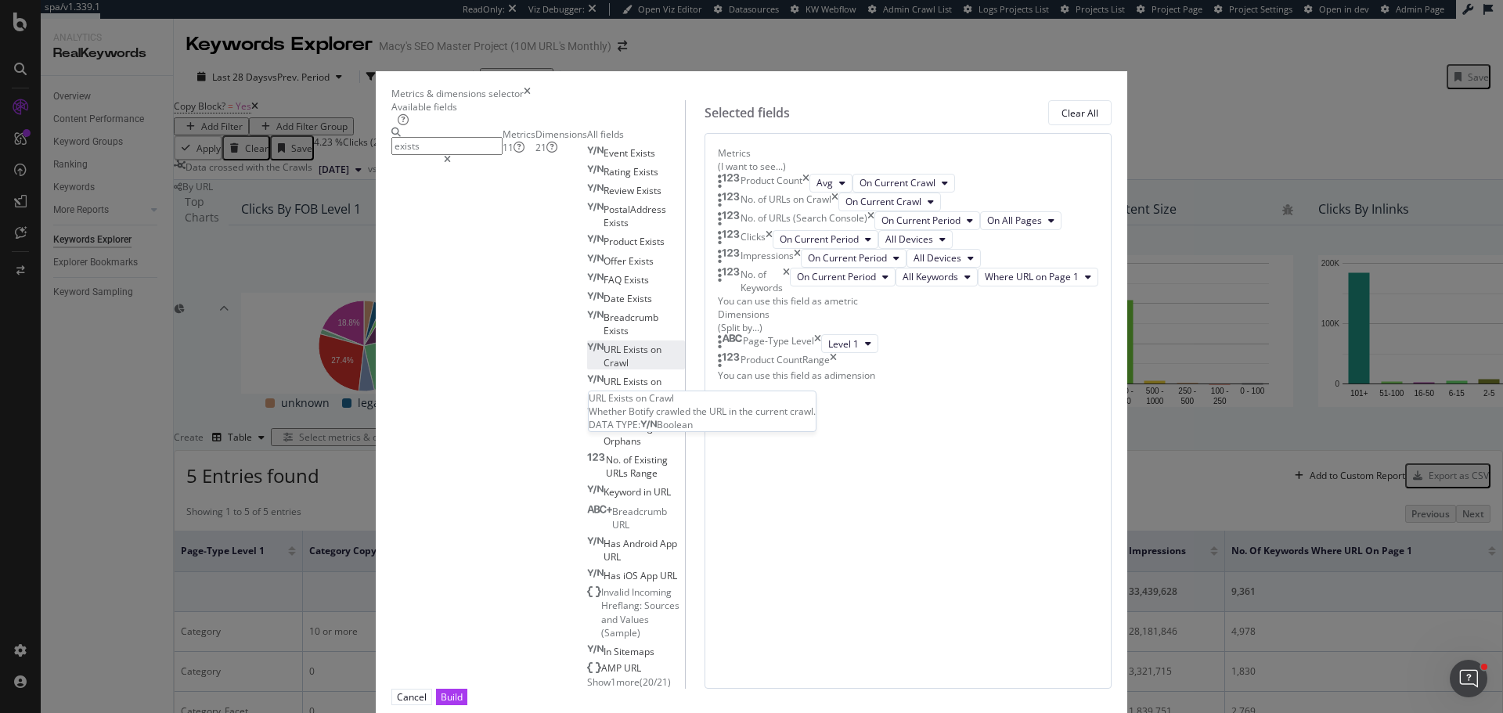
click at [587, 369] on div "URL Exists on Crawl" at bounding box center [636, 356] width 98 height 27
click at [636, 402] on span "Console" at bounding box center [653, 395] width 35 height 13
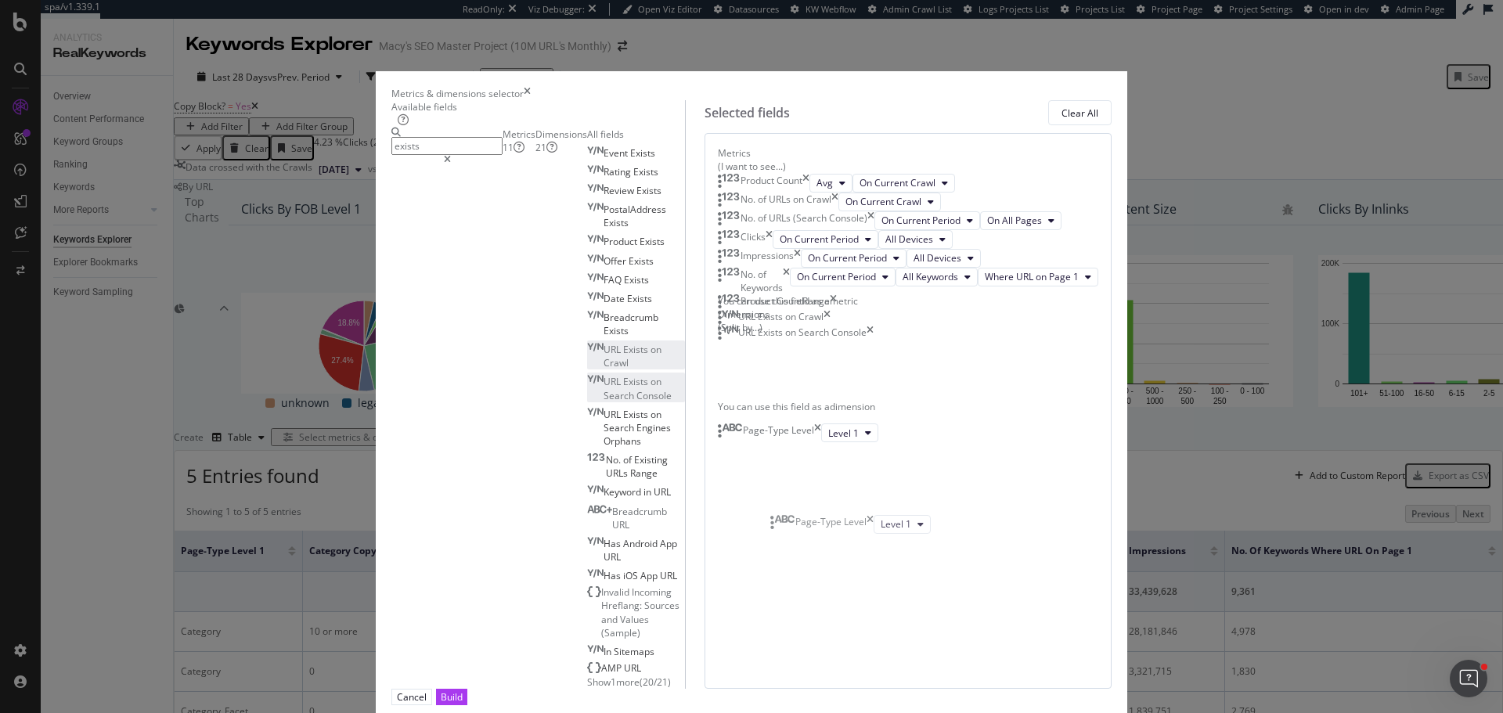
drag, startPoint x: 791, startPoint y: 417, endPoint x: 779, endPoint y: 528, distance: 111.8
drag, startPoint x: 798, startPoint y: 419, endPoint x: 794, endPoint y: 536, distance: 117.5
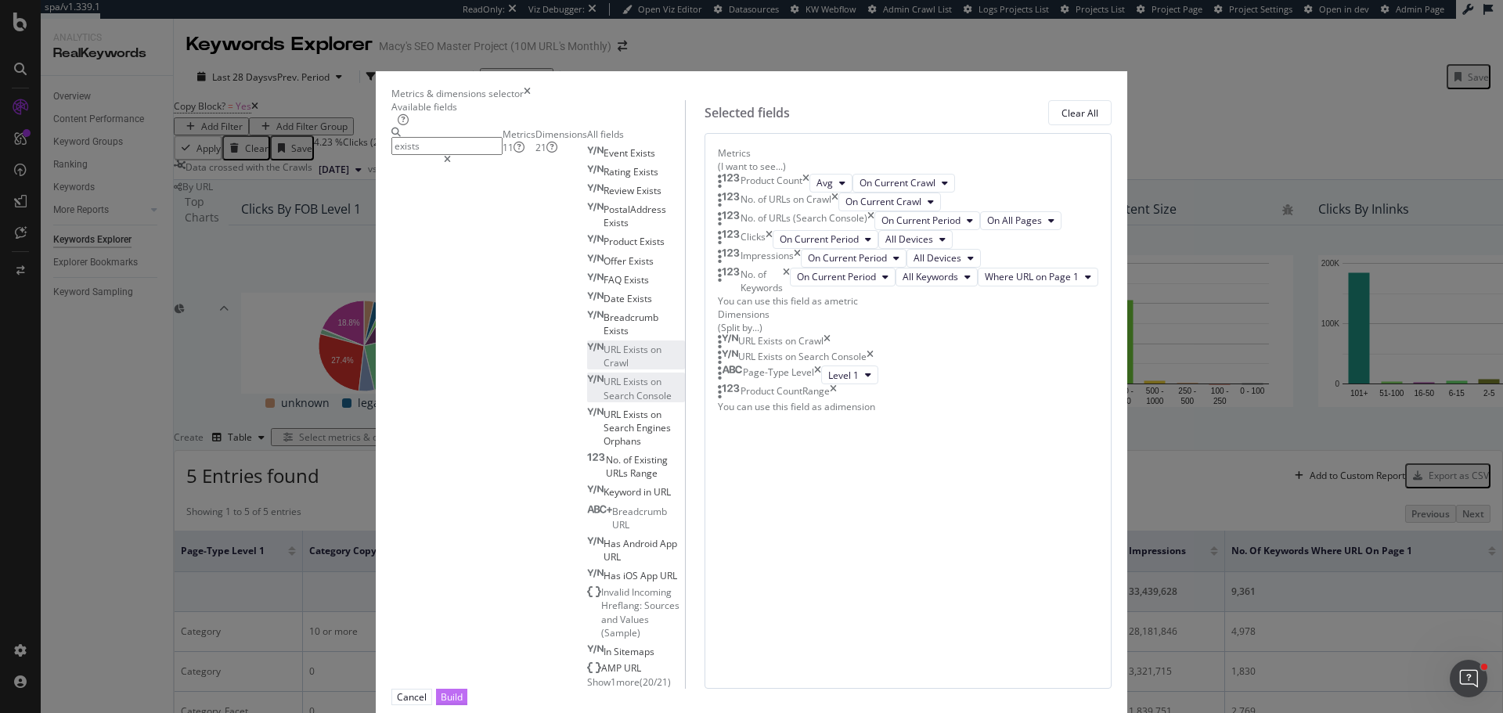
click at [463, 690] on div "Build" at bounding box center [452, 696] width 22 height 13
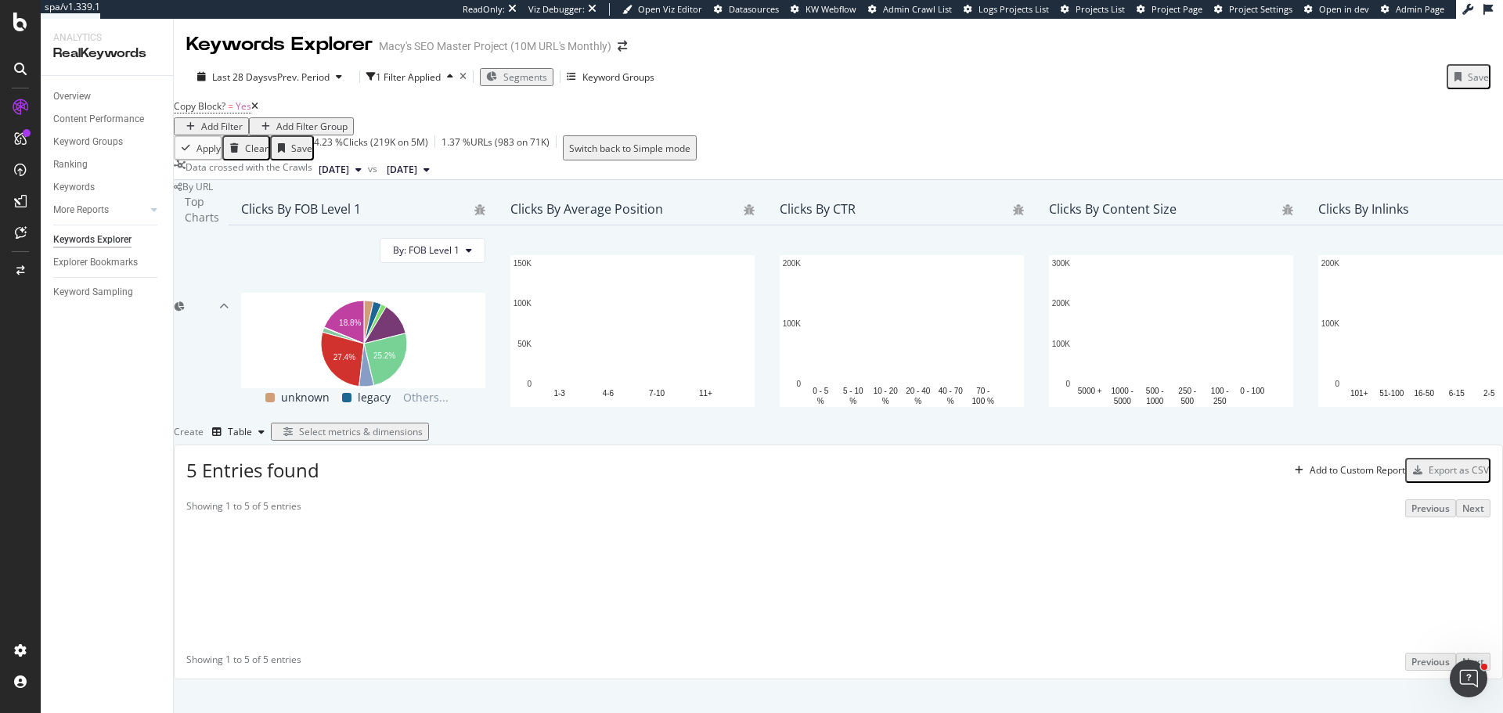
scroll to position [193, 0]
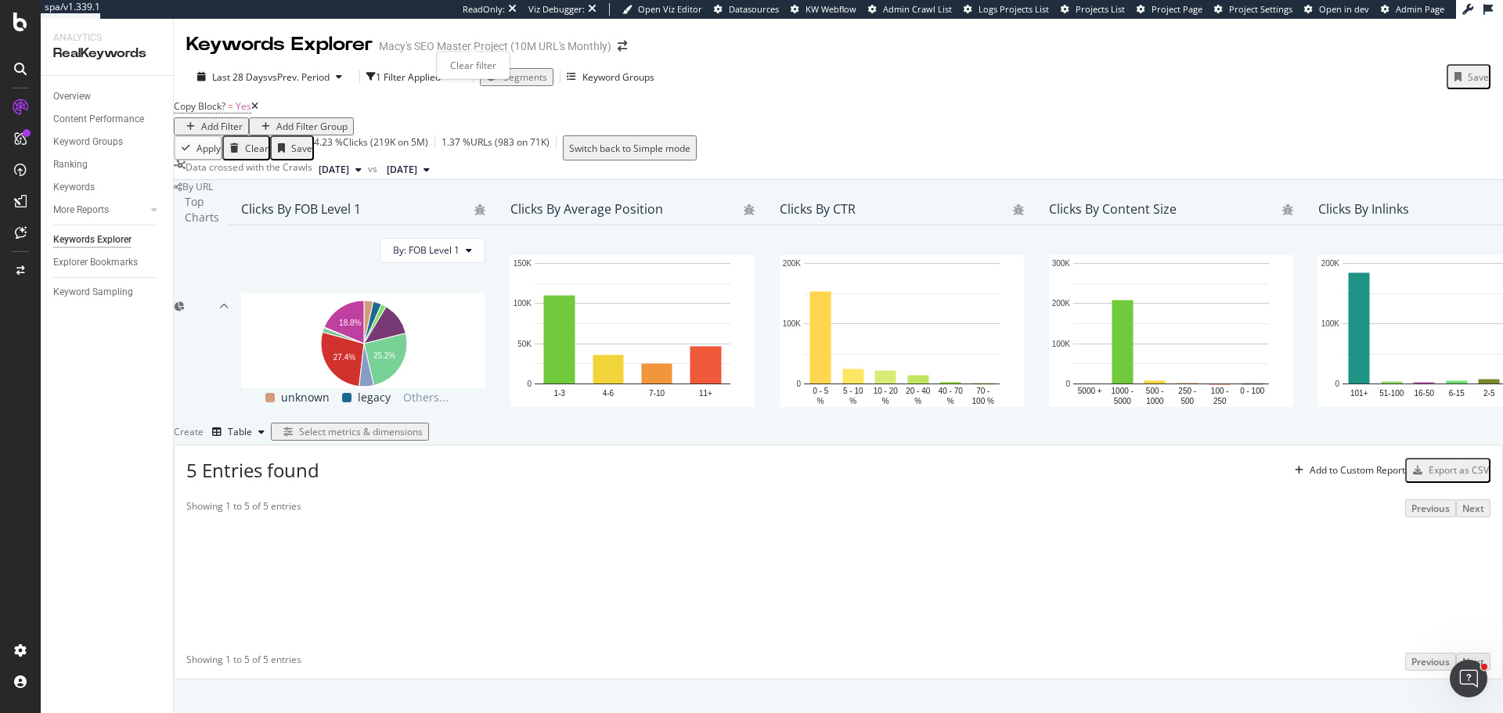
click at [466, 72] on icon "times" at bounding box center [462, 76] width 7 height 9
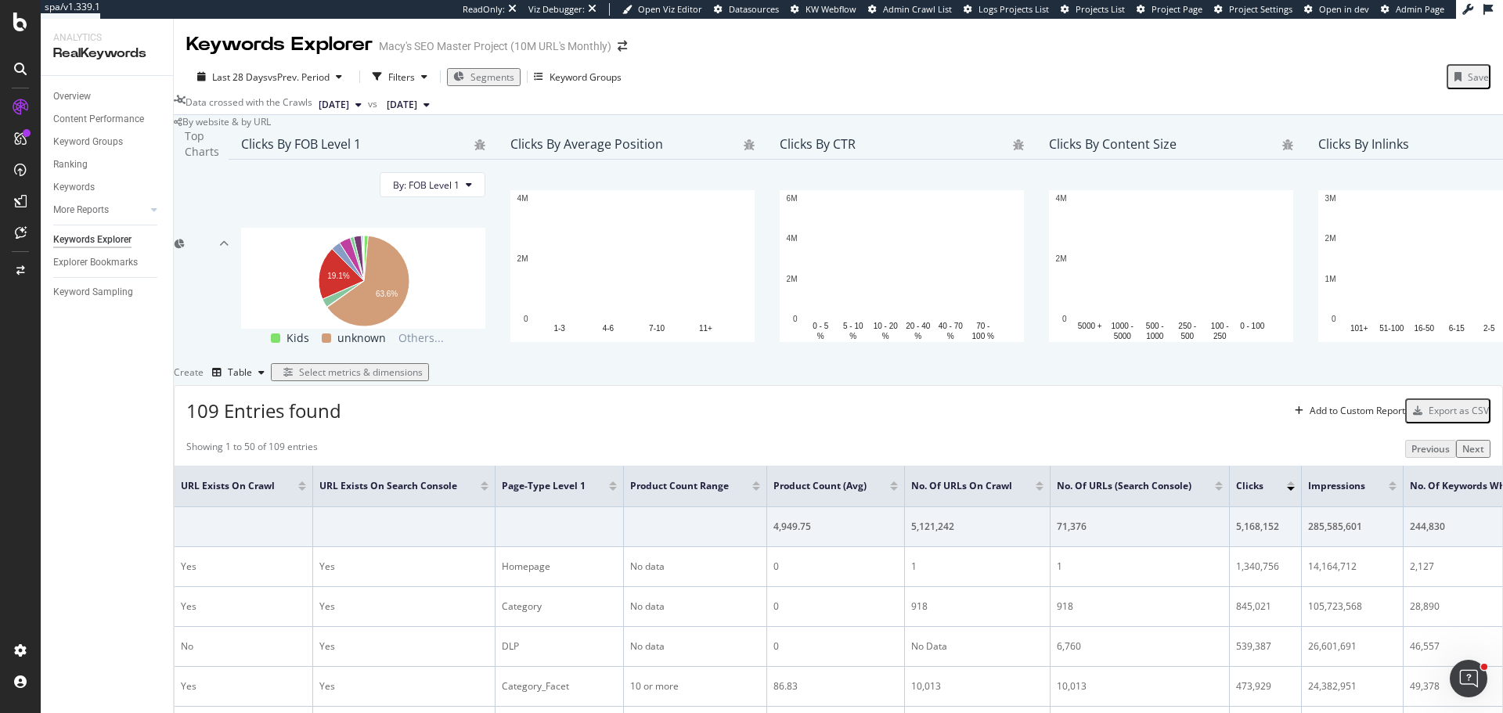
scroll to position [41, 0]
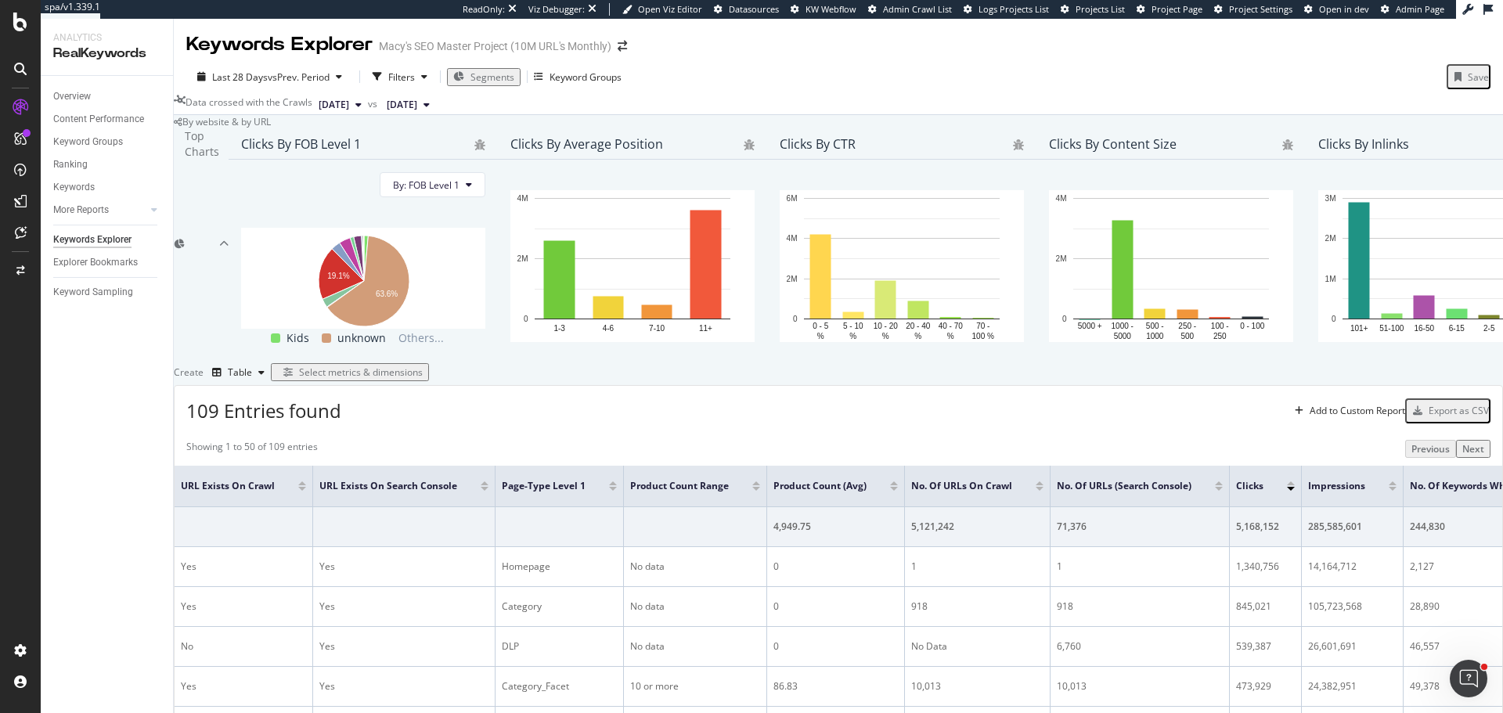
click at [481, 70] on span "Segments" at bounding box center [492, 76] width 44 height 13
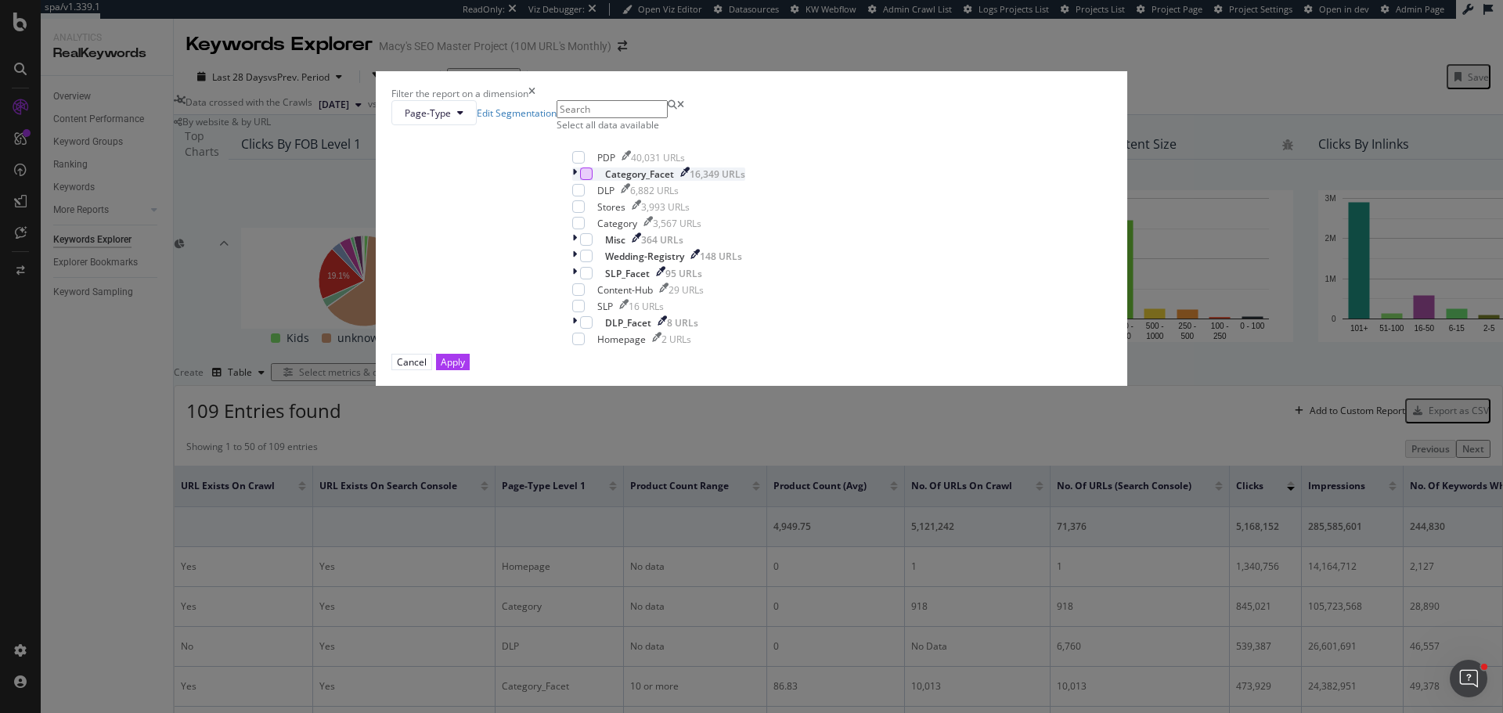
click at [592, 180] on div "modal" at bounding box center [586, 173] width 13 height 13
click at [585, 229] on div "modal" at bounding box center [578, 223] width 13 height 13
click at [585, 213] on div "modal" at bounding box center [578, 206] width 13 height 13
click at [592, 279] on div "modal" at bounding box center [586, 273] width 13 height 13
click at [585, 312] on div "modal" at bounding box center [578, 306] width 13 height 13
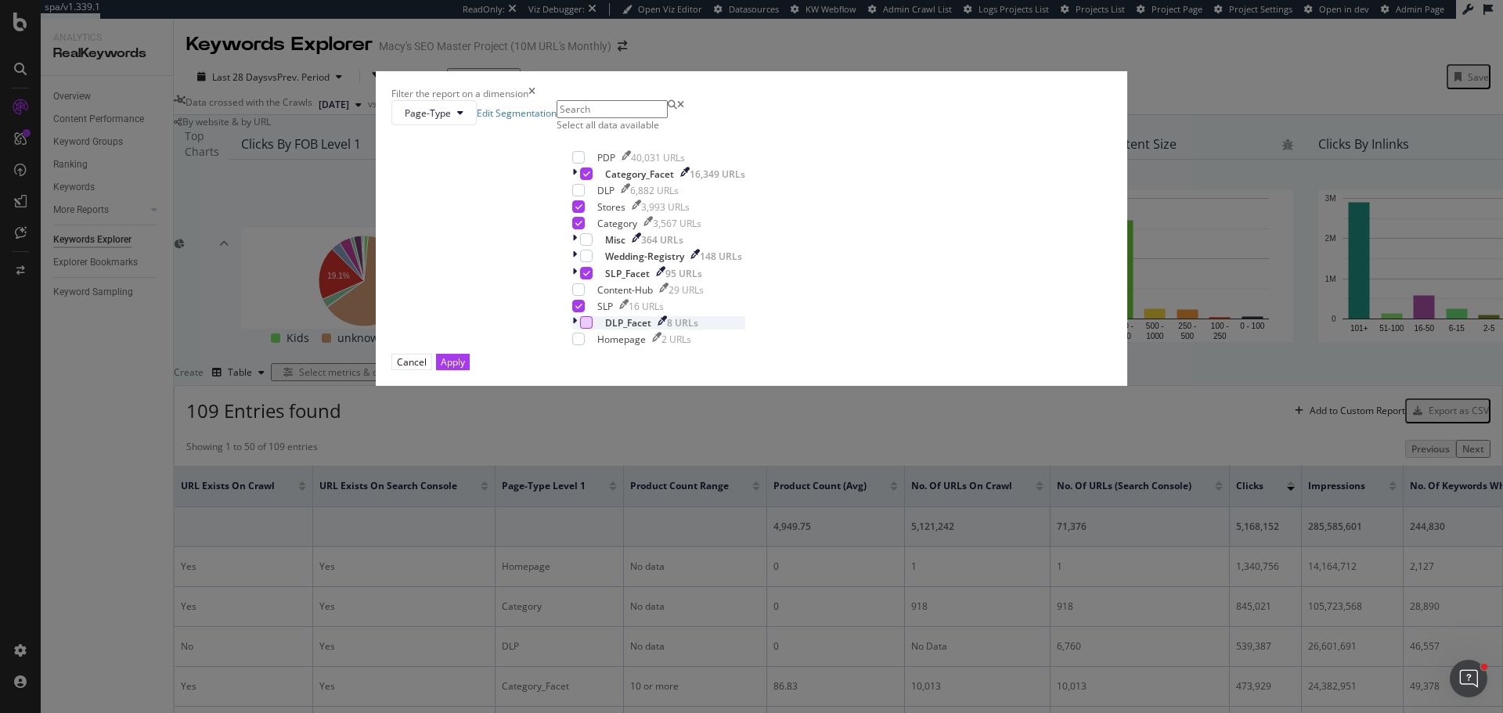
click at [592, 329] on div "modal" at bounding box center [586, 322] width 13 height 13
click at [585, 196] on div "modal" at bounding box center [578, 190] width 13 height 13
click at [465, 369] on div "Apply" at bounding box center [453, 361] width 24 height 13
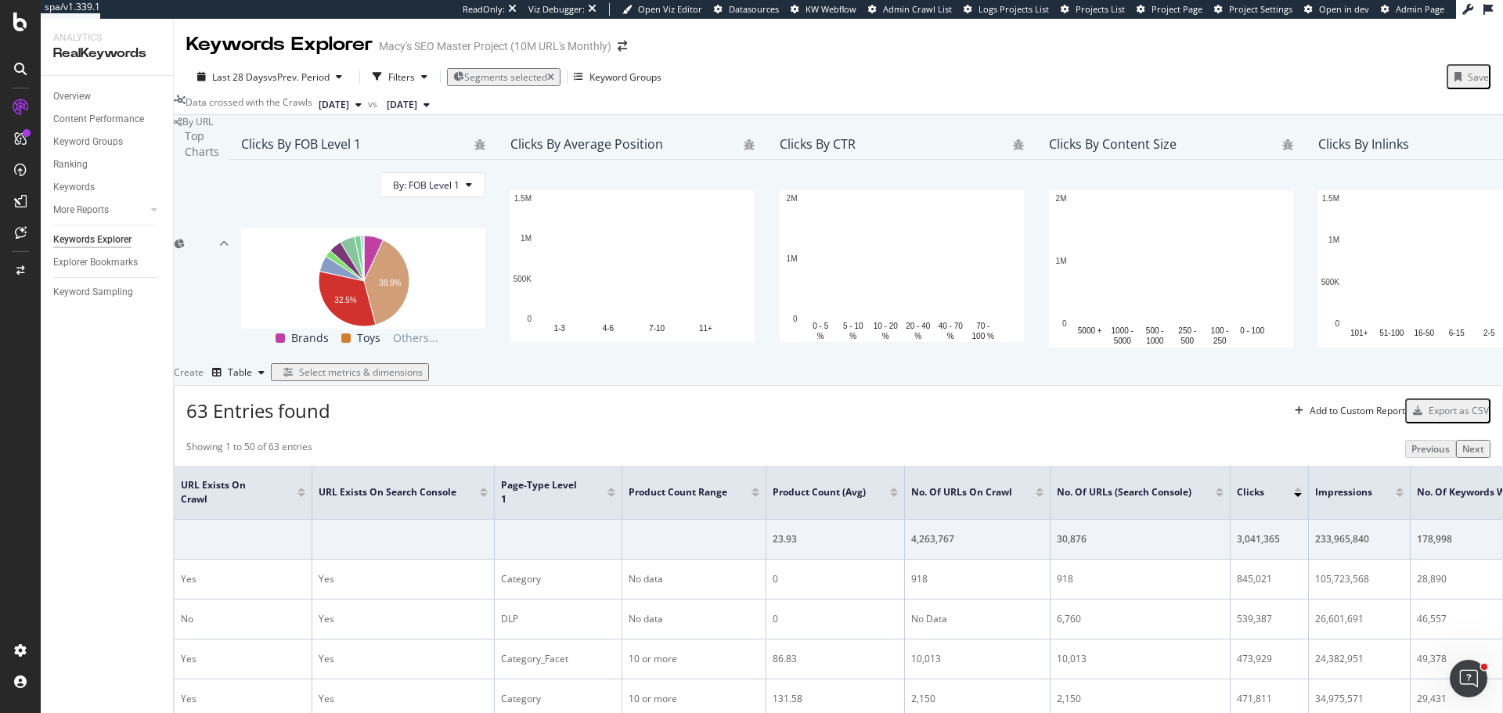
scroll to position [783, 0]
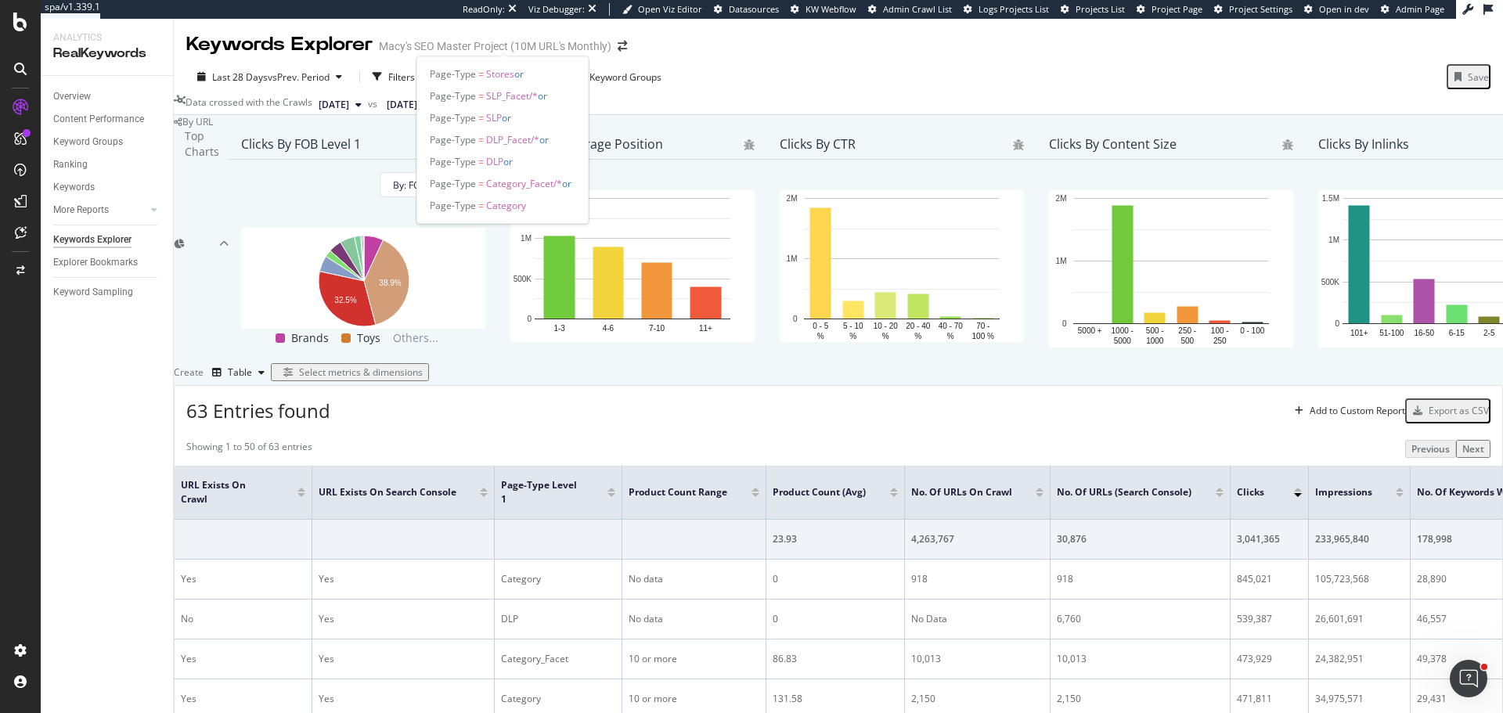
click at [517, 70] on span "Segments selected" at bounding box center [505, 76] width 83 height 13
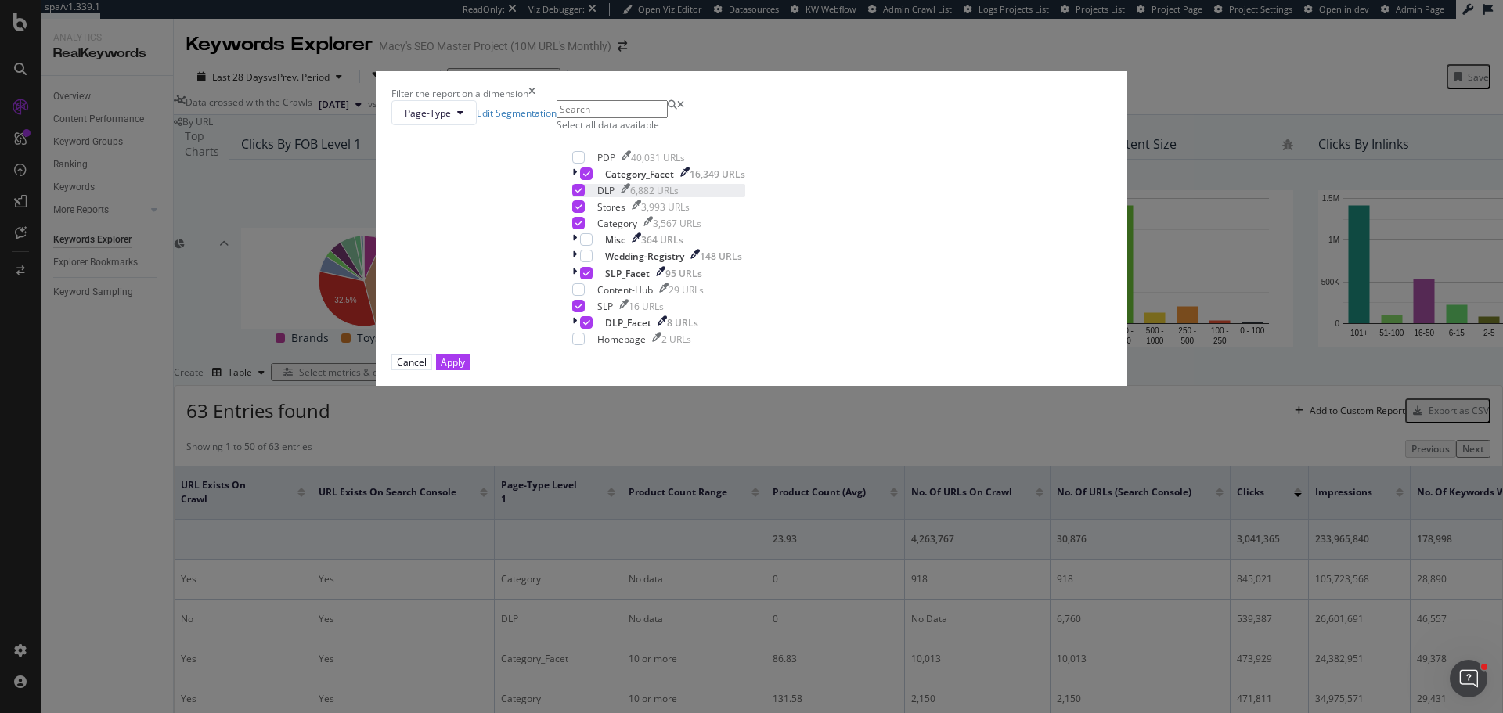
click at [585, 196] on div "modal" at bounding box center [578, 190] width 13 height 13
click at [582, 211] on icon "modal" at bounding box center [578, 207] width 7 height 8
click at [582, 227] on icon "modal" at bounding box center [578, 223] width 7 height 8
click at [592, 279] on div "modal" at bounding box center [586, 273] width 13 height 13
click at [585, 312] on div "modal" at bounding box center [578, 306] width 13 height 13
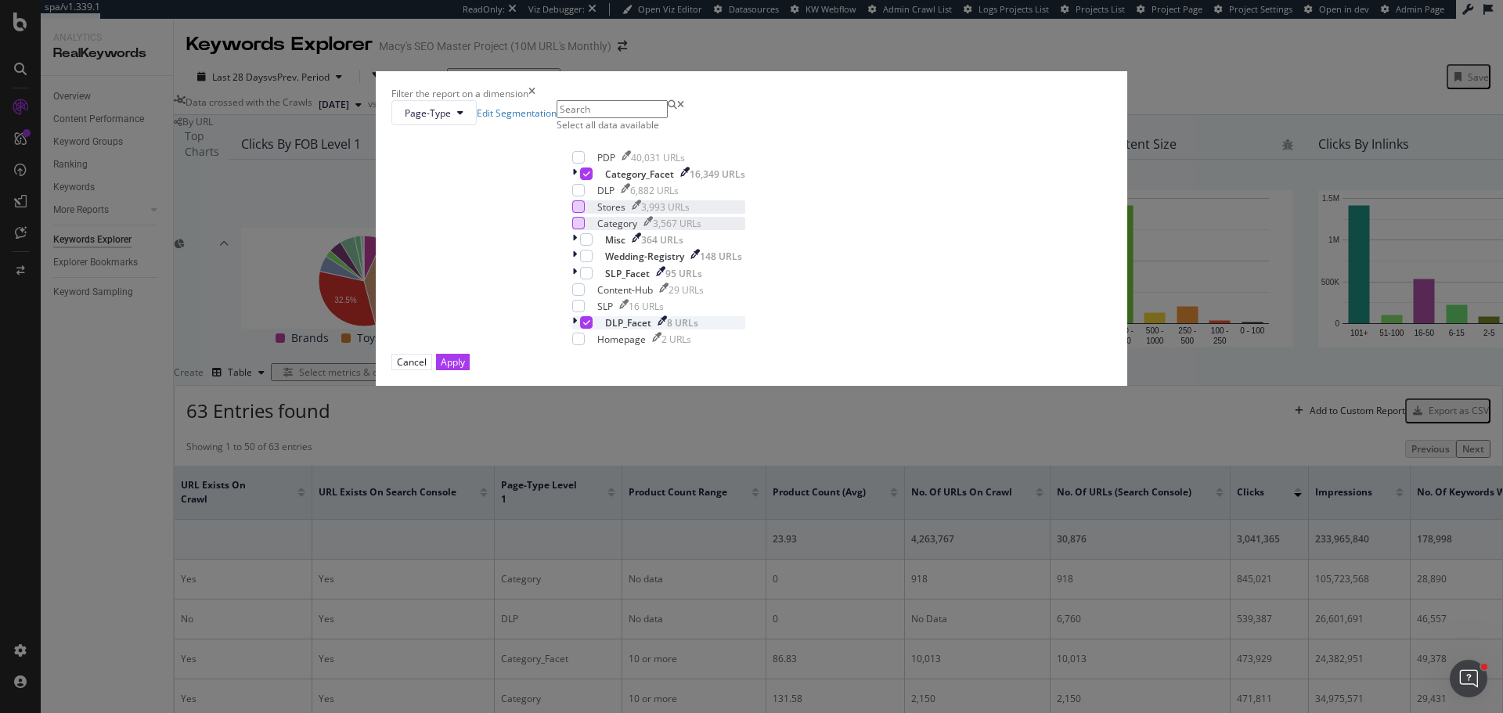
click at [590, 326] on icon "modal" at bounding box center [586, 323] width 7 height 8
click at [465, 369] on div "Apply" at bounding box center [453, 361] width 24 height 13
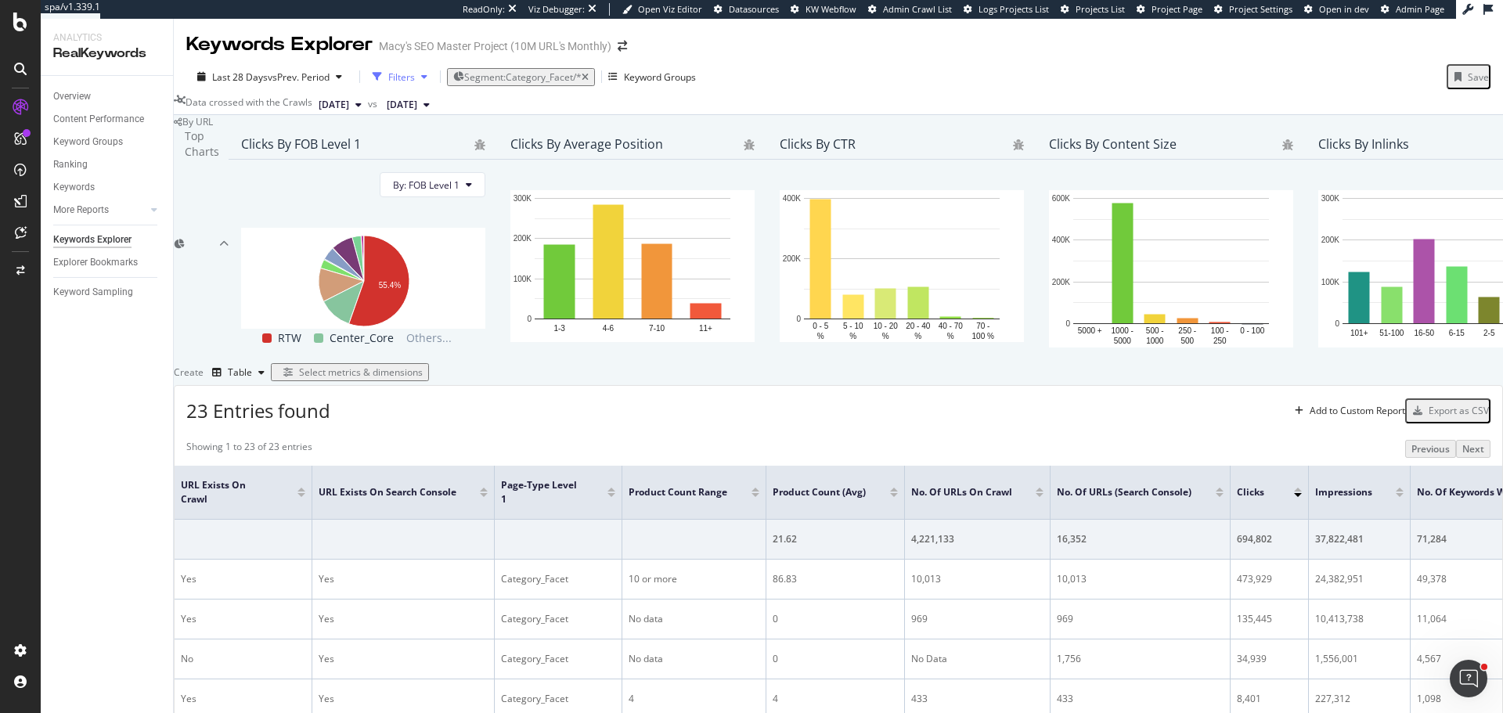
click at [396, 74] on div "Filters" at bounding box center [401, 76] width 27 height 13
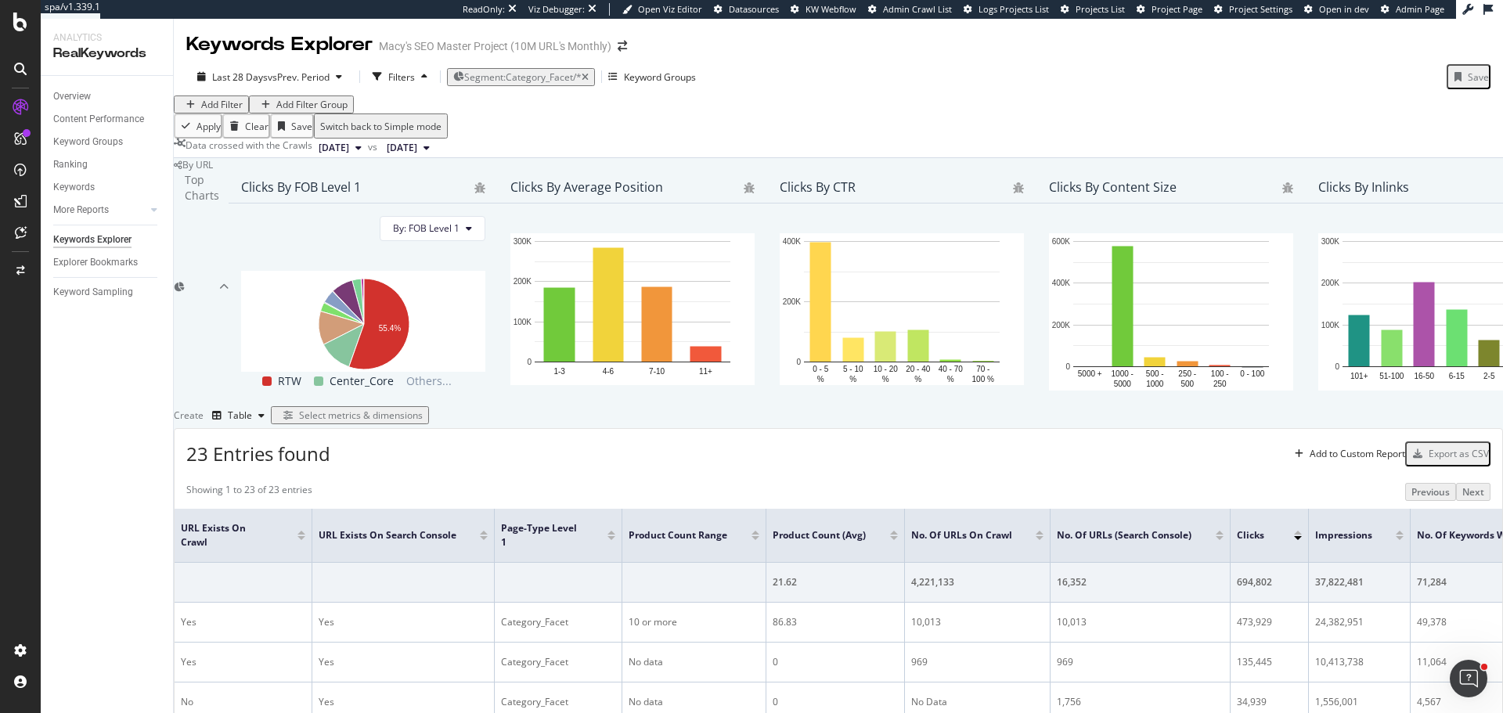
click at [228, 111] on div "Add Filter" at bounding box center [221, 104] width 41 height 13
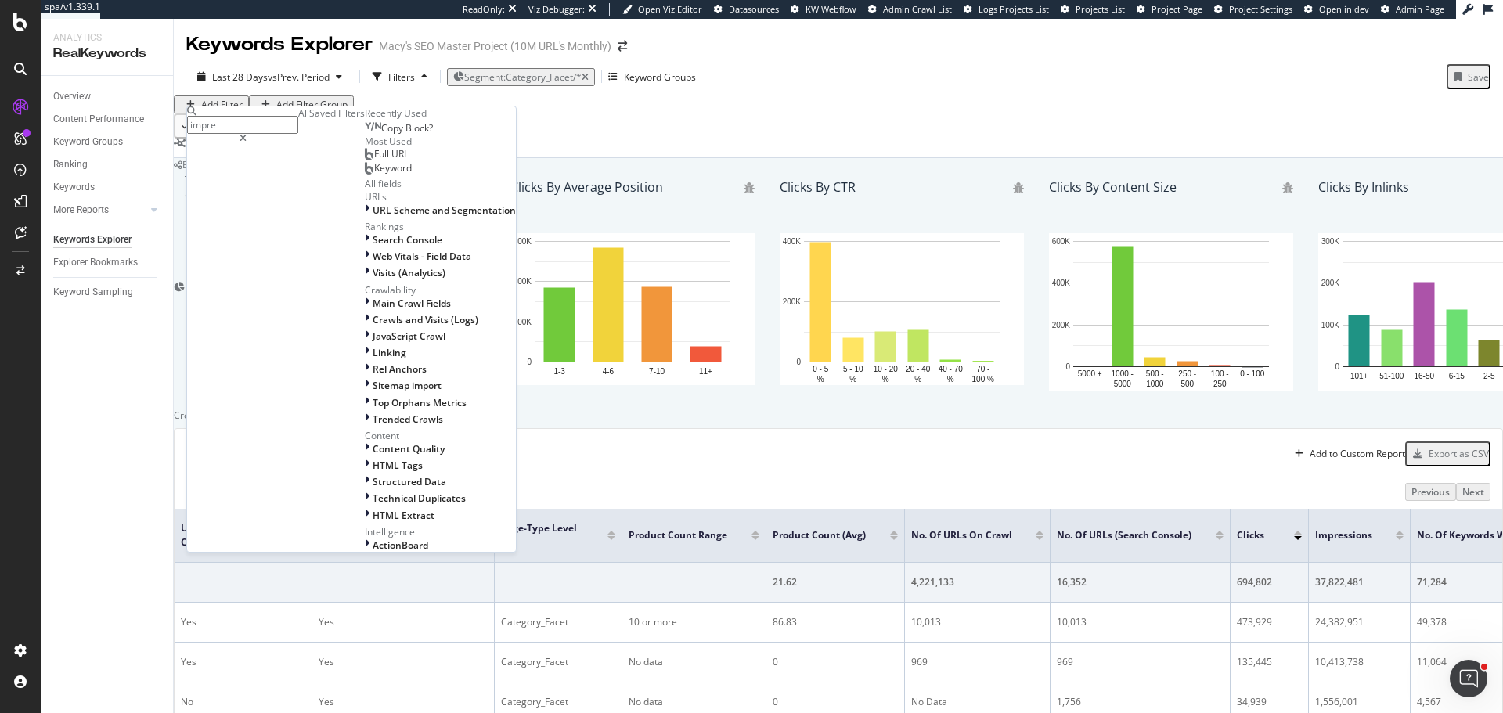
type input "impres"
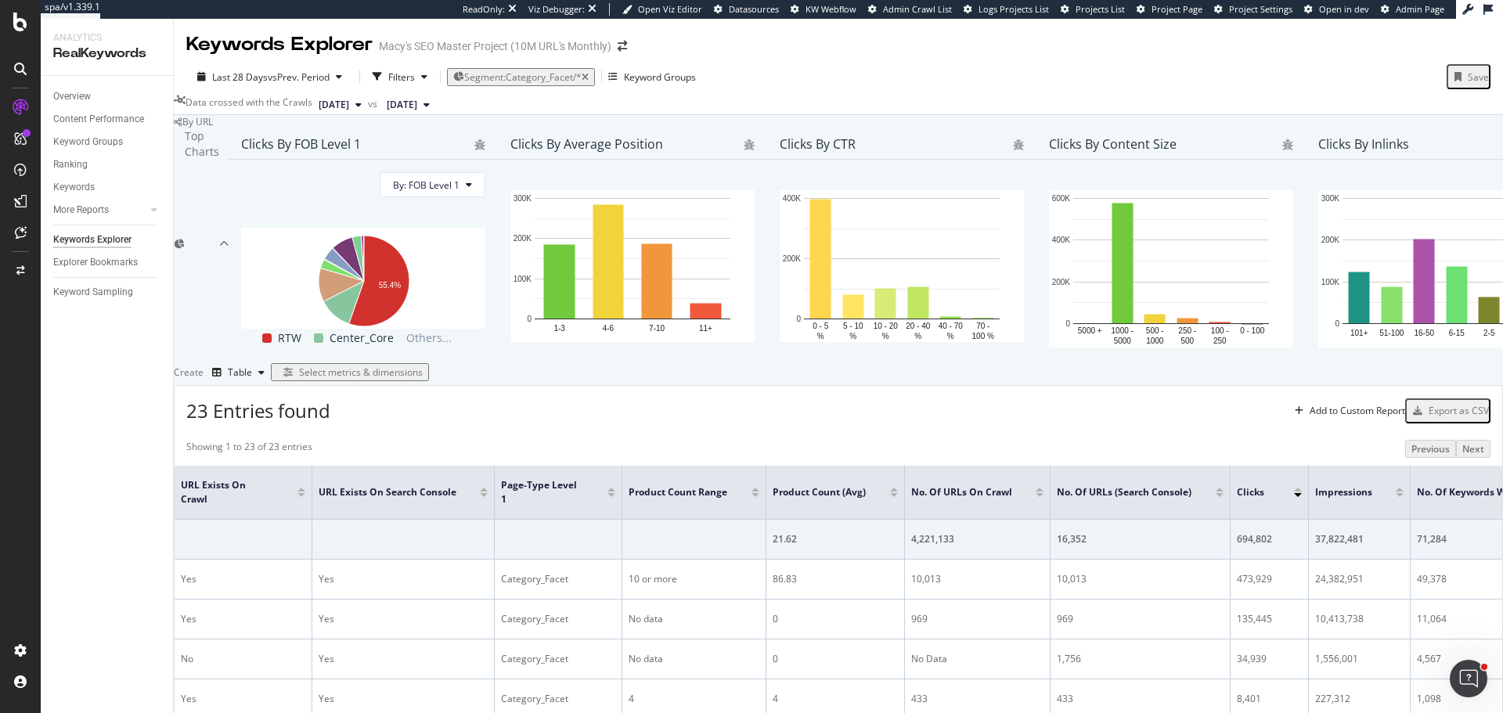
scroll to position [235, 0]
click at [405, 70] on div "Filters" at bounding box center [401, 76] width 27 height 13
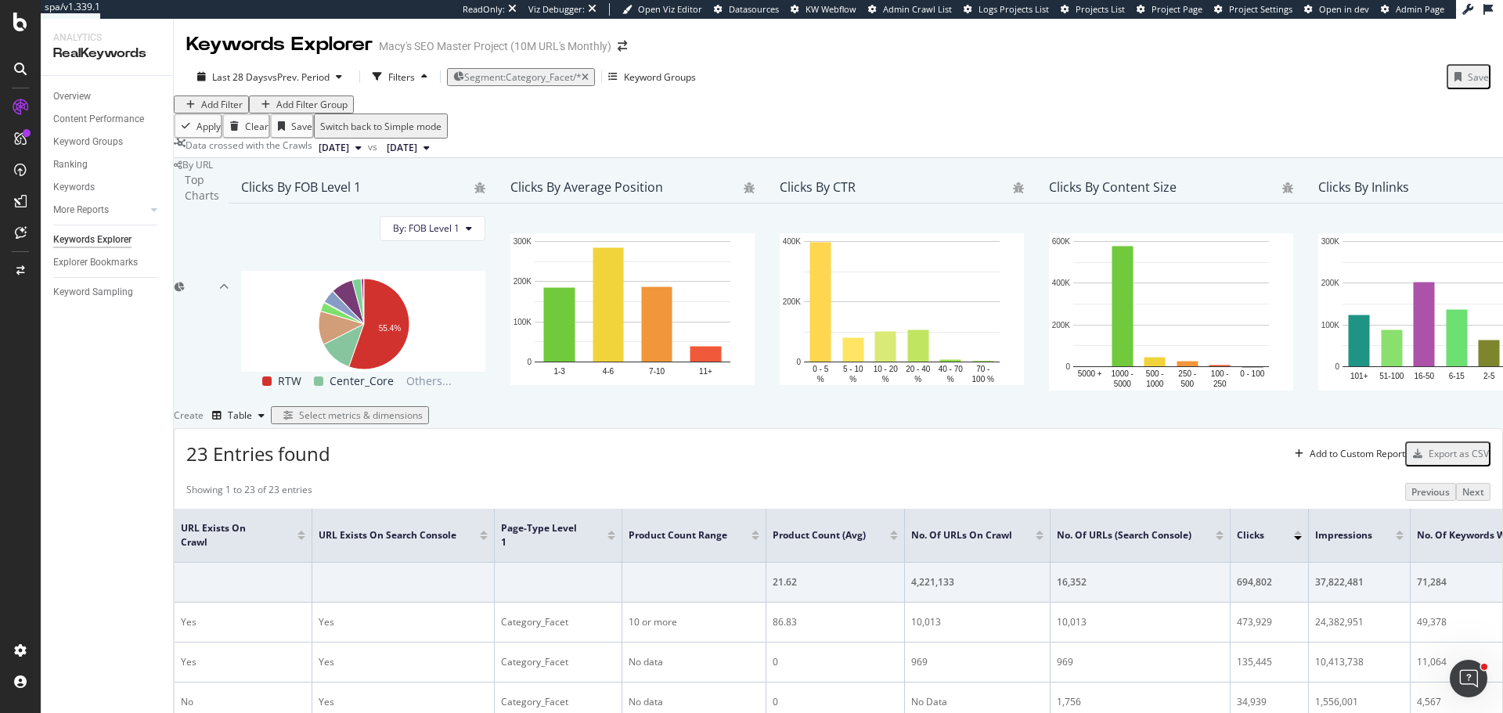
scroll to position [306, 0]
click at [234, 98] on div "Add Filter" at bounding box center [221, 104] width 41 height 13
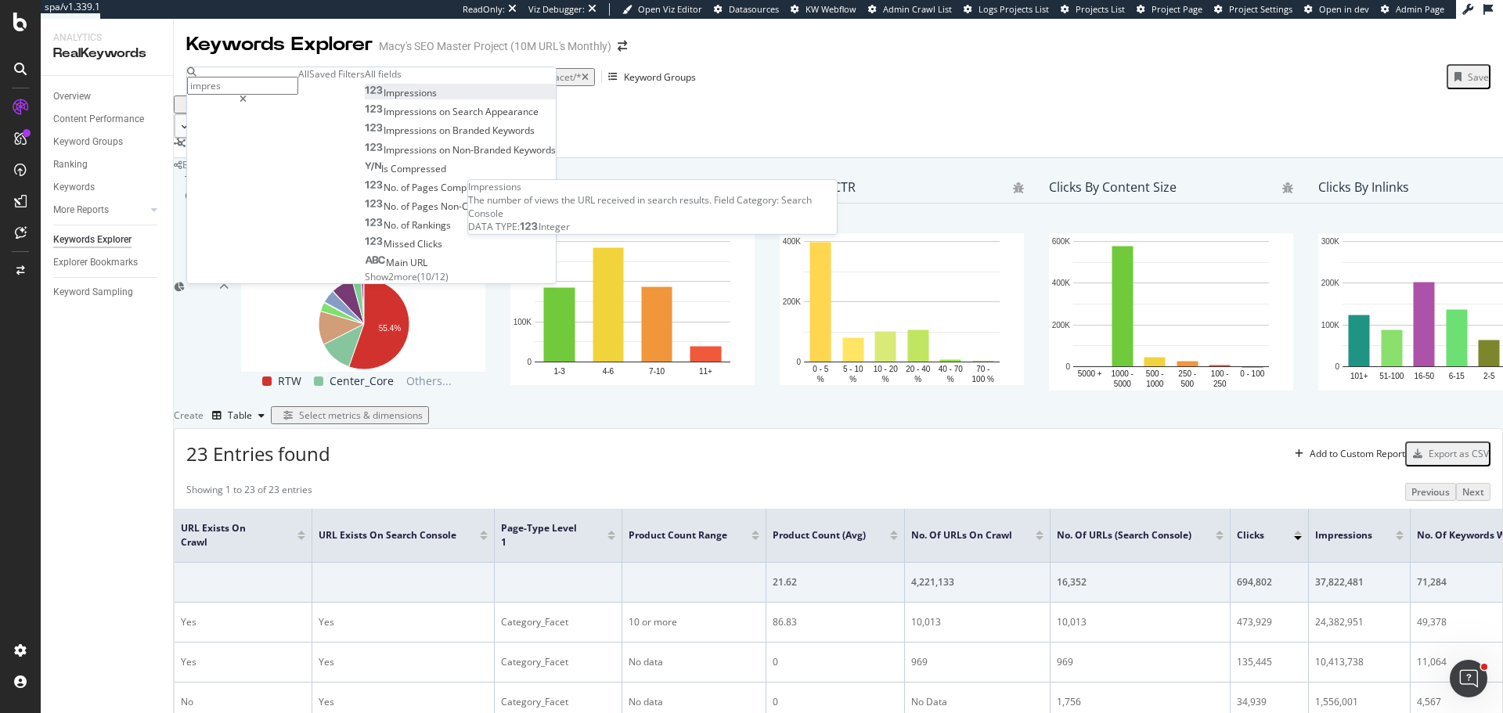
type input "impres"
click at [365, 99] on div "Impressions" at bounding box center [401, 92] width 72 height 13
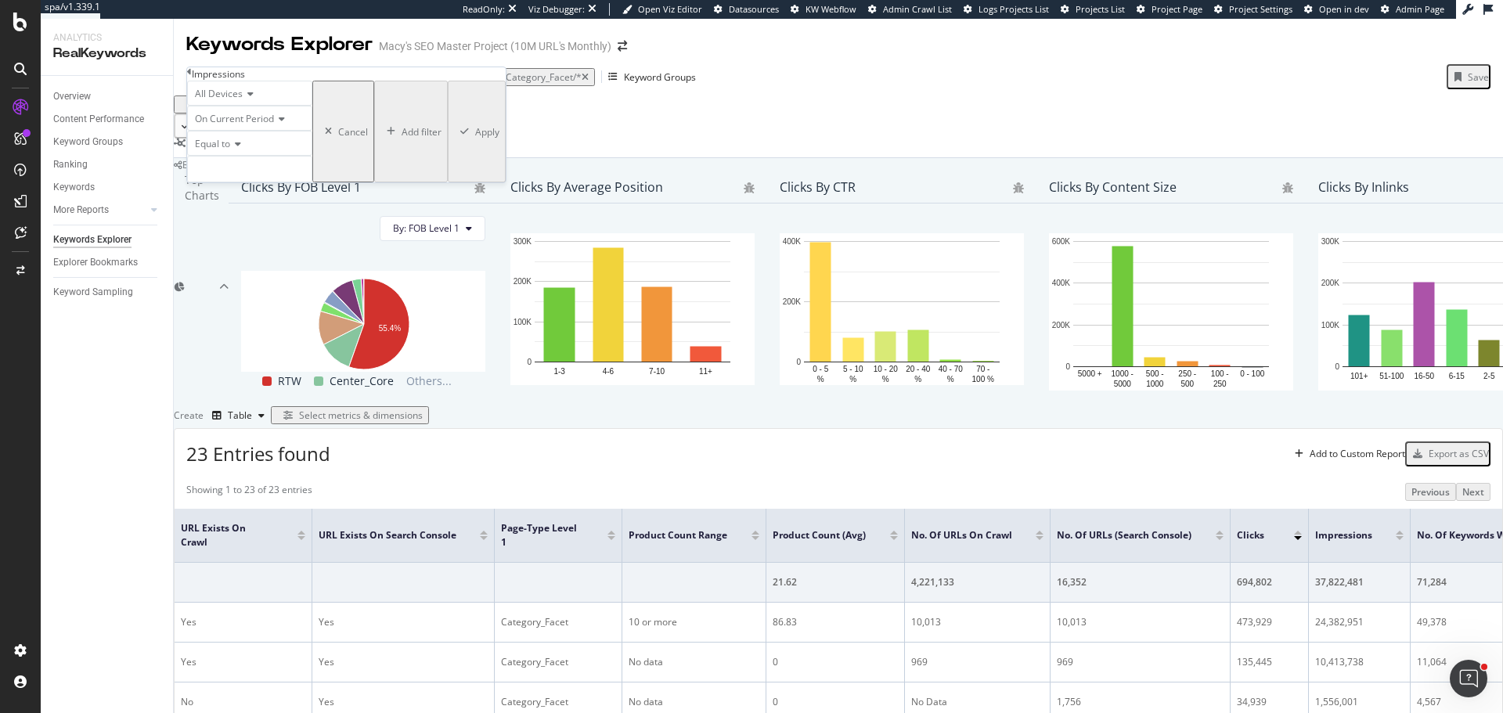
click at [240, 149] on icon at bounding box center [235, 143] width 11 height 9
click at [232, 237] on span "Greater than" at bounding box center [220, 230] width 56 height 13
click at [312, 182] on input "number" at bounding box center [249, 169] width 125 height 27
type input "0"
click at [475, 139] on div "Apply" at bounding box center [487, 131] width 24 height 13
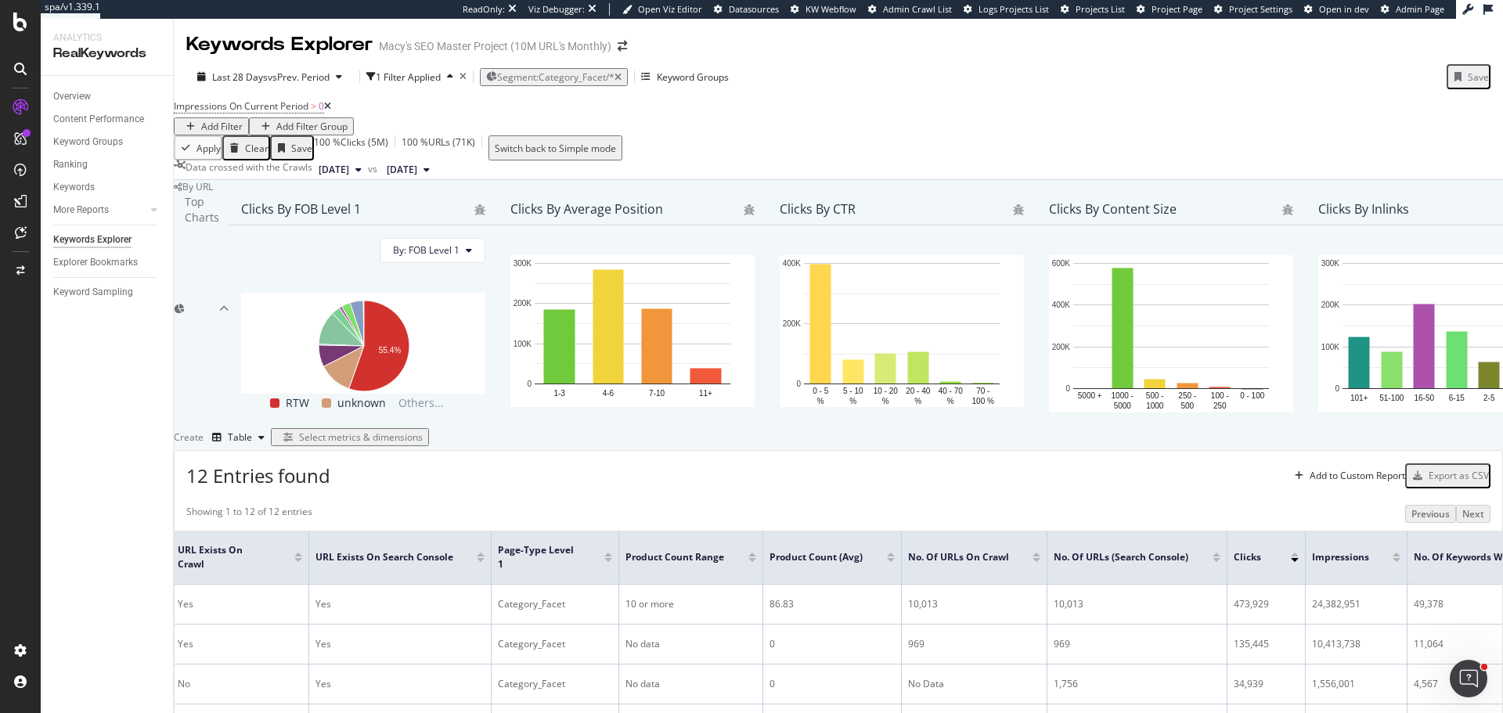
scroll to position [235, 0]
click at [423, 430] on div "Select metrics & dimensions" at bounding box center [361, 436] width 124 height 13
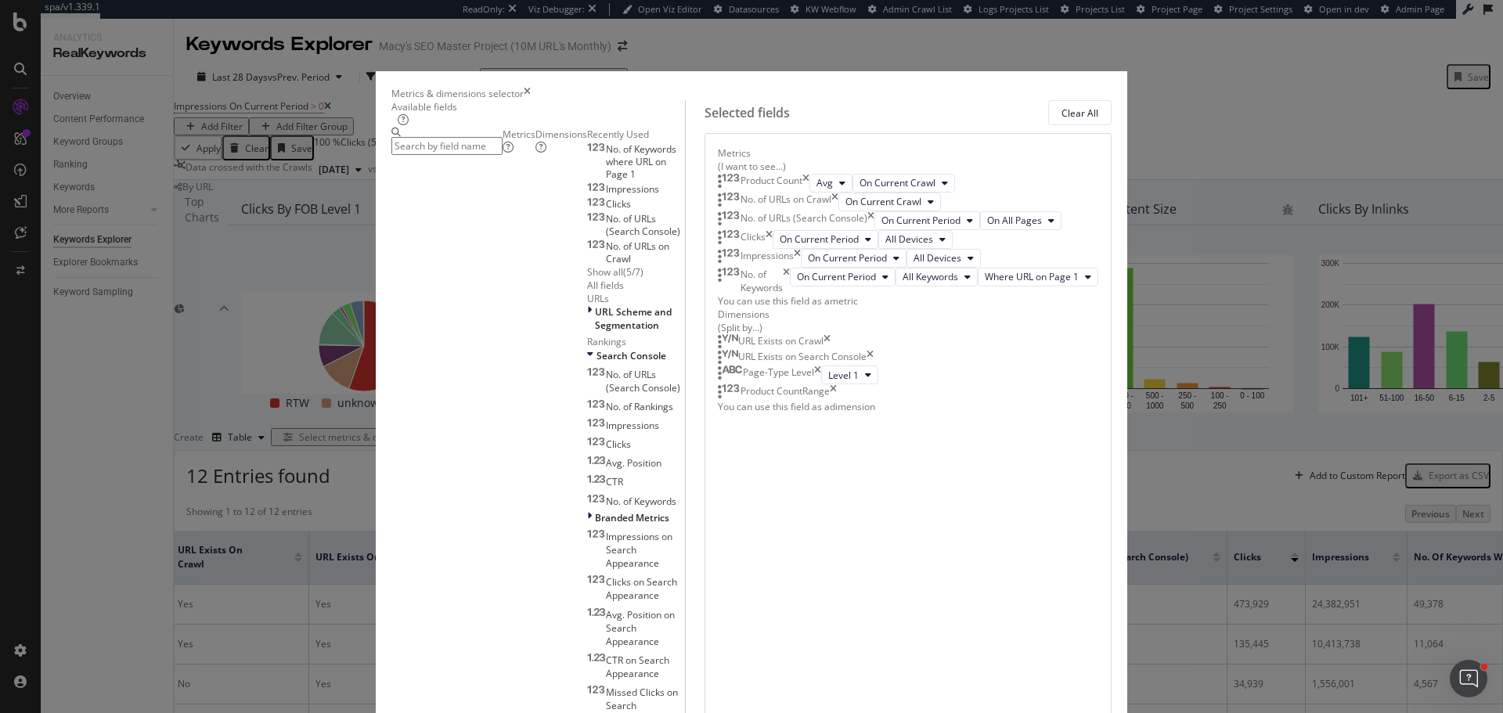
click at [790, 294] on icon "times" at bounding box center [786, 281] width 7 height 27
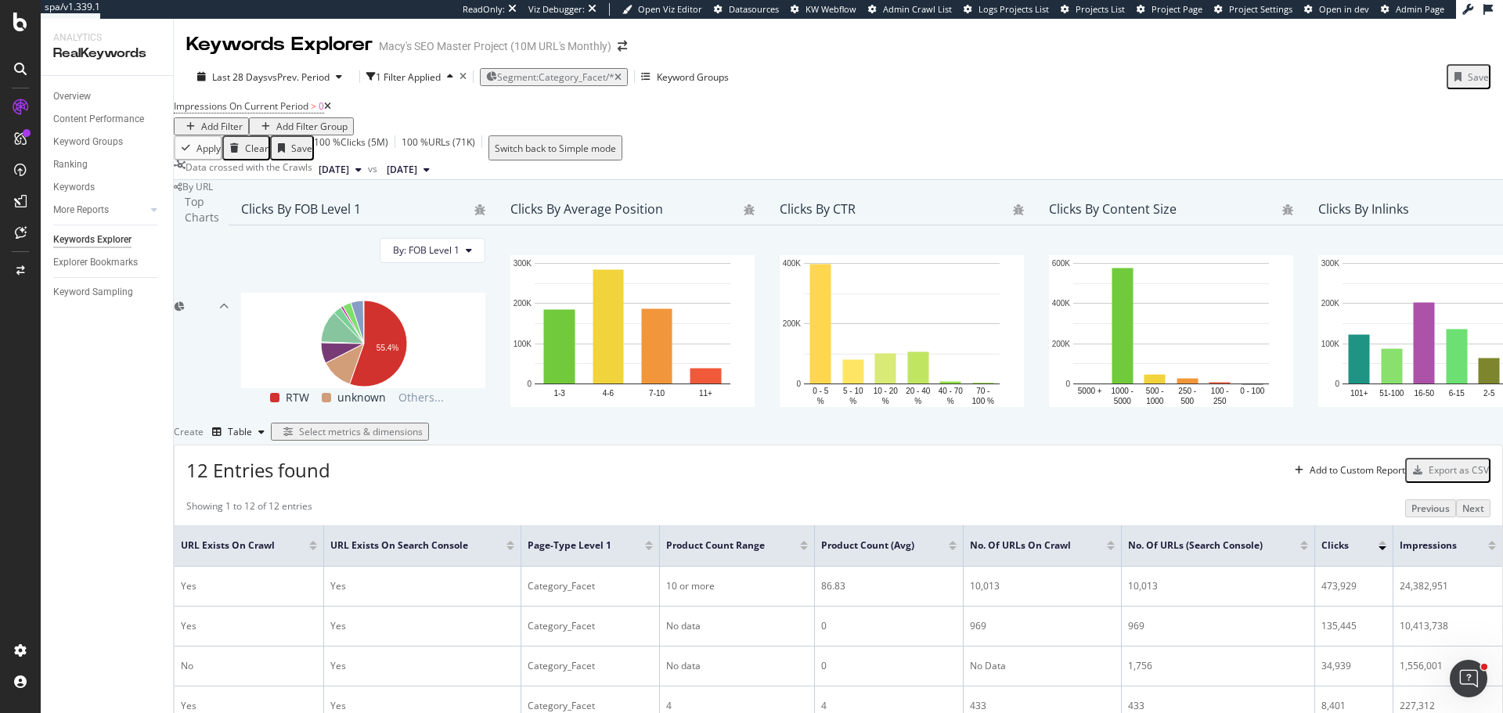
scroll to position [409, 0]
click at [87, 123] on div "SiteCrawler" at bounding box center [65, 116] width 51 height 13
click at [83, 166] on div "Ranking" at bounding box center [70, 165] width 34 height 16
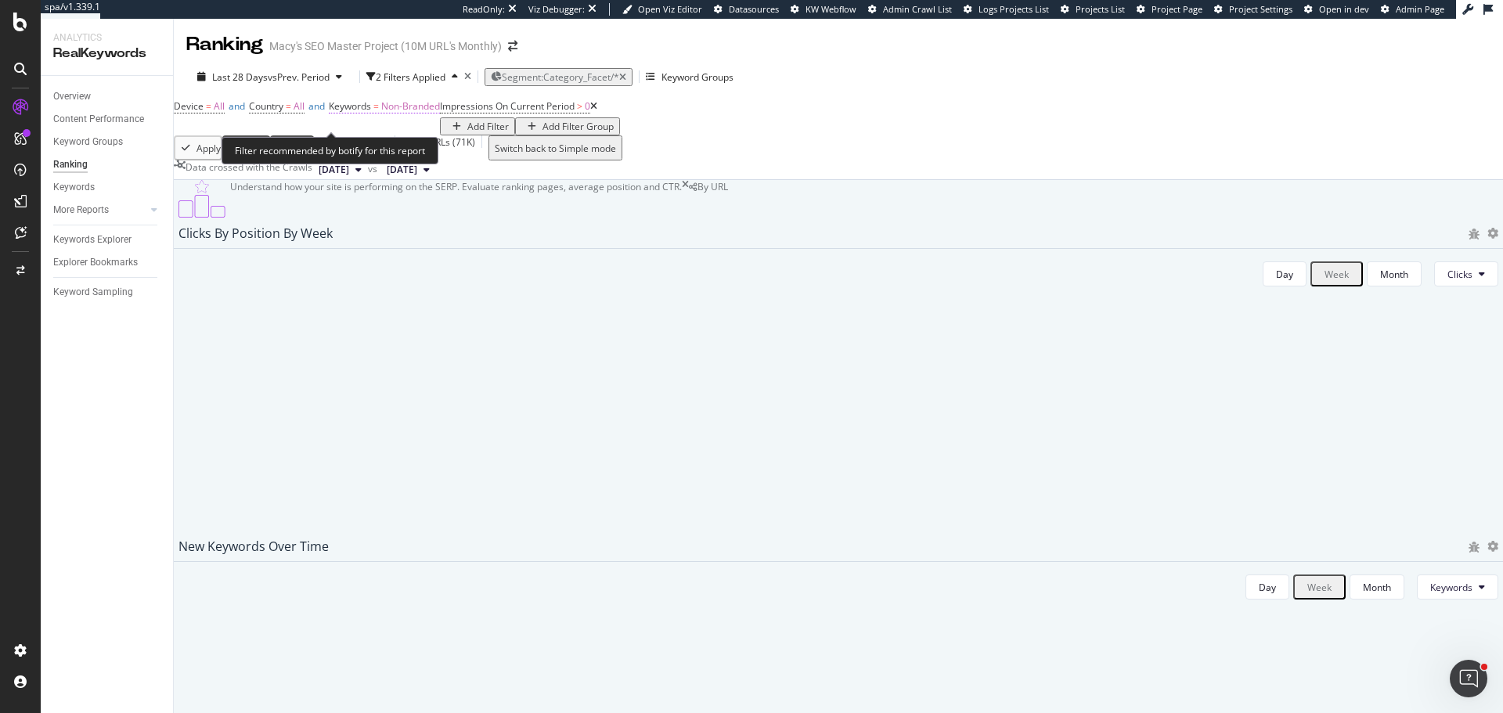
click at [440, 113] on span "Non-Branded" at bounding box center [410, 105] width 59 height 13
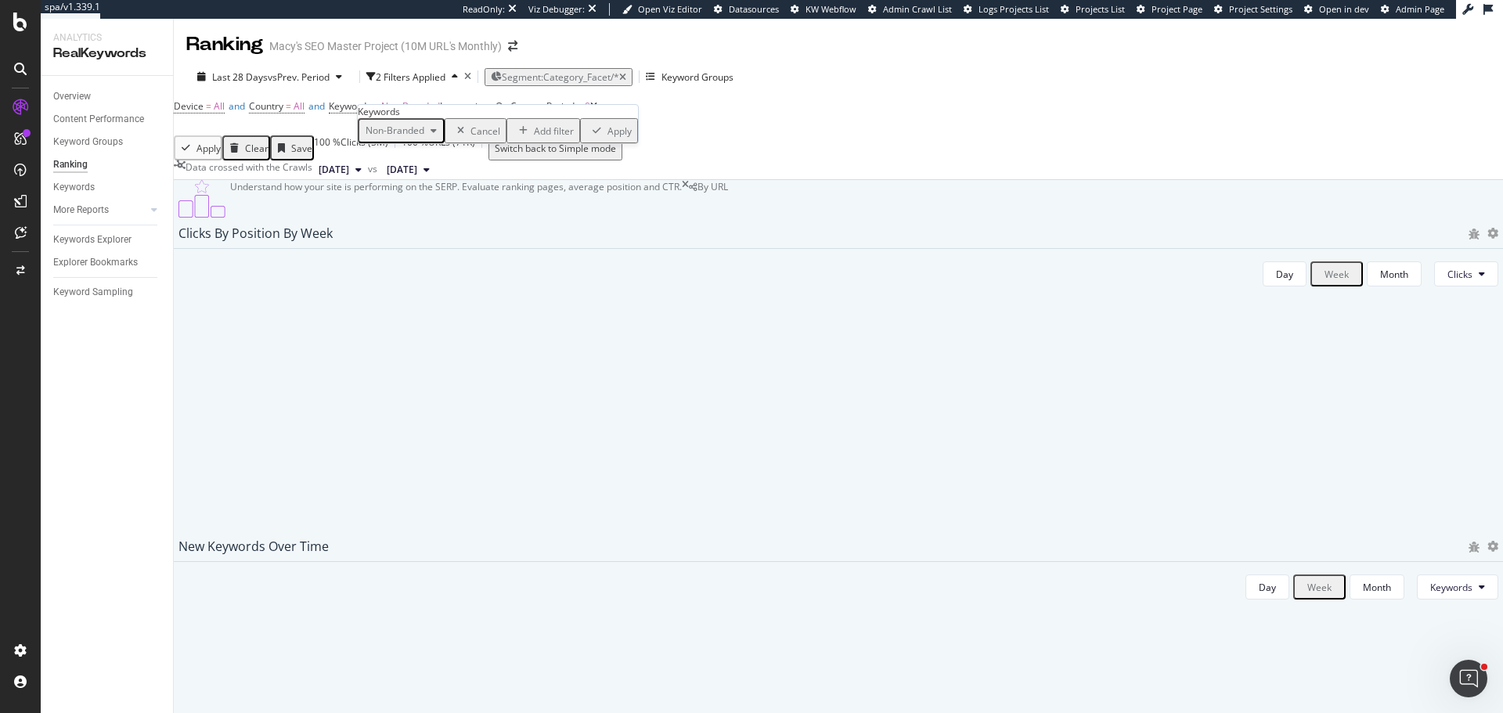
click at [437, 135] on div "button" at bounding box center [433, 130] width 19 height 9
click at [412, 297] on span "All" at bounding box center [463, 304] width 160 height 14
click at [560, 138] on div "Apply" at bounding box center [572, 130] width 24 height 13
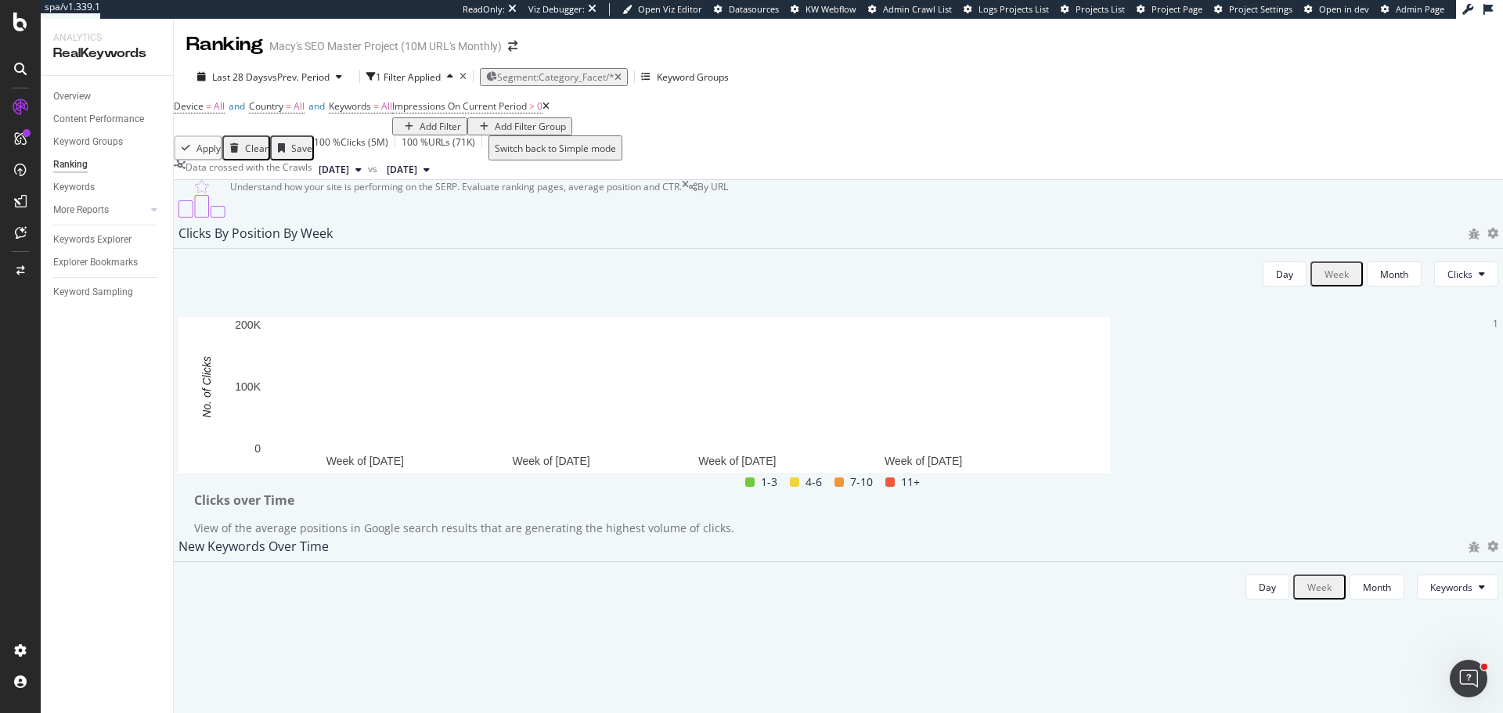
scroll to position [626, 0]
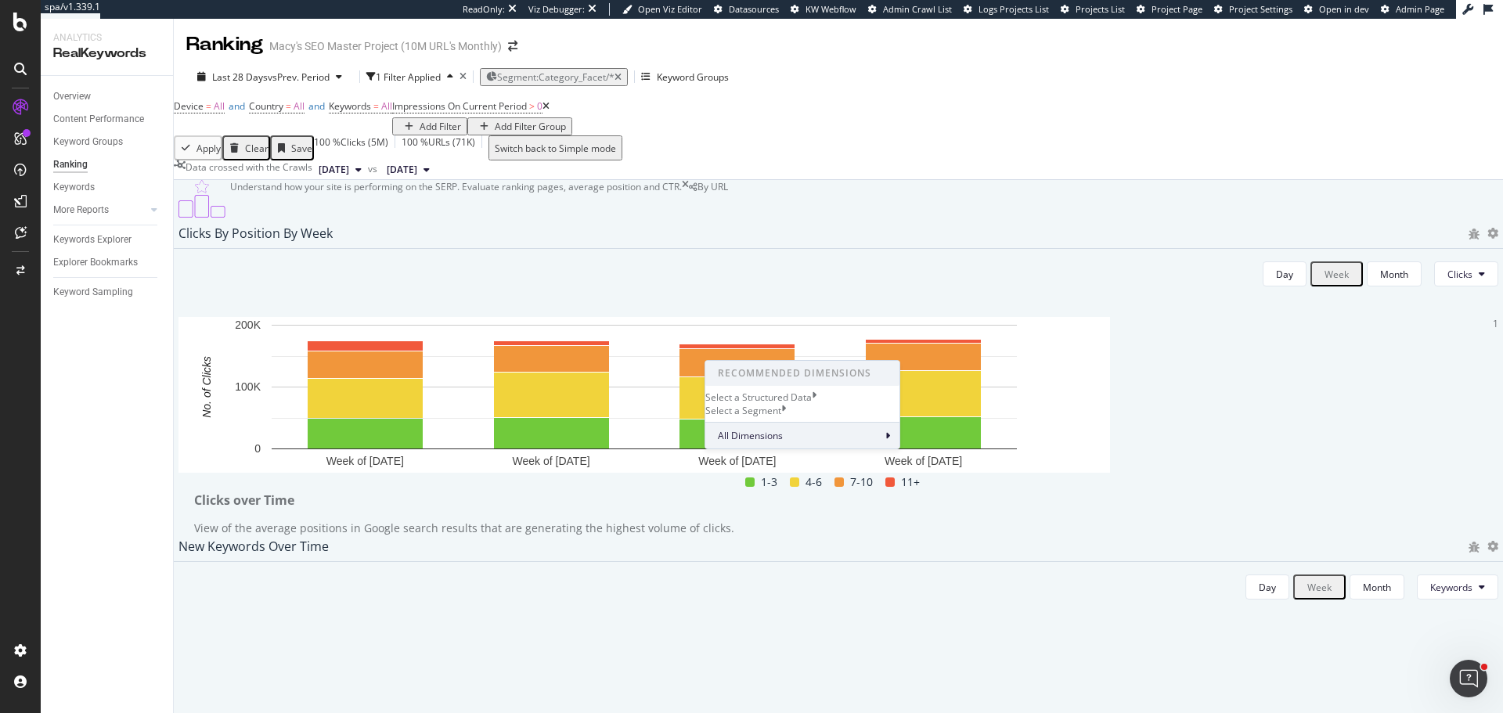
click at [774, 442] on span "All Dimensions" at bounding box center [750, 435] width 65 height 13
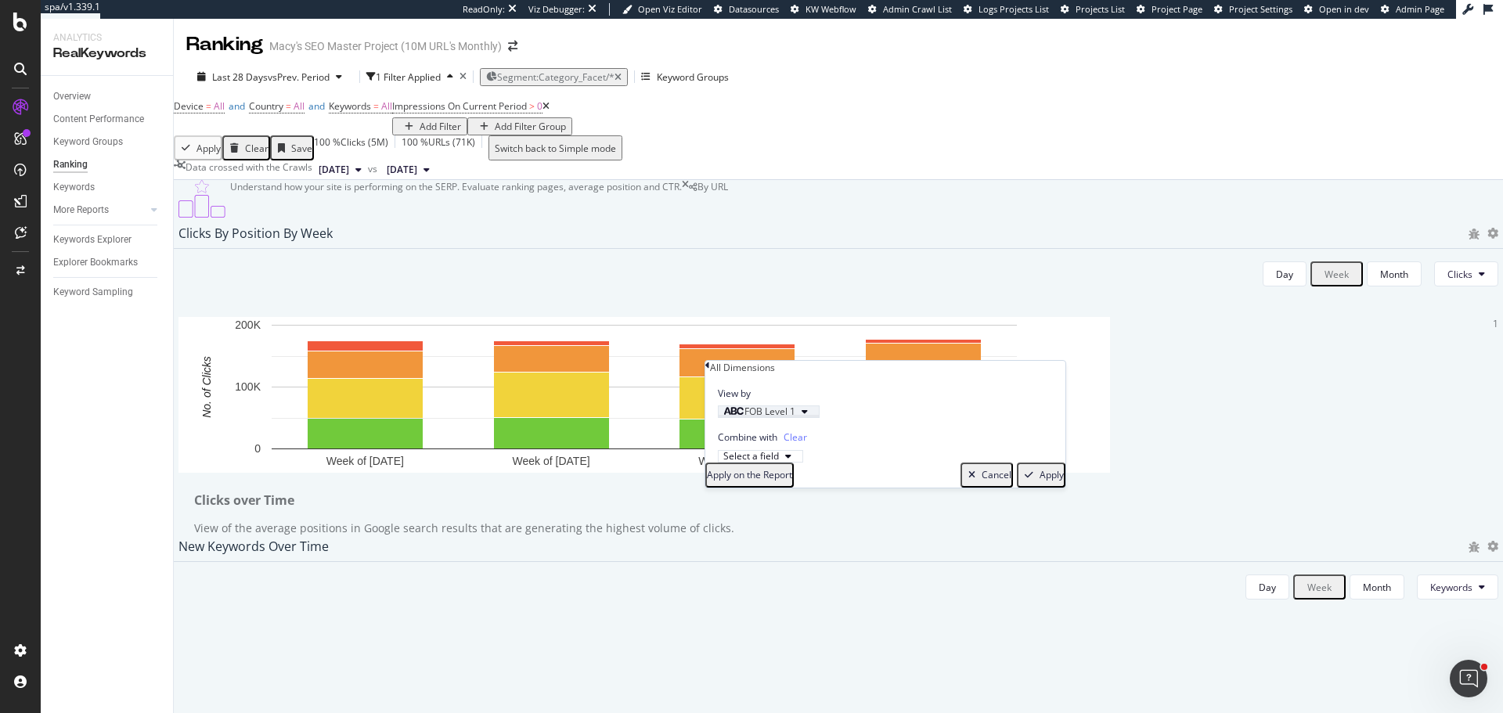
click at [808, 416] on icon "button" at bounding box center [804, 411] width 6 height 9
click at [723, 453] on icon at bounding box center [720, 448] width 5 height 9
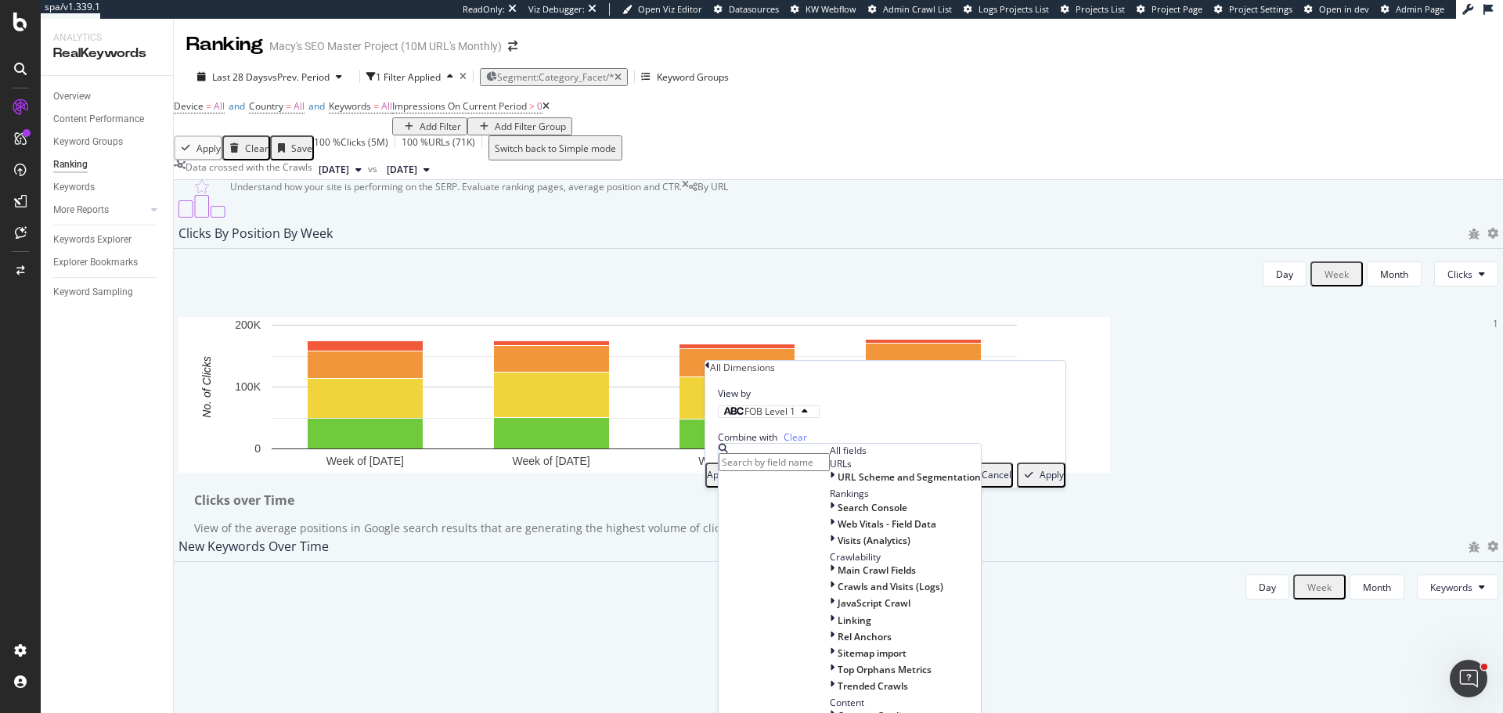
click at [773, 466] on input "text" at bounding box center [773, 462] width 111 height 18
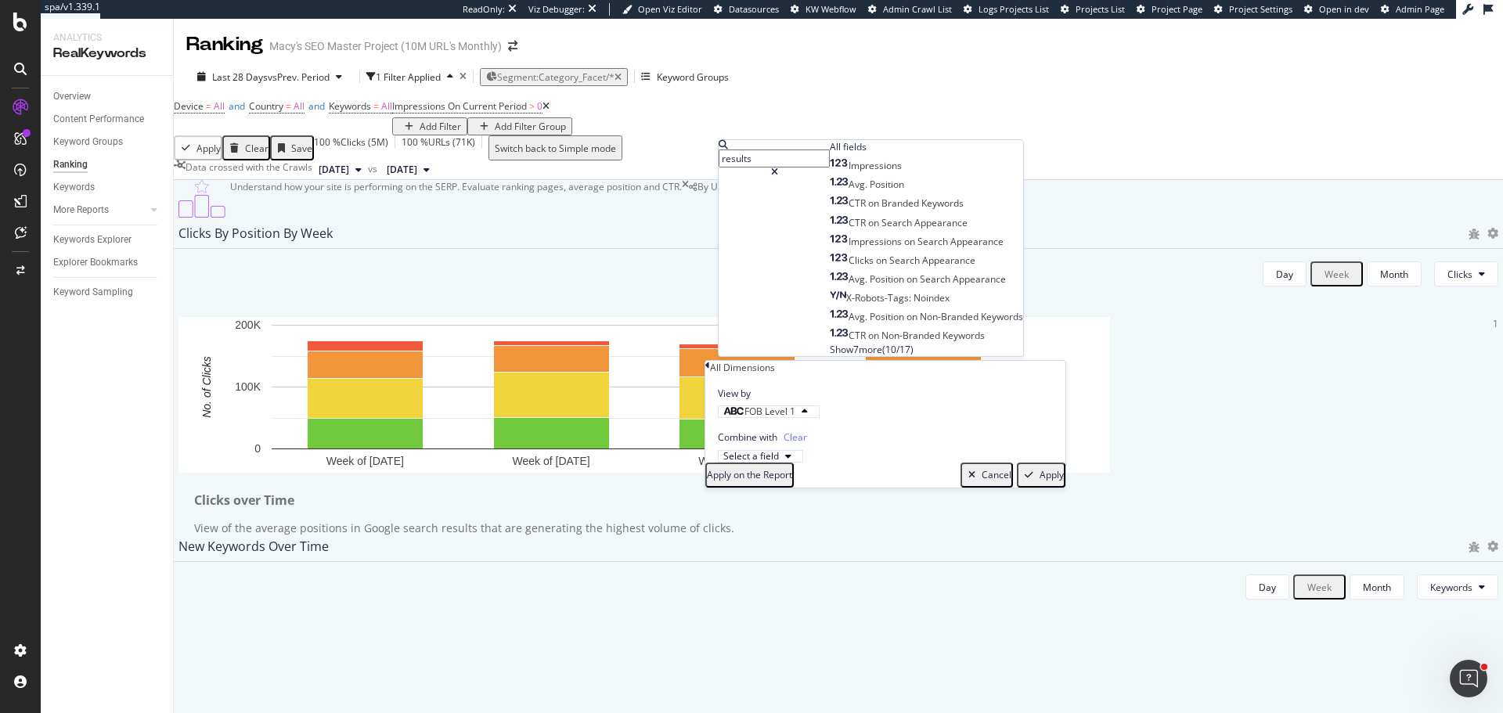
type input "results"
click at [830, 356] on span "Show 7 more" at bounding box center [856, 349] width 52 height 13
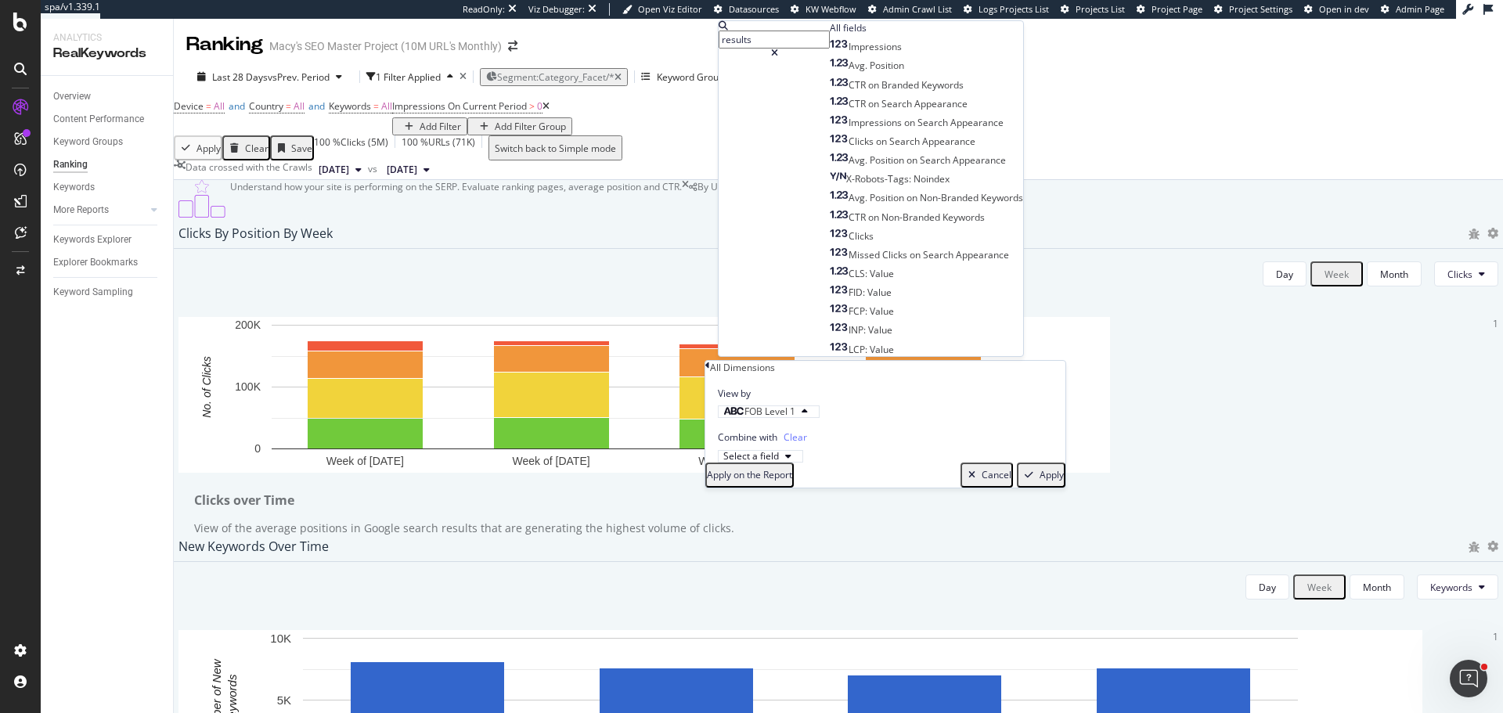
click at [830, 49] on div at bounding box center [773, 53] width 111 height 9
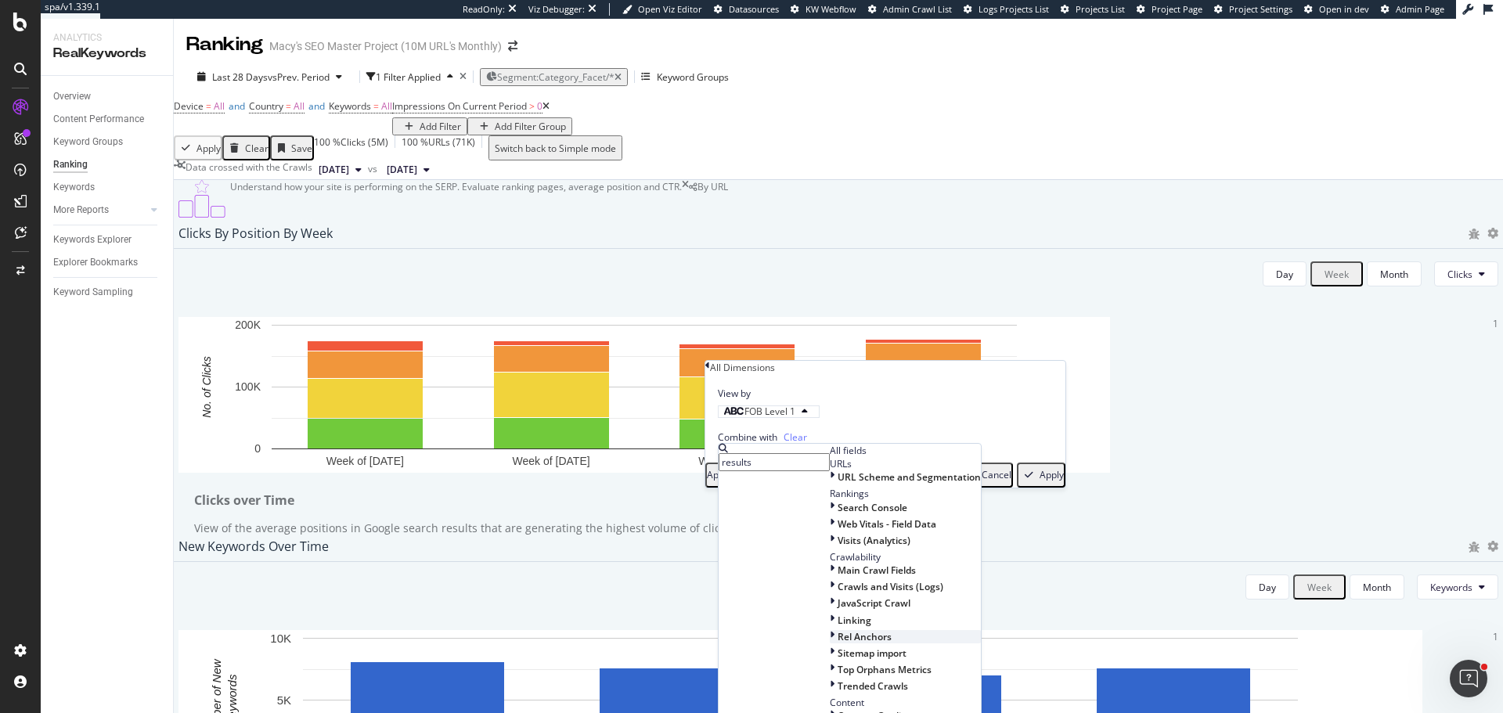
scroll to position [259, 0]
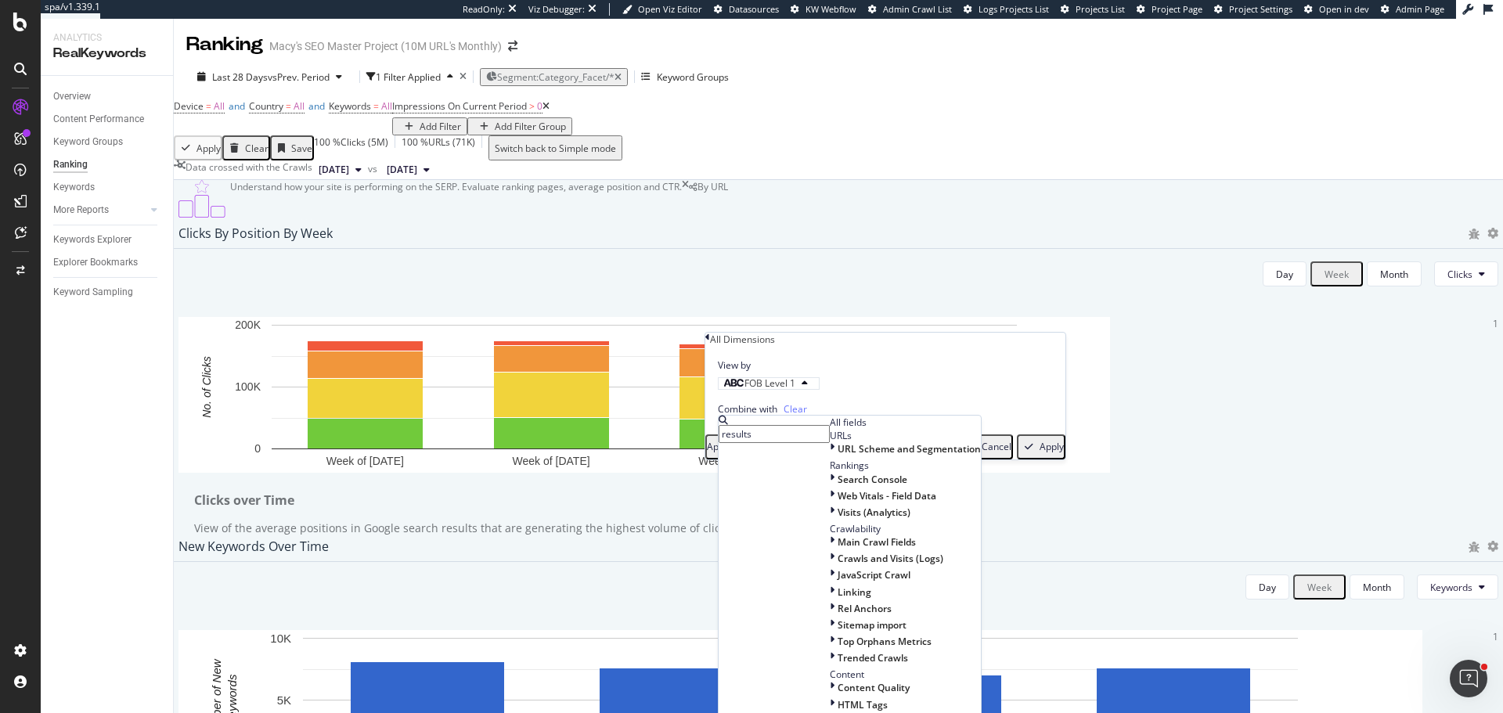
scroll to position [783, 0]
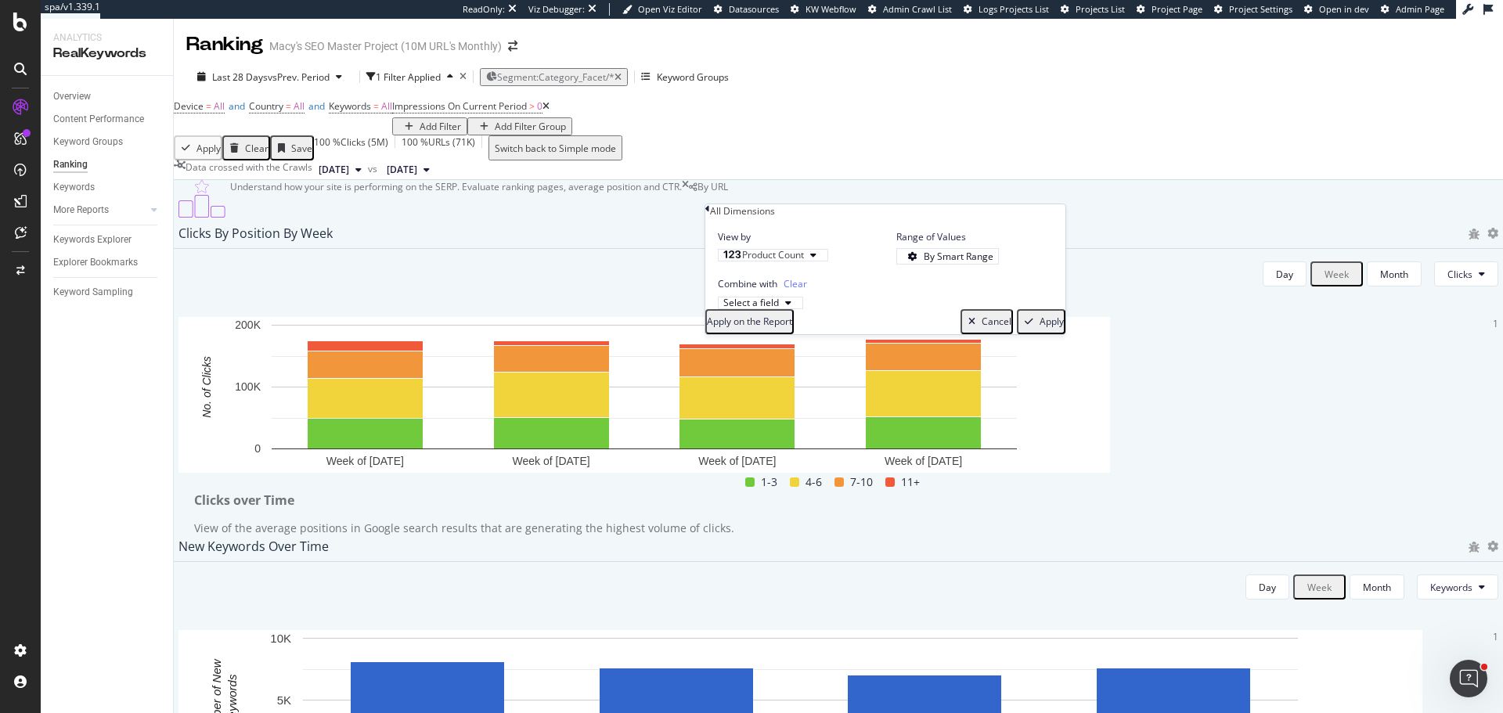
click at [1039, 328] on div "Apply" at bounding box center [1051, 321] width 24 height 13
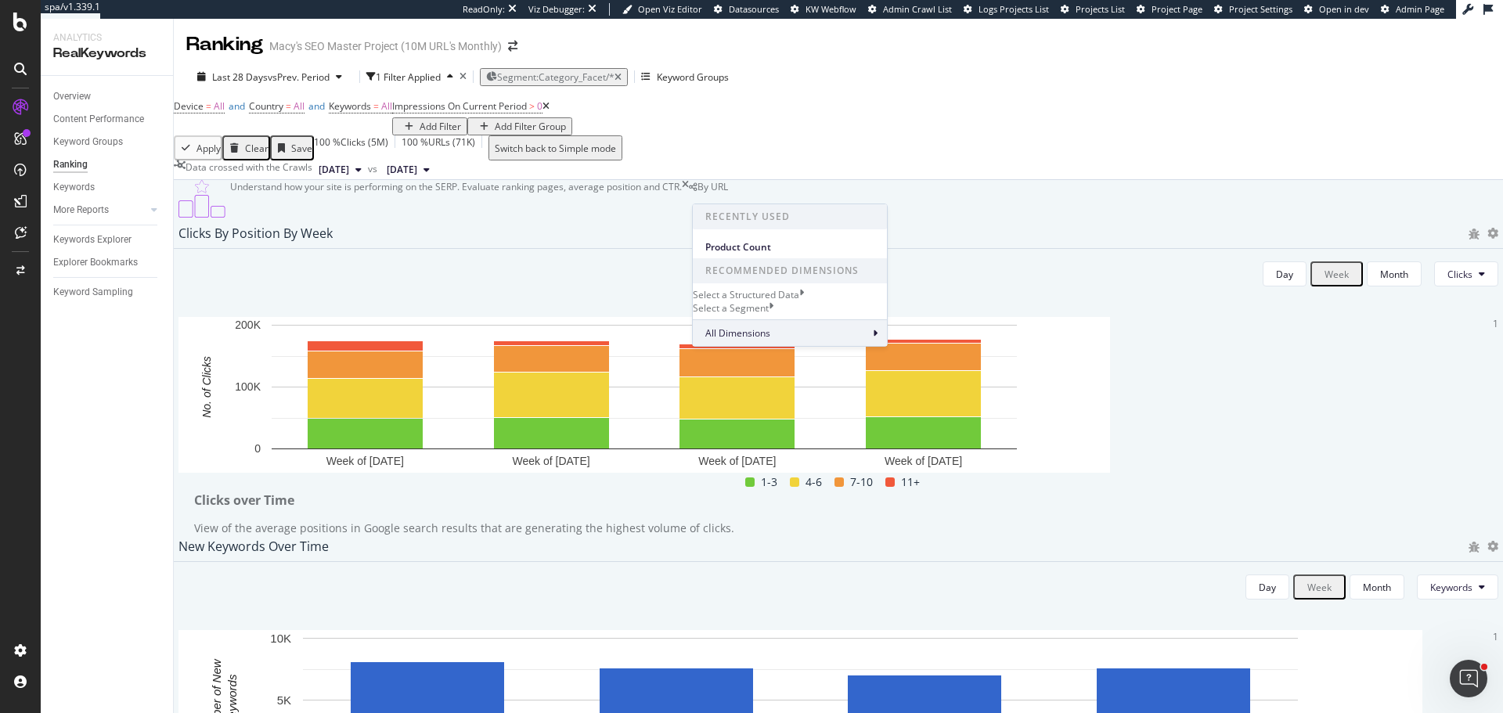
click at [770, 346] on div "All Dimensions" at bounding box center [790, 332] width 194 height 27
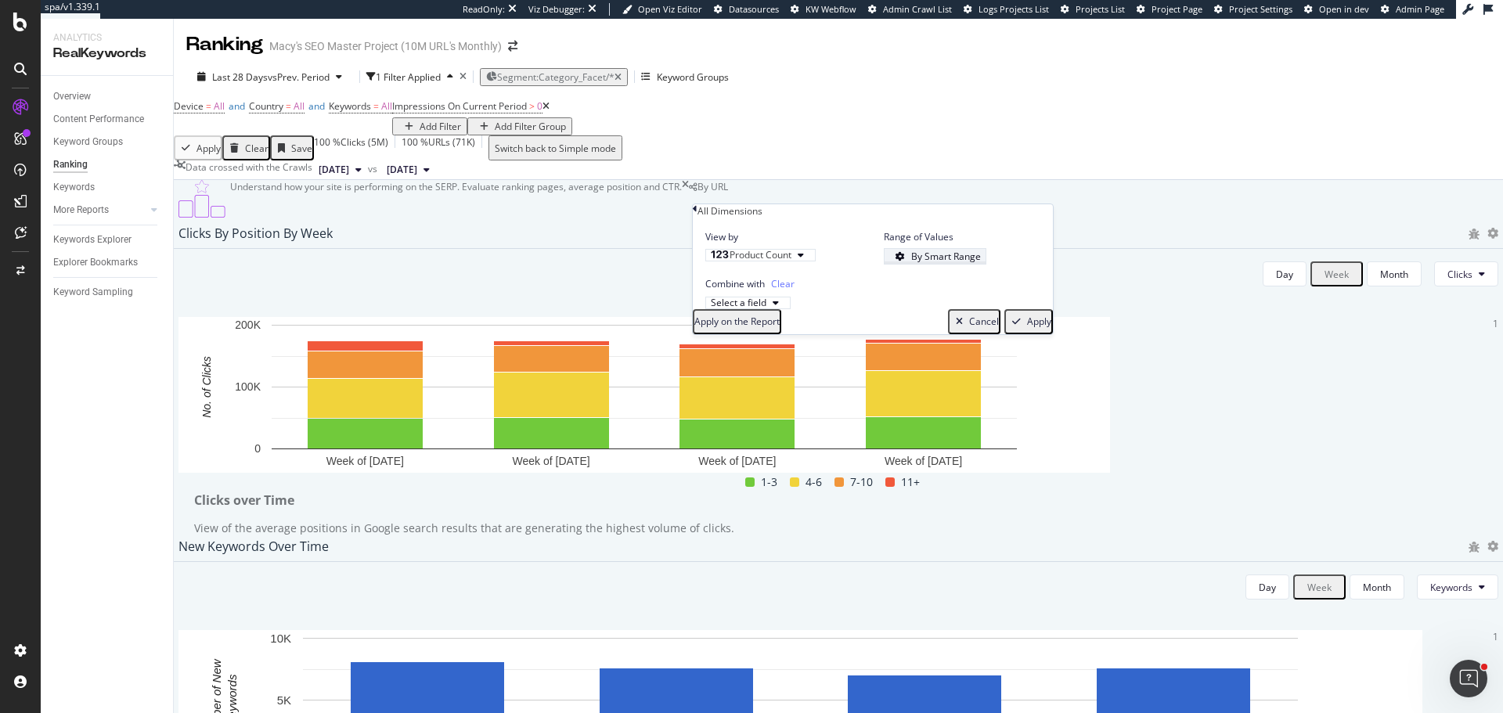
click at [940, 263] on div "By Smart Range" at bounding box center [946, 256] width 70 height 13
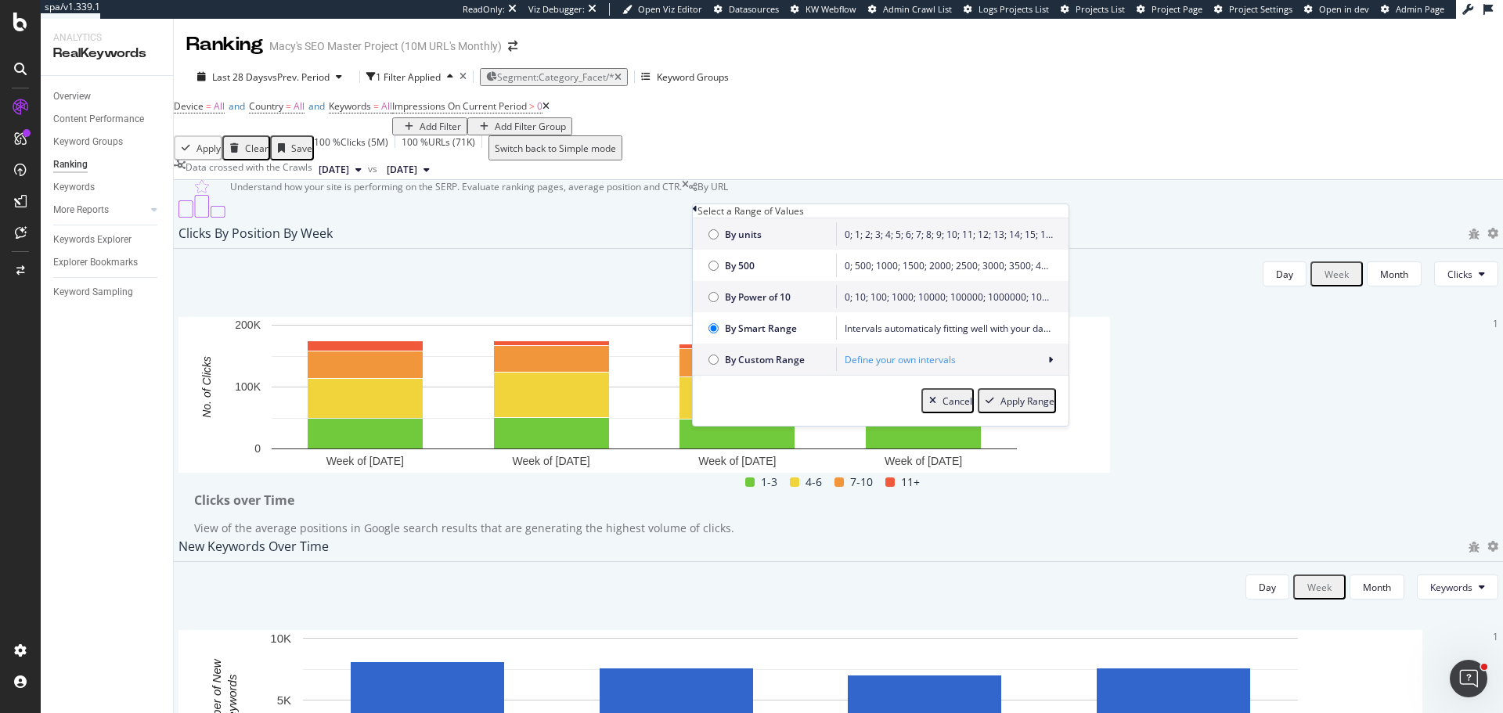
click at [915, 366] on div "Define your own intervals" at bounding box center [948, 359] width 208 height 13
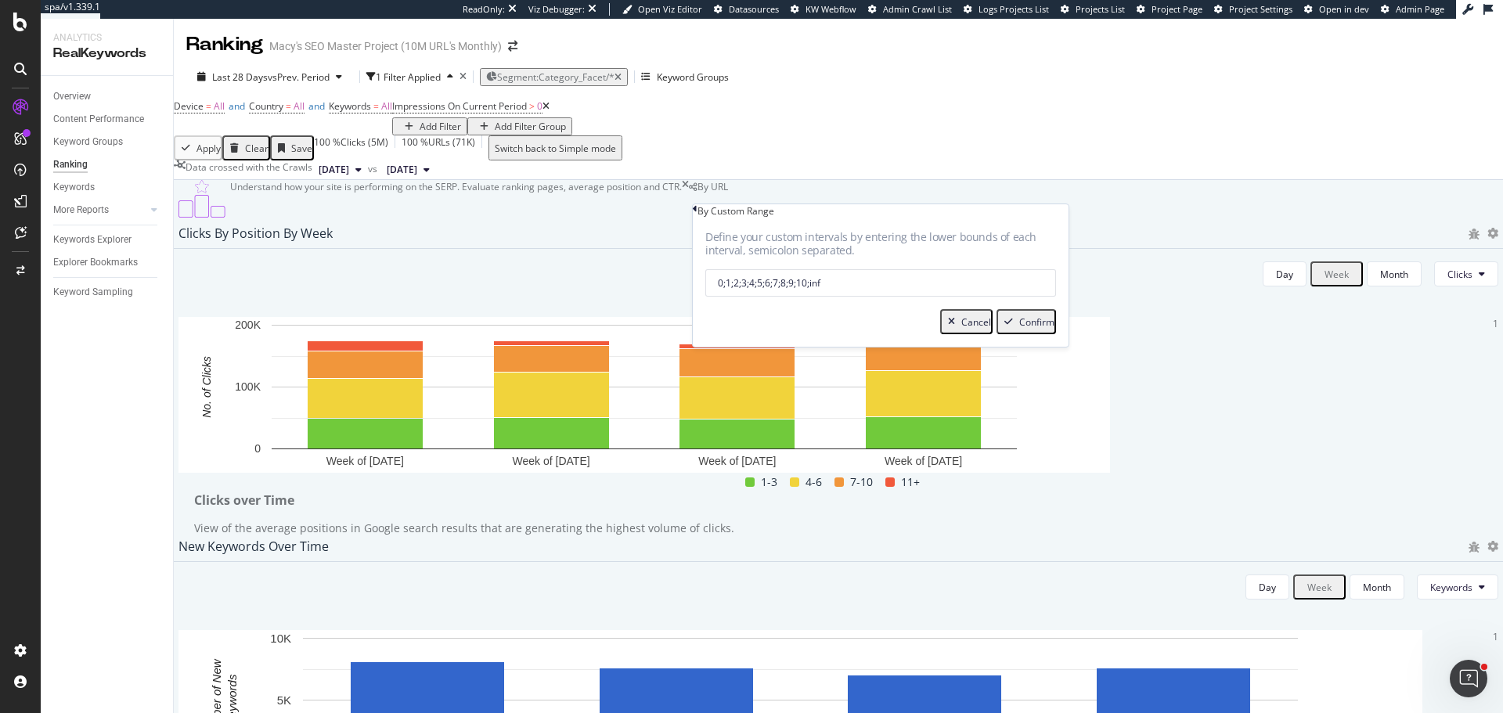
drag, startPoint x: 716, startPoint y: 297, endPoint x: 943, endPoint y: 303, distance: 227.0
click at [940, 297] on input "0;1;2;3;4;5;6;7;8;9;10;inf" at bounding box center [880, 282] width 351 height 27
type input "1;5;10;50;100;500;inf"
click at [1039, 329] on div "Confirm" at bounding box center [1036, 321] width 35 height 13
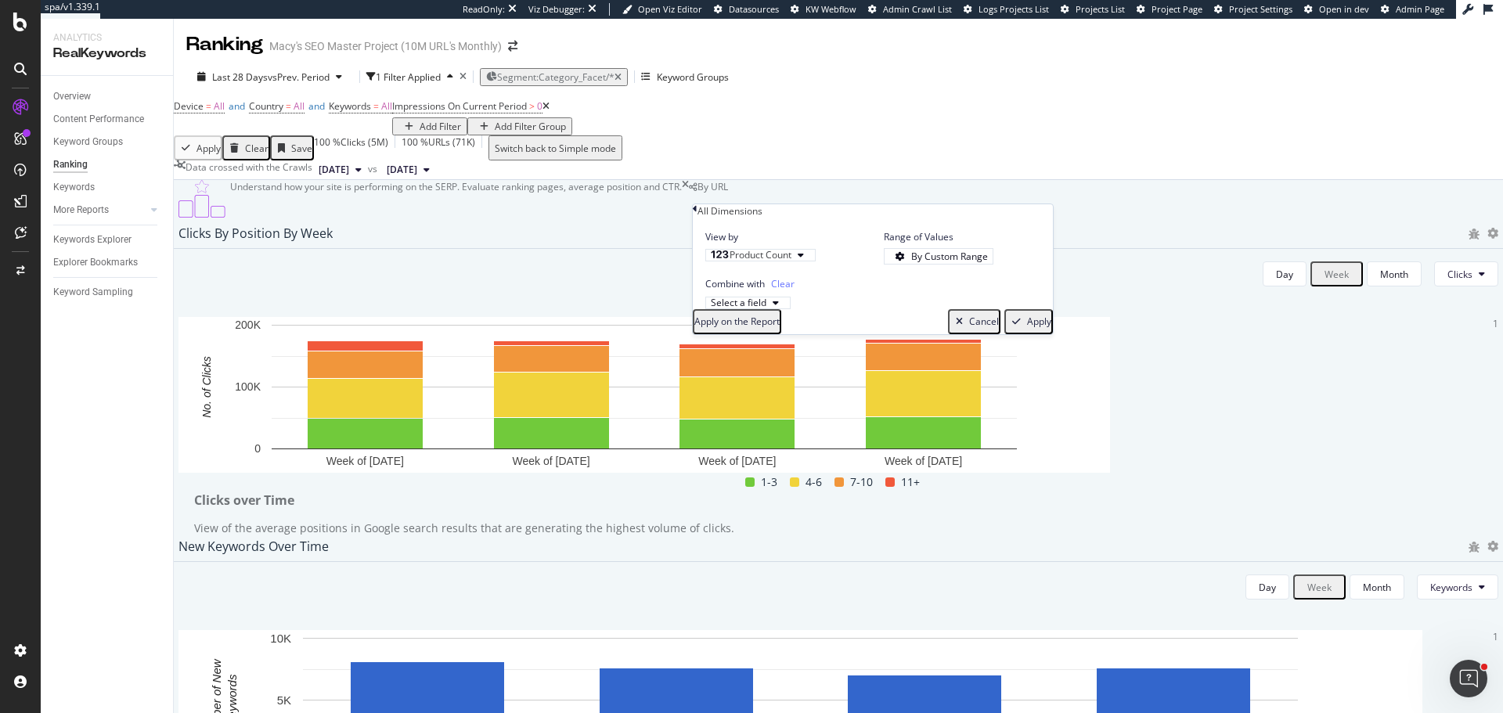
click at [1026, 332] on div "Apply" at bounding box center [1028, 321] width 45 height 20
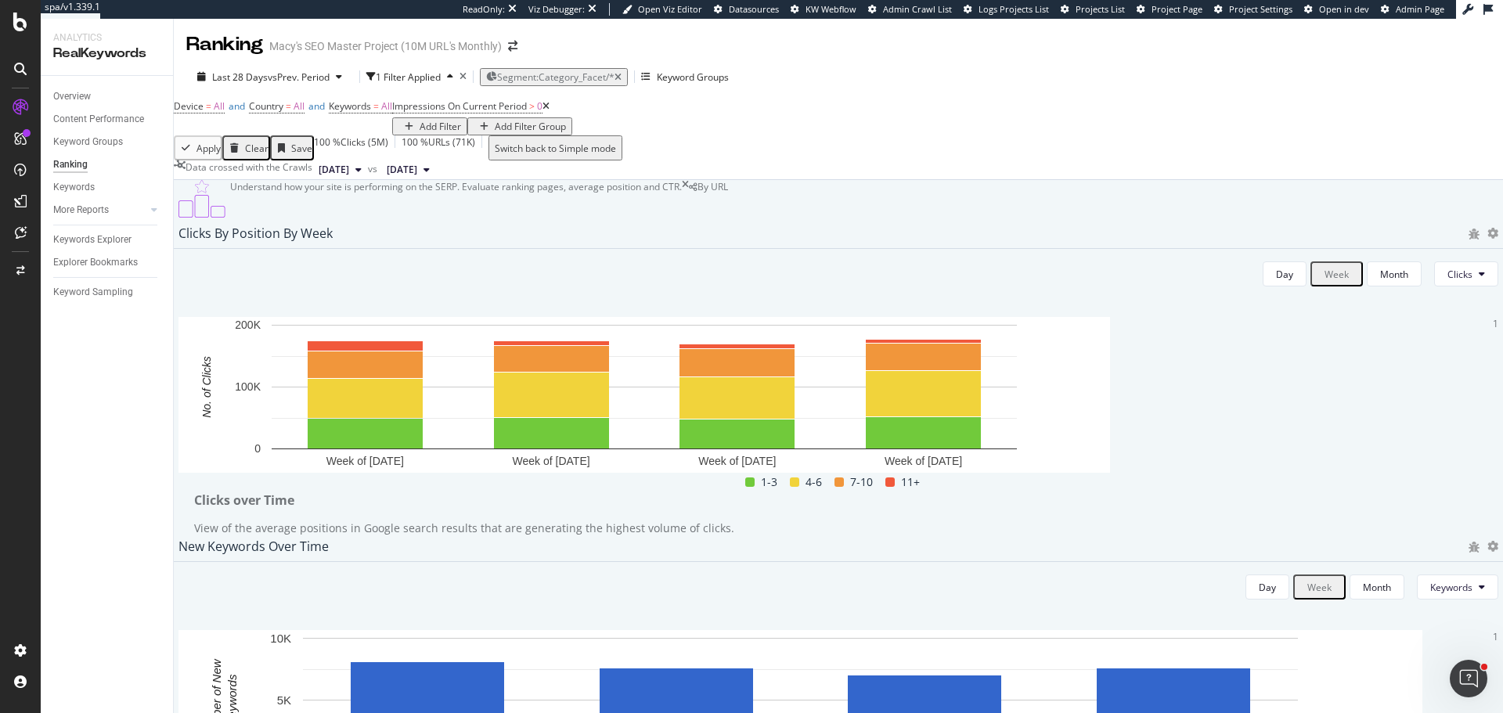
click at [643, 281] on span "Impressions" at bounding box center [658, 280] width 59 height 14
click at [146, 207] on div at bounding box center [154, 210] width 16 height 16
click at [83, 280] on div "Content" at bounding box center [77, 278] width 34 height 16
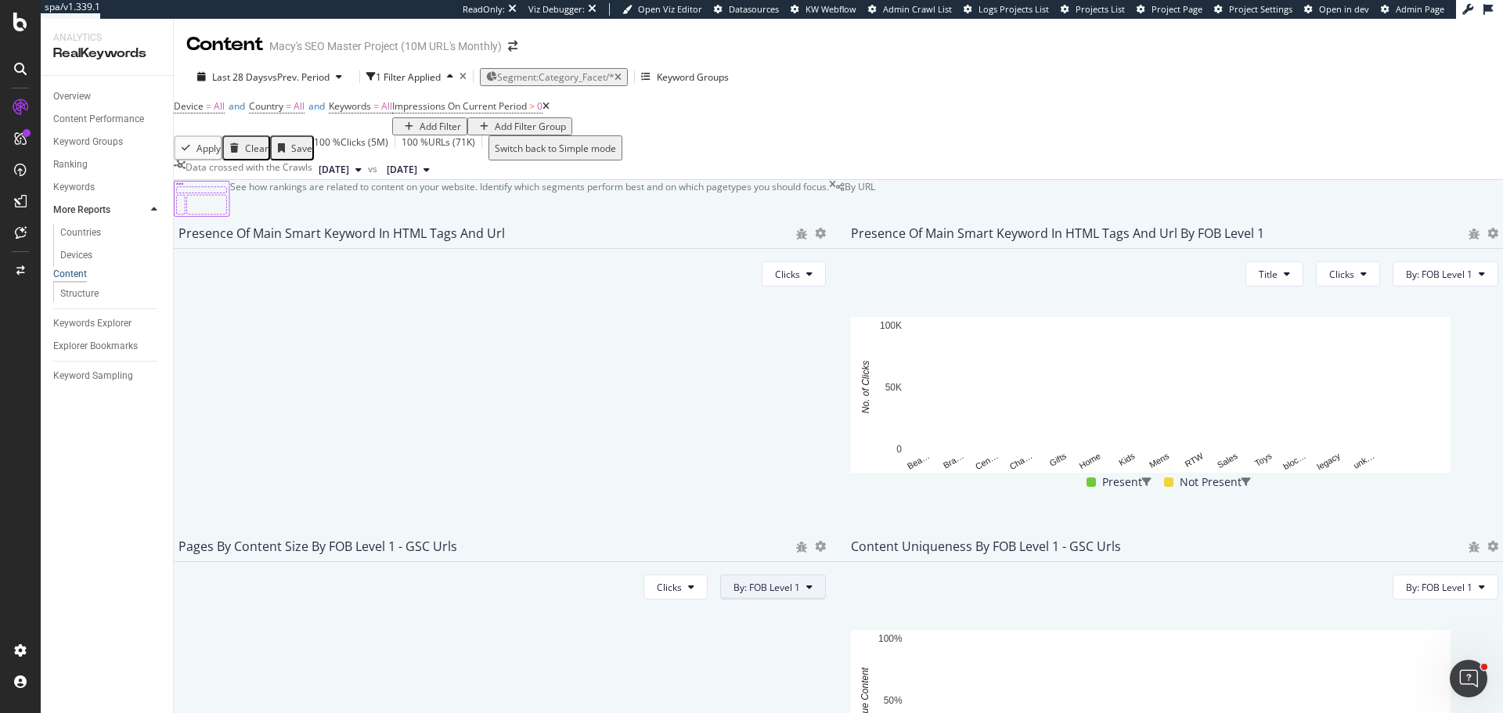
scroll to position [167, 0]
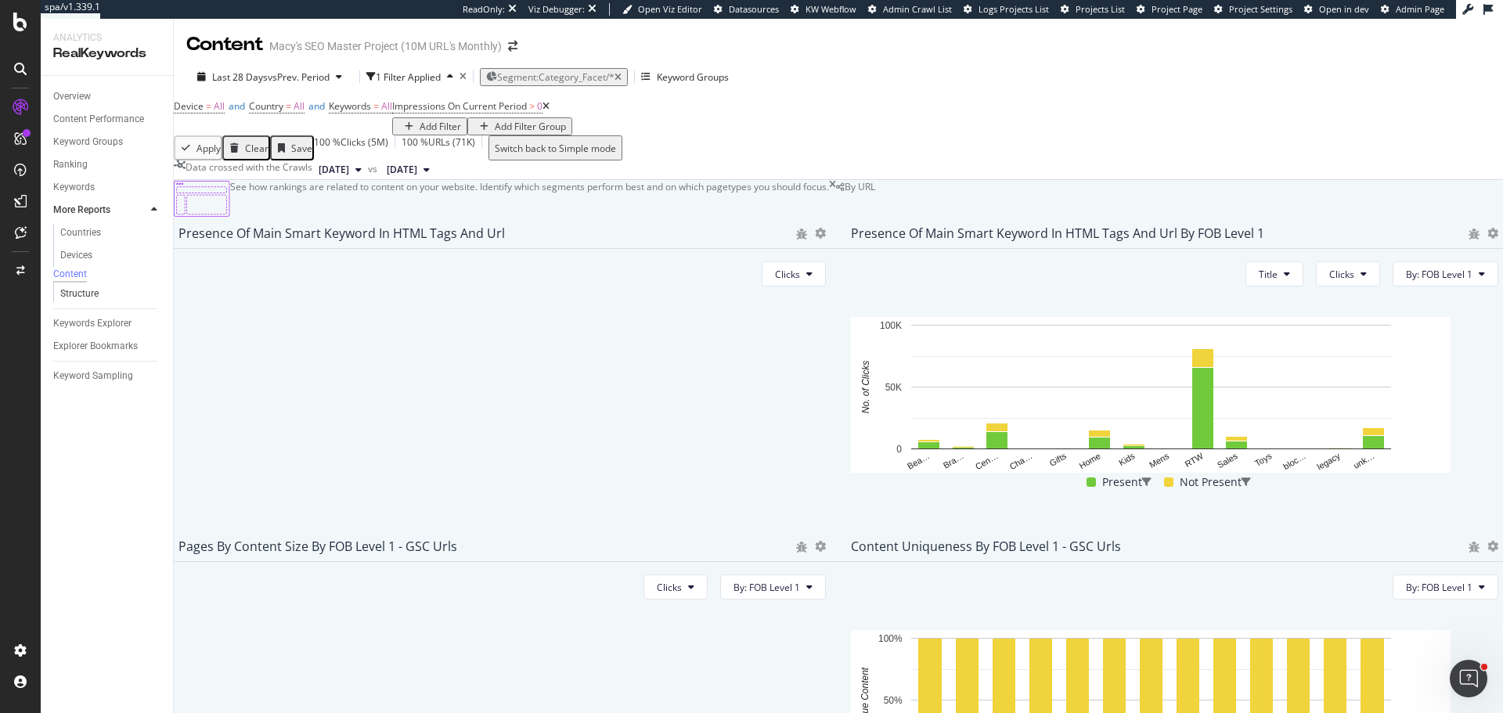
drag, startPoint x: 71, startPoint y: 298, endPoint x: 153, endPoint y: 292, distance: 82.4
click at [70, 298] on div "Structure" at bounding box center [79, 294] width 38 height 16
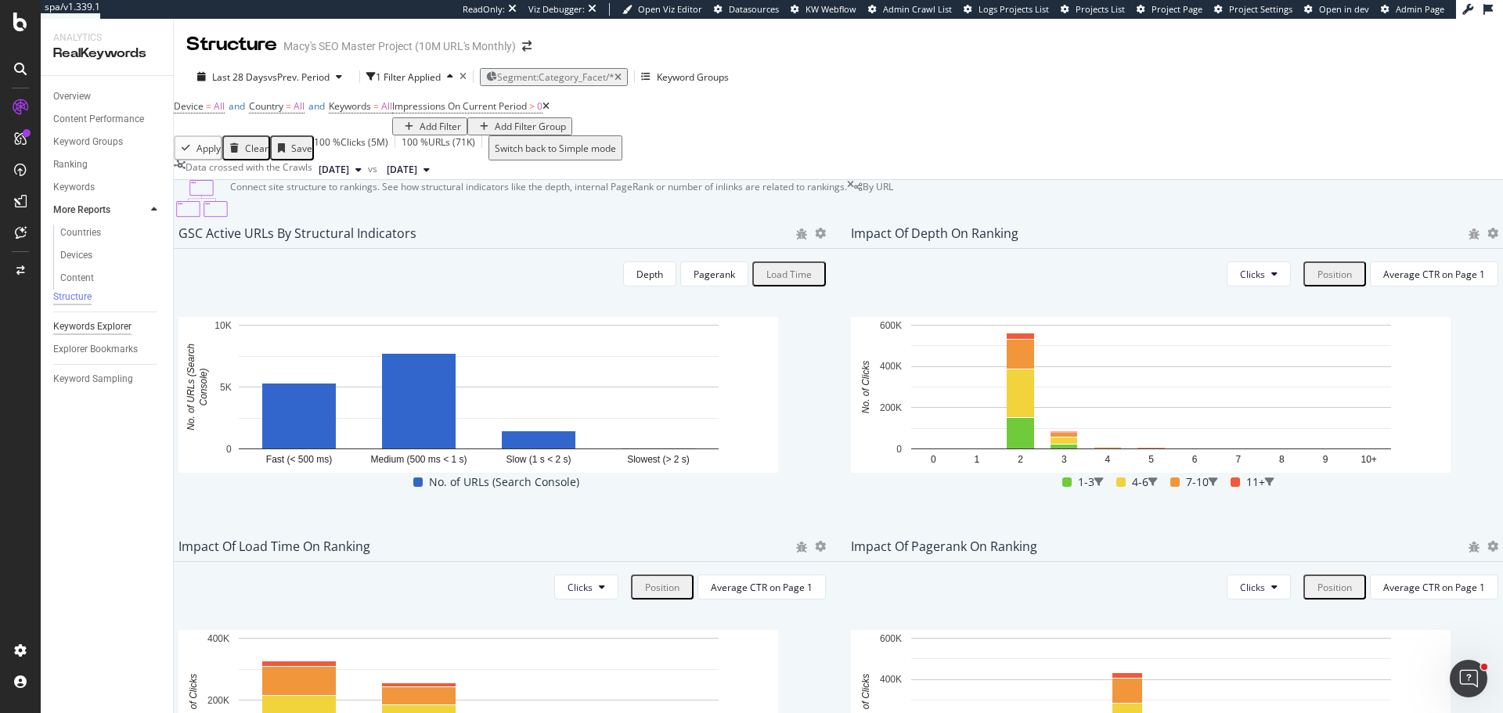
click at [96, 329] on div "Keywords Explorer" at bounding box center [92, 327] width 78 height 16
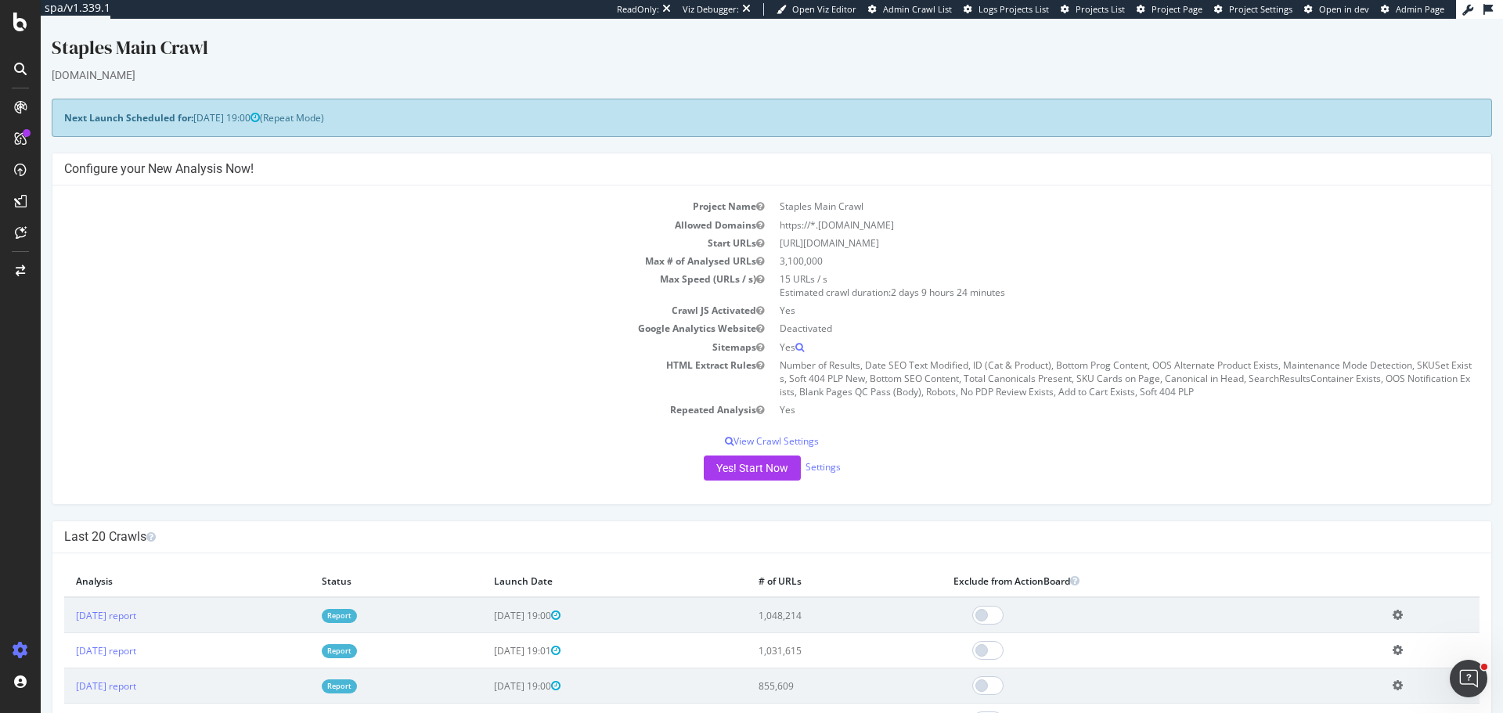
click at [357, 614] on link "Report" at bounding box center [339, 615] width 35 height 13
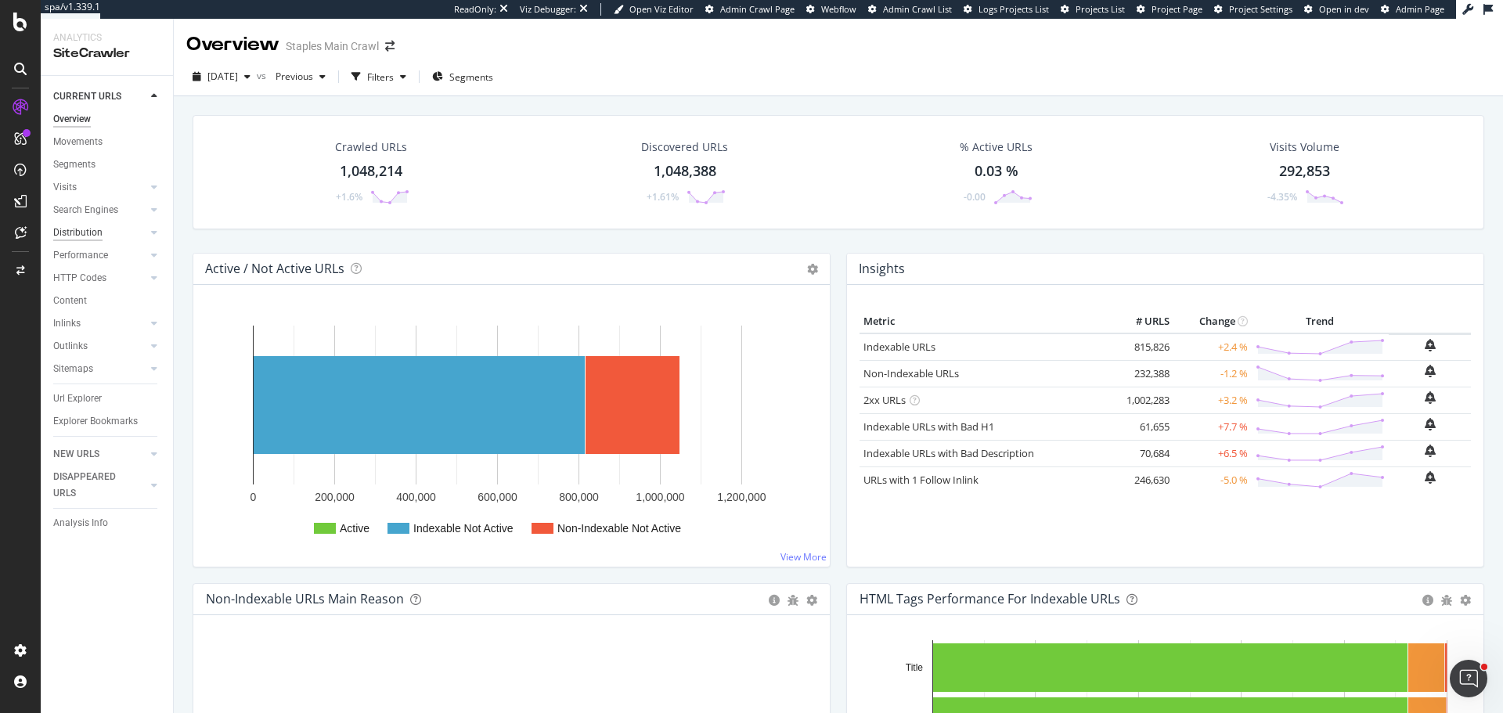
click at [75, 232] on div "Distribution" at bounding box center [77, 233] width 49 height 16
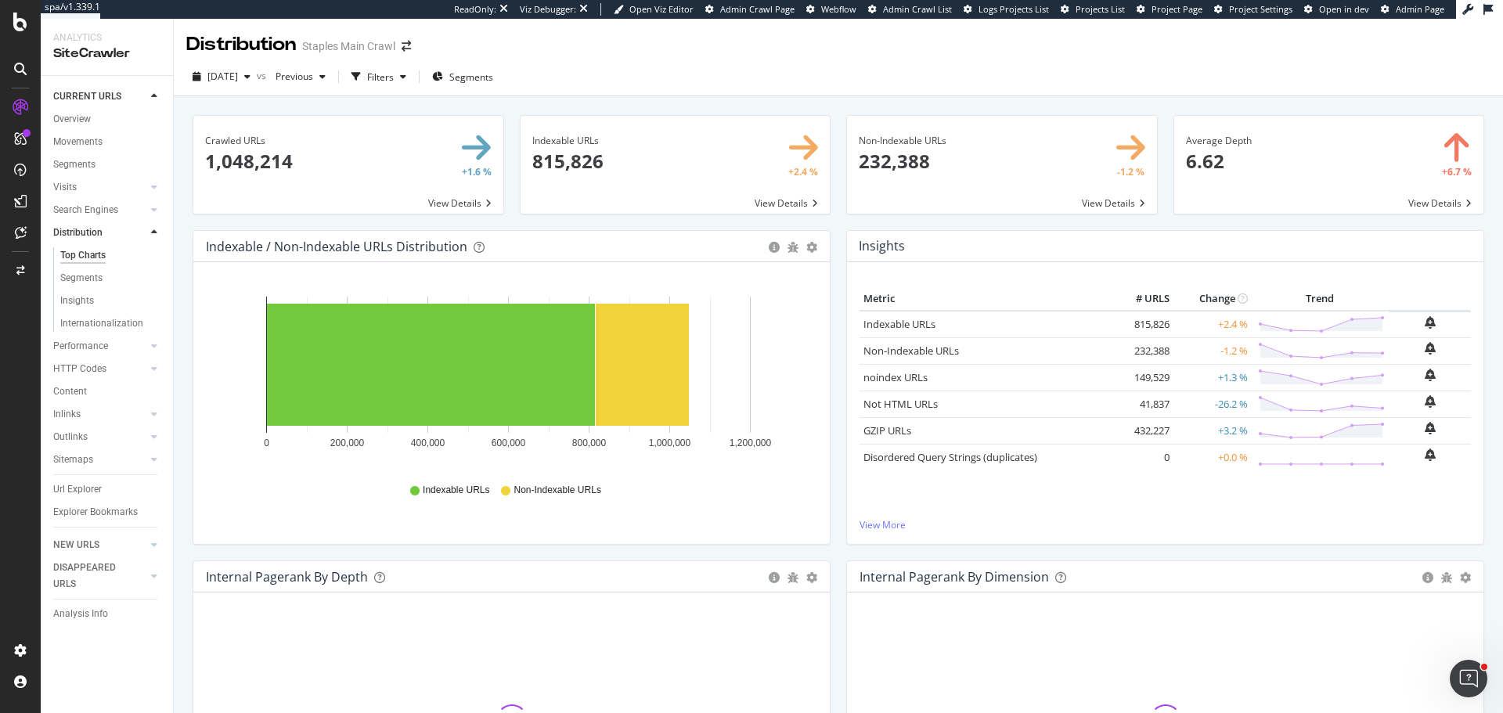
click at [176, 345] on div "Crawled URLs × Close Chart main-metric-all - API Requests List Area Type Reques…" at bounding box center [838, 443] width 1329 height 694
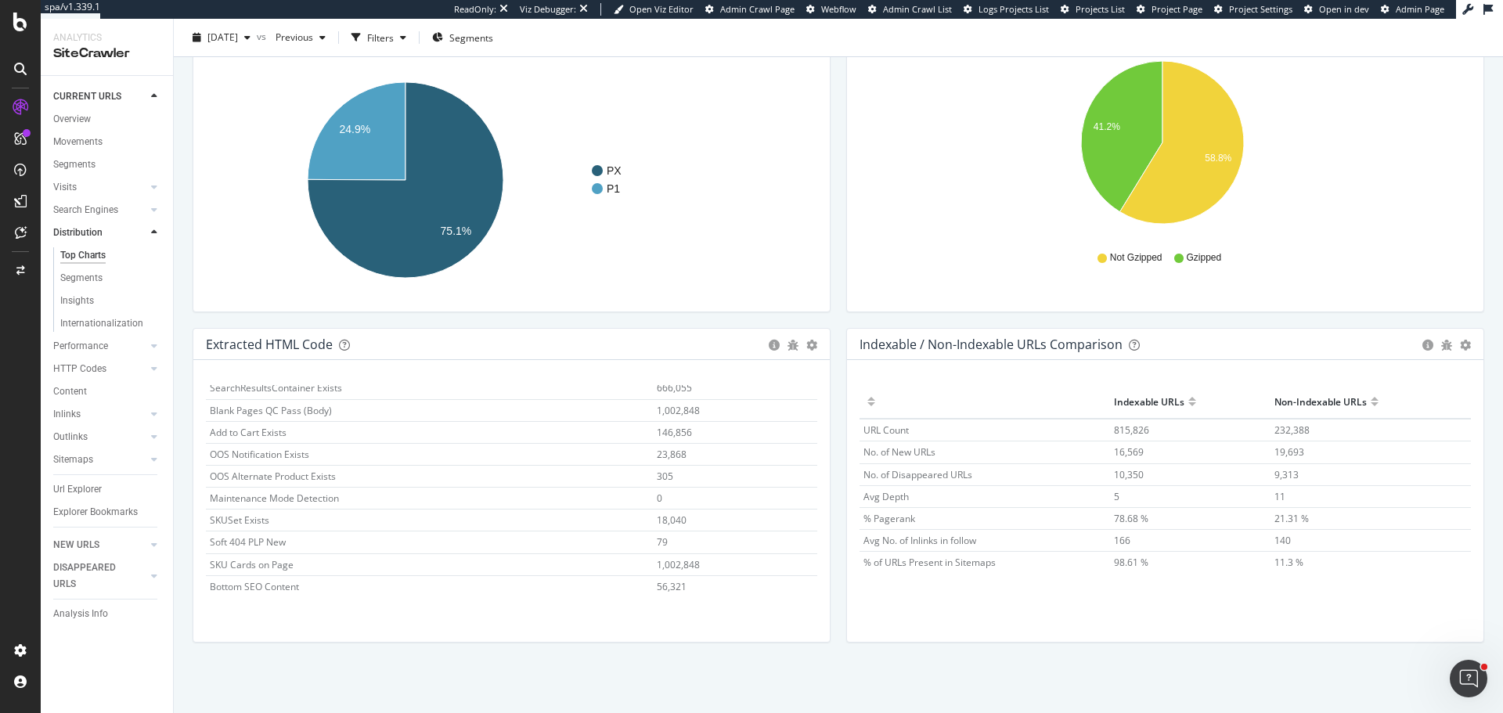
scroll to position [246, 0]
click at [823, 567] on div "Hold CTRL while clicking to filter the report. Rule # URLs Total Canonicals Pre…" at bounding box center [511, 501] width 636 height 282
click at [823, 541] on div "Hold CTRL while clicking to filter the report. Rule # URLs Total Canonicals Pre…" at bounding box center [511, 501] width 636 height 282
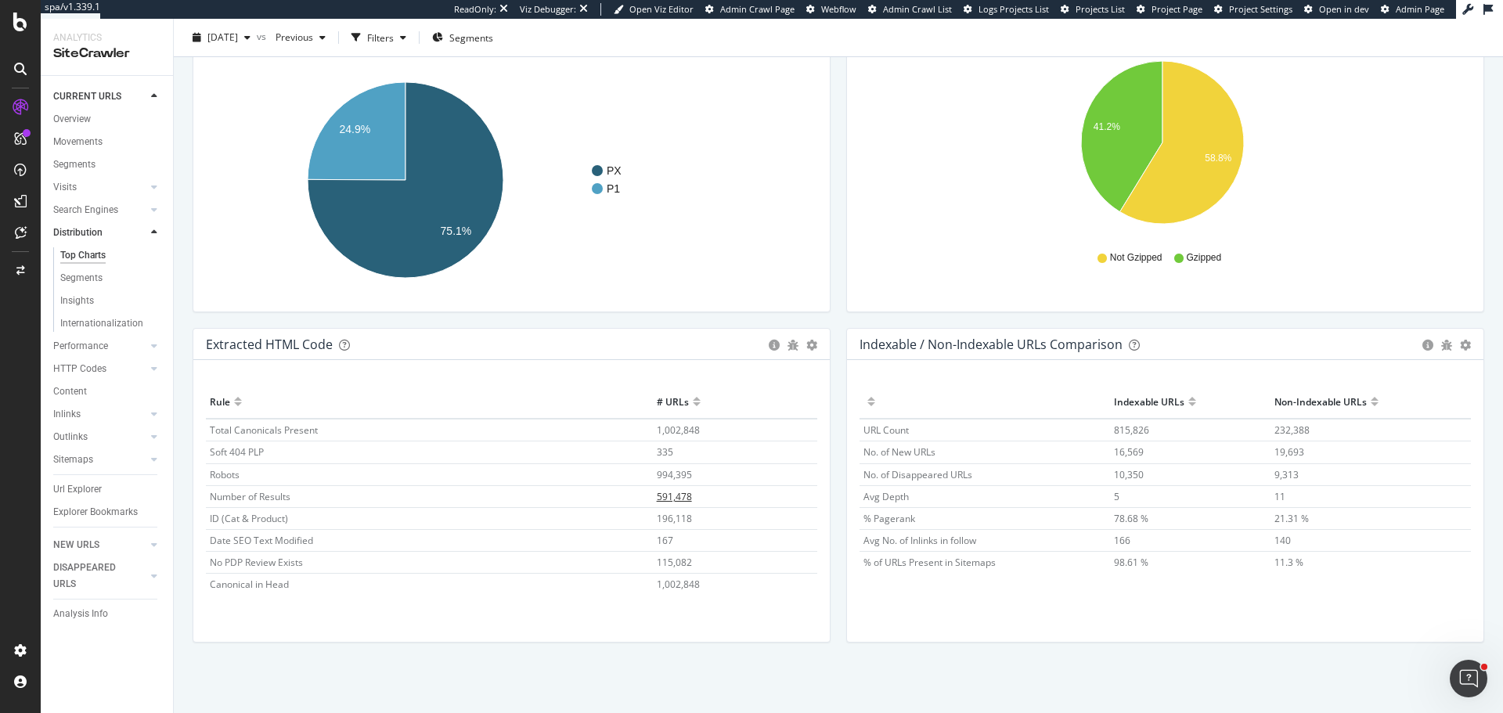
click at [668, 501] on span "591,478" at bounding box center [674, 496] width 35 height 13
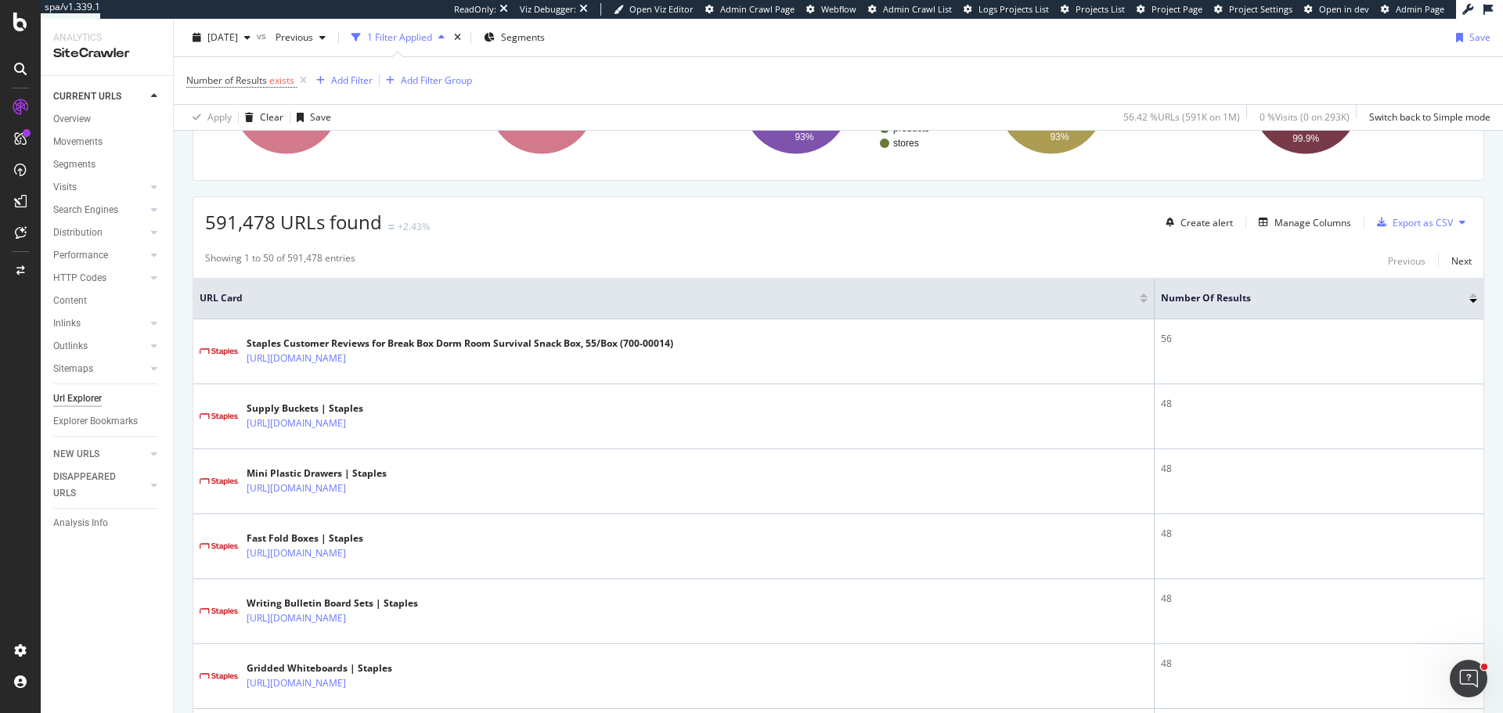
scroll to position [313, 0]
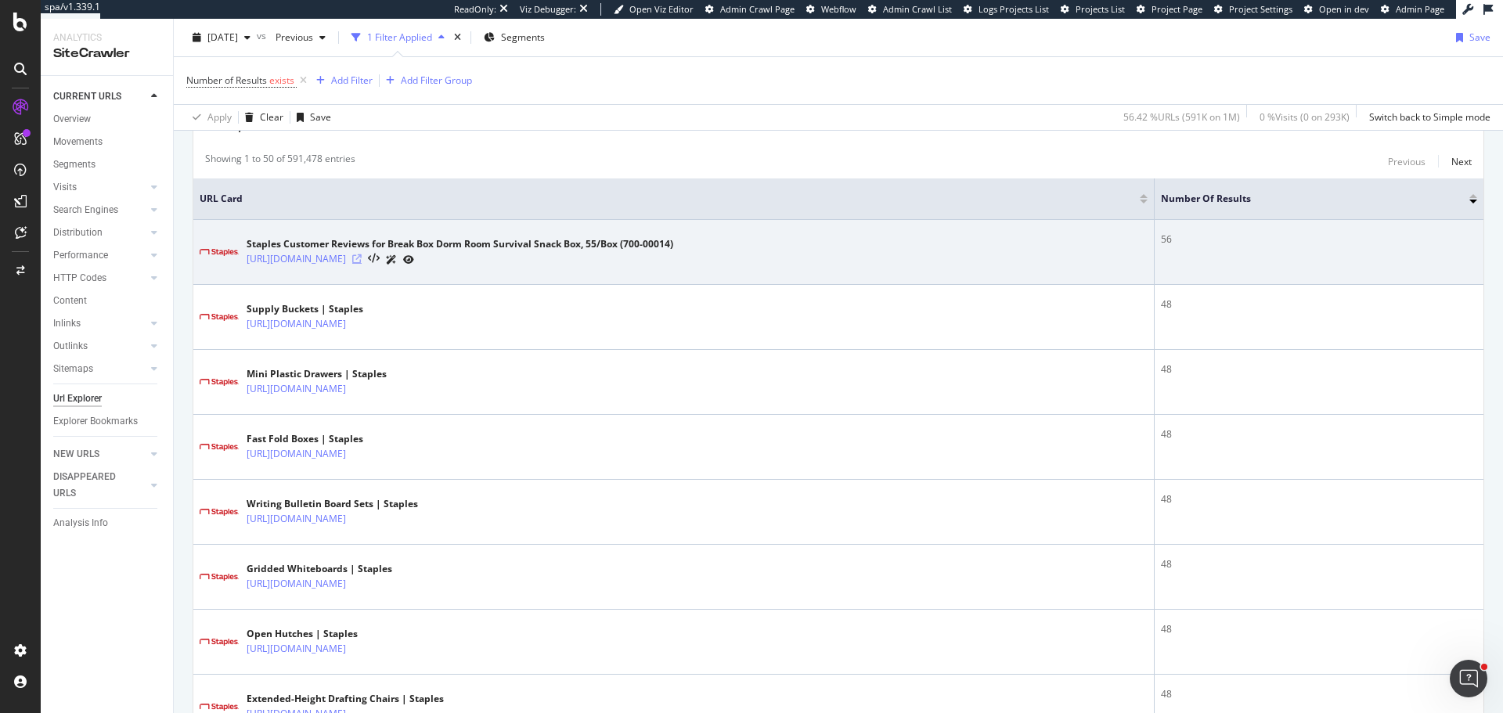
click at [362, 259] on icon at bounding box center [356, 258] width 9 height 9
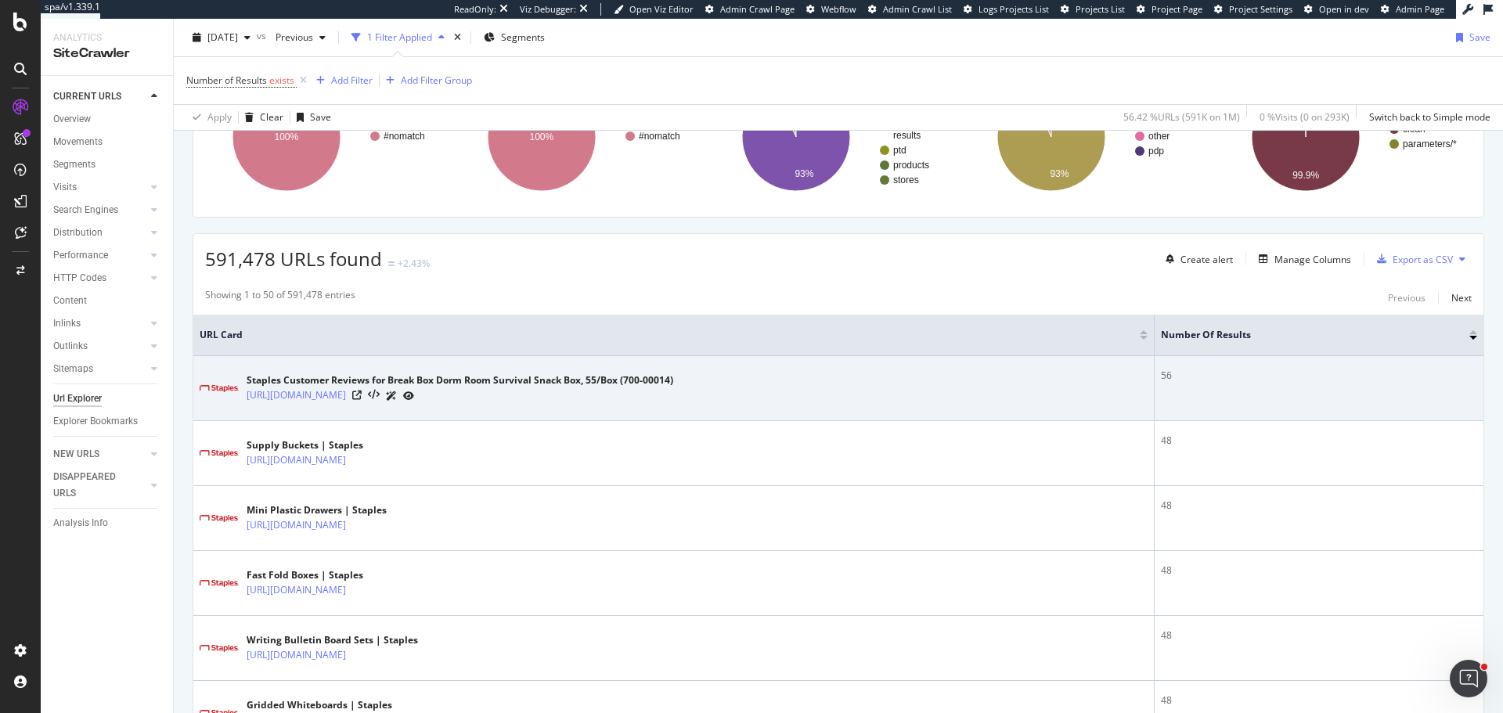
scroll to position [0, 0]
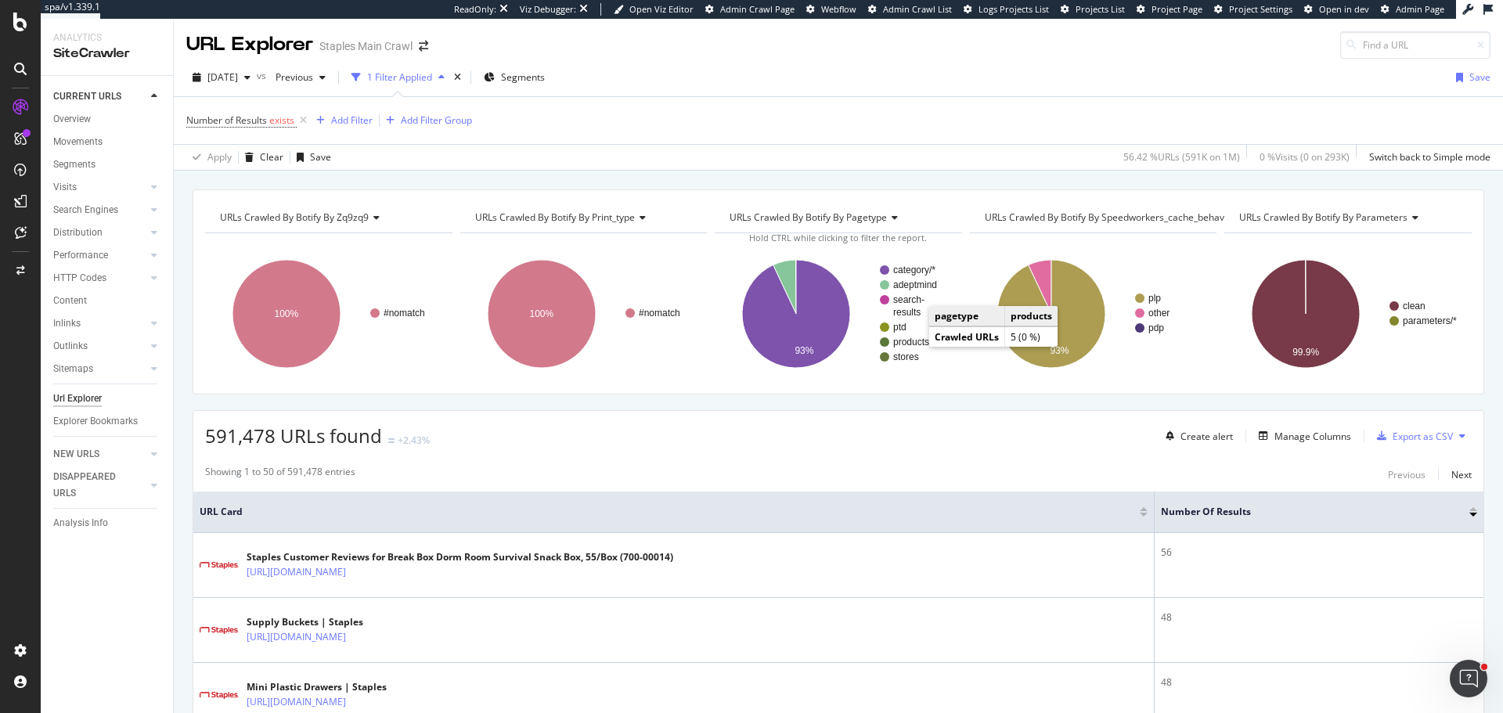
click at [910, 338] on text "products" at bounding box center [911, 342] width 36 height 11
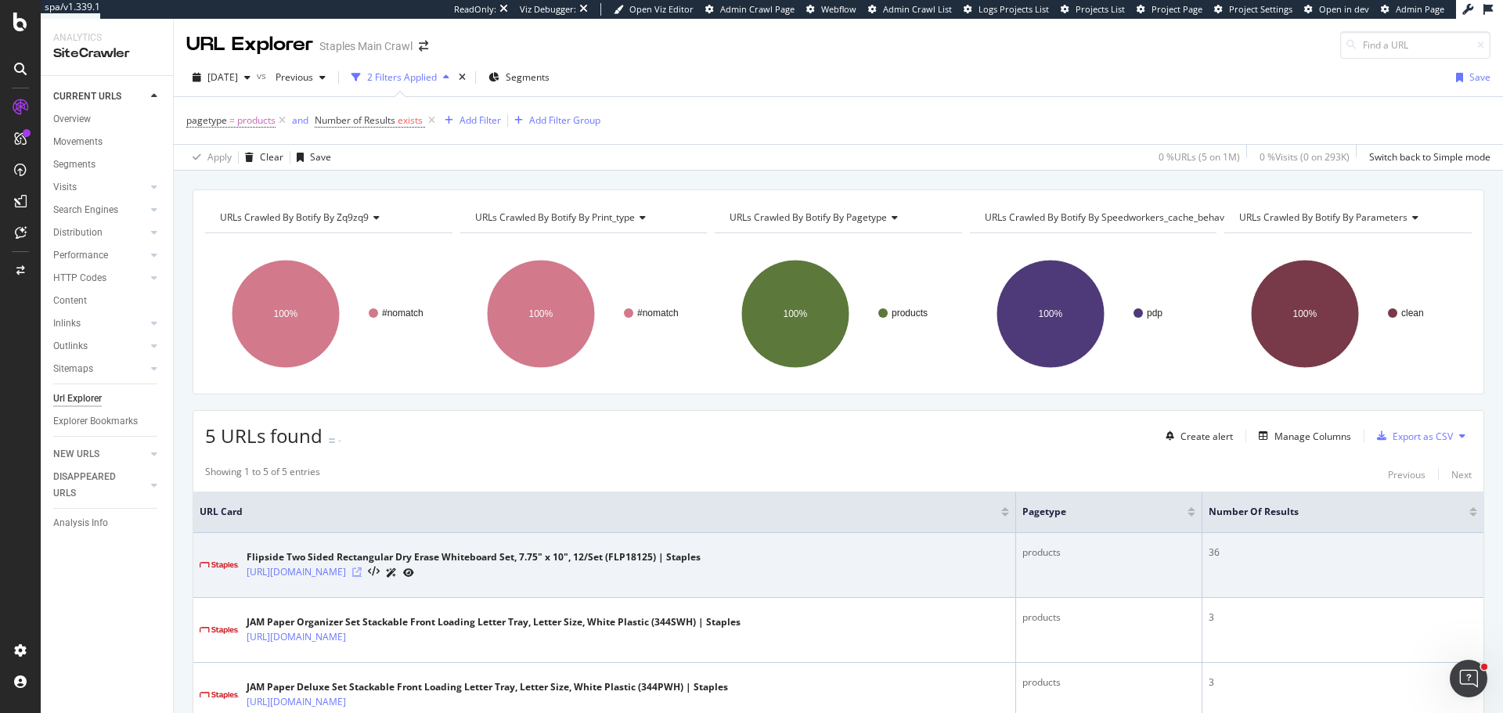
click at [362, 567] on icon at bounding box center [356, 571] width 9 height 9
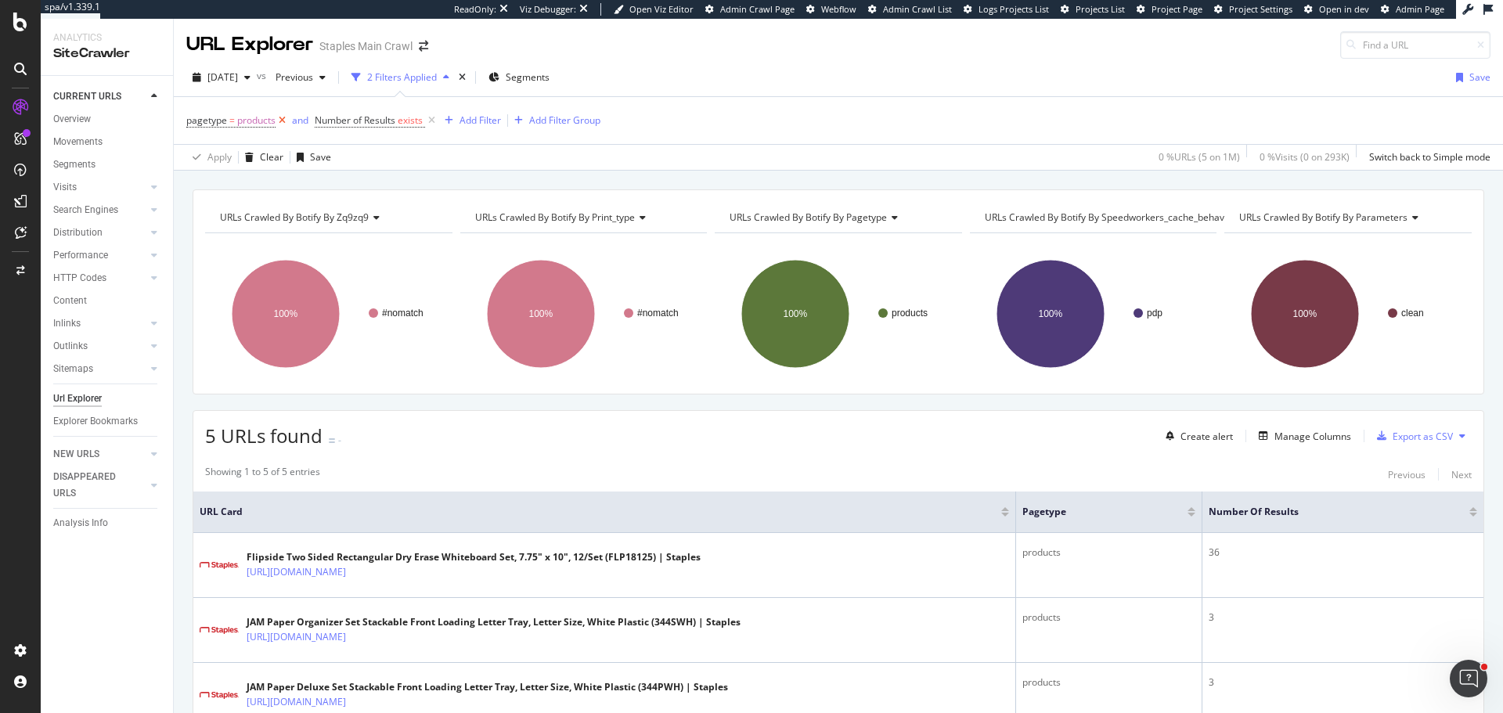
click at [281, 120] on icon at bounding box center [281, 121] width 13 height 16
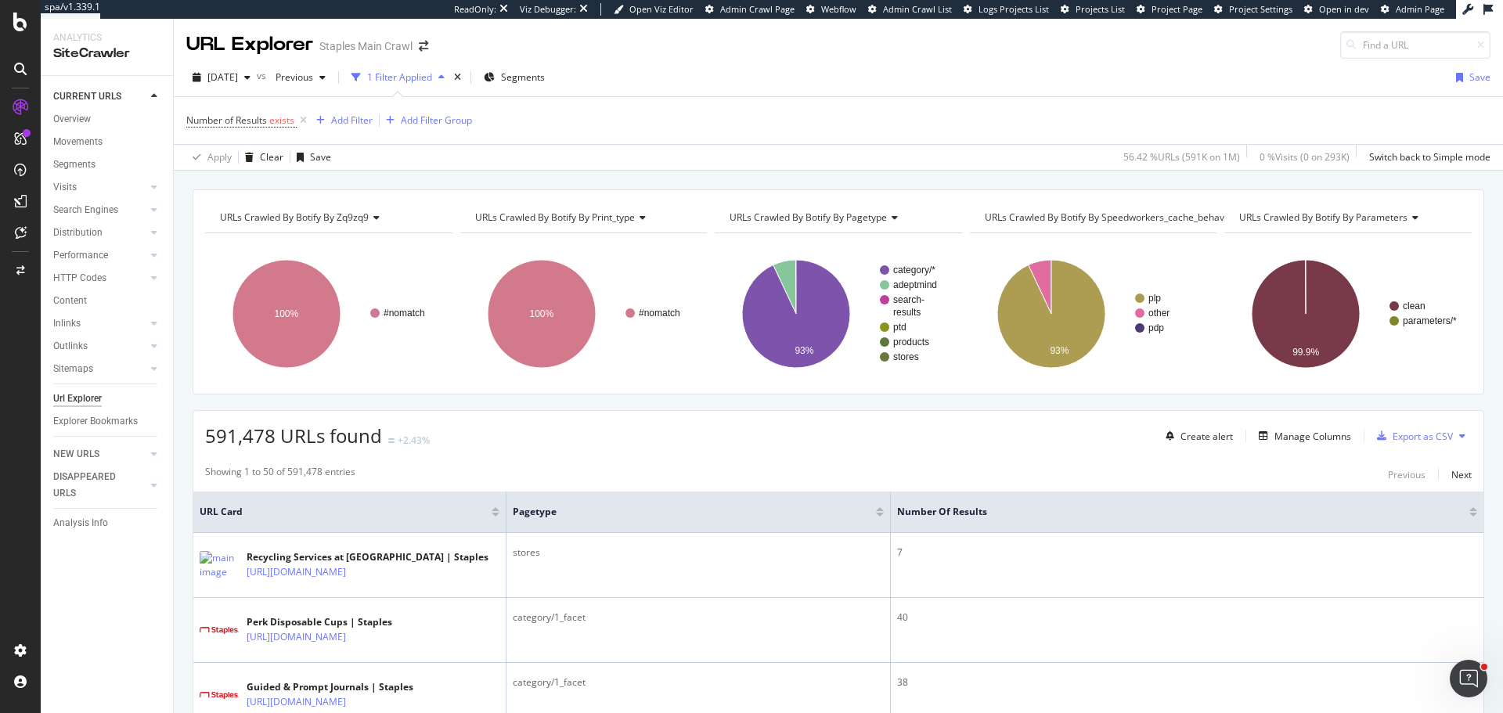
click at [1469, 509] on div at bounding box center [1473, 509] width 8 height 4
click at [1469, 514] on div at bounding box center [1473, 515] width 8 height 4
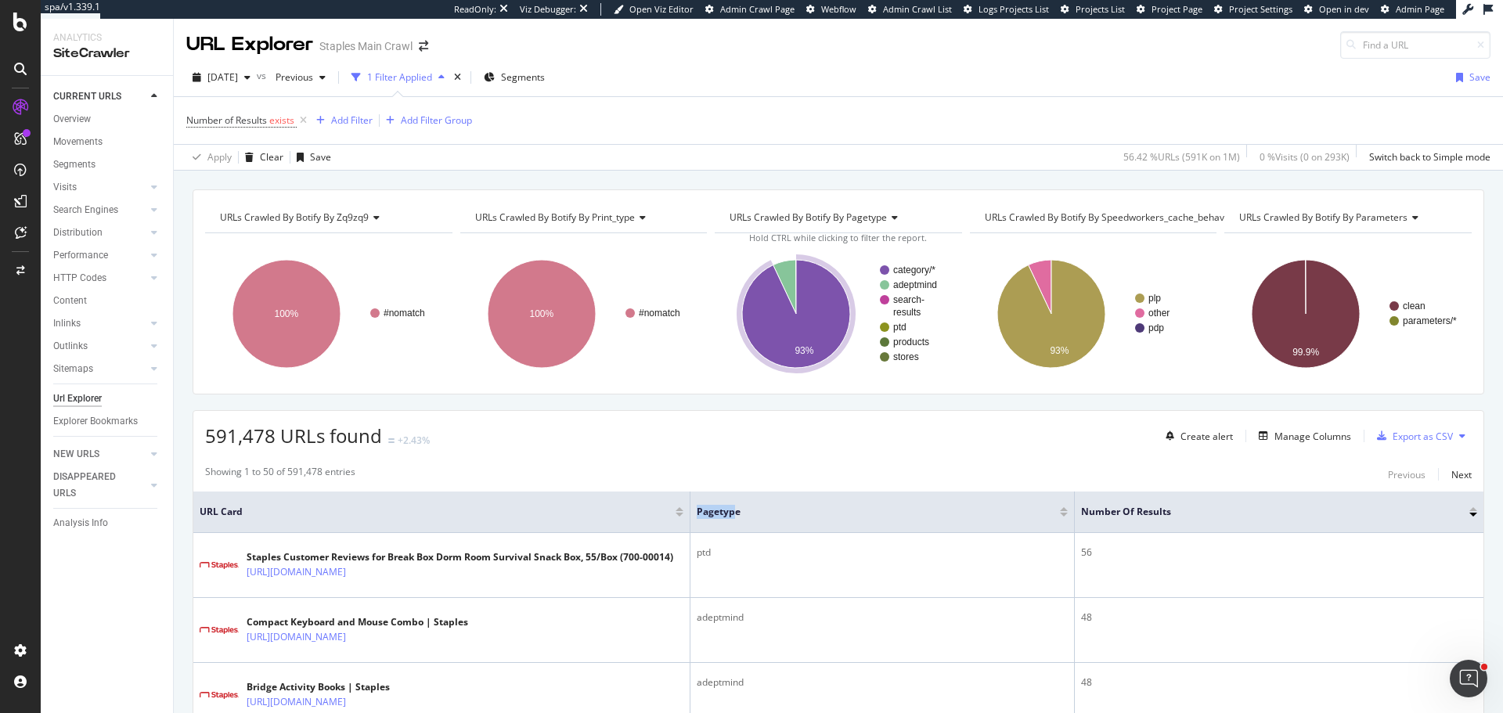
drag, startPoint x: 506, startPoint y: 512, endPoint x: 733, endPoint y: 533, distance: 227.9
click at [733, 533] on tr "URL Card pagetype Number of Results" at bounding box center [838, 511] width 1290 height 41
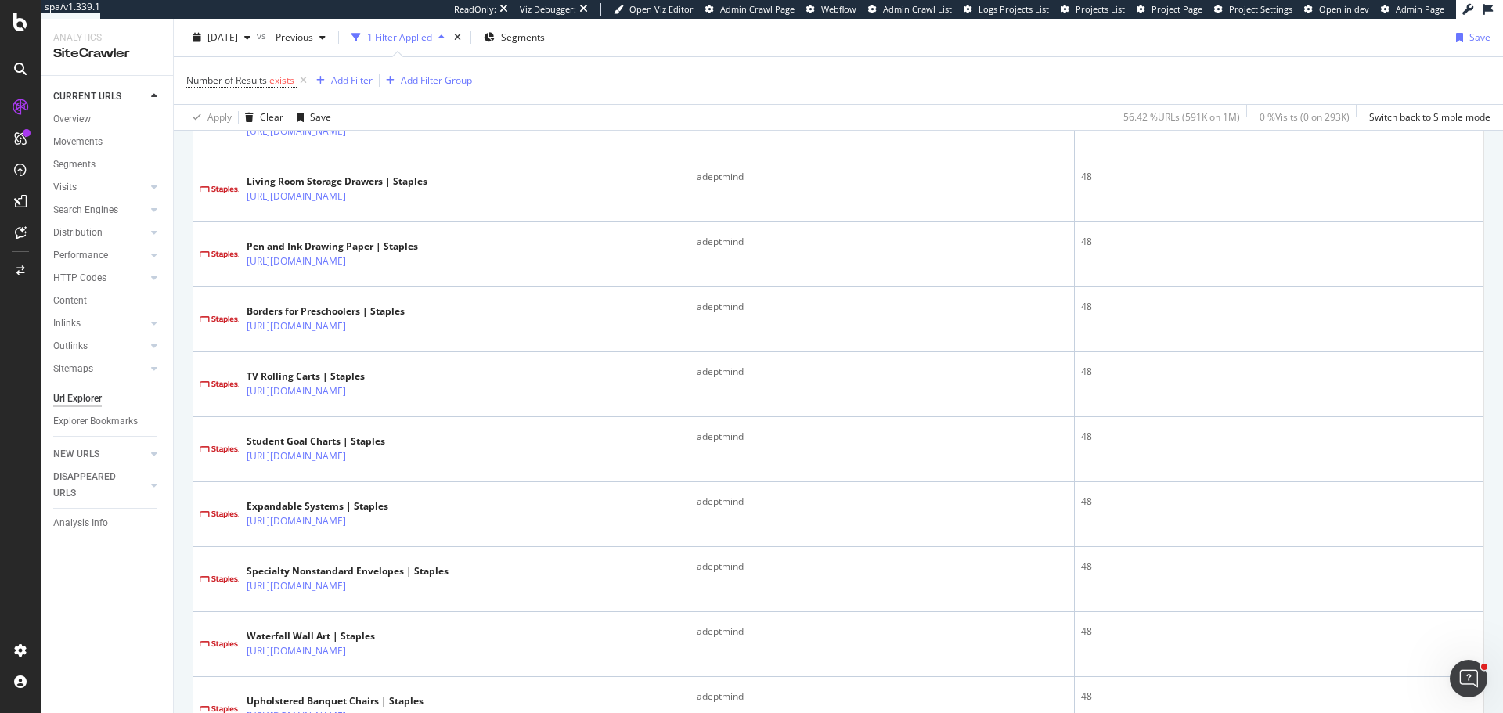
scroll to position [1252, 0]
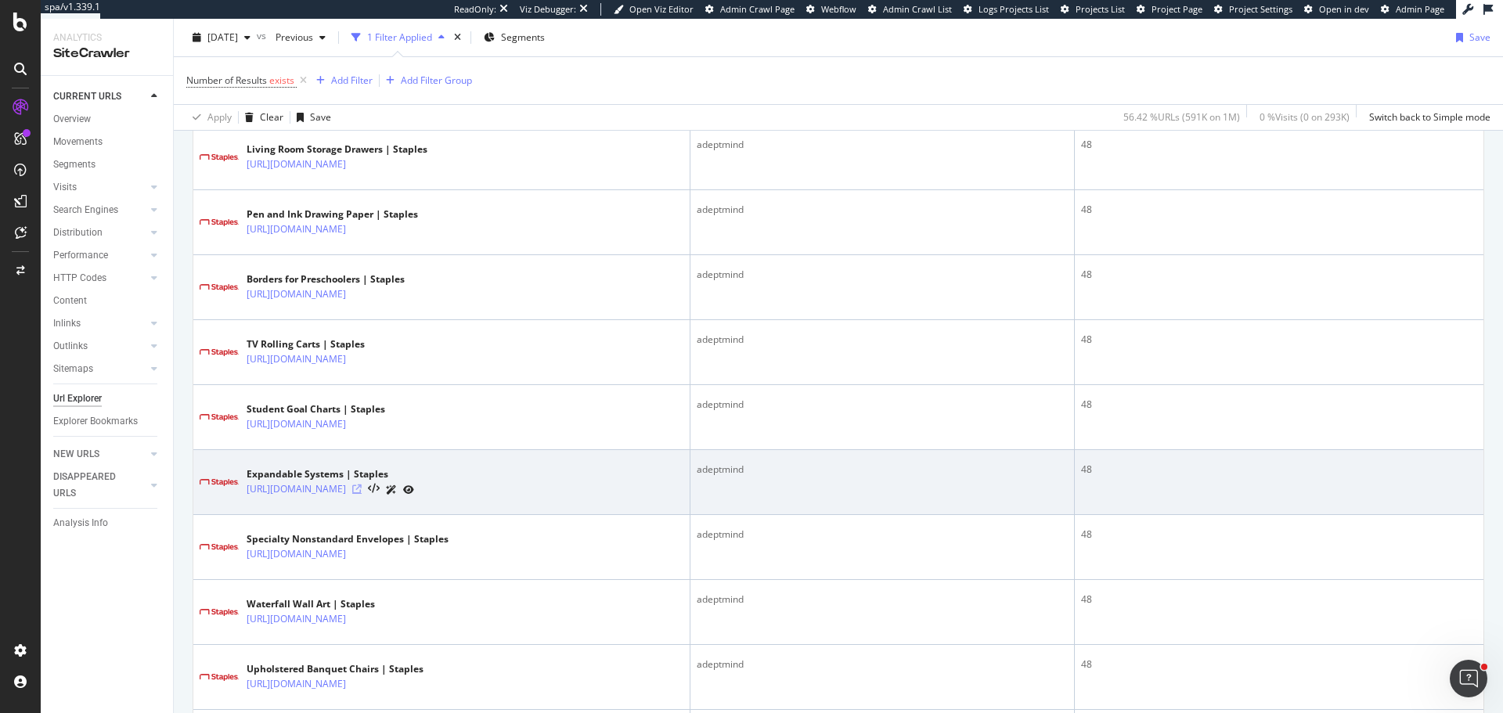
click at [362, 488] on icon at bounding box center [356, 488] width 9 height 9
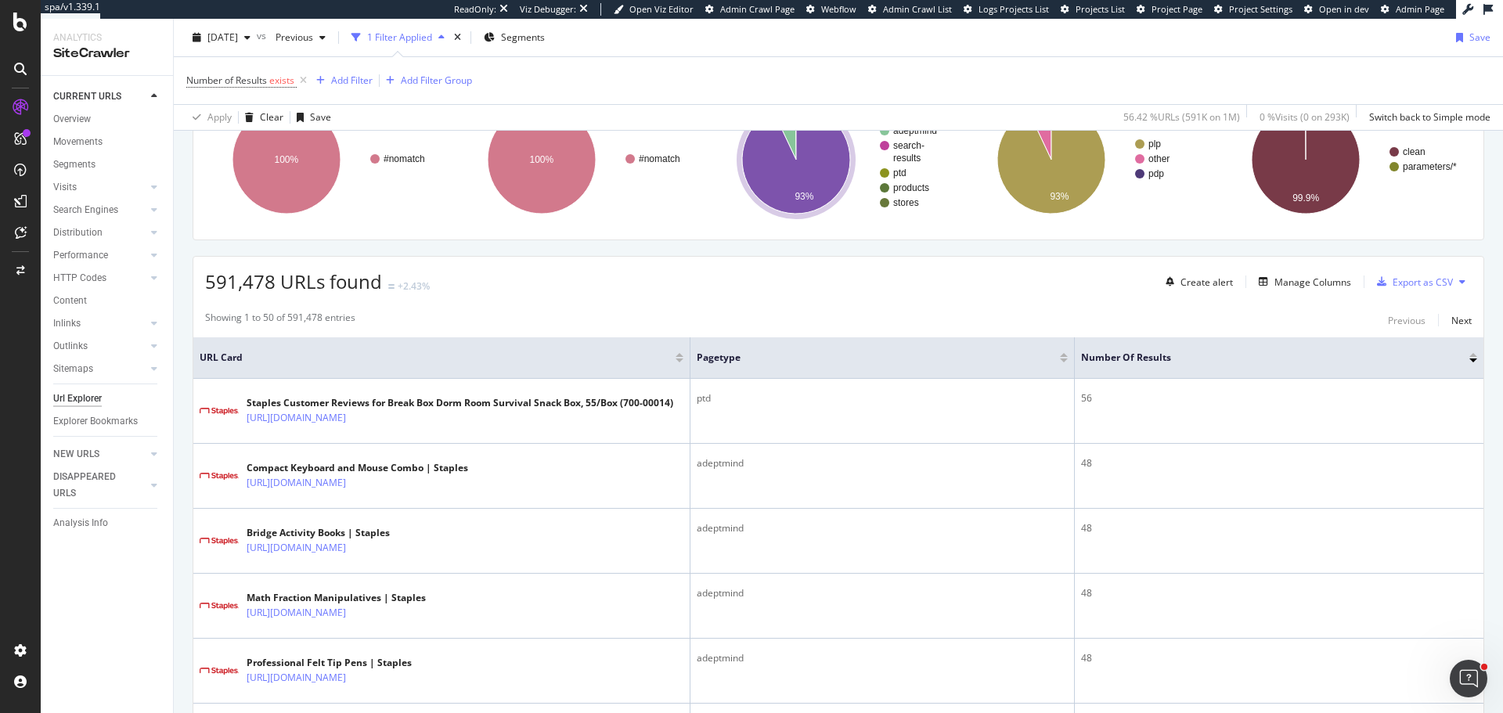
scroll to position [78, 0]
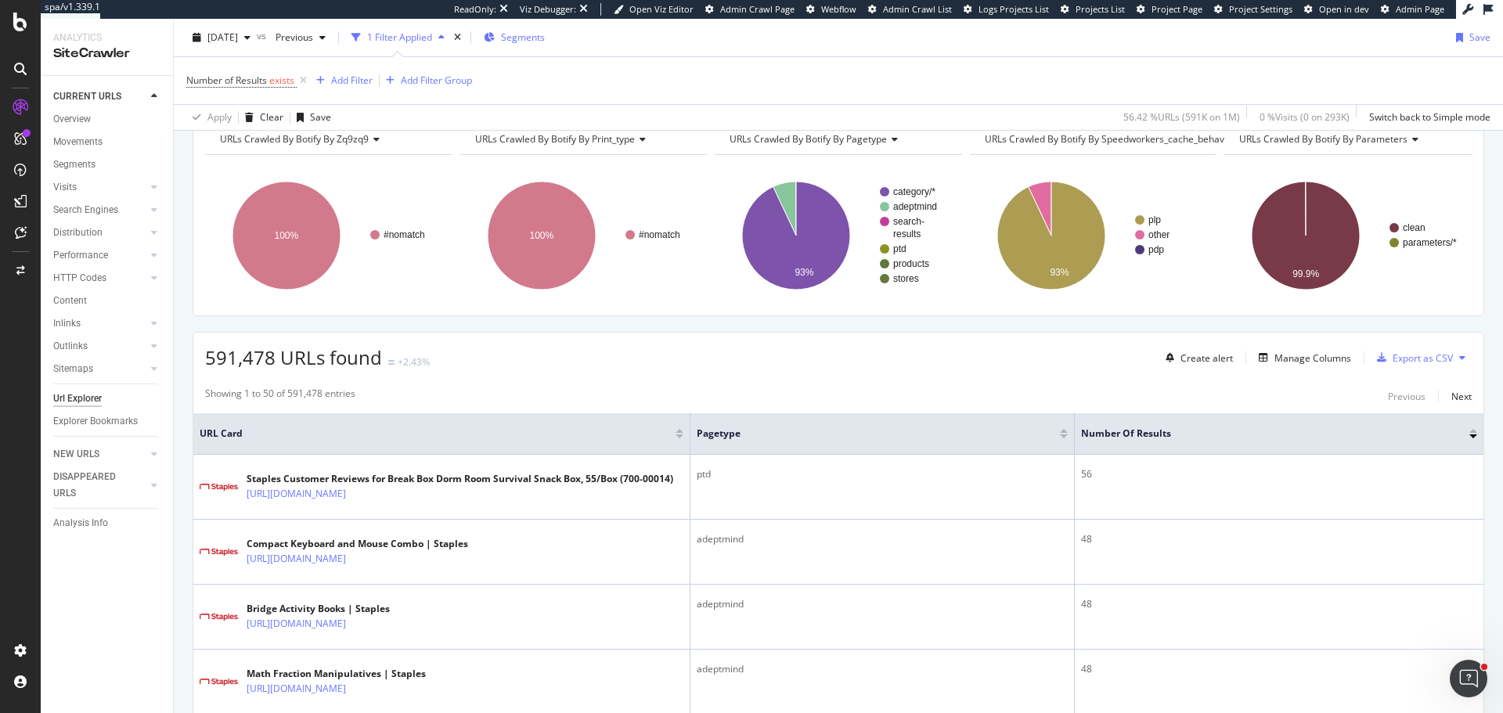
click at [544, 35] on span "Segments" at bounding box center [523, 37] width 44 height 13
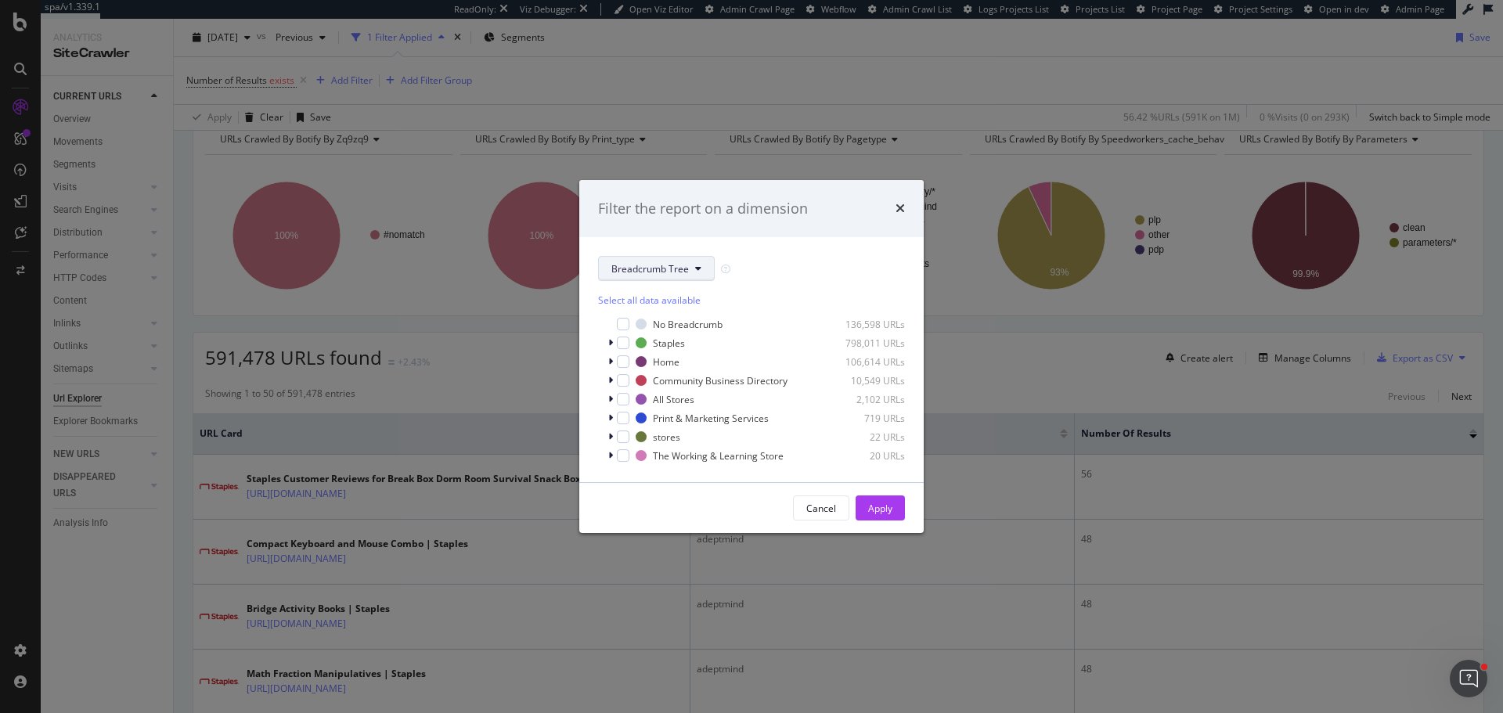
click at [665, 269] on span "Breadcrumb Tree" at bounding box center [649, 268] width 77 height 13
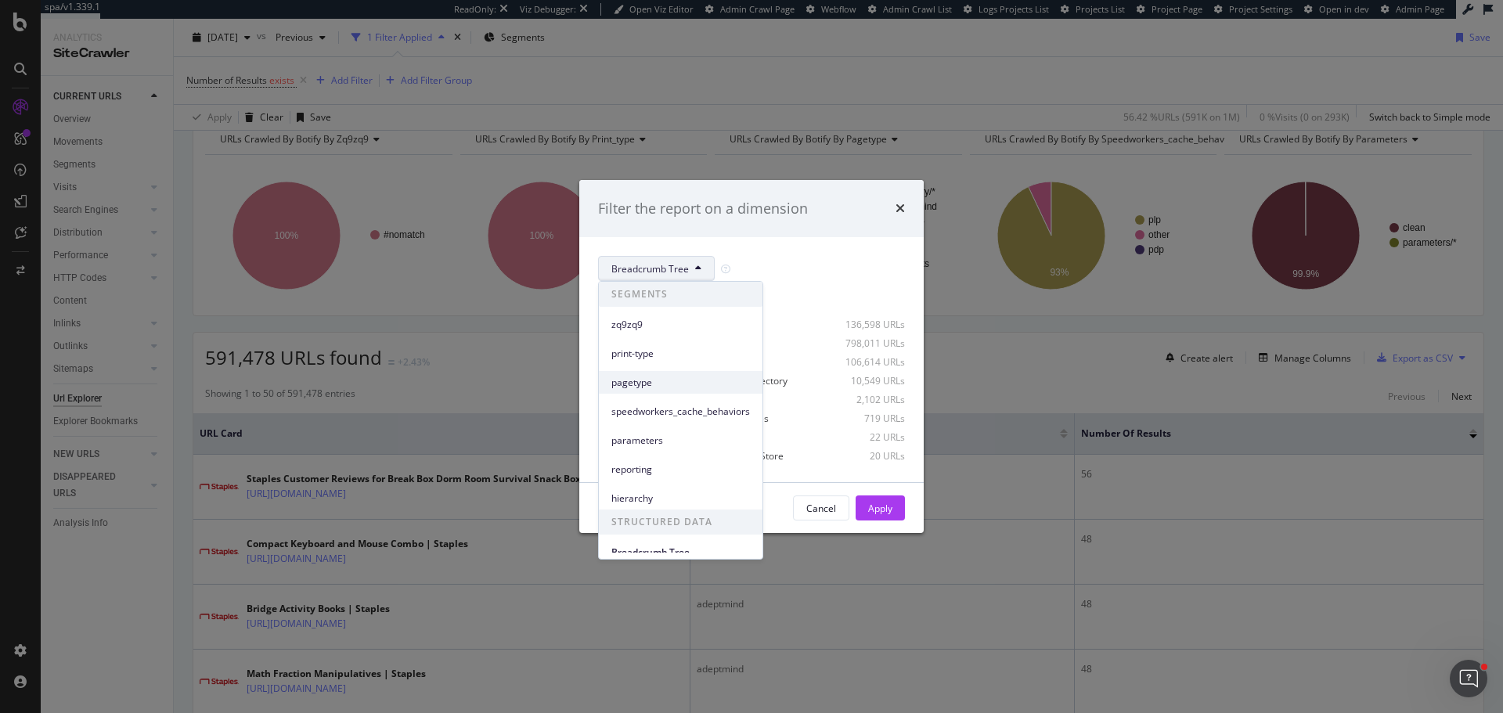
click at [651, 379] on span "pagetype" at bounding box center [680, 383] width 139 height 14
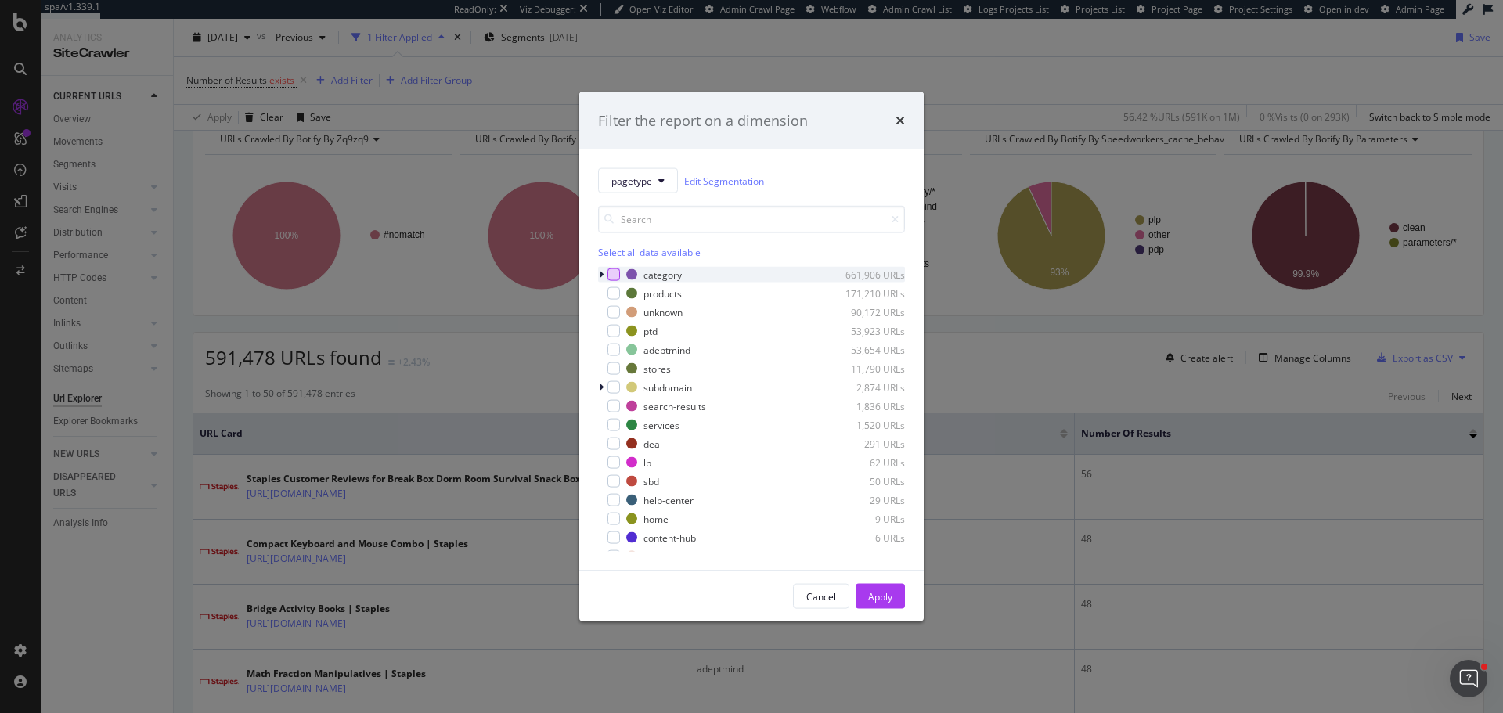
click at [614, 275] on div "modal" at bounding box center [613, 274] width 13 height 13
click at [609, 294] on div "modal" at bounding box center [613, 293] width 13 height 13
click at [879, 591] on div "Apply" at bounding box center [880, 595] width 24 height 13
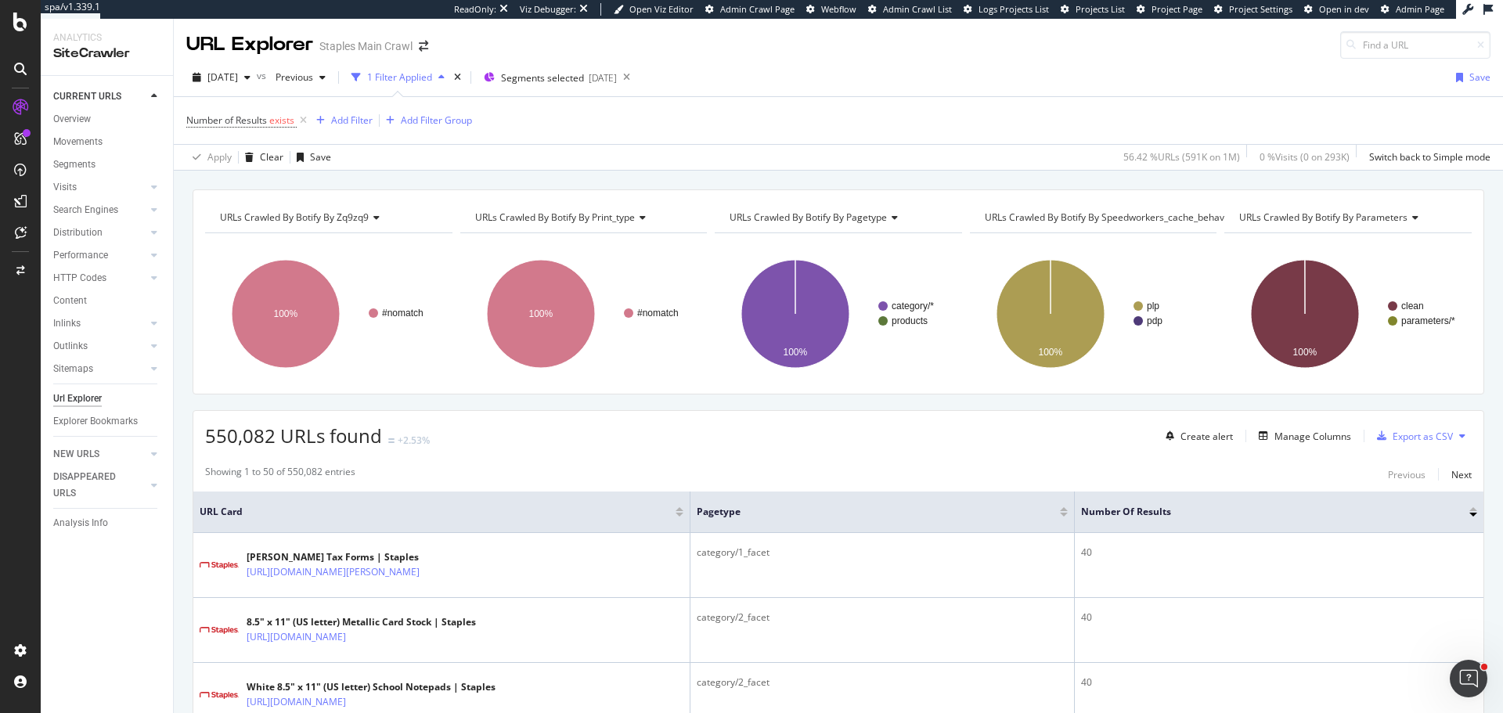
click at [1065, 508] on div at bounding box center [1064, 509] width 8 height 4
click at [1064, 516] on div at bounding box center [1064, 515] width 8 height 4
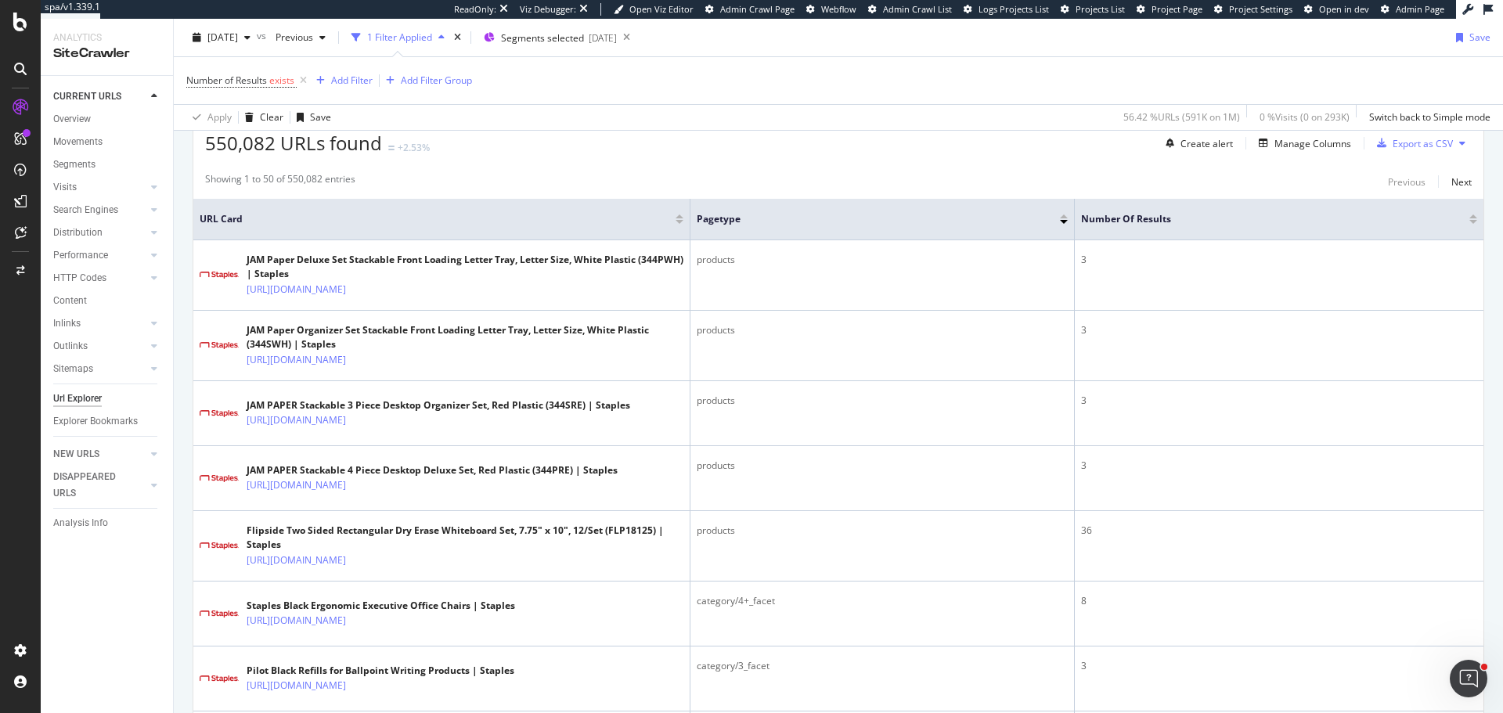
scroll to position [288, 0]
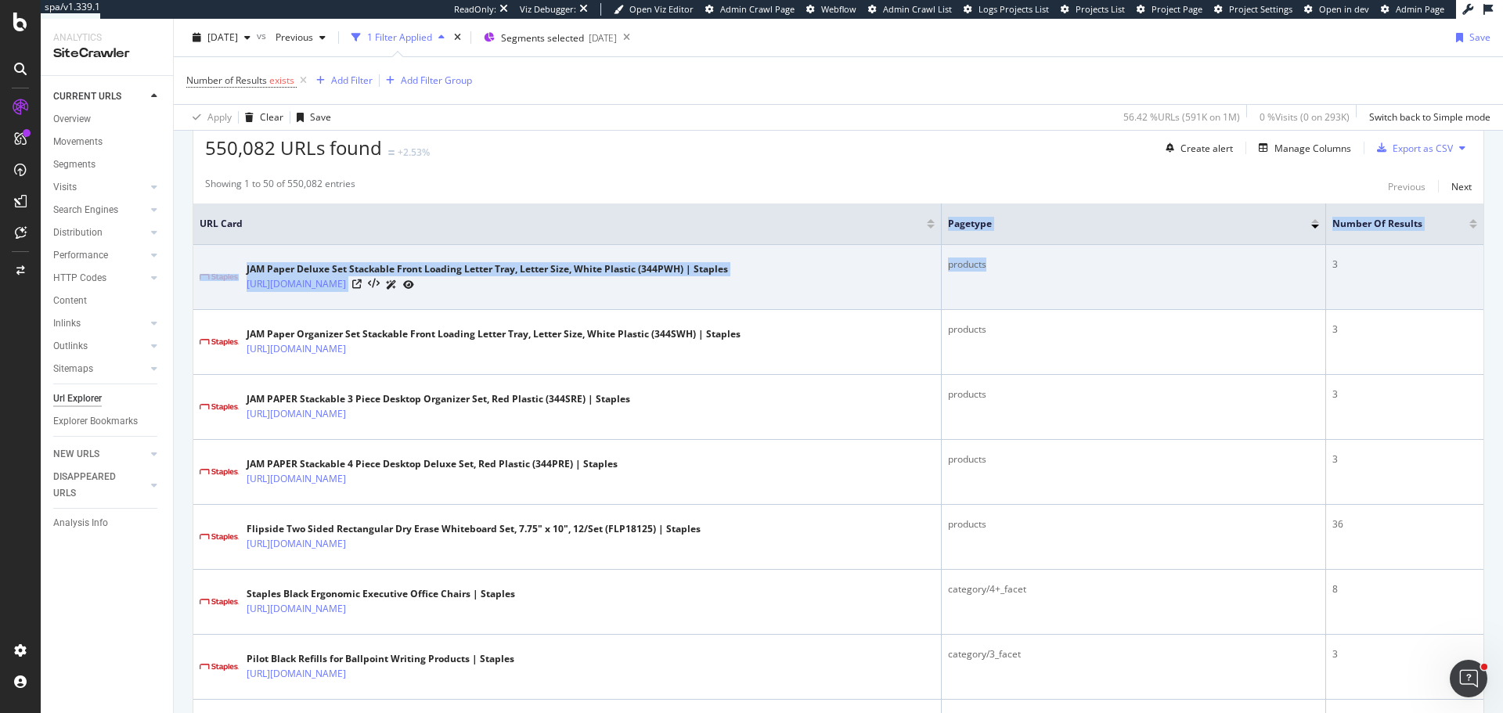
drag, startPoint x: 686, startPoint y: 222, endPoint x: 1062, endPoint y: 246, distance: 376.4
drag, startPoint x: 1320, startPoint y: 229, endPoint x: 919, endPoint y: 261, distance: 402.7
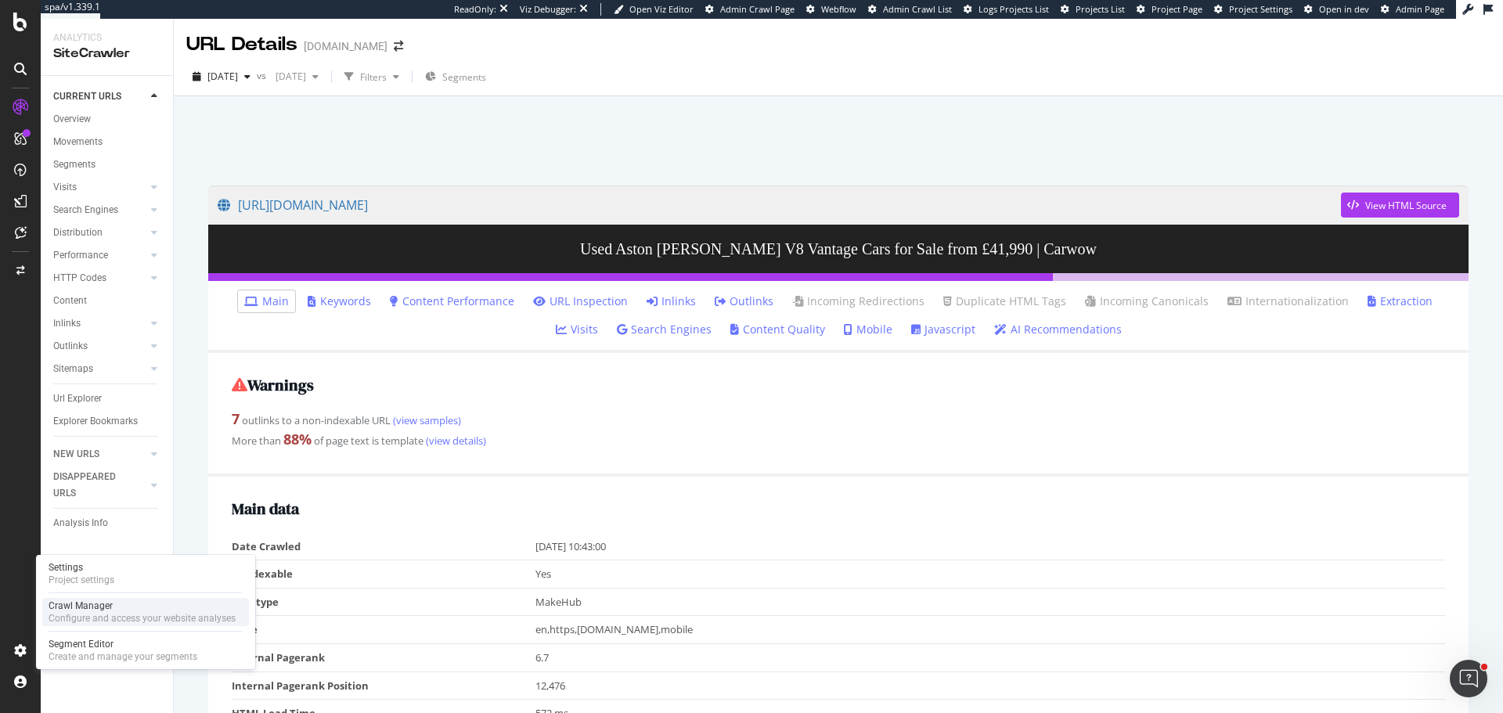
click at [93, 610] on div "Crawl Manager" at bounding box center [142, 605] width 187 height 13
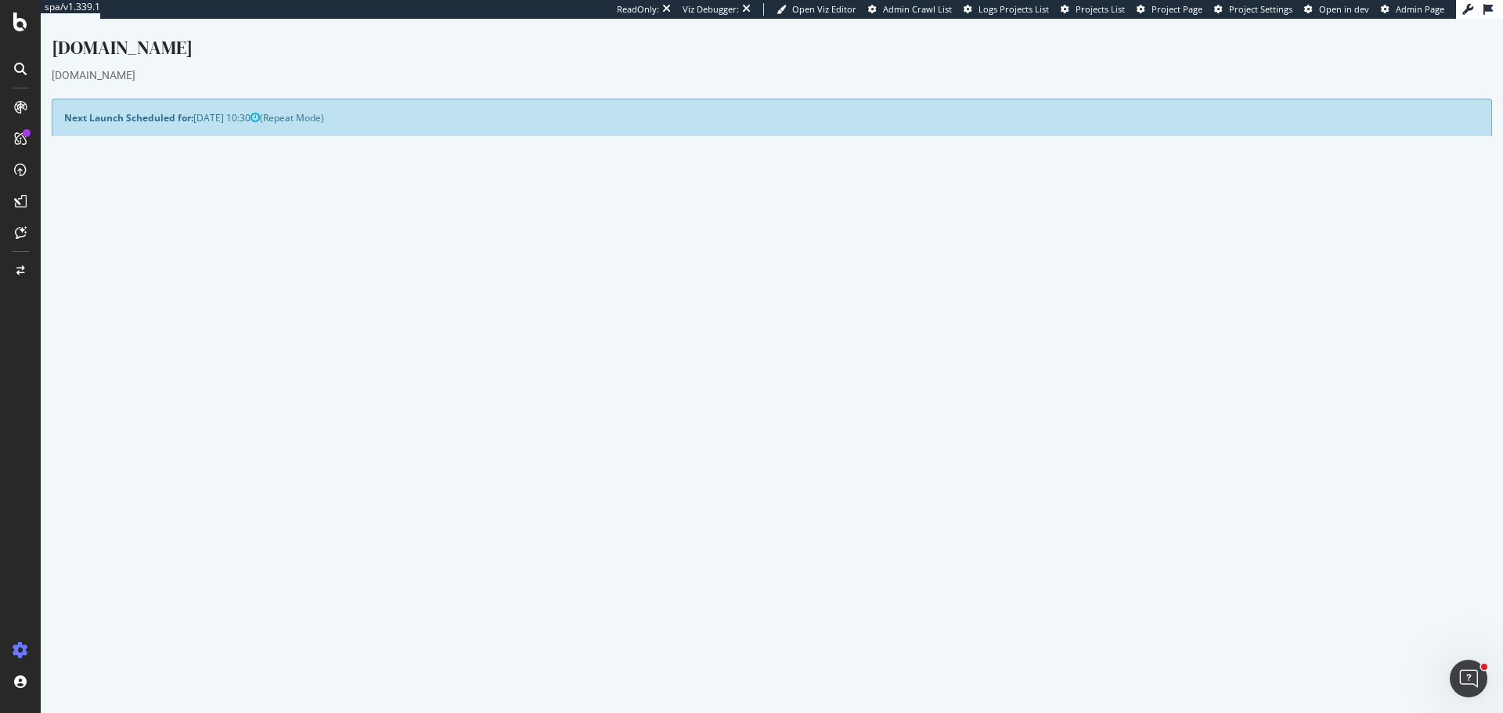
click at [354, 625] on link "Report" at bounding box center [336, 620] width 35 height 13
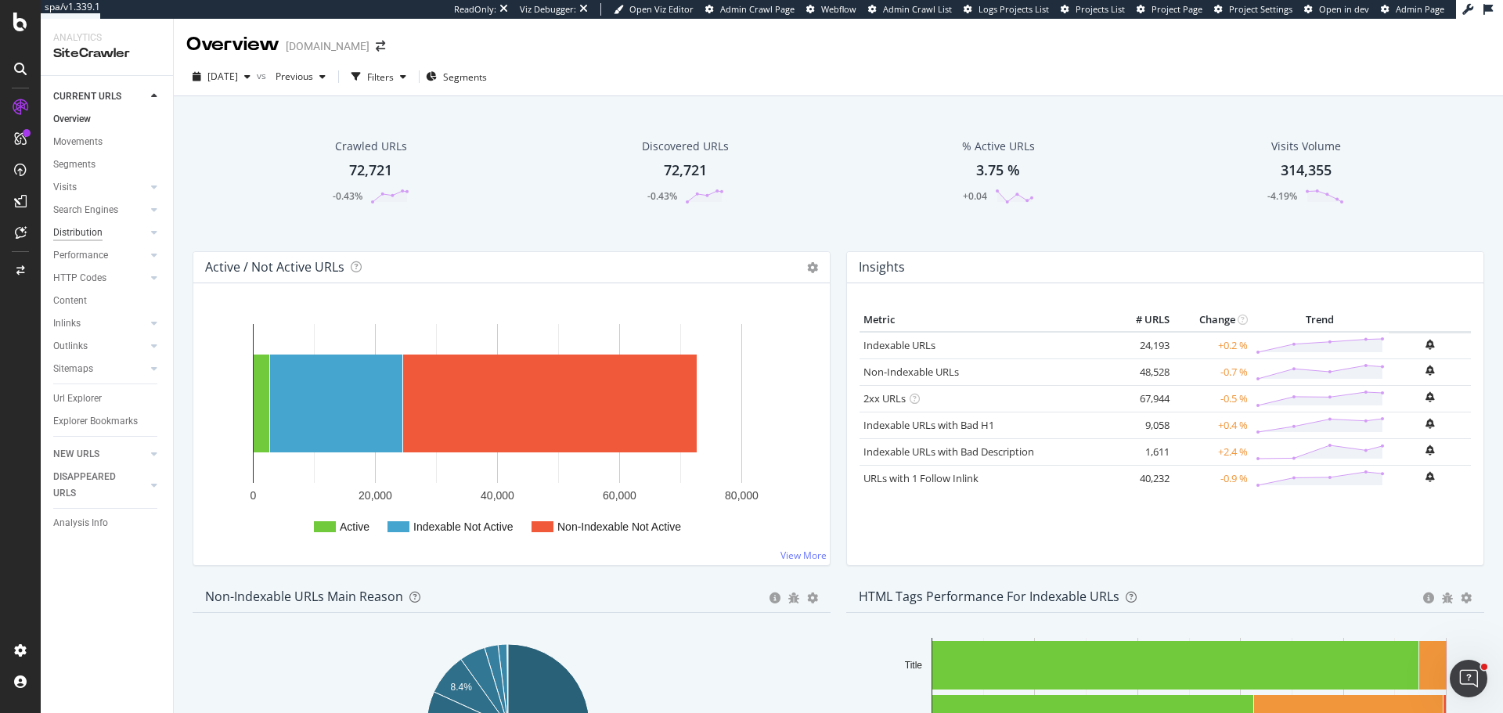
click at [75, 231] on div "Distribution" at bounding box center [77, 233] width 49 height 16
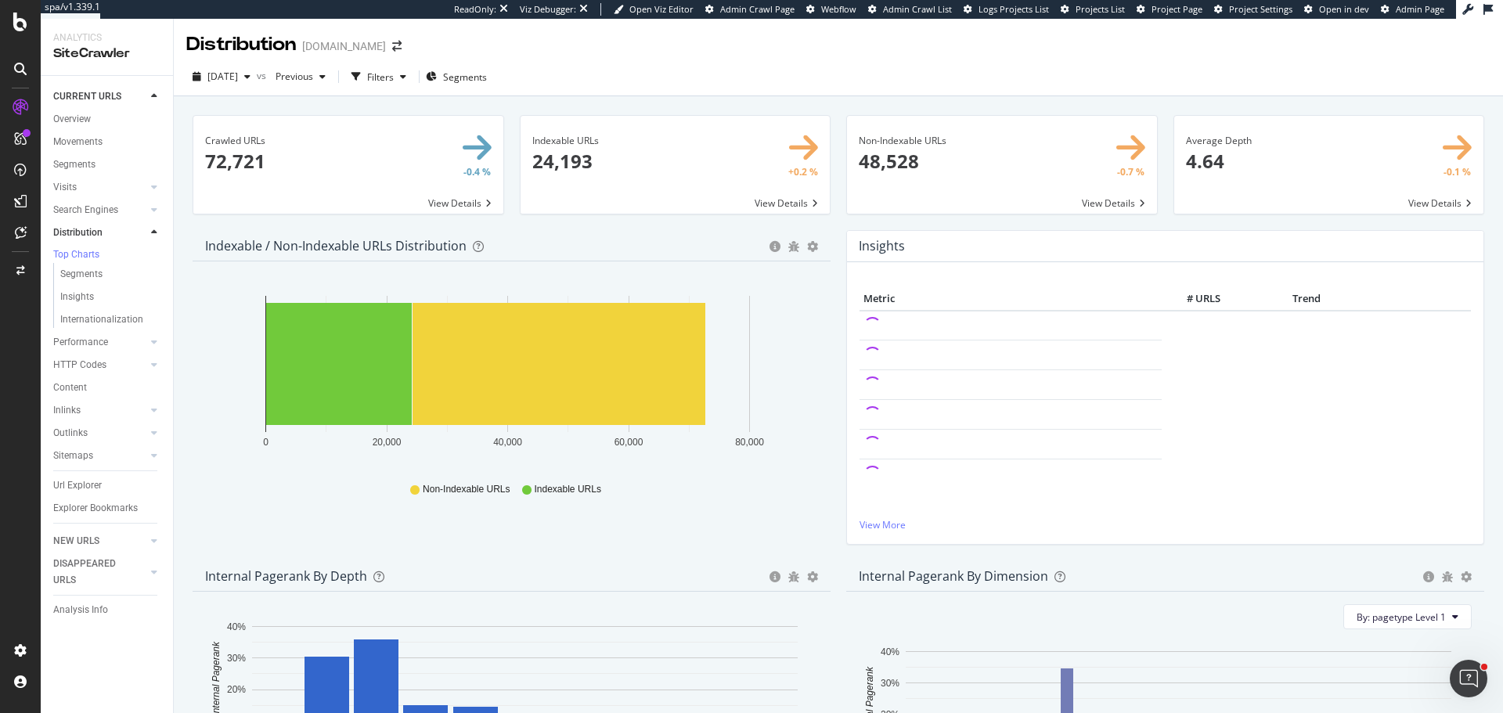
click at [178, 294] on div "Crawled URLs × Close Chart main-metric-all - API Requests List Area Type Reques…" at bounding box center [838, 443] width 1329 height 694
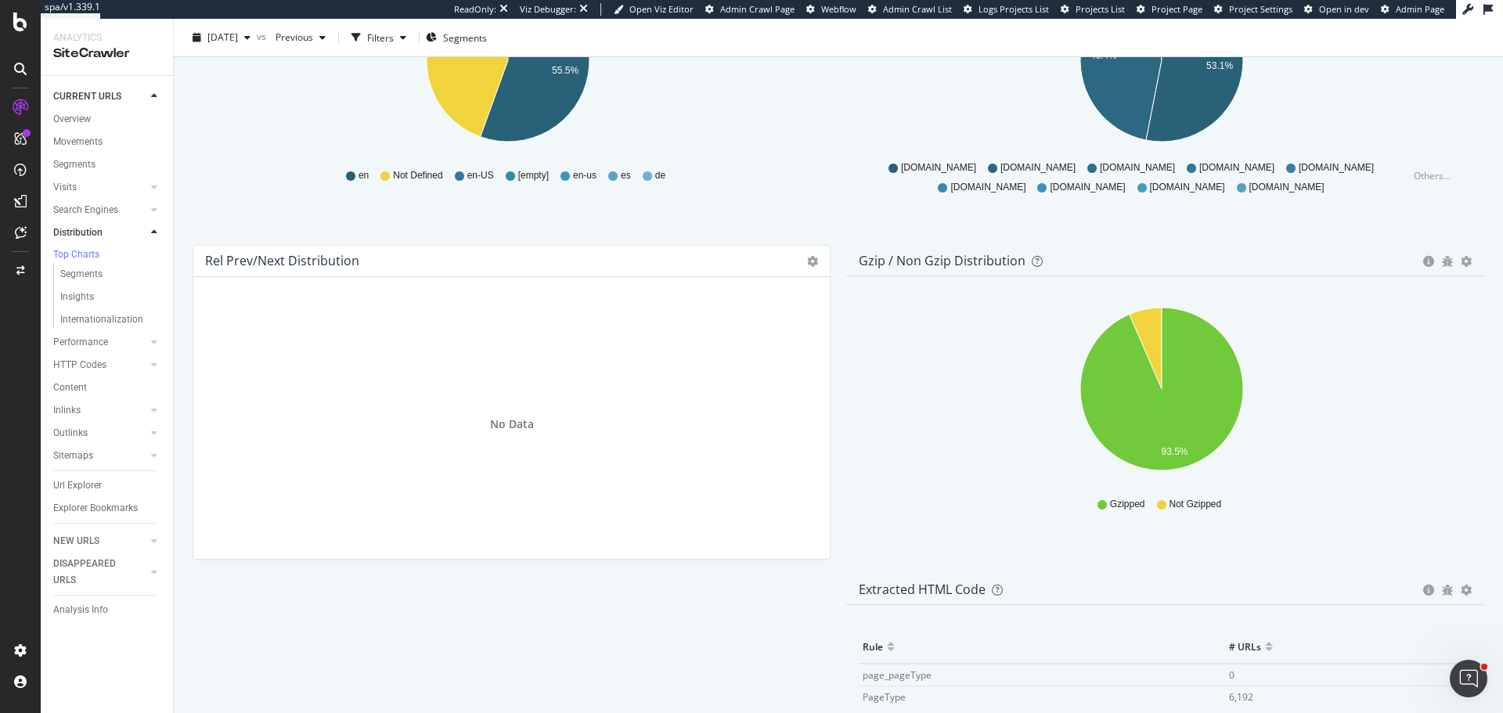
scroll to position [2214, 0]
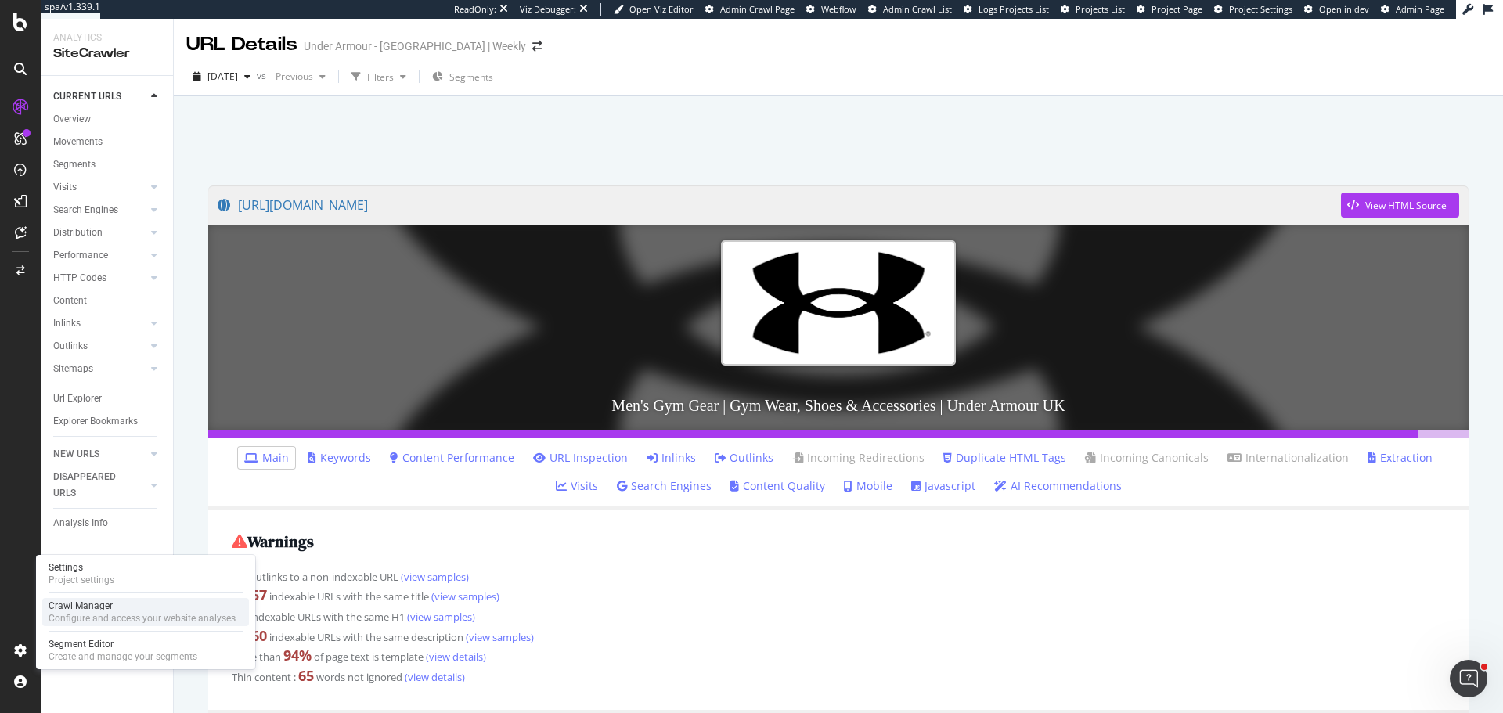
click at [95, 625] on div "Crawl Manager Configure and access your website analyses" at bounding box center [145, 612] width 207 height 28
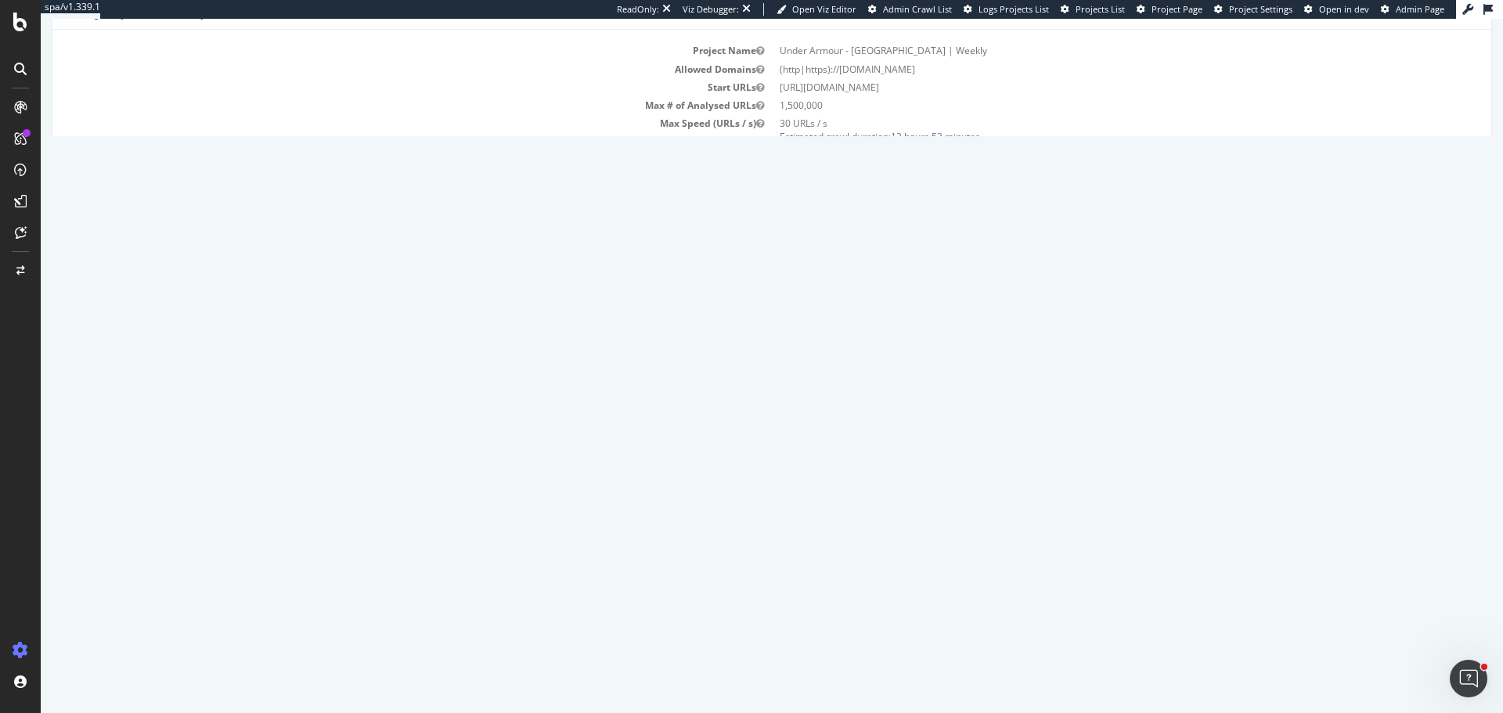
scroll to position [157, 0]
click at [357, 468] on link "Report" at bounding box center [339, 463] width 35 height 13
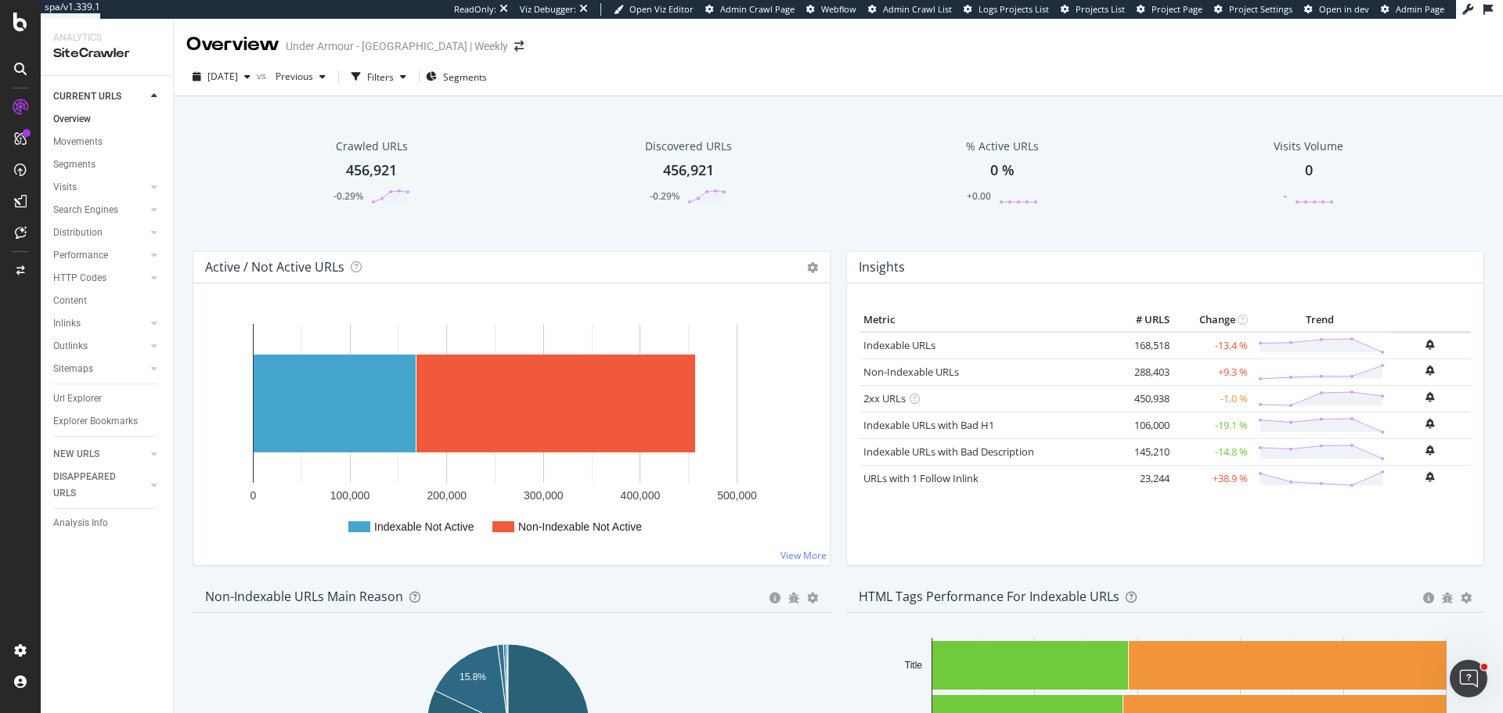
drag, startPoint x: 74, startPoint y: 235, endPoint x: 190, endPoint y: 0, distance: 261.8
click at [74, 235] on div "Distribution" at bounding box center [77, 233] width 49 height 16
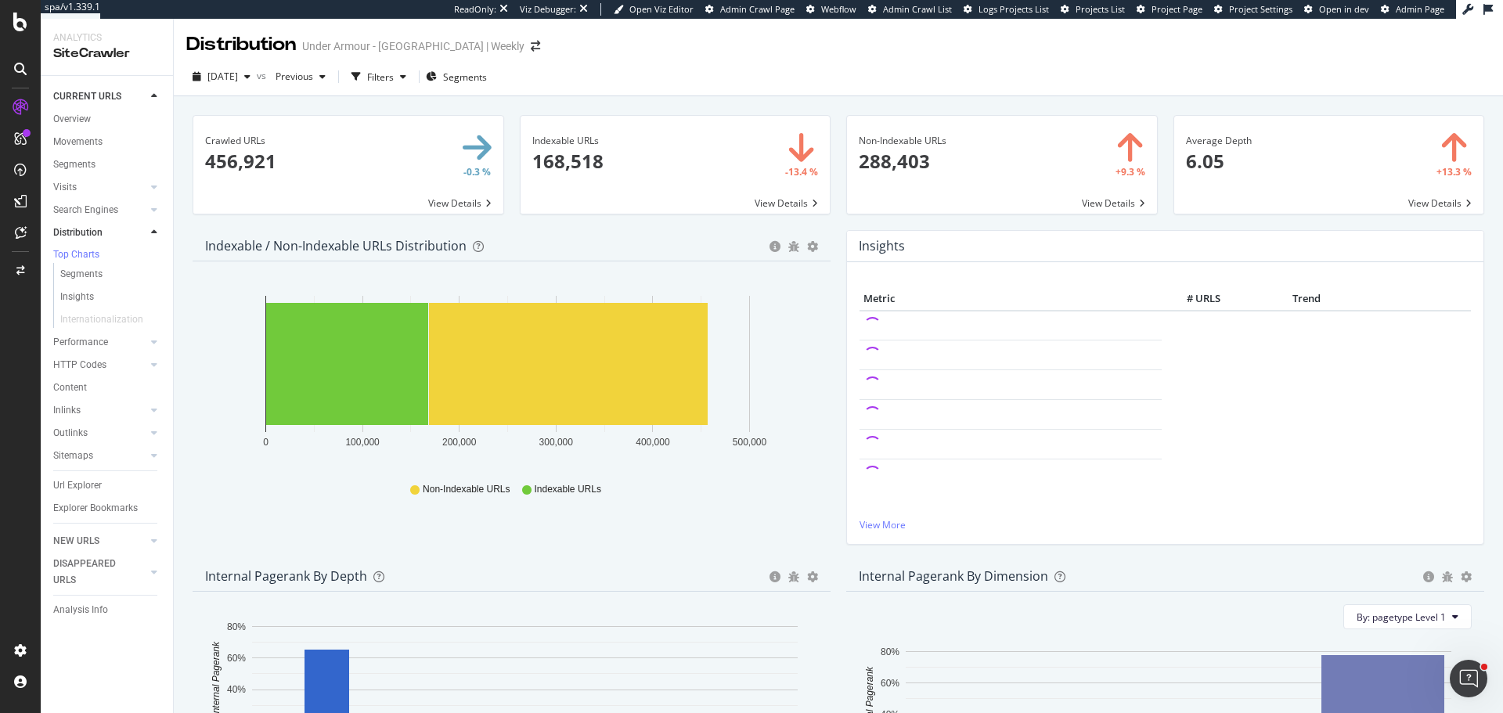
click at [182, 460] on div "Crawled URLs × Close Chart main-metric-all - API Requests List Area Type Reques…" at bounding box center [838, 443] width 1329 height 694
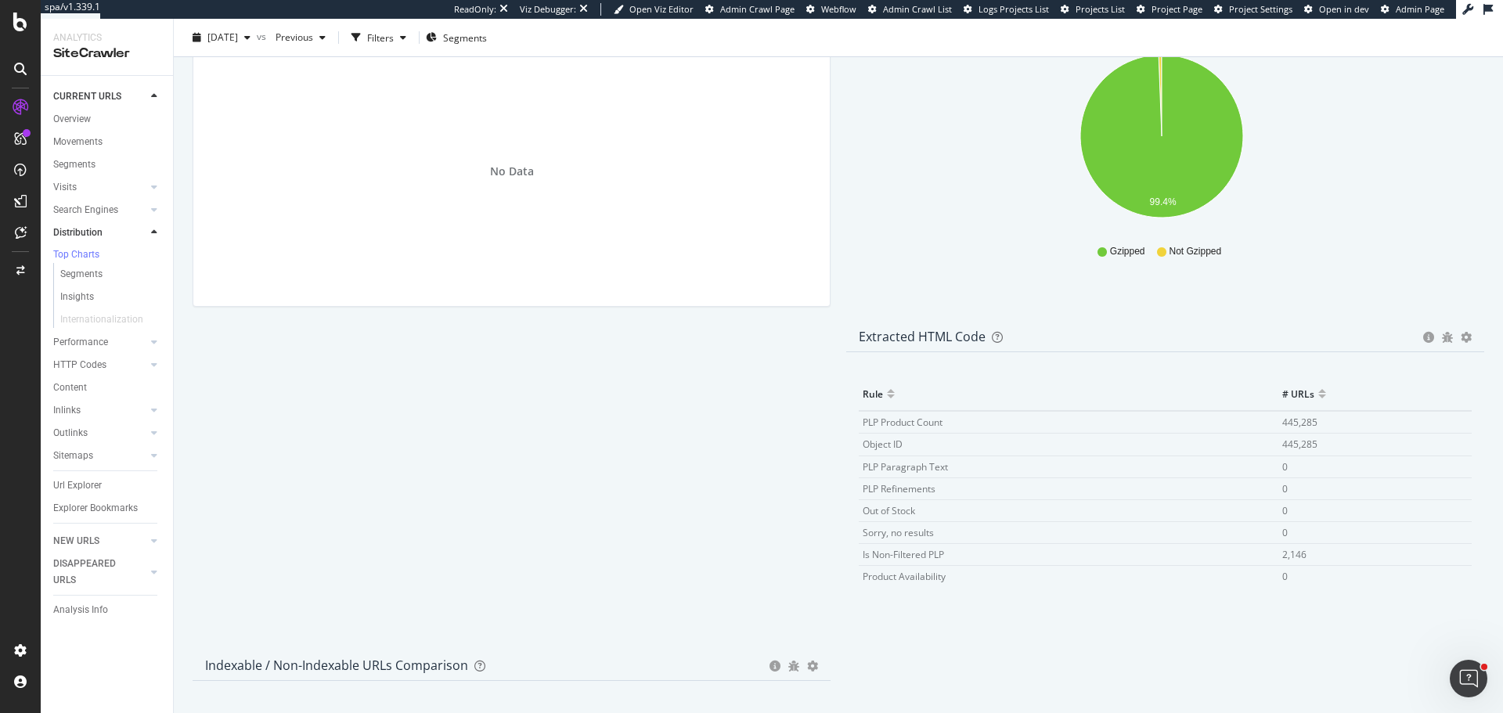
scroll to position [2214, 0]
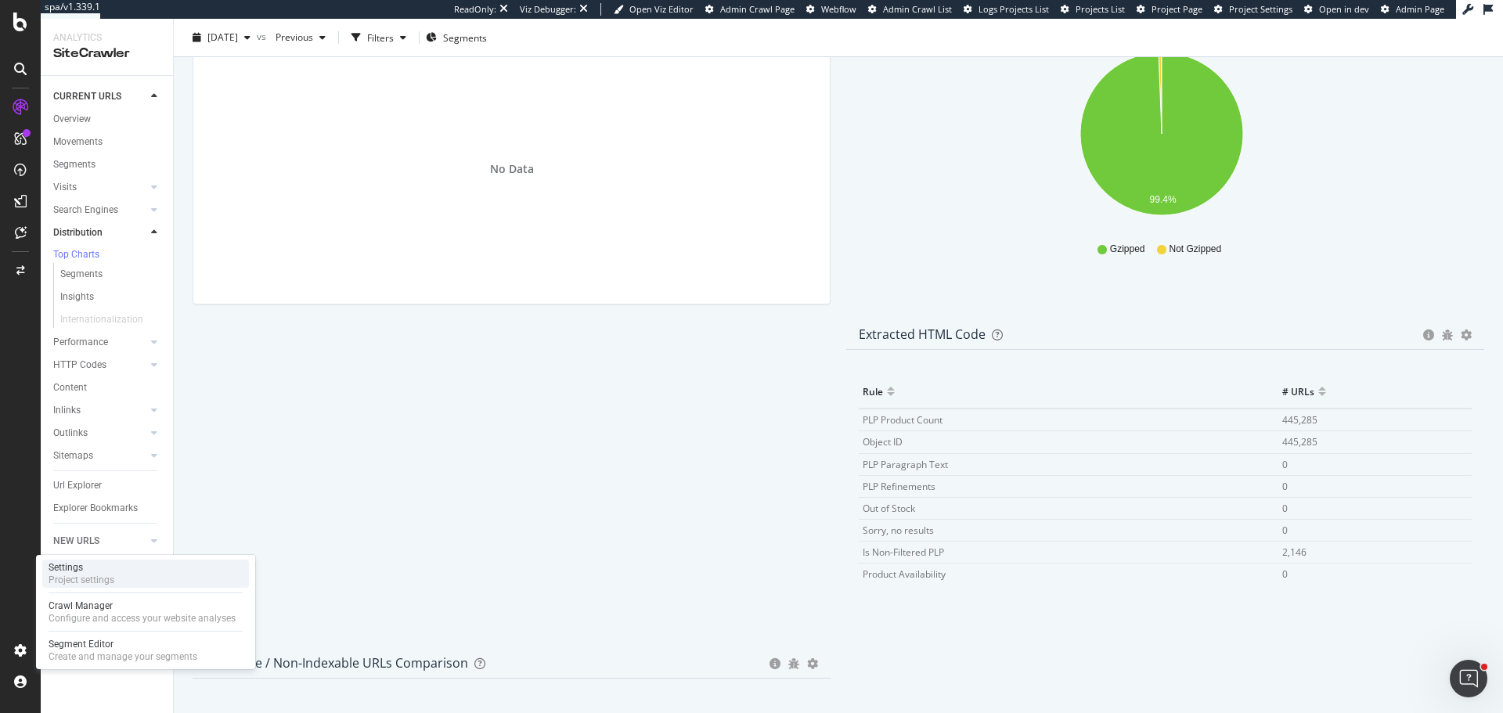
click at [114, 579] on div "Settings Project settings" at bounding box center [145, 574] width 207 height 28
click at [1282, 427] on span "445,285" at bounding box center [1299, 419] width 35 height 13
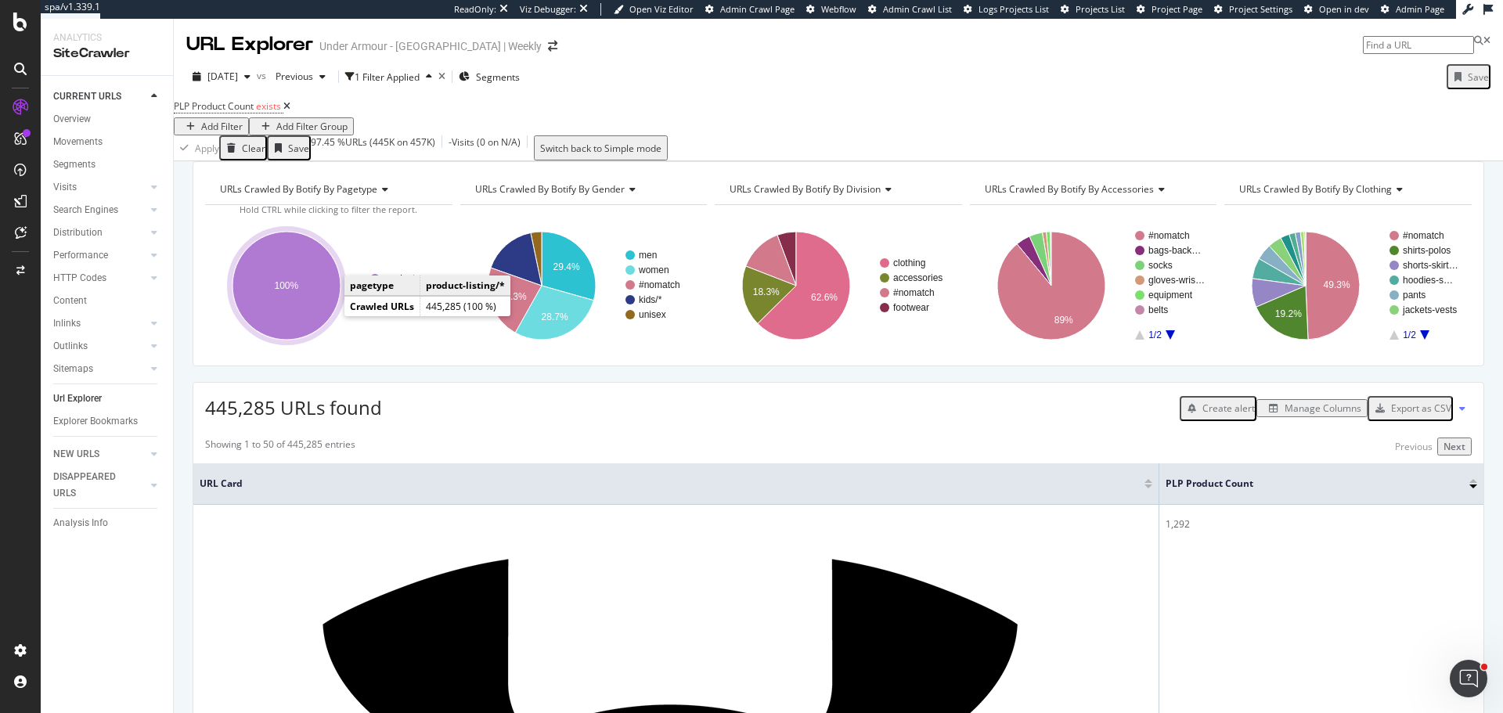
click at [301, 314] on ellipse "A chart." at bounding box center [286, 286] width 108 height 108
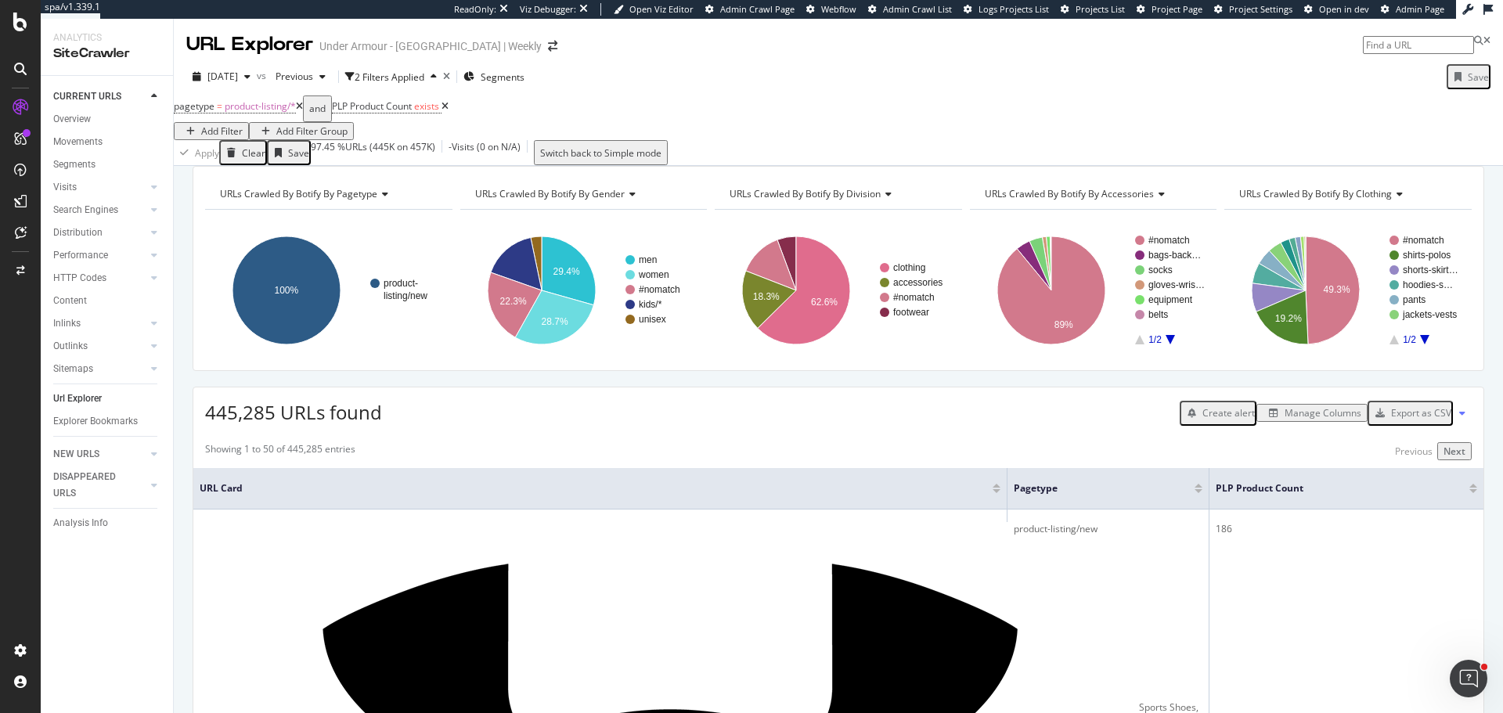
click at [303, 111] on icon at bounding box center [299, 106] width 7 height 9
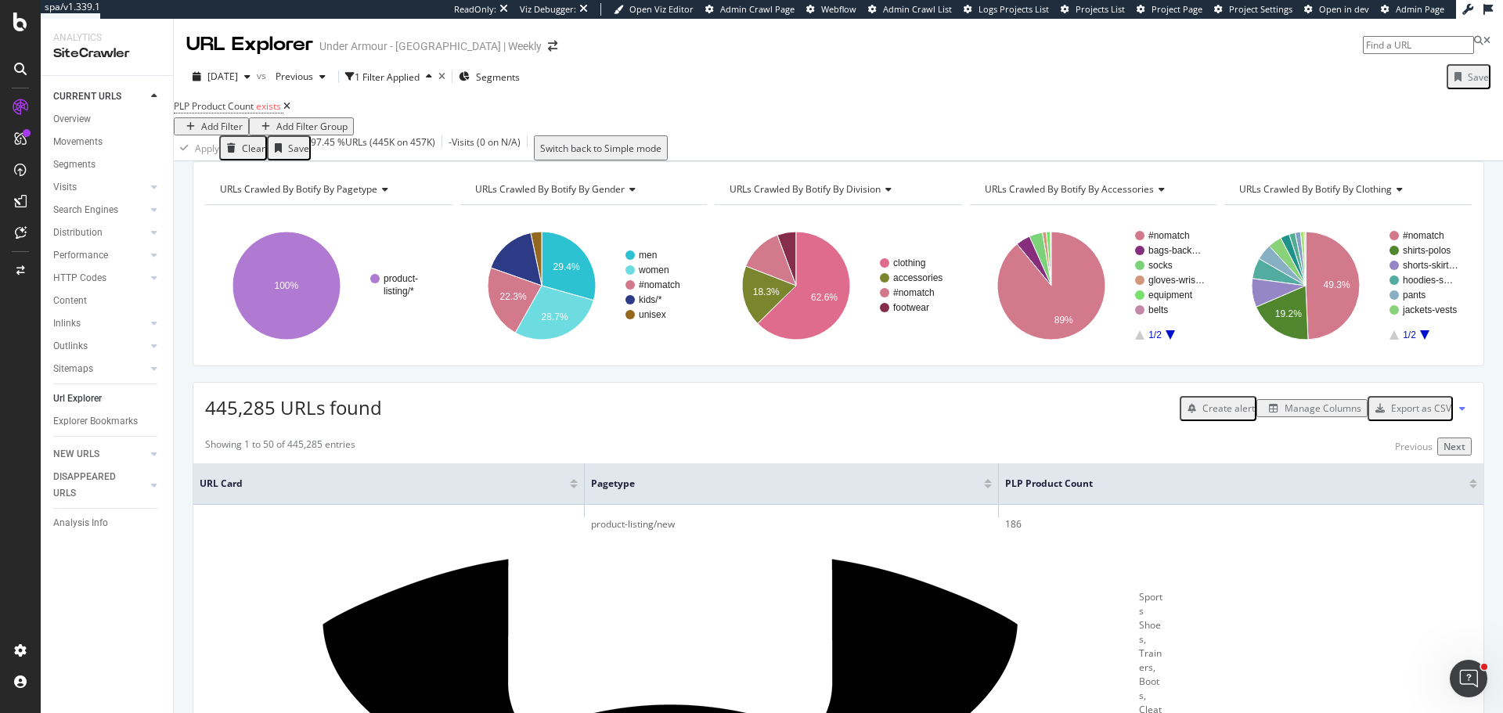
click at [243, 120] on div "Add Filter" at bounding box center [221, 126] width 41 height 13
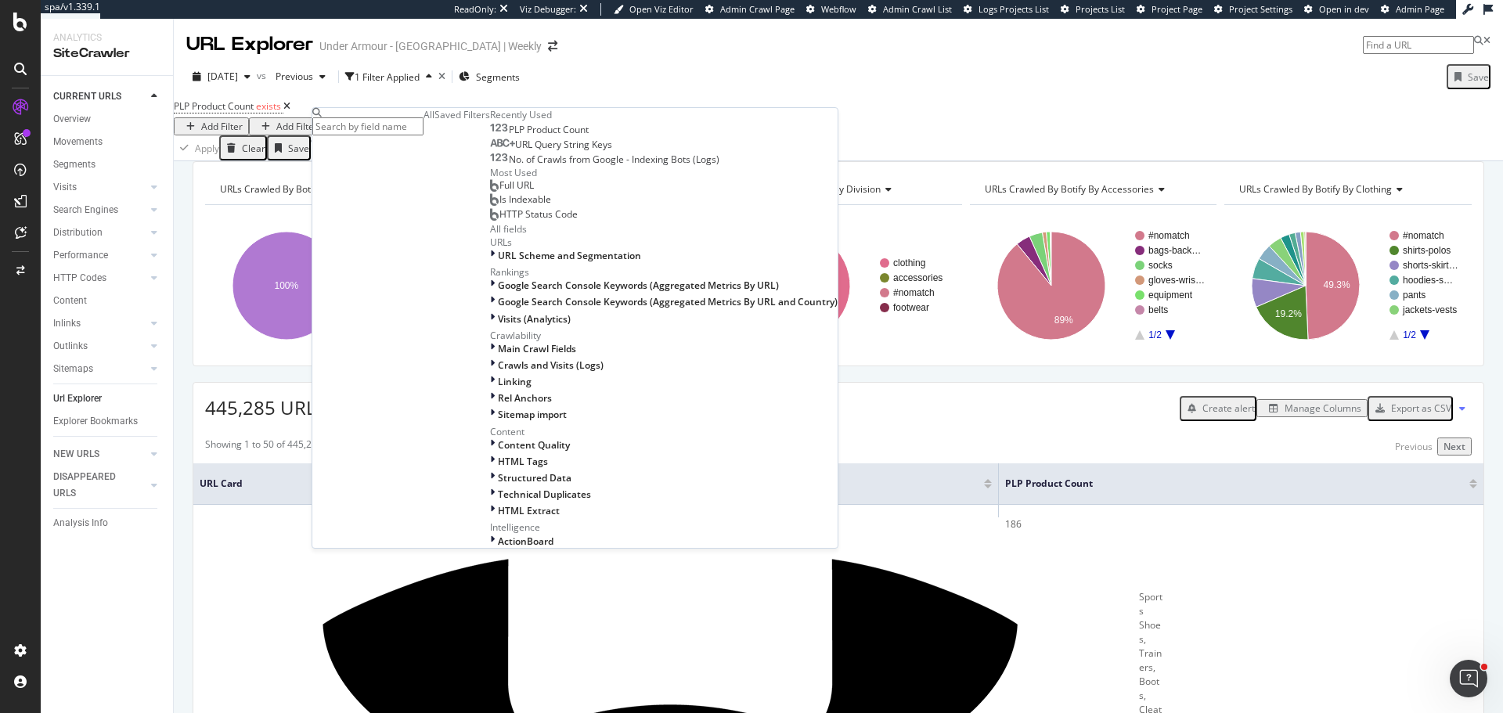
click at [515, 151] on span "URL Query String Keys" at bounding box center [563, 144] width 97 height 13
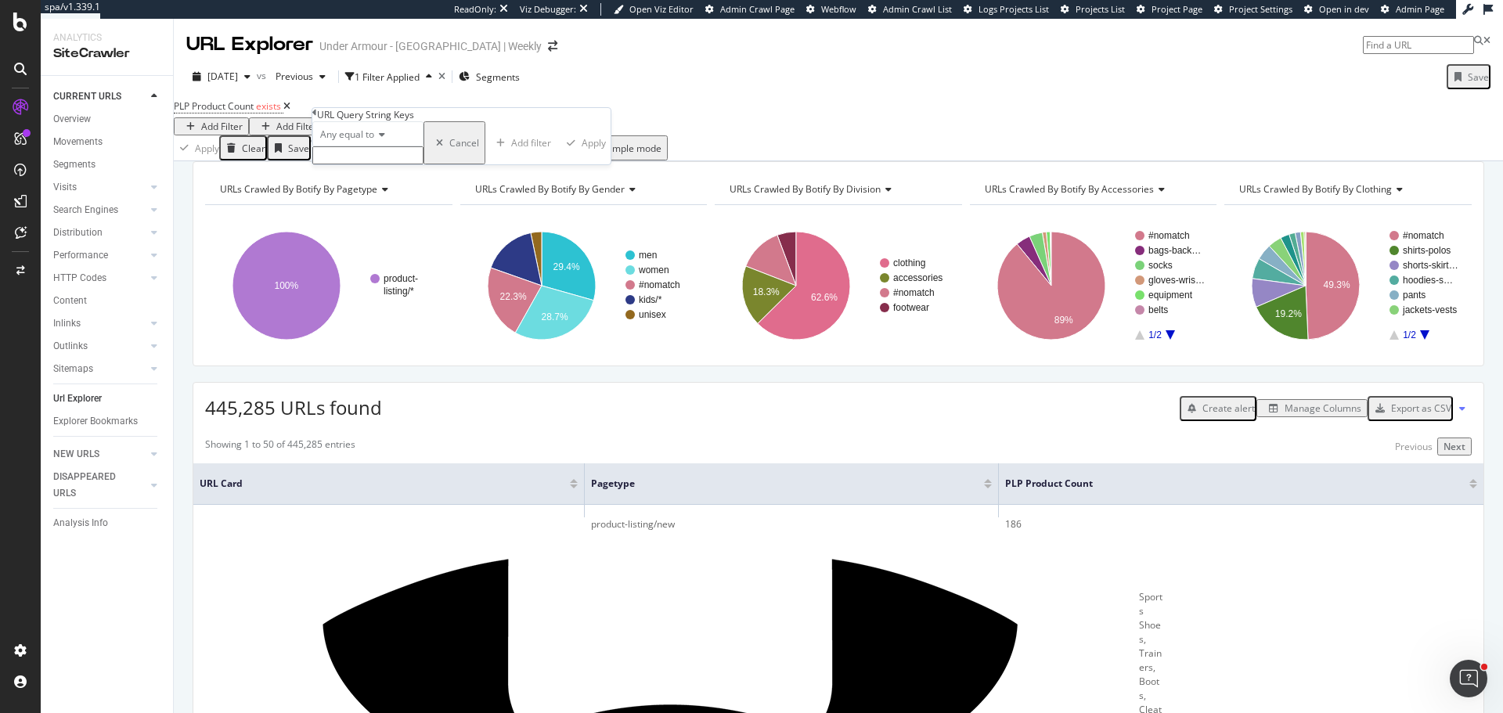
click at [354, 164] on input "text" at bounding box center [367, 155] width 111 height 18
type input "page"
click at [586, 154] on div "Apply" at bounding box center [598, 147] width 24 height 13
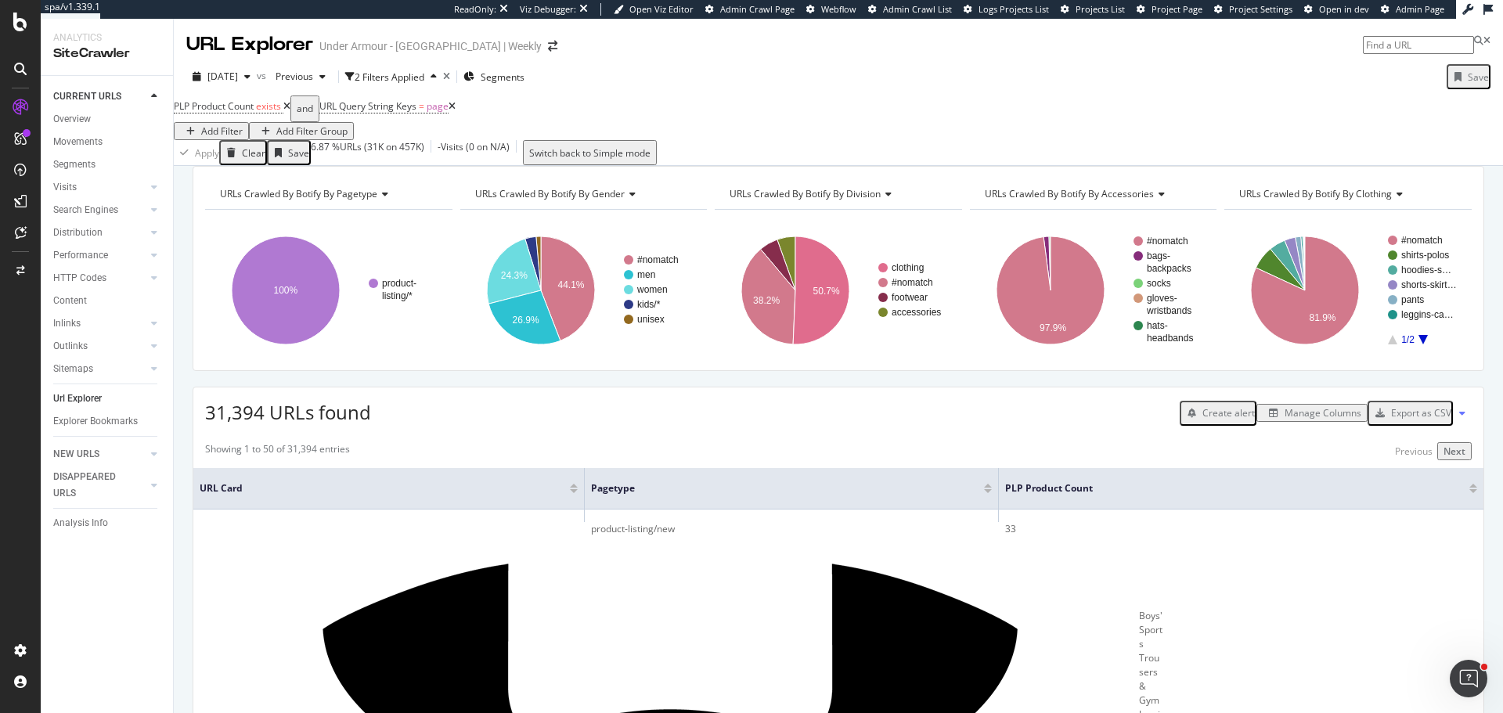
click at [455, 111] on icon at bounding box center [451, 106] width 7 height 9
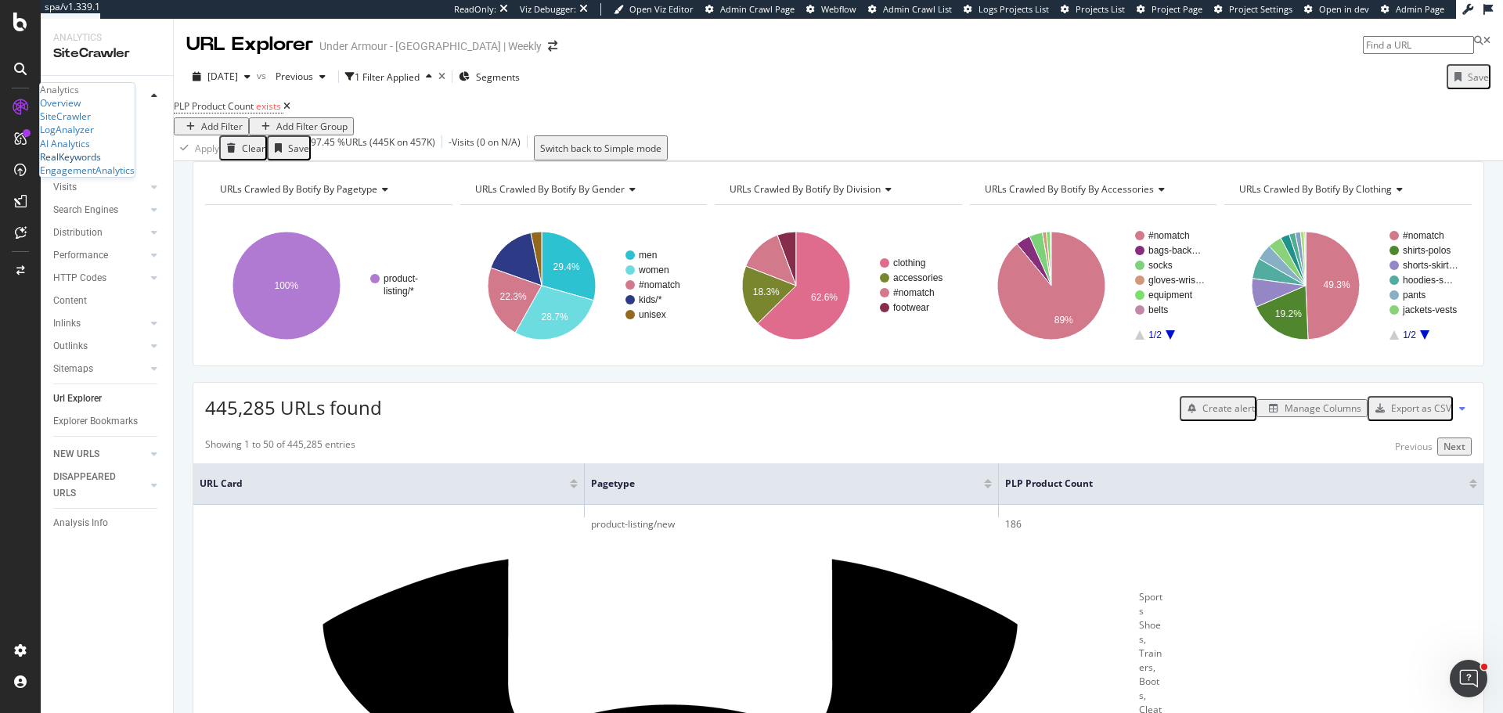
click at [99, 164] on div "RealKeywords" at bounding box center [70, 156] width 61 height 13
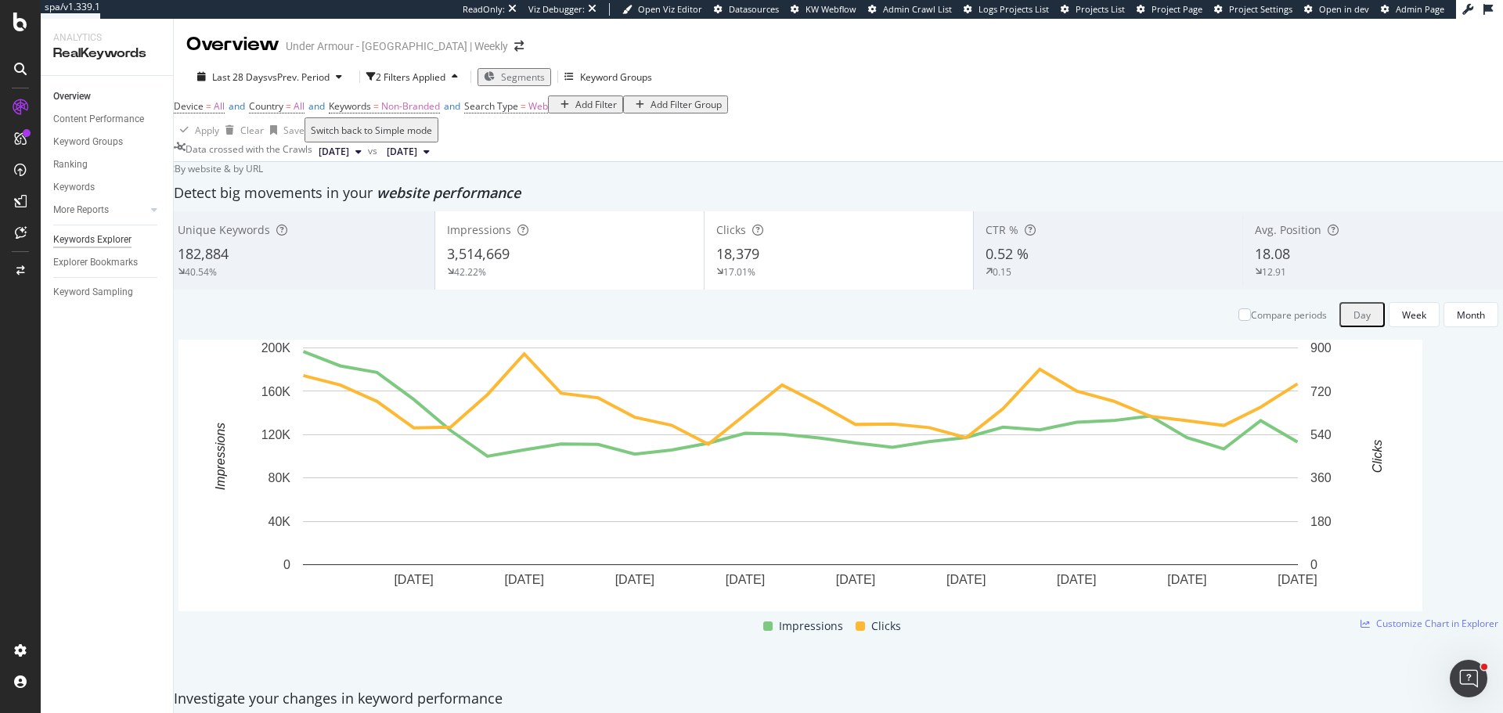
click at [113, 237] on div "Keywords Explorer" at bounding box center [92, 240] width 78 height 16
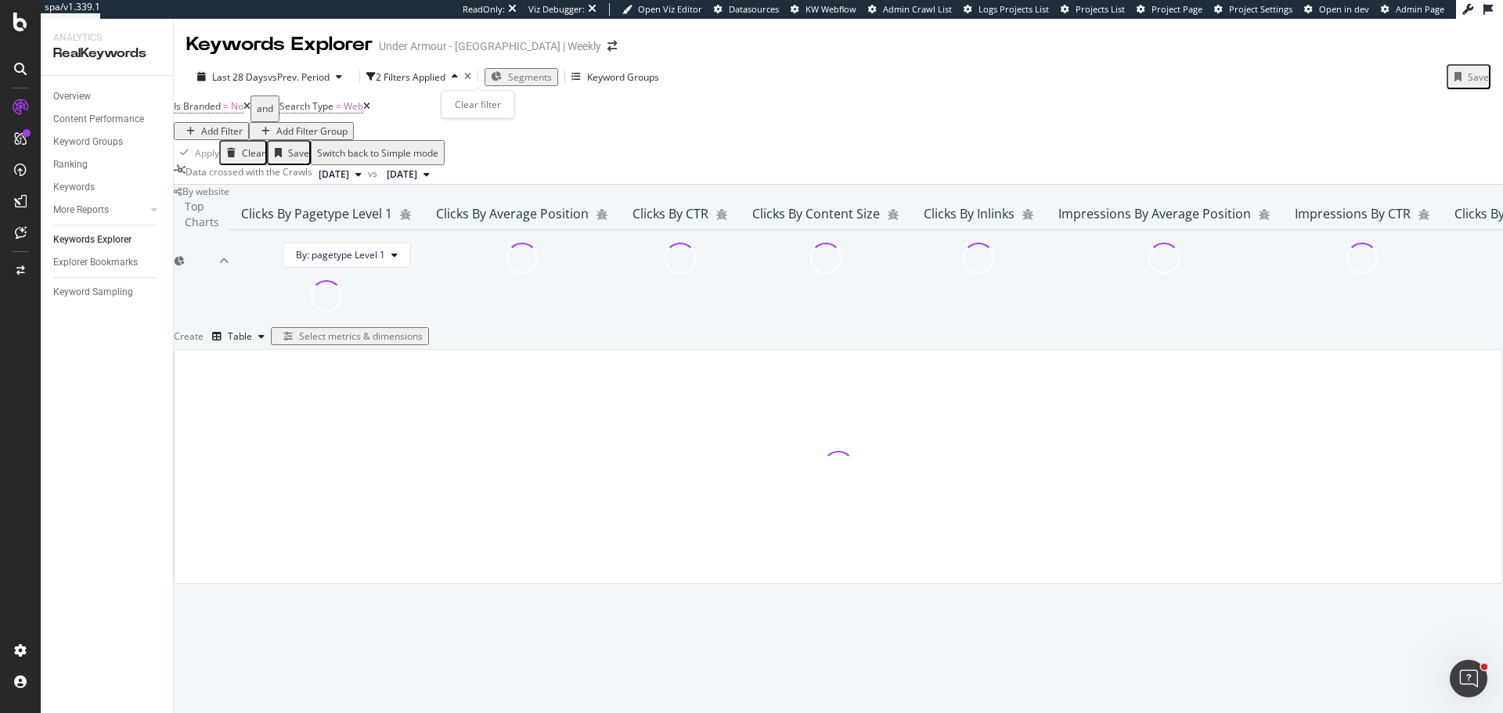
click at [471, 75] on icon "times" at bounding box center [467, 76] width 7 height 9
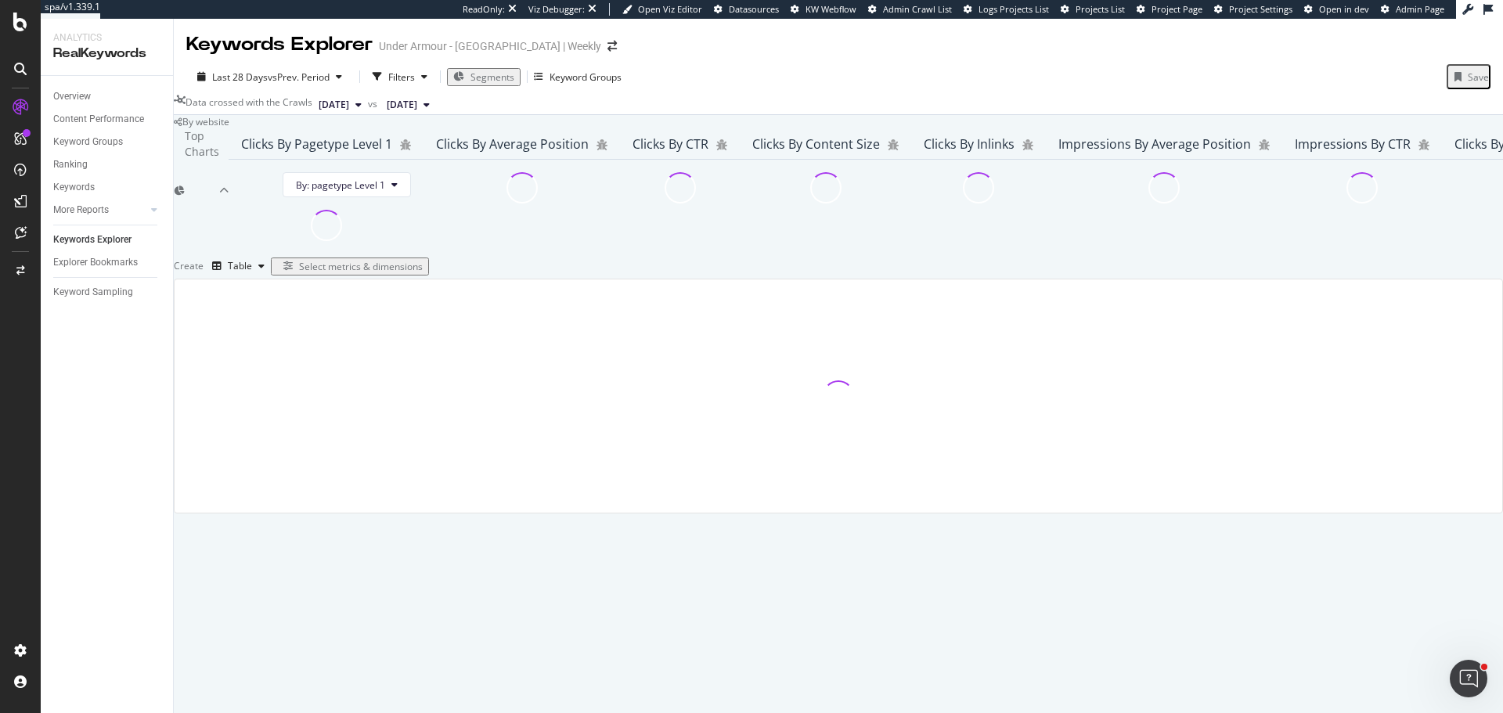
click at [423, 273] on div "Select metrics & dimensions" at bounding box center [361, 266] width 124 height 13
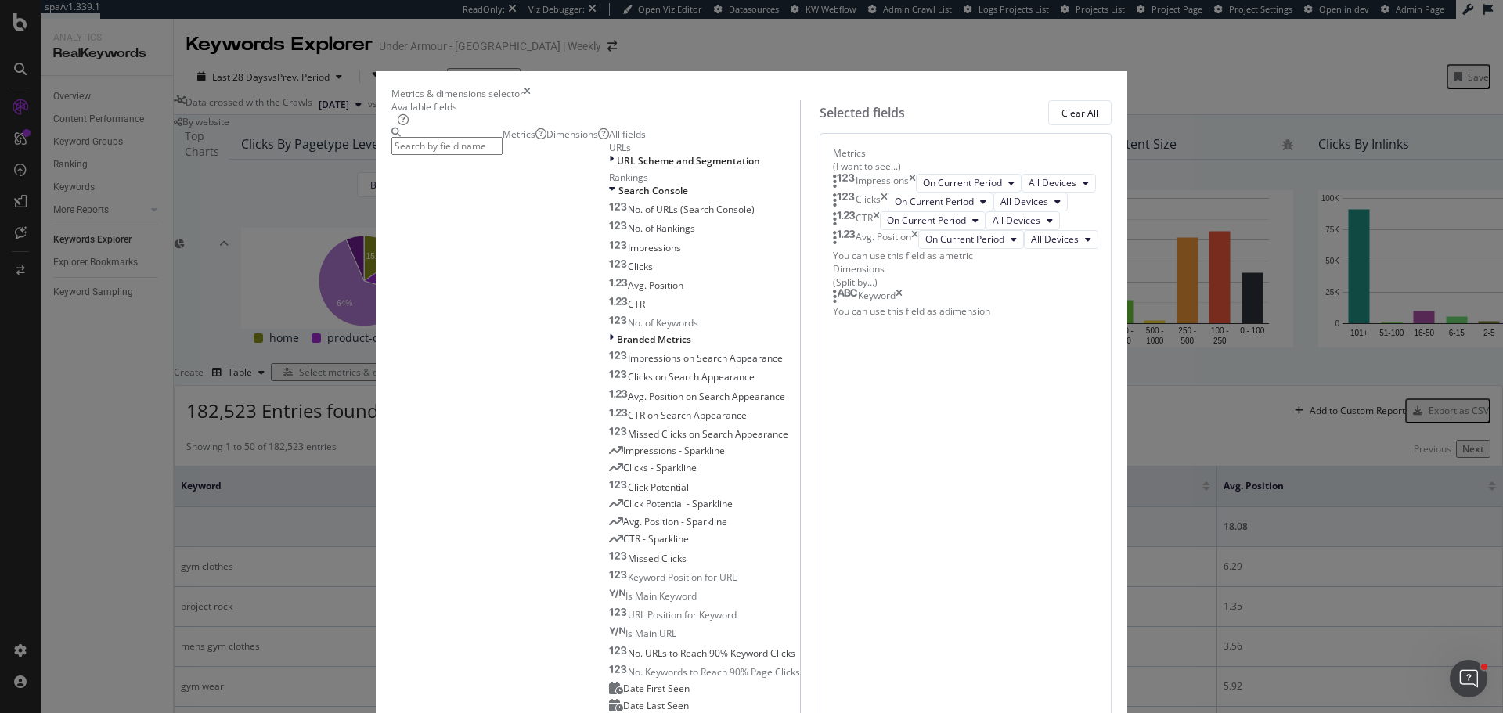
click at [880, 230] on icon "times" at bounding box center [876, 220] width 7 height 19
click at [918, 230] on icon "times" at bounding box center [914, 220] width 7 height 19
click at [902, 267] on div "Keyword" at bounding box center [868, 259] width 70 height 16
click at [902, 267] on icon "times" at bounding box center [898, 259] width 7 height 16
click at [617, 167] on span "URL Scheme and Segmentation" at bounding box center [688, 160] width 143 height 13
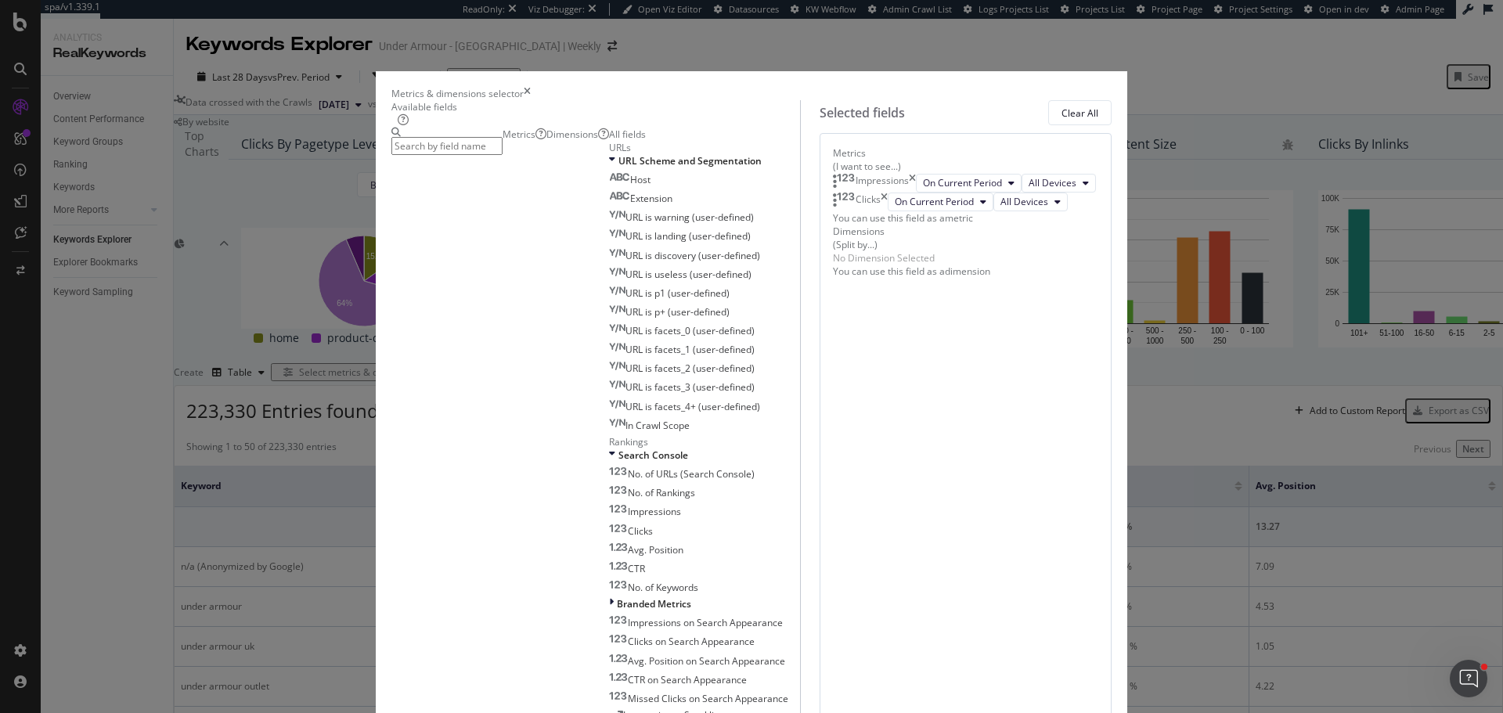
click at [567, 141] on div "Dimensions" at bounding box center [577, 134] width 63 height 13
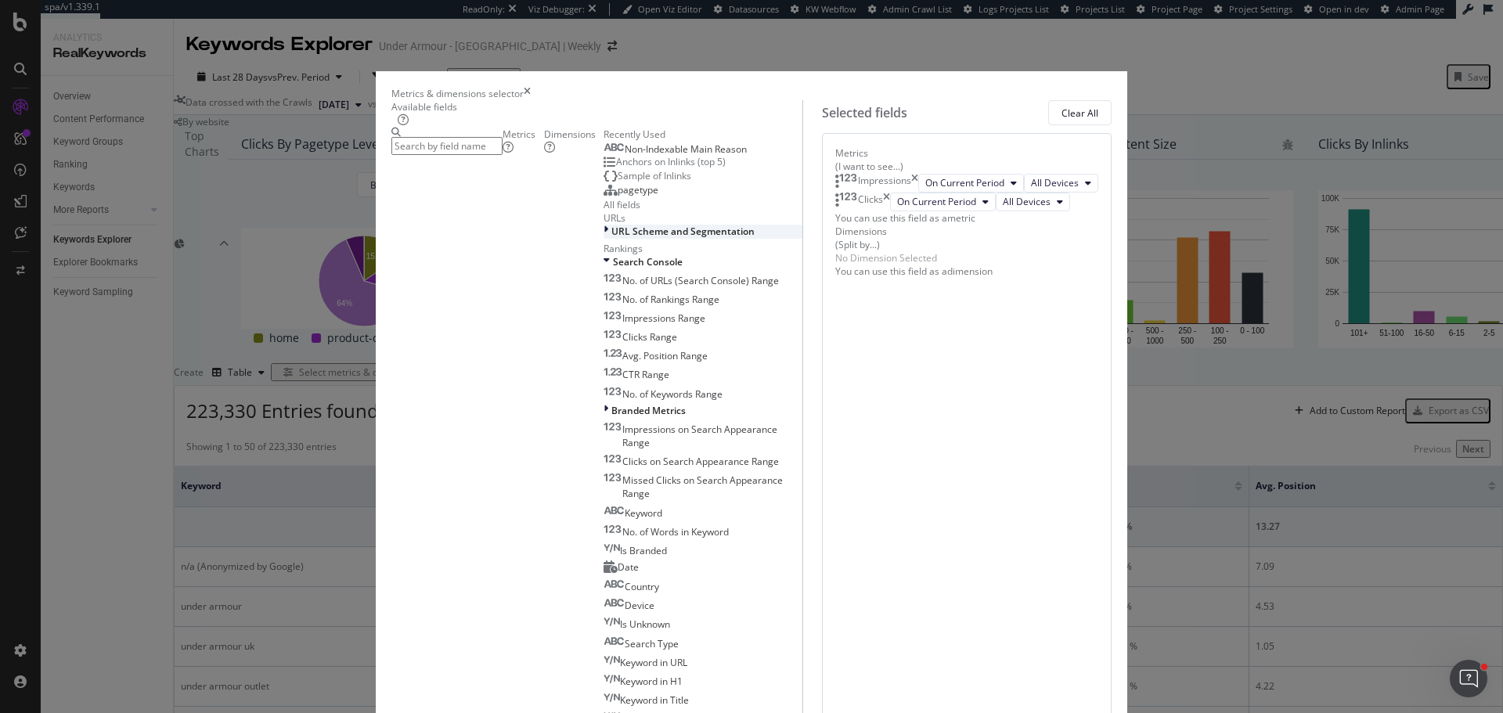
click at [611, 238] on span "URL Scheme and Segmentation" at bounding box center [682, 231] width 143 height 13
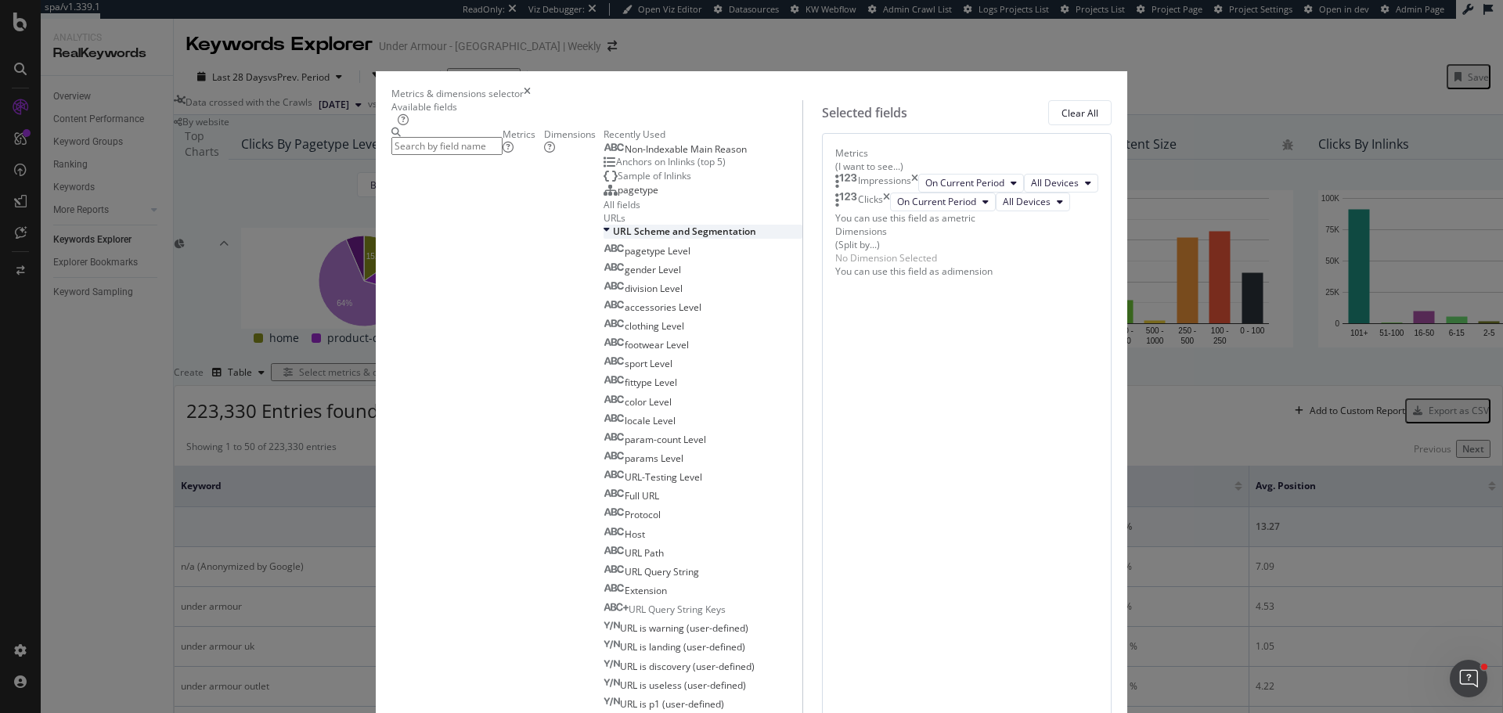
scroll to position [78, 0]
click at [625, 257] on span "pagetype Level" at bounding box center [658, 250] width 66 height 13
click at [933, 270] on button "Level 1" at bounding box center [961, 260] width 57 height 19
click at [977, 265] on icon "modal" at bounding box center [980, 260] width 6 height 9
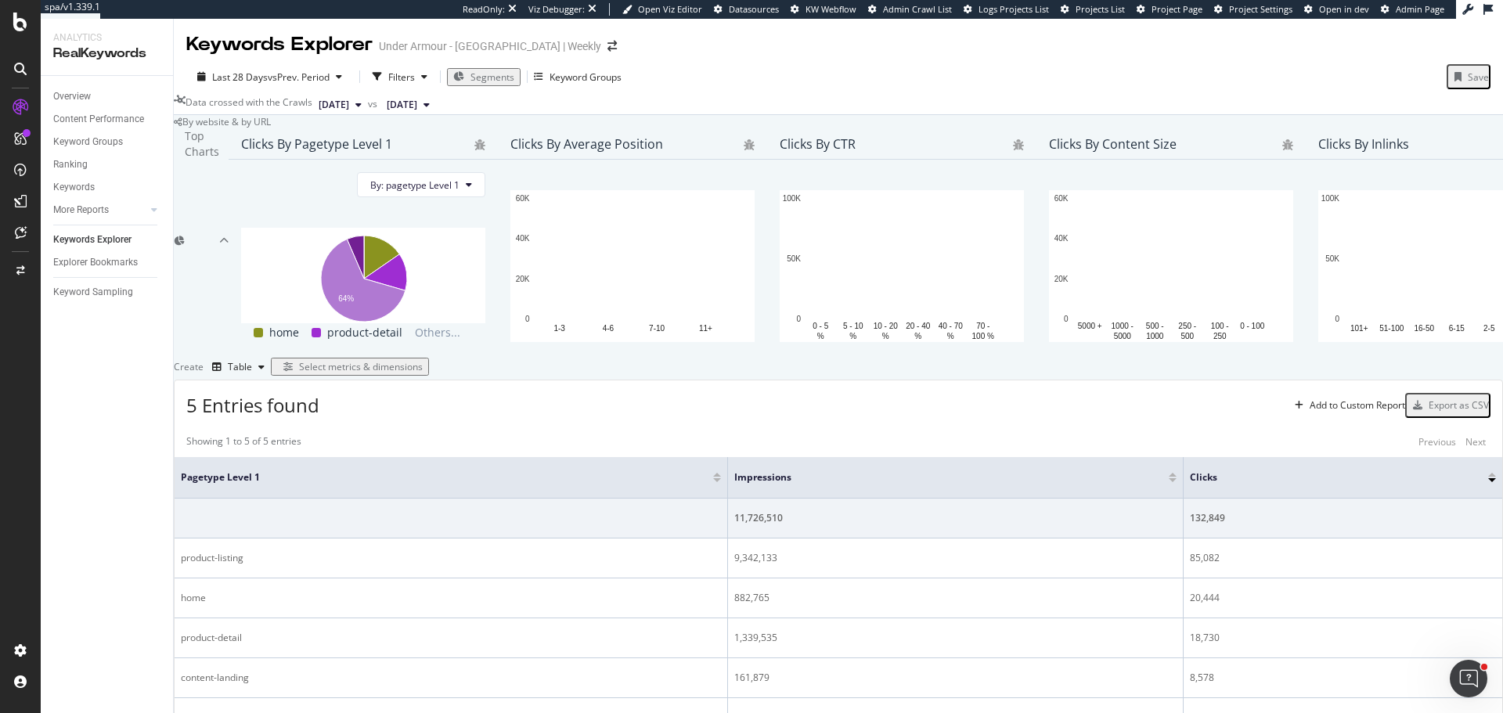
scroll to position [157, 0]
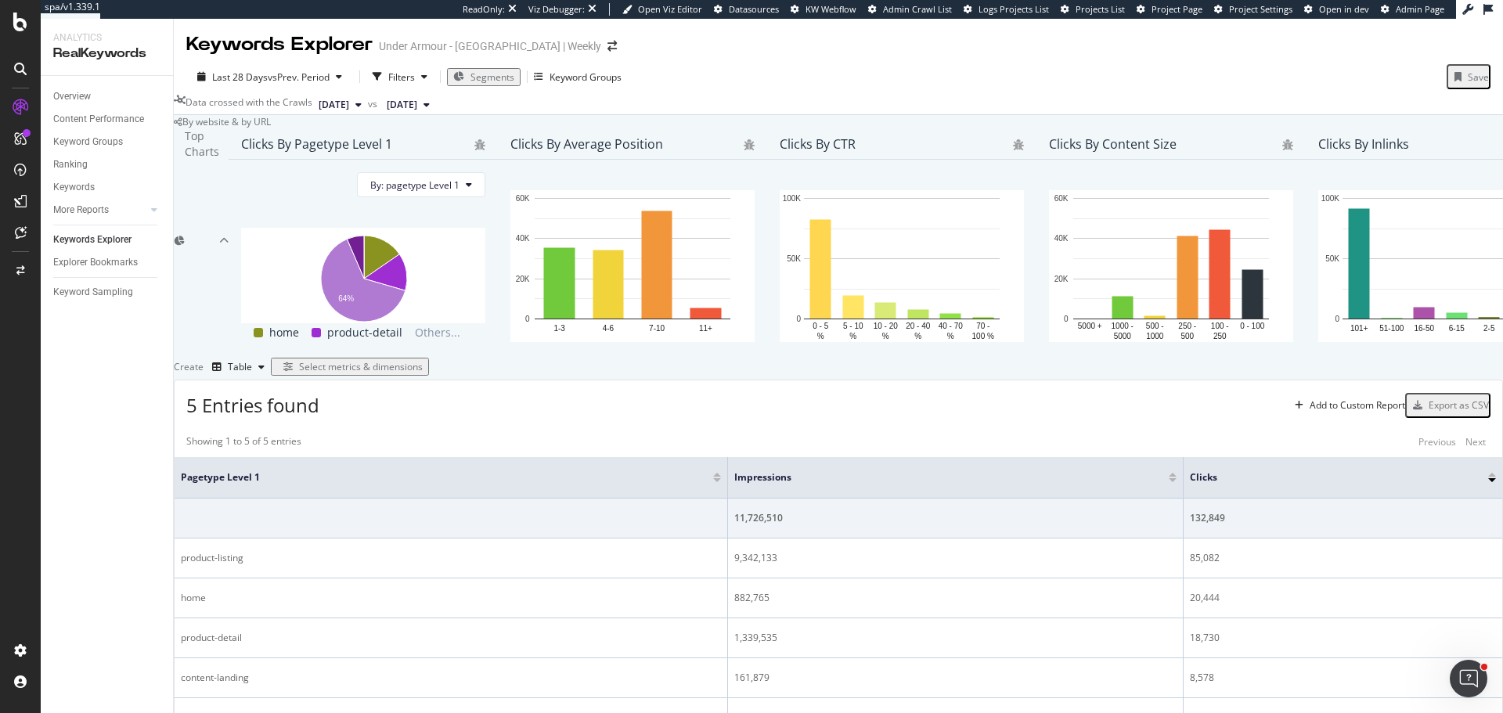
click at [423, 368] on div "Select metrics & dimensions" at bounding box center [361, 366] width 124 height 13
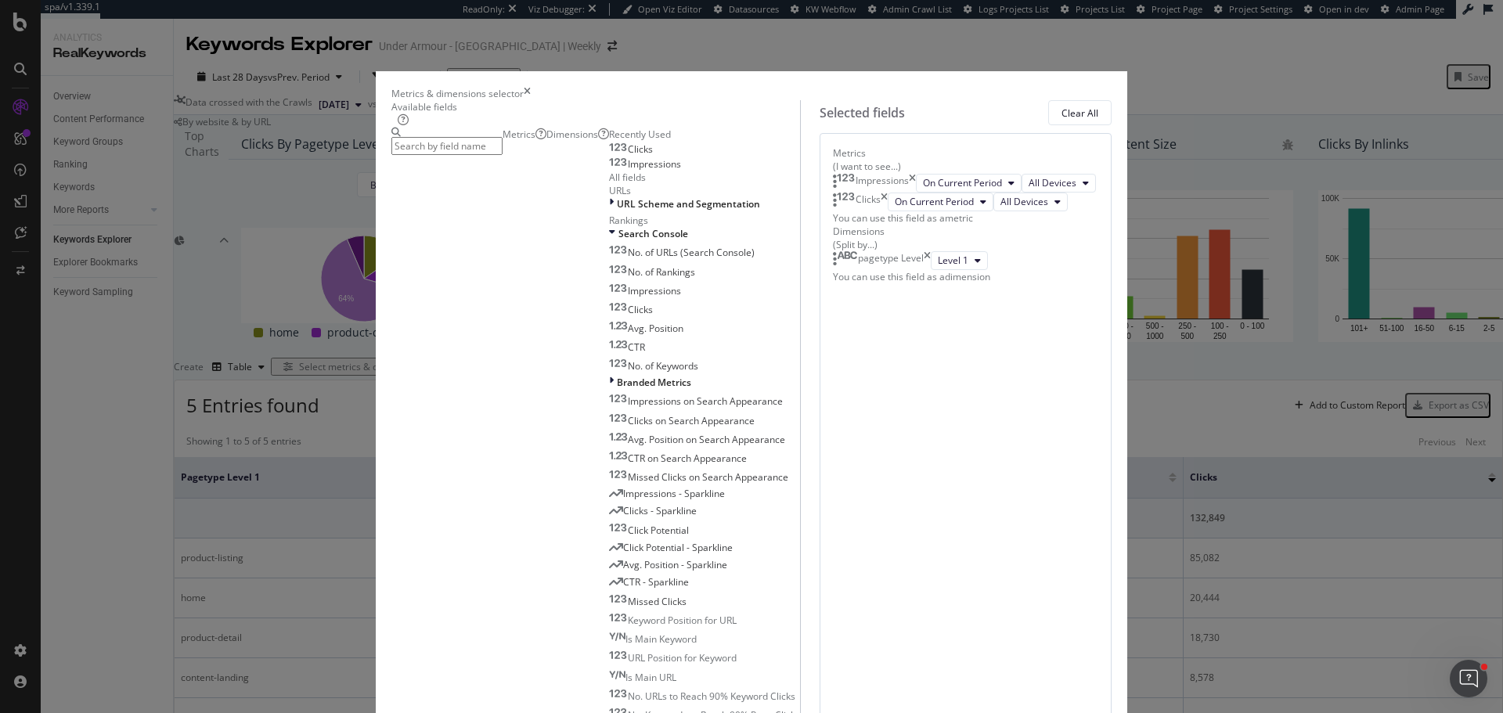
click at [499, 155] on input "modal" at bounding box center [446, 146] width 111 height 18
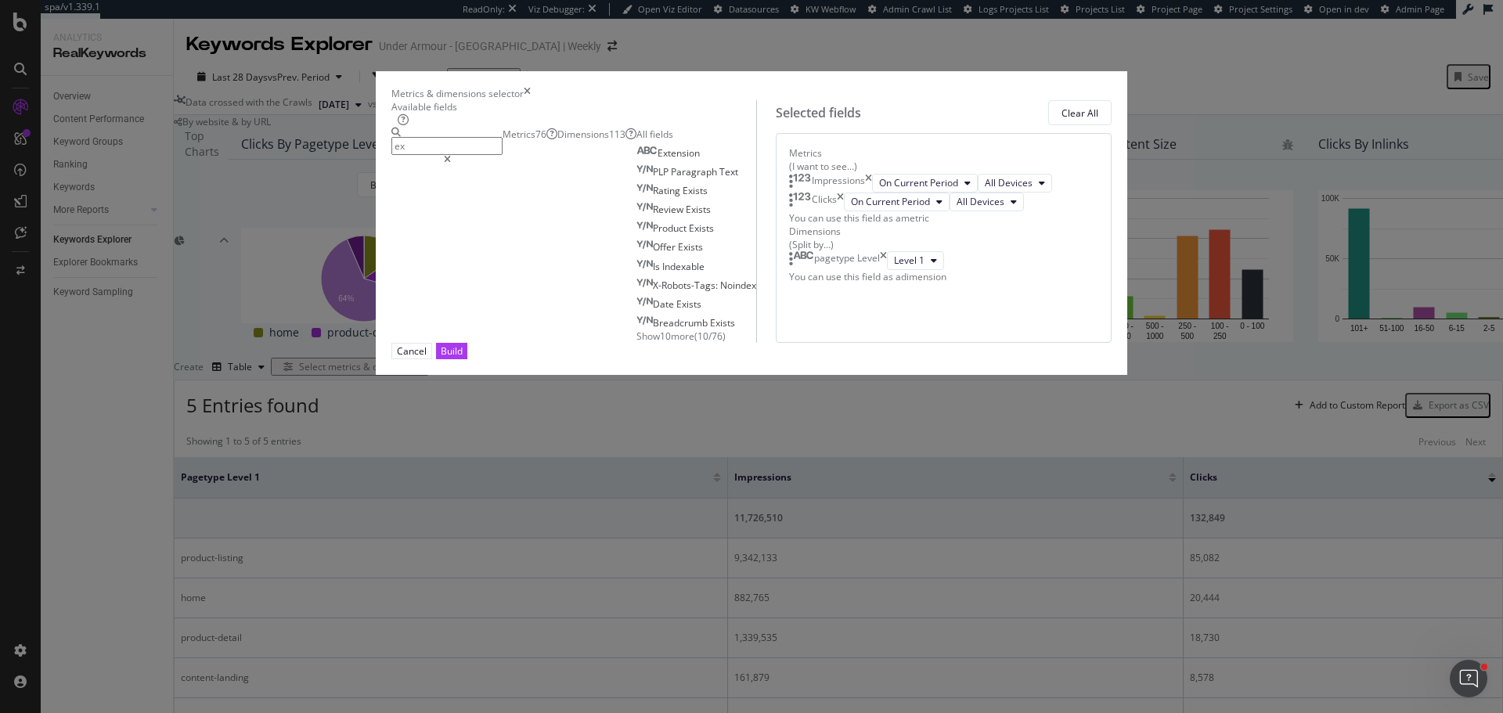
click at [502, 155] on input "ex" at bounding box center [446, 146] width 111 height 18
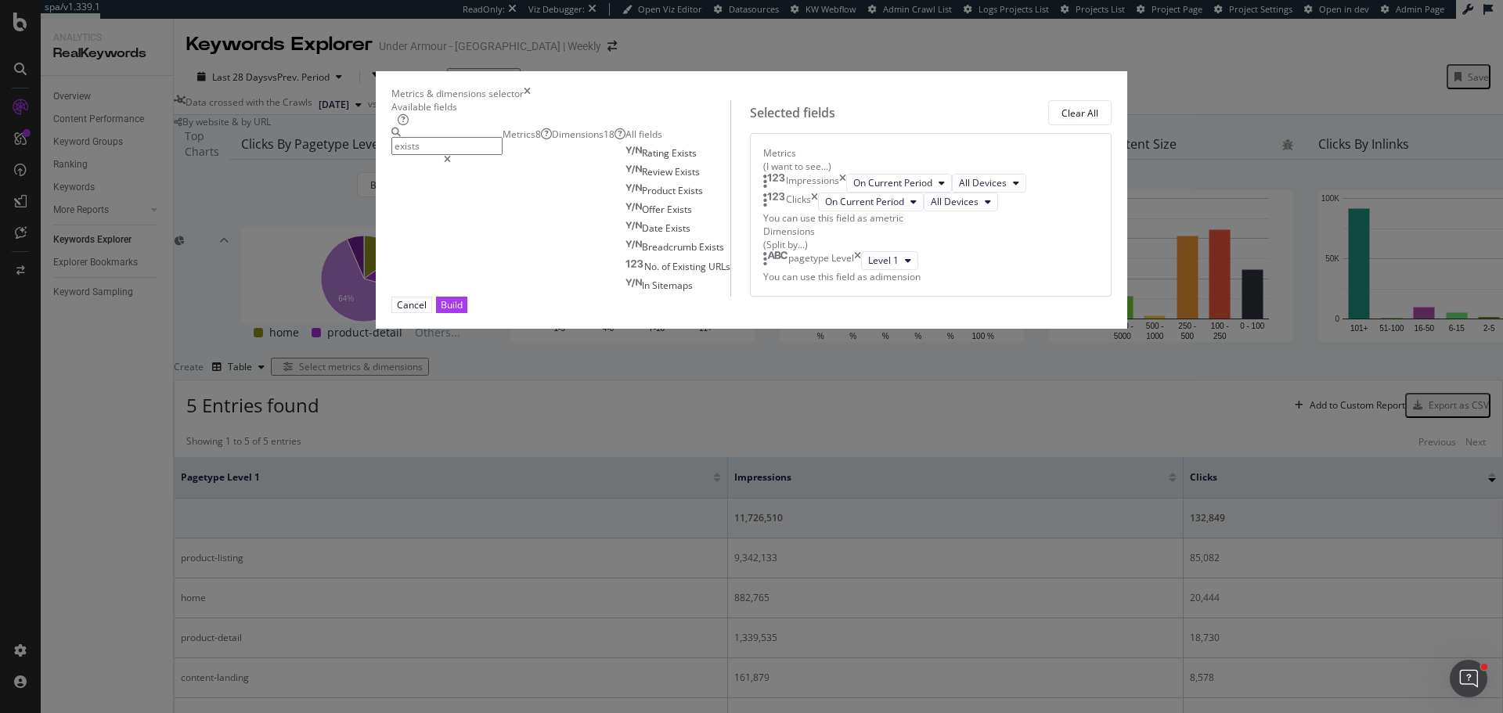
click at [585, 141] on div "Dimensions 18" at bounding box center [589, 134] width 74 height 13
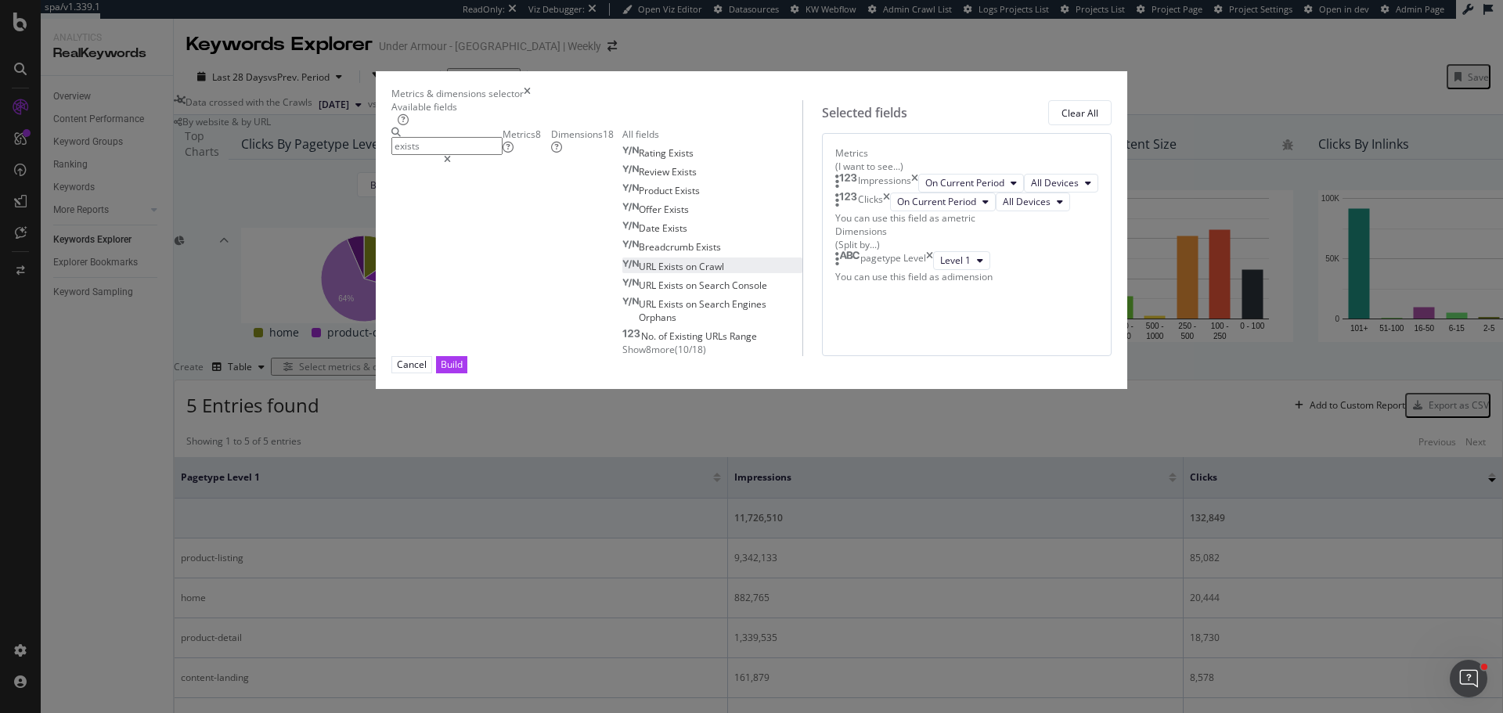
click at [658, 273] on span "Exists" at bounding box center [671, 266] width 27 height 13
click at [658, 292] on span "Exists" at bounding box center [671, 285] width 27 height 13
drag, startPoint x: 793, startPoint y: 369, endPoint x: 800, endPoint y: 485, distance: 116.8
click at [801, 485] on body "spa/v1.339.1 ReadOnly: Viz Debugger: Open Viz Editor Datasources KW Webflow Adm…" at bounding box center [751, 356] width 1503 height 713
click at [502, 154] on div "Metrics 8" at bounding box center [526, 141] width 49 height 27
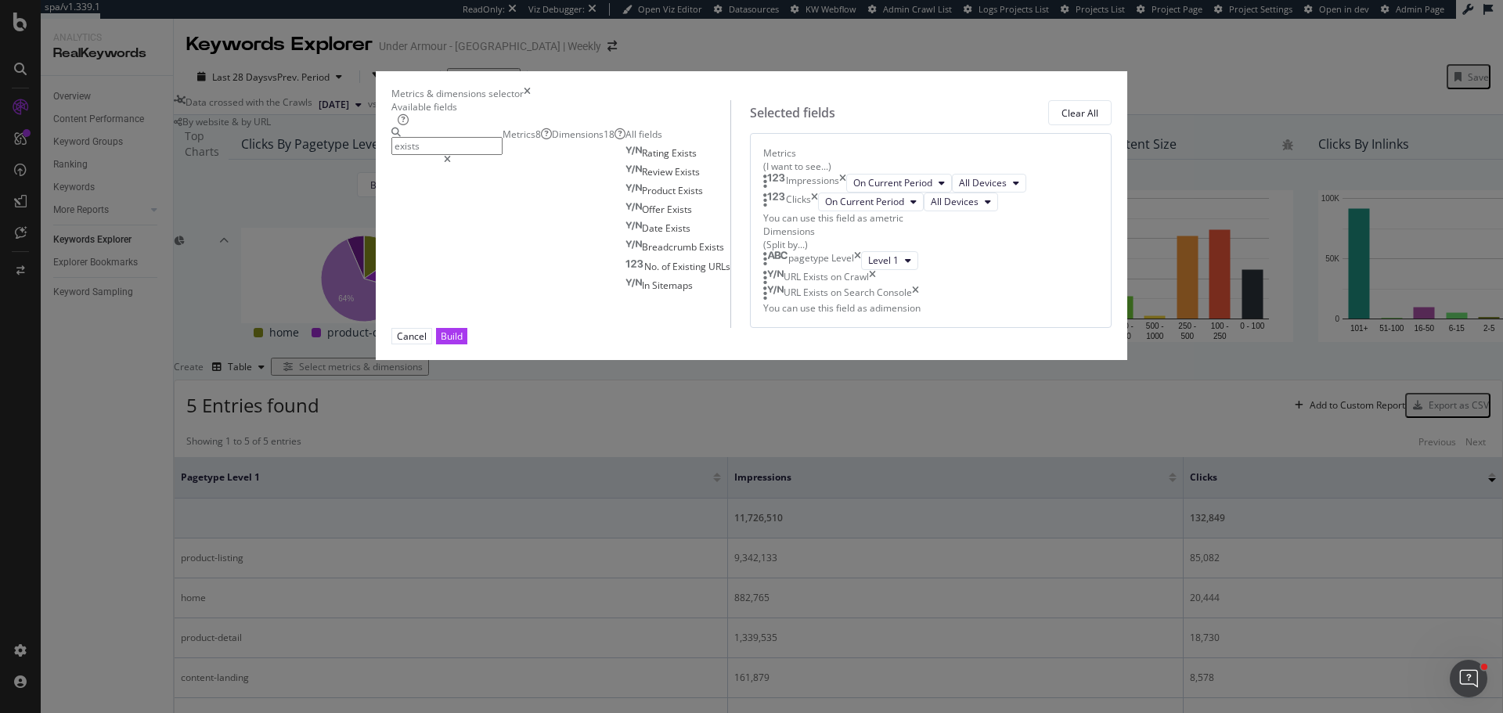
click at [502, 155] on input "exists" at bounding box center [446, 146] width 111 height 18
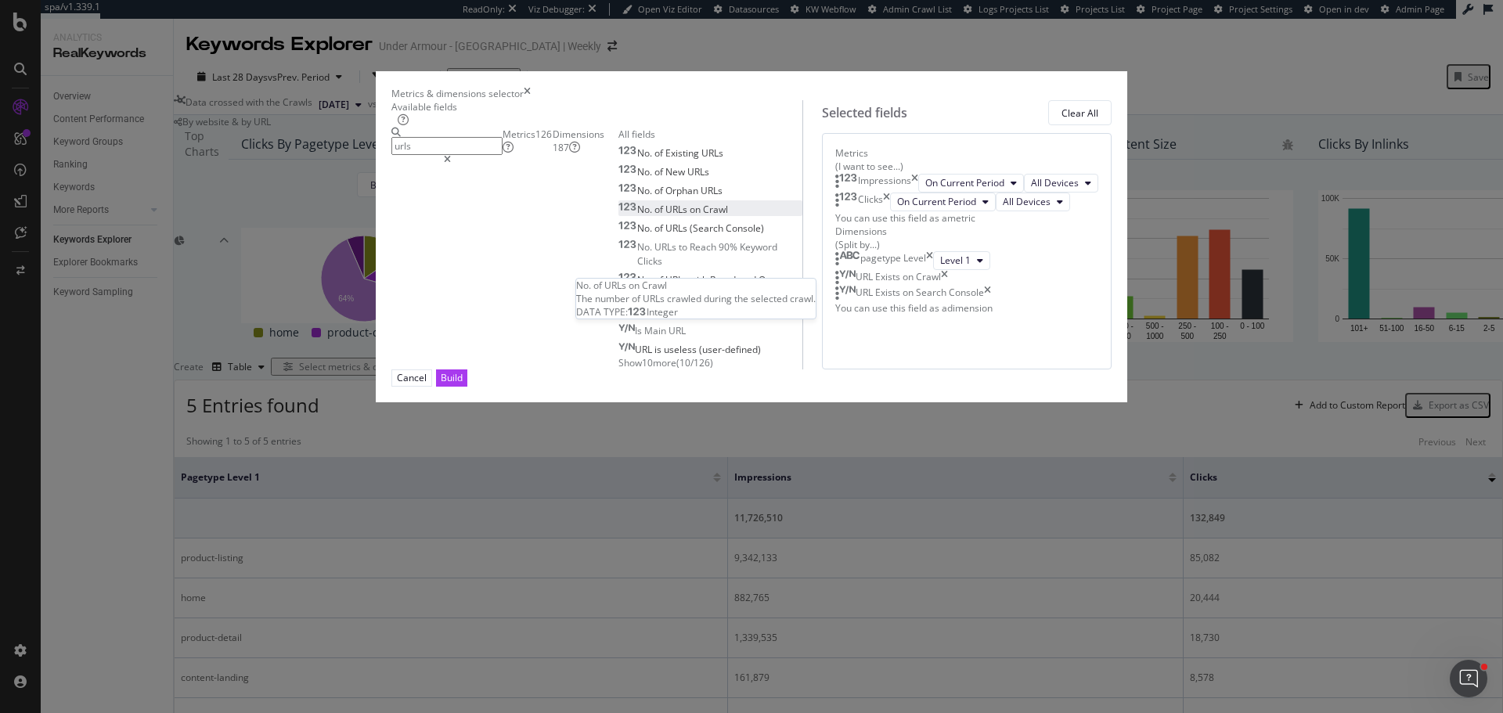
click at [703, 216] on span "Crawl" at bounding box center [715, 209] width 25 height 13
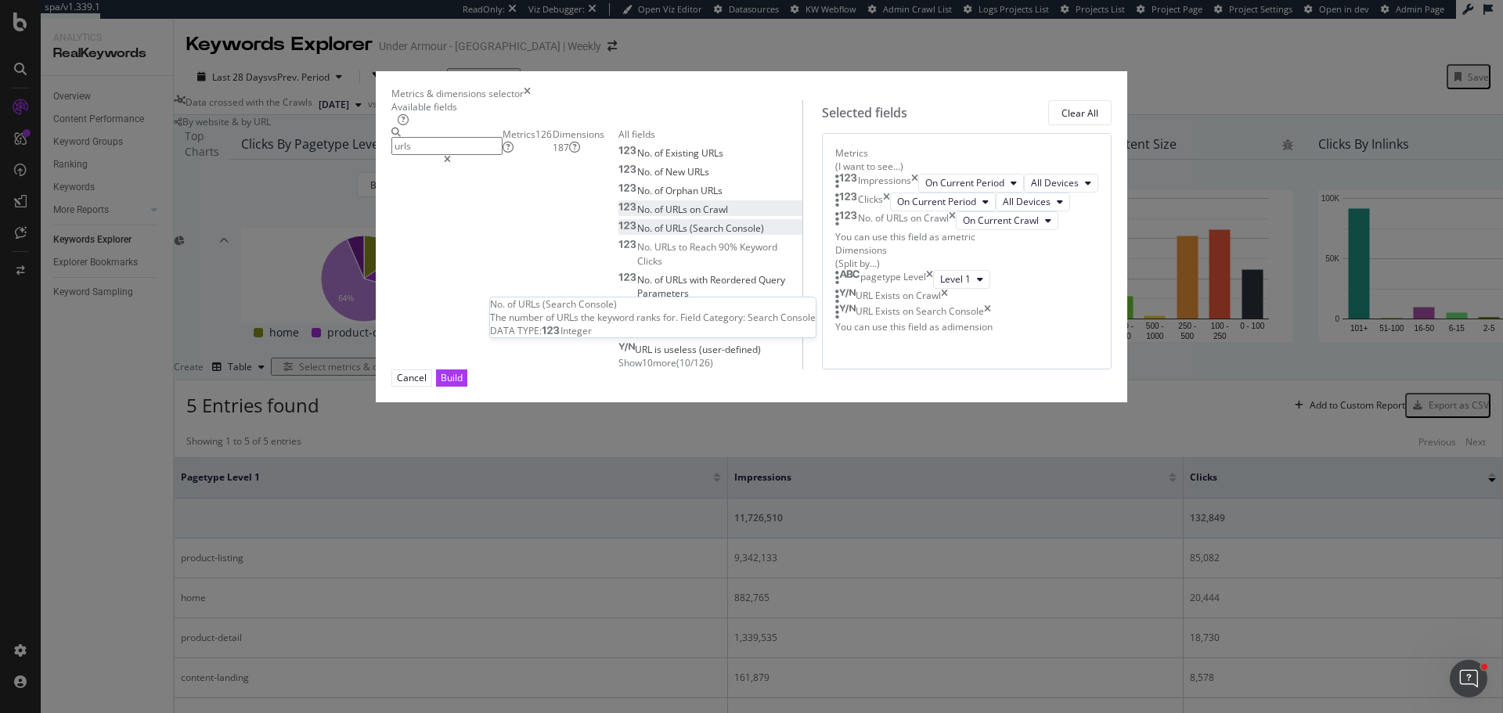
click at [618, 235] on div "No. of URLs (Search Console)" at bounding box center [691, 227] width 146 height 13
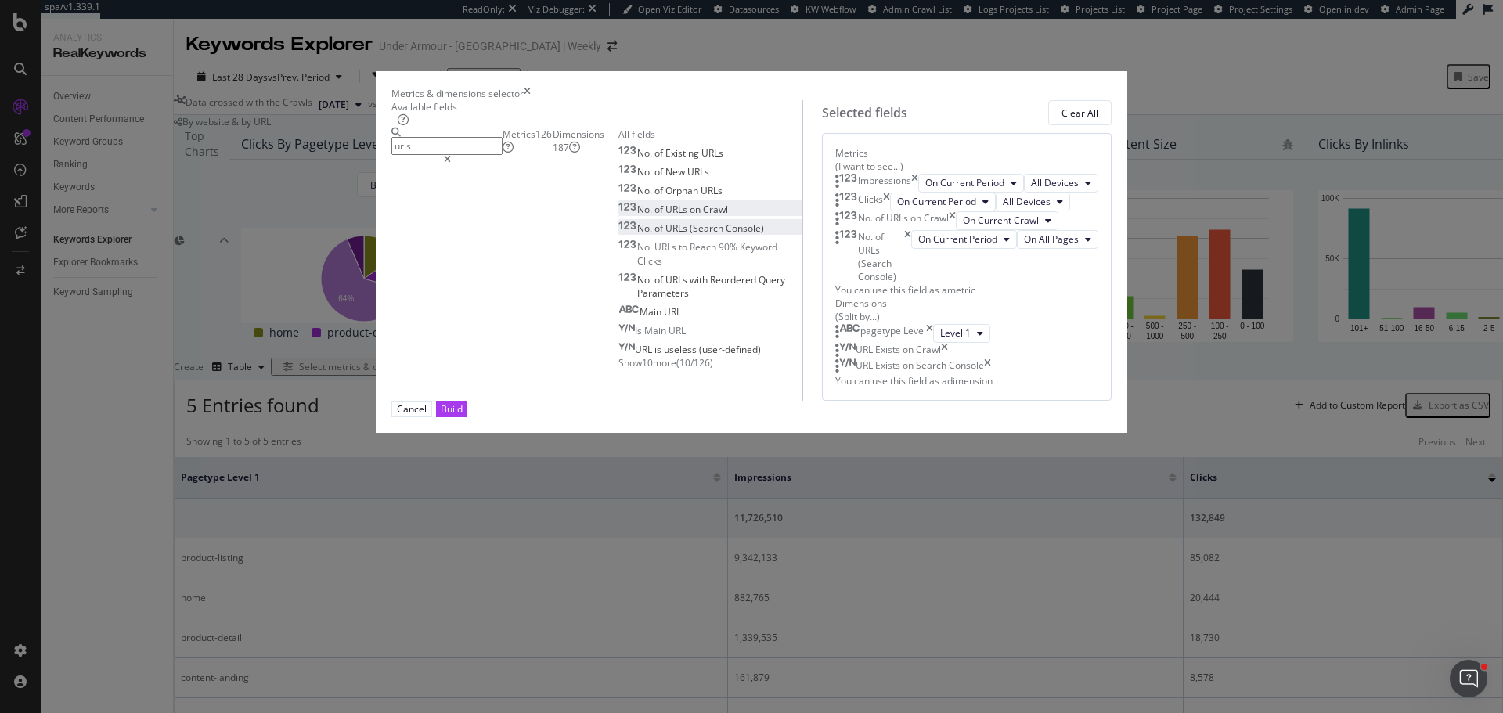
click at [502, 155] on input "urls" at bounding box center [446, 146] width 111 height 18
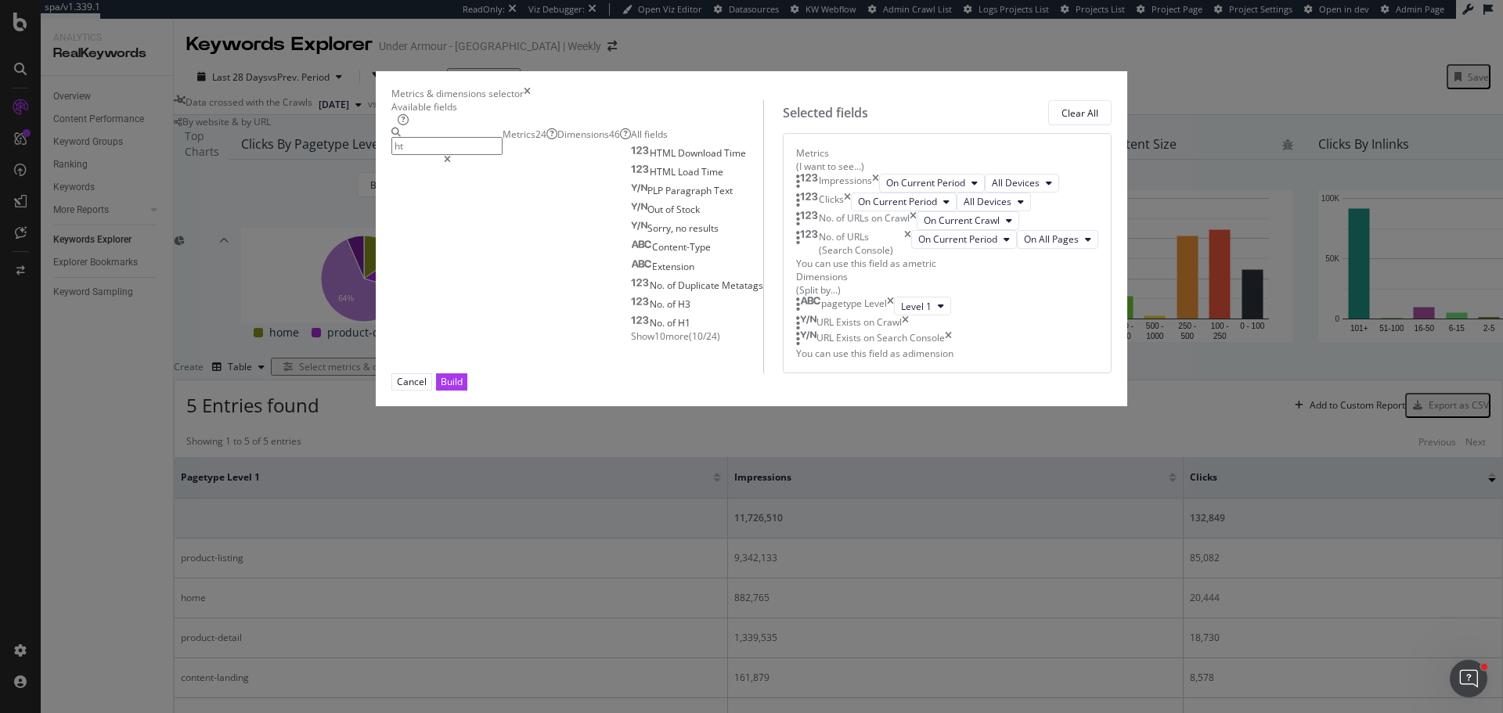
type input "h"
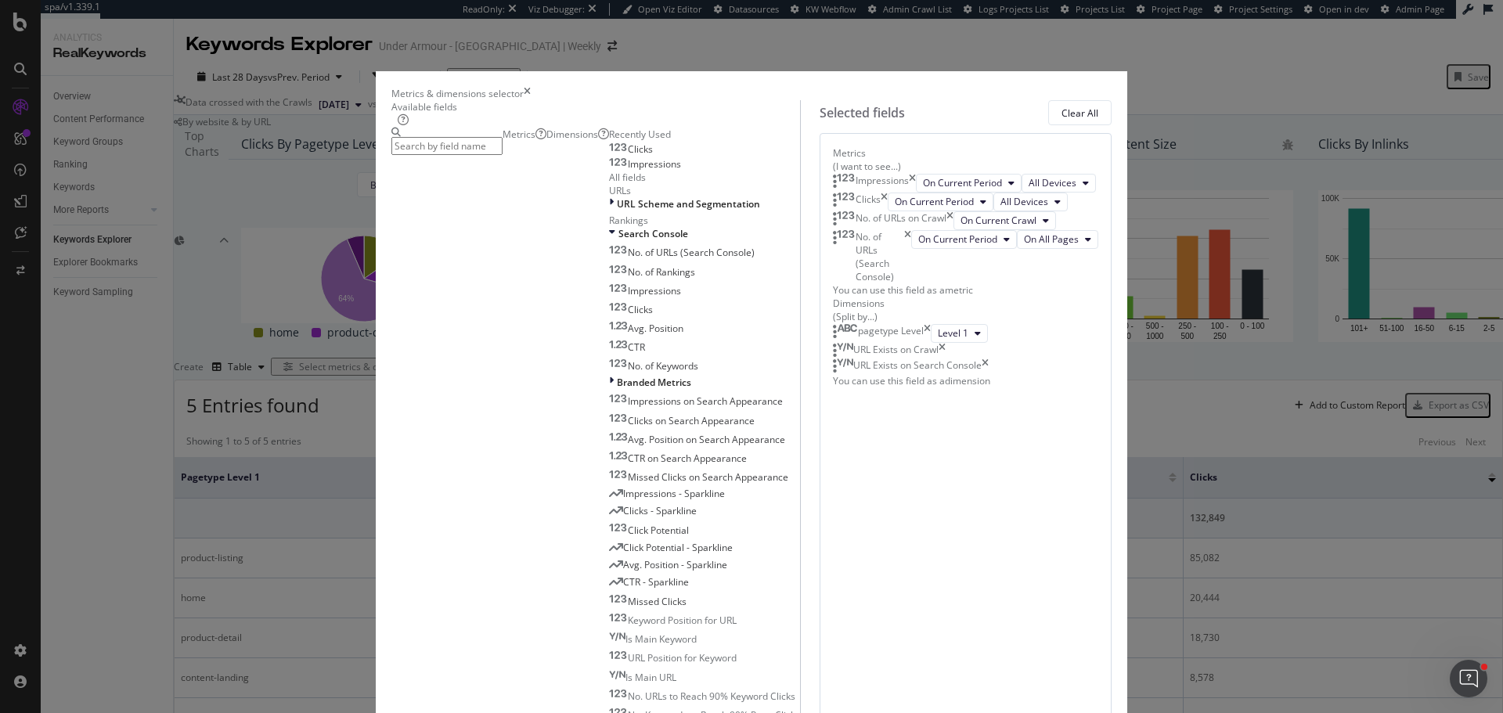
scroll to position [861, 0]
click at [574, 141] on div "Dimensions" at bounding box center [577, 134] width 63 height 13
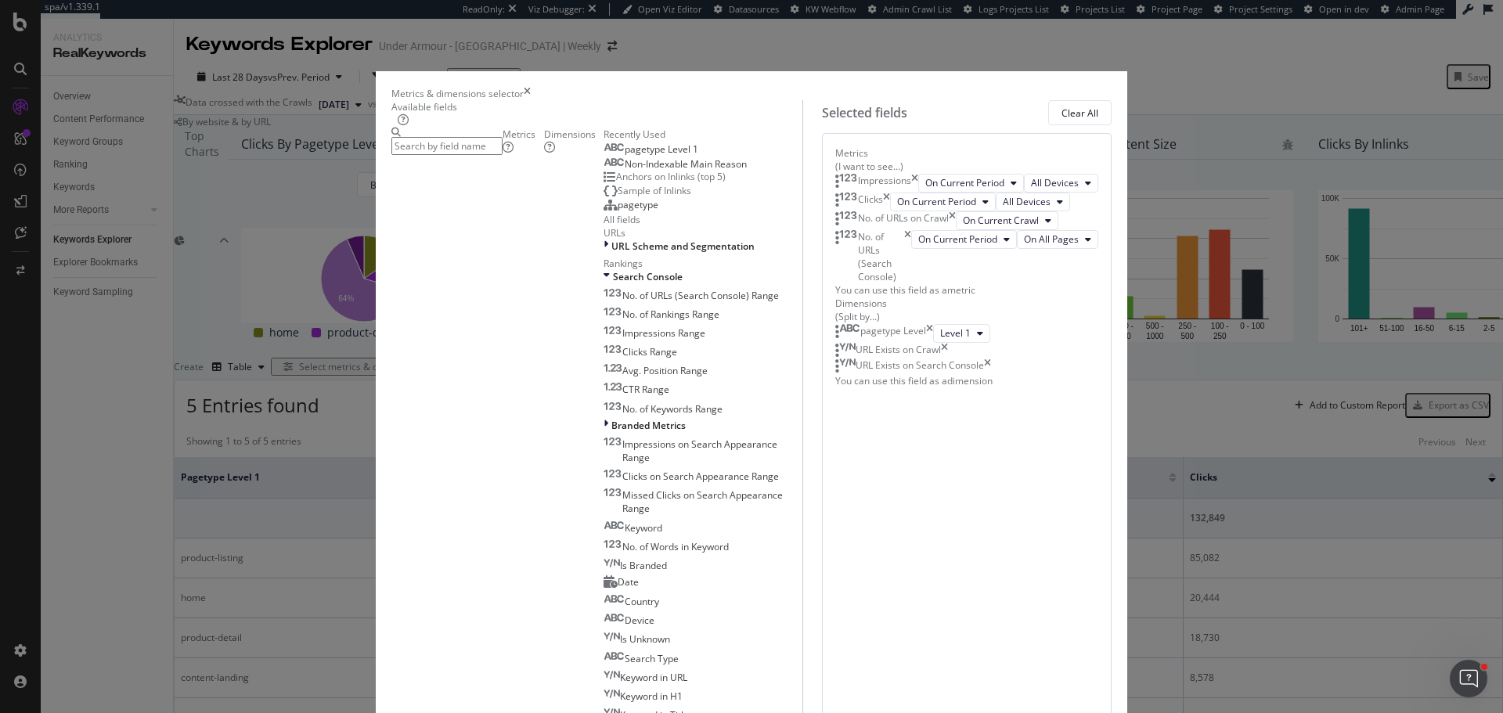
scroll to position [1133, 0]
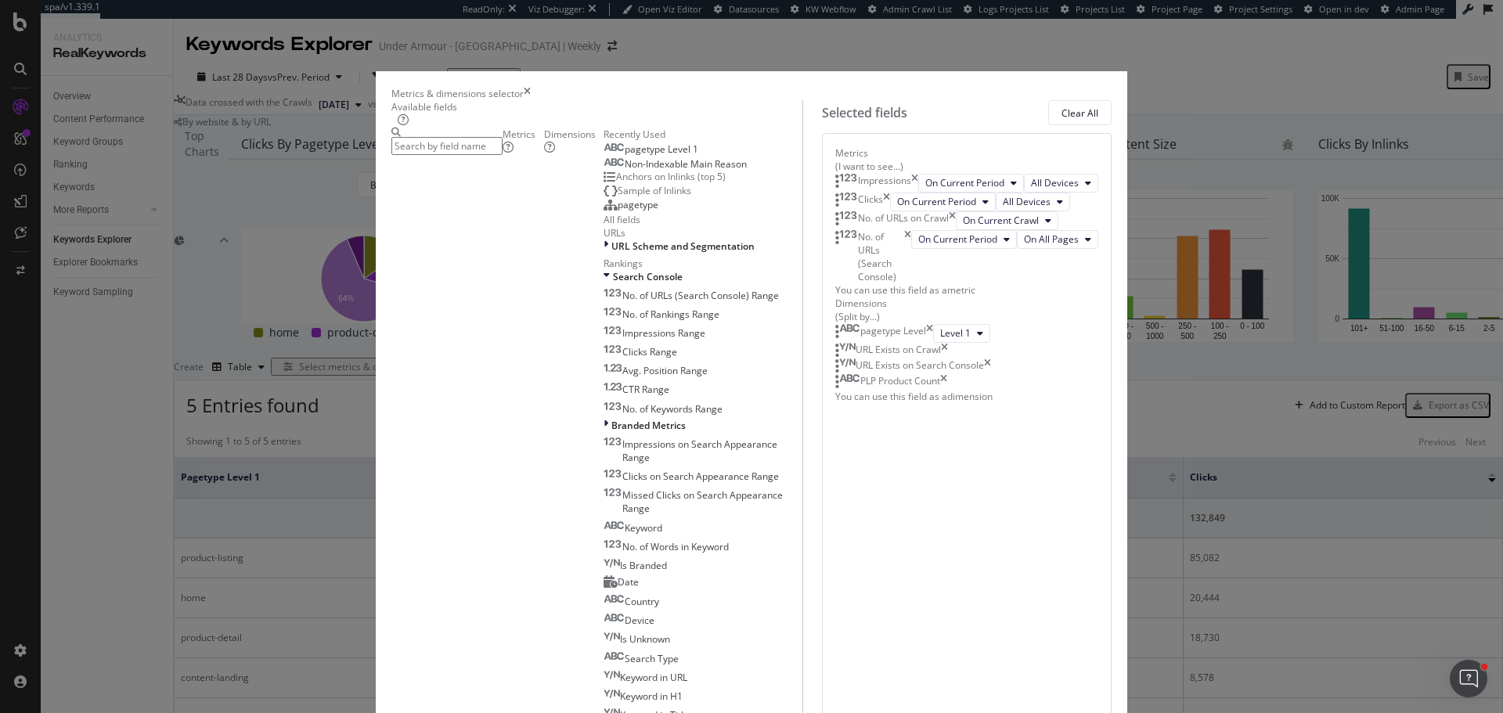
click at [947, 390] on icon "times" at bounding box center [943, 382] width 7 height 16
click at [531, 87] on icon "times" at bounding box center [527, 93] width 7 height 13
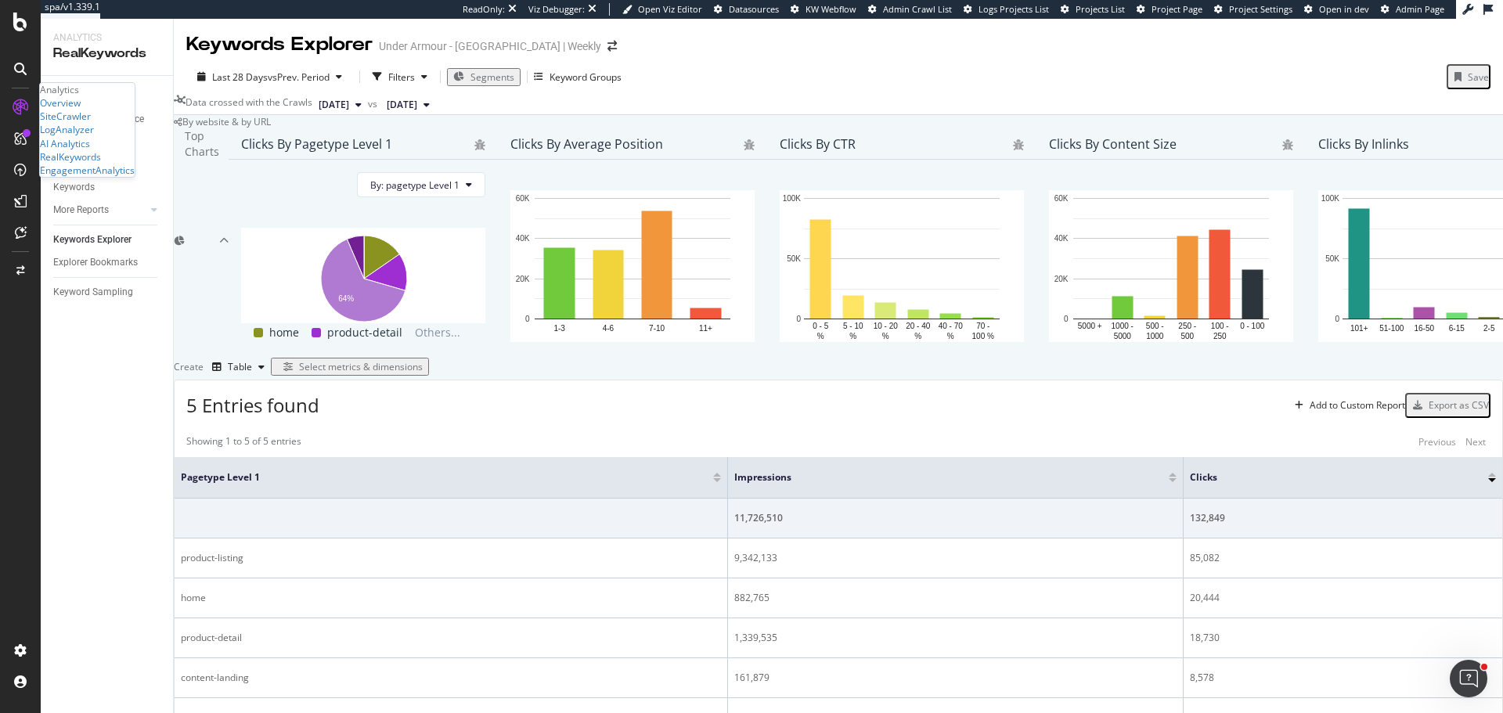
click at [77, 164] on div "Overview SiteCrawler LogAnalyzer AI Analytics RealKeywords EngagementAnalytics" at bounding box center [87, 136] width 95 height 81
click at [81, 123] on div "SiteCrawler" at bounding box center [65, 116] width 51 height 13
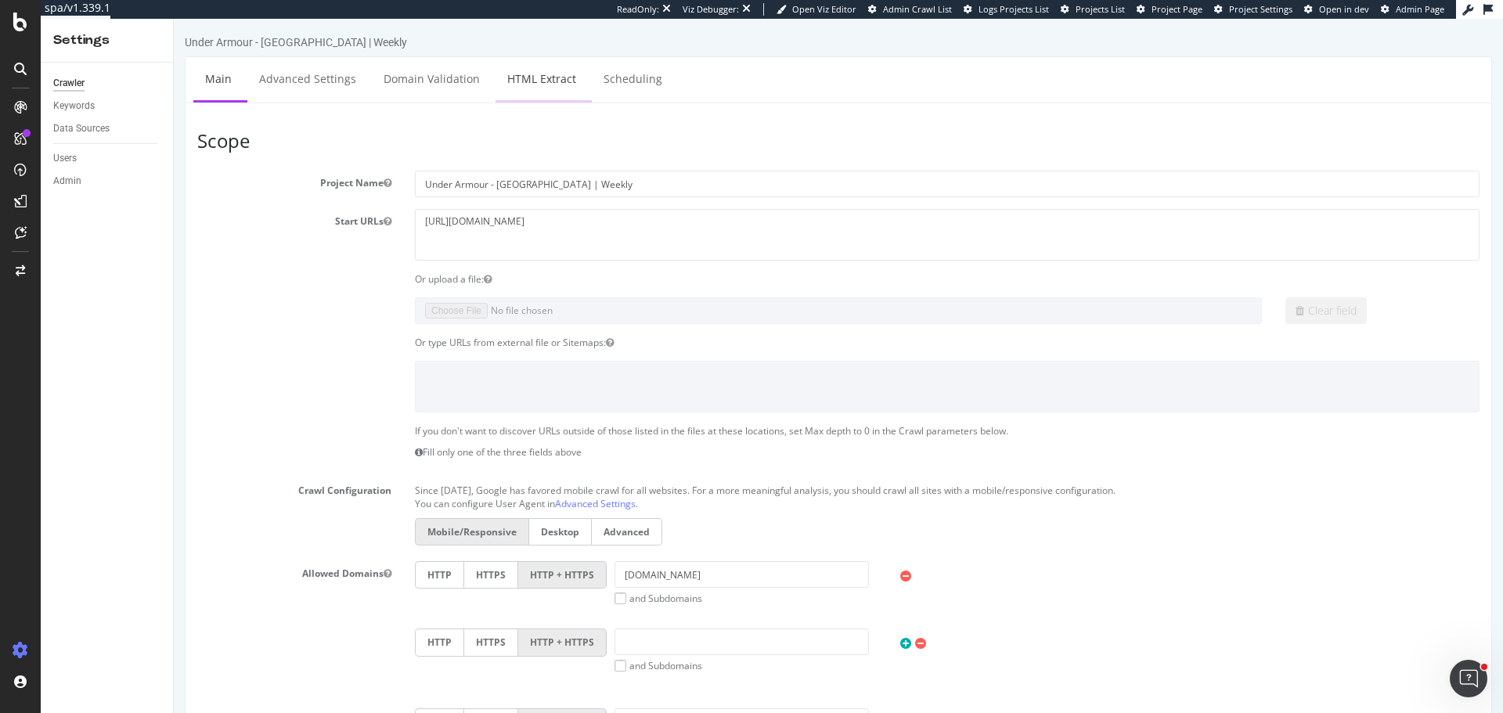
click at [550, 72] on link "HTML Extract" at bounding box center [541, 78] width 92 height 43
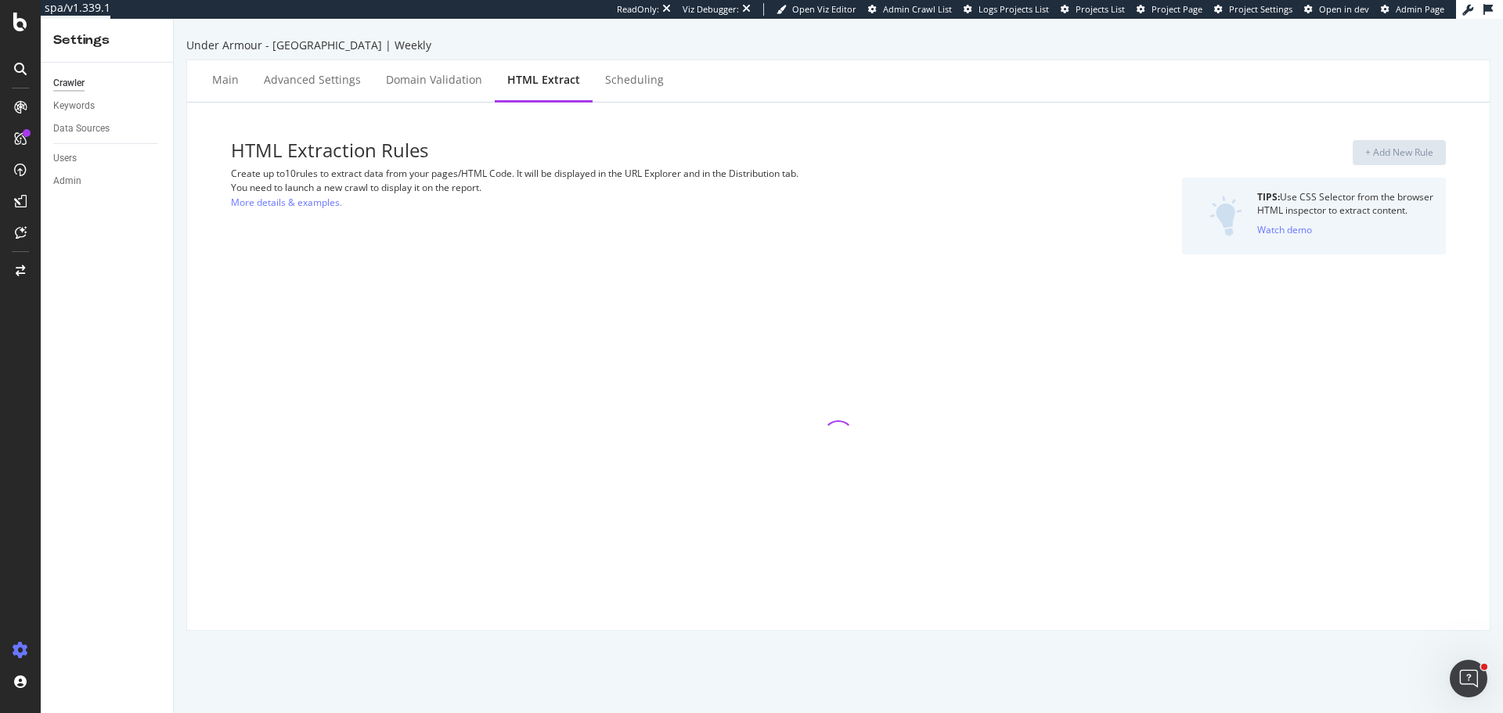
select select "exist"
select select "i"
select select "exist"
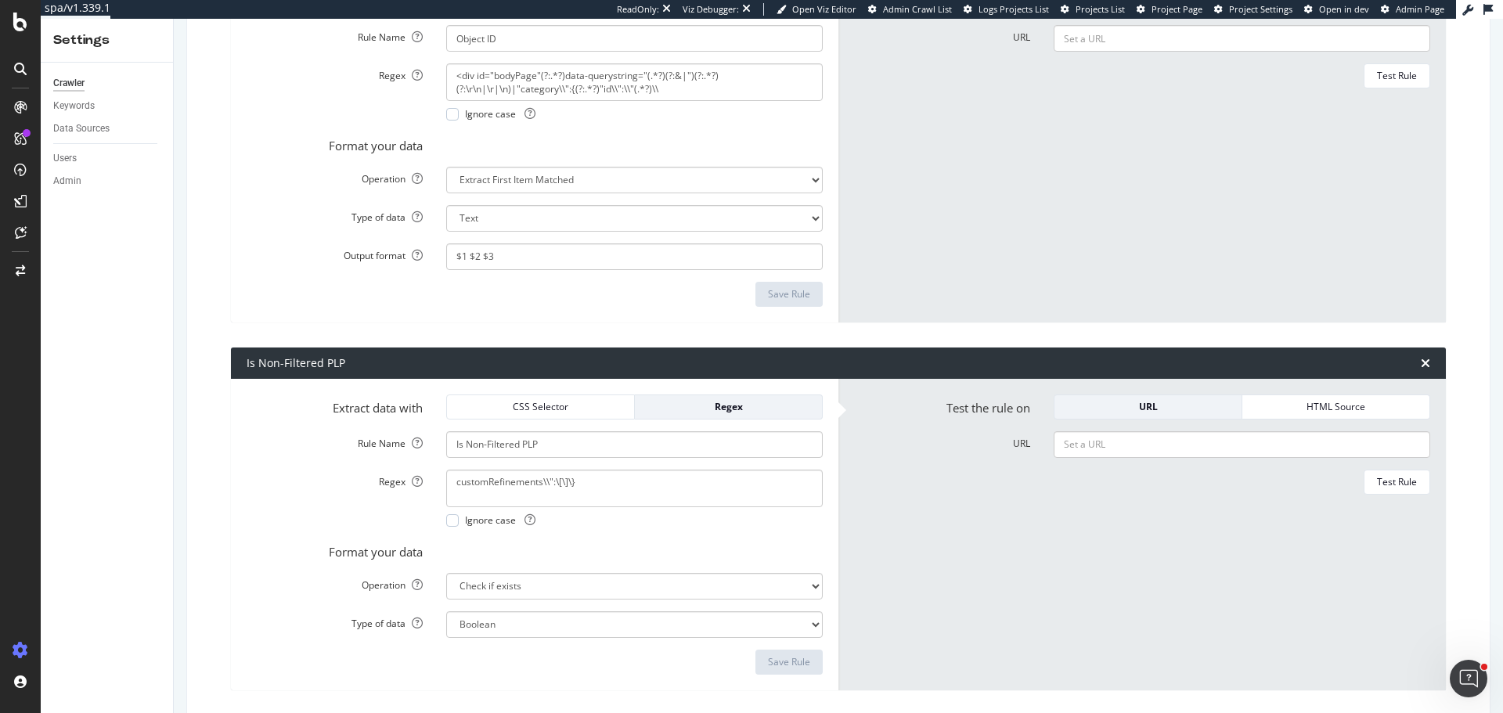
scroll to position [2661, 0]
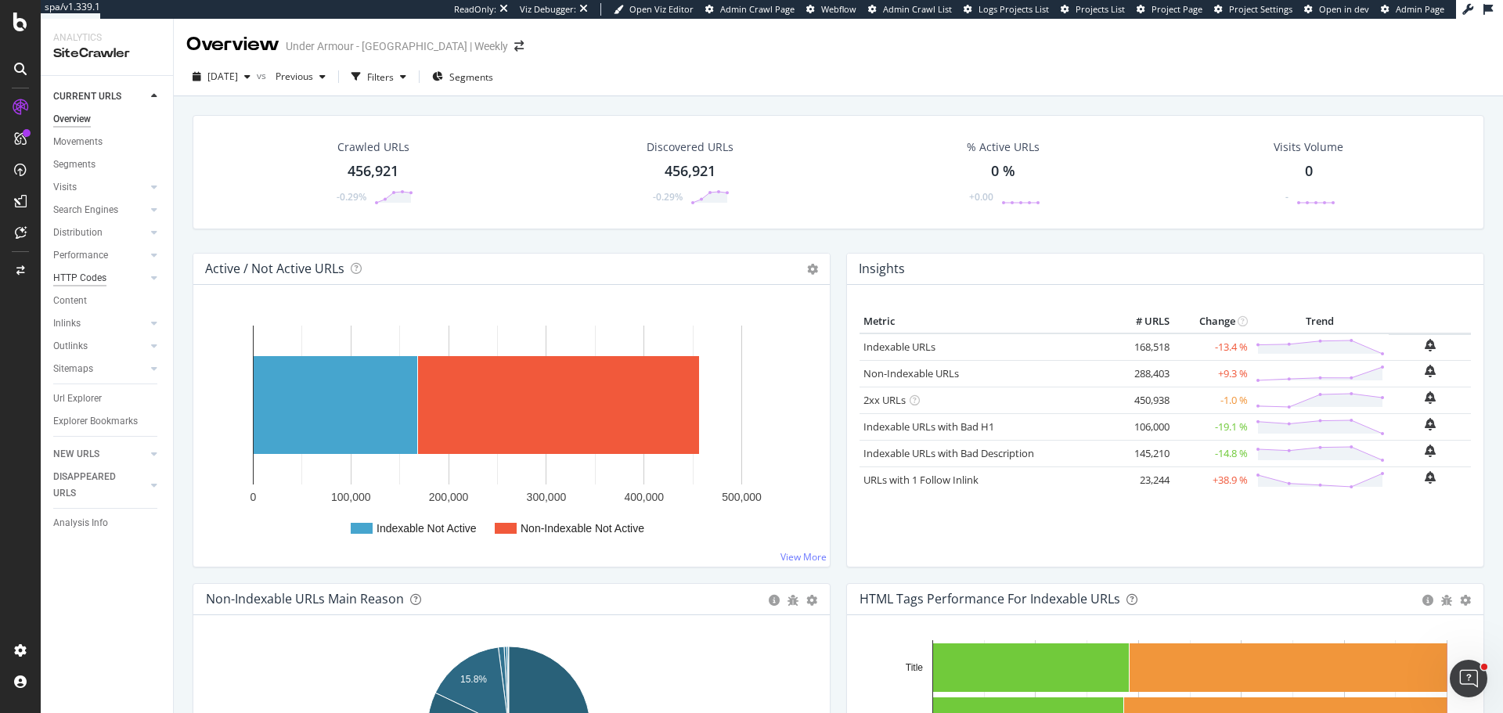
drag, startPoint x: 77, startPoint y: 233, endPoint x: 101, endPoint y: 373, distance: 142.0
click at [77, 233] on div "Distribution" at bounding box center [77, 233] width 49 height 16
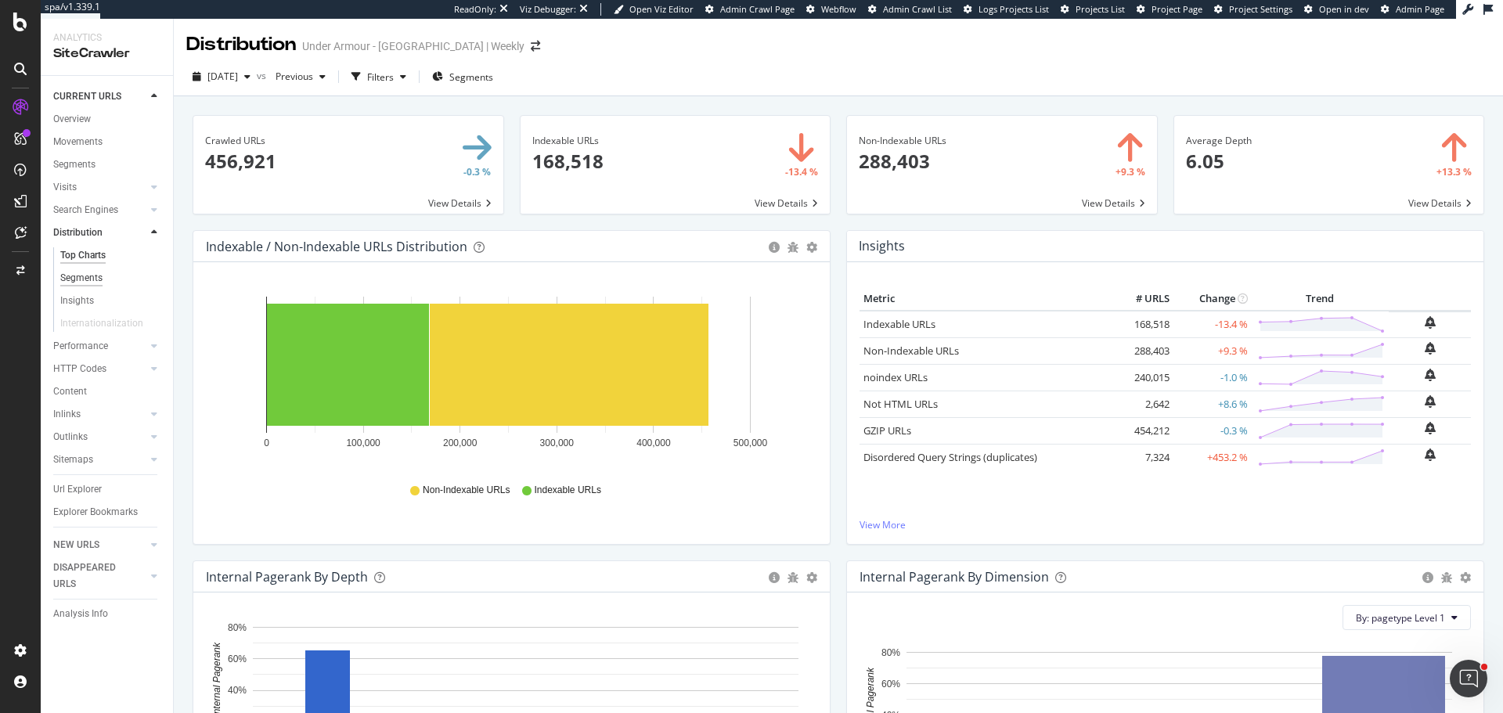
click at [85, 281] on div "Segments" at bounding box center [81, 278] width 42 height 16
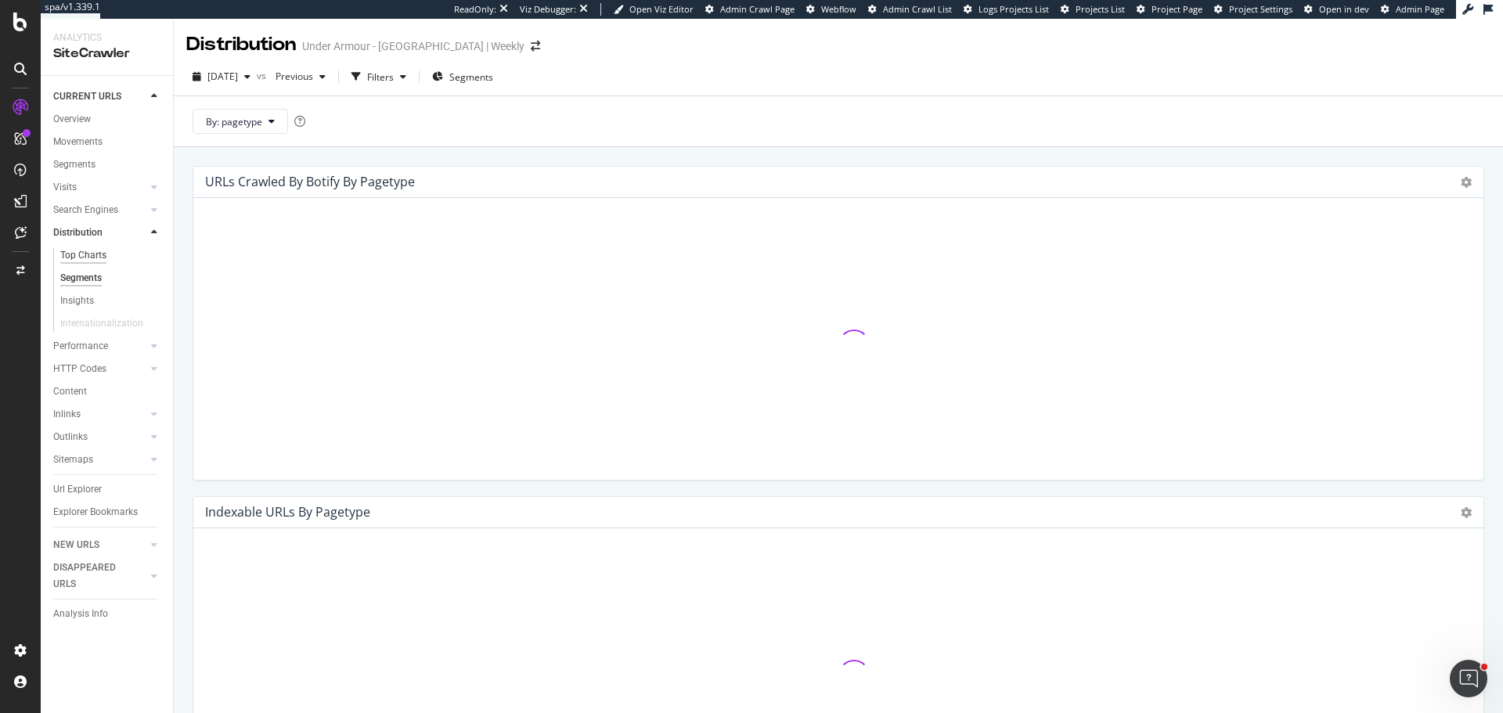
click at [97, 255] on div "Top Charts" at bounding box center [83, 255] width 46 height 16
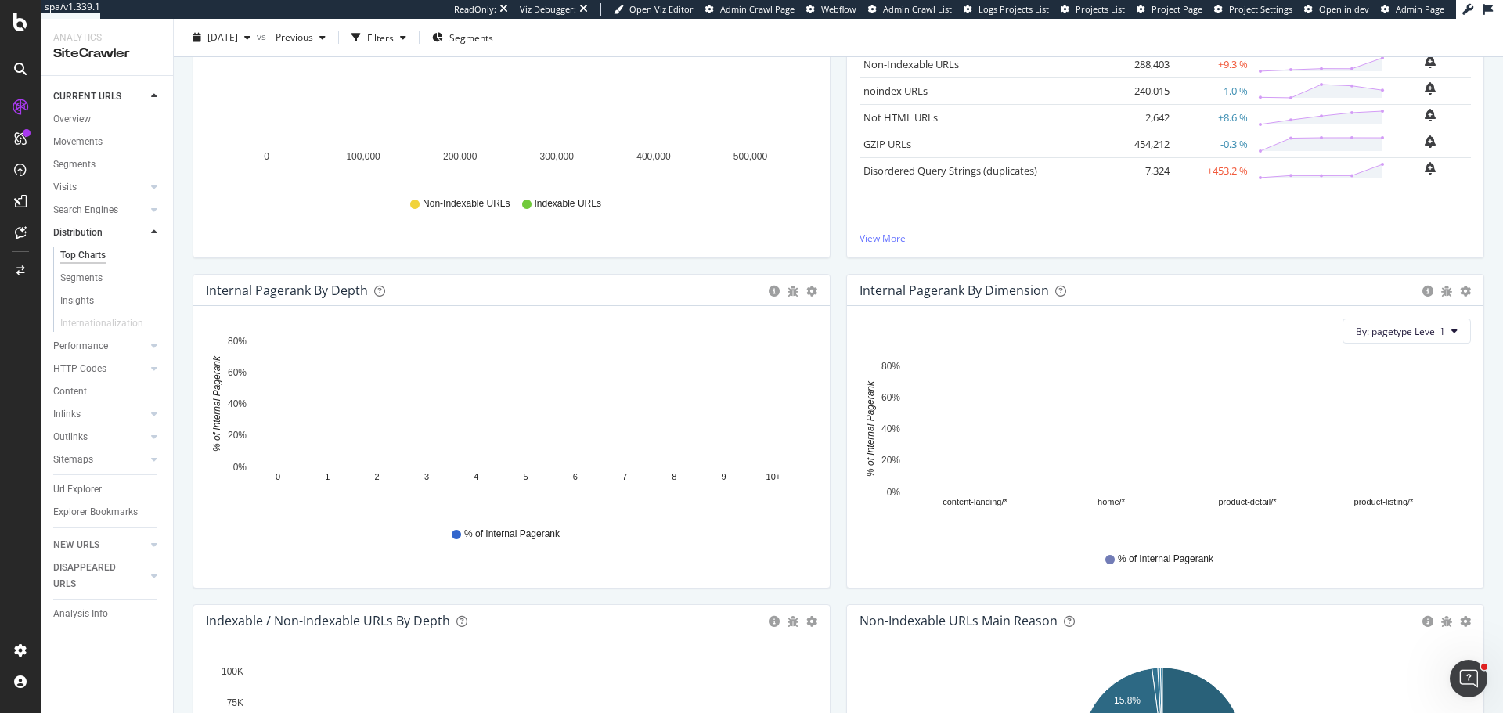
scroll to position [313, 0]
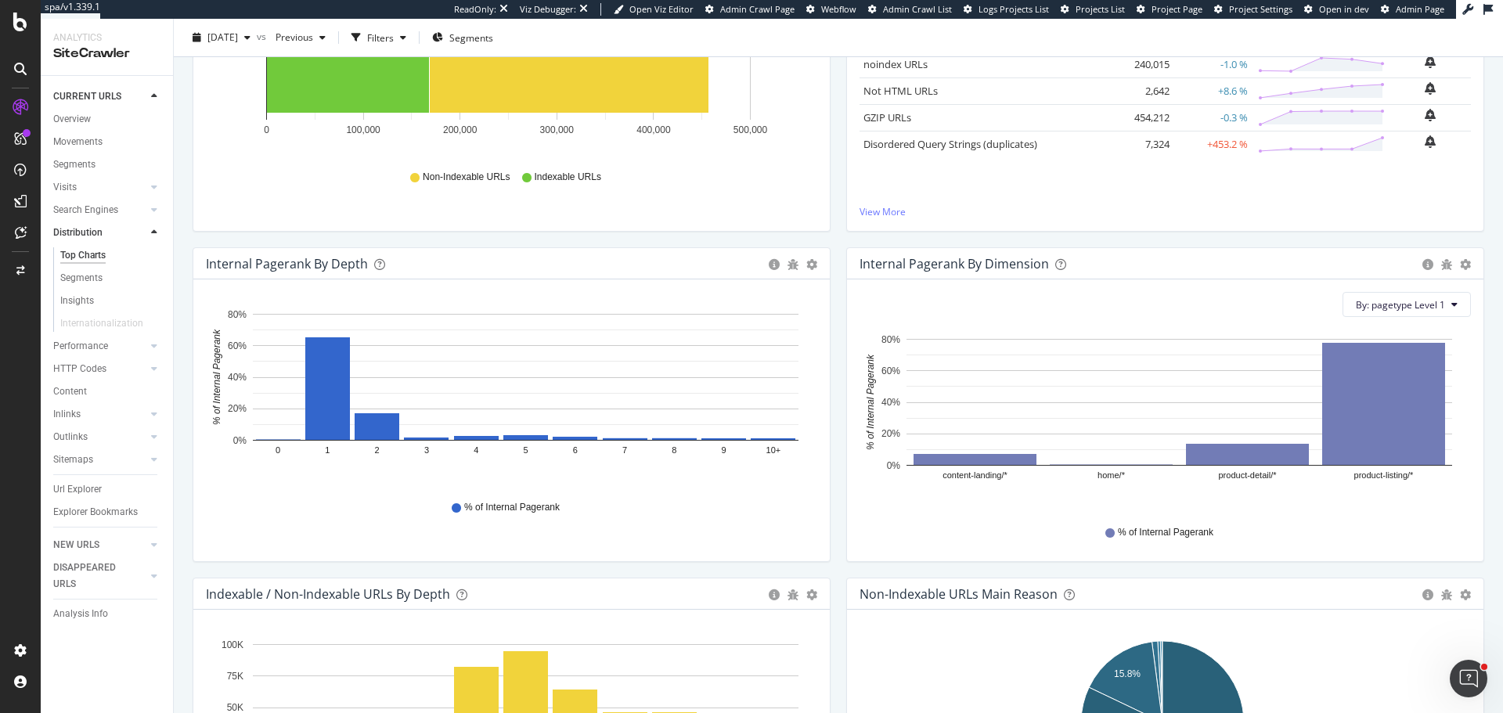
click at [184, 421] on div "Crawled URLs × Close Chart main-metric-all - API Requests List Area Type Reques…" at bounding box center [838, 130] width 1329 height 694
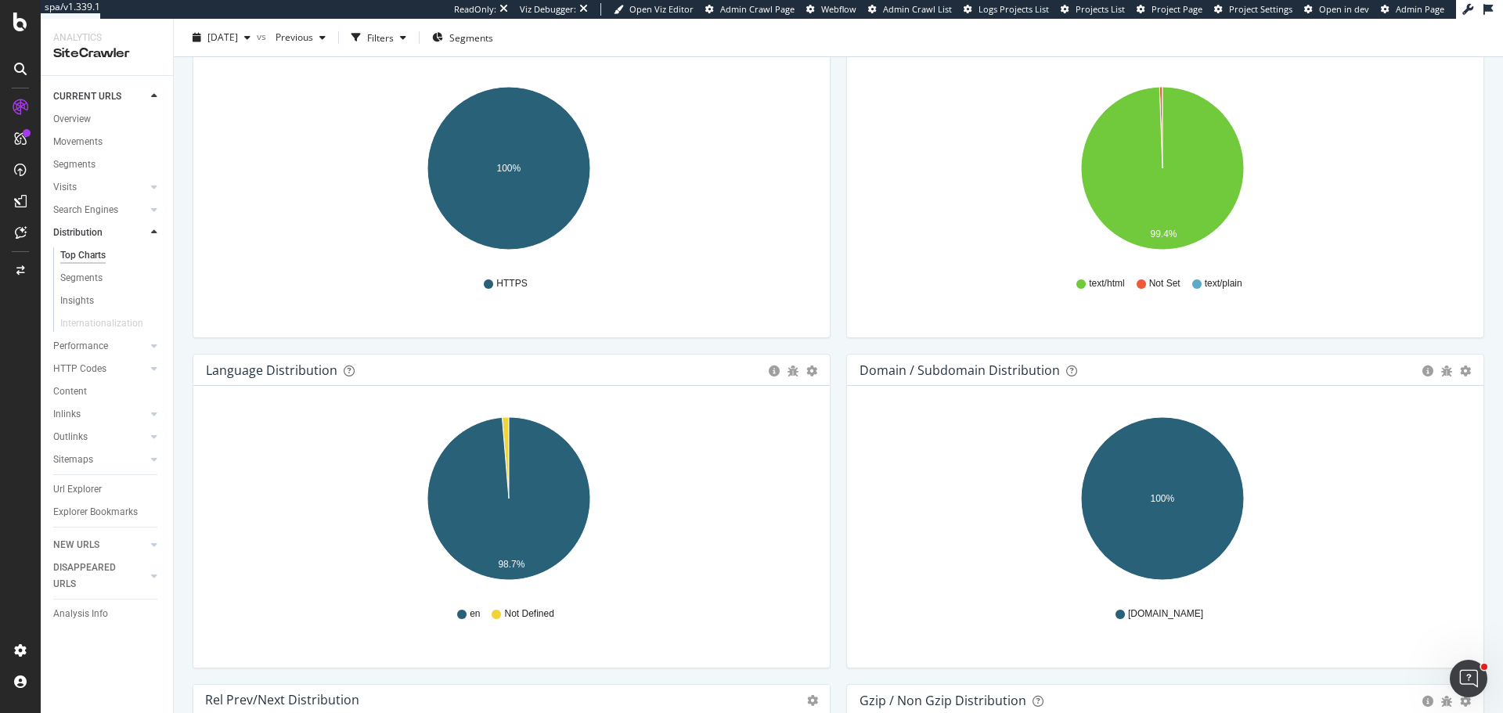
scroll to position [2135, 0]
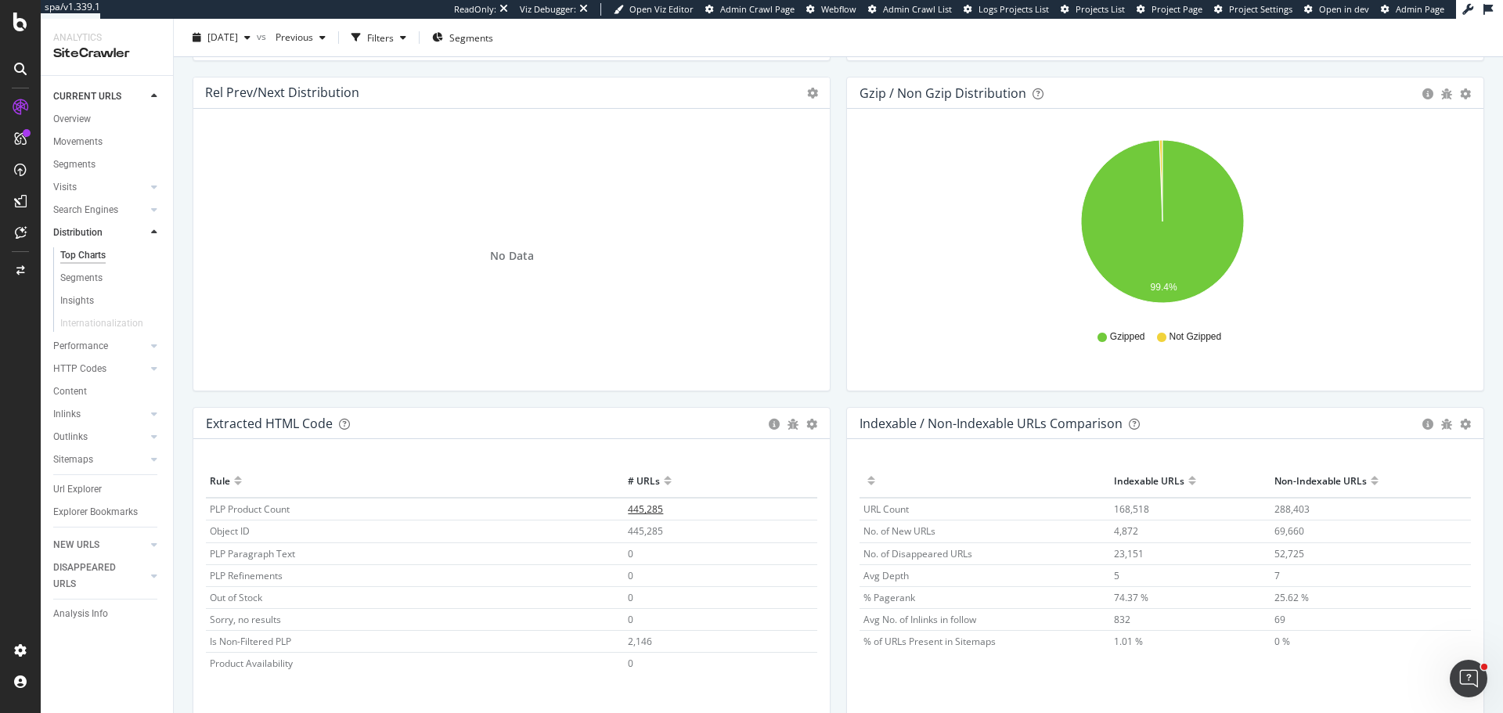
click at [639, 513] on span "445,285" at bounding box center [645, 508] width 35 height 13
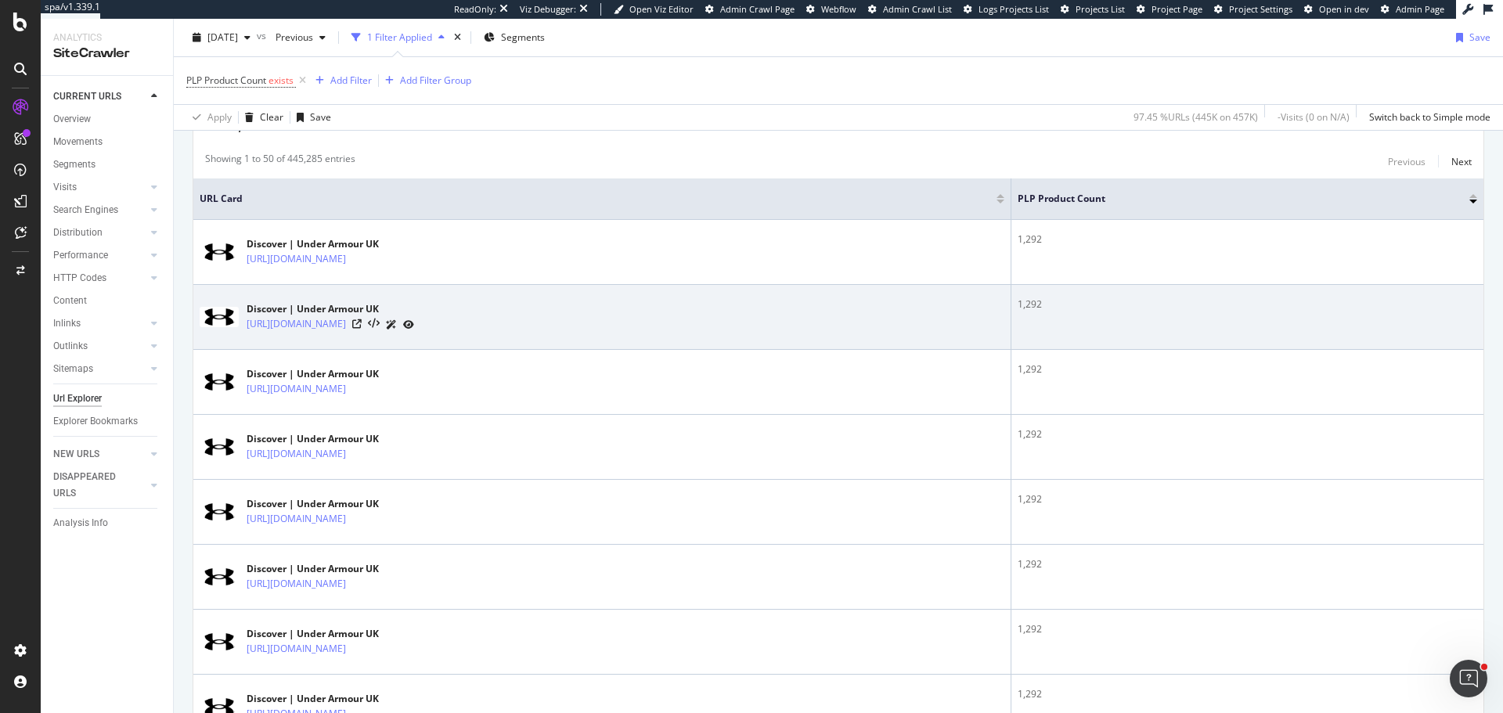
scroll to position [157, 0]
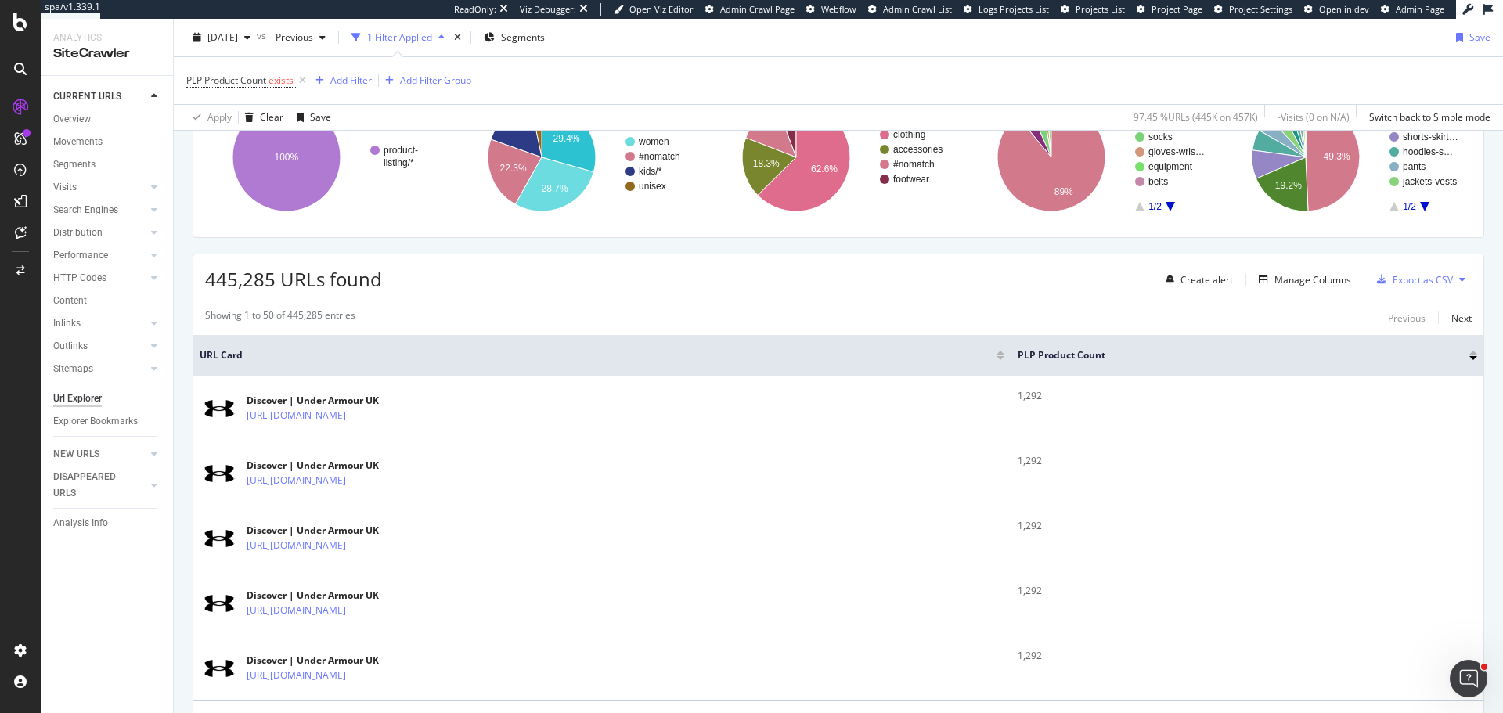
click at [352, 80] on div "Add Filter" at bounding box center [350, 80] width 41 height 13
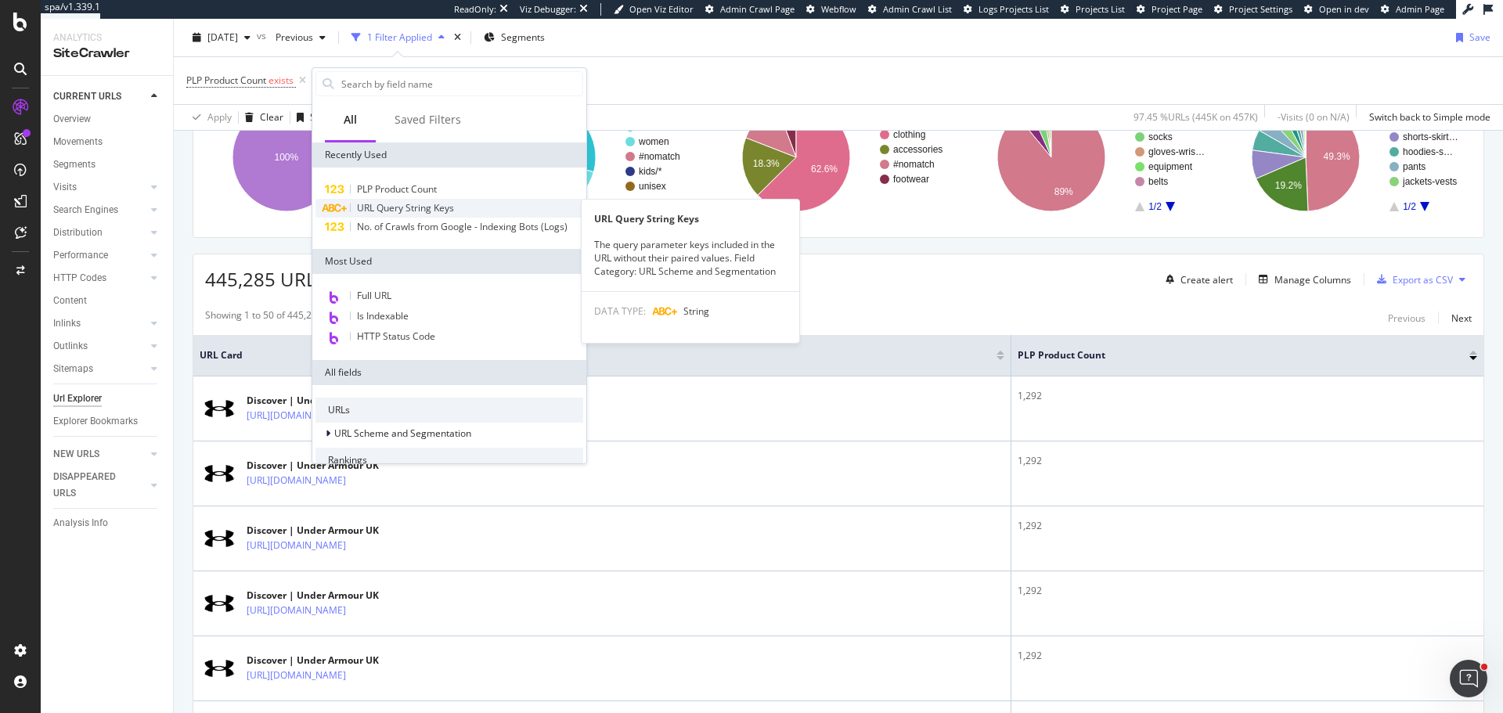
click at [440, 203] on span "URL Query String Keys" at bounding box center [405, 207] width 97 height 13
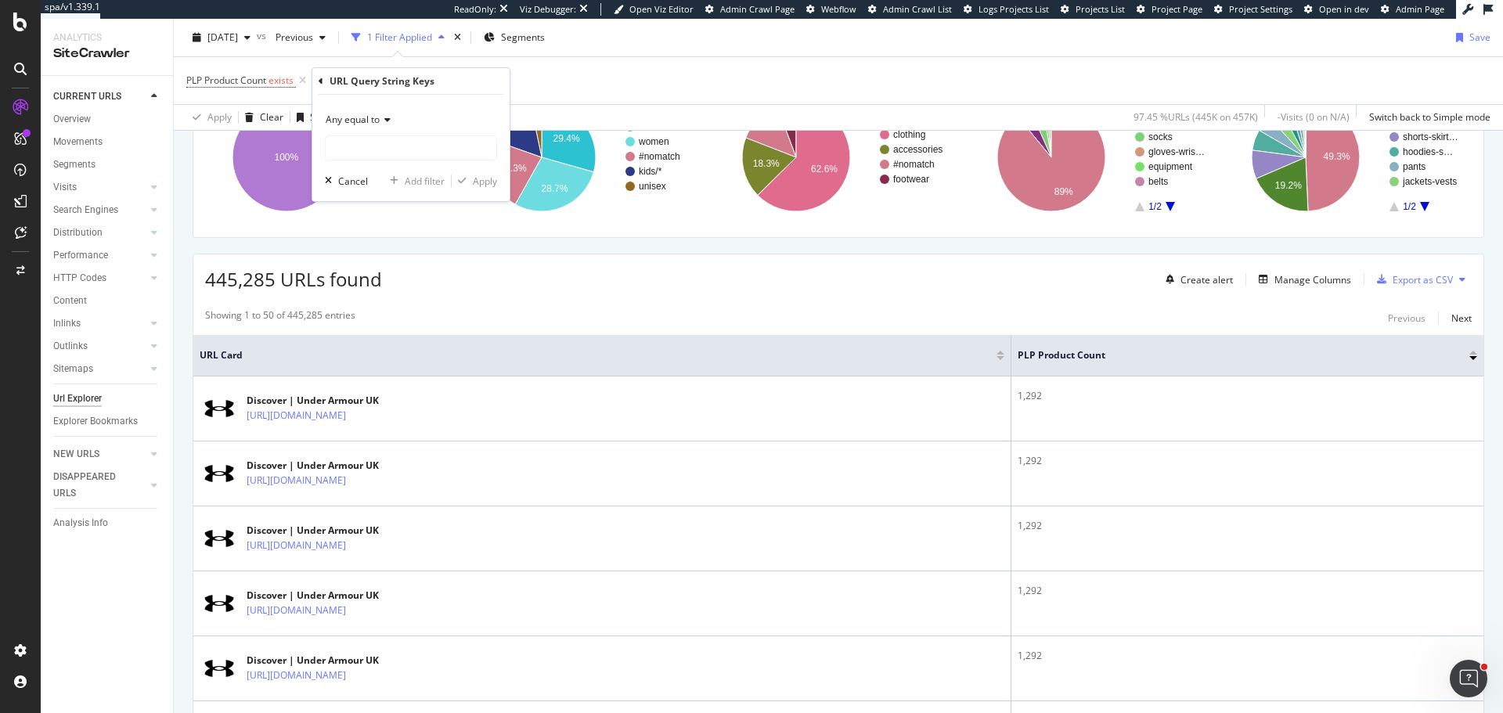
click at [364, 121] on span "Any equal to" at bounding box center [353, 119] width 54 height 13
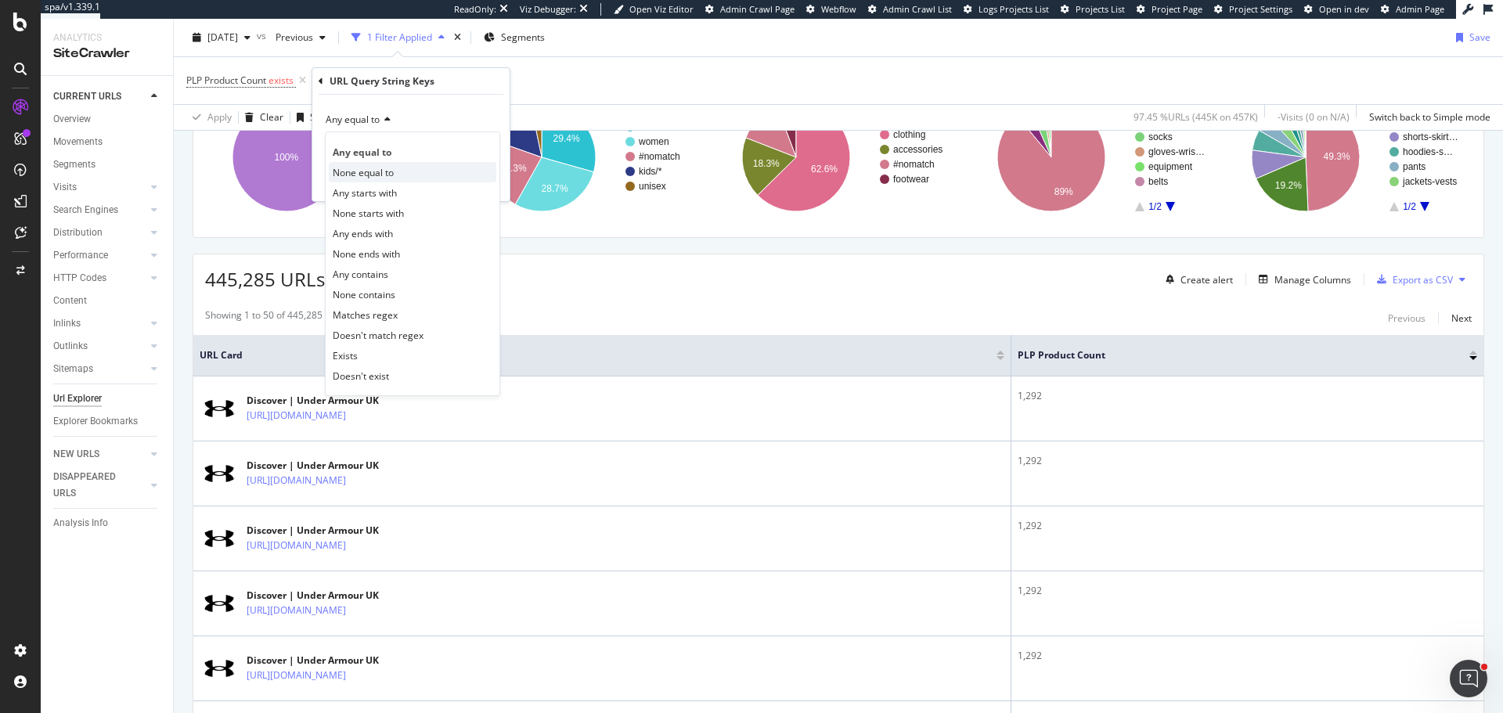
click at [366, 172] on span "None equal to" at bounding box center [363, 172] width 61 height 13
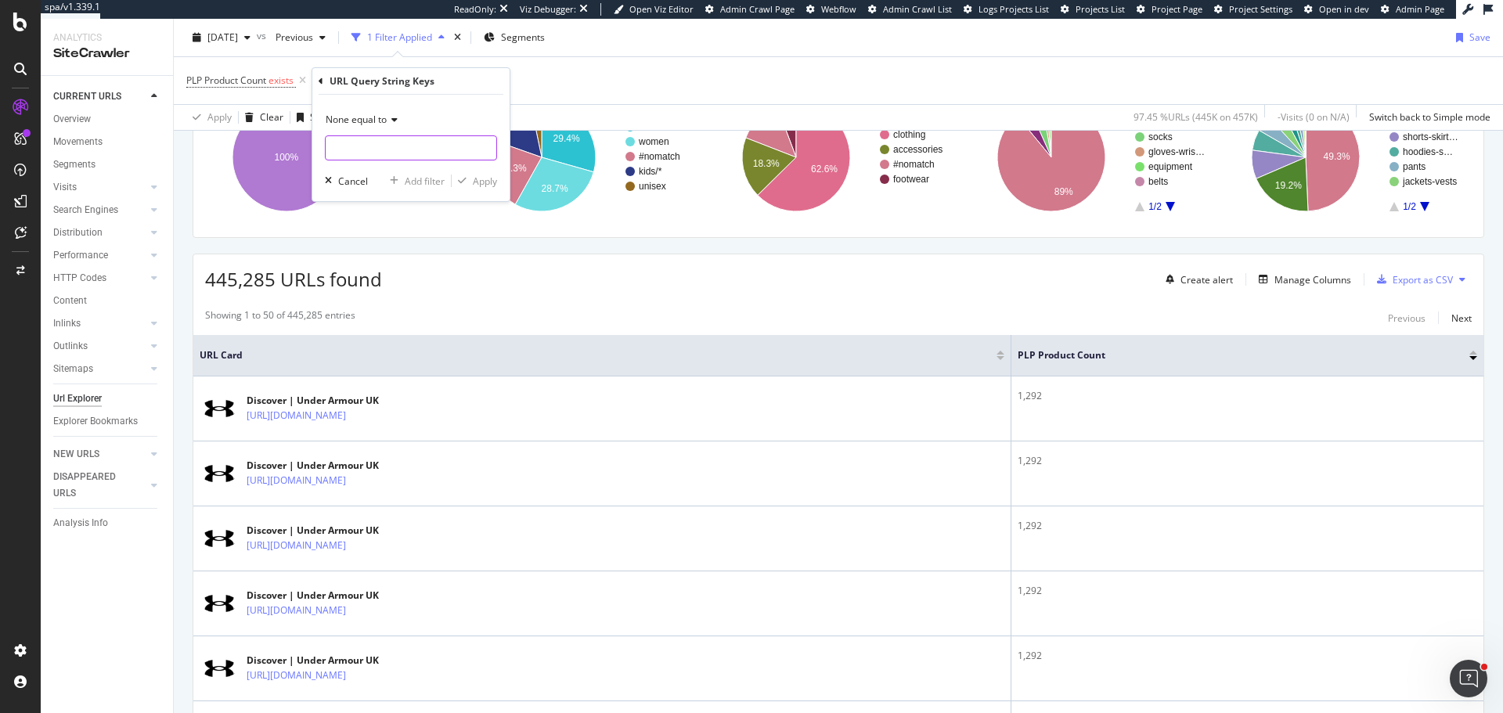
click at [383, 158] on input "text" at bounding box center [411, 147] width 171 height 25
type input "page"
click at [482, 184] on div "Apply" at bounding box center [485, 181] width 24 height 13
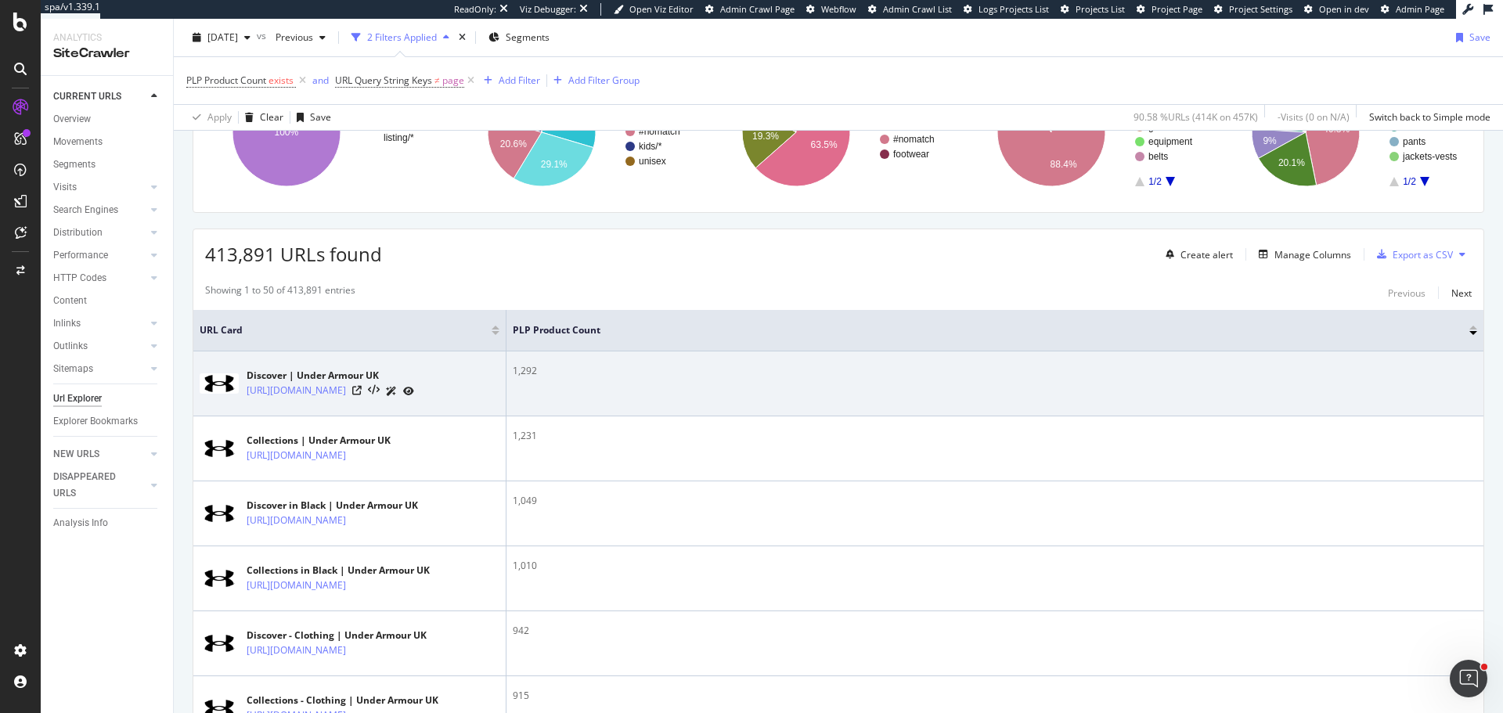
scroll to position [235, 0]
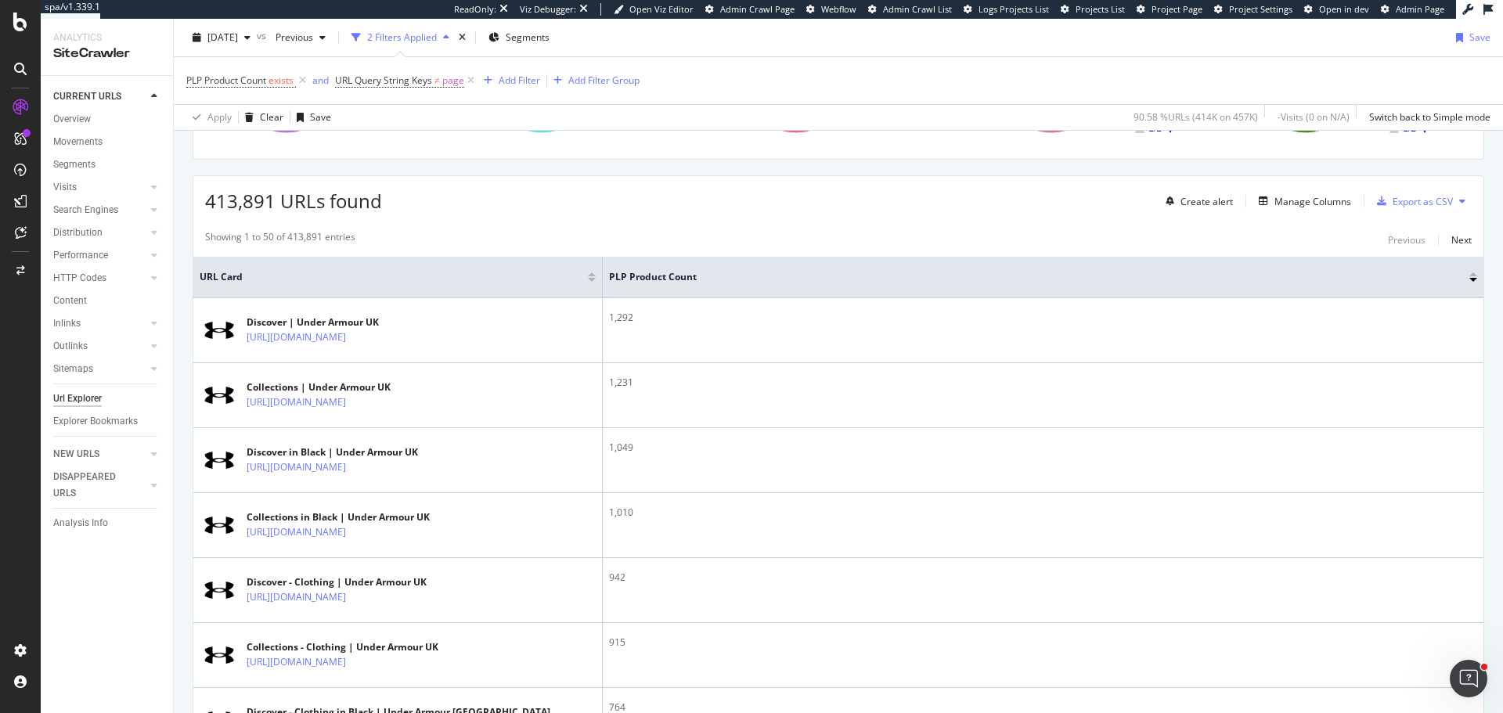
drag, startPoint x: 507, startPoint y: 290, endPoint x: 631, endPoint y: 297, distance: 123.8
click at [631, 297] on tr "URL Card PLP Product Count" at bounding box center [838, 277] width 1290 height 41
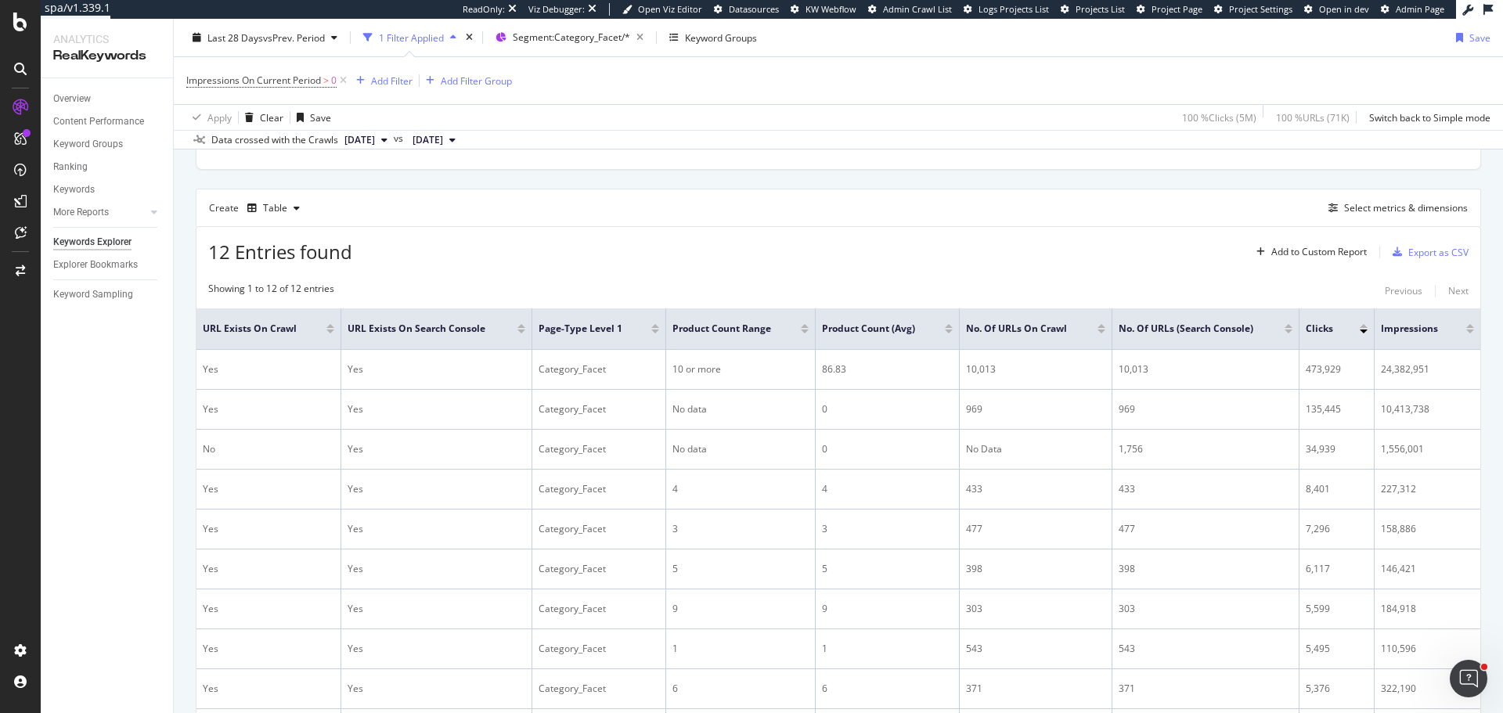
scroll to position [391, 0]
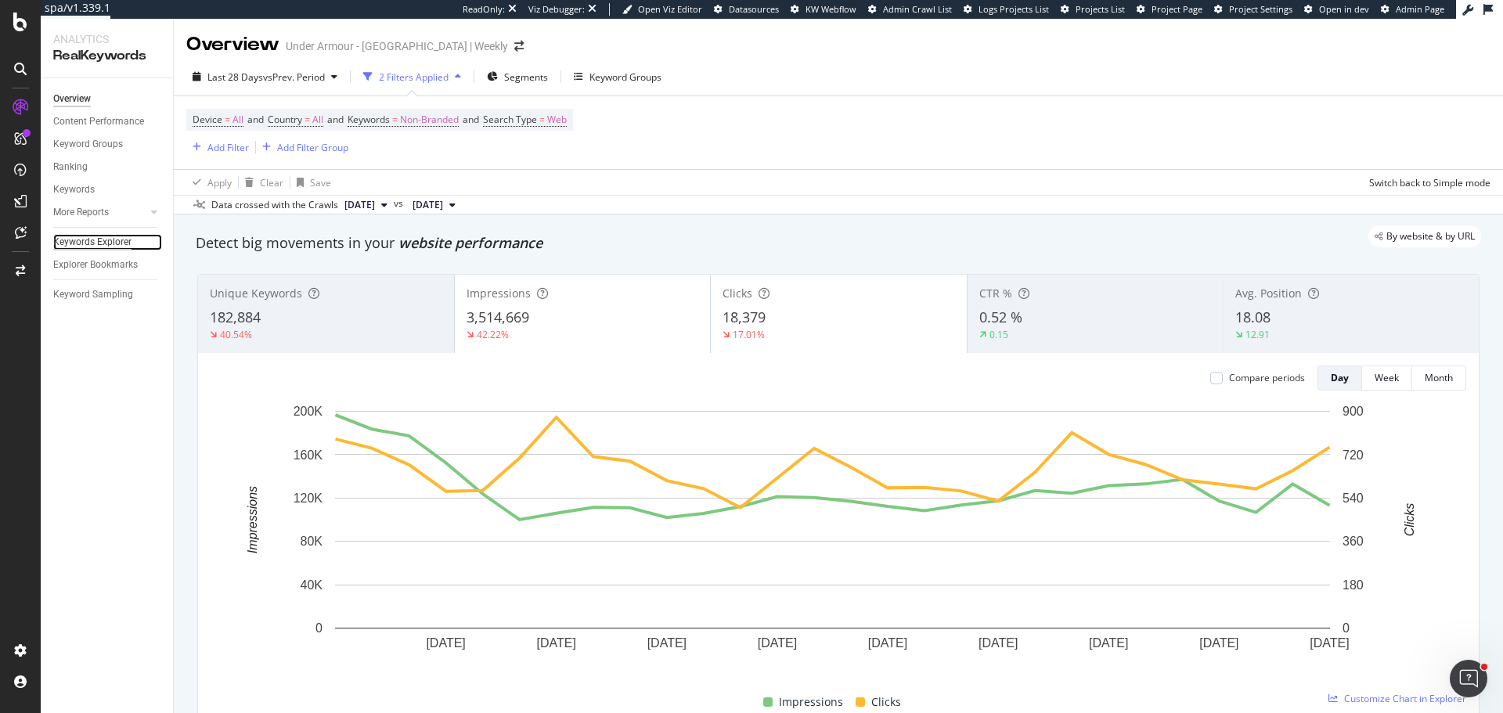
click at [123, 238] on div "Keywords Explorer" at bounding box center [92, 242] width 78 height 16
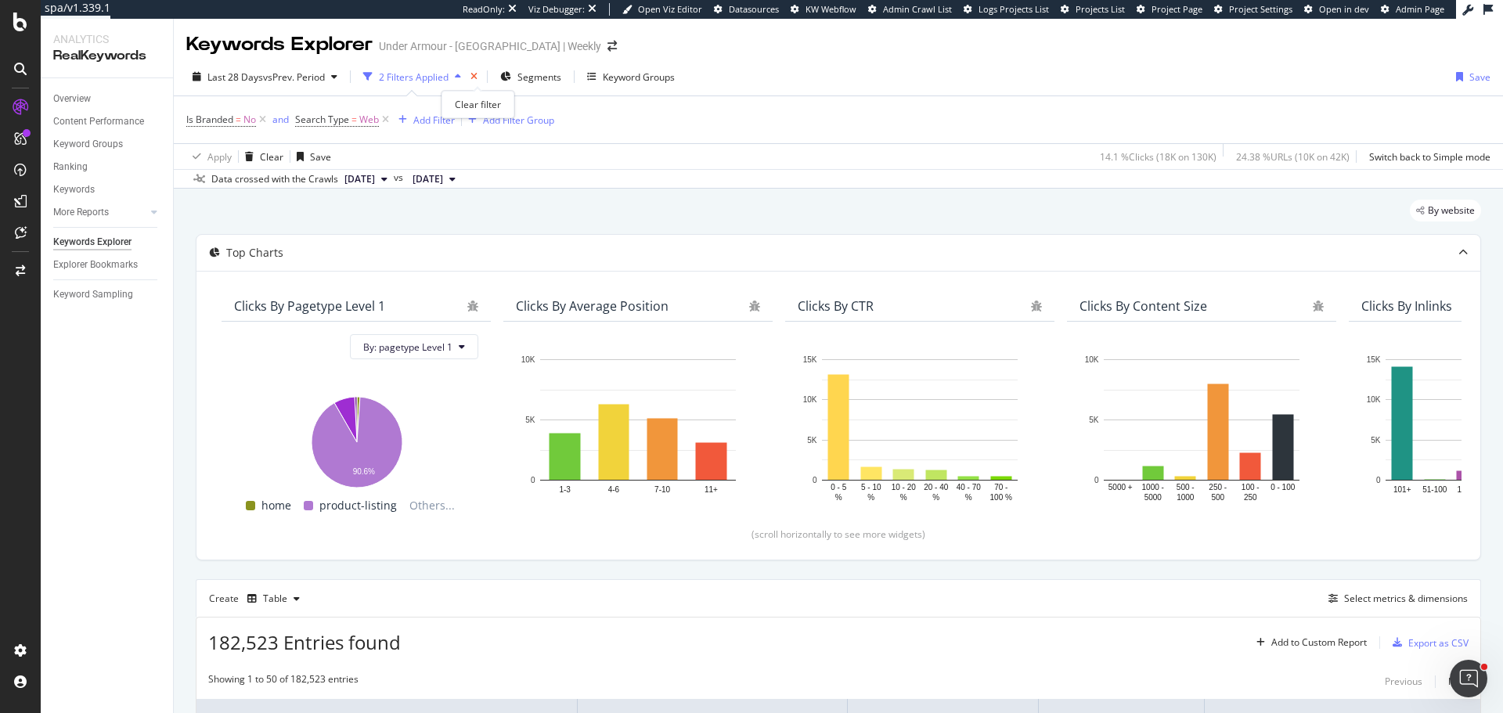
click at [477, 74] on icon "times" at bounding box center [473, 76] width 7 height 9
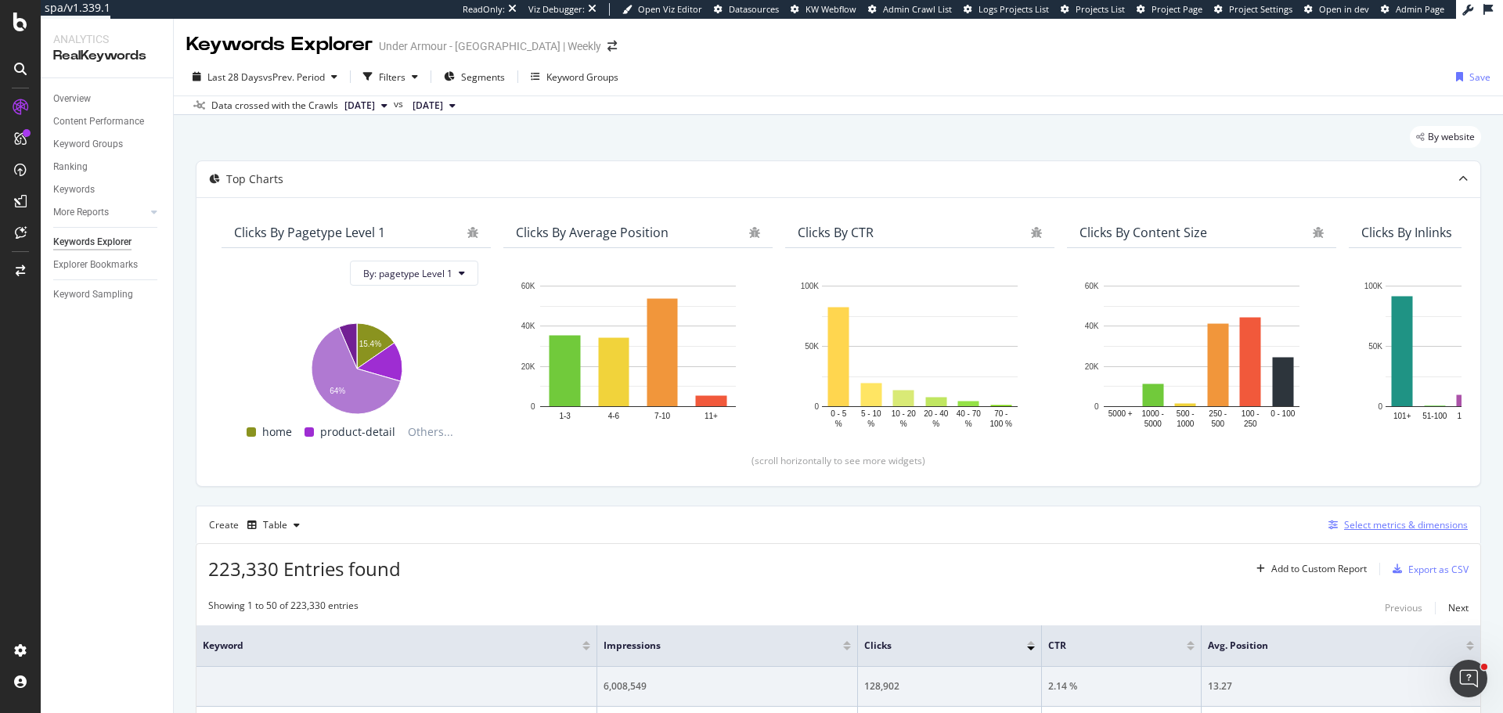
click at [1402, 524] on div "Select metrics & dimensions" at bounding box center [1406, 524] width 124 height 13
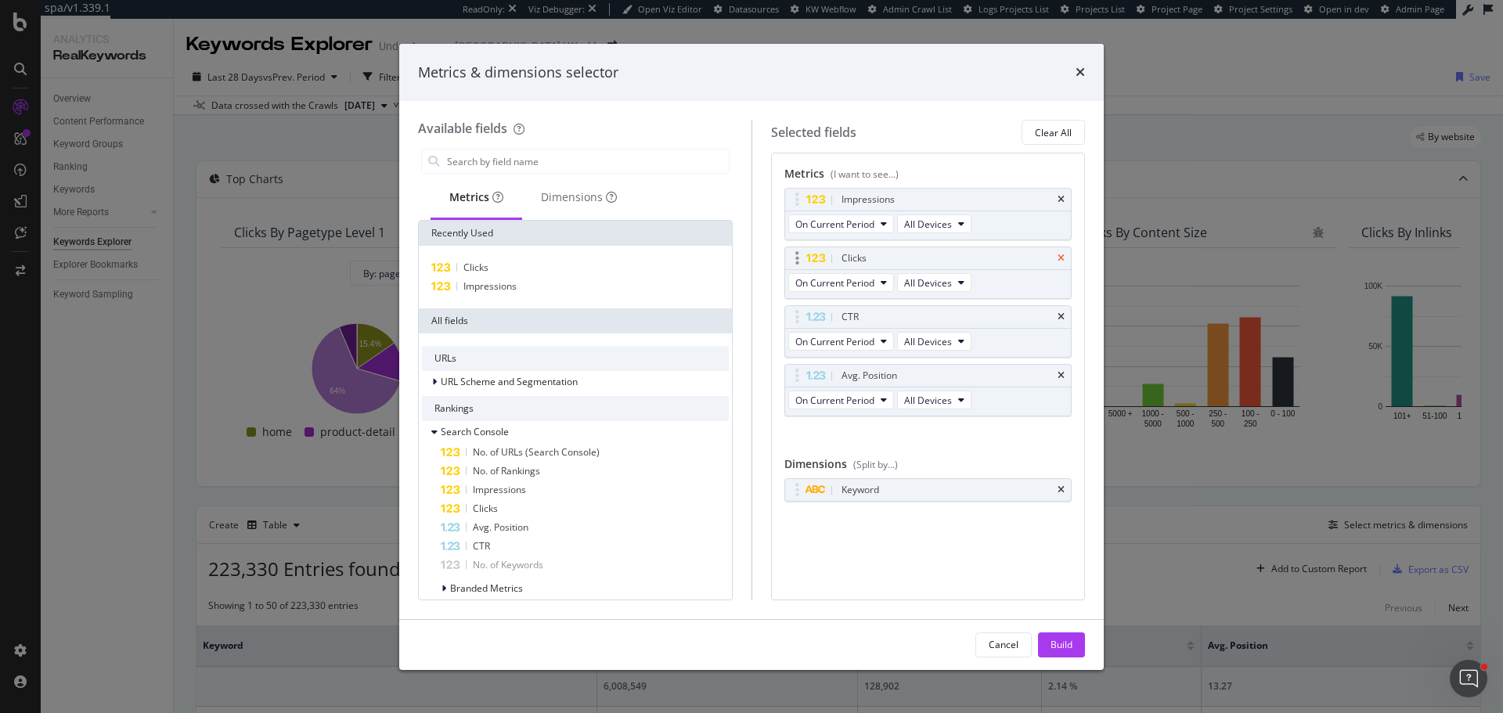
click at [1063, 255] on icon "times" at bounding box center [1060, 258] width 7 height 9
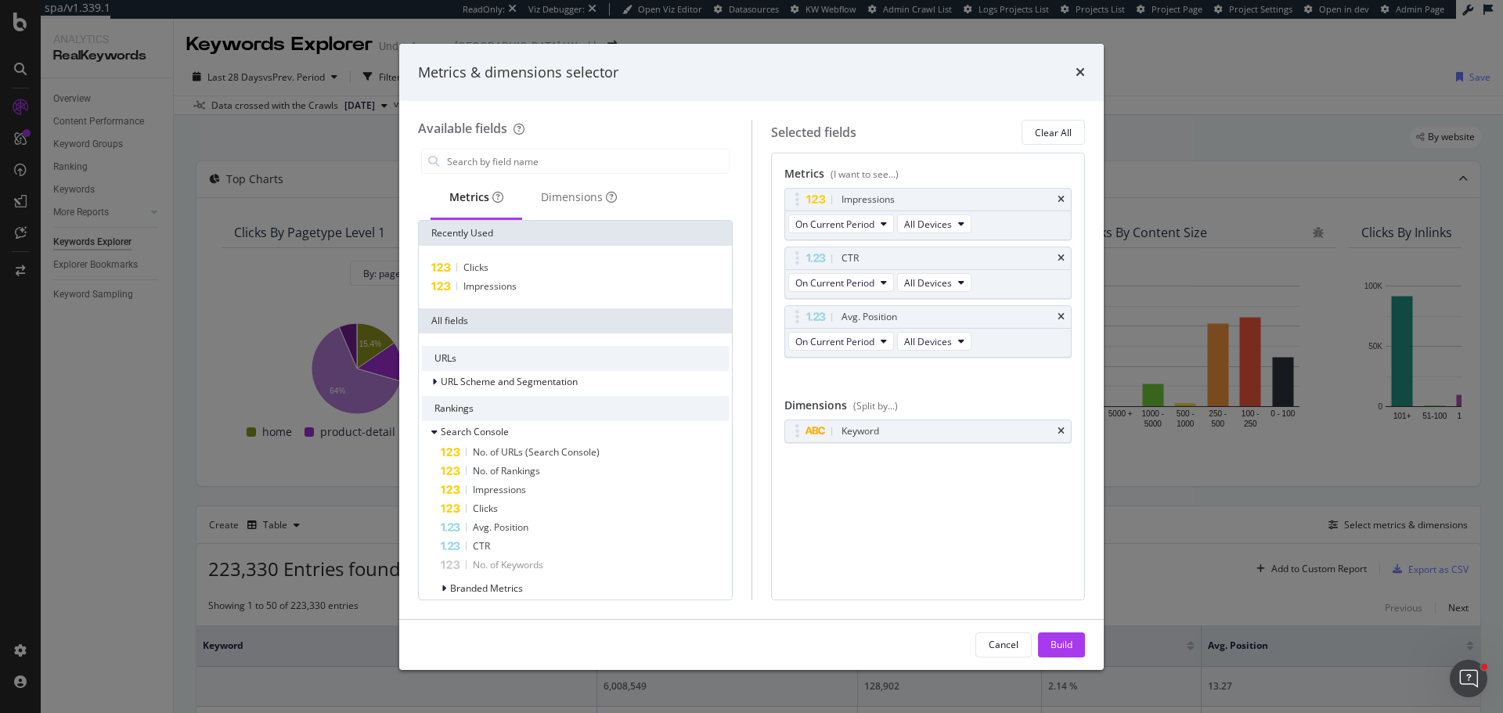
click at [1063, 255] on icon "times" at bounding box center [1060, 258] width 7 height 9
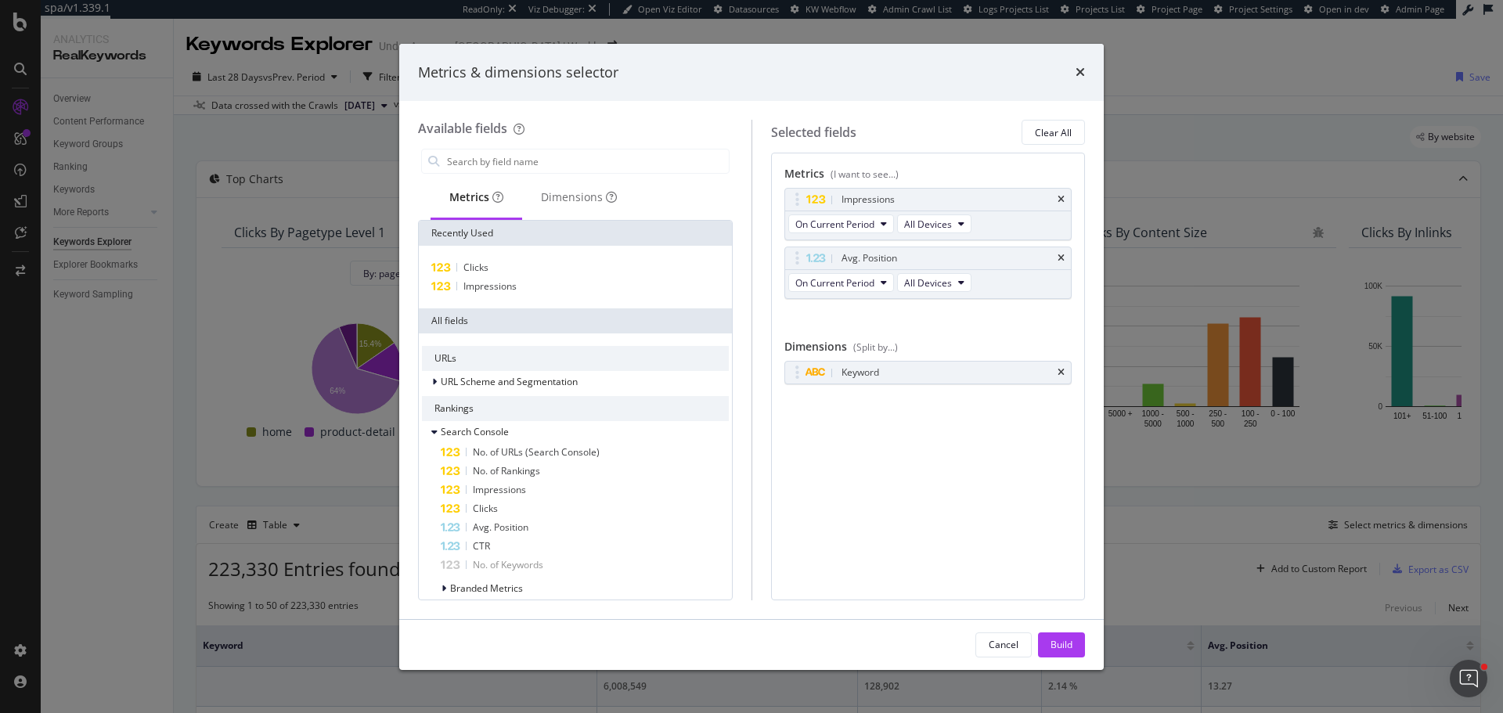
click at [1063, 255] on icon "times" at bounding box center [1060, 258] width 7 height 9
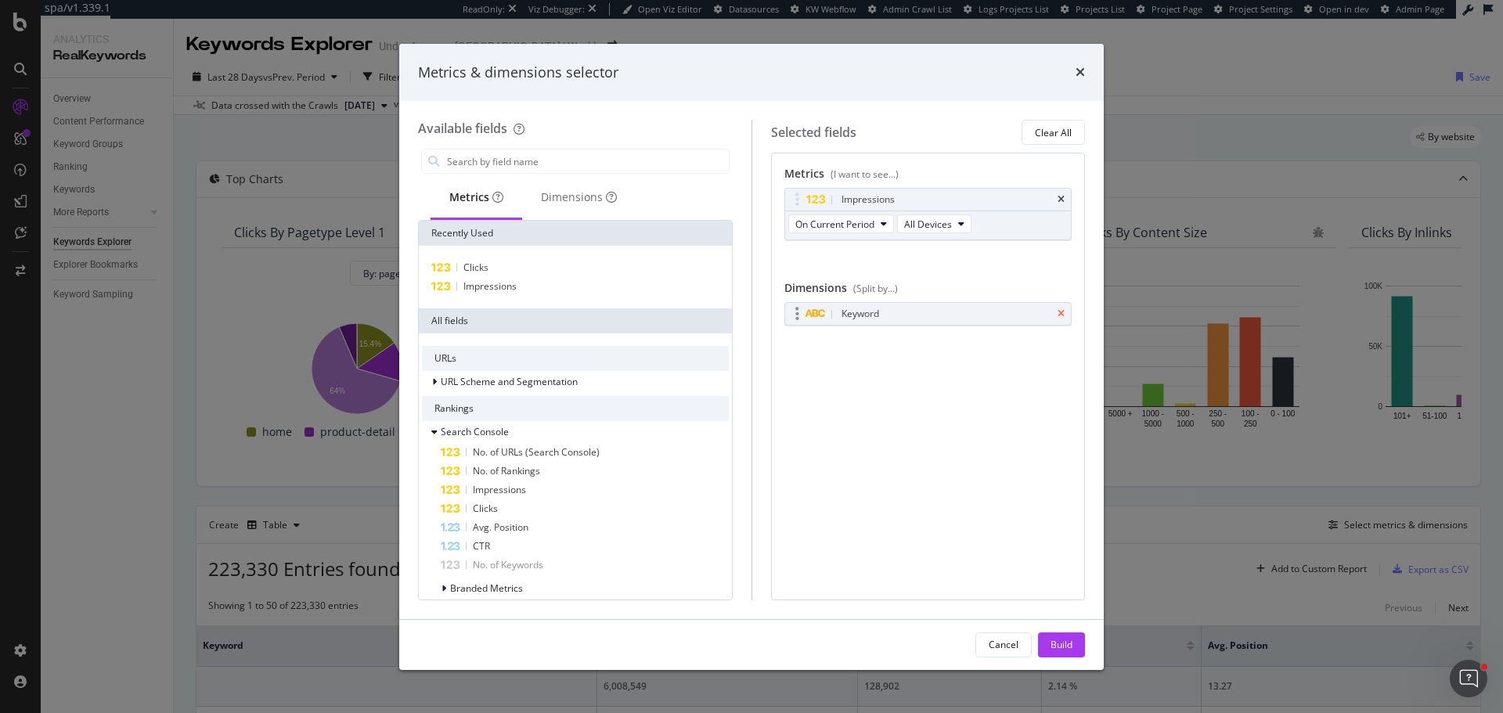
click at [1060, 315] on icon "times" at bounding box center [1060, 313] width 7 height 9
click at [571, 204] on div "Dimensions" at bounding box center [579, 197] width 76 height 16
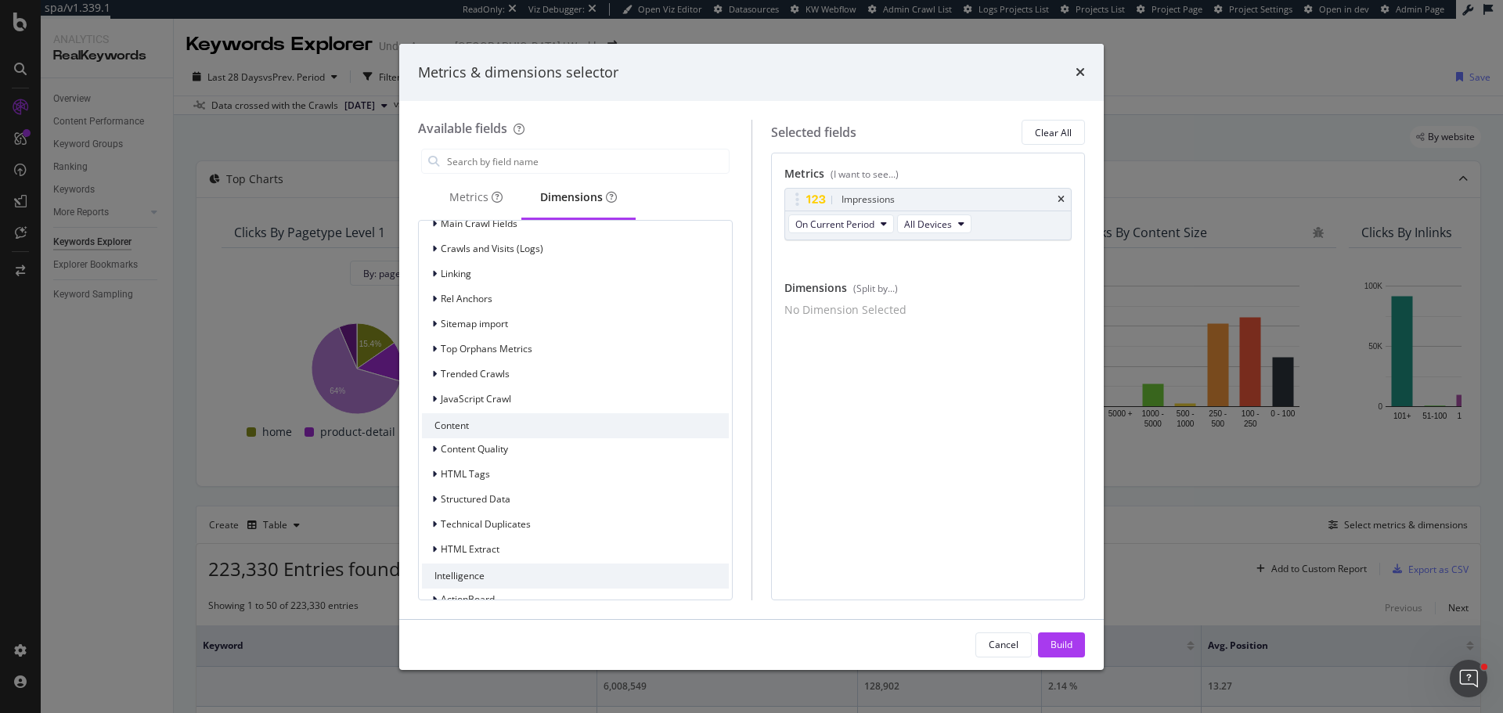
scroll to position [1133, 0]
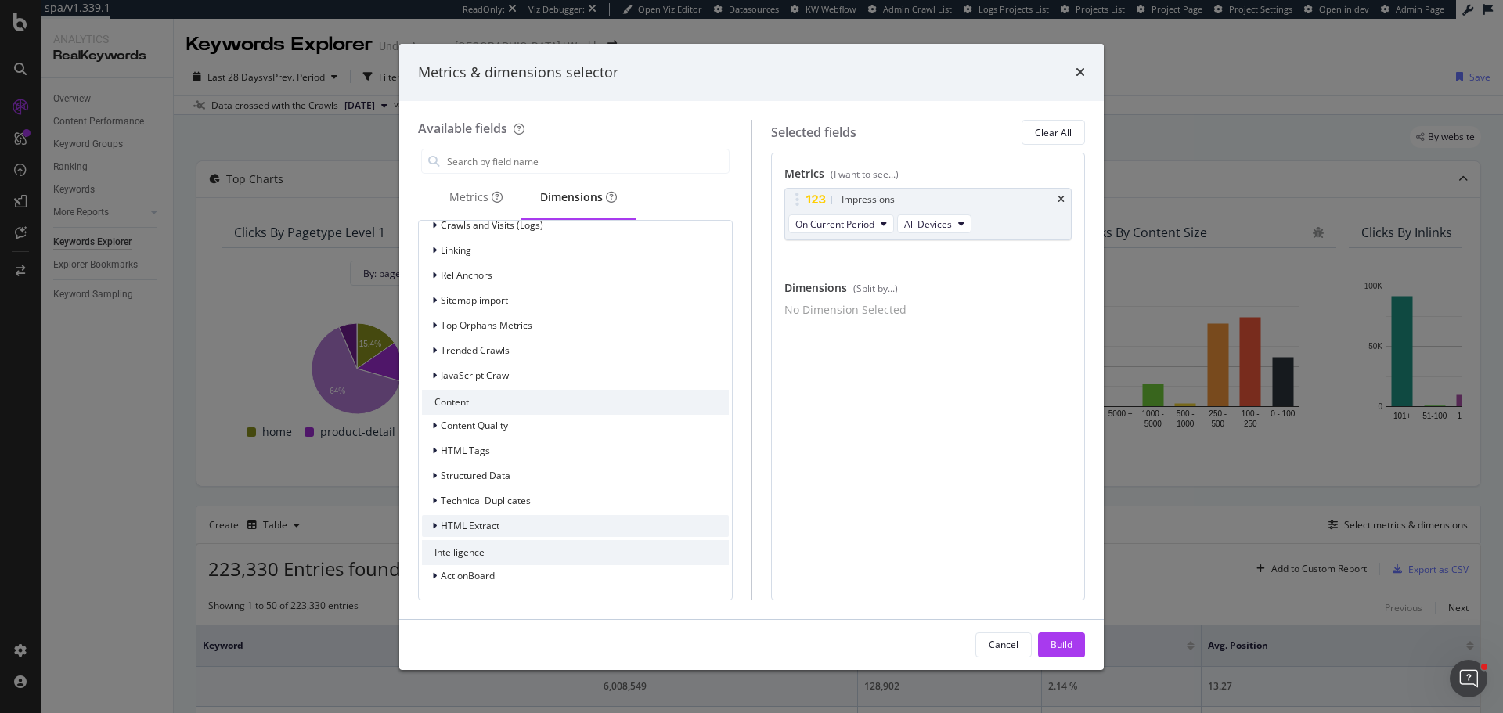
click at [476, 527] on span "HTML Extract" at bounding box center [470, 525] width 59 height 13
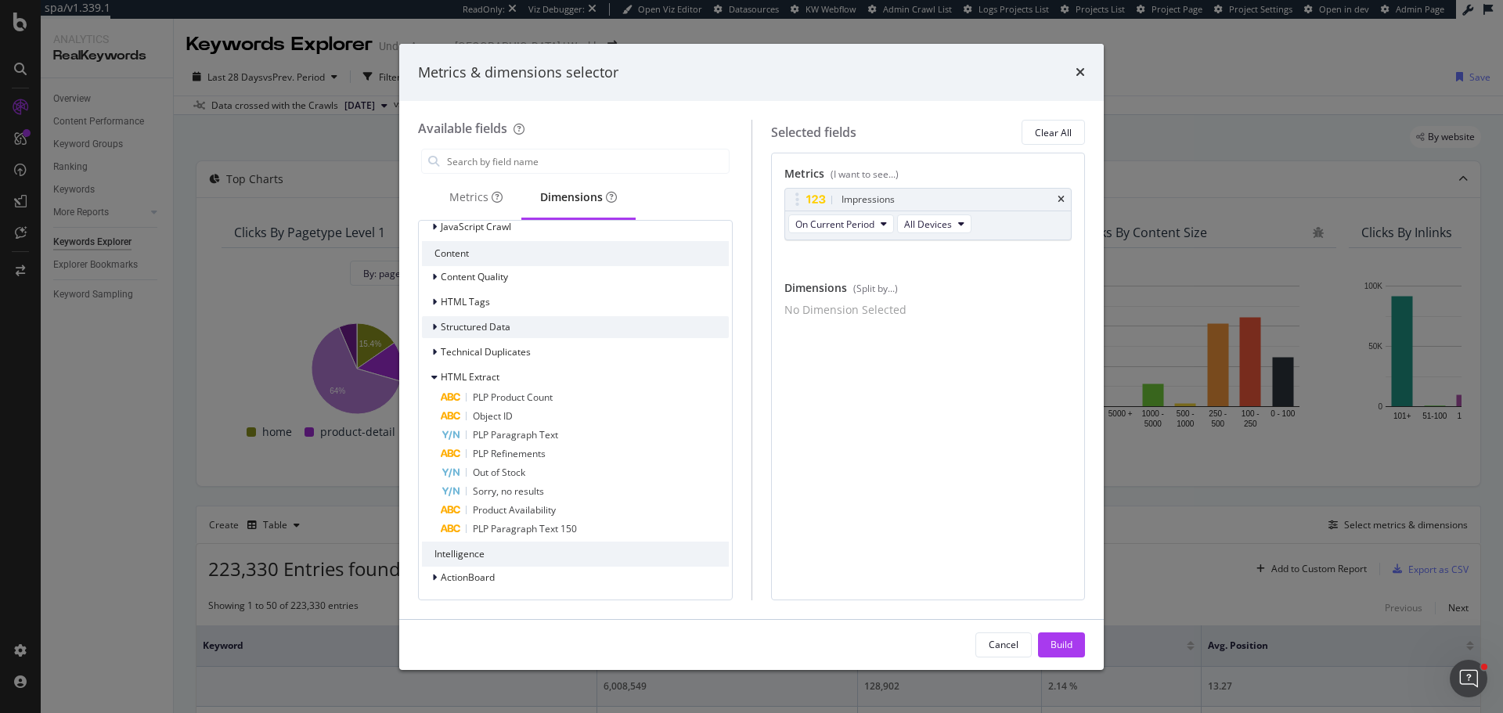
scroll to position [1283, 0]
click at [1082, 70] on icon "times" at bounding box center [1079, 72] width 9 height 13
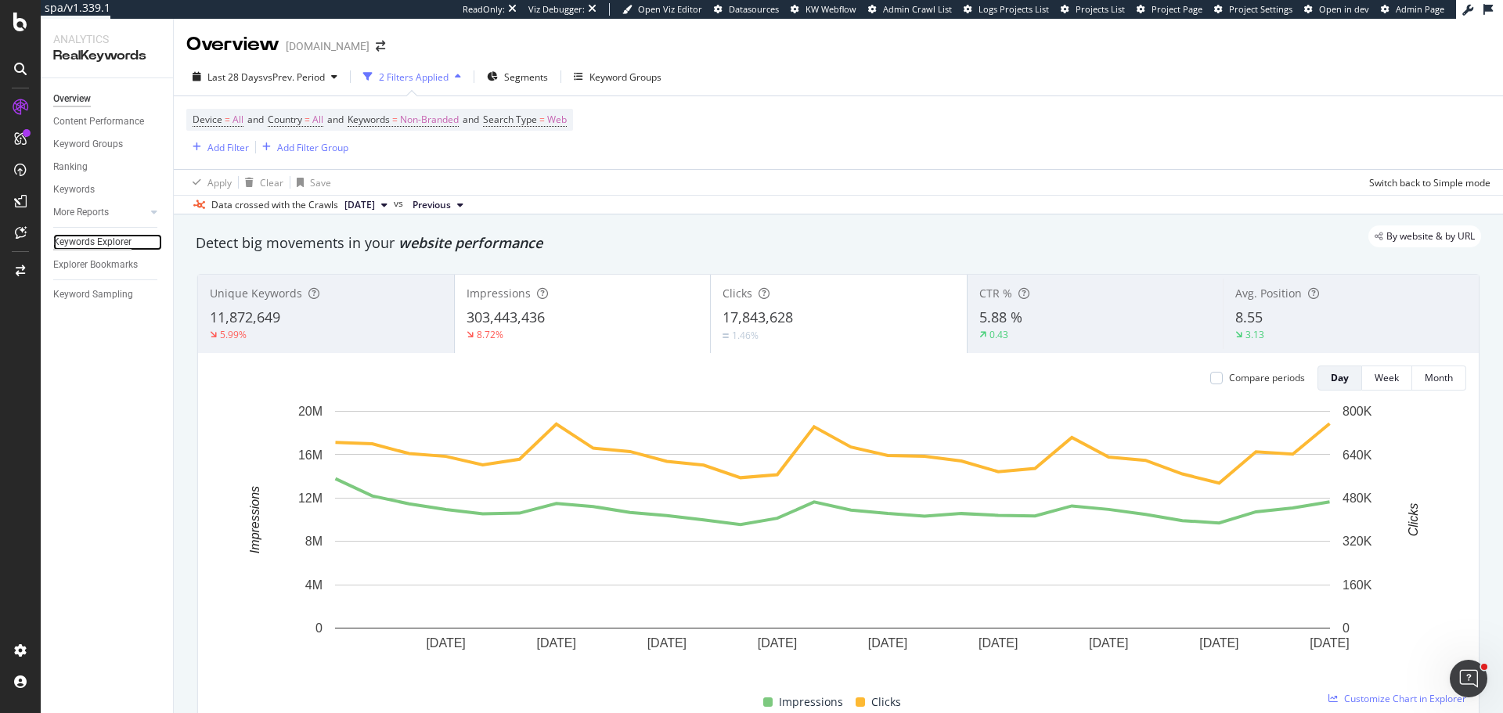
click at [92, 243] on div "Keywords Explorer" at bounding box center [92, 242] width 78 height 16
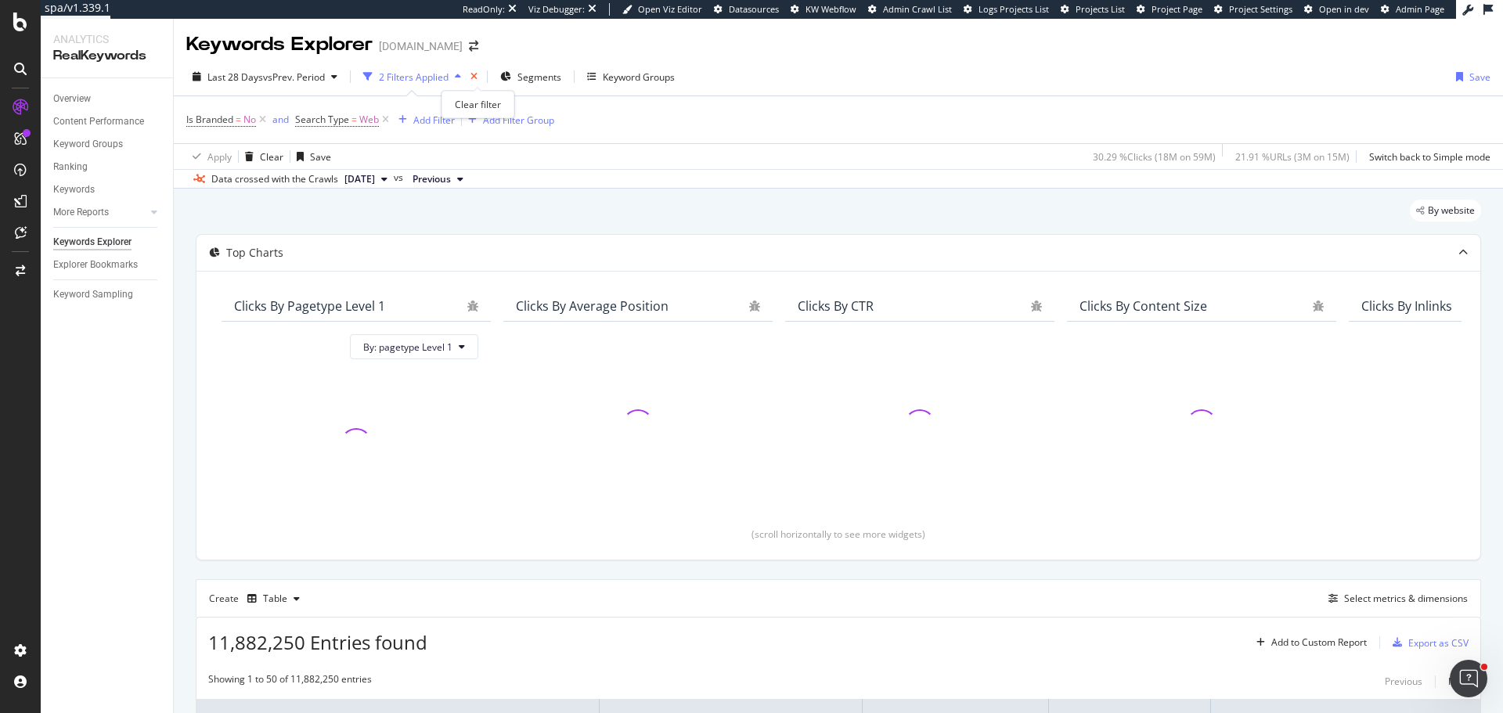
click at [477, 74] on icon "times" at bounding box center [473, 76] width 7 height 9
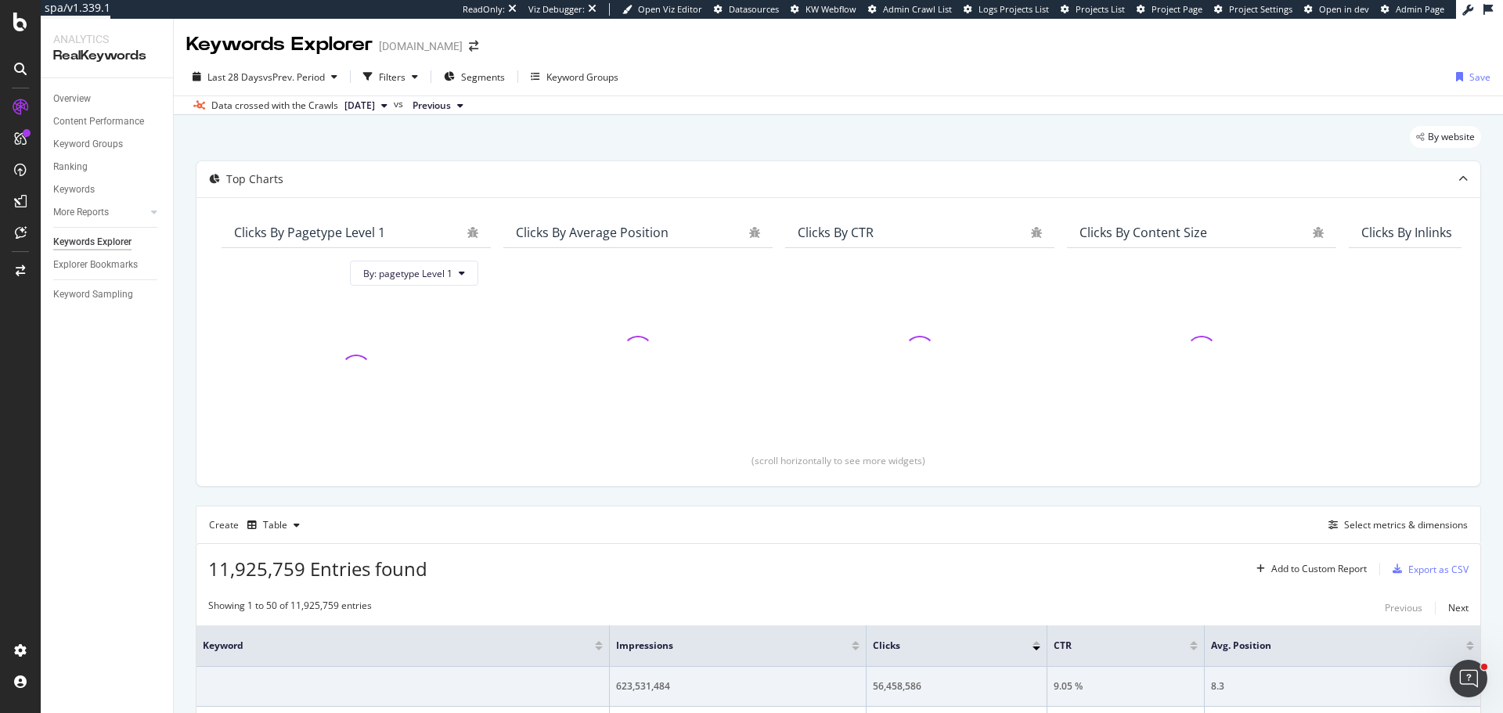
click at [1385, 514] on div "Create Table Select metrics & dimensions" at bounding box center [838, 525] width 1285 height 38
click at [1385, 520] on div "Select metrics & dimensions" at bounding box center [1406, 524] width 124 height 13
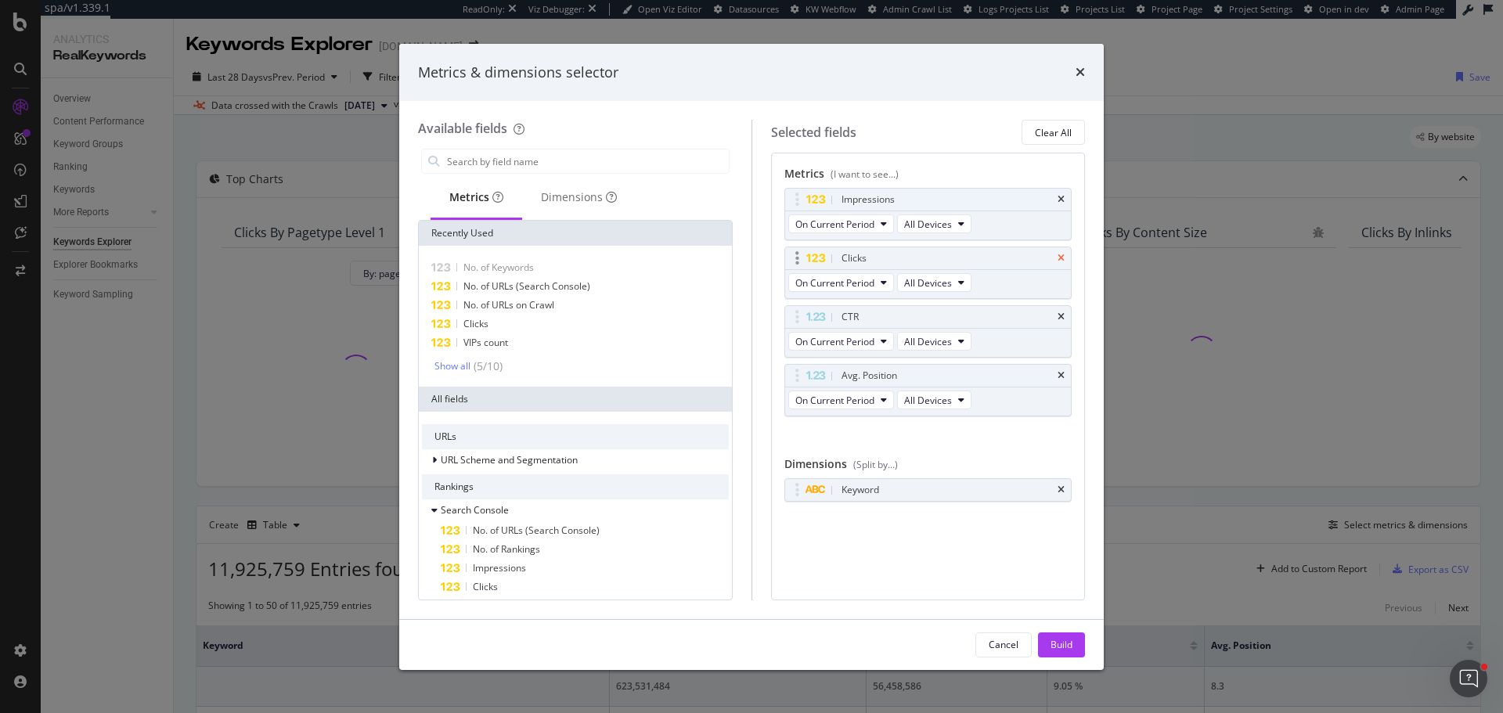
click at [1061, 261] on icon "times" at bounding box center [1060, 258] width 7 height 9
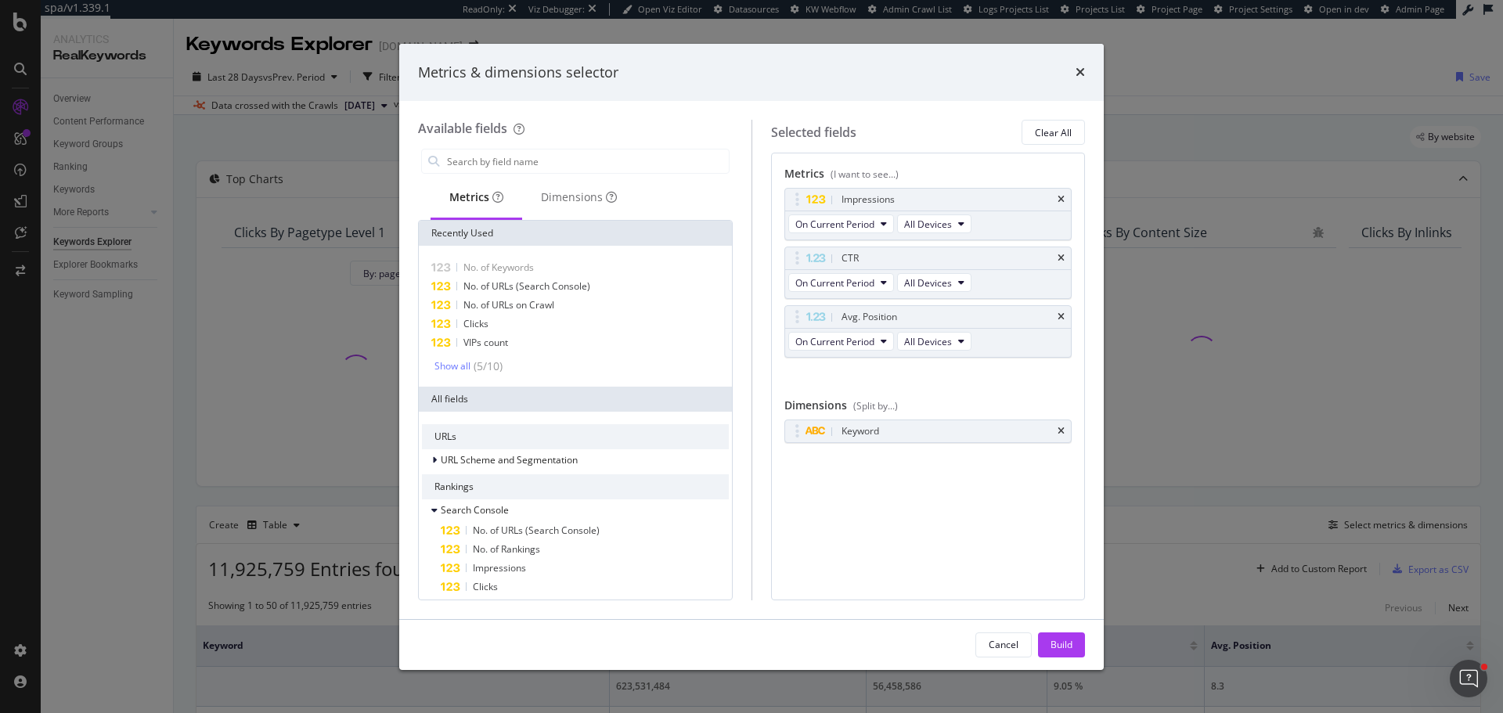
click at [1061, 261] on icon "times" at bounding box center [1060, 258] width 7 height 9
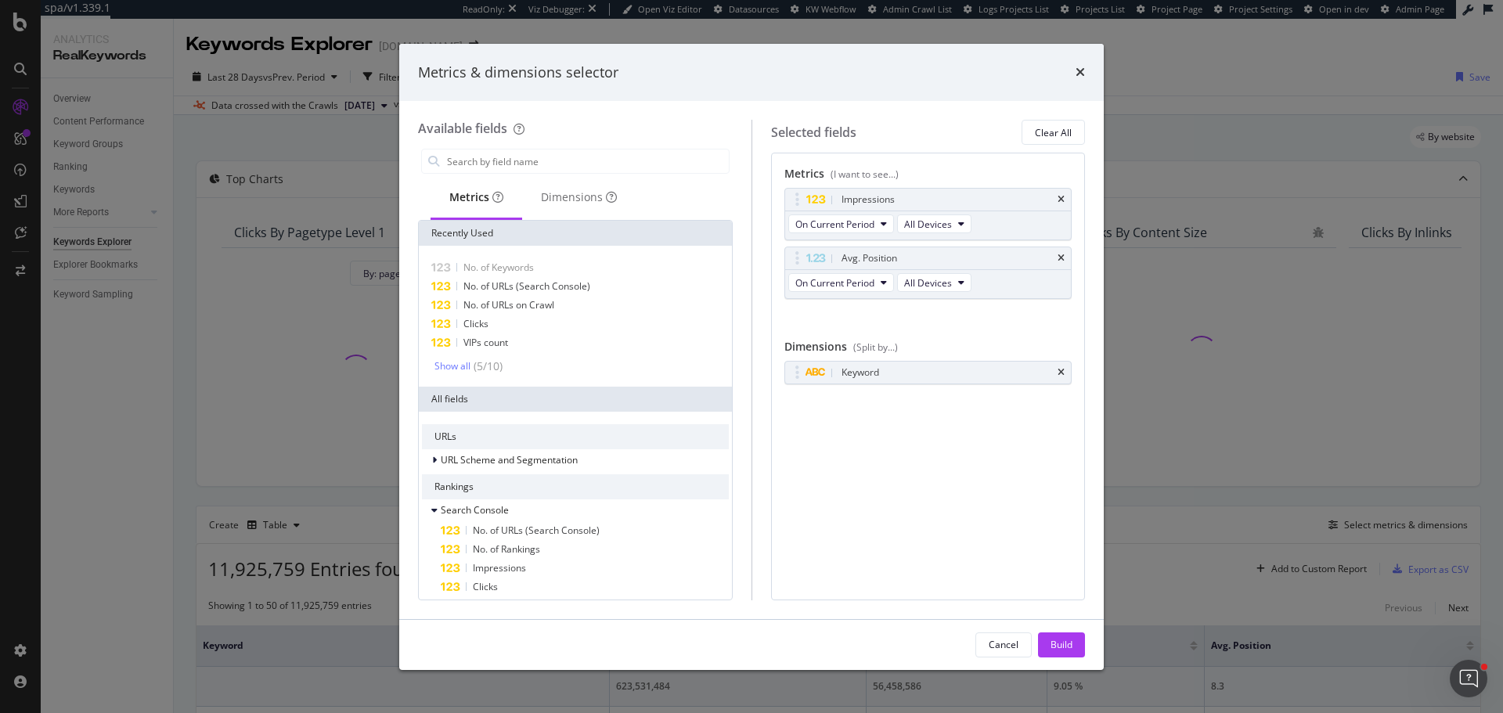
click at [1061, 261] on icon "times" at bounding box center [1060, 258] width 7 height 9
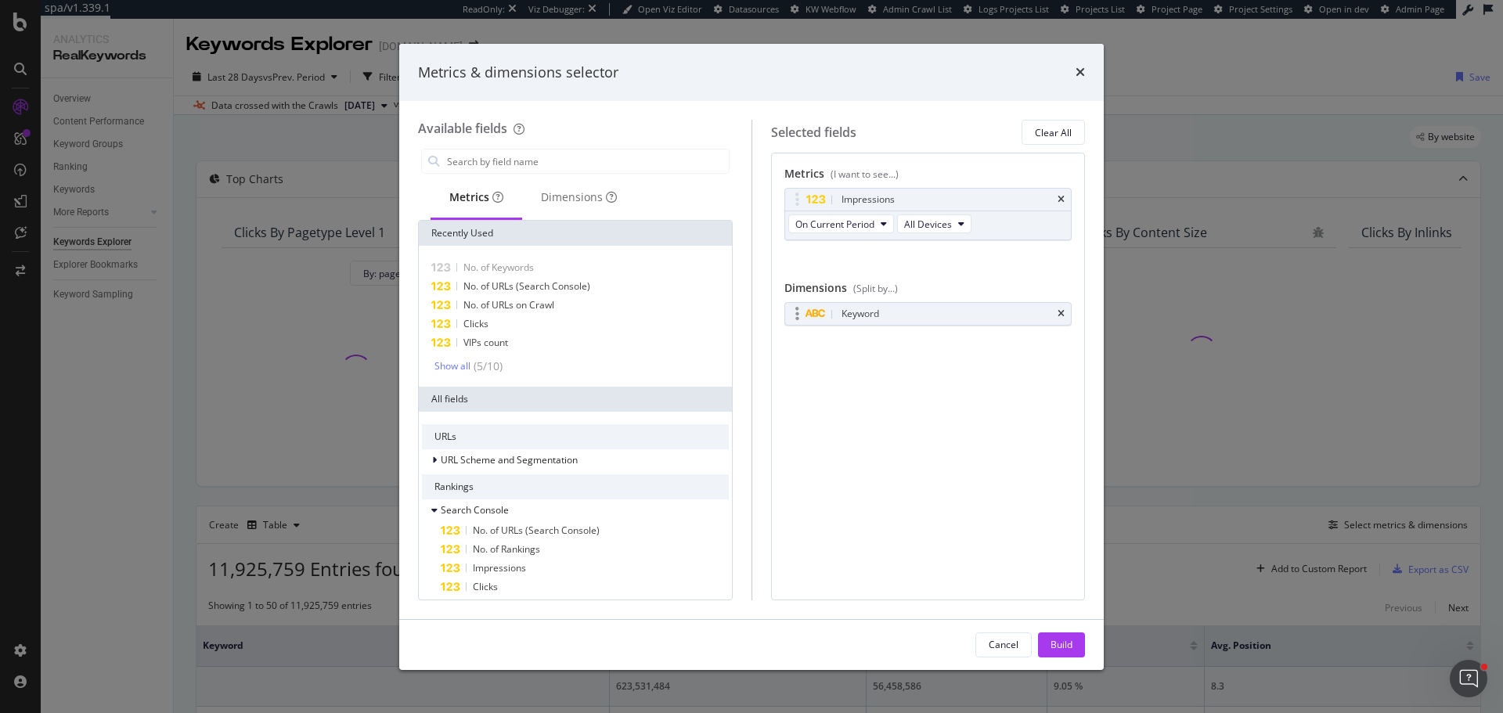
click at [1064, 315] on div "Keyword" at bounding box center [928, 314] width 286 height 22
click at [574, 204] on div "Dimensions" at bounding box center [579, 197] width 76 height 16
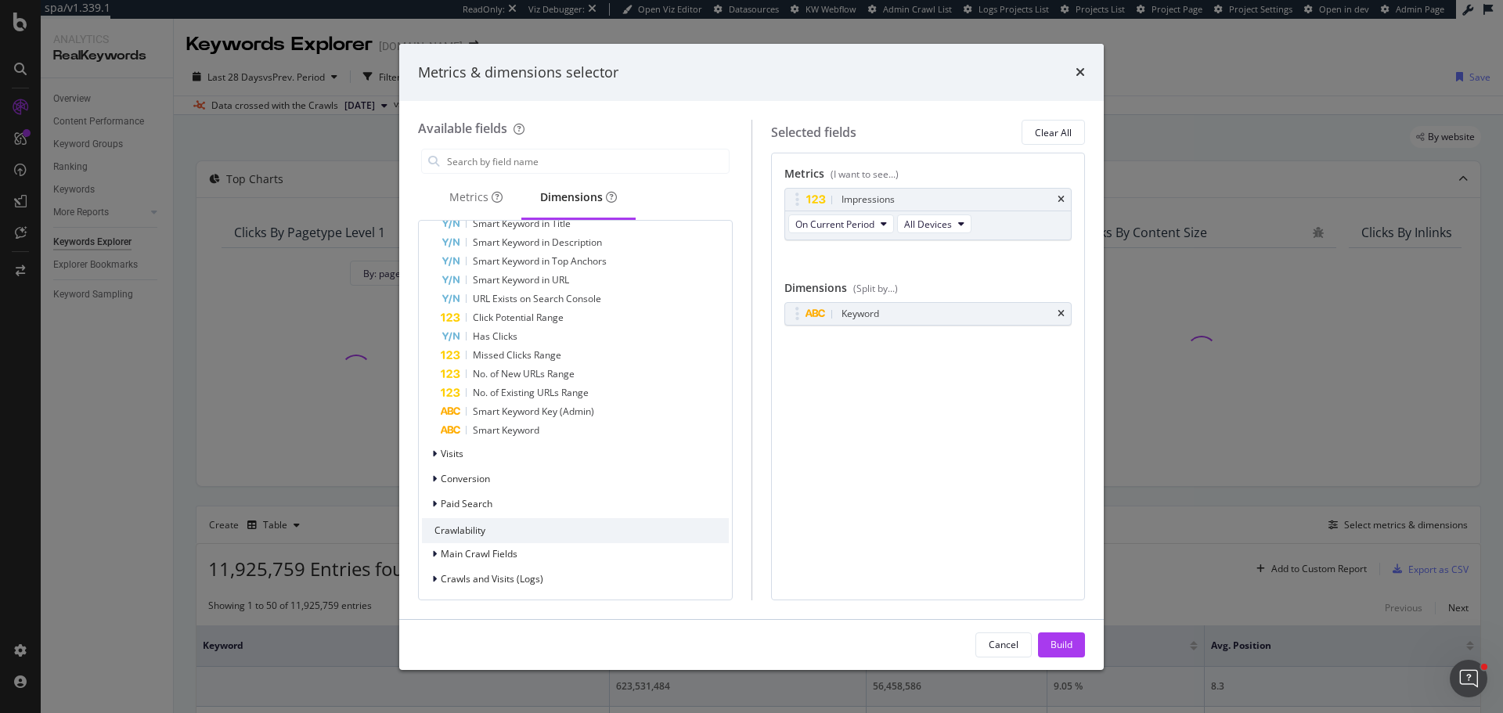
scroll to position [1114, 0]
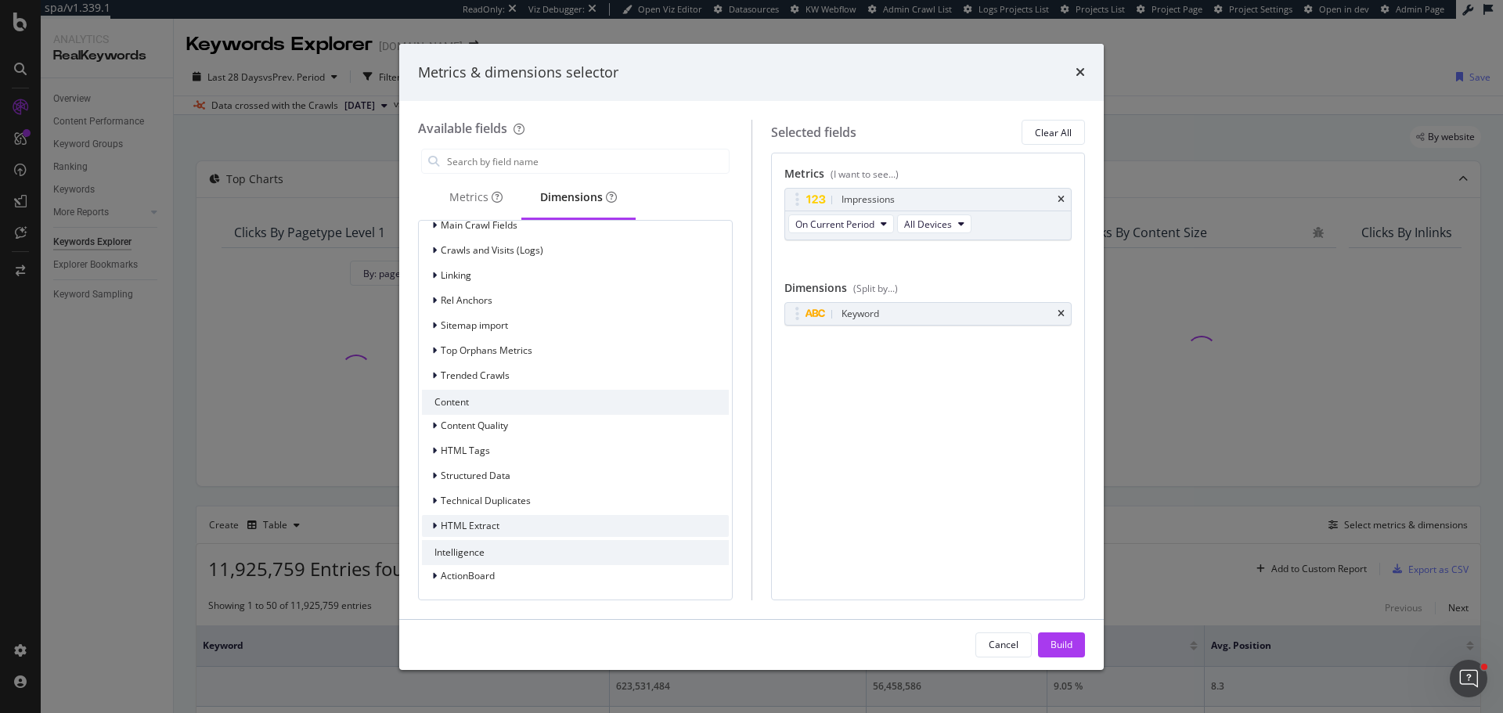
click at [501, 520] on div "HTML Extract" at bounding box center [575, 526] width 307 height 22
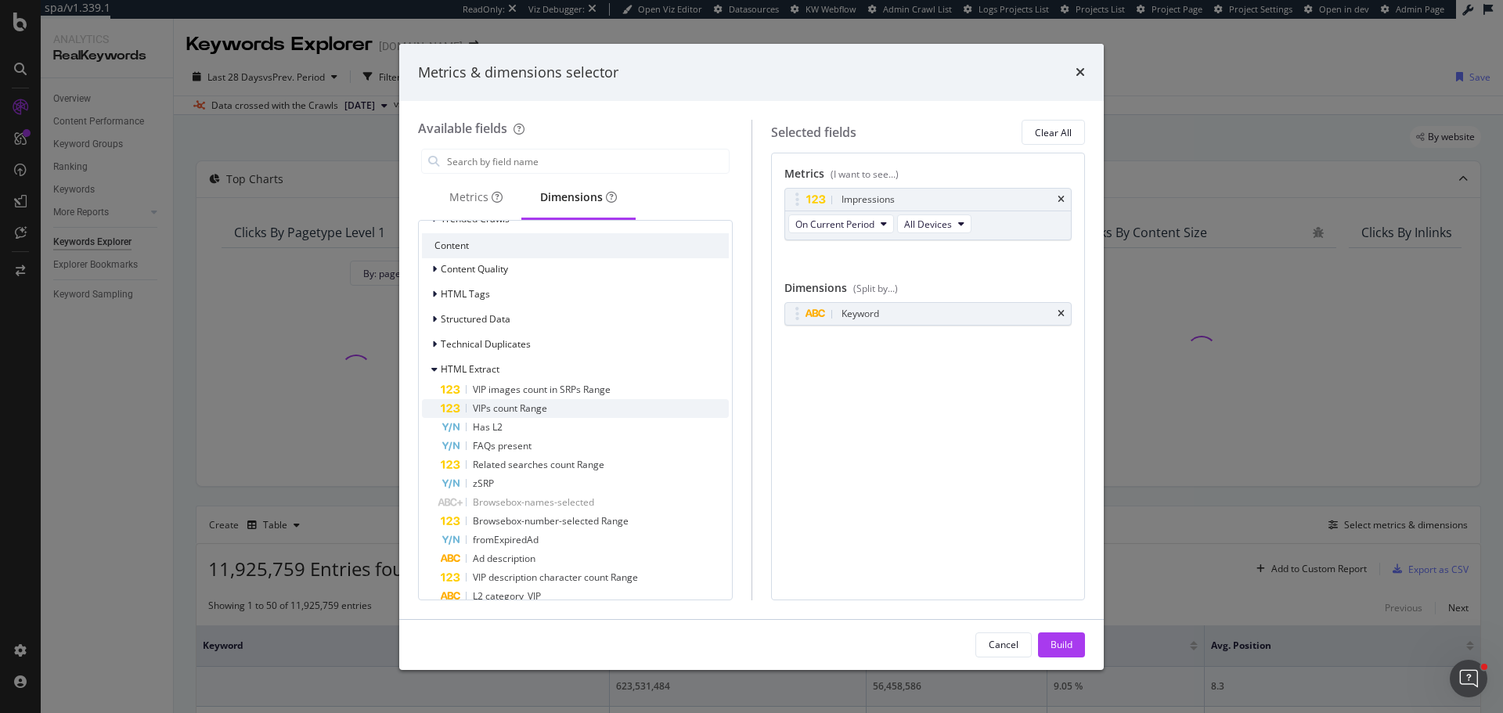
click at [547, 411] on span "VIPs count Range" at bounding box center [510, 407] width 74 height 13
click at [1064, 647] on div "Build" at bounding box center [1061, 644] width 22 height 13
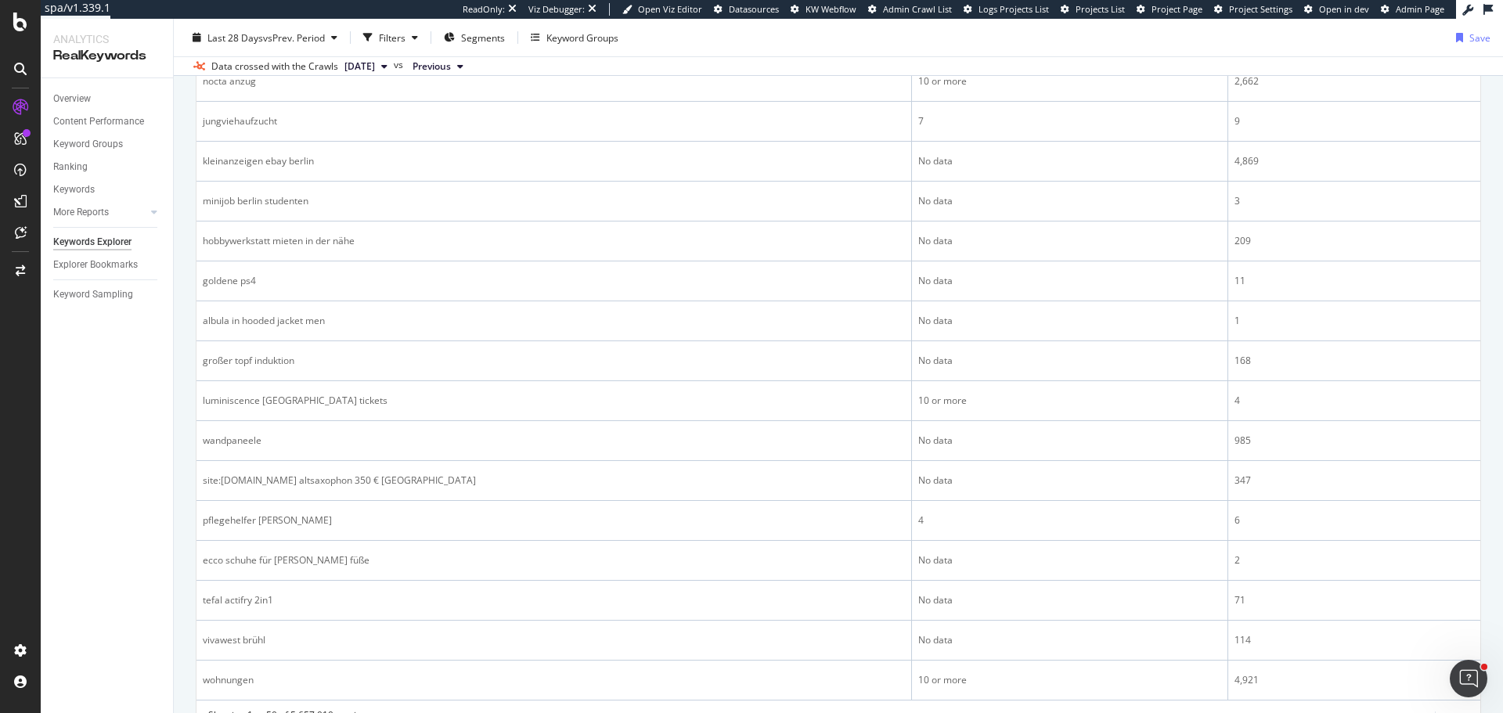
scroll to position [2079, 0]
